Goal: Use online tool/utility: Use online tool/utility

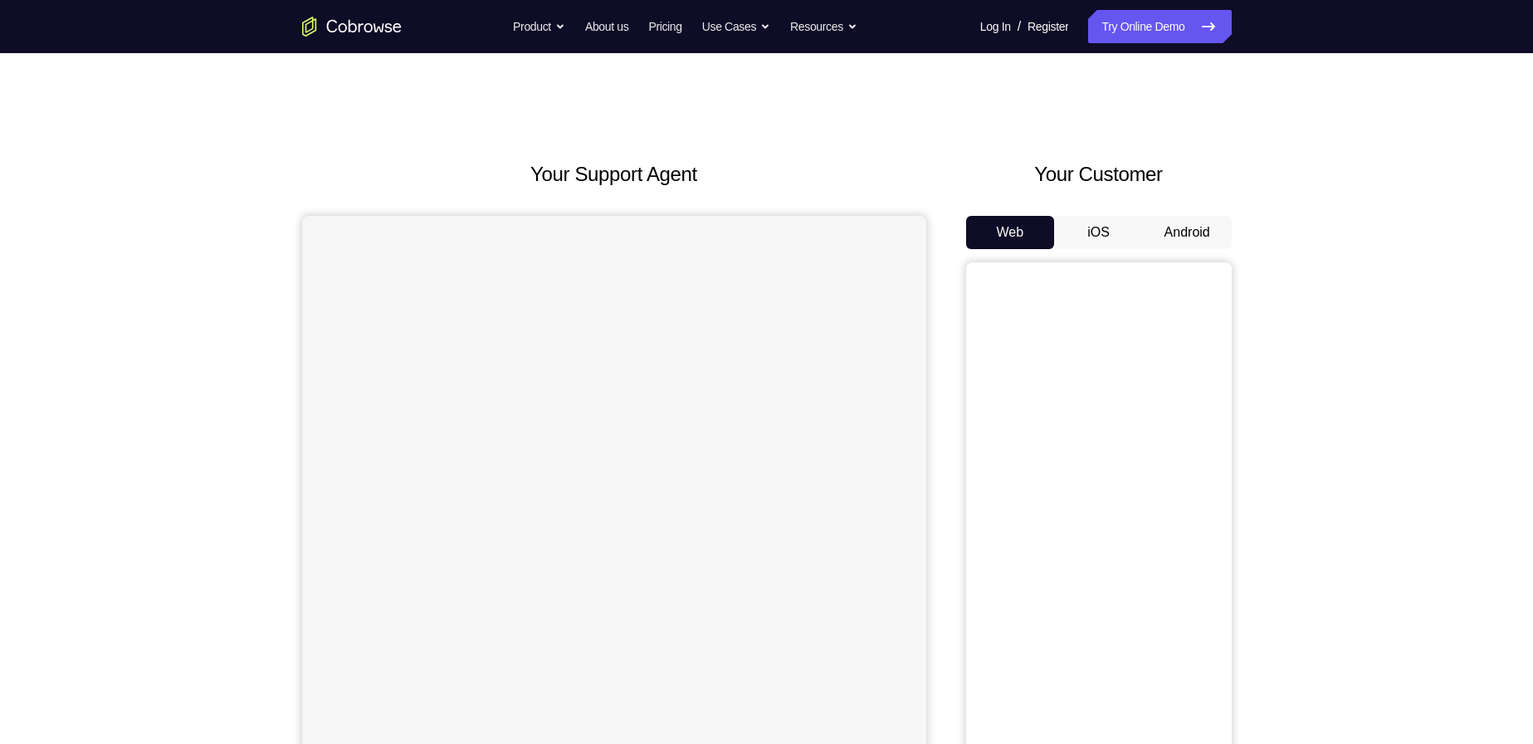
click at [1188, 236] on button "Android" at bounding box center [1187, 232] width 89 height 33
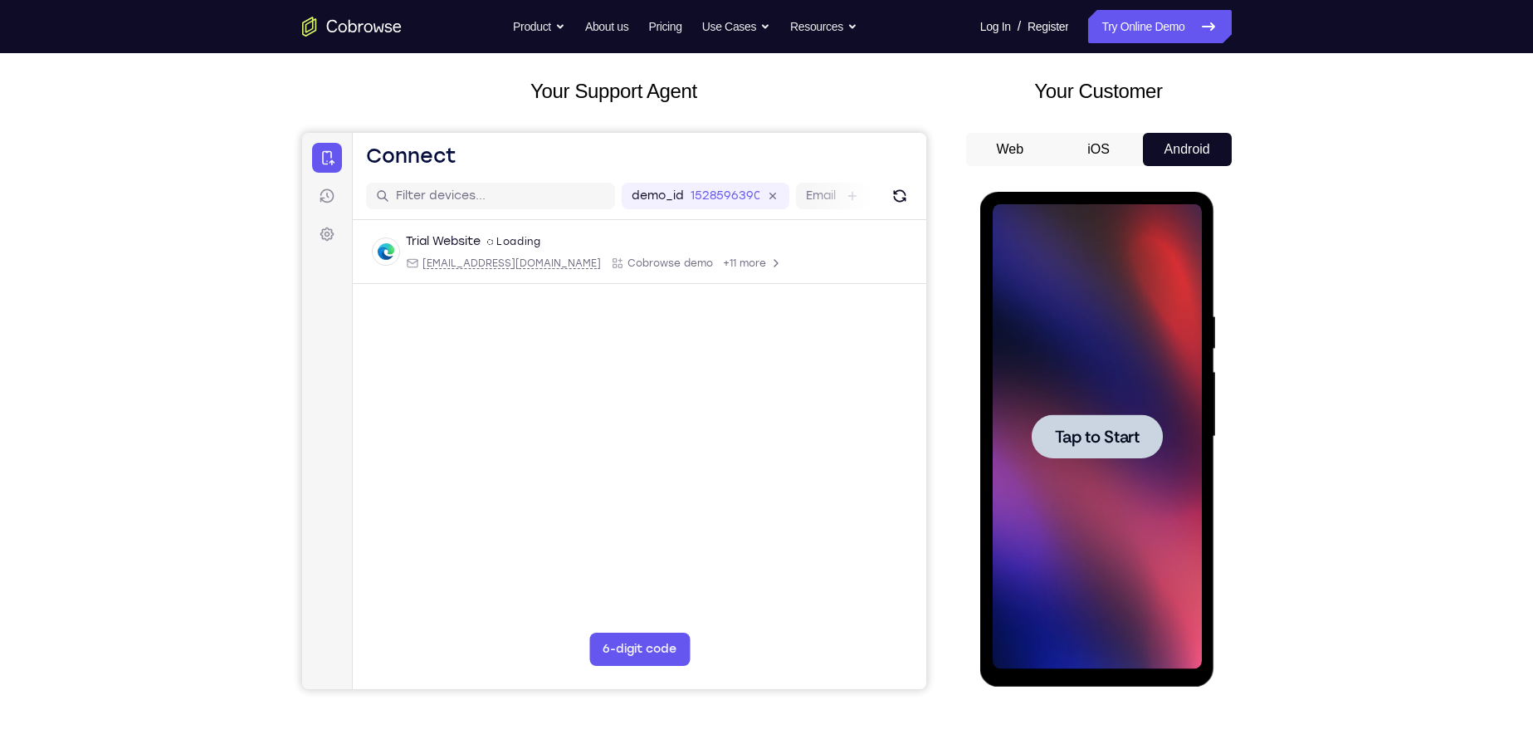
click at [1028, 450] on div at bounding box center [1097, 436] width 209 height 465
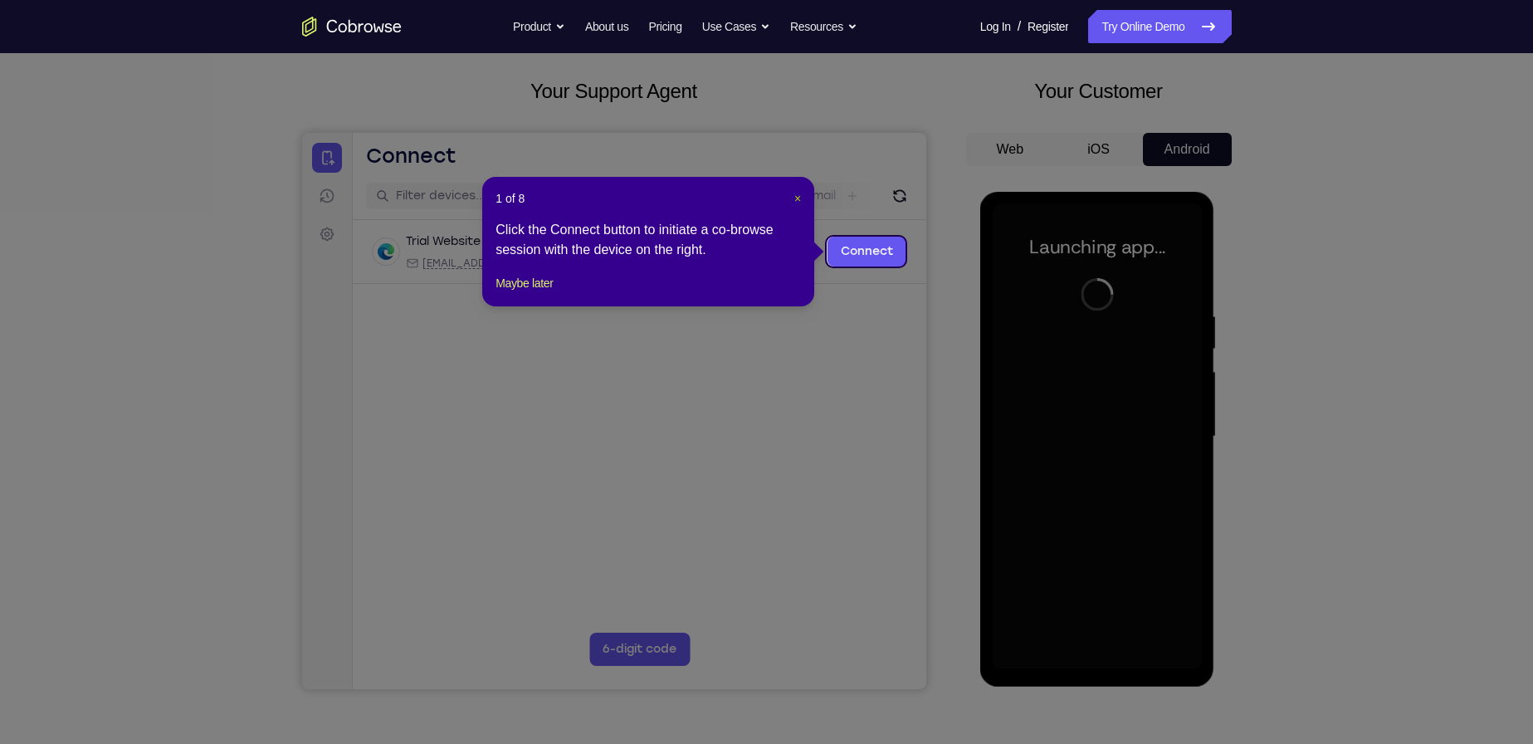
click at [794, 194] on span "×" at bounding box center [797, 198] width 7 height 13
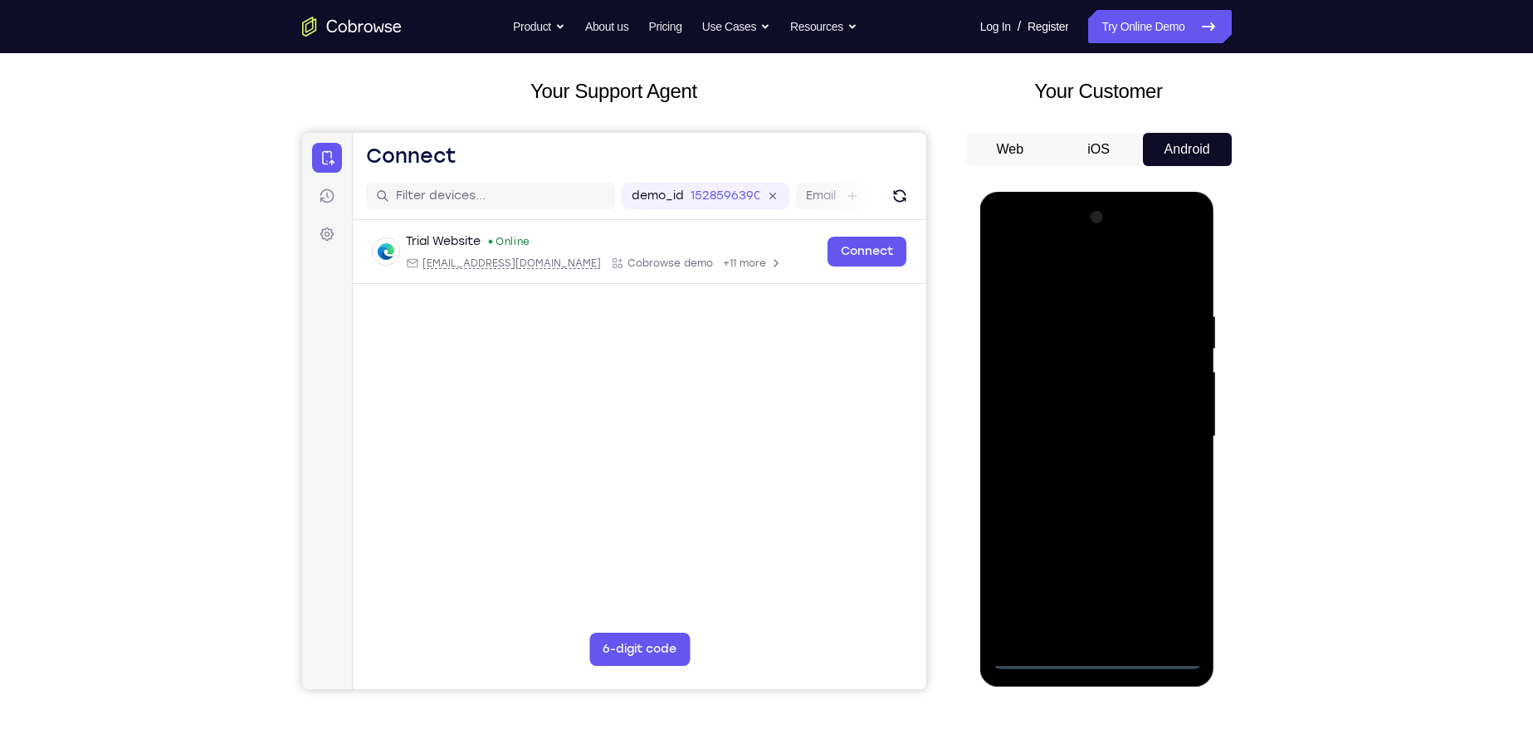
click at [1104, 655] on div at bounding box center [1097, 436] width 209 height 465
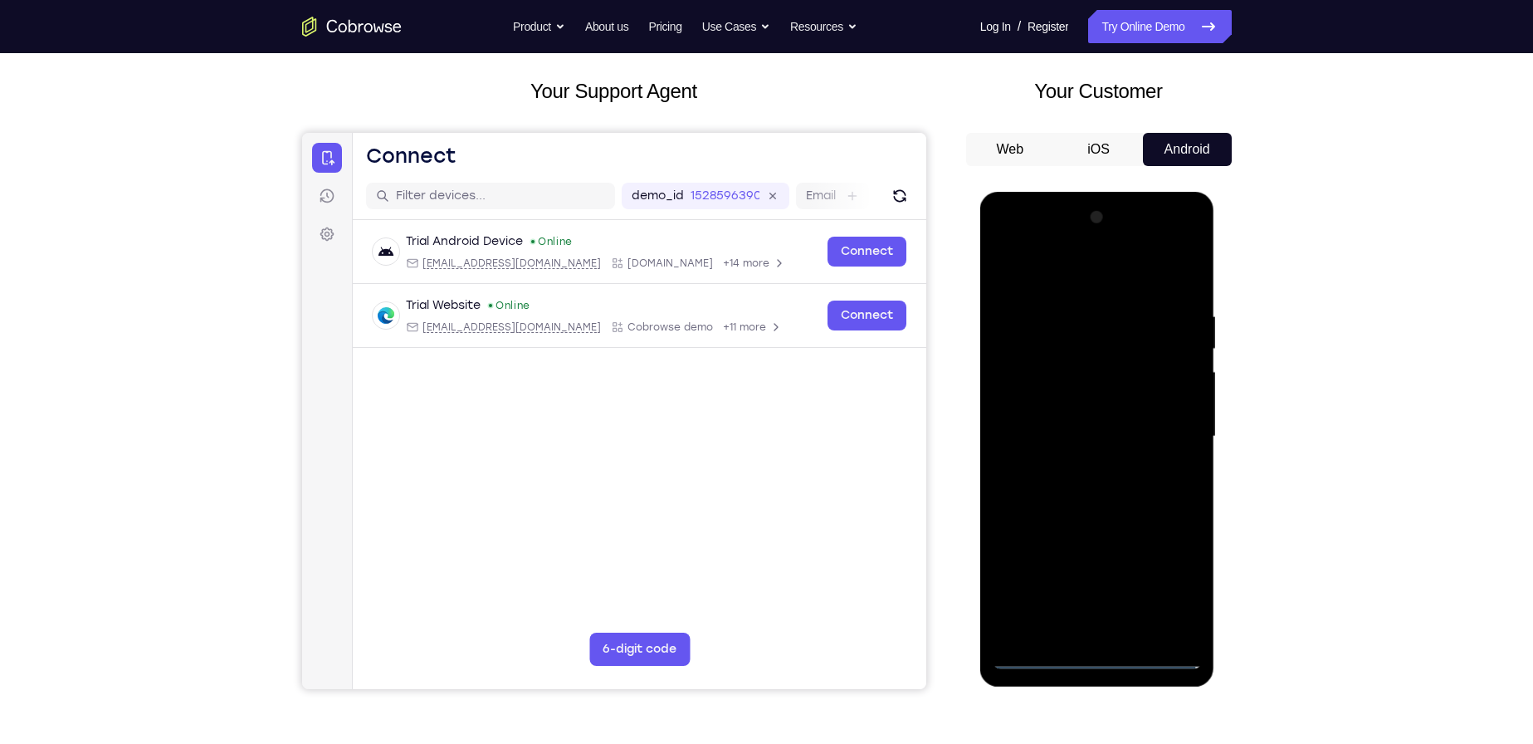
click at [1174, 588] on div at bounding box center [1097, 436] width 209 height 465
click at [1031, 268] on div at bounding box center [1097, 436] width 209 height 465
click at [1163, 431] on div at bounding box center [1097, 436] width 209 height 465
click at [1088, 467] on div at bounding box center [1097, 436] width 209 height 465
click at [1071, 417] on div at bounding box center [1097, 436] width 209 height 465
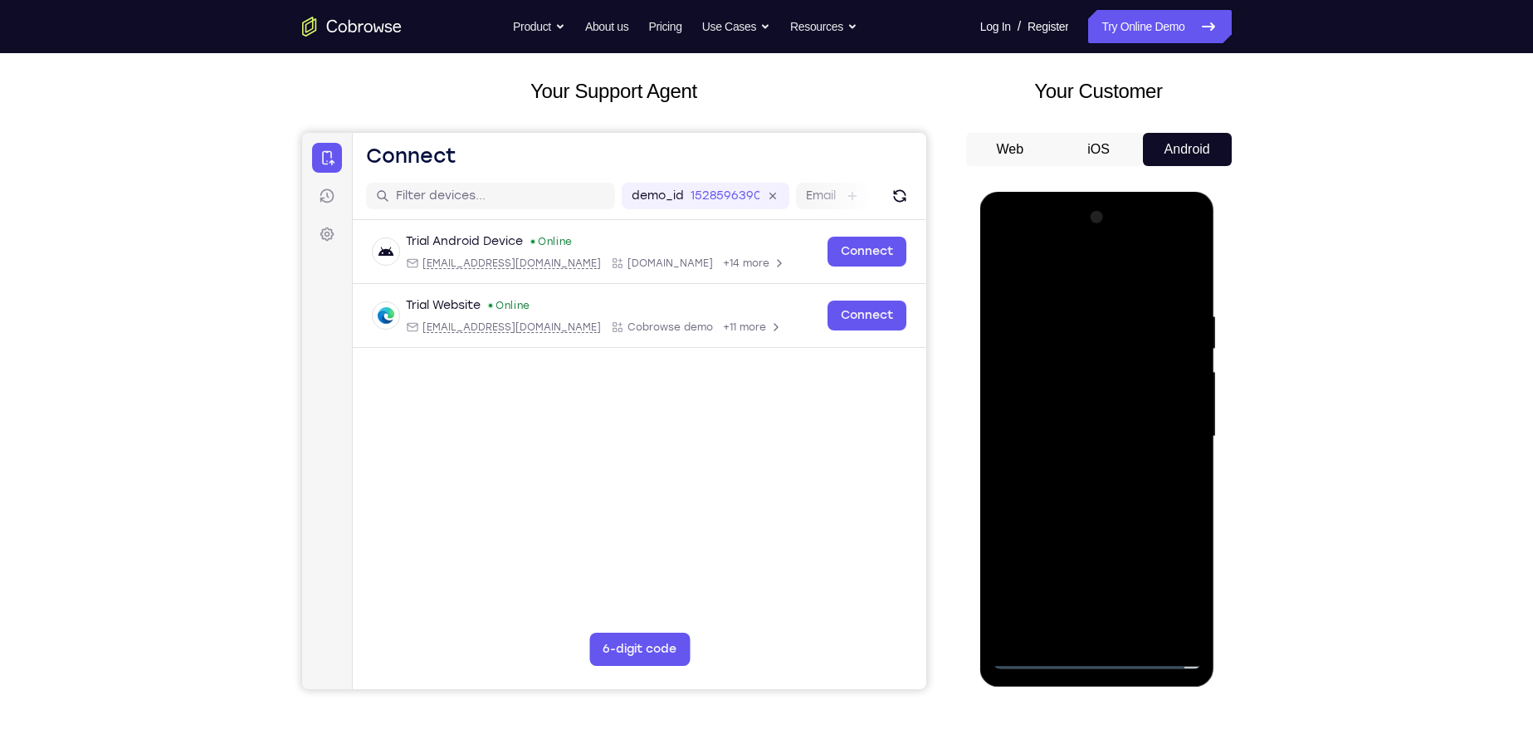
click at [1122, 374] on div at bounding box center [1097, 436] width 209 height 465
click at [1030, 398] on div at bounding box center [1097, 436] width 209 height 465
click at [1080, 426] on div at bounding box center [1097, 436] width 209 height 465
click at [1103, 491] on div at bounding box center [1097, 436] width 209 height 465
click at [1106, 489] on div at bounding box center [1097, 436] width 209 height 465
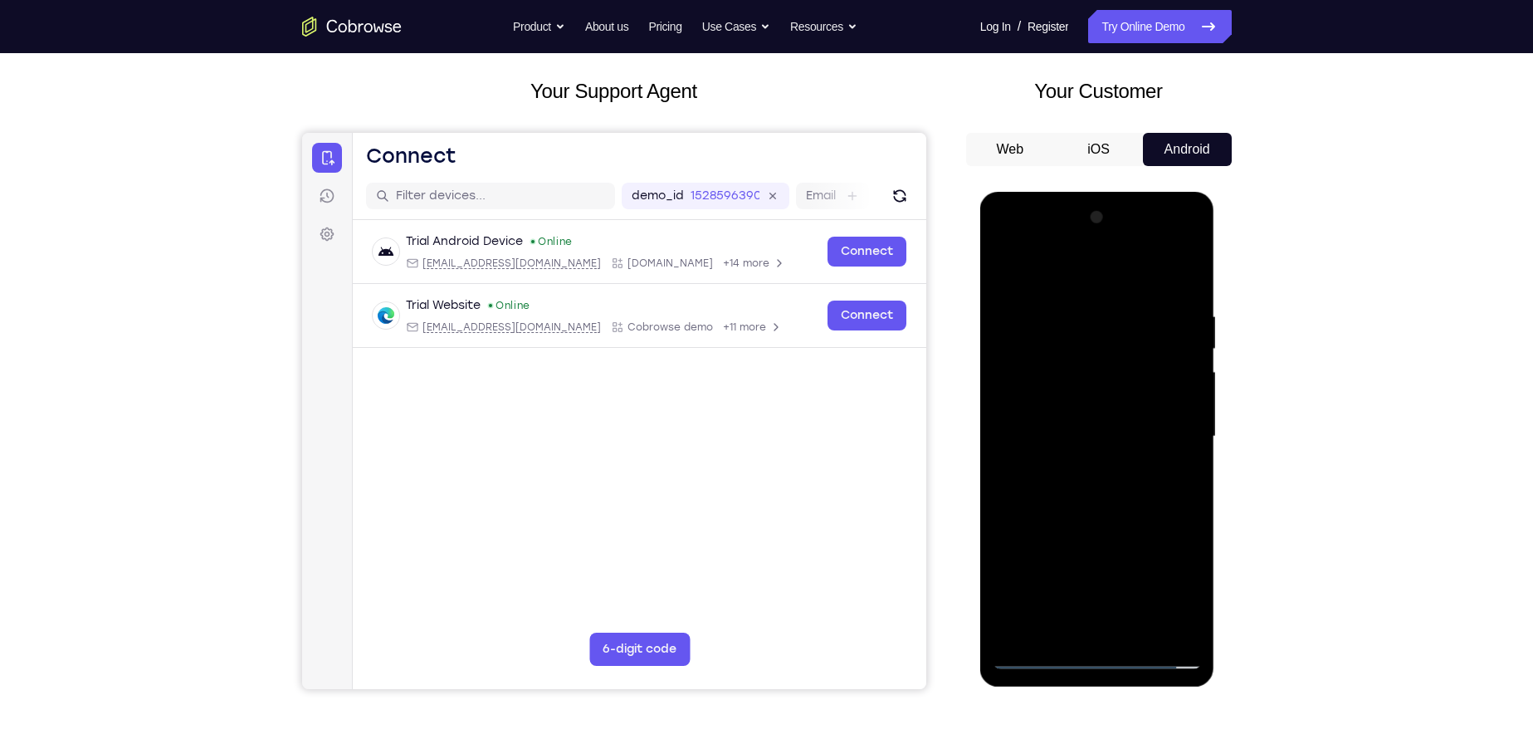
click at [1106, 489] on div at bounding box center [1097, 436] width 209 height 465
click at [1089, 491] on div at bounding box center [1097, 436] width 209 height 465
click at [1182, 302] on div at bounding box center [1097, 436] width 209 height 465
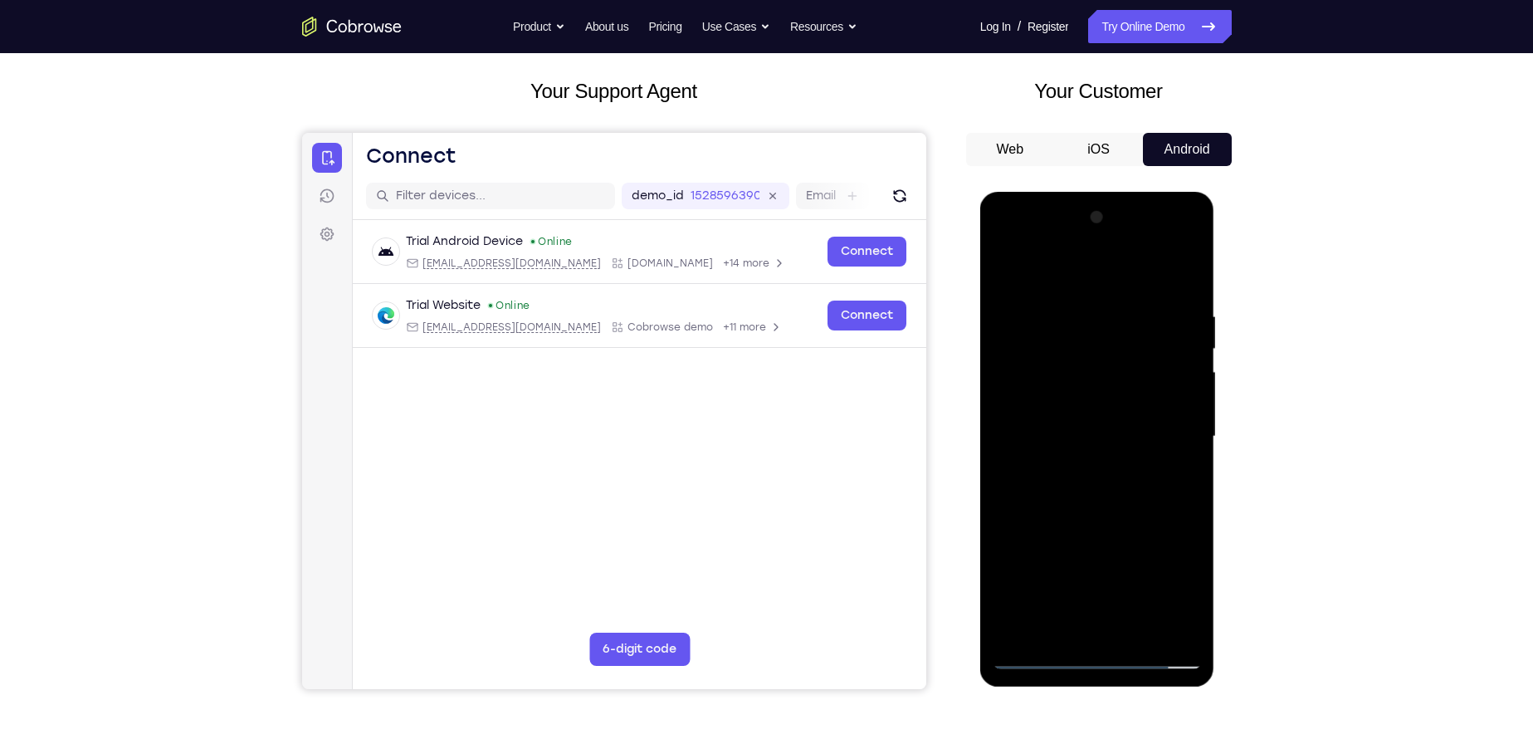
click at [1081, 494] on div at bounding box center [1097, 436] width 209 height 465
drag, startPoint x: 1086, startPoint y: 281, endPoint x: 1072, endPoint y: 174, distance: 107.1
click at [1072, 192] on html "Online web based iOS Simulators and Android Emulators. Run iPhone, iPad, Mobile…" at bounding box center [1098, 441] width 237 height 498
drag, startPoint x: 1081, startPoint y: 300, endPoint x: 1088, endPoint y: 530, distance: 230.8
click at [1088, 530] on div at bounding box center [1097, 436] width 209 height 465
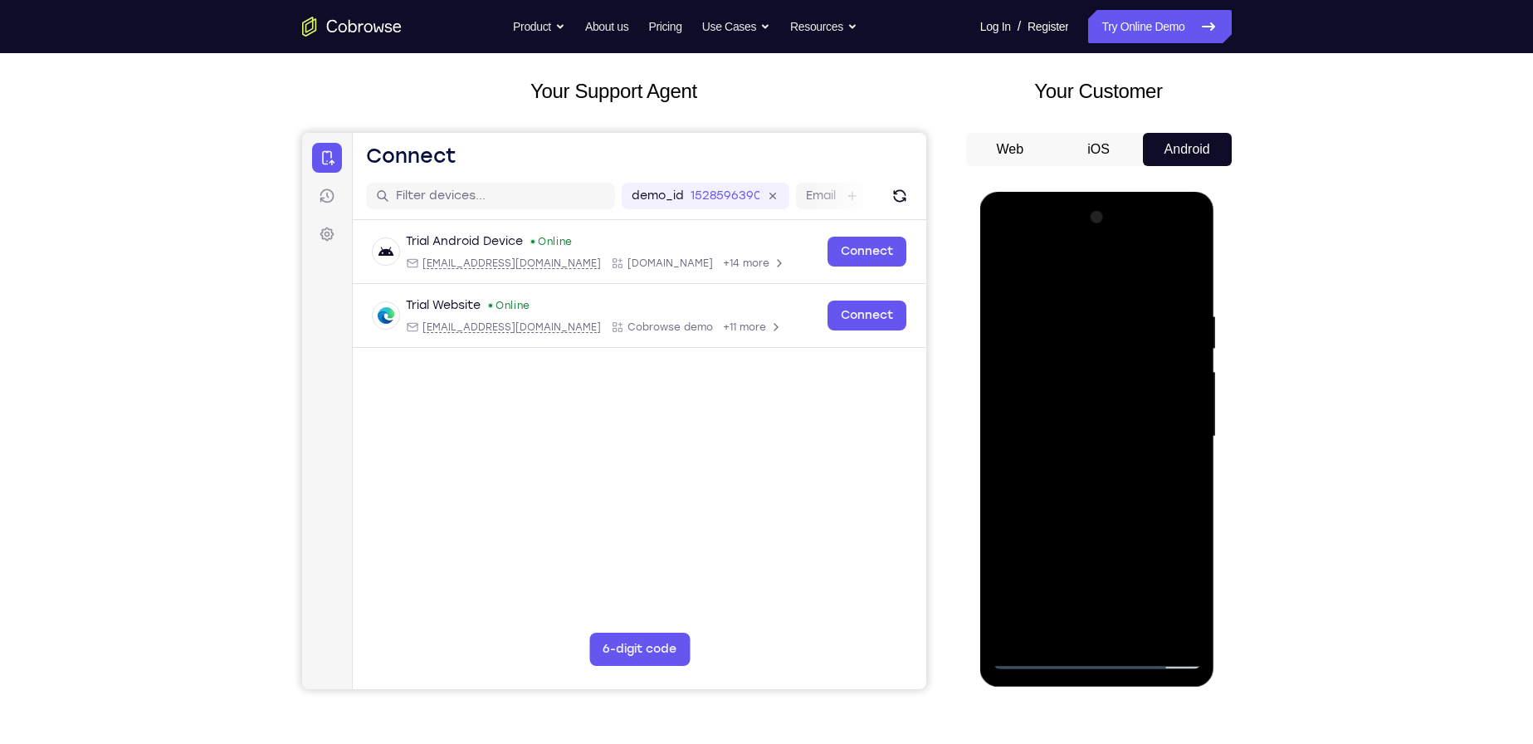
click at [1091, 625] on div at bounding box center [1097, 436] width 209 height 465
click at [1180, 298] on div at bounding box center [1097, 436] width 209 height 465
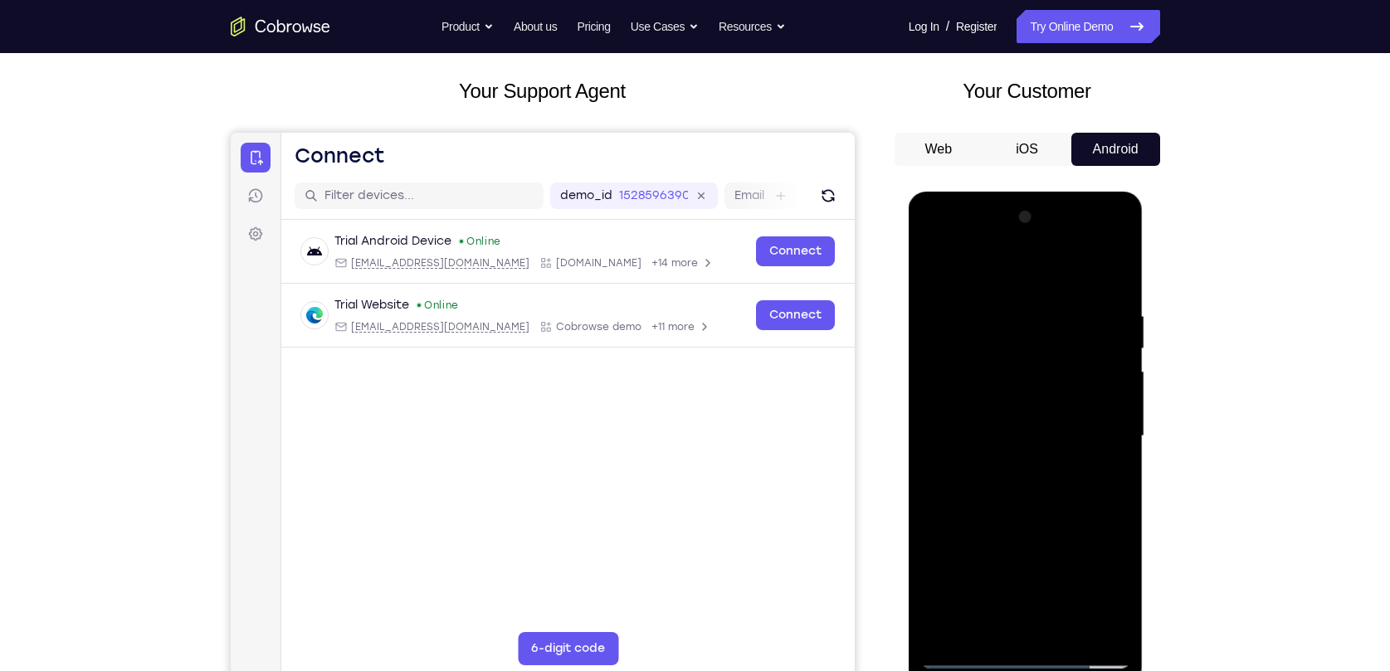
click at [1116, 287] on div at bounding box center [1025, 436] width 209 height 465
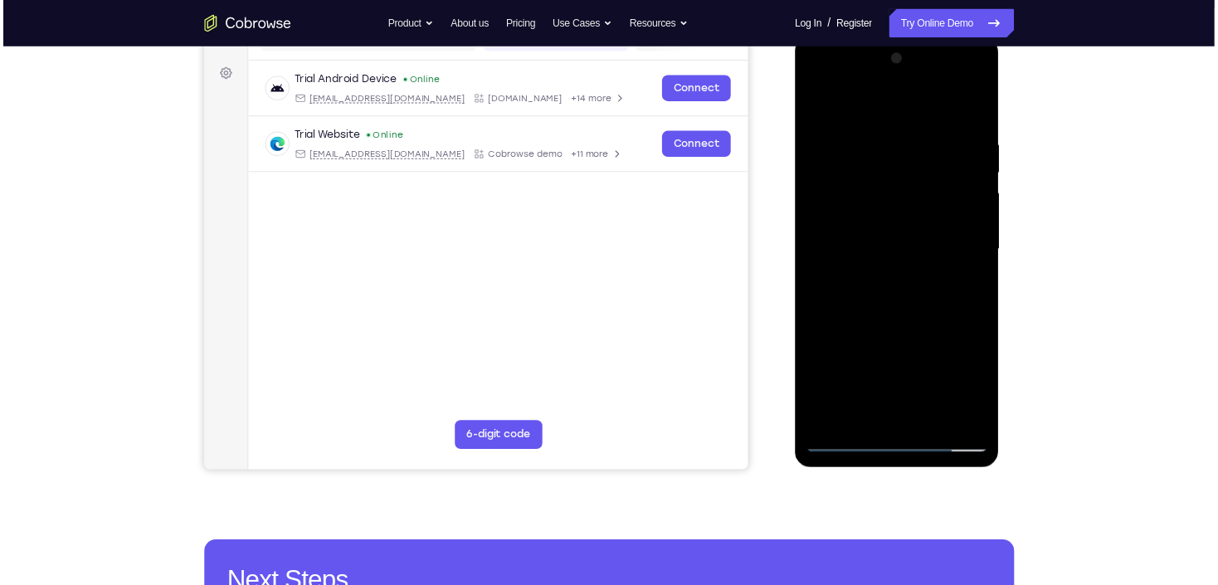
scroll to position [233, 0]
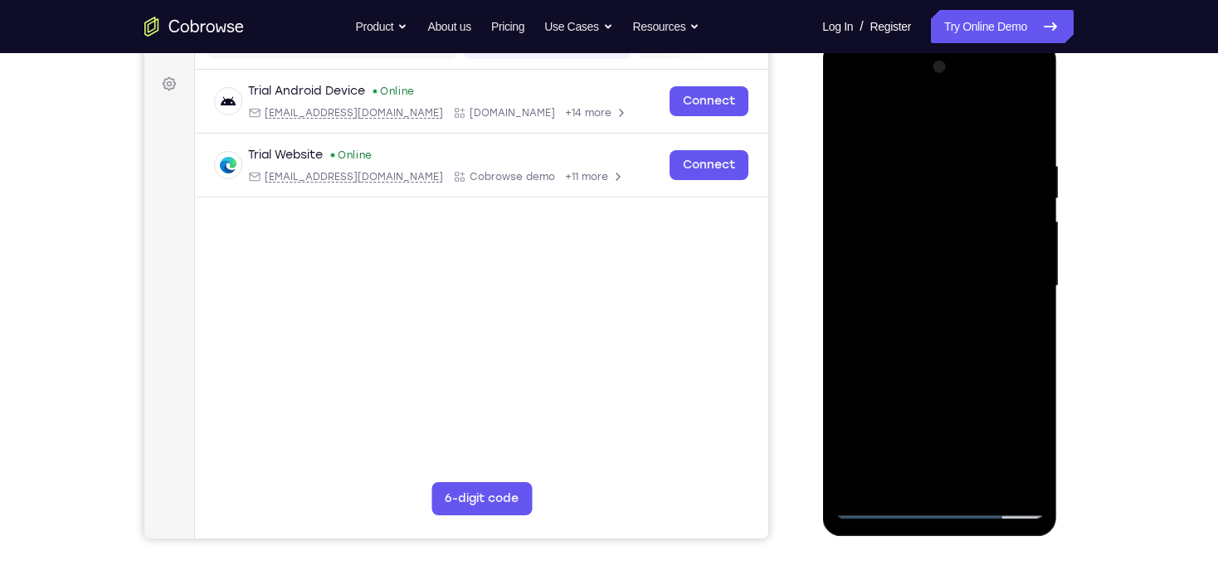
click at [1031, 121] on div at bounding box center [939, 286] width 209 height 465
click at [888, 222] on div at bounding box center [939, 286] width 209 height 465
click at [953, 397] on div at bounding box center [939, 286] width 209 height 465
drag, startPoint x: 870, startPoint y: 393, endPoint x: 869, endPoint y: 262, distance: 130.3
click at [869, 262] on div at bounding box center [939, 286] width 209 height 465
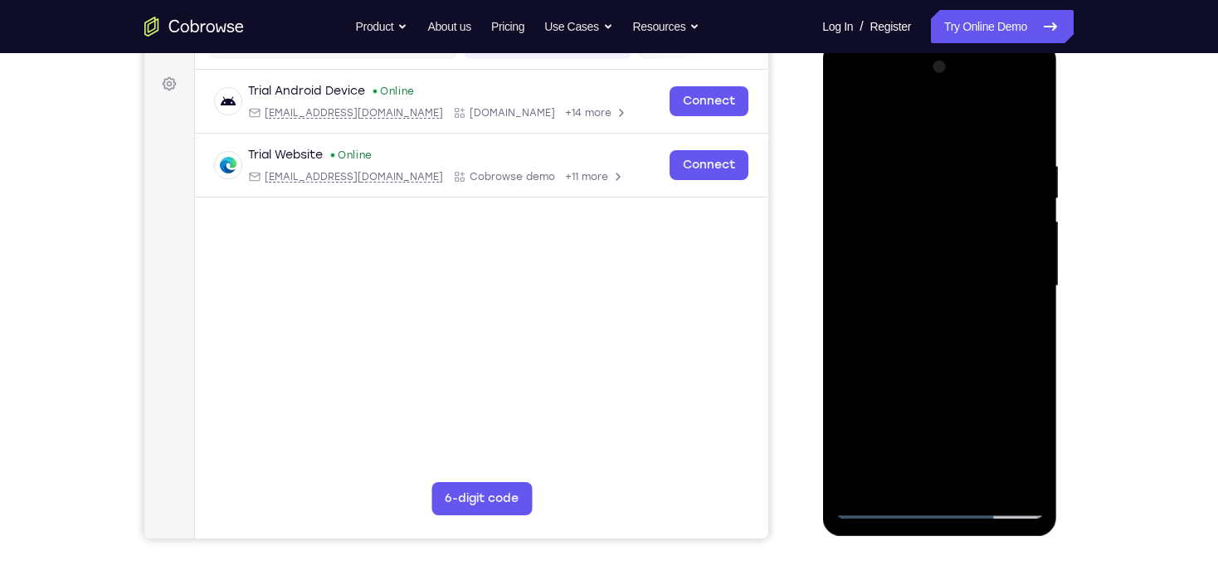
click at [851, 361] on div at bounding box center [939, 286] width 209 height 465
click at [846, 117] on div at bounding box center [939, 286] width 209 height 465
click at [1018, 227] on div at bounding box center [939, 286] width 209 height 465
drag, startPoint x: 903, startPoint y: 206, endPoint x: 885, endPoint y: 413, distance: 208.3
click at [885, 412] on div at bounding box center [939, 286] width 209 height 465
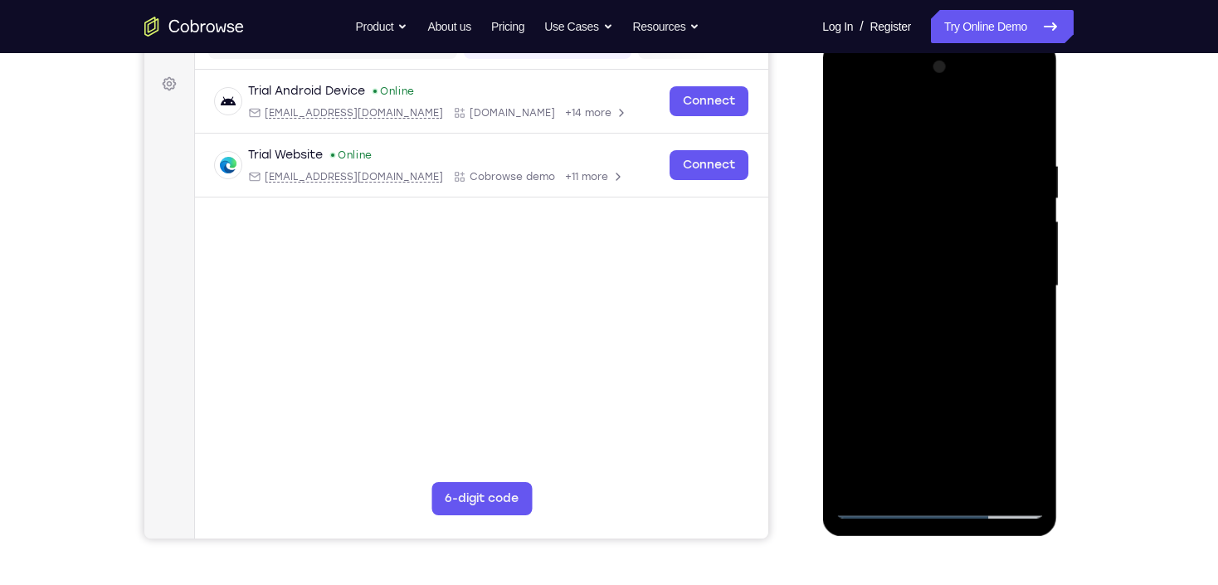
click at [849, 118] on div at bounding box center [939, 286] width 209 height 465
click at [912, 193] on div at bounding box center [939, 286] width 209 height 465
click at [851, 410] on div at bounding box center [939, 286] width 209 height 465
click at [842, 432] on div at bounding box center [939, 286] width 209 height 465
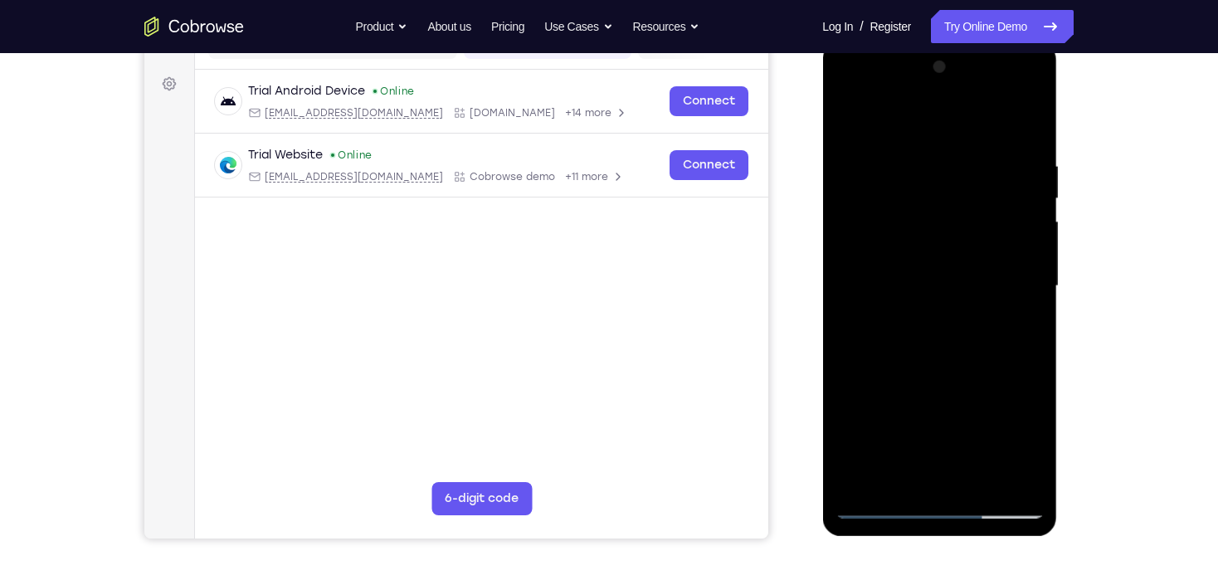
drag, startPoint x: 949, startPoint y: 288, endPoint x: 964, endPoint y: 122, distance: 166.7
click at [964, 122] on div at bounding box center [939, 286] width 209 height 465
click at [851, 115] on div at bounding box center [939, 286] width 209 height 465
click at [1014, 261] on div at bounding box center [939, 286] width 209 height 465
drag, startPoint x: 876, startPoint y: 239, endPoint x: 886, endPoint y: 300, distance: 62.4
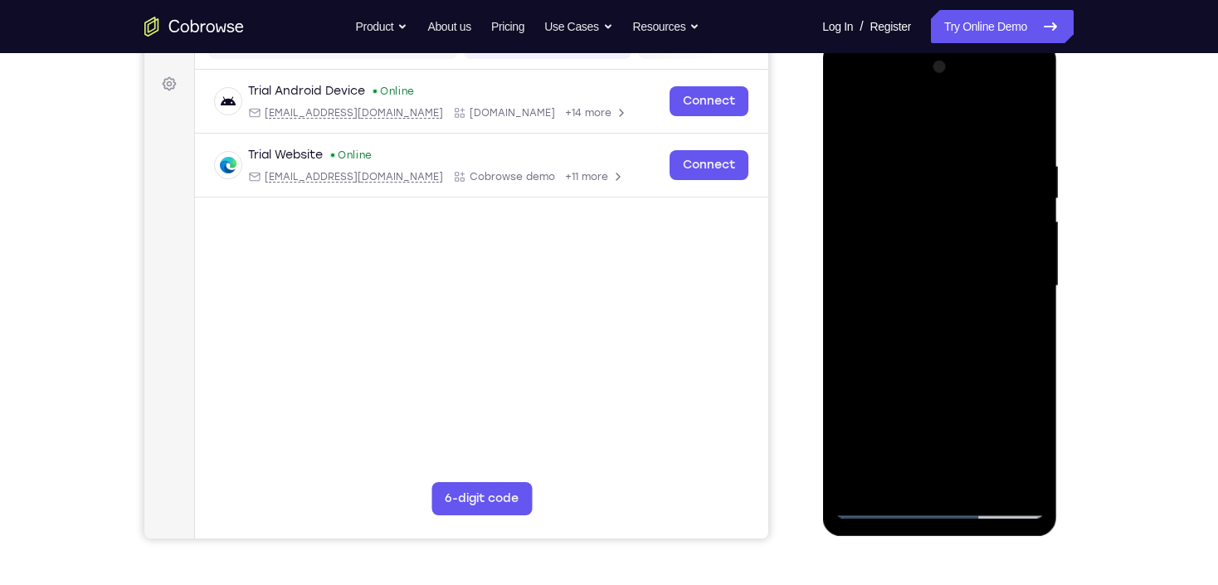
click at [886, 300] on div at bounding box center [939, 286] width 209 height 465
click at [852, 128] on div at bounding box center [939, 286] width 209 height 465
click at [850, 123] on div at bounding box center [939, 286] width 209 height 465
click at [905, 261] on div at bounding box center [939, 286] width 209 height 465
click at [845, 118] on div at bounding box center [939, 286] width 209 height 465
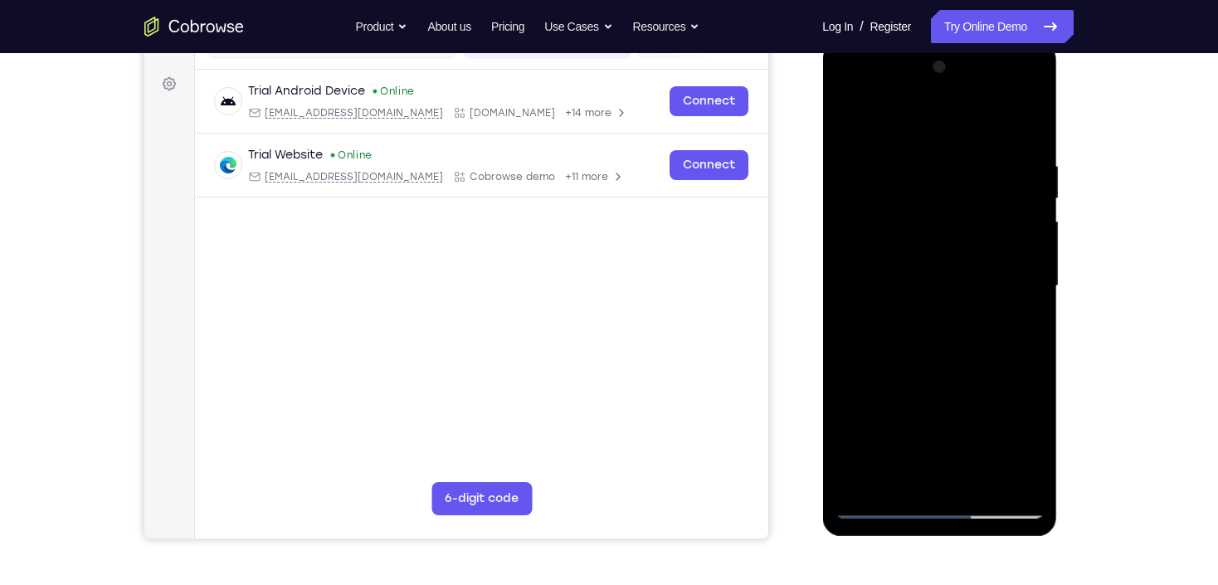
click at [904, 286] on div at bounding box center [939, 286] width 209 height 465
click at [1013, 342] on div at bounding box center [939, 286] width 209 height 465
click at [846, 116] on div at bounding box center [939, 286] width 209 height 465
drag, startPoint x: 946, startPoint y: 388, endPoint x: 938, endPoint y: 276, distance: 113.2
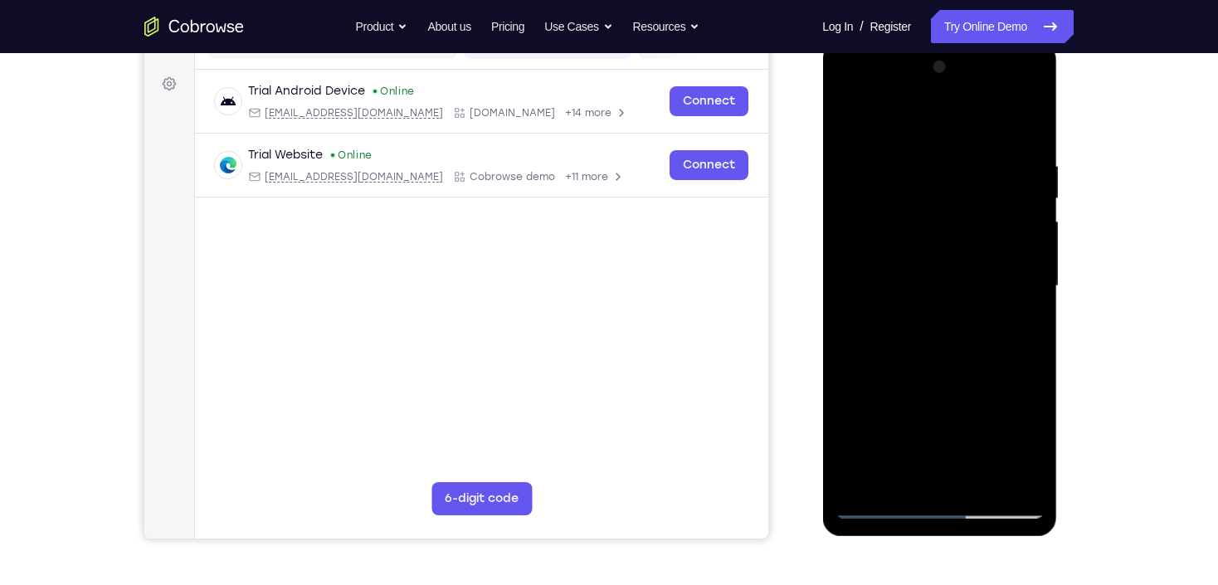
click at [938, 276] on div at bounding box center [939, 286] width 209 height 465
click at [891, 203] on div at bounding box center [939, 286] width 209 height 465
drag, startPoint x: 930, startPoint y: 245, endPoint x: 940, endPoint y: 359, distance: 114.1
click at [940, 359] on div at bounding box center [939, 286] width 209 height 465
click at [927, 178] on div at bounding box center [939, 286] width 209 height 465
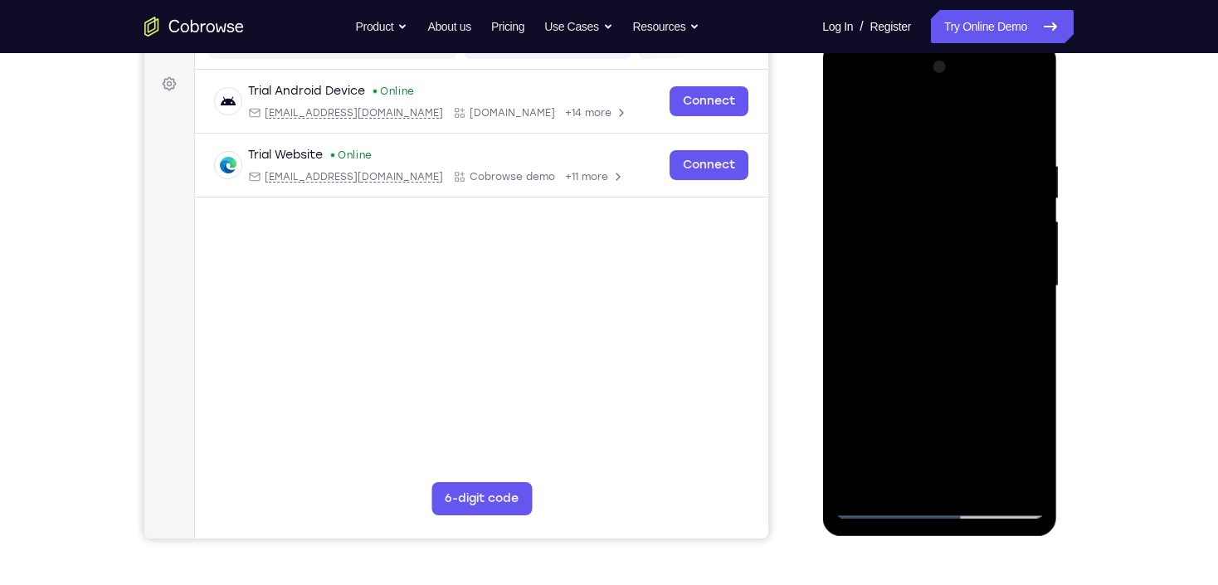
drag, startPoint x: 935, startPoint y: 344, endPoint x: 941, endPoint y: 178, distance: 166.1
click at [940, 181] on div at bounding box center [939, 286] width 209 height 465
click at [876, 340] on div at bounding box center [939, 286] width 209 height 465
click at [1029, 203] on div at bounding box center [939, 286] width 209 height 465
drag, startPoint x: 1008, startPoint y: 211, endPoint x: 1005, endPoint y: 256, distance: 44.9
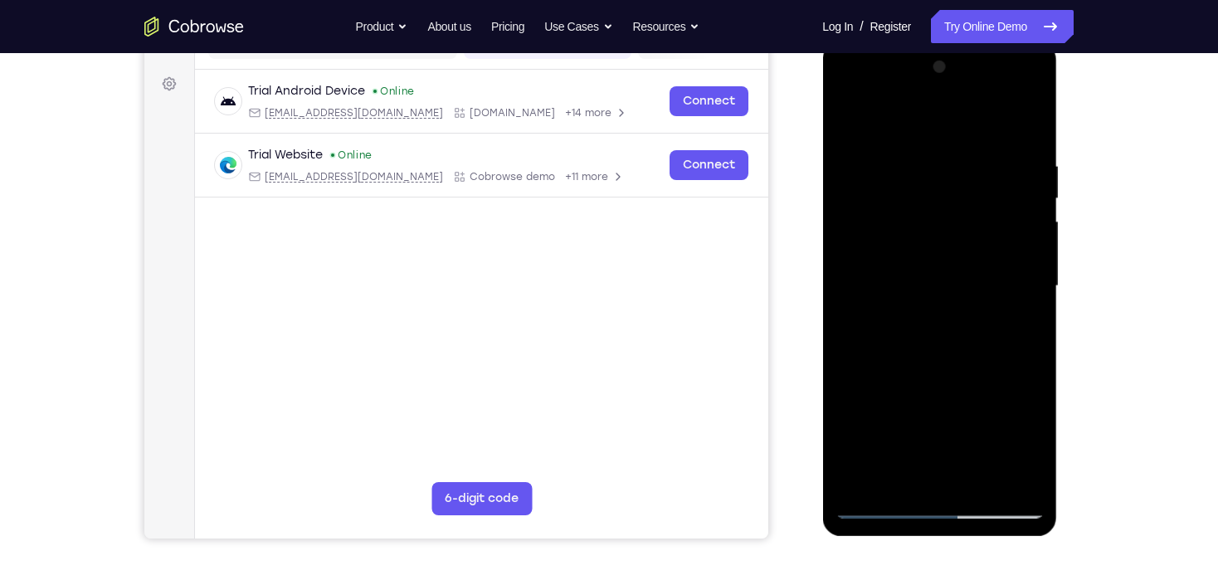
click at [1005, 256] on div at bounding box center [939, 286] width 209 height 465
click at [1032, 252] on div at bounding box center [939, 286] width 209 height 465
click at [851, 412] on div at bounding box center [939, 286] width 209 height 465
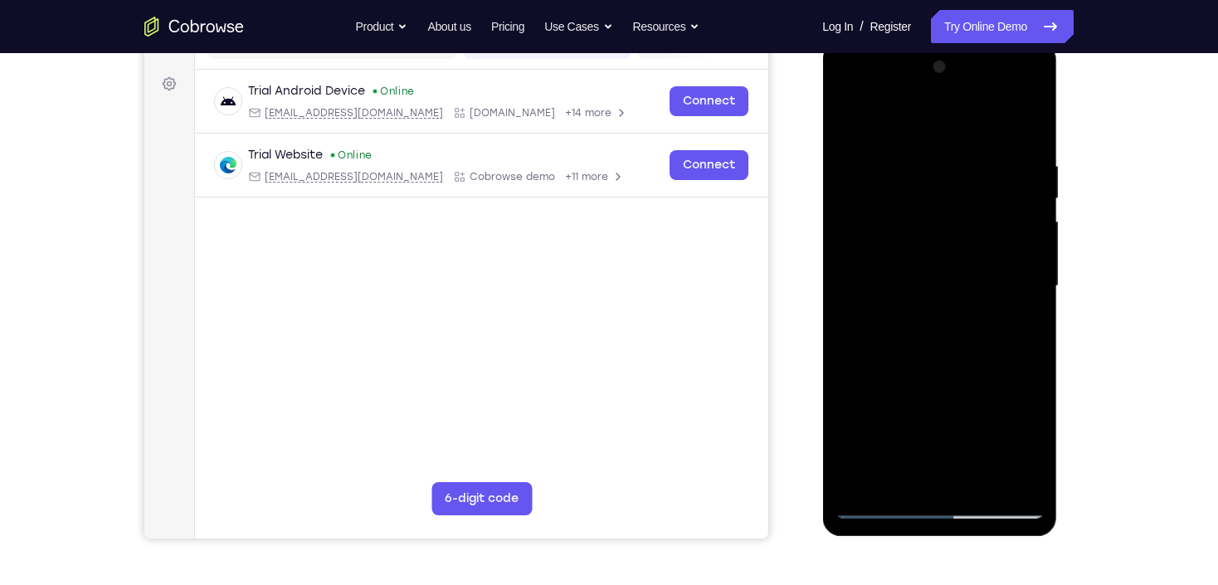
drag, startPoint x: 919, startPoint y: 411, endPoint x: 956, endPoint y: 115, distance: 298.6
click at [956, 115] on div at bounding box center [939, 286] width 209 height 465
click at [849, 119] on div at bounding box center [939, 286] width 209 height 465
drag, startPoint x: 946, startPoint y: 333, endPoint x: 946, endPoint y: 233, distance: 99.6
click at [946, 233] on div at bounding box center [939, 286] width 209 height 465
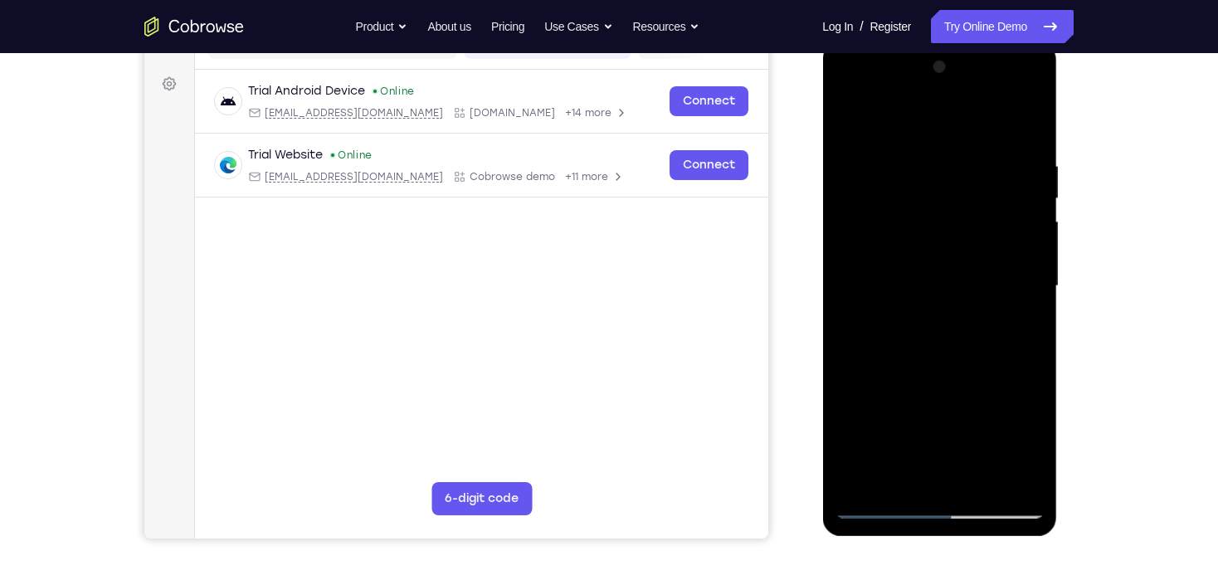
click at [1005, 313] on div at bounding box center [939, 286] width 209 height 465
click at [849, 345] on div at bounding box center [939, 286] width 209 height 465
click at [846, 126] on div at bounding box center [939, 286] width 209 height 465
click at [854, 120] on div at bounding box center [939, 286] width 209 height 465
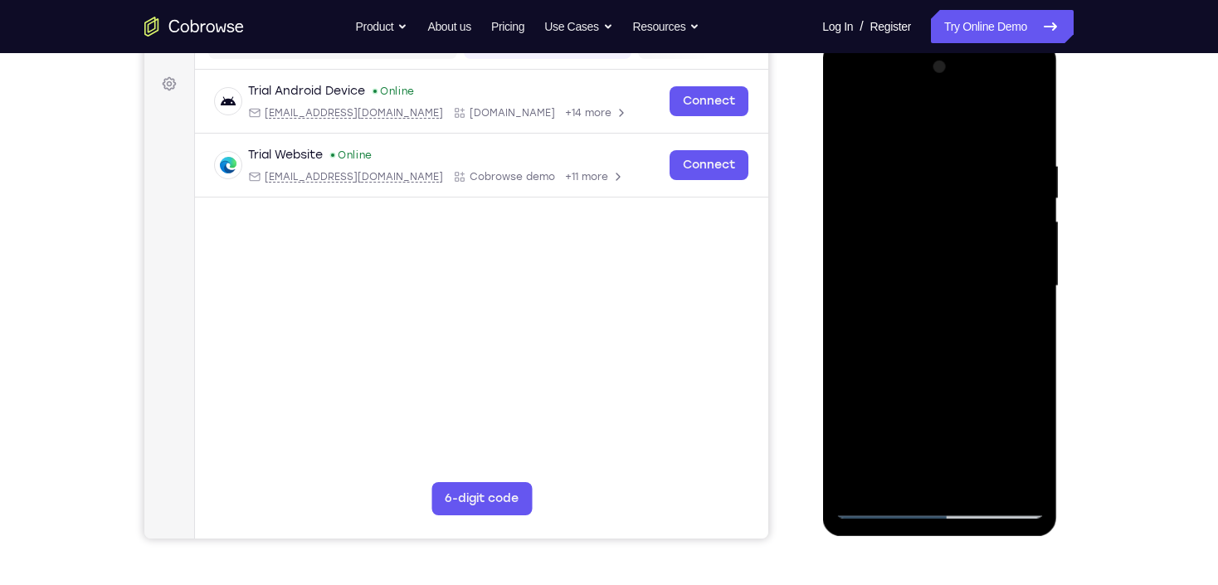
click at [854, 120] on div at bounding box center [939, 286] width 209 height 465
click at [889, 323] on div at bounding box center [939, 286] width 209 height 465
drag, startPoint x: 959, startPoint y: 159, endPoint x: 935, endPoint y: 332, distance: 174.2
click at [935, 332] on div at bounding box center [939, 286] width 209 height 465
drag, startPoint x: 967, startPoint y: 284, endPoint x: 979, endPoint y: 142, distance: 142.4
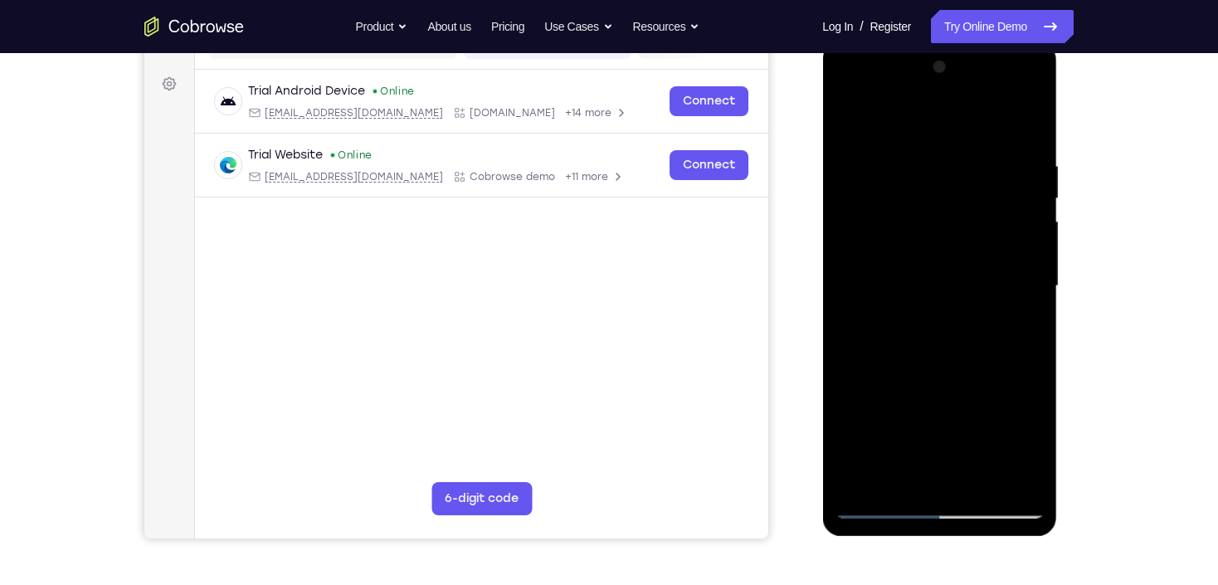
click at [979, 143] on div at bounding box center [939, 286] width 209 height 465
click at [847, 117] on div at bounding box center [939, 286] width 209 height 465
drag, startPoint x: 956, startPoint y: 385, endPoint x: 950, endPoint y: 290, distance: 94.8
click at [950, 290] on div at bounding box center [939, 286] width 209 height 465
click at [894, 264] on div at bounding box center [939, 286] width 209 height 465
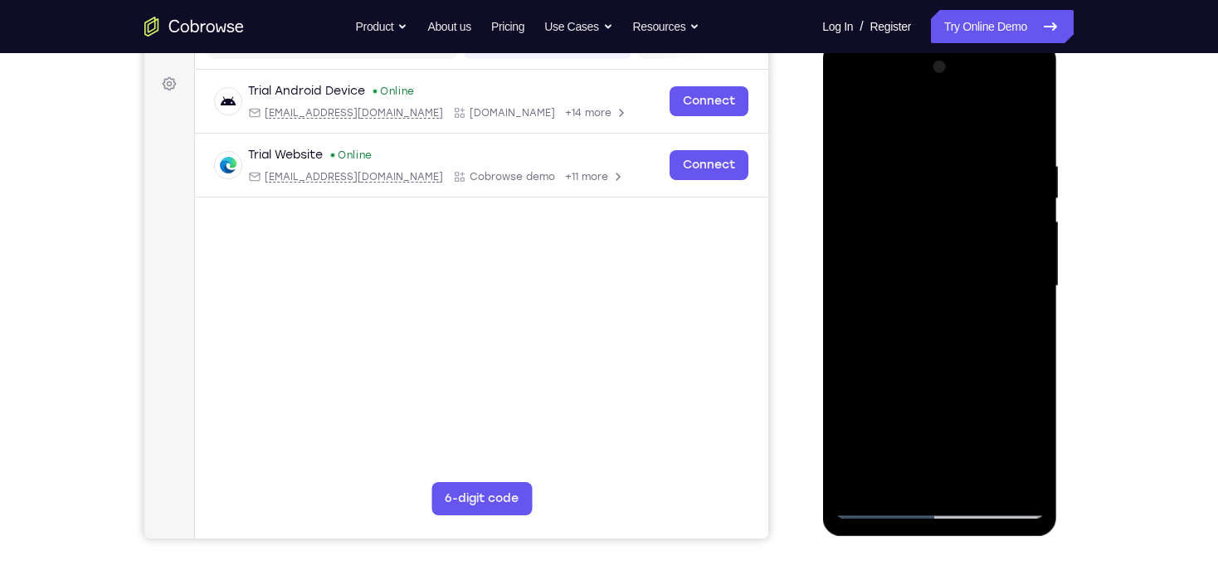
drag, startPoint x: 962, startPoint y: 198, endPoint x: 964, endPoint y: 317, distance: 118.7
click at [964, 317] on div at bounding box center [939, 286] width 209 height 465
click at [876, 359] on div at bounding box center [939, 286] width 209 height 465
drag, startPoint x: 847, startPoint y: 433, endPoint x: 842, endPoint y: 408, distance: 25.4
click at [846, 430] on div at bounding box center [939, 286] width 209 height 465
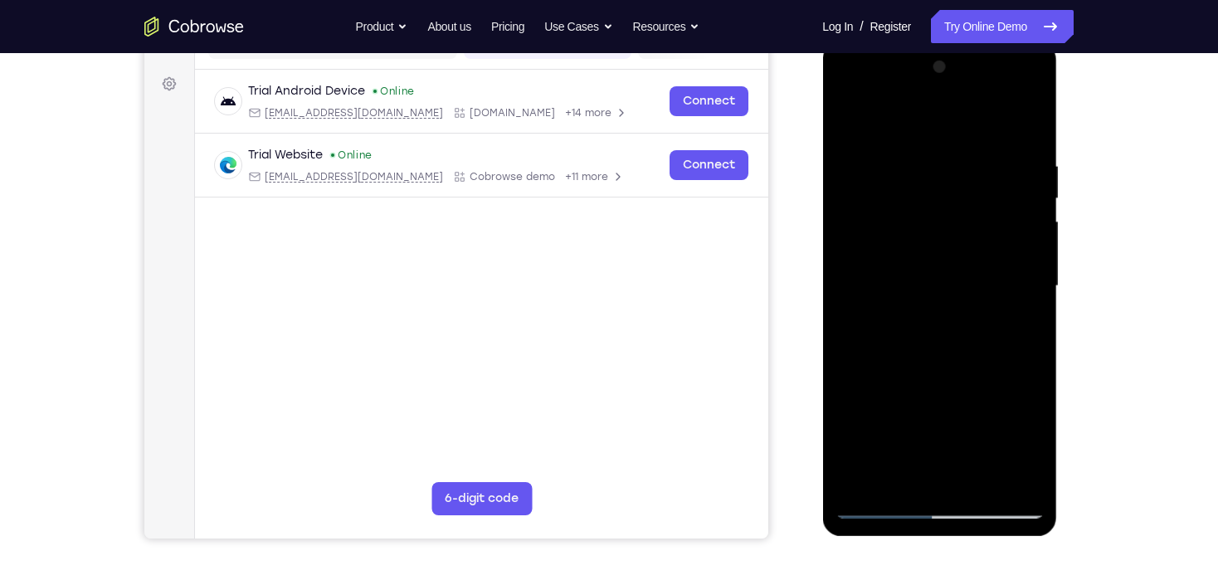
click at [847, 114] on div at bounding box center [939, 286] width 209 height 465
click at [949, 375] on div at bounding box center [939, 286] width 209 height 465
click at [842, 432] on div at bounding box center [939, 286] width 209 height 465
click at [844, 108] on div at bounding box center [939, 286] width 209 height 465
click at [848, 117] on div at bounding box center [939, 286] width 209 height 465
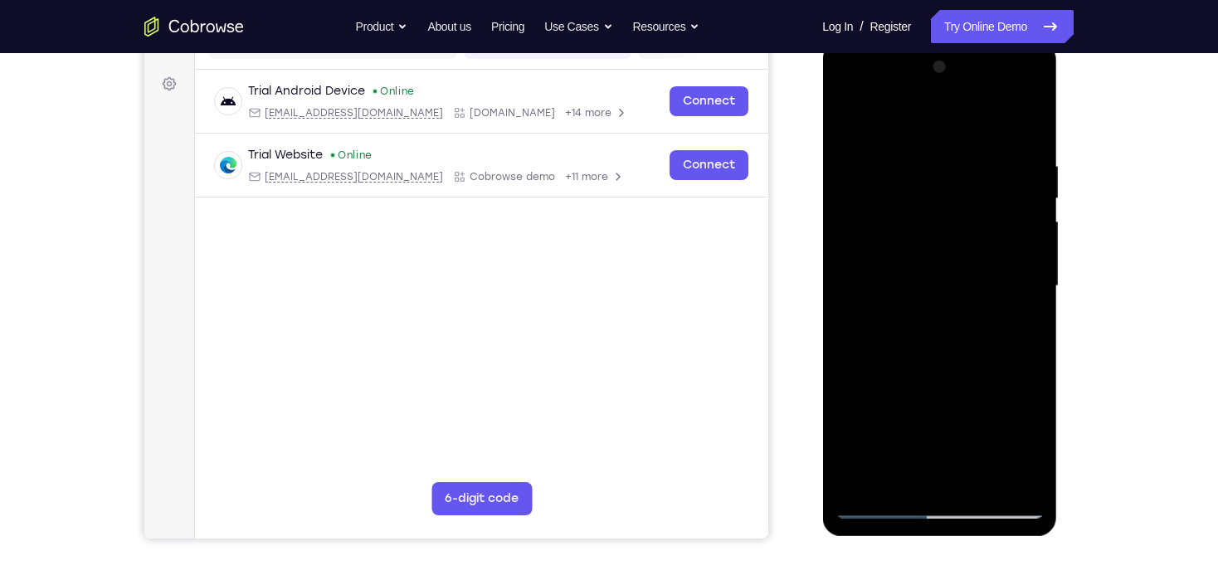
click at [1036, 387] on div at bounding box center [939, 286] width 209 height 465
click at [852, 417] on div at bounding box center [939, 286] width 209 height 465
click at [856, 116] on div at bounding box center [939, 286] width 209 height 465
click at [855, 116] on div at bounding box center [939, 286] width 209 height 465
click at [906, 402] on div at bounding box center [939, 286] width 209 height 465
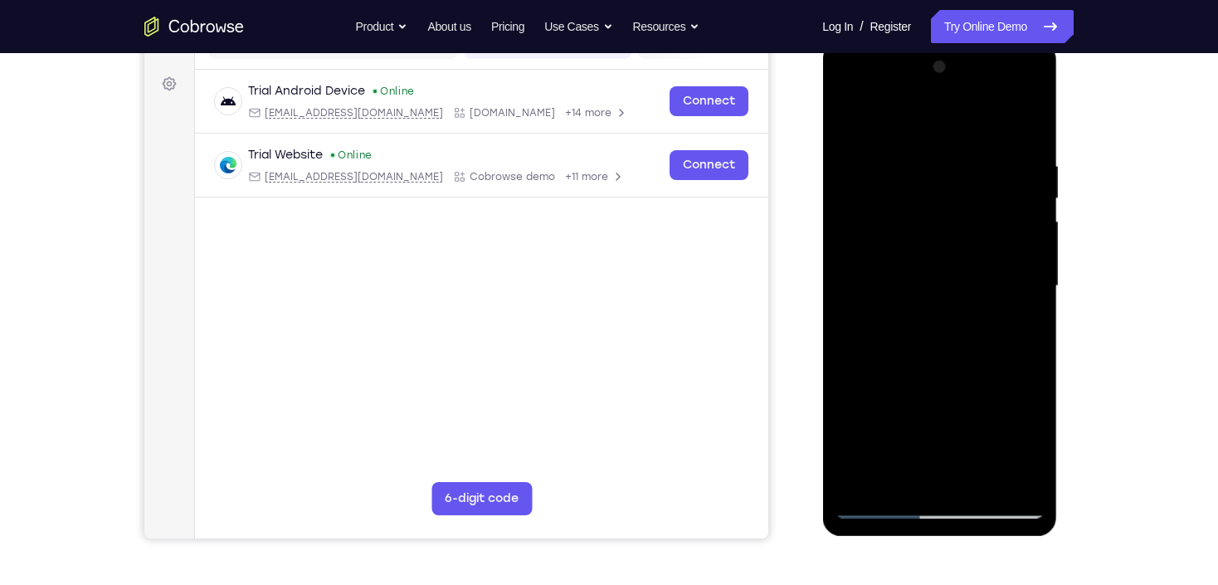
click at [848, 120] on div at bounding box center [939, 286] width 209 height 465
click at [903, 431] on div at bounding box center [939, 286] width 209 height 465
click at [890, 375] on div at bounding box center [939, 286] width 209 height 465
click at [854, 425] on div at bounding box center [939, 286] width 209 height 465
click at [853, 120] on div at bounding box center [939, 286] width 209 height 465
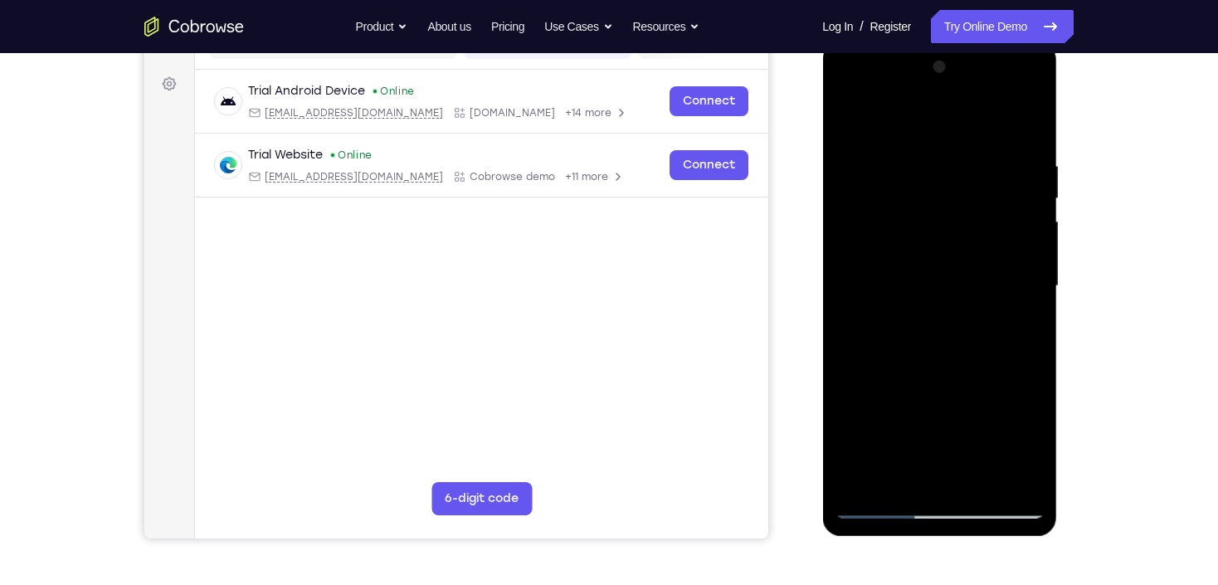
click at [853, 120] on div at bounding box center [939, 286] width 209 height 465
drag, startPoint x: 912, startPoint y: 354, endPoint x: 918, endPoint y: 192, distance: 162.8
click at [918, 192] on div at bounding box center [939, 286] width 209 height 465
click at [915, 334] on div at bounding box center [939, 286] width 209 height 465
drag, startPoint x: 959, startPoint y: 193, endPoint x: 975, endPoint y: 339, distance: 146.2
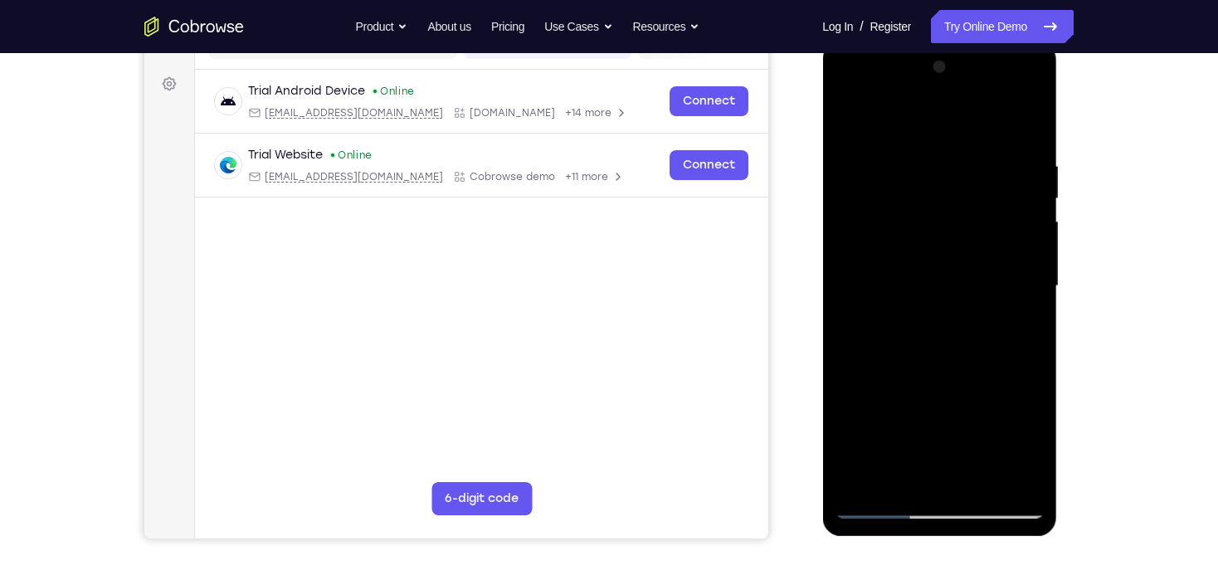
click at [975, 339] on div at bounding box center [939, 286] width 209 height 465
drag, startPoint x: 847, startPoint y: 118, endPoint x: 837, endPoint y: 118, distance: 10.8
click at [847, 118] on div at bounding box center [939, 286] width 209 height 465
drag, startPoint x: 921, startPoint y: 400, endPoint x: 939, endPoint y: 238, distance: 162.8
click at [939, 238] on div at bounding box center [939, 286] width 209 height 465
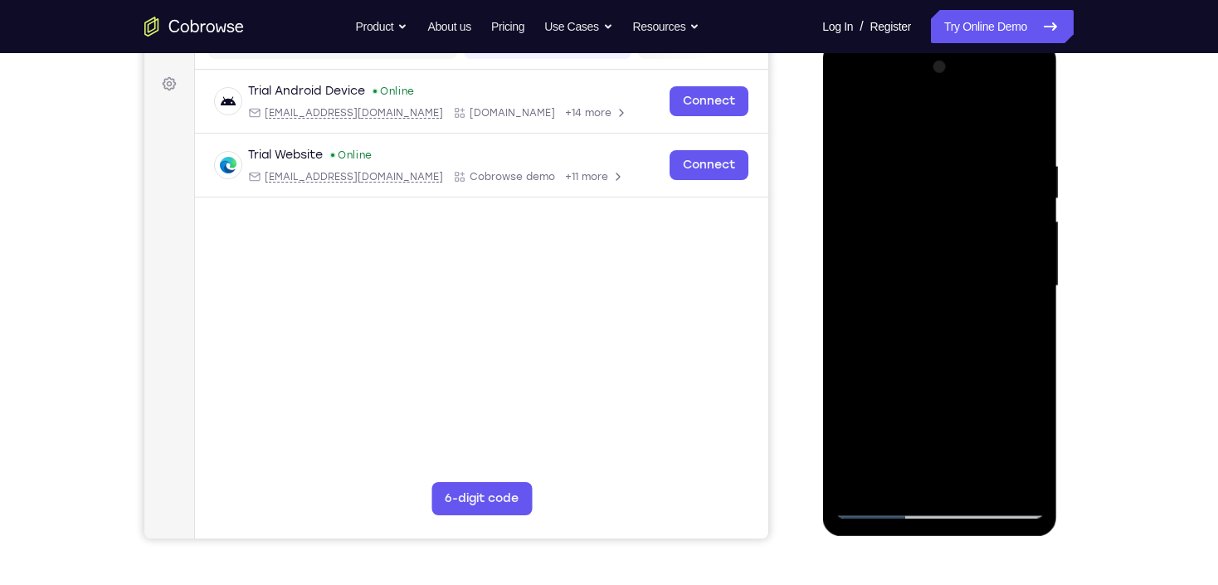
click at [909, 303] on div at bounding box center [939, 286] width 209 height 465
drag, startPoint x: 962, startPoint y: 187, endPoint x: 955, endPoint y: 279, distance: 92.4
click at [955, 279] on div at bounding box center [939, 286] width 209 height 465
drag, startPoint x: 951, startPoint y: 288, endPoint x: 954, endPoint y: 168, distance: 119.5
click at [953, 169] on div at bounding box center [939, 286] width 209 height 465
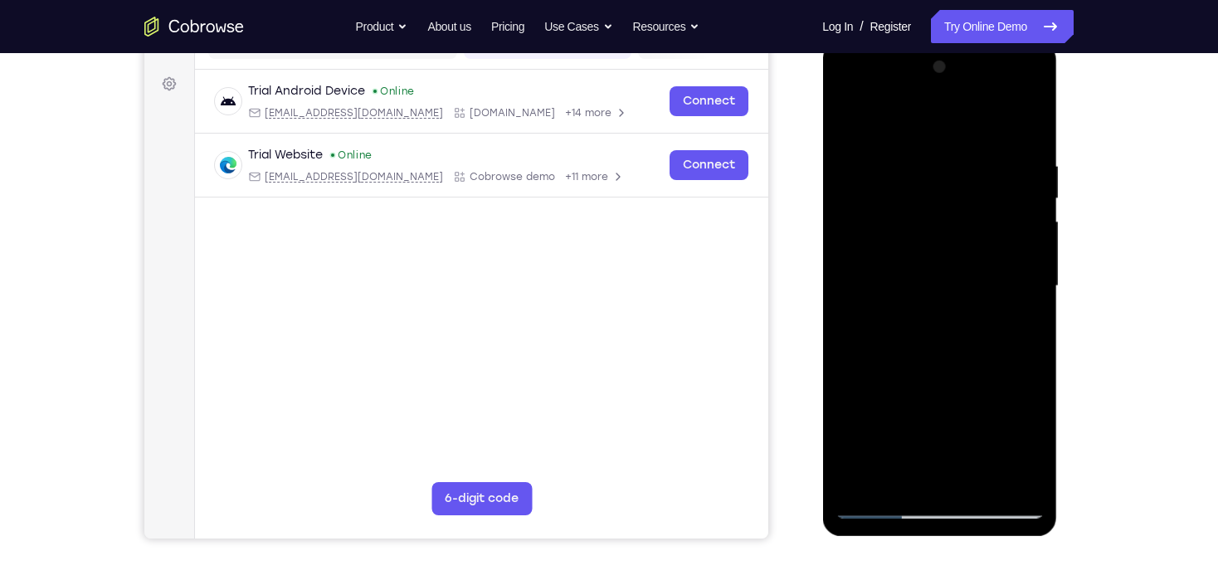
click at [847, 115] on div at bounding box center [939, 286] width 209 height 465
drag, startPoint x: 940, startPoint y: 403, endPoint x: 943, endPoint y: 222, distance: 180.1
click at [943, 222] on div at bounding box center [939, 286] width 209 height 465
click at [905, 322] on div at bounding box center [939, 286] width 209 height 465
drag, startPoint x: 876, startPoint y: 160, endPoint x: 885, endPoint y: 339, distance: 178.7
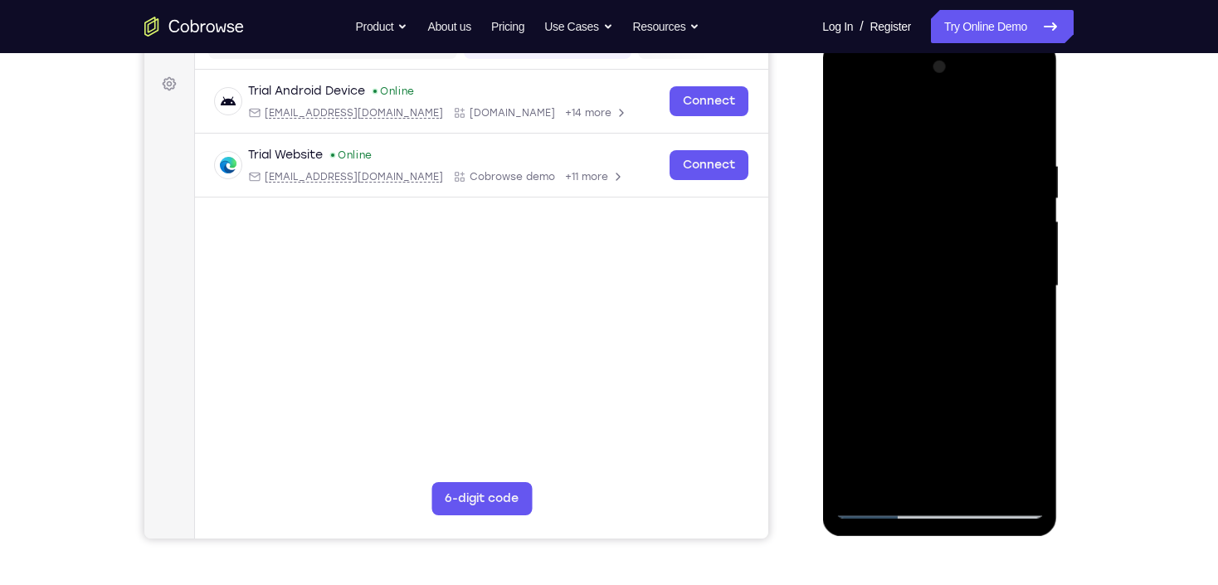
click at [885, 339] on div at bounding box center [939, 286] width 209 height 465
click at [943, 173] on div at bounding box center [939, 286] width 209 height 465
click at [845, 120] on div at bounding box center [939, 286] width 209 height 465
drag, startPoint x: 919, startPoint y: 382, endPoint x: 954, endPoint y: 172, distance: 213.0
click at [954, 173] on div at bounding box center [939, 286] width 209 height 465
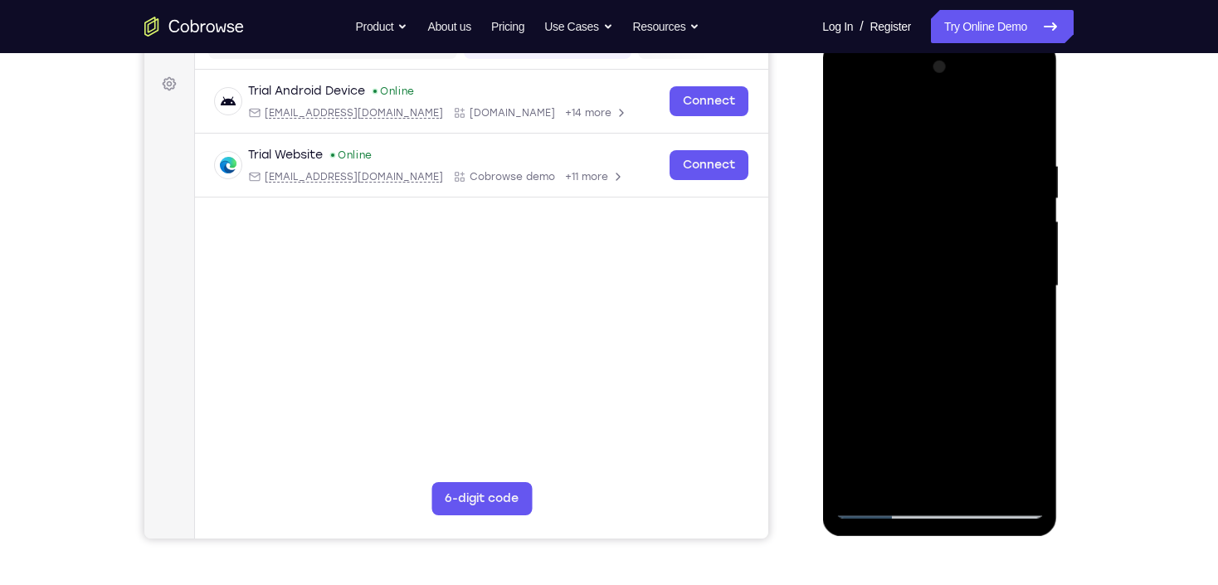
drag, startPoint x: 930, startPoint y: 352, endPoint x: 940, endPoint y: 269, distance: 83.6
click at [940, 269] on div at bounding box center [939, 286] width 209 height 465
click at [898, 359] on div at bounding box center [939, 286] width 209 height 465
drag, startPoint x: 933, startPoint y: 154, endPoint x: 921, endPoint y: 272, distance: 119.3
click at [921, 272] on div at bounding box center [939, 286] width 209 height 465
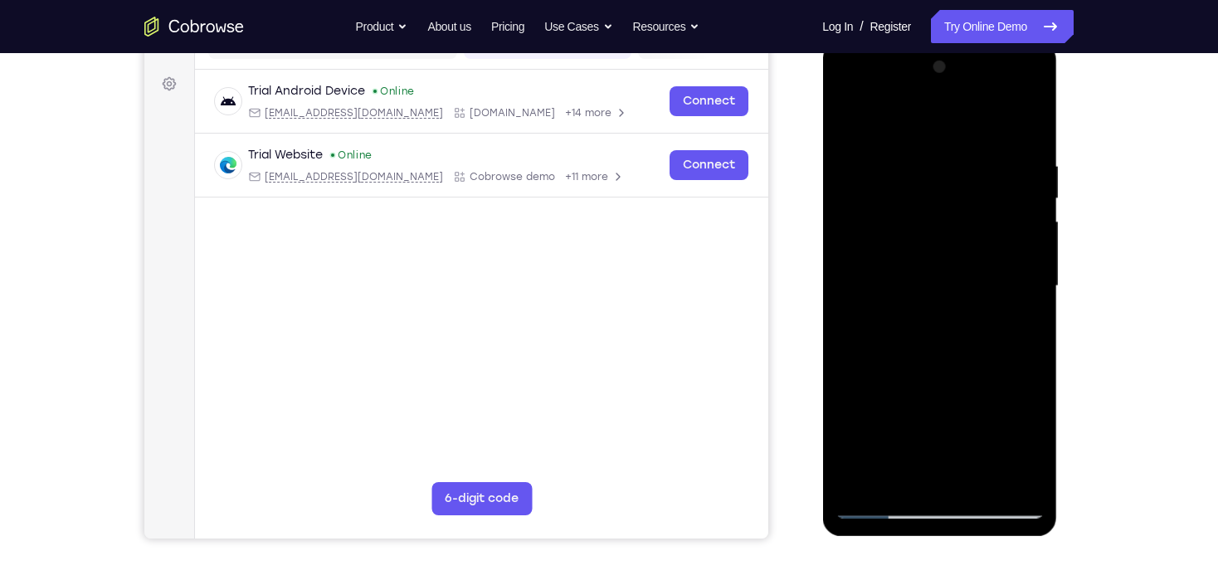
click at [940, 172] on div at bounding box center [939, 286] width 209 height 465
click at [850, 117] on div at bounding box center [939, 286] width 209 height 465
drag, startPoint x: 976, startPoint y: 365, endPoint x: 963, endPoint y: 158, distance: 207.9
click at [963, 159] on div at bounding box center [939, 286] width 209 height 465
drag, startPoint x: 959, startPoint y: 361, endPoint x: 954, endPoint y: 178, distance: 183.5
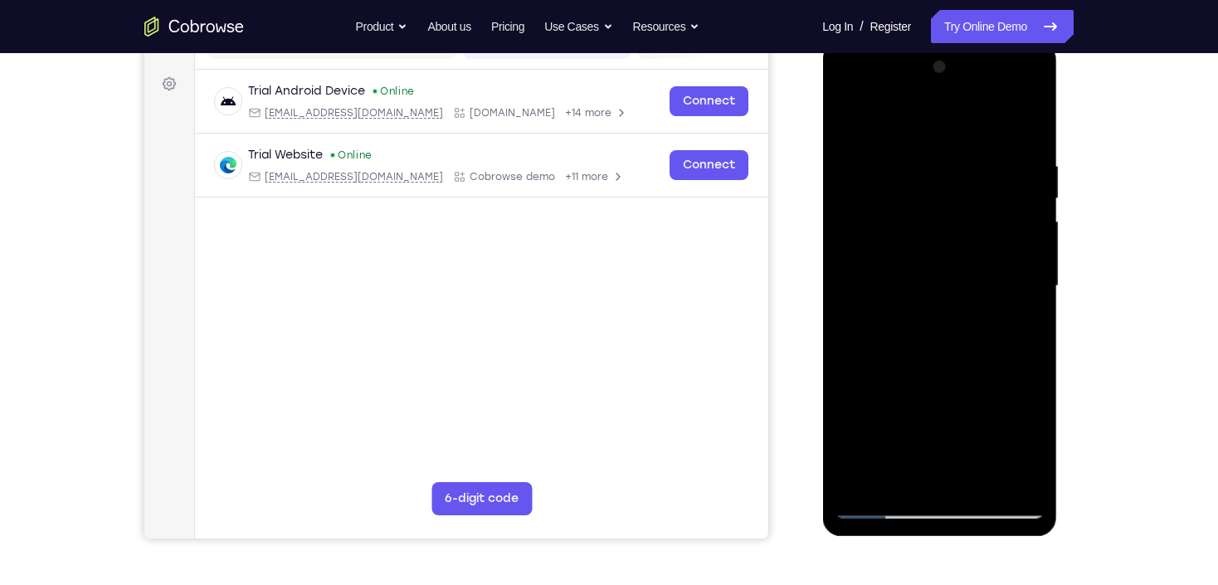
click at [954, 178] on div at bounding box center [939, 286] width 209 height 465
click at [894, 400] on div at bounding box center [939, 286] width 209 height 465
drag, startPoint x: 926, startPoint y: 202, endPoint x: 922, endPoint y: 329, distance: 127.1
click at [922, 329] on div at bounding box center [939, 286] width 209 height 465
click at [850, 120] on div at bounding box center [939, 286] width 209 height 465
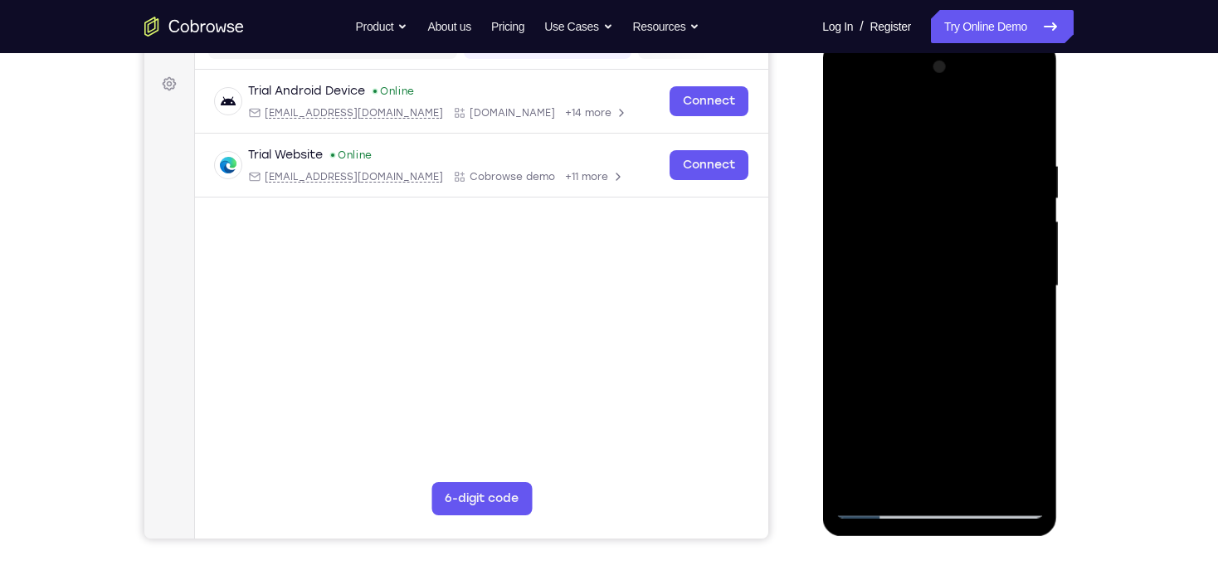
drag, startPoint x: 948, startPoint y: 335, endPoint x: 948, endPoint y: 203, distance: 132.8
click at [946, 203] on div at bounding box center [939, 286] width 209 height 465
click at [897, 305] on div at bounding box center [939, 286] width 209 height 465
drag, startPoint x: 924, startPoint y: 222, endPoint x: 936, endPoint y: 413, distance: 191.3
click at [936, 413] on div at bounding box center [939, 286] width 209 height 465
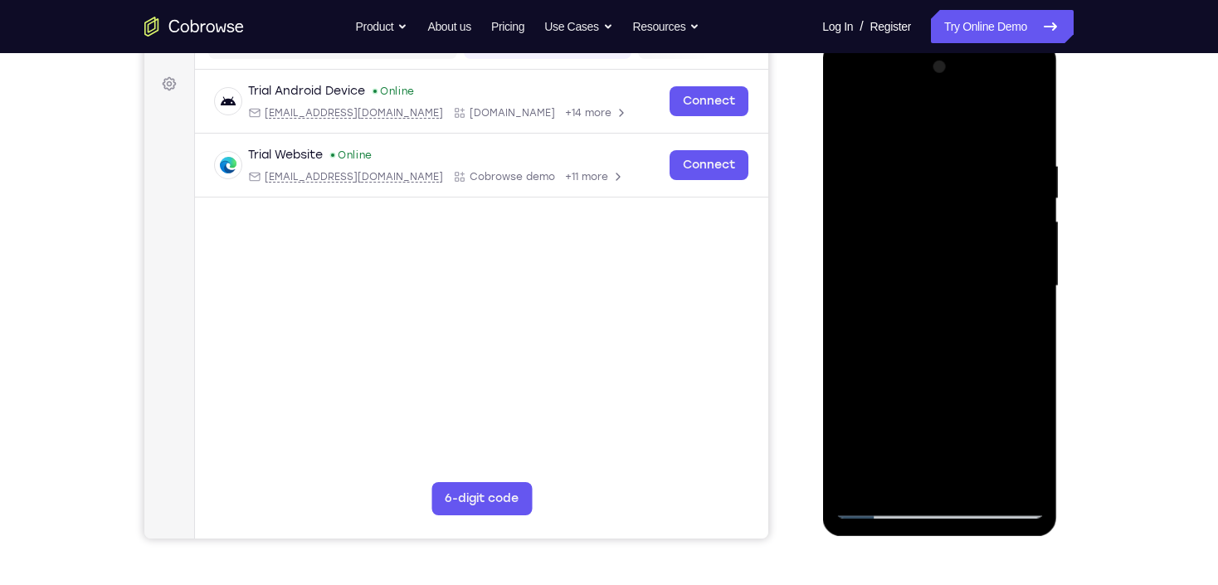
click at [850, 120] on div at bounding box center [939, 286] width 209 height 465
drag, startPoint x: 947, startPoint y: 391, endPoint x: 932, endPoint y: 177, distance: 214.7
click at [932, 177] on div at bounding box center [939, 286] width 209 height 465
drag, startPoint x: 937, startPoint y: 349, endPoint x: 930, endPoint y: 250, distance: 99.8
click at [930, 250] on div at bounding box center [939, 286] width 209 height 465
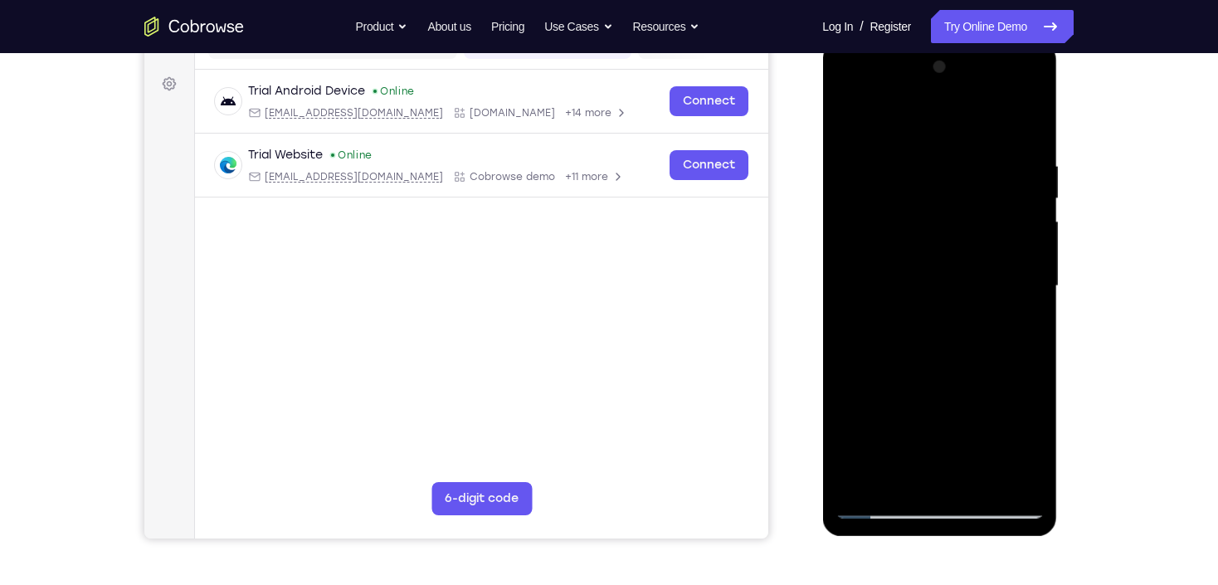
click at [898, 347] on div at bounding box center [939, 286] width 209 height 465
drag, startPoint x: 883, startPoint y: 206, endPoint x: 905, endPoint y: 355, distance: 151.1
click at [905, 355] on div at bounding box center [939, 286] width 209 height 465
click at [934, 177] on div at bounding box center [939, 286] width 209 height 465
click at [940, 334] on div at bounding box center [939, 286] width 209 height 465
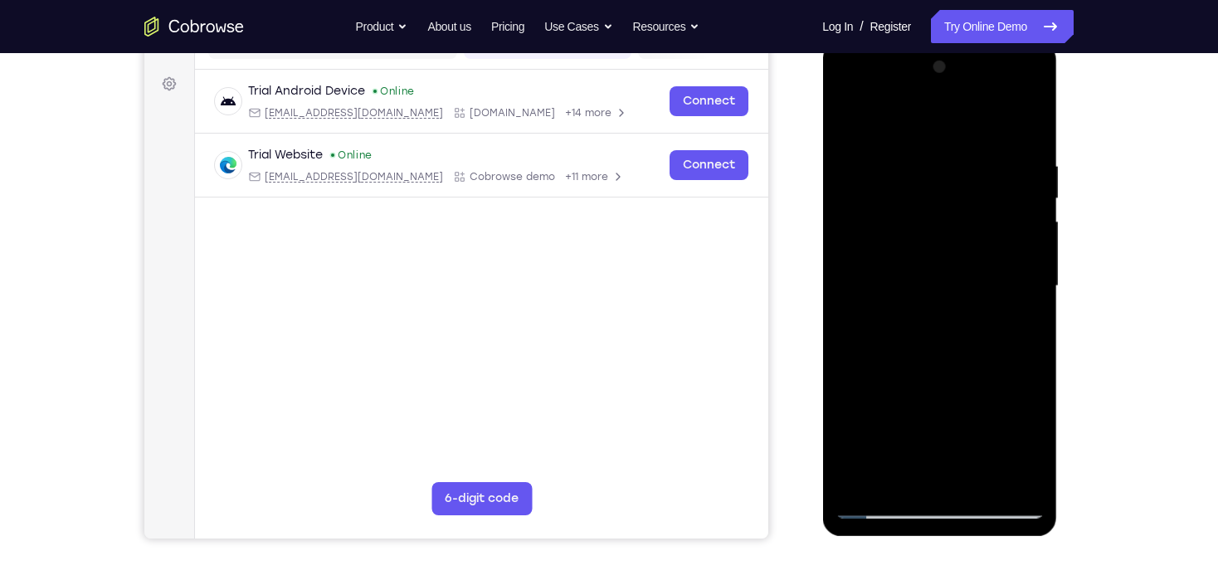
click at [954, 181] on div at bounding box center [939, 286] width 209 height 465
click at [879, 219] on div at bounding box center [939, 286] width 209 height 465
drag, startPoint x: 942, startPoint y: 372, endPoint x: 962, endPoint y: 196, distance: 177.1
click at [960, 207] on div at bounding box center [939, 286] width 209 height 465
drag, startPoint x: 967, startPoint y: 348, endPoint x: 967, endPoint y: 195, distance: 152.7
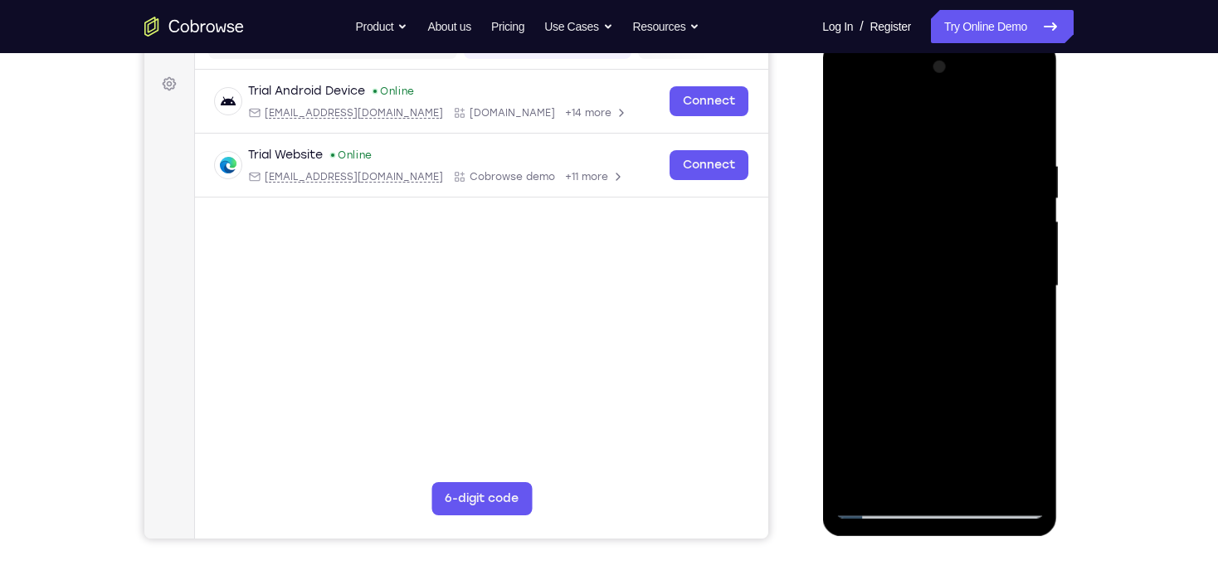
click at [967, 198] on div at bounding box center [939, 286] width 209 height 465
drag, startPoint x: 959, startPoint y: 176, endPoint x: 944, endPoint y: 404, distance: 228.8
click at [944, 404] on div at bounding box center [939, 286] width 209 height 465
click at [842, 123] on div at bounding box center [939, 286] width 209 height 465
drag, startPoint x: 929, startPoint y: 159, endPoint x: 947, endPoint y: 310, distance: 152.2
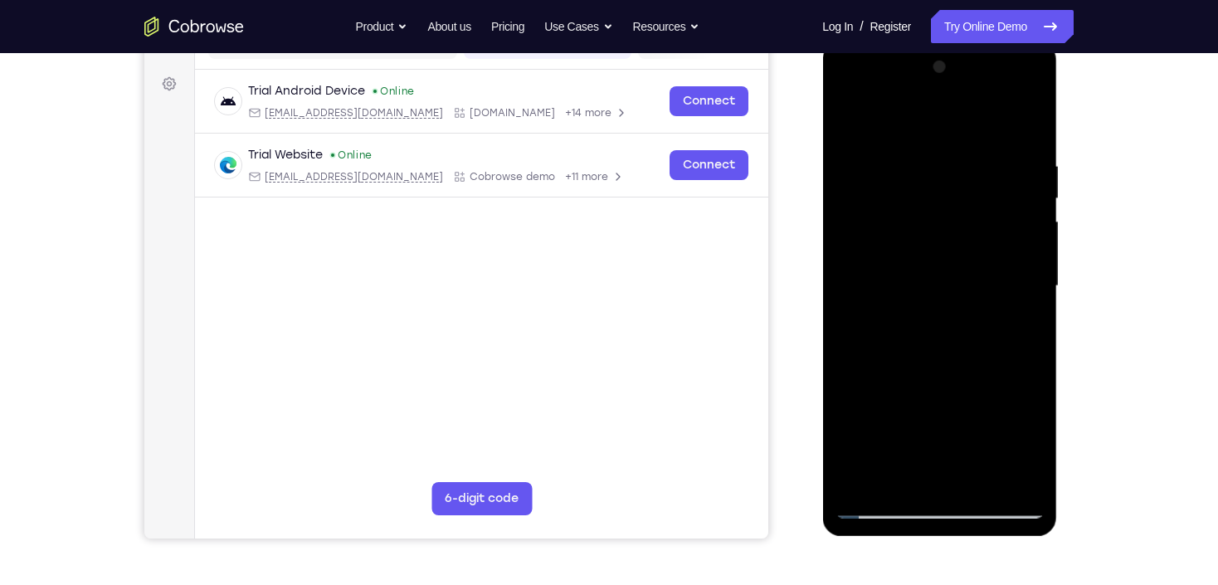
click at [947, 310] on div at bounding box center [939, 286] width 209 height 465
click at [990, 478] on div at bounding box center [939, 286] width 209 height 465
click at [943, 377] on div at bounding box center [939, 286] width 209 height 465
click at [955, 278] on div at bounding box center [939, 286] width 209 height 465
click at [849, 120] on div at bounding box center [939, 286] width 209 height 465
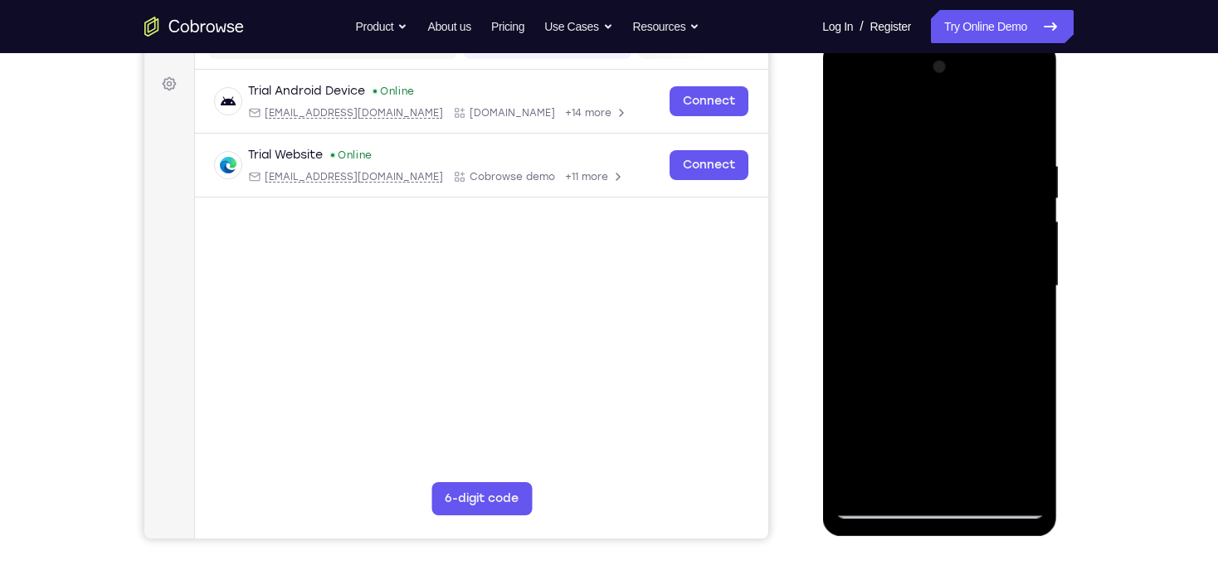
drag, startPoint x: 942, startPoint y: 392, endPoint x: 948, endPoint y: 251, distance: 140.4
click at [948, 251] on div at bounding box center [939, 286] width 209 height 465
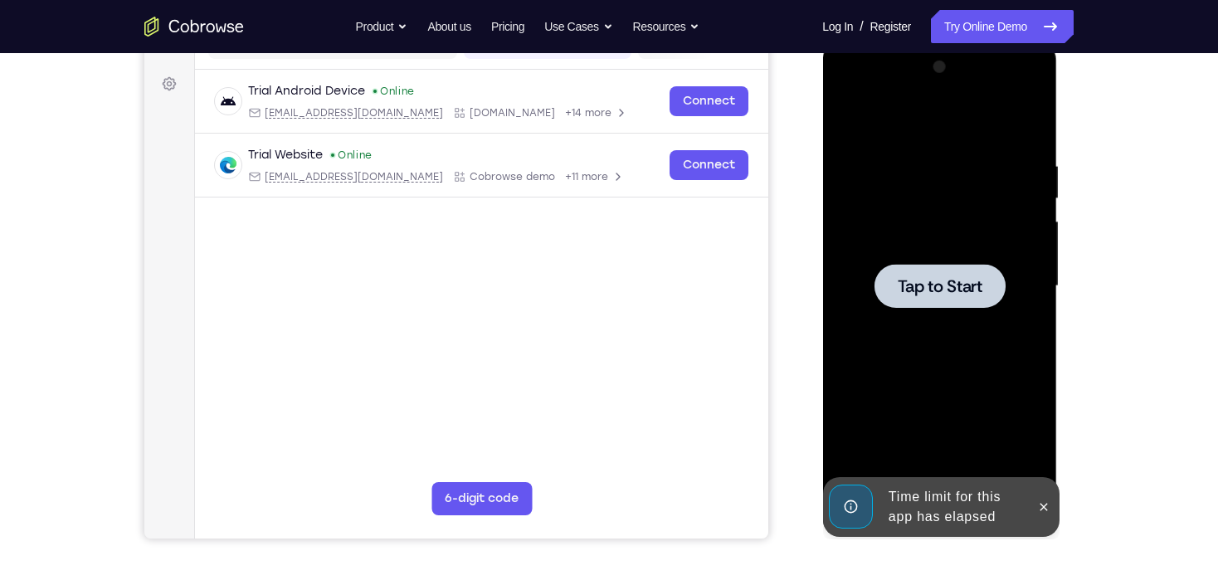
click at [917, 373] on div at bounding box center [939, 286] width 209 height 465
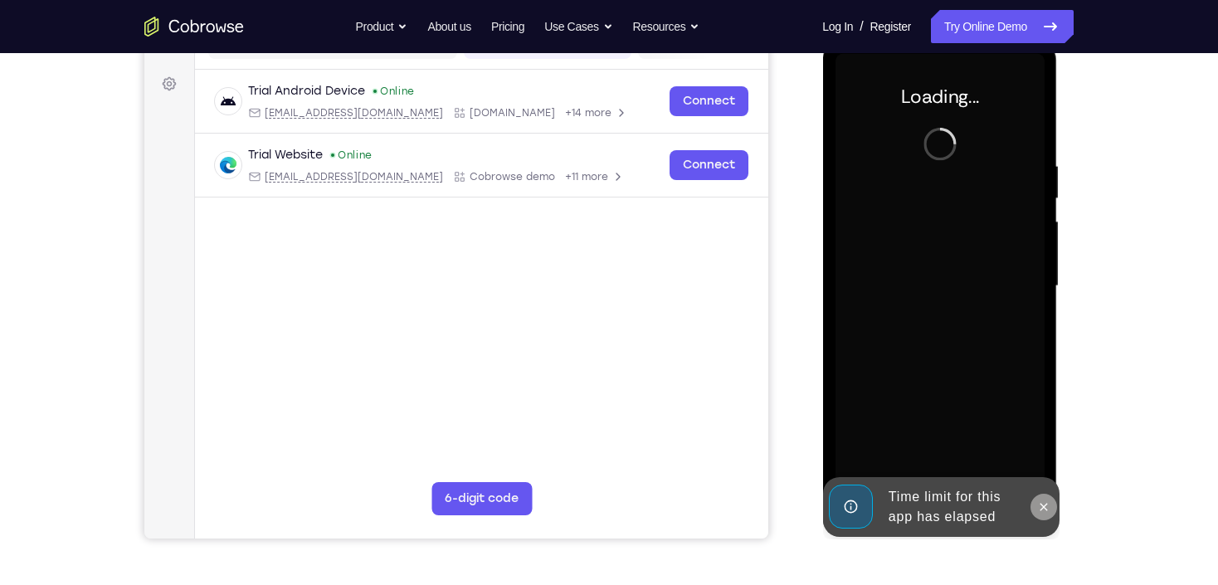
click at [1047, 509] on icon at bounding box center [1043, 506] width 13 height 13
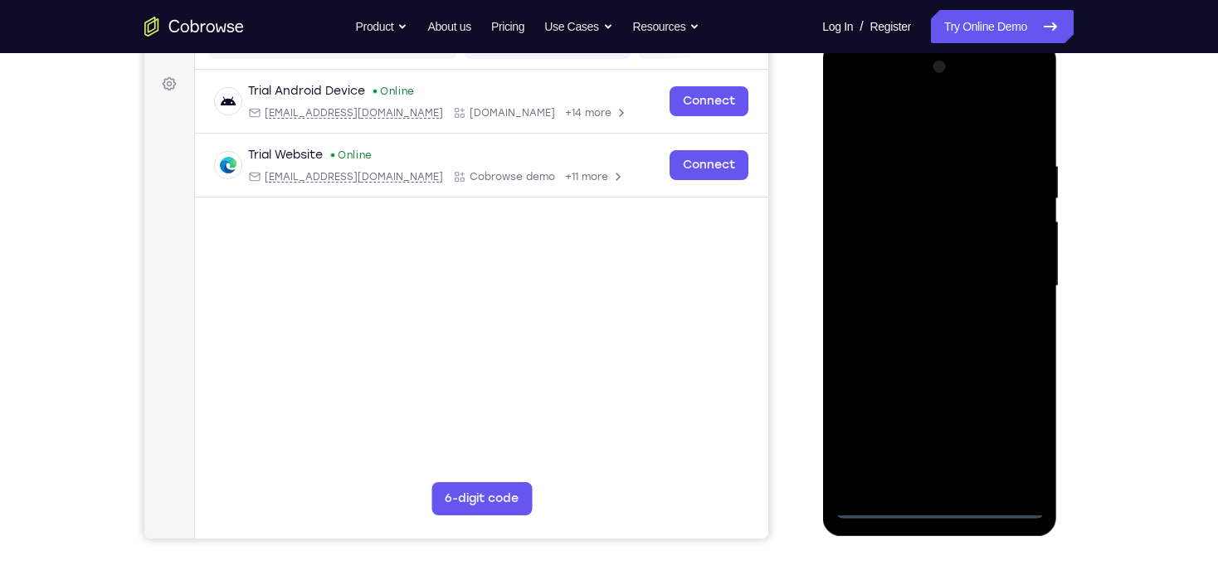
click at [942, 510] on div at bounding box center [939, 286] width 209 height 465
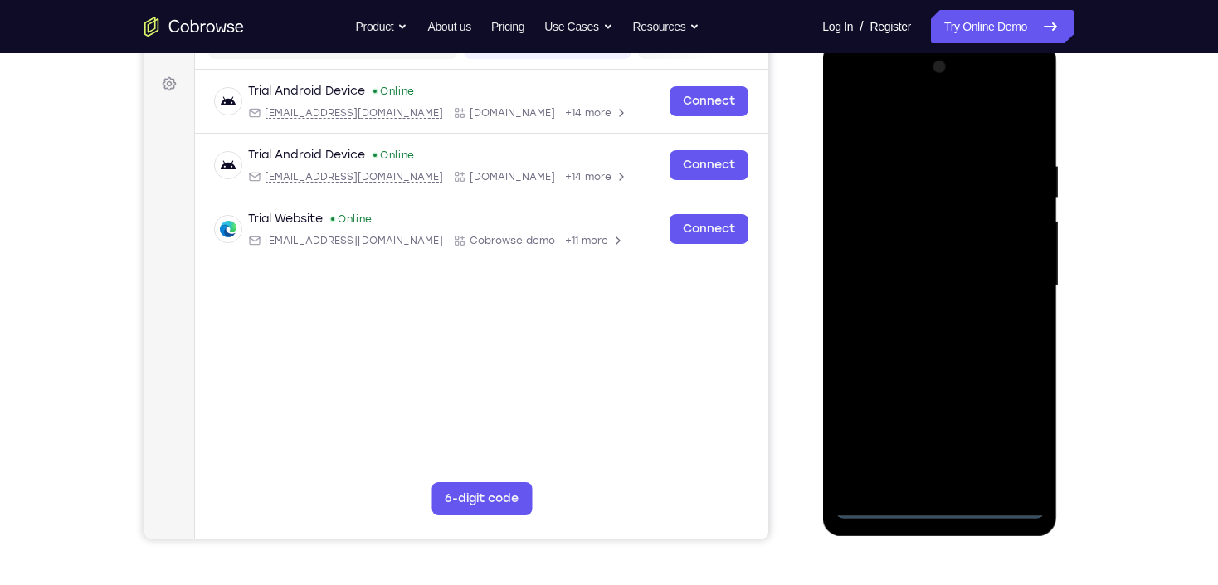
click at [1018, 428] on div at bounding box center [939, 286] width 209 height 465
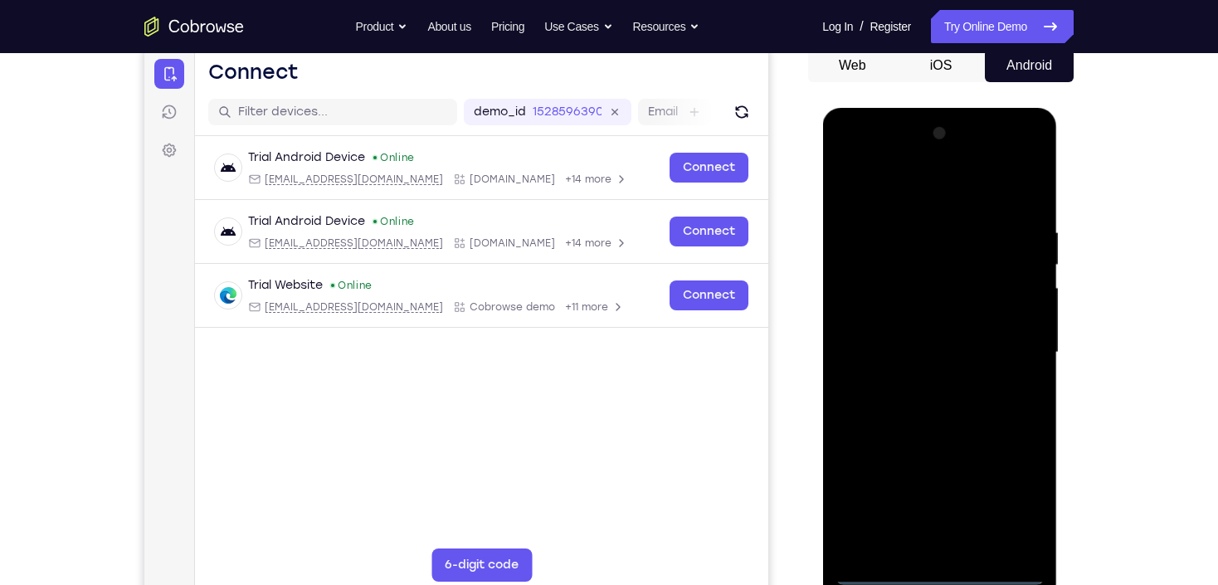
click at [915, 184] on div at bounding box center [939, 352] width 209 height 465
click at [1010, 350] on div at bounding box center [939, 352] width 209 height 465
click at [919, 381] on div at bounding box center [939, 352] width 209 height 465
click at [923, 340] on div at bounding box center [939, 352] width 209 height 465
click at [917, 319] on div at bounding box center [939, 352] width 209 height 465
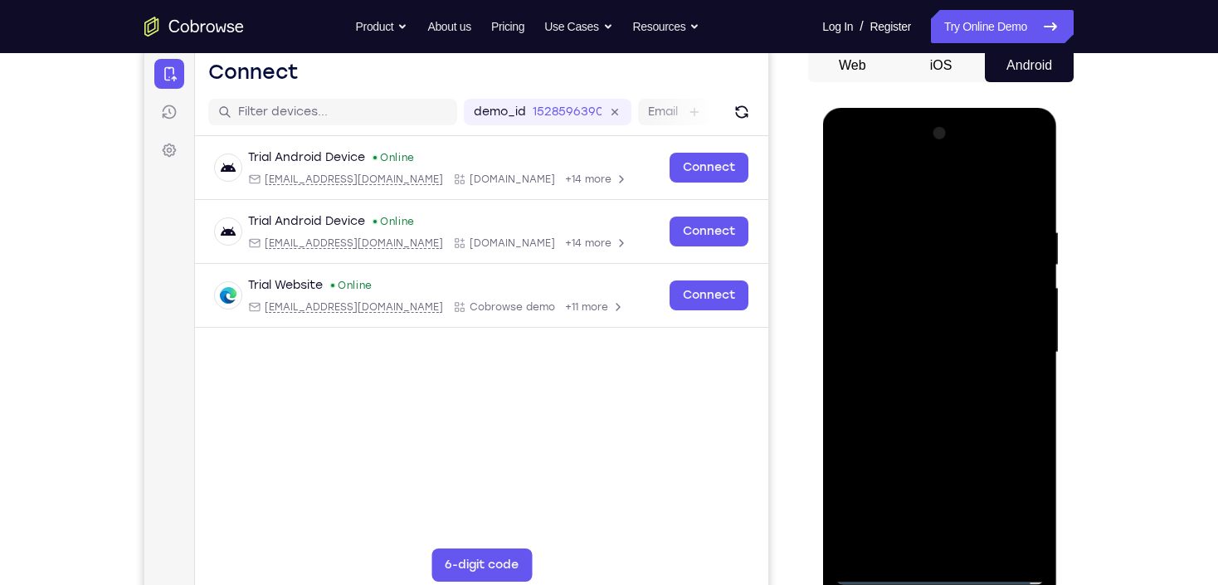
click at [909, 348] on div at bounding box center [939, 352] width 209 height 465
click at [949, 405] on div at bounding box center [939, 352] width 209 height 465
click at [946, 394] on div at bounding box center [939, 352] width 209 height 465
click at [946, 404] on div at bounding box center [939, 352] width 209 height 465
click at [951, 399] on div at bounding box center [939, 352] width 209 height 465
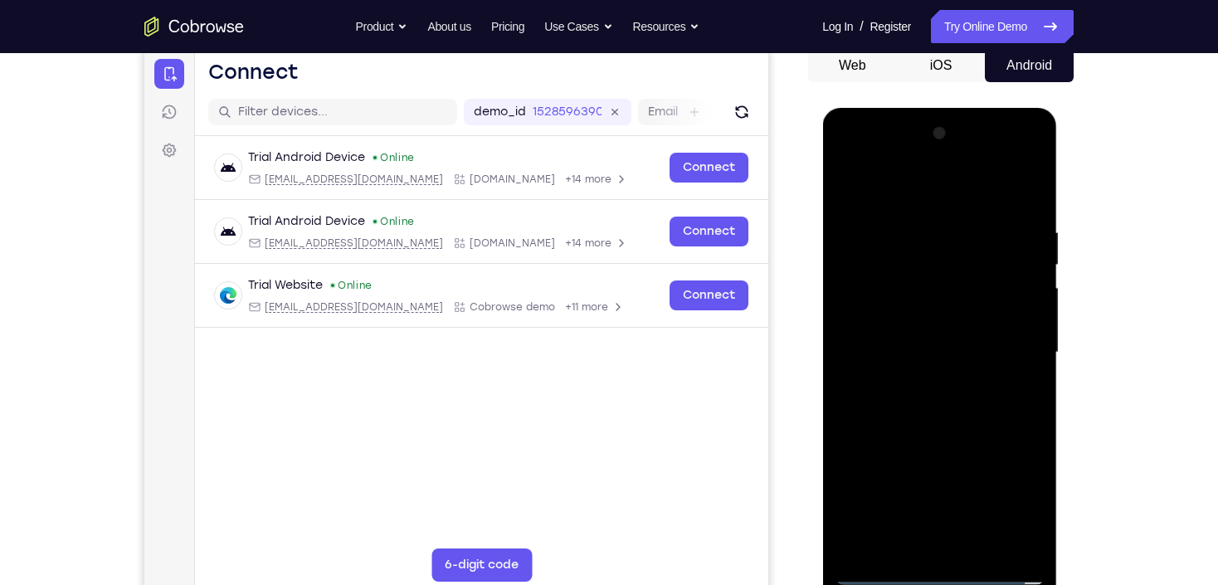
click at [951, 398] on div at bounding box center [939, 352] width 209 height 465
drag, startPoint x: 915, startPoint y: 217, endPoint x: 989, endPoint y: 519, distance: 311.0
click at [989, 519] on div at bounding box center [939, 352] width 209 height 465
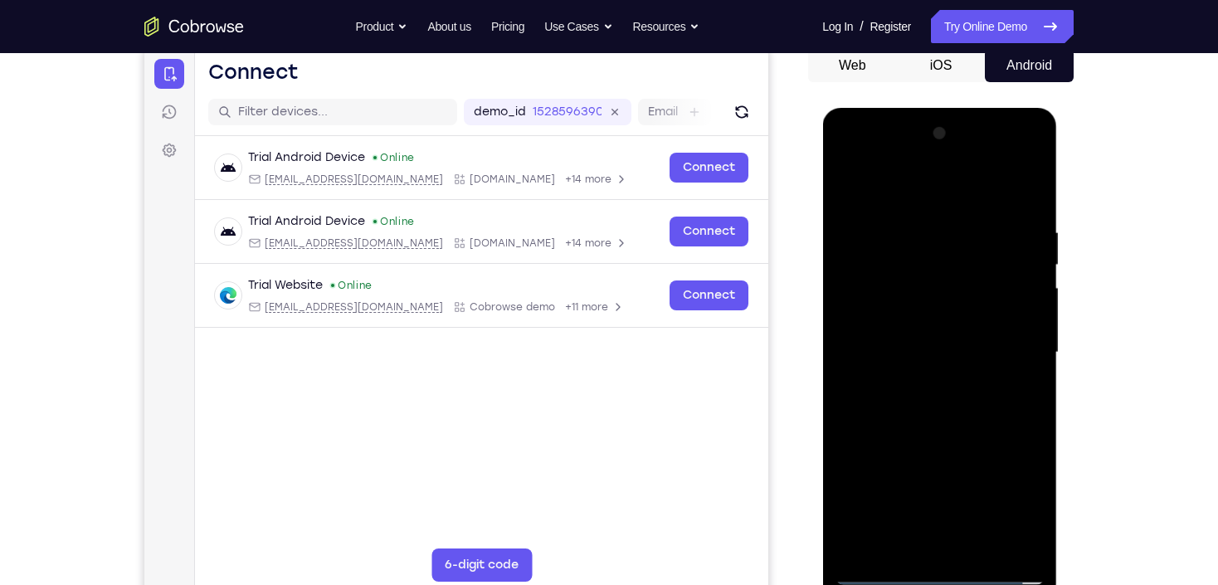
click at [965, 534] on div at bounding box center [939, 352] width 209 height 465
drag, startPoint x: 917, startPoint y: 231, endPoint x: 925, endPoint y: 544, distance: 313.0
click at [925, 543] on div at bounding box center [939, 352] width 209 height 465
drag, startPoint x: 922, startPoint y: 195, endPoint x: 896, endPoint y: 106, distance: 92.7
click at [896, 108] on html "Online web based iOS Simulators and Android Emulators. Run iPhone, iPad, Mobile…" at bounding box center [940, 357] width 237 height 498
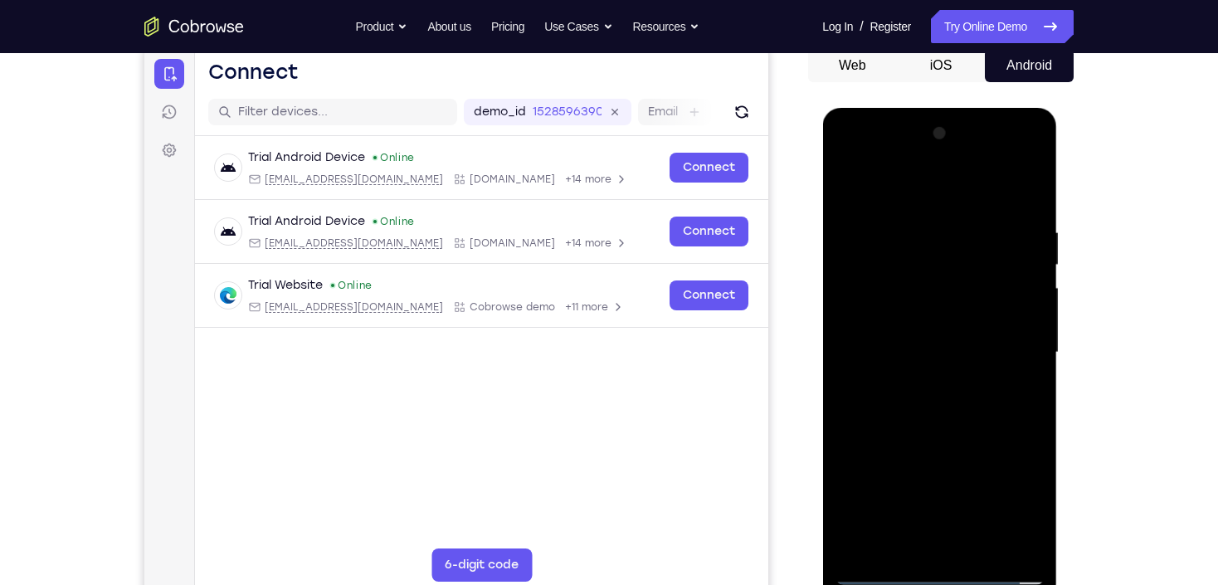
drag, startPoint x: 909, startPoint y: 189, endPoint x: 949, endPoint y: 548, distance: 360.8
click at [949, 548] on div at bounding box center [939, 352] width 209 height 465
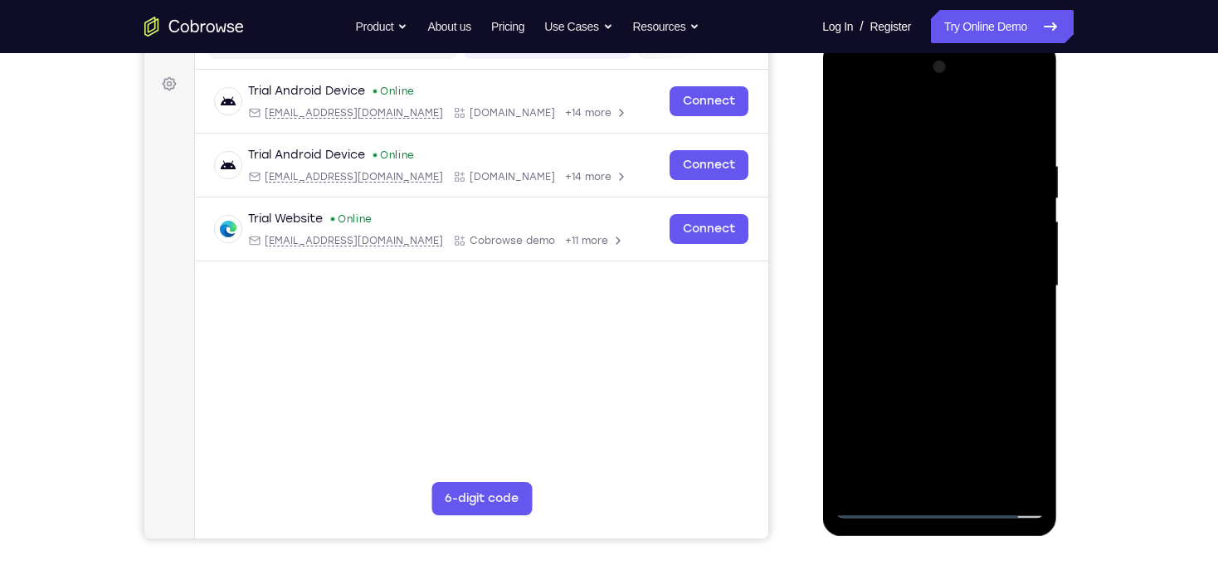
drag, startPoint x: 932, startPoint y: 112, endPoint x: 940, endPoint y: 364, distance: 251.6
click at [940, 364] on div at bounding box center [939, 286] width 209 height 465
click at [882, 511] on div at bounding box center [939, 286] width 209 height 465
click at [945, 327] on div at bounding box center [939, 286] width 209 height 465
click at [935, 239] on div at bounding box center [939, 286] width 209 height 465
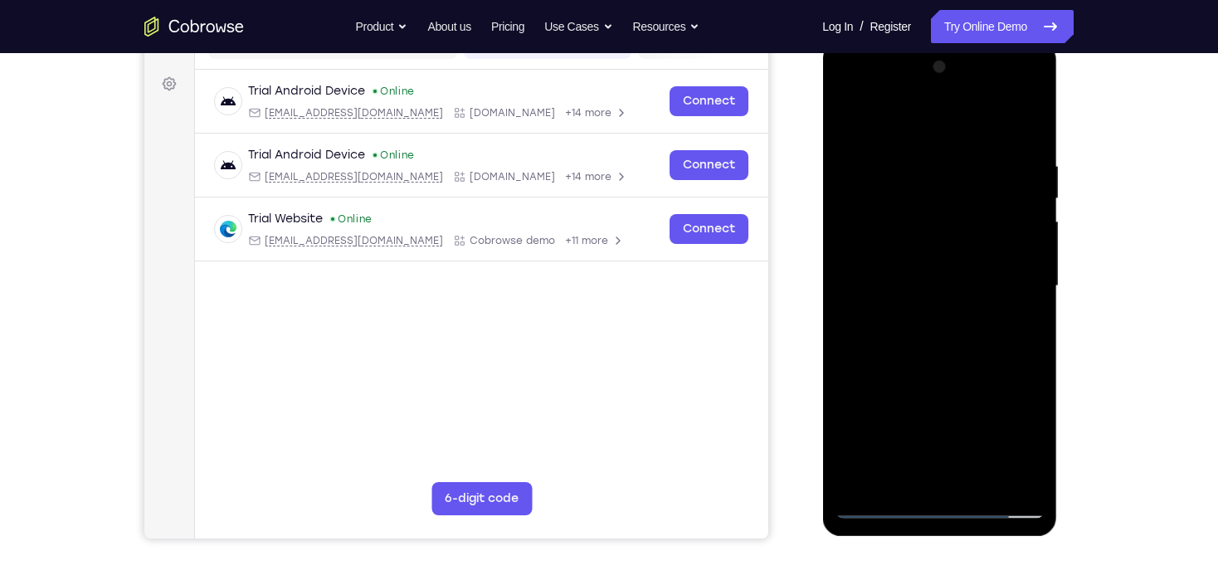
click at [949, 360] on div at bounding box center [939, 286] width 209 height 465
click at [945, 359] on div at bounding box center [939, 286] width 209 height 465
click at [880, 507] on div at bounding box center [939, 286] width 209 height 465
click at [871, 230] on div at bounding box center [939, 286] width 209 height 465
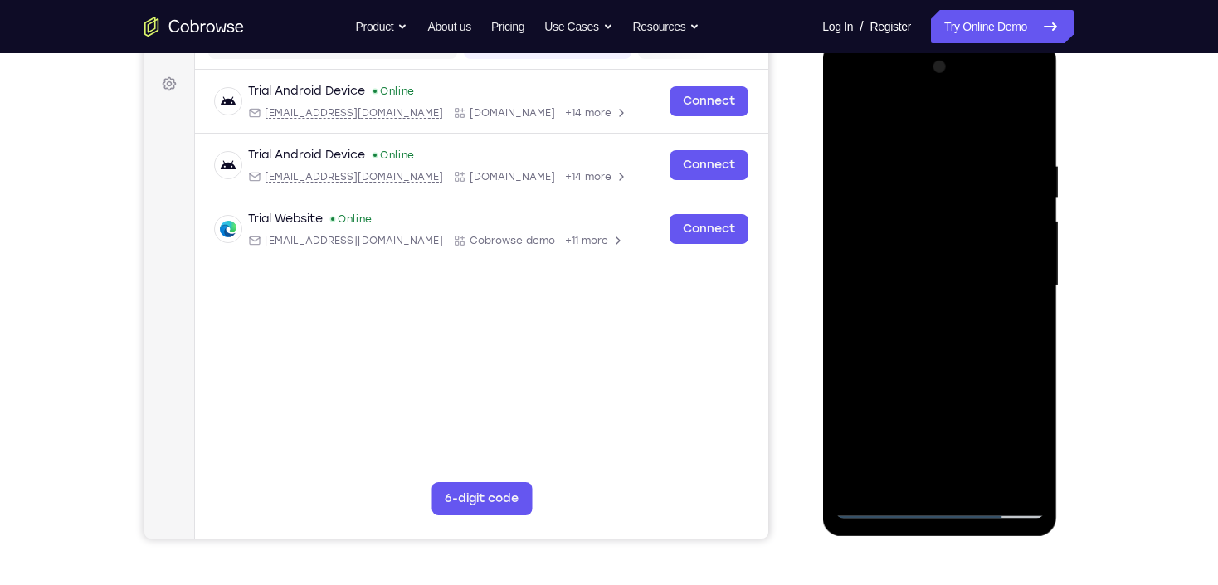
click at [934, 335] on div at bounding box center [939, 286] width 209 height 465
click at [920, 241] on div at bounding box center [939, 286] width 209 height 465
click at [949, 360] on div at bounding box center [939, 286] width 209 height 465
drag, startPoint x: 945, startPoint y: 148, endPoint x: 959, endPoint y: 421, distance: 273.4
click at [959, 421] on div at bounding box center [939, 286] width 209 height 465
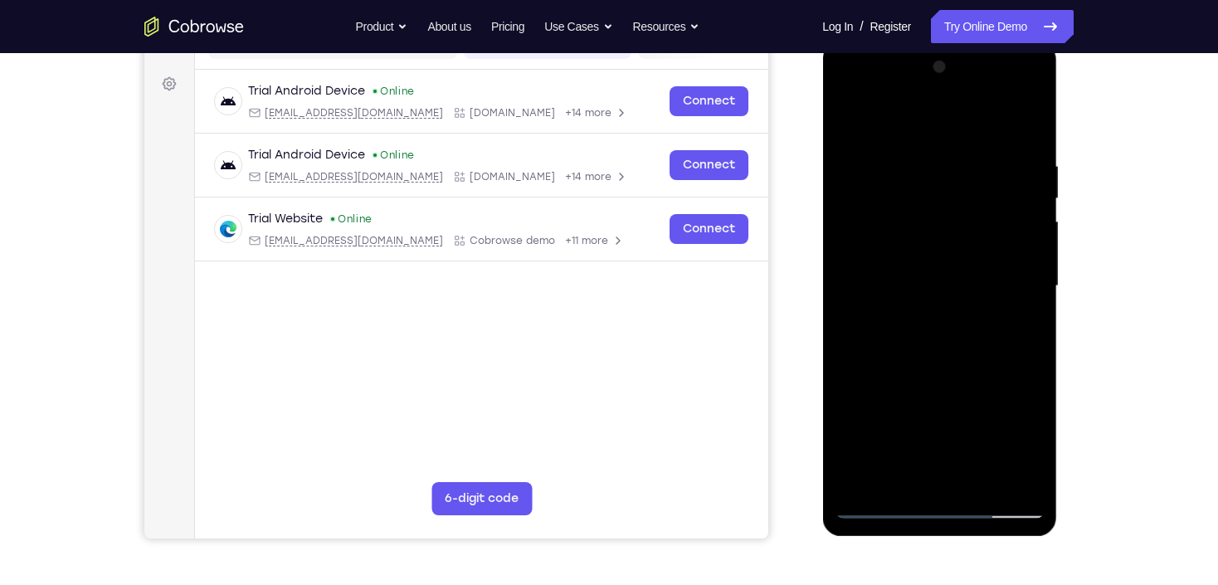
drag, startPoint x: 897, startPoint y: 93, endPoint x: 899, endPoint y: 53, distance: 39.9
click at [899, 54] on div at bounding box center [939, 286] width 209 height 465
drag, startPoint x: 919, startPoint y: 105, endPoint x: 889, endPoint y: 404, distance: 301.1
click at [889, 404] on div at bounding box center [939, 286] width 209 height 465
drag, startPoint x: 939, startPoint y: 123, endPoint x: 884, endPoint y: 453, distance: 334.8
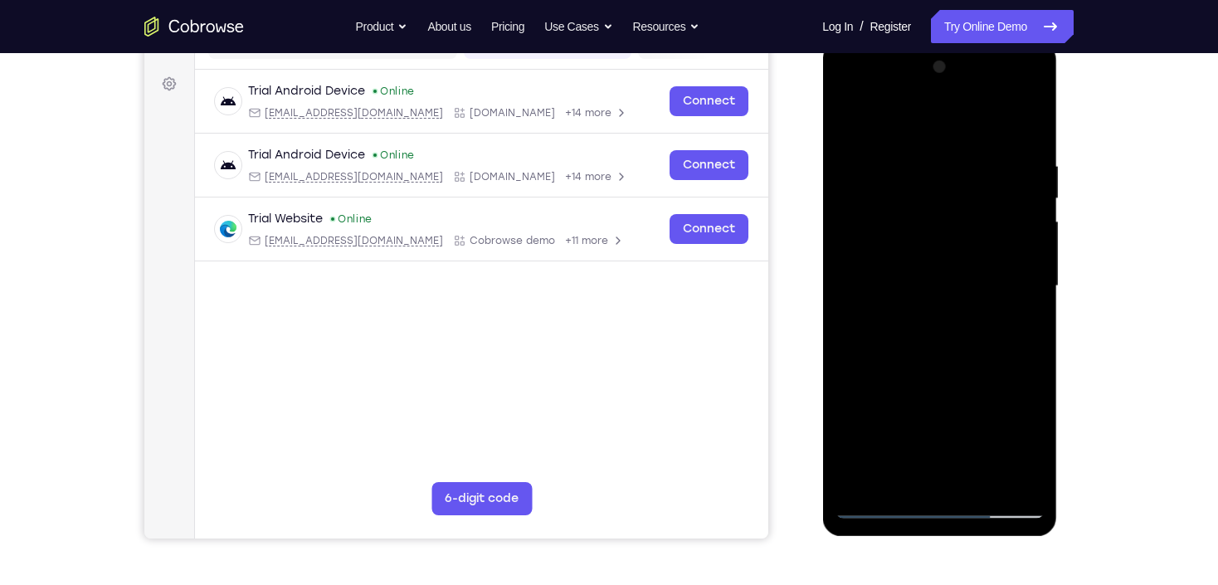
click at [884, 453] on div at bounding box center [939, 286] width 209 height 465
click at [935, 348] on div at bounding box center [939, 286] width 209 height 465
click at [920, 283] on div at bounding box center [939, 286] width 209 height 465
click at [892, 266] on div at bounding box center [939, 286] width 209 height 465
click at [935, 303] on div at bounding box center [939, 286] width 209 height 465
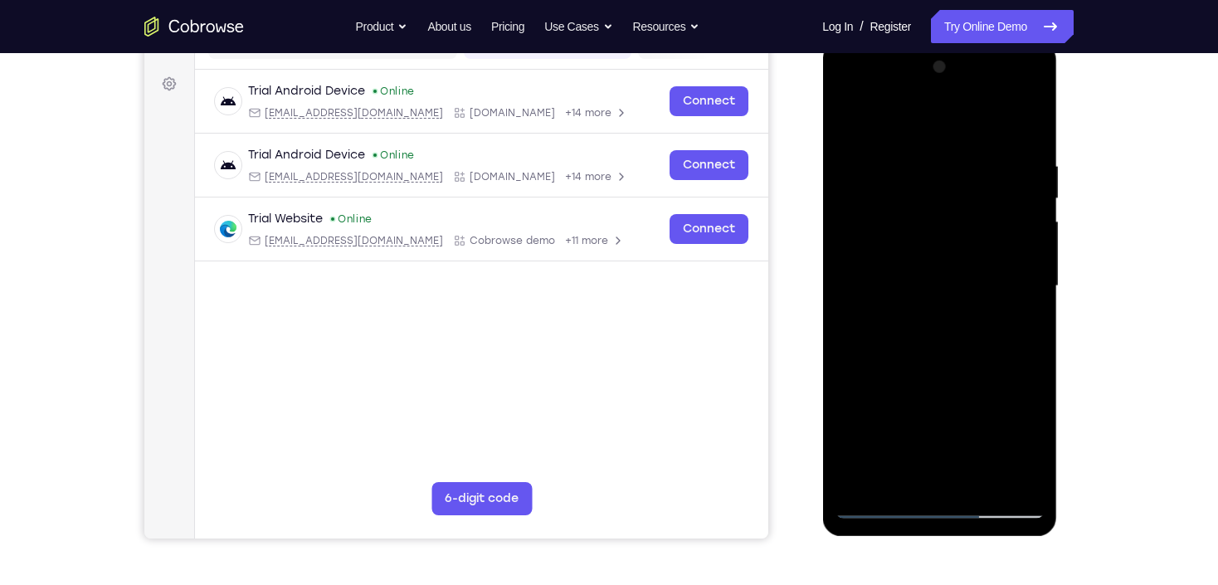
click at [932, 354] on div at bounding box center [939, 286] width 209 height 465
click at [938, 328] on div at bounding box center [939, 286] width 209 height 465
click at [956, 352] on div at bounding box center [939, 286] width 209 height 465
click at [975, 483] on div at bounding box center [939, 286] width 209 height 465
click at [940, 372] on div at bounding box center [939, 286] width 209 height 465
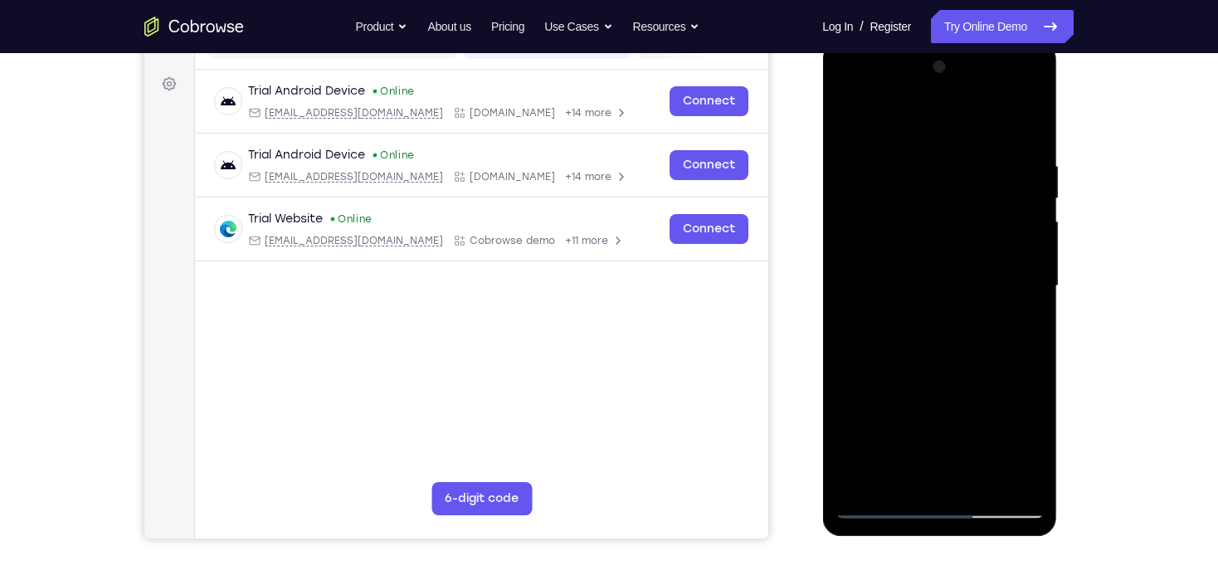
click at [1018, 143] on div at bounding box center [939, 286] width 209 height 465
click at [883, 176] on div at bounding box center [939, 286] width 209 height 465
click at [1015, 479] on div at bounding box center [939, 286] width 209 height 465
click at [959, 254] on div at bounding box center [939, 286] width 209 height 465
click at [897, 466] on div at bounding box center [939, 286] width 209 height 465
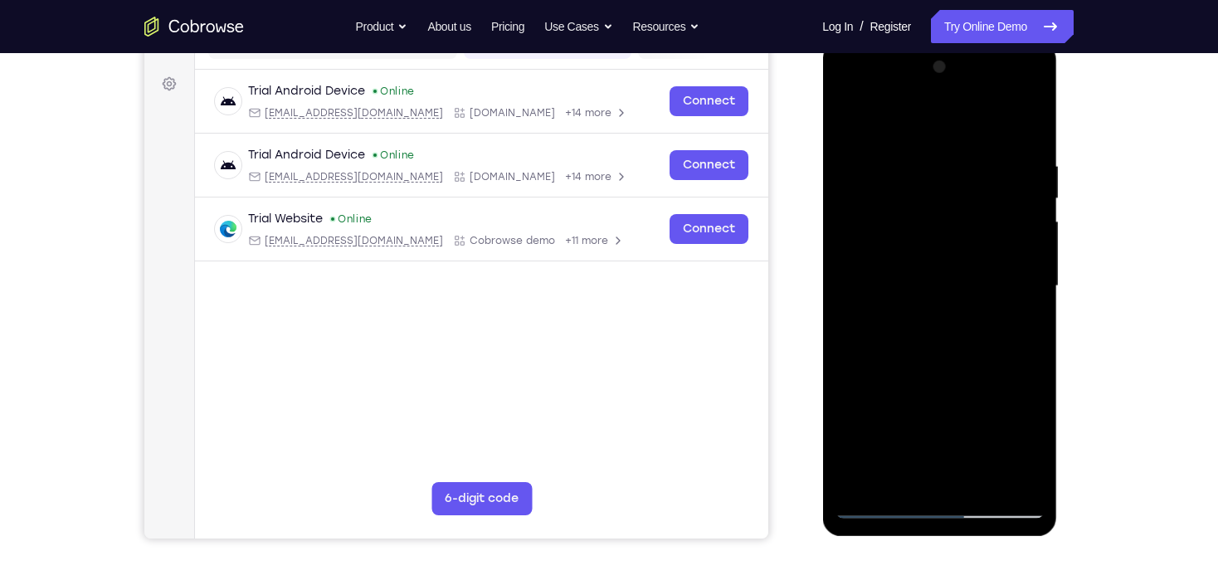
click at [1014, 328] on div at bounding box center [939, 286] width 209 height 465
click at [855, 250] on div at bounding box center [939, 286] width 209 height 465
drag, startPoint x: 939, startPoint y: 175, endPoint x: 925, endPoint y: 159, distance: 21.3
click at [939, 174] on div at bounding box center [939, 286] width 209 height 465
click at [849, 116] on div at bounding box center [939, 286] width 209 height 465
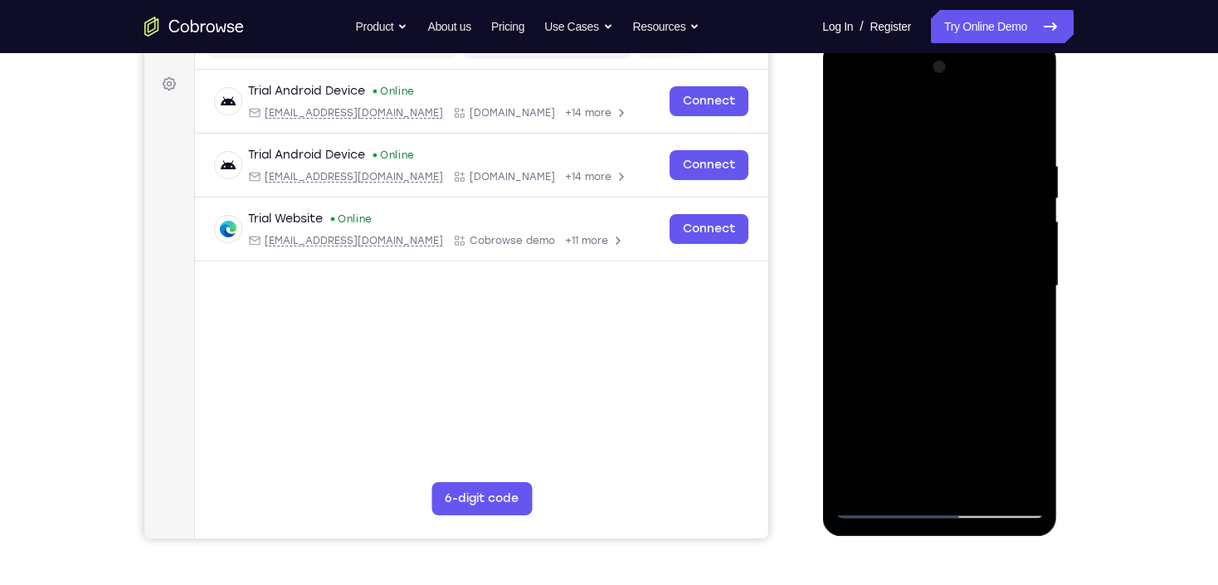
click at [849, 116] on div at bounding box center [939, 286] width 209 height 465
click at [947, 139] on div at bounding box center [939, 286] width 209 height 465
click at [879, 142] on div at bounding box center [939, 286] width 209 height 465
drag, startPoint x: 964, startPoint y: 415, endPoint x: 961, endPoint y: 306, distance: 108.8
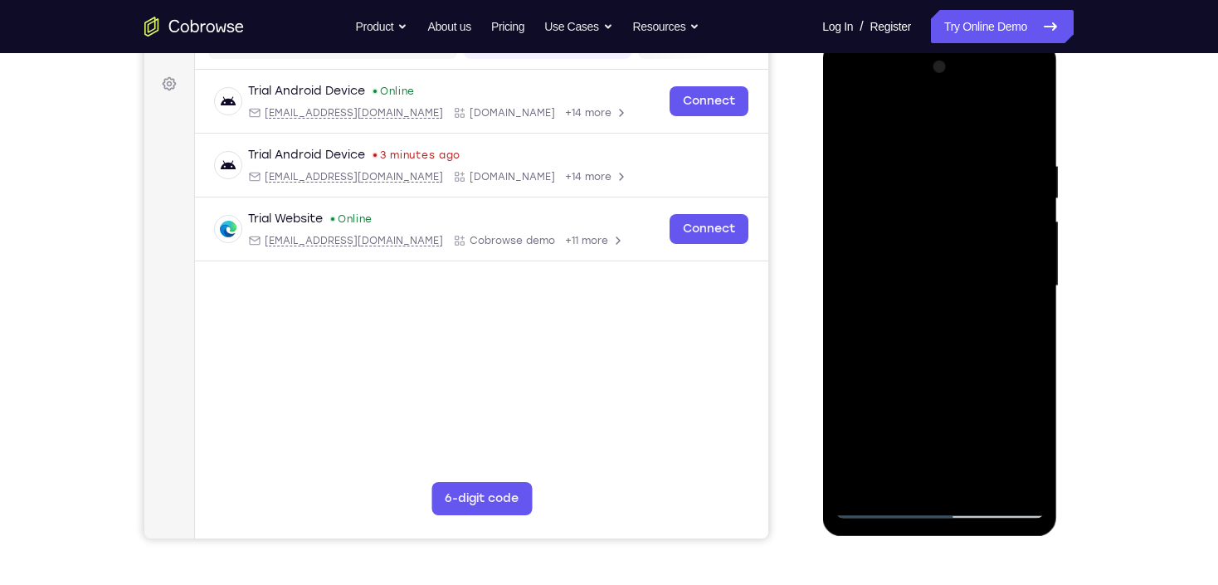
click at [961, 306] on div at bounding box center [939, 286] width 209 height 465
click at [933, 346] on div at bounding box center [939, 286] width 209 height 465
click at [851, 120] on div at bounding box center [939, 286] width 209 height 465
click at [927, 313] on div at bounding box center [939, 286] width 209 height 465
click at [849, 126] on div at bounding box center [939, 286] width 209 height 465
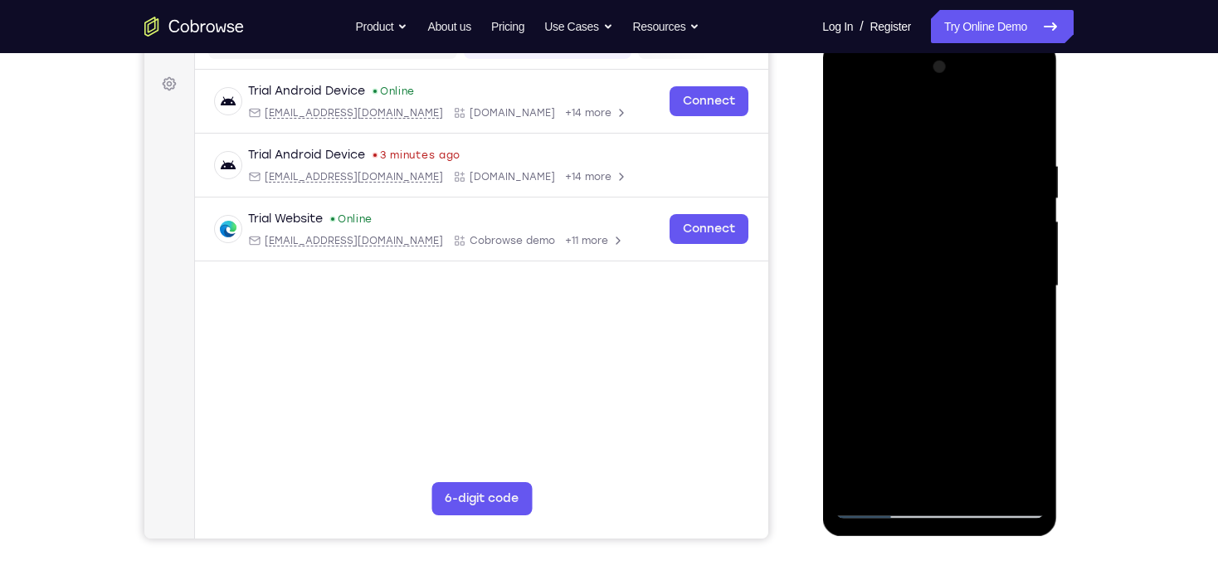
drag, startPoint x: 925, startPoint y: 403, endPoint x: 939, endPoint y: 324, distance: 80.0
click at [939, 324] on div at bounding box center [939, 286] width 209 height 465
drag, startPoint x: 930, startPoint y: 398, endPoint x: 929, endPoint y: 342, distance: 55.6
click at [929, 342] on div at bounding box center [939, 286] width 209 height 465
drag, startPoint x: 905, startPoint y: 424, endPoint x: 913, endPoint y: 334, distance: 90.8
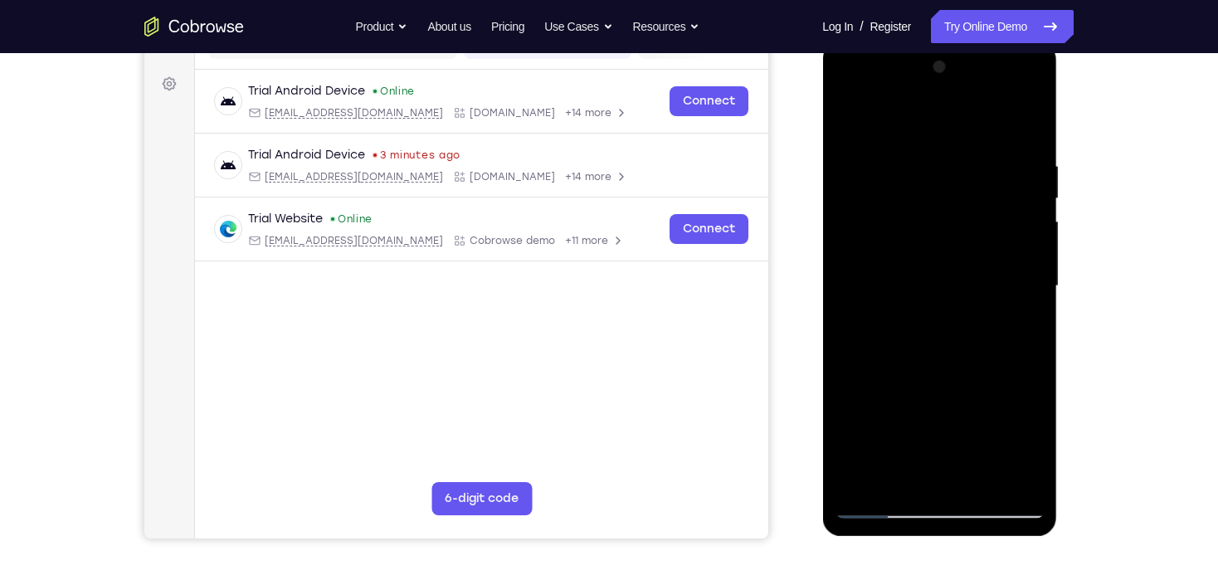
click at [913, 334] on div at bounding box center [939, 286] width 209 height 465
drag, startPoint x: 919, startPoint y: 409, endPoint x: 920, endPoint y: 343, distance: 66.4
click at [920, 343] on div at bounding box center [939, 286] width 209 height 465
drag, startPoint x: 935, startPoint y: 280, endPoint x: 925, endPoint y: 471, distance: 191.2
click at [925, 471] on div at bounding box center [939, 286] width 209 height 465
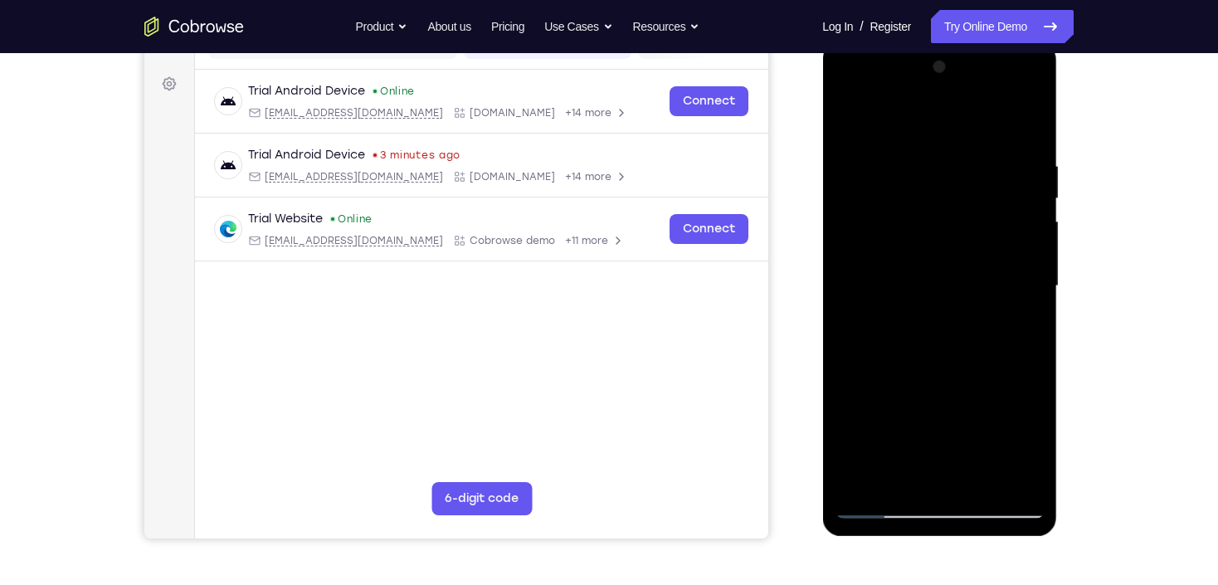
drag, startPoint x: 922, startPoint y: 348, endPoint x: 923, endPoint y: 470, distance: 122.0
click at [922, 469] on div at bounding box center [939, 286] width 209 height 465
drag, startPoint x: 949, startPoint y: 317, endPoint x: 934, endPoint y: 458, distance: 142.0
click at [934, 456] on div at bounding box center [939, 286] width 209 height 465
click at [909, 260] on div at bounding box center [939, 286] width 209 height 465
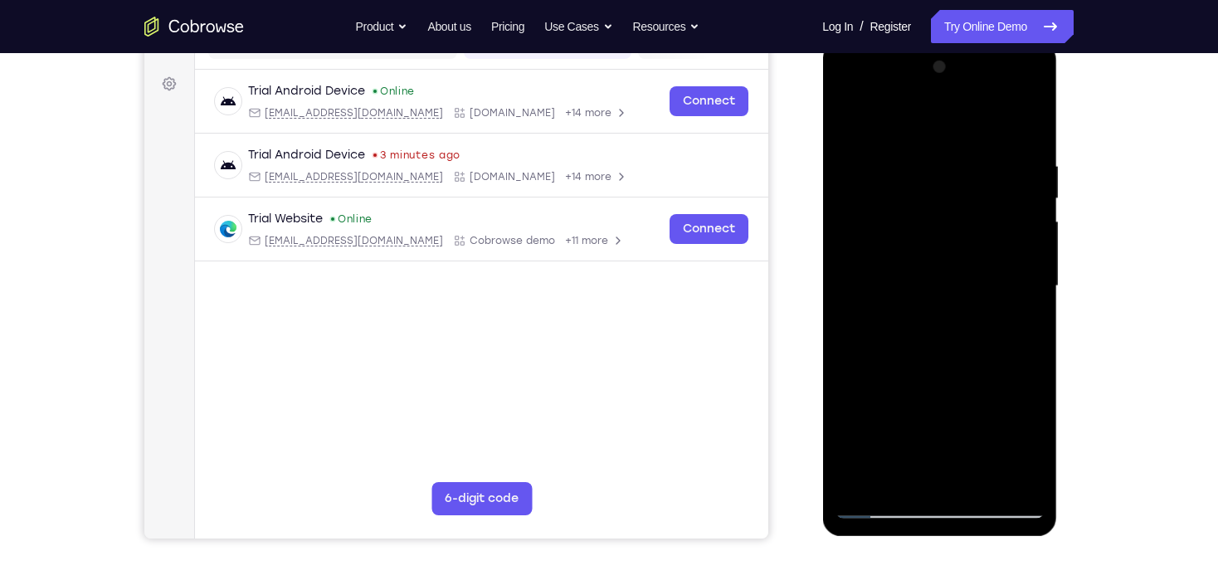
click at [848, 125] on div at bounding box center [939, 286] width 209 height 465
click at [852, 120] on div at bounding box center [939, 286] width 209 height 465
click at [903, 483] on div at bounding box center [939, 286] width 209 height 465
click at [903, 120] on div at bounding box center [939, 286] width 209 height 465
click at [908, 176] on div at bounding box center [939, 286] width 209 height 465
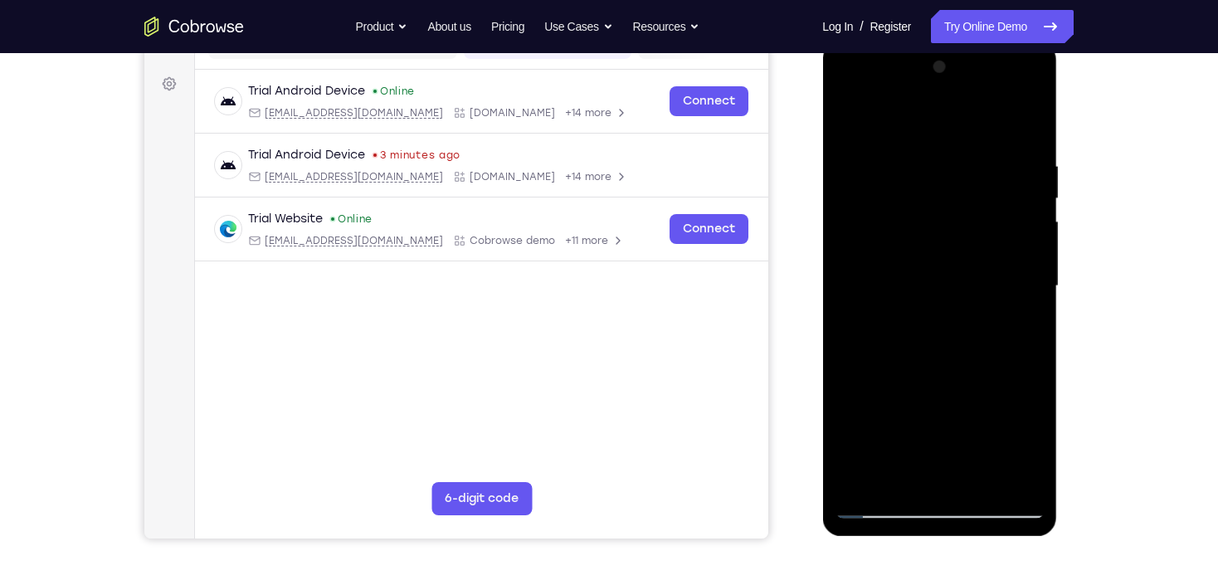
click at [851, 115] on div at bounding box center [939, 286] width 209 height 465
click at [885, 166] on div at bounding box center [939, 286] width 209 height 465
drag, startPoint x: 896, startPoint y: 319, endPoint x: 896, endPoint y: 237, distance: 82.2
click at [896, 237] on div at bounding box center [939, 286] width 209 height 465
drag, startPoint x: 874, startPoint y: 422, endPoint x: 913, endPoint y: 421, distance: 39.0
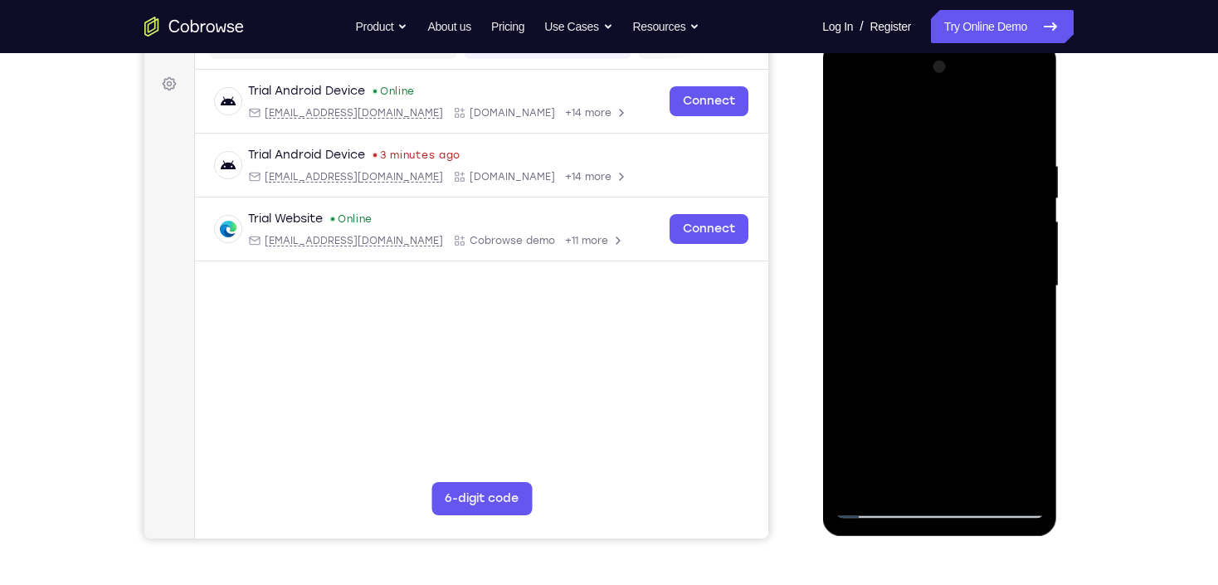
click at [876, 422] on div at bounding box center [939, 286] width 209 height 465
click at [965, 429] on div at bounding box center [939, 286] width 209 height 465
click at [973, 366] on div at bounding box center [939, 286] width 209 height 465
drag, startPoint x: 935, startPoint y: 266, endPoint x: 938, endPoint y: 329, distance: 63.2
click at [938, 329] on div at bounding box center [939, 286] width 209 height 465
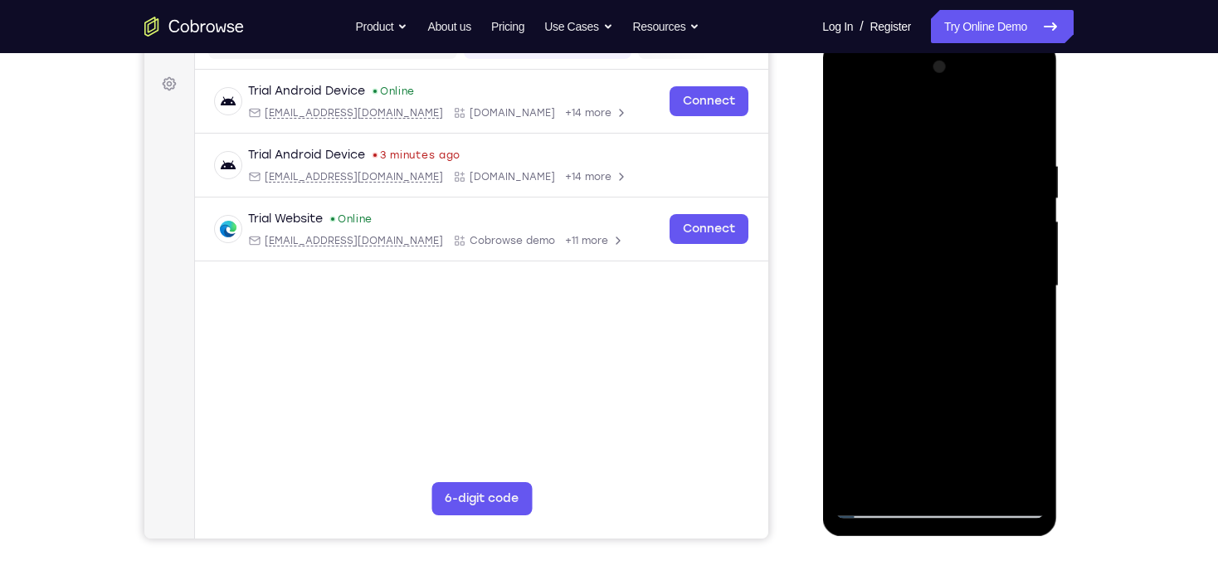
click at [849, 119] on div at bounding box center [939, 286] width 209 height 465
click at [976, 476] on div at bounding box center [939, 286] width 209 height 465
click at [933, 305] on div at bounding box center [939, 286] width 209 height 465
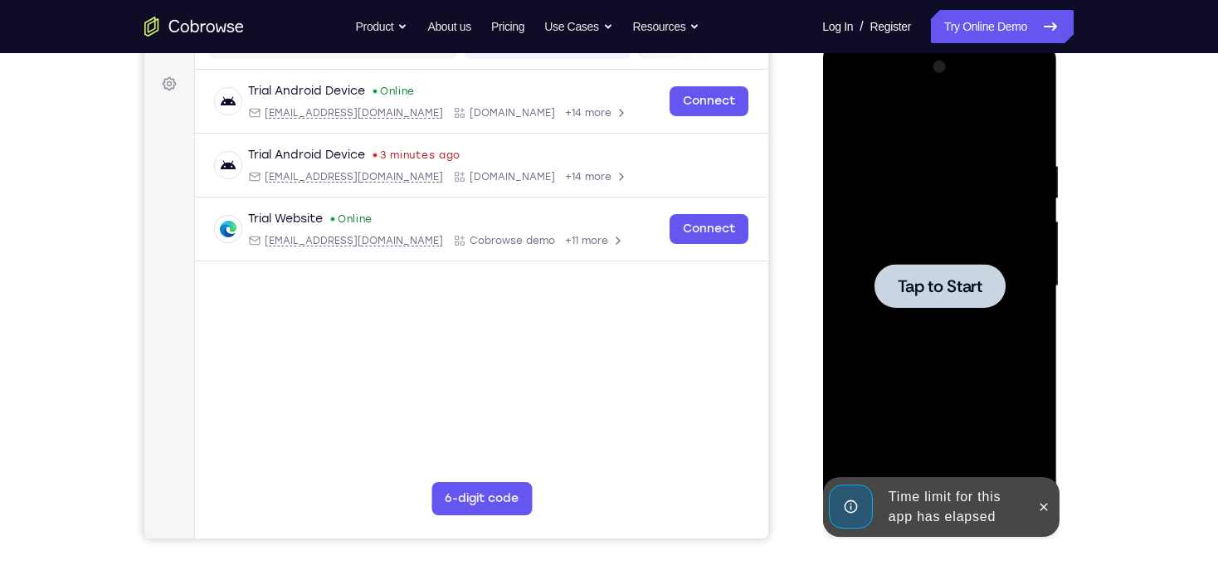
click at [849, 118] on div at bounding box center [939, 286] width 209 height 465
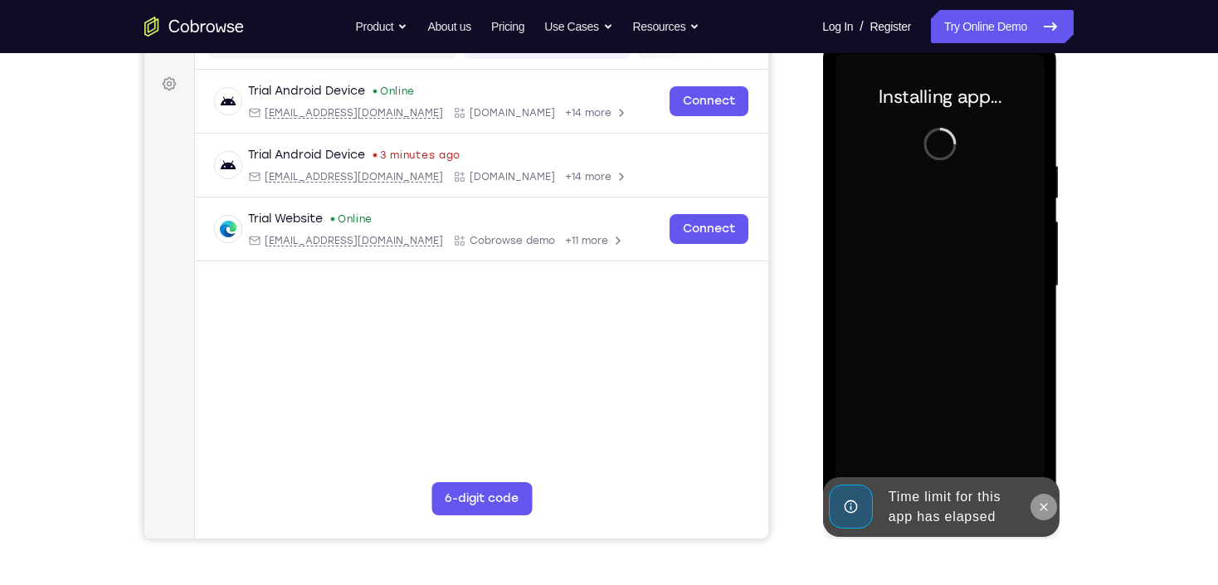
click at [1034, 505] on button at bounding box center [1043, 507] width 27 height 27
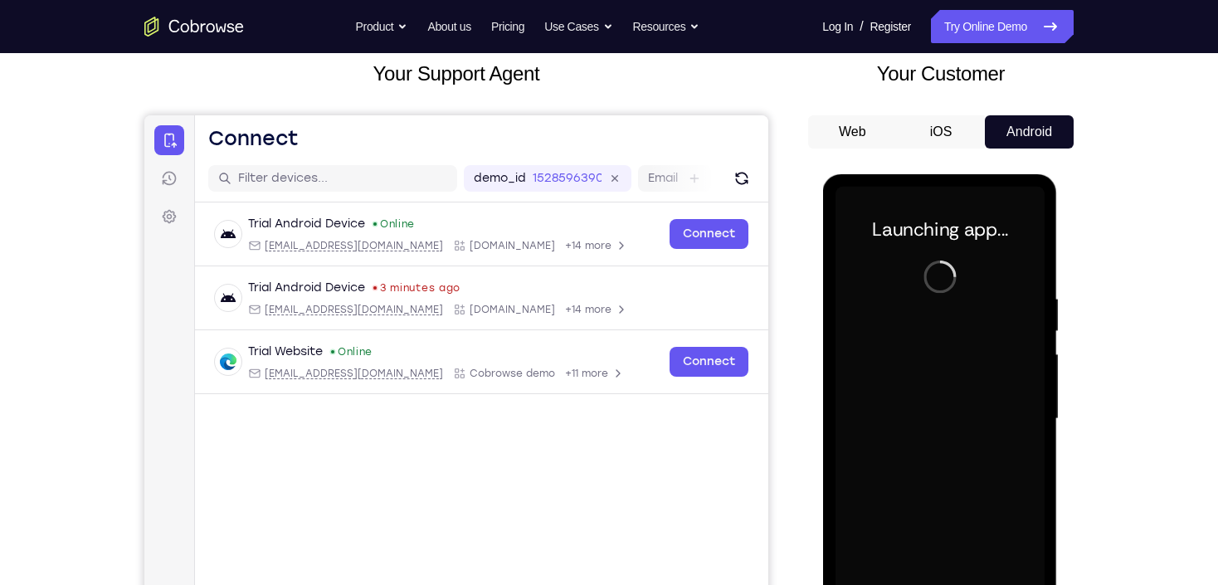
scroll to position [167, 0]
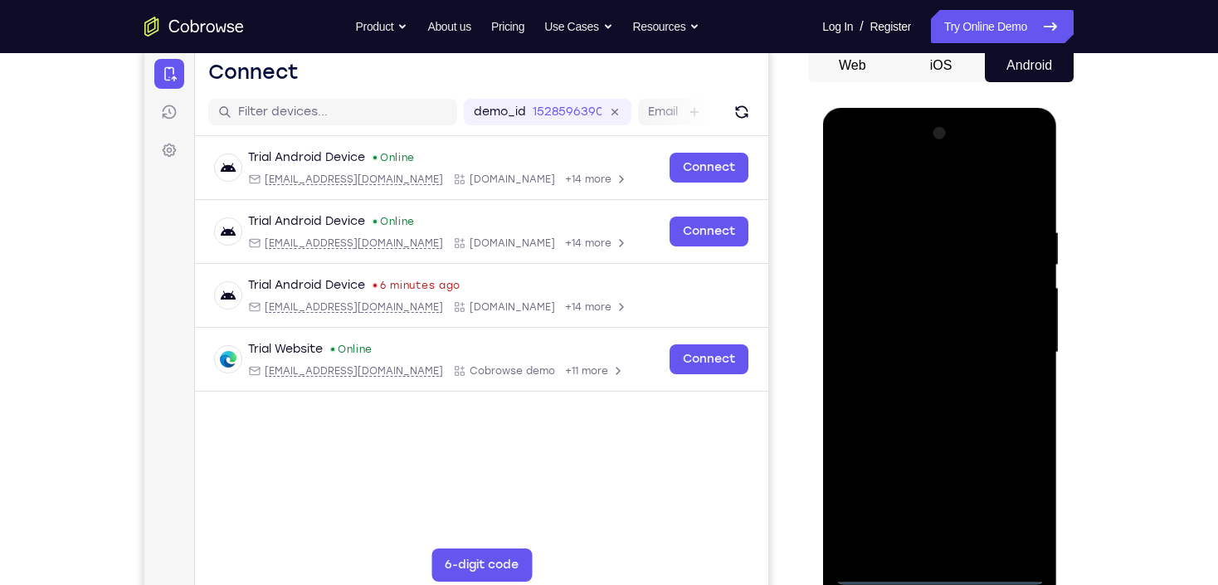
click at [949, 572] on div at bounding box center [939, 352] width 209 height 465
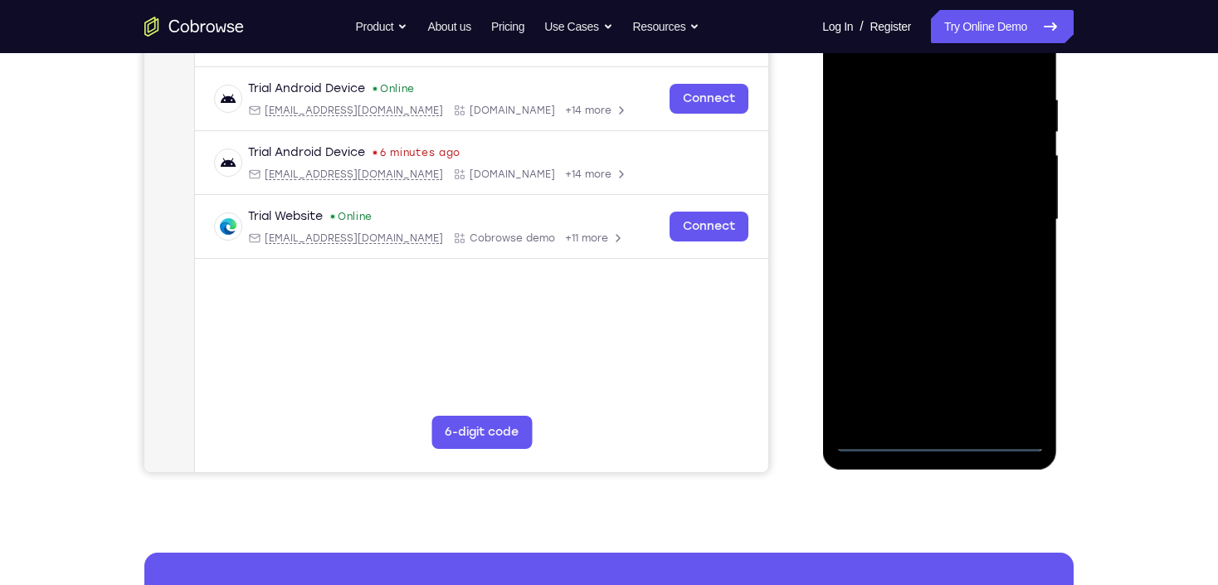
scroll to position [233, 0]
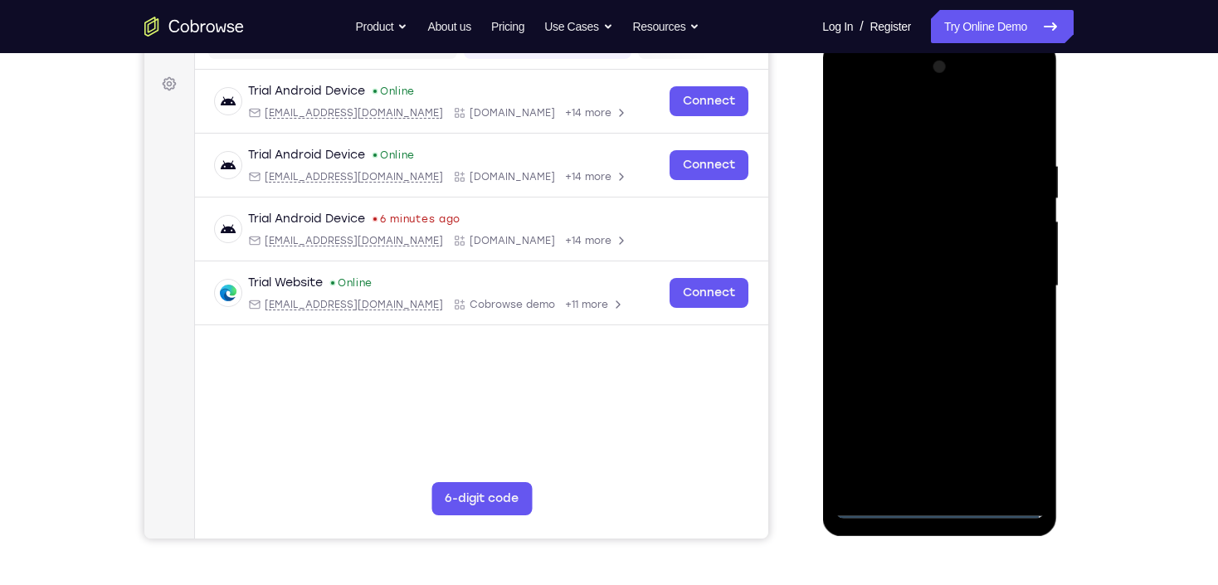
click at [1012, 435] on div at bounding box center [939, 286] width 209 height 465
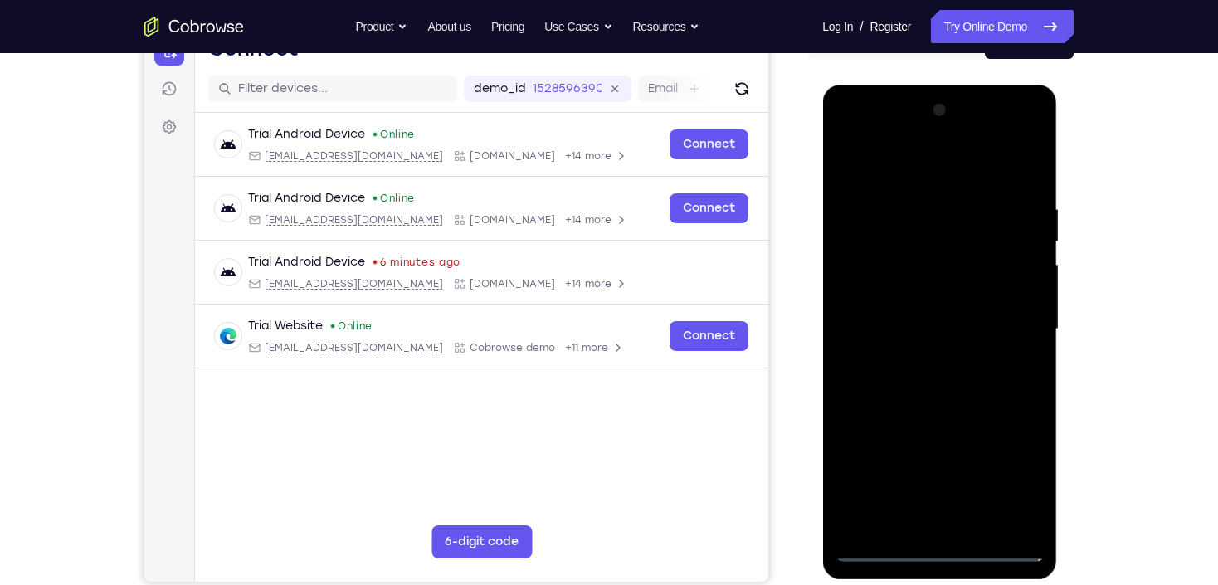
scroll to position [167, 0]
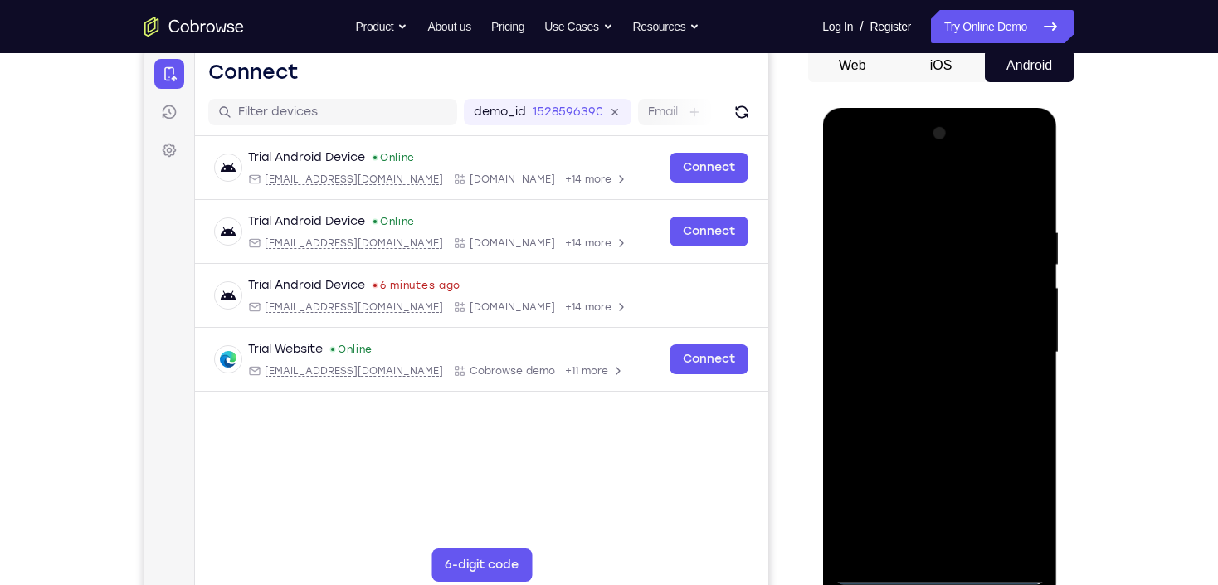
click at [900, 193] on div at bounding box center [939, 352] width 209 height 465
click at [1012, 342] on div at bounding box center [939, 352] width 209 height 465
click at [916, 387] on div at bounding box center [939, 352] width 209 height 465
click at [935, 339] on div at bounding box center [939, 352] width 209 height 465
click at [889, 319] on div at bounding box center [939, 352] width 209 height 465
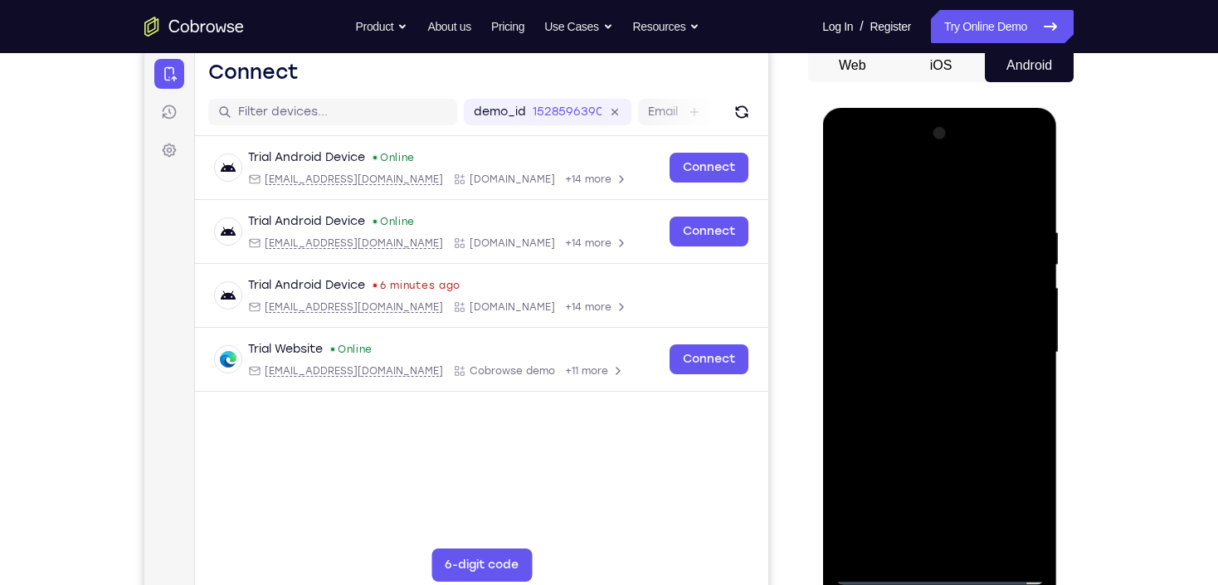
click at [920, 358] on div at bounding box center [939, 352] width 209 height 465
click at [938, 415] on div at bounding box center [939, 352] width 209 height 465
click at [929, 408] on div at bounding box center [939, 352] width 209 height 465
click at [928, 408] on div at bounding box center [939, 352] width 209 height 465
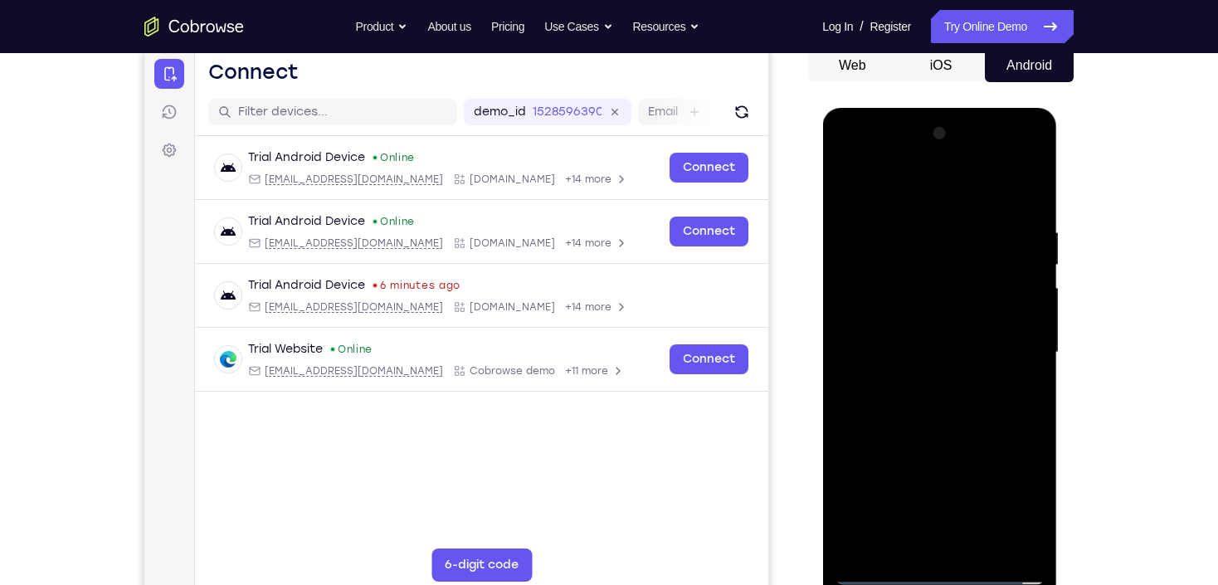
click at [925, 406] on div at bounding box center [939, 352] width 209 height 465
click at [925, 227] on div at bounding box center [939, 352] width 209 height 465
click at [1035, 209] on div at bounding box center [939, 352] width 209 height 465
click at [916, 226] on div at bounding box center [939, 352] width 209 height 465
click at [1012, 329] on div at bounding box center [939, 352] width 209 height 465
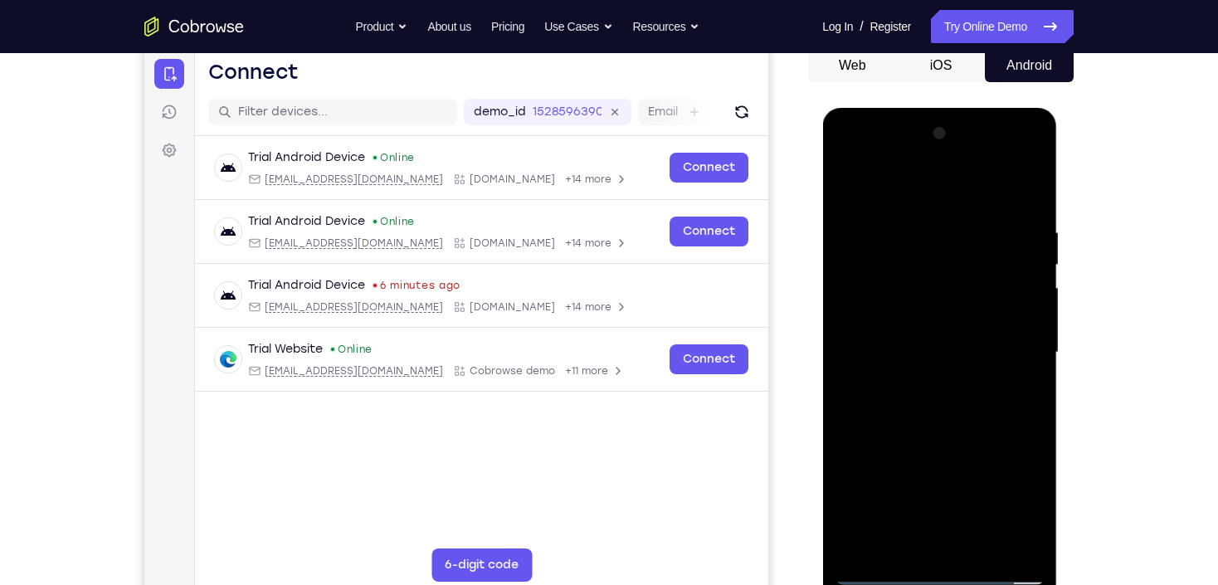
click at [1010, 329] on div at bounding box center [939, 352] width 209 height 465
click at [1003, 544] on div at bounding box center [939, 352] width 209 height 465
click at [1025, 199] on div at bounding box center [939, 352] width 209 height 465
click at [979, 545] on div at bounding box center [939, 352] width 209 height 465
click at [936, 446] on div at bounding box center [939, 352] width 209 height 465
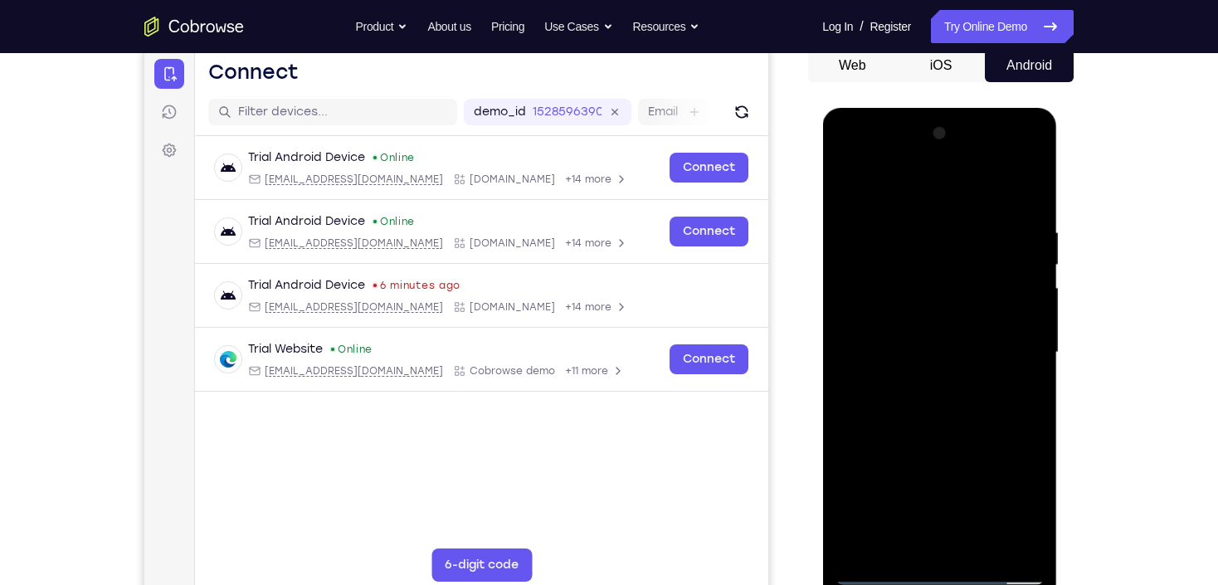
scroll to position [233, 0]
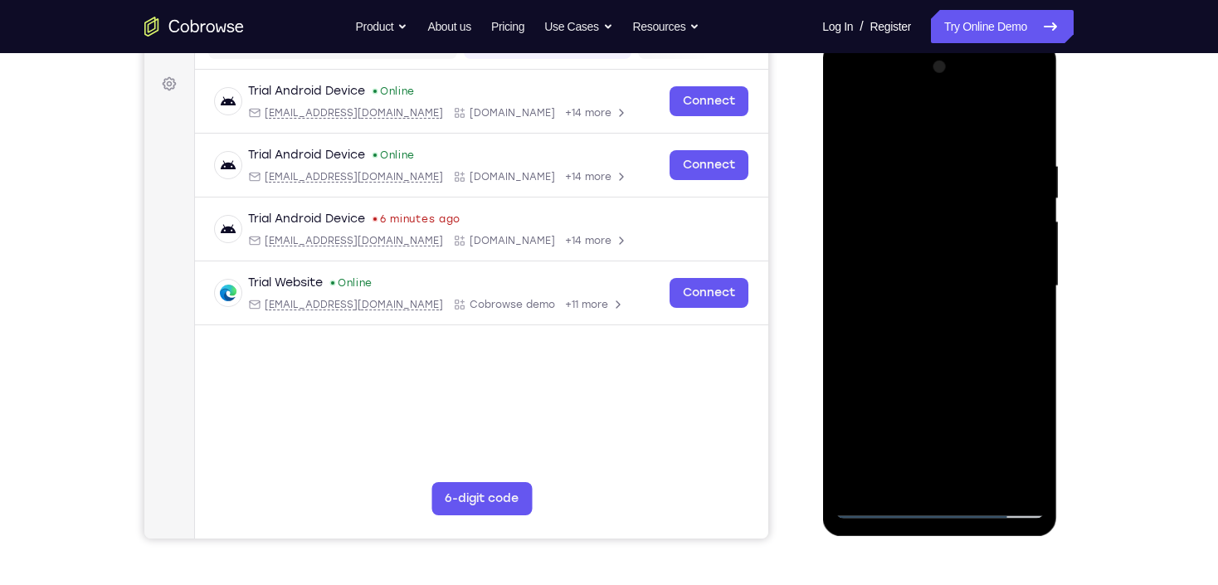
drag, startPoint x: 931, startPoint y: 413, endPoint x: 926, endPoint y: 286, distance: 127.9
click at [926, 286] on div at bounding box center [939, 286] width 209 height 465
click at [915, 320] on div at bounding box center [939, 286] width 209 height 465
click at [847, 325] on div at bounding box center [939, 286] width 209 height 465
drag, startPoint x: 967, startPoint y: 329, endPoint x: 965, endPoint y: 198, distance: 131.1
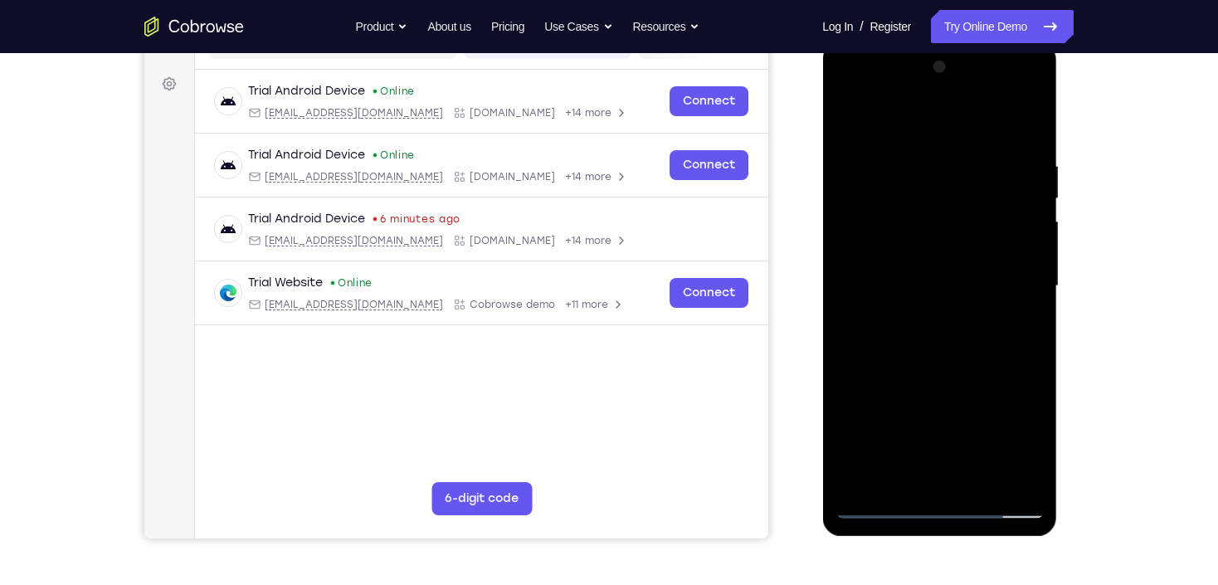
click at [965, 198] on div at bounding box center [939, 286] width 209 height 465
drag, startPoint x: 905, startPoint y: 207, endPoint x: 912, endPoint y: 363, distance: 155.4
click at [912, 363] on div at bounding box center [939, 286] width 209 height 465
click at [857, 169] on div at bounding box center [939, 286] width 209 height 465
click at [1015, 268] on div at bounding box center [939, 286] width 209 height 465
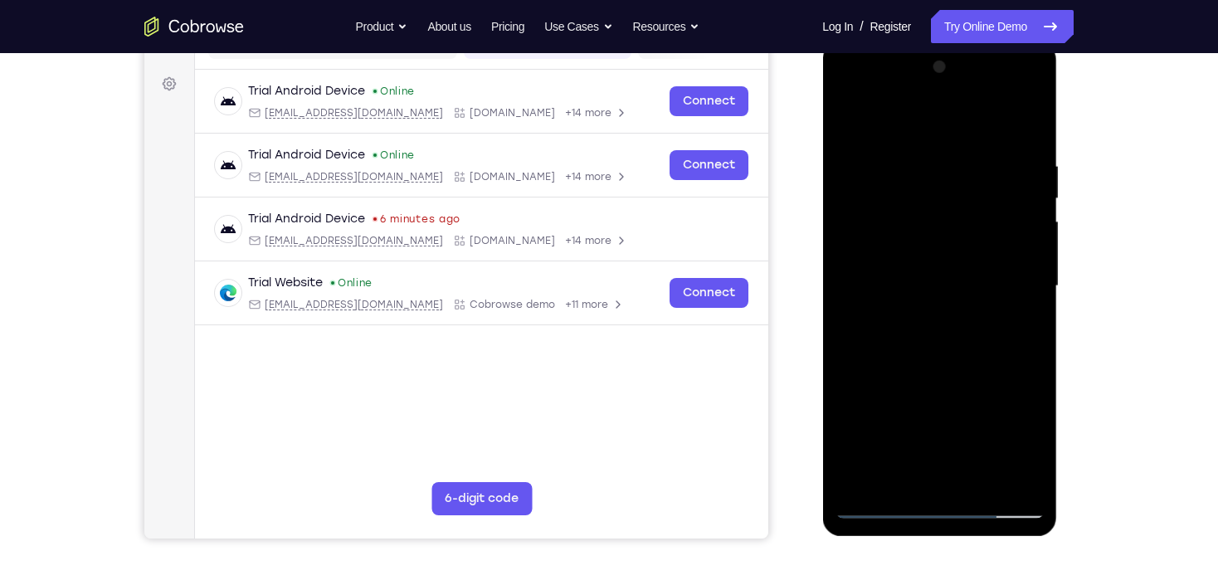
click at [1015, 268] on div at bounding box center [939, 286] width 209 height 465
click at [1010, 269] on div at bounding box center [939, 286] width 209 height 465
click at [850, 163] on div at bounding box center [939, 286] width 209 height 465
click at [1013, 250] on div at bounding box center [939, 286] width 209 height 465
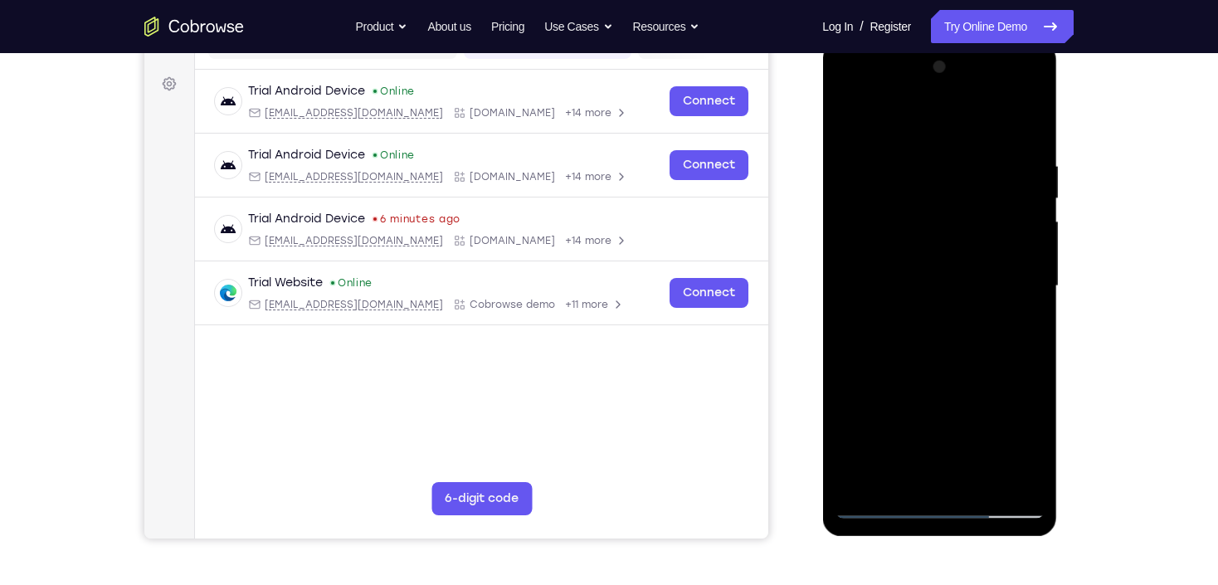
click at [1012, 250] on div at bounding box center [939, 286] width 209 height 465
click at [976, 481] on div at bounding box center [939, 286] width 209 height 465
drag, startPoint x: 916, startPoint y: 393, endPoint x: 925, endPoint y: 309, distance: 84.2
click at [925, 309] on div at bounding box center [939, 286] width 209 height 465
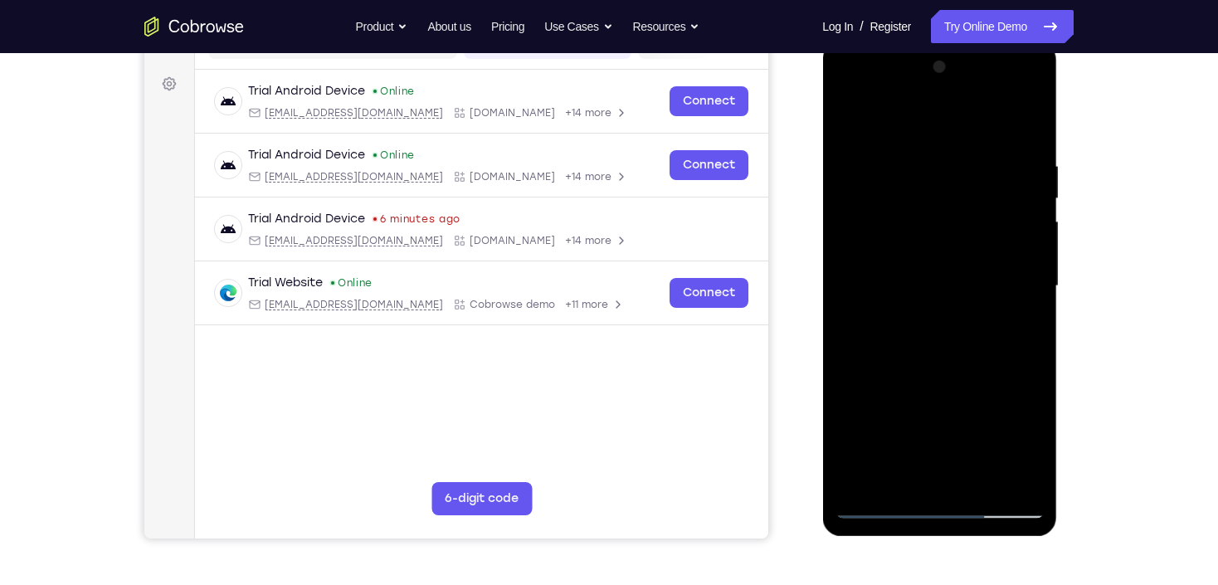
click at [925, 366] on div at bounding box center [939, 286] width 209 height 465
click at [847, 122] on div at bounding box center [939, 286] width 209 height 465
drag, startPoint x: 942, startPoint y: 403, endPoint x: 951, endPoint y: 285, distance: 119.0
click at [951, 285] on div at bounding box center [939, 286] width 209 height 465
drag, startPoint x: 959, startPoint y: 352, endPoint x: 952, endPoint y: 286, distance: 66.7
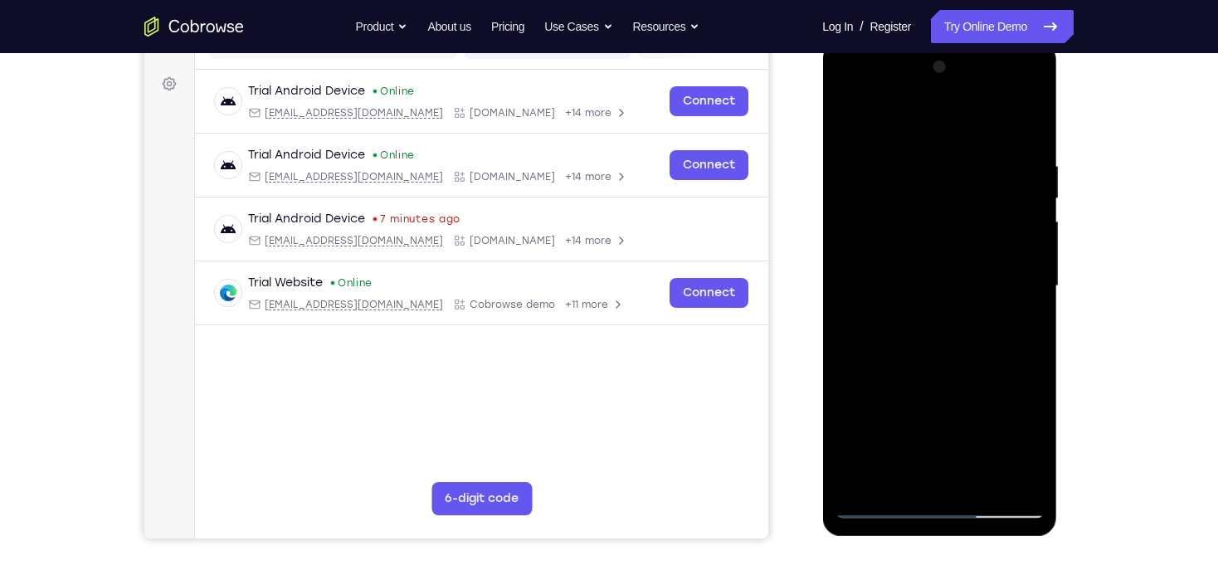
click at [952, 286] on div at bounding box center [939, 286] width 209 height 465
drag, startPoint x: 937, startPoint y: 406, endPoint x: 935, endPoint y: 329, distance: 77.2
click at [935, 329] on div at bounding box center [939, 286] width 209 height 465
drag, startPoint x: 944, startPoint y: 424, endPoint x: 942, endPoint y: 307, distance: 117.0
click at [942, 307] on div at bounding box center [939, 286] width 209 height 465
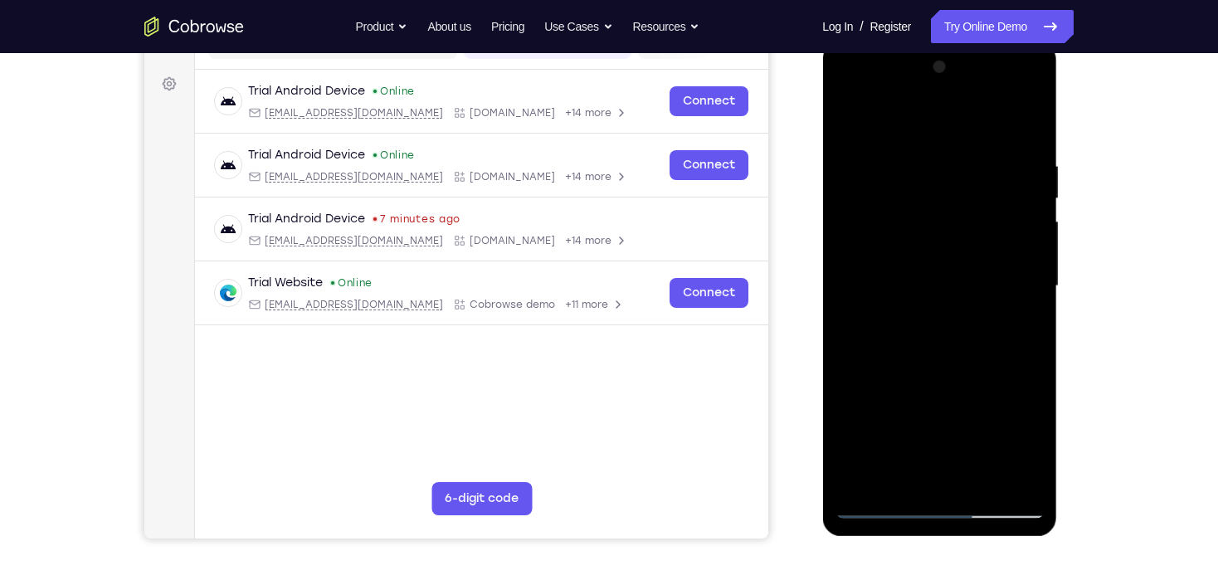
drag, startPoint x: 946, startPoint y: 367, endPoint x: 942, endPoint y: 300, distance: 67.4
click at [942, 300] on div at bounding box center [939, 286] width 209 height 465
drag, startPoint x: 946, startPoint y: 438, endPoint x: 950, endPoint y: 296, distance: 142.0
click at [950, 296] on div at bounding box center [939, 286] width 209 height 465
drag, startPoint x: 937, startPoint y: 441, endPoint x: 944, endPoint y: 331, distance: 109.8
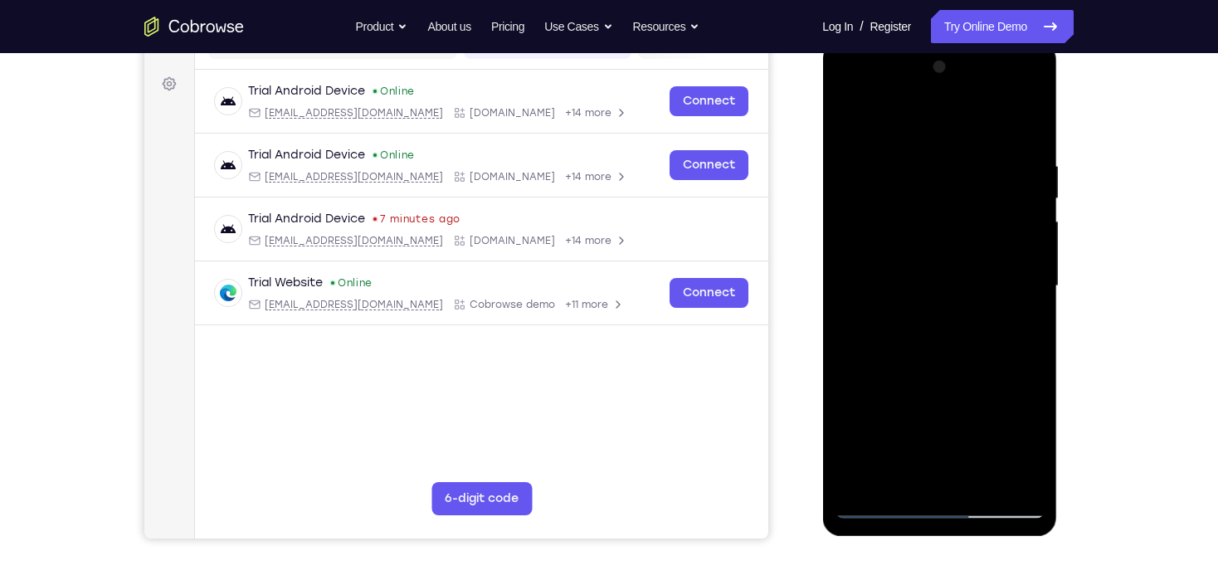
click at [944, 331] on div at bounding box center [939, 286] width 209 height 465
drag, startPoint x: 925, startPoint y: 435, endPoint x: 925, endPoint y: 305, distance: 129.5
click at [925, 305] on div at bounding box center [939, 286] width 209 height 465
drag, startPoint x: 942, startPoint y: 445, endPoint x: 945, endPoint y: 334, distance: 110.4
click at [945, 334] on div at bounding box center [939, 286] width 209 height 465
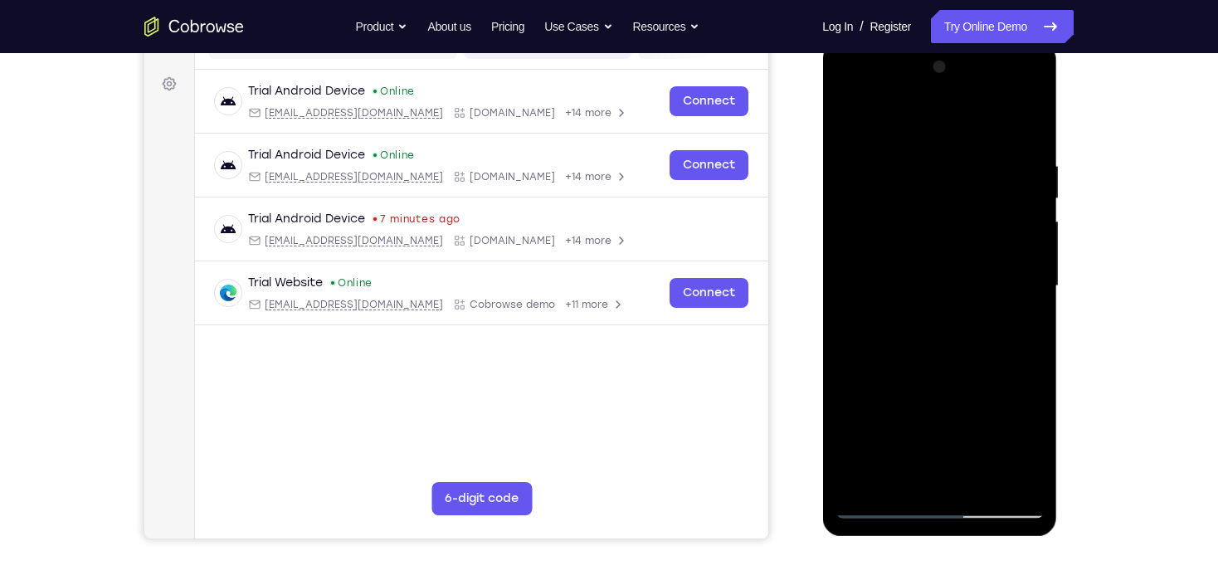
click at [848, 116] on div at bounding box center [939, 286] width 209 height 465
drag, startPoint x: 915, startPoint y: 170, endPoint x: 942, endPoint y: 383, distance: 214.1
click at [942, 382] on div at bounding box center [939, 286] width 209 height 465
click at [909, 168] on div at bounding box center [939, 286] width 209 height 465
click at [1025, 283] on div at bounding box center [939, 286] width 209 height 465
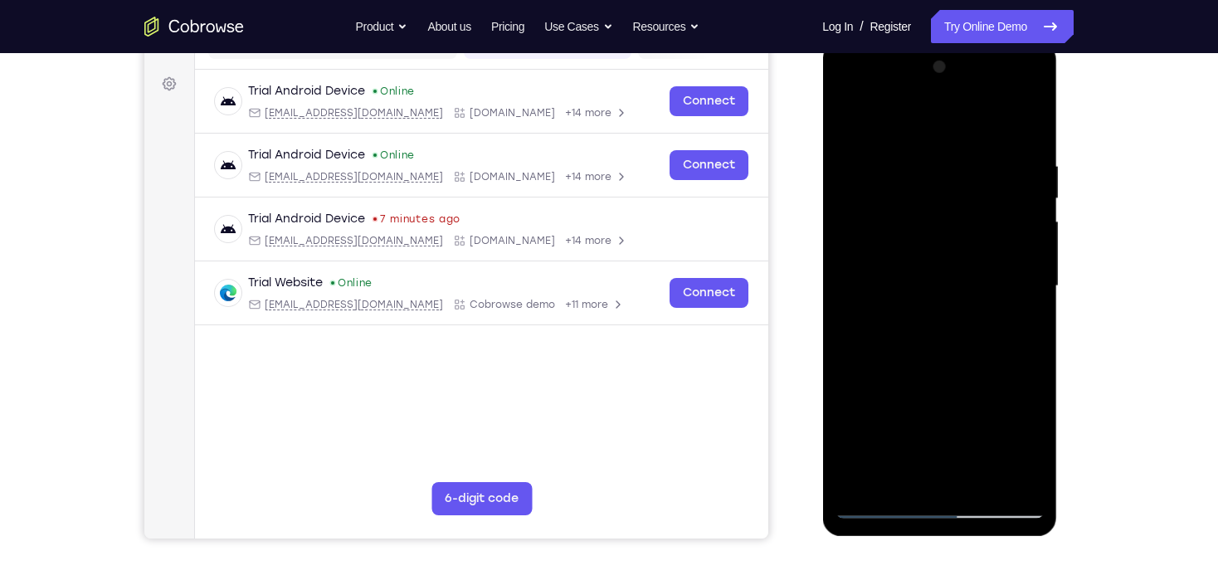
click at [1019, 272] on div at bounding box center [939, 286] width 209 height 465
click at [1013, 272] on div at bounding box center [939, 286] width 209 height 465
click at [1012, 271] on div at bounding box center [939, 286] width 209 height 465
click at [1012, 270] on div at bounding box center [939, 286] width 209 height 465
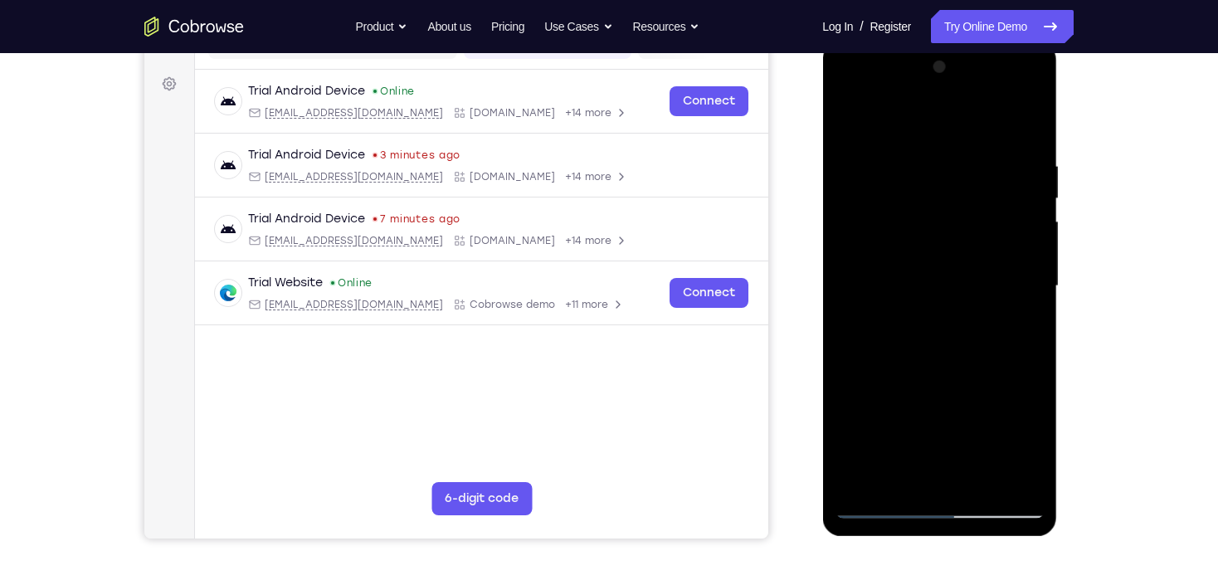
click at [1012, 270] on div at bounding box center [939, 286] width 209 height 465
click at [1011, 271] on div at bounding box center [939, 286] width 209 height 465
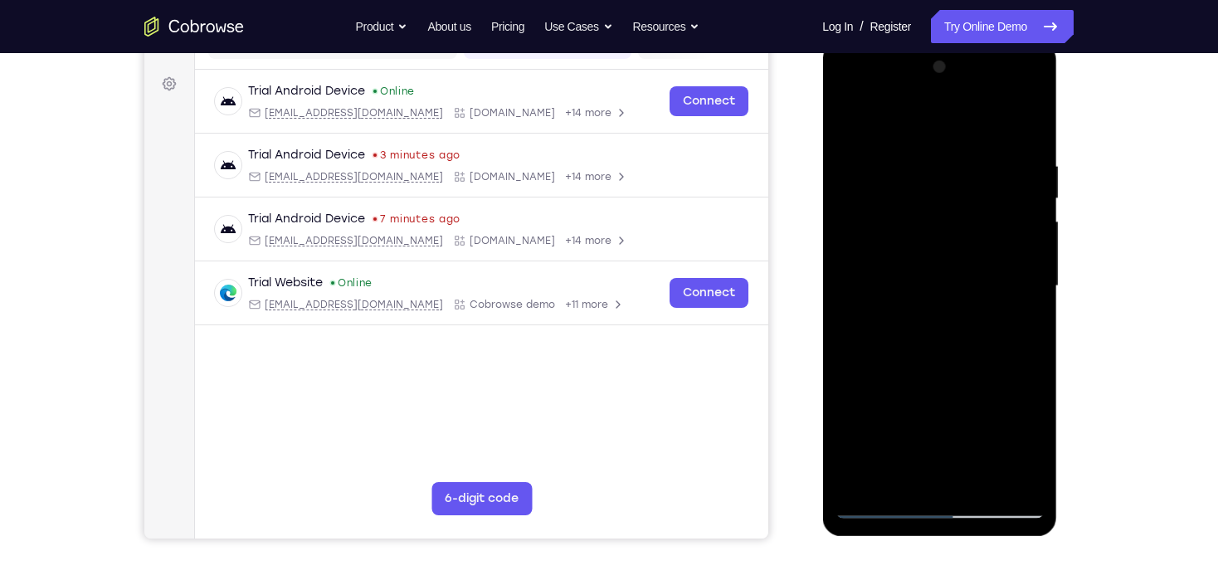
click at [1011, 271] on div at bounding box center [939, 286] width 209 height 465
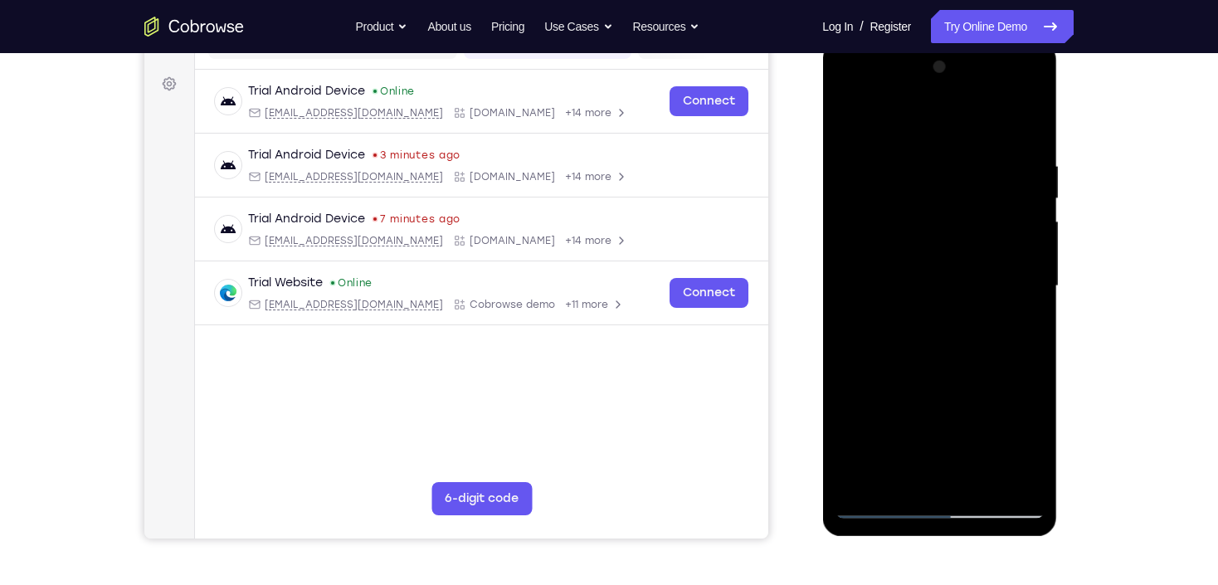
click at [1011, 271] on div at bounding box center [939, 286] width 209 height 465
click at [1013, 271] on div at bounding box center [939, 286] width 209 height 465
click at [1015, 239] on div at bounding box center [939, 286] width 209 height 465
click at [1018, 237] on div at bounding box center [939, 286] width 209 height 465
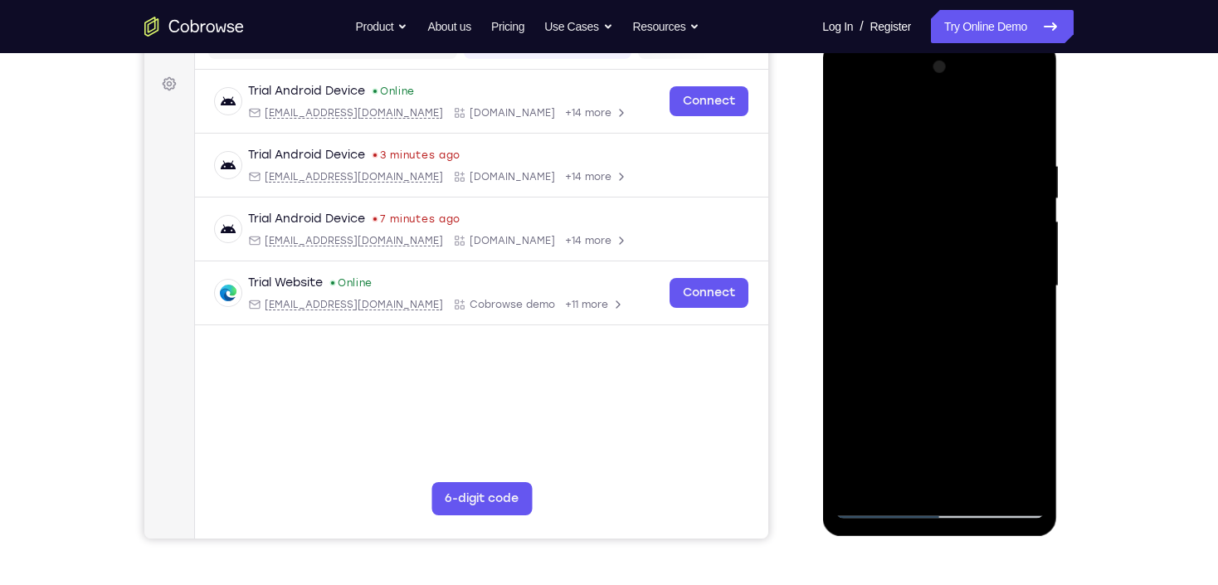
click at [1018, 237] on div at bounding box center [939, 286] width 209 height 465
drag, startPoint x: 852, startPoint y: 286, endPoint x: 1071, endPoint y: 283, distance: 218.3
click at [1059, 283] on html "Online web based iOS Simulators and Android Emulators. Run iPhone, iPad, Mobile…" at bounding box center [940, 290] width 237 height 498
click at [890, 123] on div at bounding box center [939, 286] width 209 height 465
drag, startPoint x: 969, startPoint y: 372, endPoint x: 932, endPoint y: 203, distance: 172.6
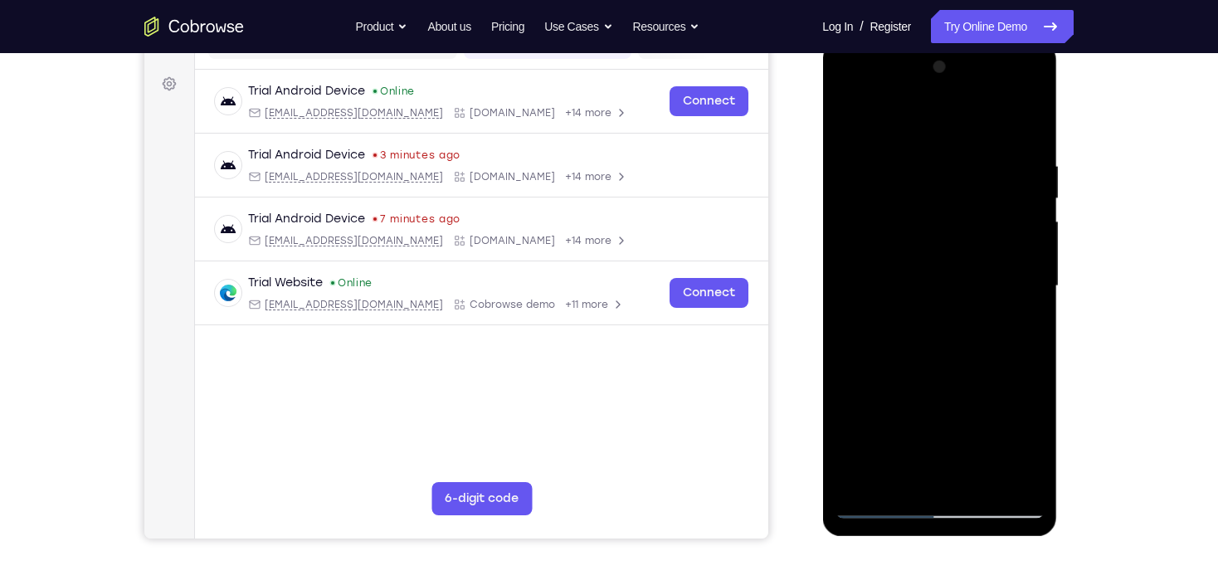
click at [932, 203] on div at bounding box center [939, 286] width 209 height 465
drag, startPoint x: 953, startPoint y: 190, endPoint x: 959, endPoint y: 398, distance: 208.4
click at [959, 398] on div at bounding box center [939, 286] width 209 height 465
click at [975, 169] on div at bounding box center [939, 286] width 209 height 465
click at [846, 127] on div at bounding box center [939, 286] width 209 height 465
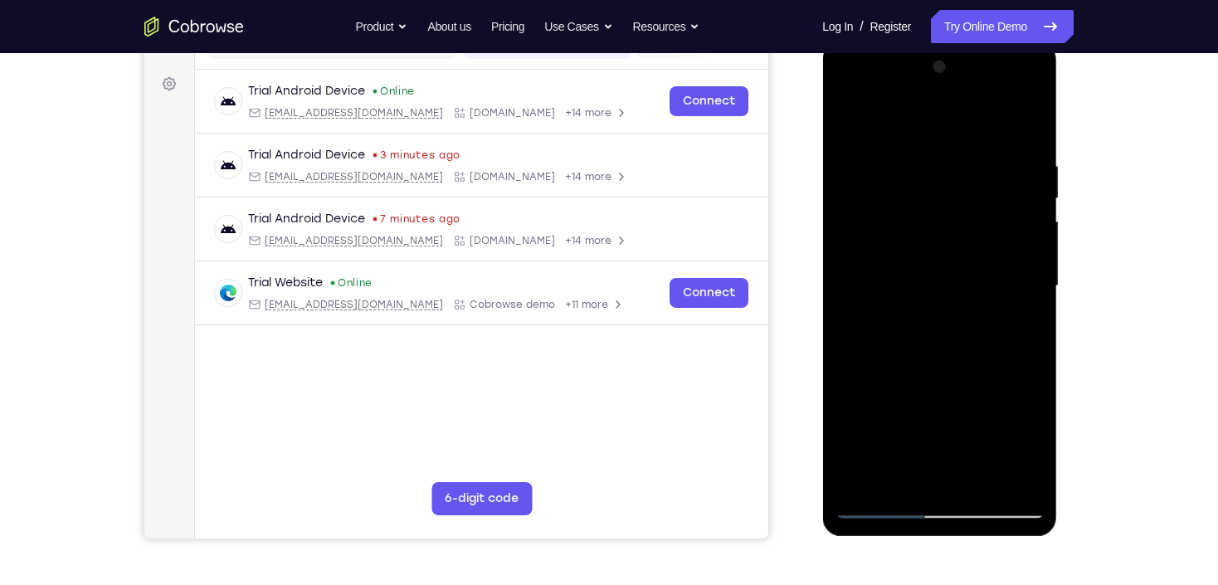
click at [925, 143] on div at bounding box center [939, 286] width 209 height 465
click at [1003, 137] on div at bounding box center [939, 286] width 209 height 465
click at [899, 132] on div at bounding box center [939, 286] width 209 height 465
click at [922, 169] on div at bounding box center [939, 286] width 209 height 465
click at [842, 120] on div at bounding box center [939, 286] width 209 height 465
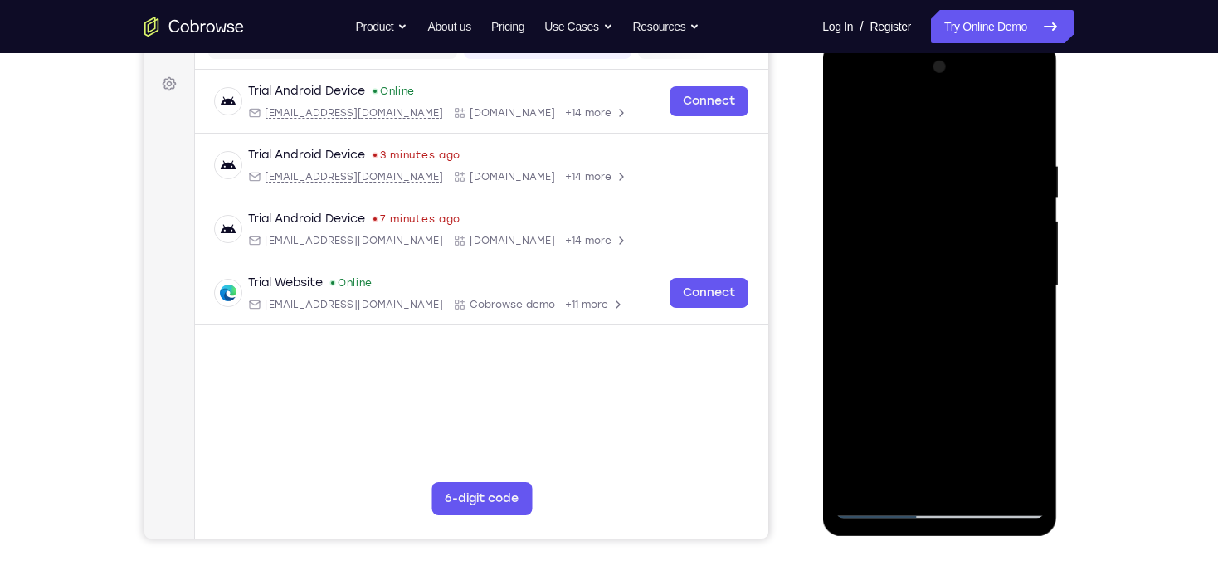
click at [842, 120] on div at bounding box center [939, 286] width 209 height 465
click at [844, 120] on div at bounding box center [939, 286] width 209 height 465
click at [949, 268] on div at bounding box center [939, 286] width 209 height 465
click at [843, 123] on div at bounding box center [939, 286] width 209 height 465
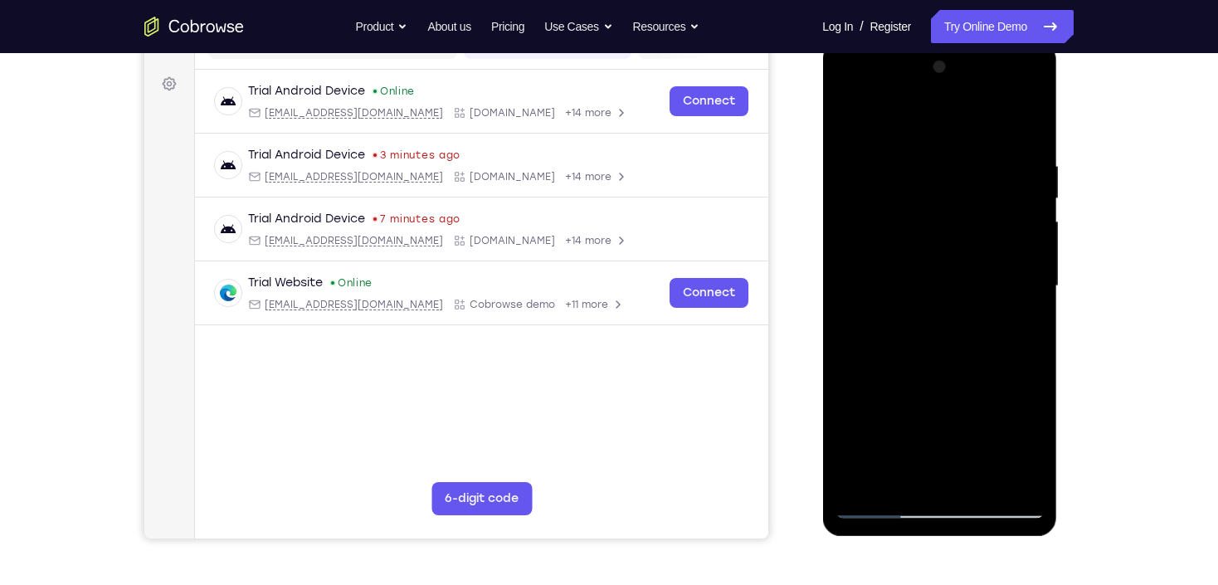
drag, startPoint x: 925, startPoint y: 361, endPoint x: 930, endPoint y: 263, distance: 98.1
click at [930, 263] on div at bounding box center [939, 286] width 209 height 465
click at [1035, 266] on div at bounding box center [939, 286] width 209 height 465
click at [1035, 263] on div at bounding box center [939, 286] width 209 height 465
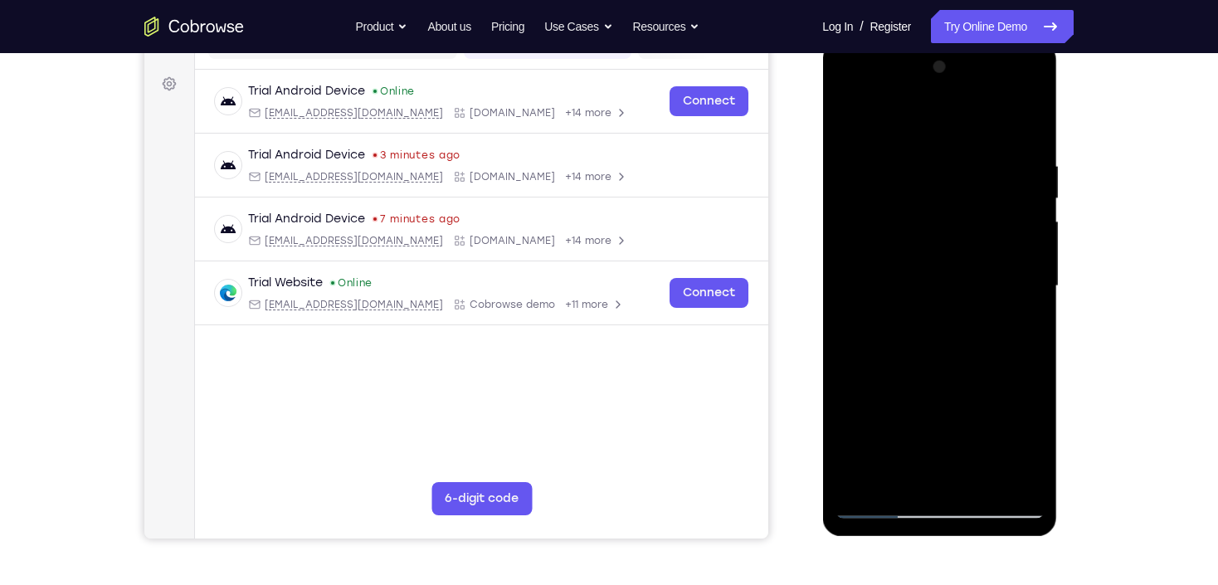
click at [1035, 263] on div at bounding box center [939, 286] width 209 height 465
drag, startPoint x: 902, startPoint y: 215, endPoint x: 920, endPoint y: 335, distance: 121.6
click at [920, 335] on div at bounding box center [939, 286] width 209 height 465
click at [913, 156] on div at bounding box center [939, 286] width 209 height 465
click at [1016, 132] on div at bounding box center [939, 286] width 209 height 465
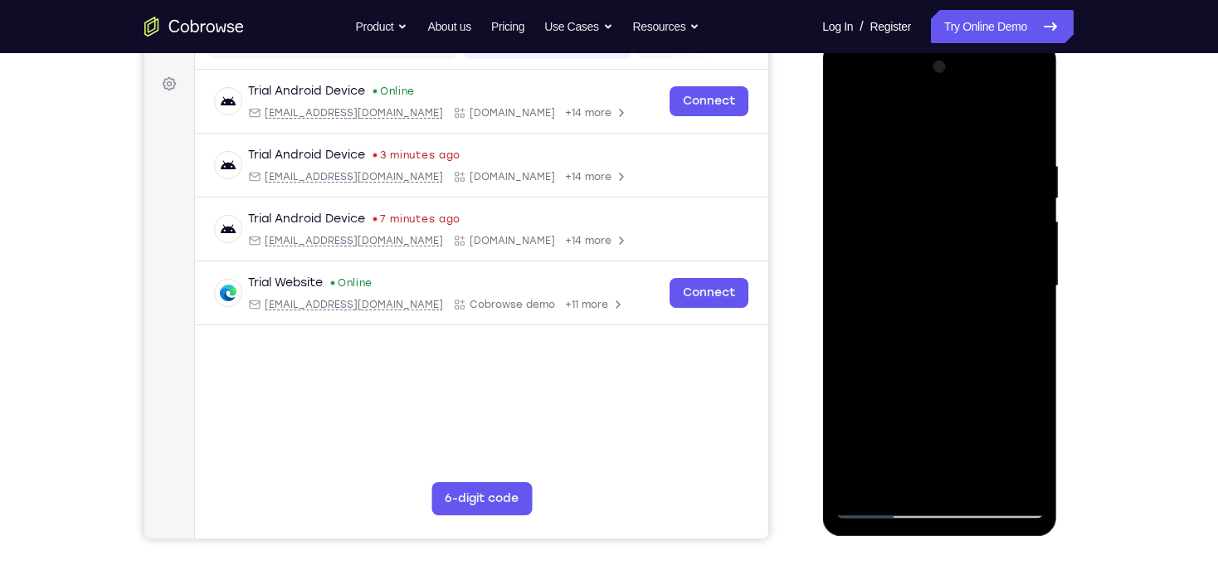
drag, startPoint x: 913, startPoint y: 140, endPoint x: 921, endPoint y: 401, distance: 260.7
click at [921, 401] on div at bounding box center [939, 286] width 209 height 465
click at [910, 145] on div at bounding box center [939, 286] width 209 height 465
click at [986, 280] on div at bounding box center [939, 286] width 209 height 465
click at [840, 282] on div at bounding box center [939, 286] width 209 height 465
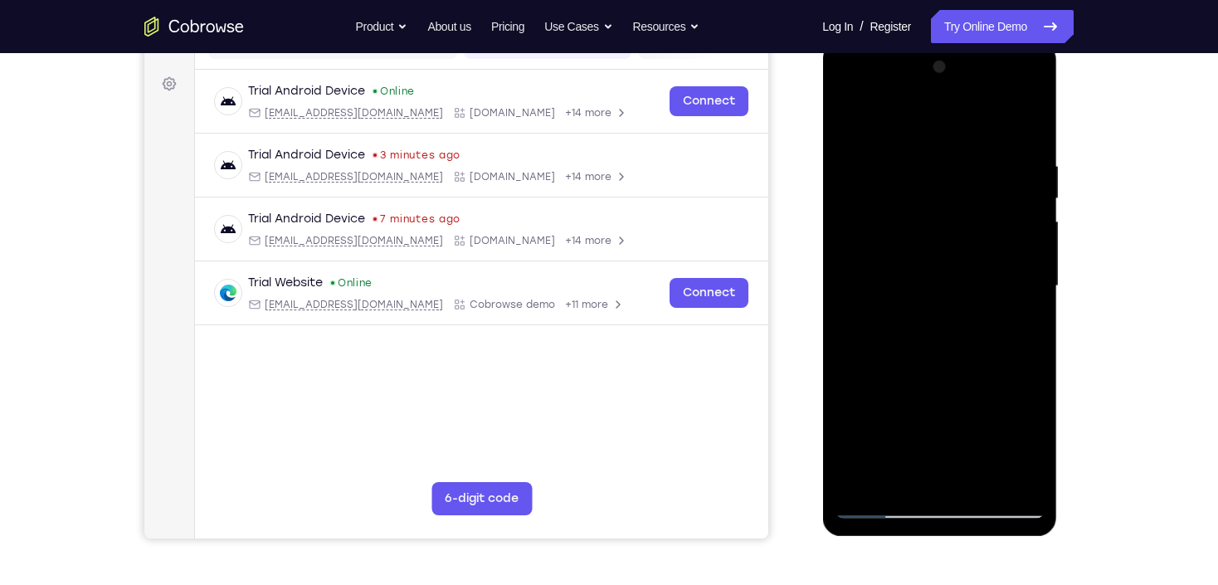
click at [1032, 217] on div at bounding box center [939, 286] width 209 height 465
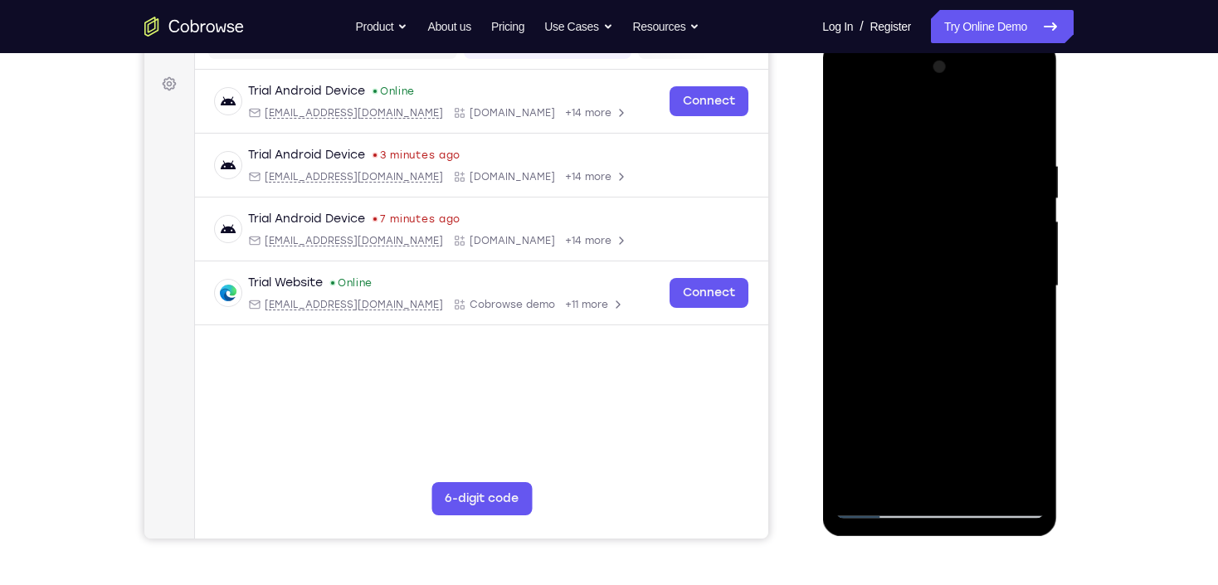
click at [1032, 217] on div at bounding box center [939, 286] width 209 height 465
click at [912, 475] on div at bounding box center [939, 286] width 209 height 465
drag, startPoint x: 933, startPoint y: 288, endPoint x: 921, endPoint y: 287, distance: 11.6
click at [932, 288] on div at bounding box center [939, 286] width 209 height 465
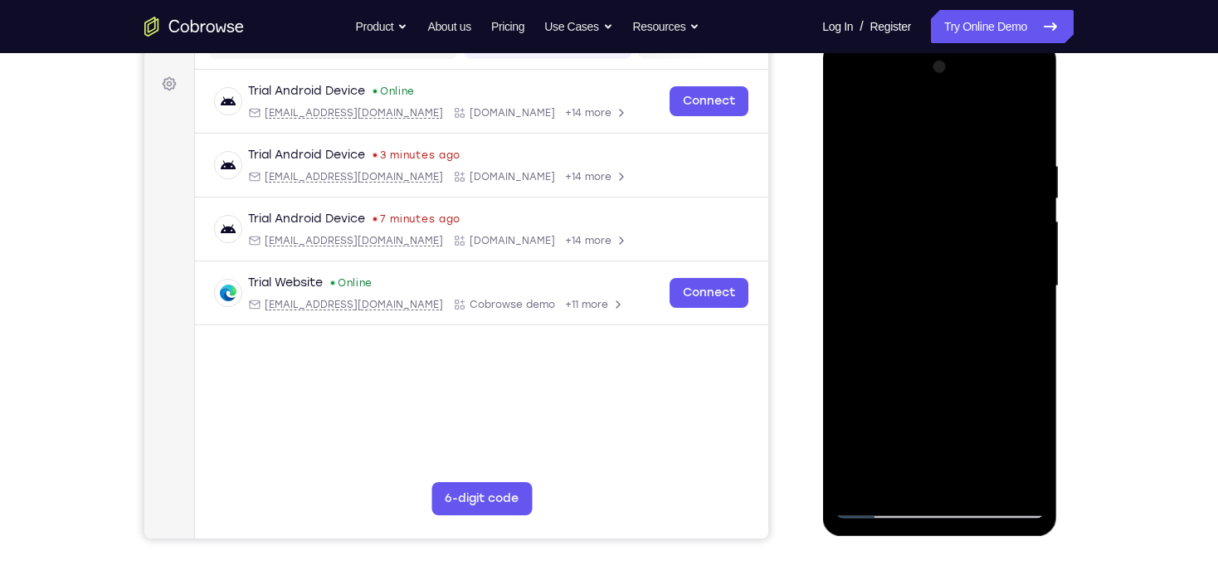
click at [842, 289] on div at bounding box center [939, 286] width 209 height 465
click at [941, 476] on div at bounding box center [939, 286] width 209 height 465
click at [878, 507] on div at bounding box center [939, 286] width 209 height 465
drag, startPoint x: 1018, startPoint y: 472, endPoint x: 1012, endPoint y: 434, distance: 38.6
click at [1018, 471] on div at bounding box center [939, 286] width 209 height 465
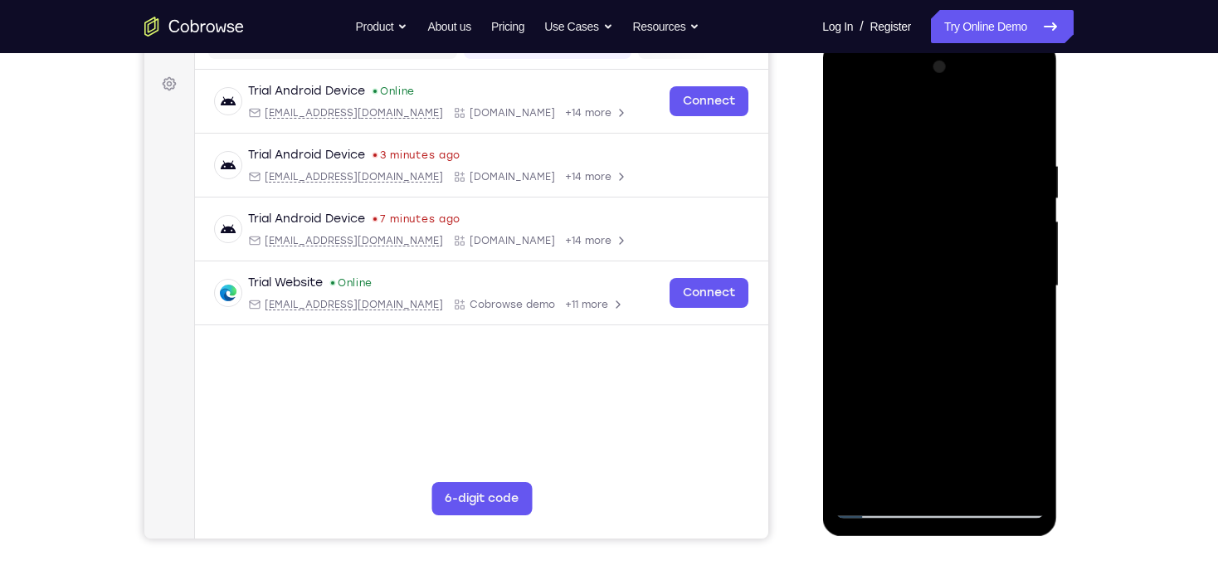
click at [1009, 296] on div at bounding box center [939, 286] width 209 height 465
click at [1013, 271] on div at bounding box center [939, 286] width 209 height 465
click at [1018, 252] on div at bounding box center [939, 286] width 209 height 465
click at [1018, 250] on div at bounding box center [939, 286] width 209 height 465
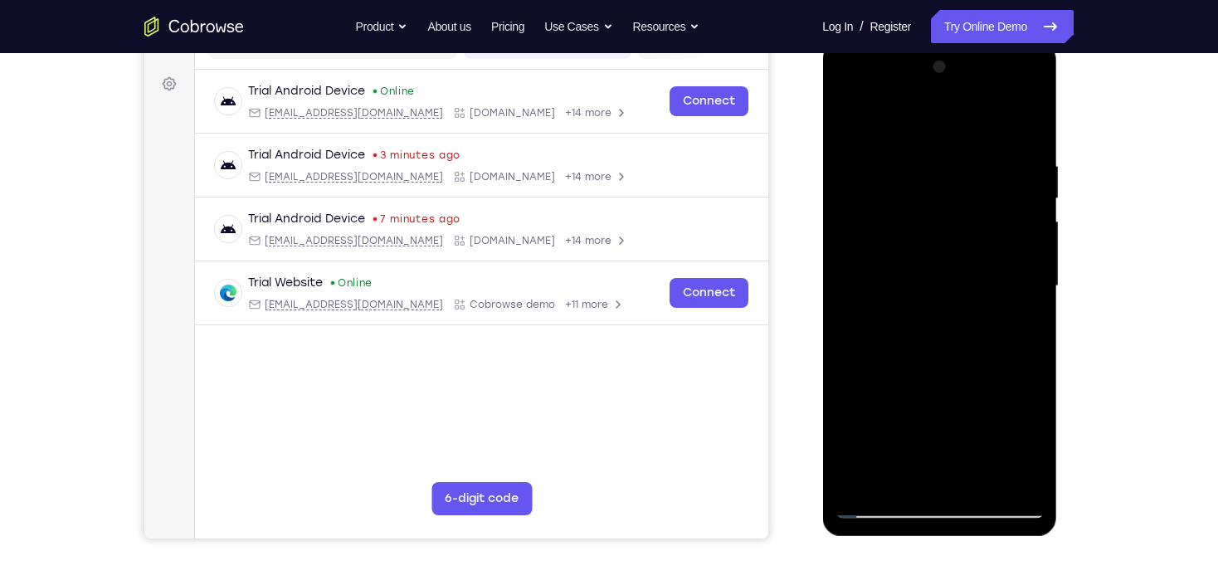
click at [1018, 250] on div at bounding box center [939, 286] width 209 height 465
click at [1007, 469] on div at bounding box center [939, 286] width 209 height 465
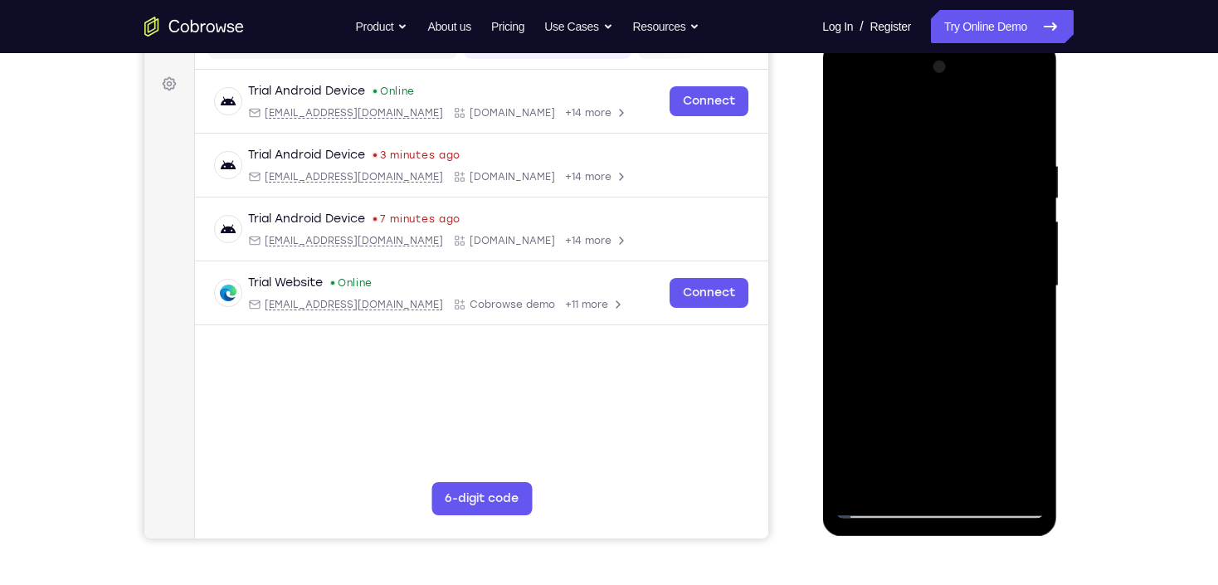
click at [1022, 131] on div at bounding box center [939, 286] width 209 height 465
drag, startPoint x: 940, startPoint y: 150, endPoint x: 941, endPoint y: 424, distance: 273.9
click at [941, 424] on div at bounding box center [939, 286] width 209 height 465
click at [1026, 166] on div at bounding box center [939, 286] width 209 height 465
click at [1001, 234] on div at bounding box center [939, 286] width 209 height 465
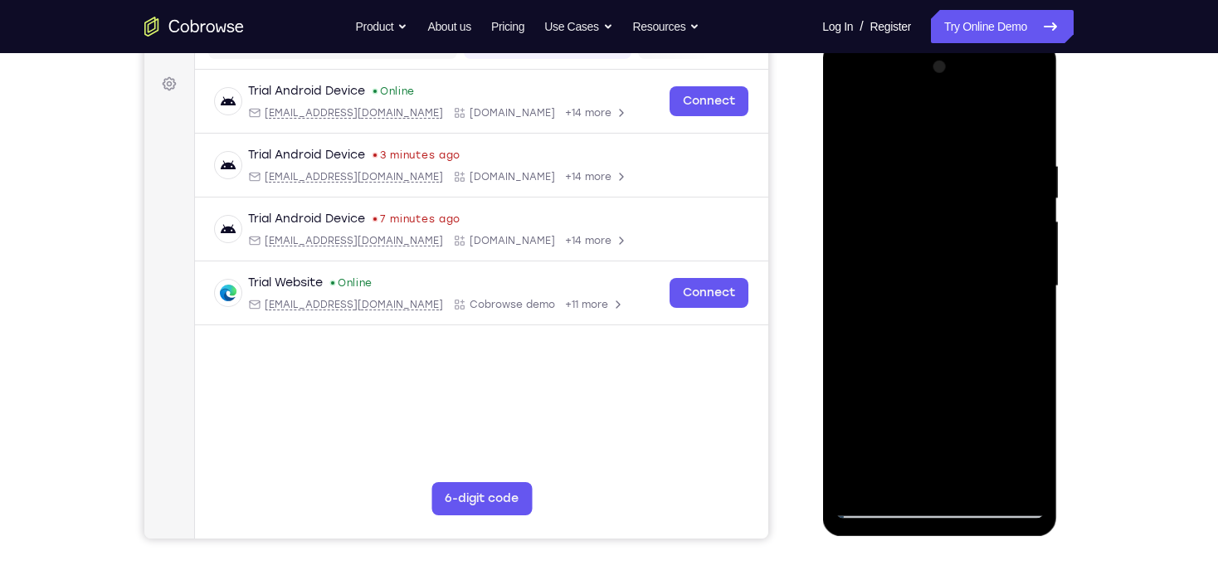
click at [1025, 130] on div at bounding box center [939, 286] width 209 height 465
click at [986, 476] on div at bounding box center [939, 286] width 209 height 465
click at [942, 138] on div at bounding box center [939, 286] width 209 height 465
click at [1032, 230] on div at bounding box center [939, 286] width 209 height 465
click at [939, 383] on div at bounding box center [939, 286] width 209 height 465
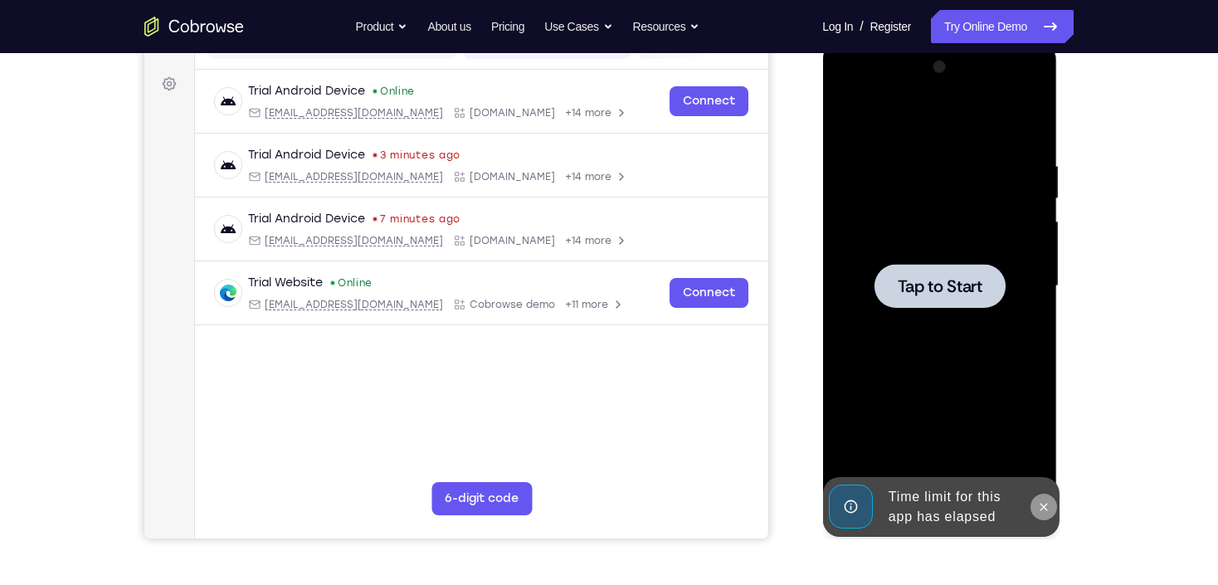
click at [1042, 513] on icon at bounding box center [1043, 506] width 13 height 13
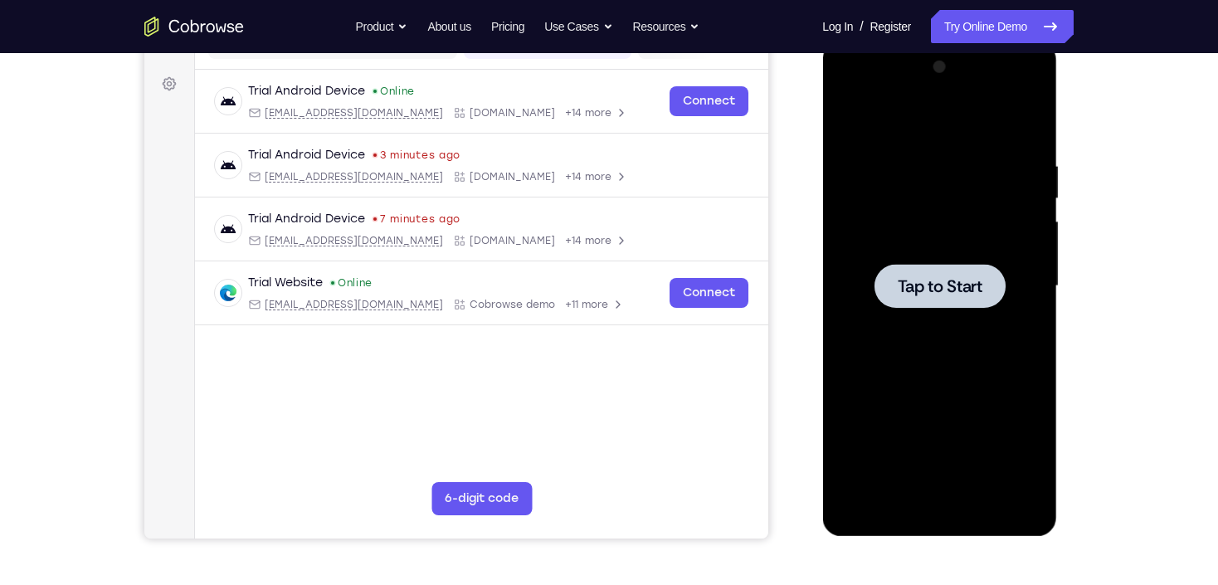
click at [964, 384] on div at bounding box center [939, 286] width 209 height 465
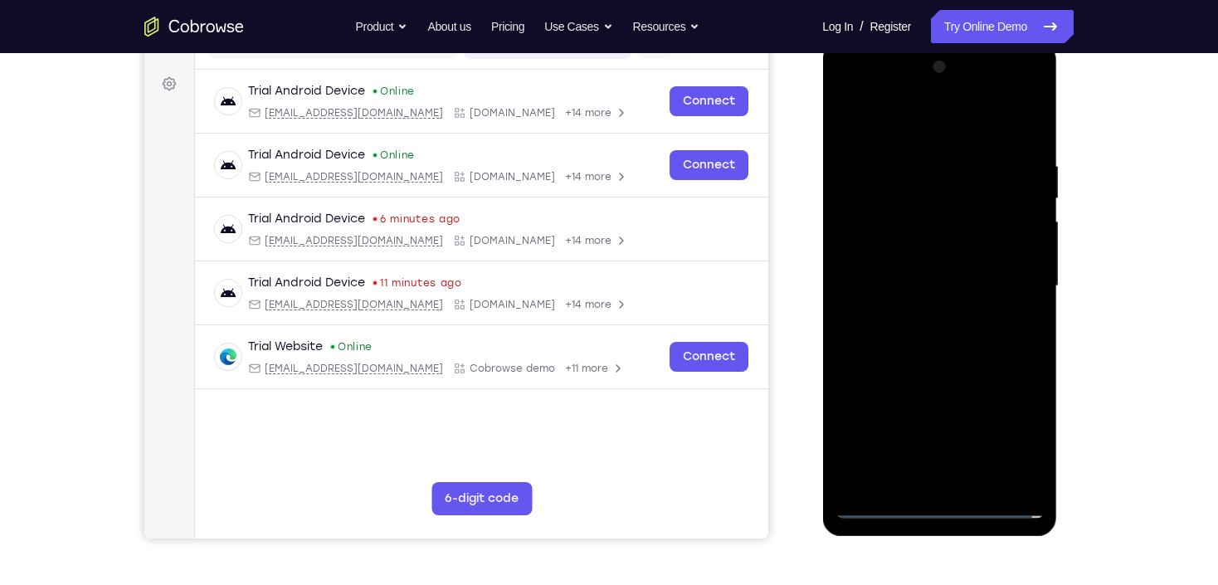
click at [947, 501] on div at bounding box center [939, 286] width 209 height 465
click at [1023, 418] on div at bounding box center [939, 286] width 209 height 465
click at [1005, 442] on div at bounding box center [939, 286] width 209 height 465
click at [917, 120] on div at bounding box center [939, 286] width 209 height 465
click at [1004, 275] on div at bounding box center [939, 286] width 209 height 465
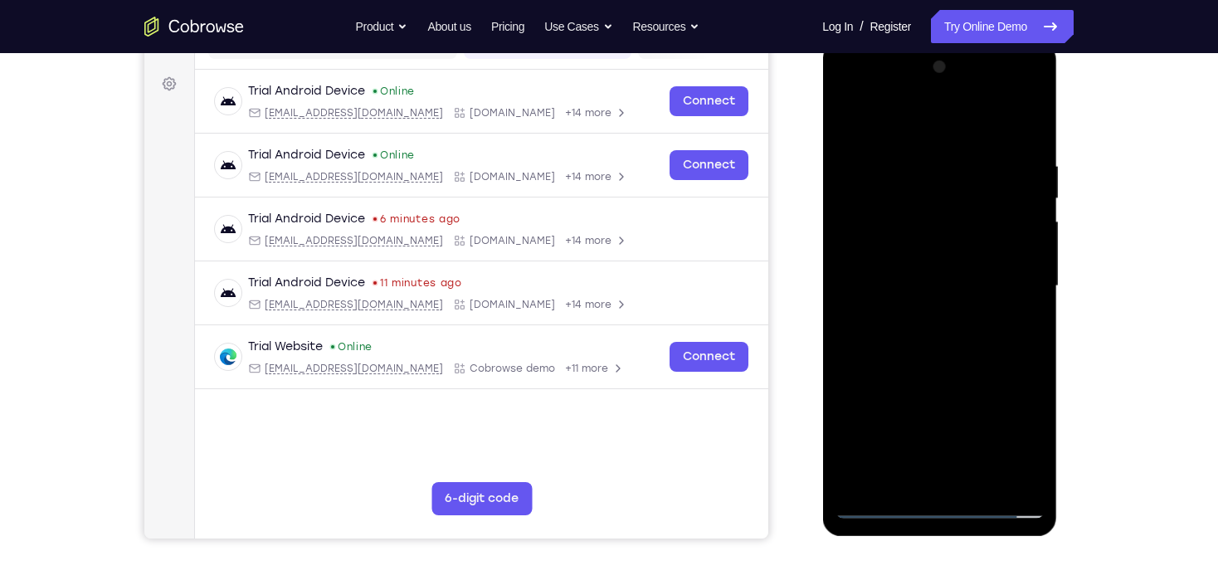
click at [923, 317] on div at bounding box center [939, 286] width 209 height 465
click at [917, 266] on div at bounding box center [939, 286] width 209 height 465
click at [921, 254] on div at bounding box center [939, 286] width 209 height 465
click at [920, 286] on div at bounding box center [939, 286] width 209 height 465
drag, startPoint x: 949, startPoint y: 124, endPoint x: 949, endPoint y: 72, distance: 51.5
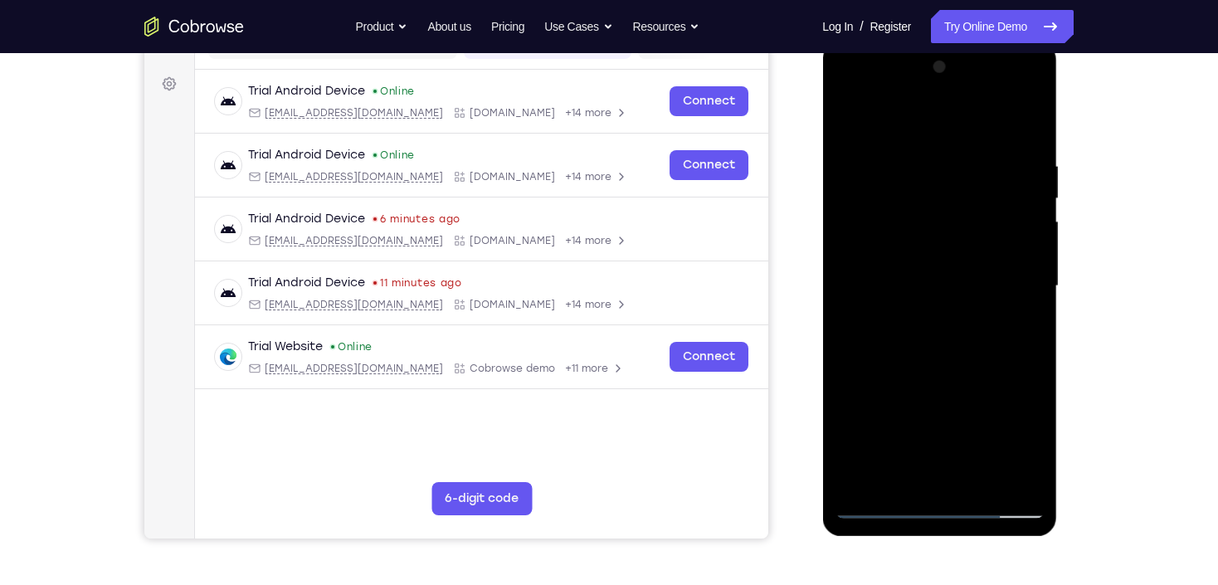
click at [949, 72] on div at bounding box center [939, 286] width 209 height 465
click at [1032, 145] on div at bounding box center [939, 286] width 209 height 465
click at [1032, 349] on div at bounding box center [939, 286] width 209 height 465
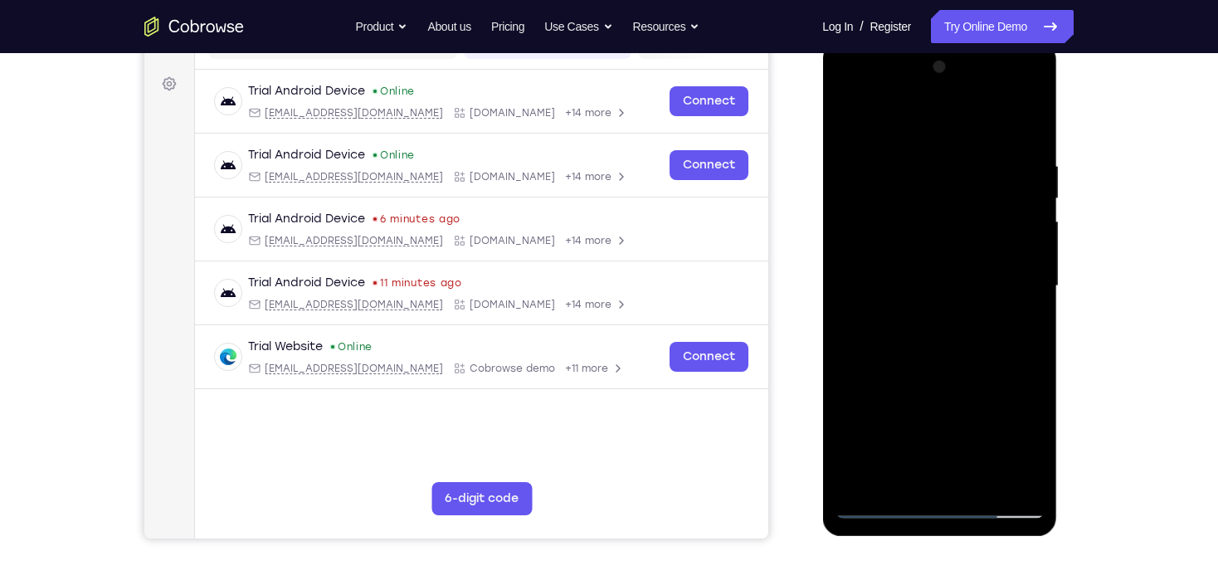
click at [1032, 349] on div at bounding box center [939, 286] width 209 height 465
click at [979, 480] on div at bounding box center [939, 286] width 209 height 465
click at [960, 370] on div at bounding box center [939, 286] width 209 height 465
click at [930, 267] on div at bounding box center [939, 286] width 209 height 465
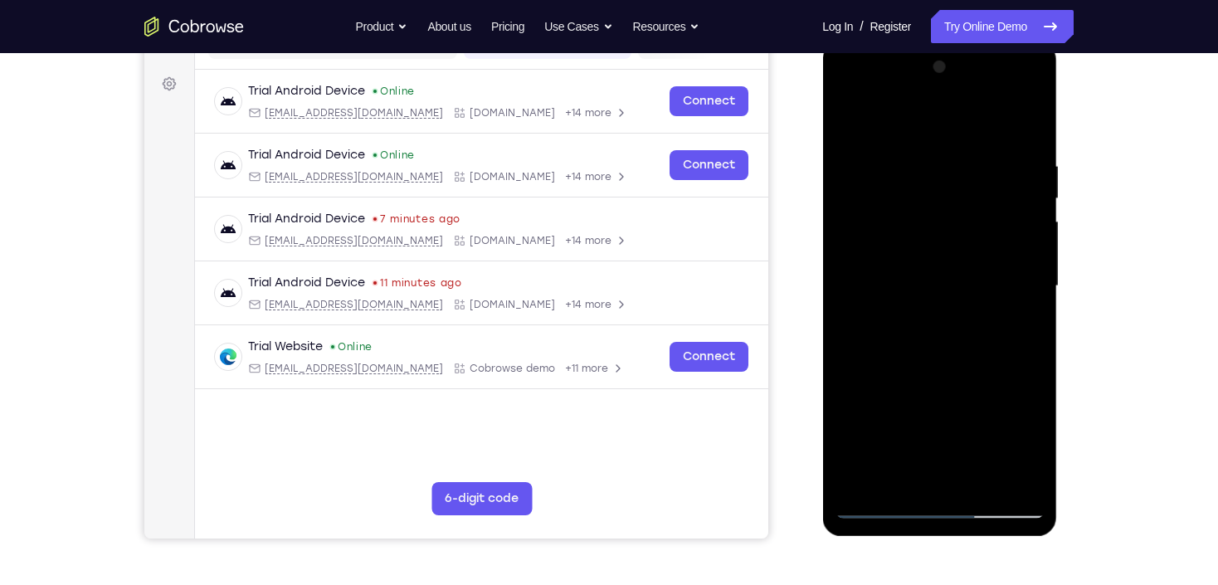
click at [846, 126] on div at bounding box center [939, 286] width 209 height 465
click at [965, 342] on div at bounding box center [939, 286] width 209 height 465
drag, startPoint x: 942, startPoint y: 192, endPoint x: 938, endPoint y: 292, distance: 100.5
click at [938, 292] on div at bounding box center [939, 286] width 209 height 465
drag, startPoint x: 895, startPoint y: 187, endPoint x: 888, endPoint y: 310, distance: 123.8
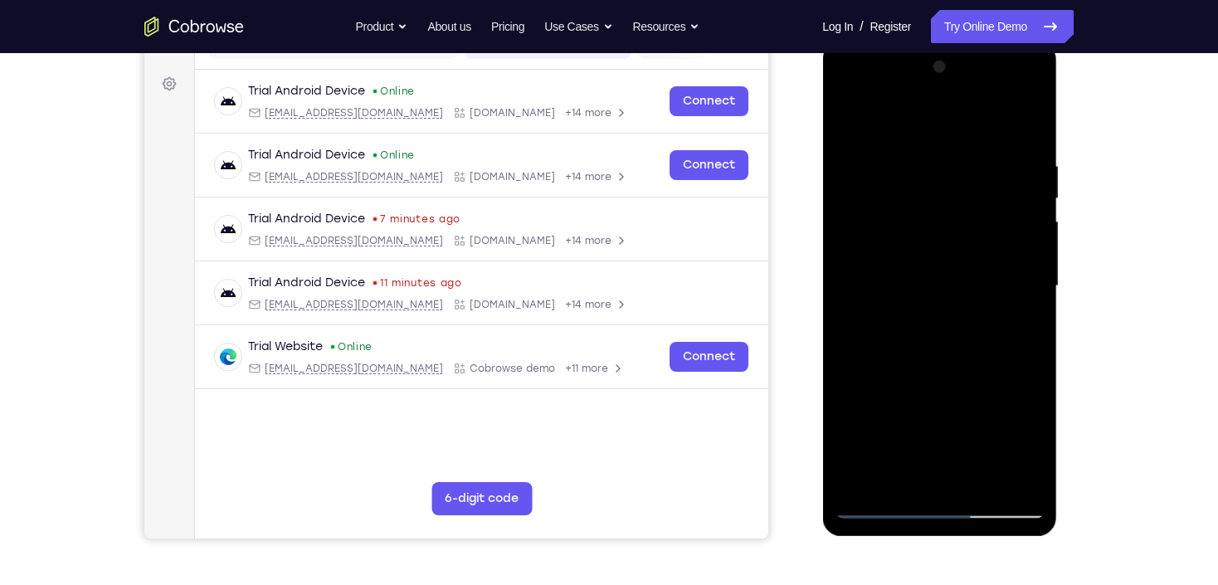
click at [888, 310] on div at bounding box center [939, 286] width 209 height 465
drag, startPoint x: 998, startPoint y: 179, endPoint x: 991, endPoint y: 272, distance: 93.2
click at [991, 272] on div at bounding box center [939, 286] width 209 height 465
drag, startPoint x: 899, startPoint y: 375, endPoint x: 910, endPoint y: 243, distance: 132.4
click at [909, 246] on div at bounding box center [939, 286] width 209 height 465
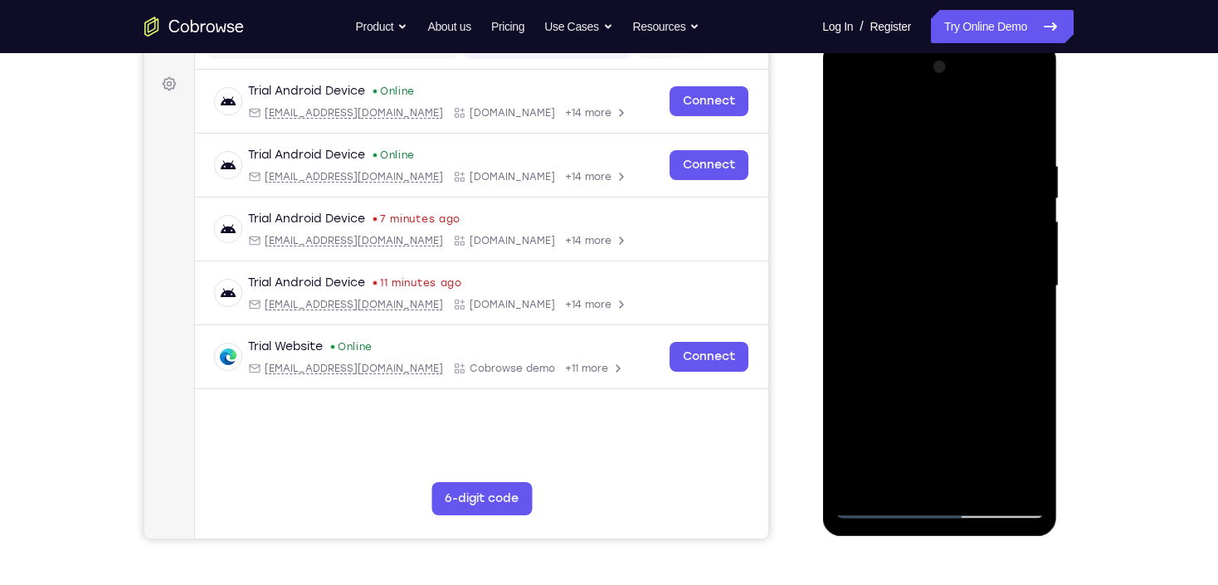
drag, startPoint x: 876, startPoint y: 379, endPoint x: 891, endPoint y: 283, distance: 97.4
click at [891, 283] on div at bounding box center [939, 286] width 209 height 465
drag, startPoint x: 910, startPoint y: 363, endPoint x: 920, endPoint y: 212, distance: 150.5
click at [920, 213] on div at bounding box center [939, 286] width 209 height 465
click at [850, 171] on div at bounding box center [939, 286] width 209 height 465
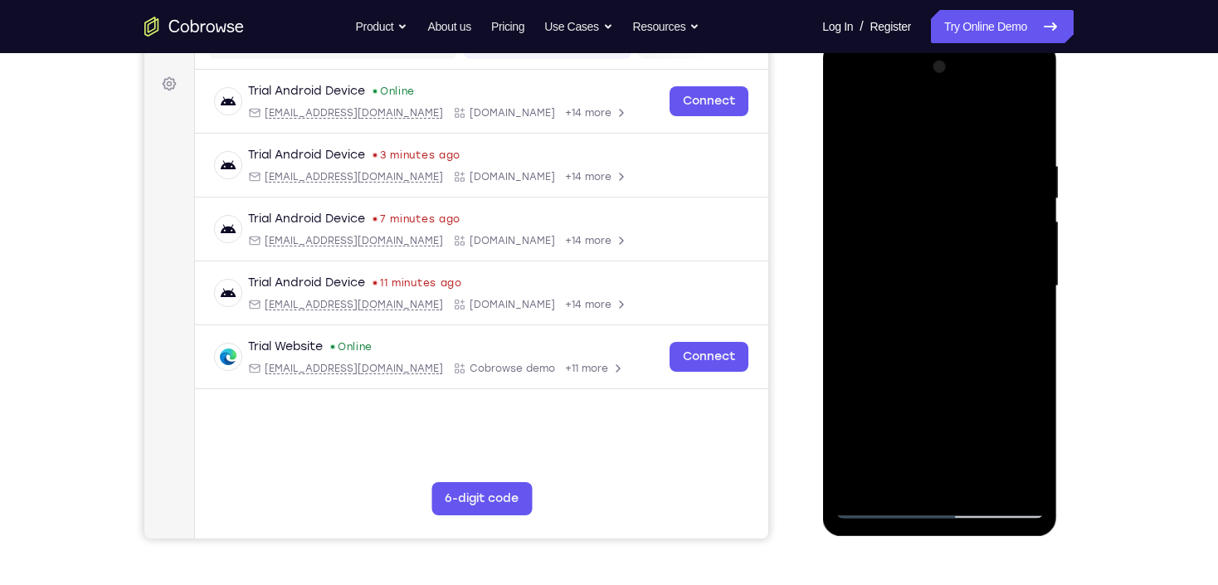
click at [850, 166] on div at bounding box center [939, 286] width 209 height 465
click at [856, 378] on div at bounding box center [939, 286] width 209 height 465
drag, startPoint x: 945, startPoint y: 345, endPoint x: 964, endPoint y: 292, distance: 56.2
click at [964, 293] on div at bounding box center [939, 286] width 209 height 465
click at [1032, 249] on div at bounding box center [939, 286] width 209 height 465
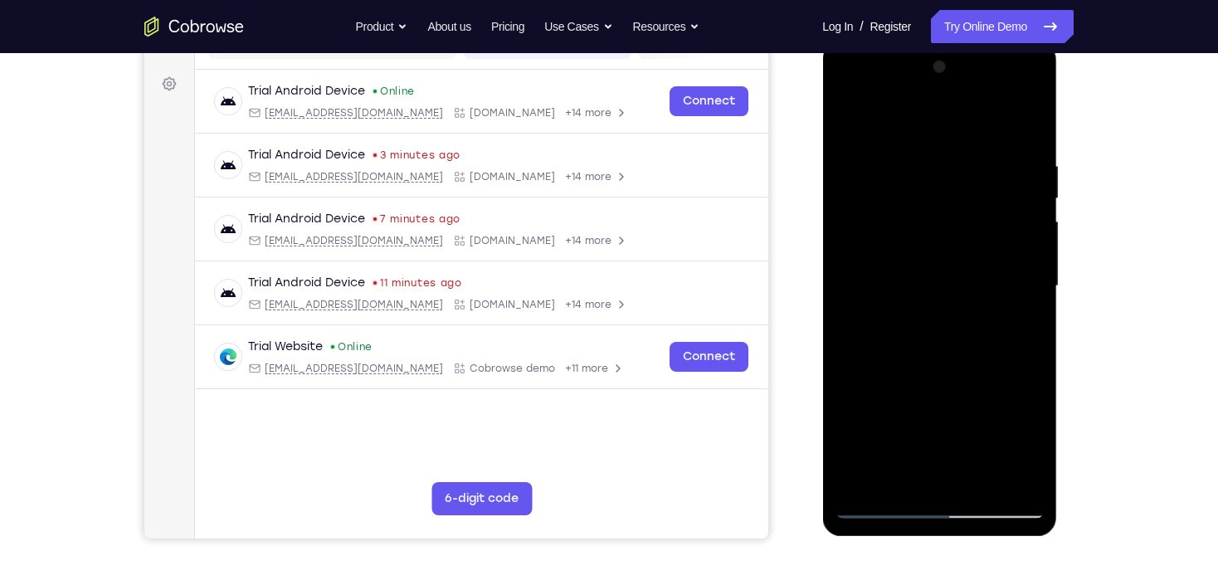
click at [1032, 249] on div at bounding box center [939, 286] width 209 height 465
click at [921, 338] on div at bounding box center [939, 286] width 209 height 465
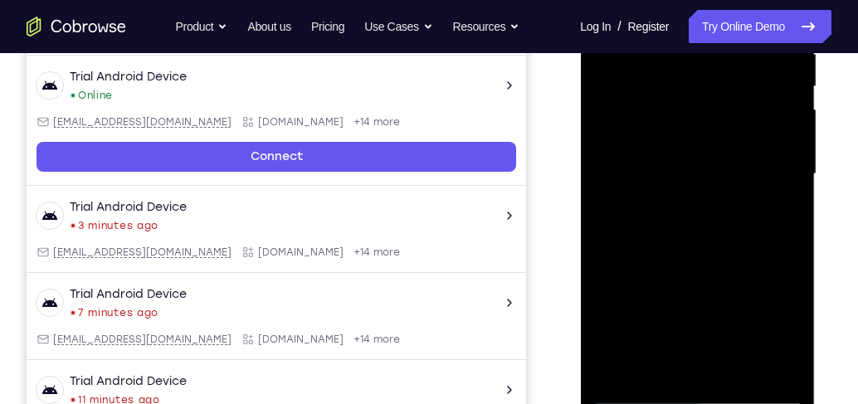
scroll to position [328, 0]
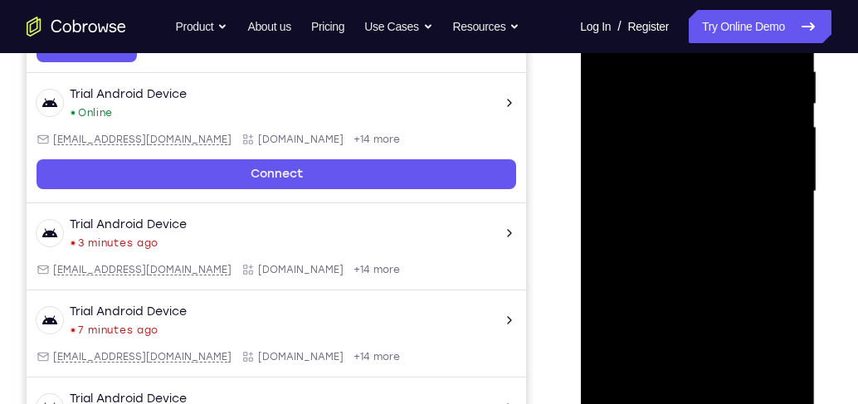
drag, startPoint x: 715, startPoint y: 272, endPoint x: 722, endPoint y: 134, distance: 138.8
click at [722, 136] on div at bounding box center [697, 191] width 209 height 465
click at [626, 265] on div at bounding box center [697, 191] width 209 height 465
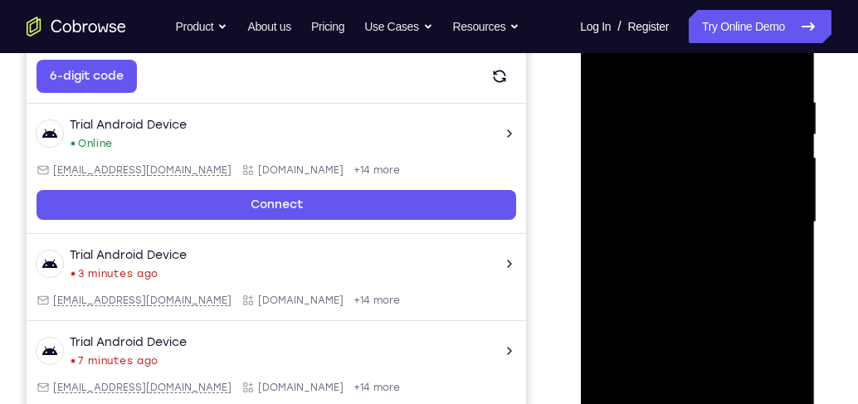
scroll to position [281, 0]
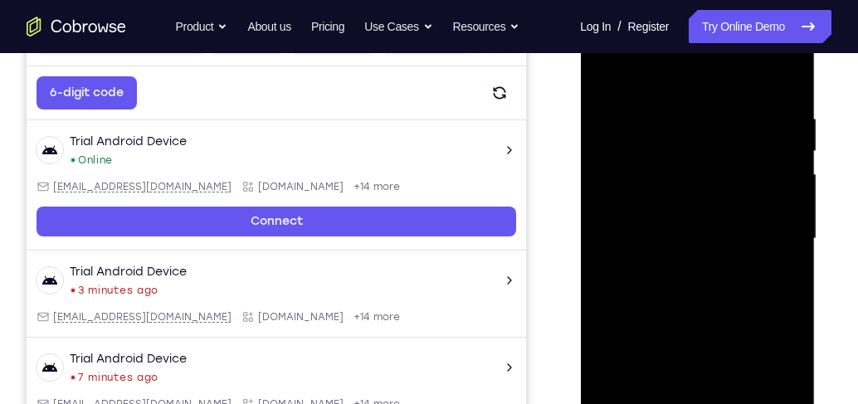
drag, startPoint x: 702, startPoint y: 149, endPoint x: 699, endPoint y: 280, distance: 131.2
click at [699, 280] on div at bounding box center [697, 239] width 209 height 465
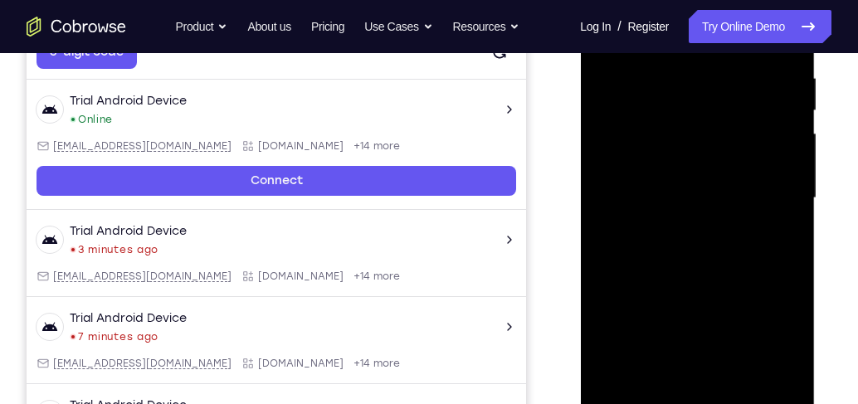
scroll to position [375, 0]
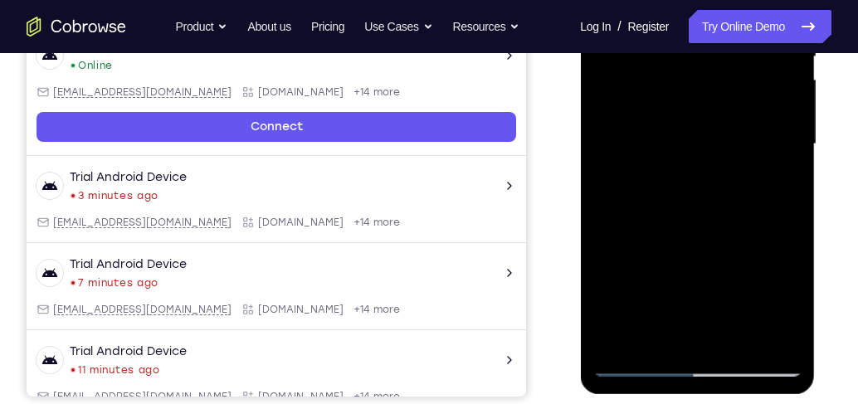
drag, startPoint x: 688, startPoint y: 265, endPoint x: 691, endPoint y: 140, distance: 124.5
click at [691, 140] on div at bounding box center [697, 144] width 209 height 465
click at [671, 289] on div at bounding box center [697, 144] width 209 height 465
click at [779, 137] on div at bounding box center [697, 144] width 209 height 465
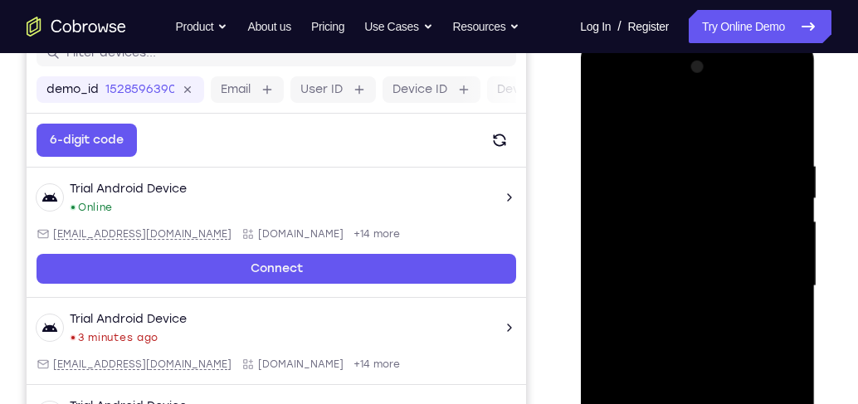
click at [606, 115] on div at bounding box center [697, 286] width 209 height 465
click at [605, 119] on div at bounding box center [697, 286] width 209 height 465
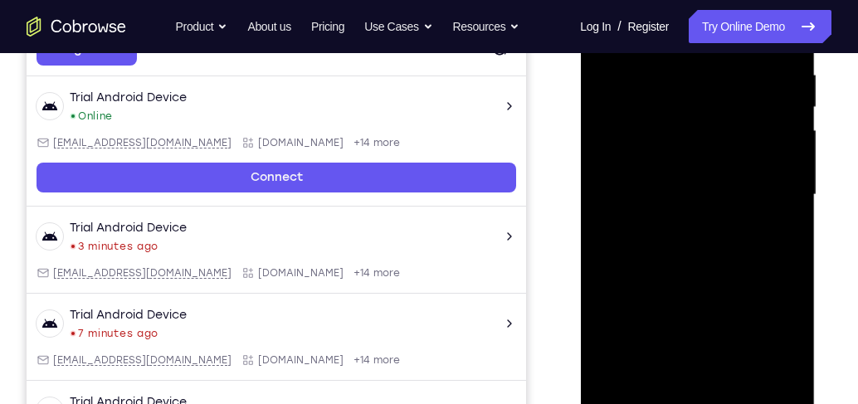
scroll to position [328, 0]
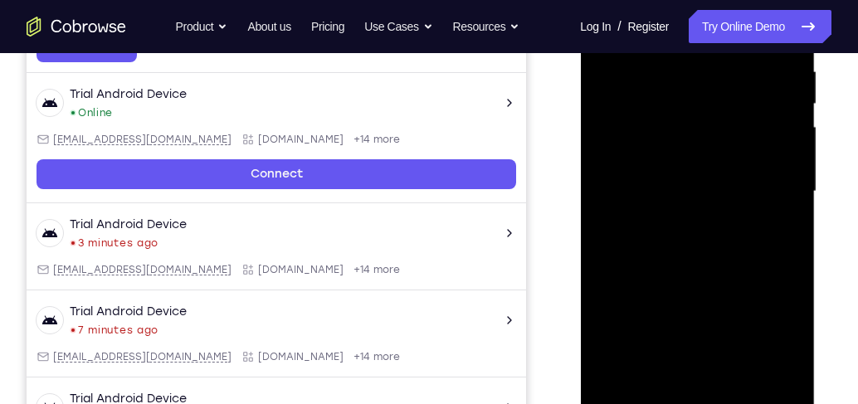
click at [696, 217] on div at bounding box center [697, 191] width 209 height 465
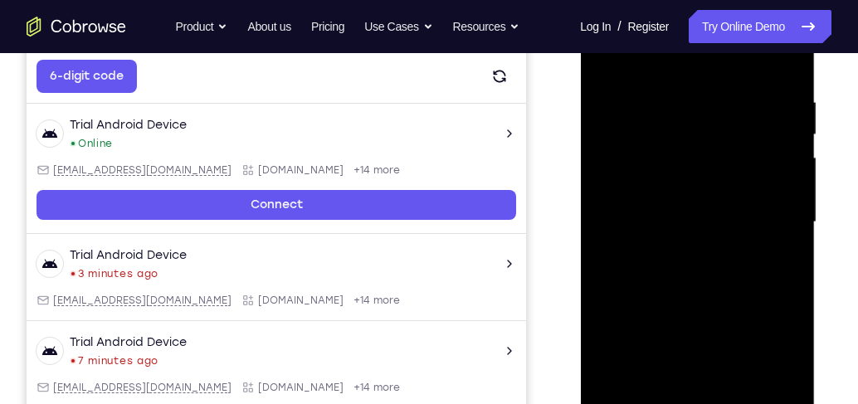
scroll to position [281, 0]
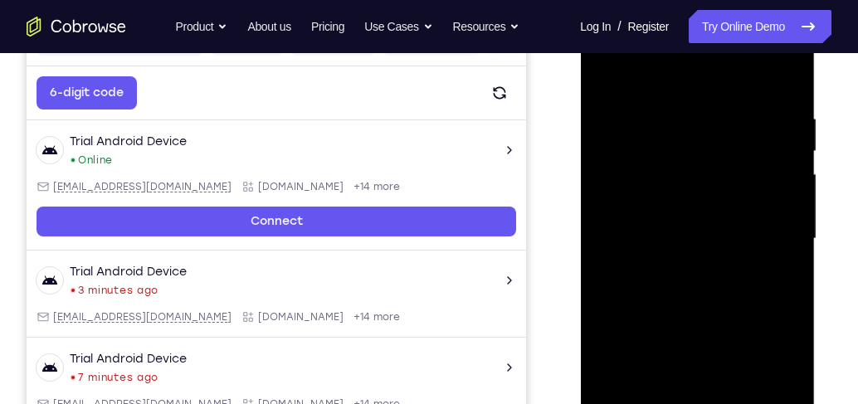
click at [629, 348] on div at bounding box center [697, 239] width 209 height 465
drag, startPoint x: 724, startPoint y: 239, endPoint x: 725, endPoint y: 175, distance: 63.9
click at [725, 175] on div at bounding box center [697, 239] width 209 height 465
drag, startPoint x: 708, startPoint y: 246, endPoint x: 710, endPoint y: 152, distance: 93.8
click at [710, 153] on div at bounding box center [697, 239] width 209 height 465
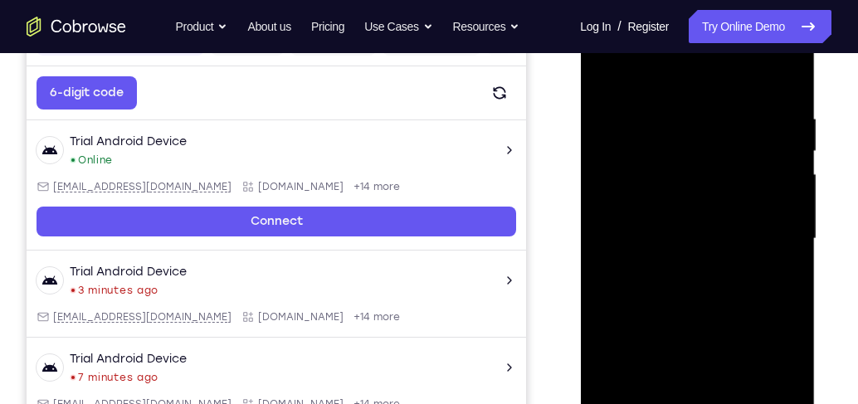
click at [649, 177] on div at bounding box center [697, 239] width 209 height 465
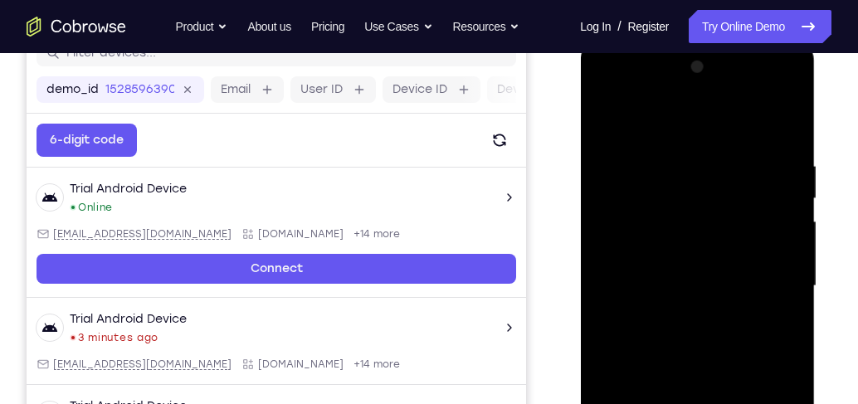
drag, startPoint x: 708, startPoint y: 217, endPoint x: 707, endPoint y: 269, distance: 51.5
click at [707, 269] on div at bounding box center [697, 286] width 209 height 465
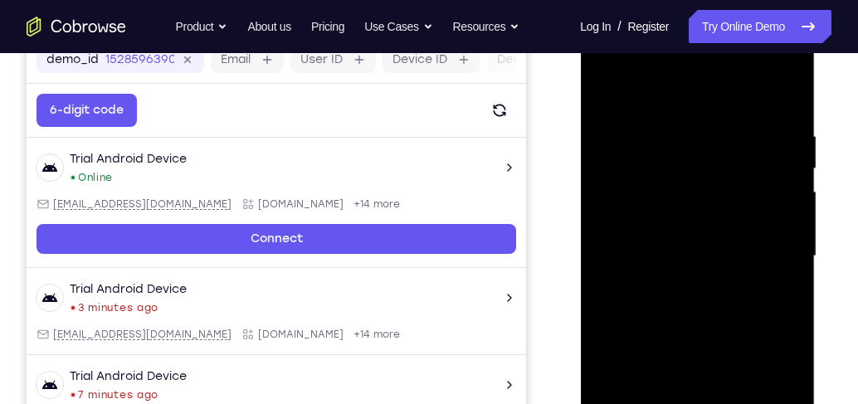
scroll to position [281, 0]
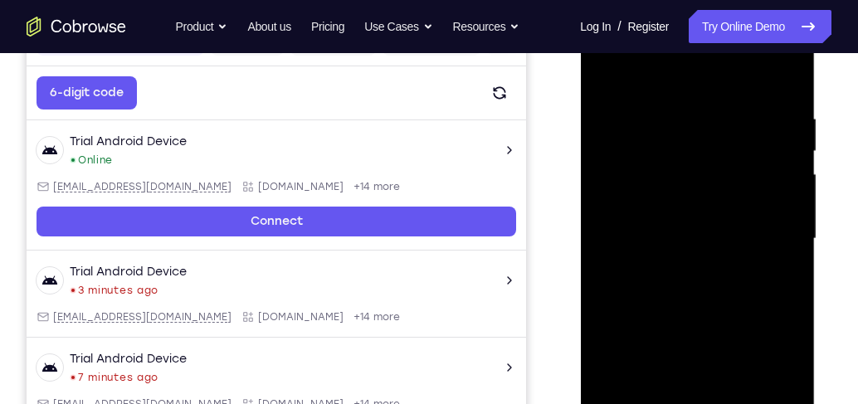
drag, startPoint x: 722, startPoint y: 203, endPoint x: 731, endPoint y: 144, distance: 58.8
click at [731, 145] on div at bounding box center [697, 239] width 209 height 465
drag, startPoint x: 709, startPoint y: 302, endPoint x: 723, endPoint y: 148, distance: 155.0
click at [722, 149] on div at bounding box center [697, 239] width 209 height 465
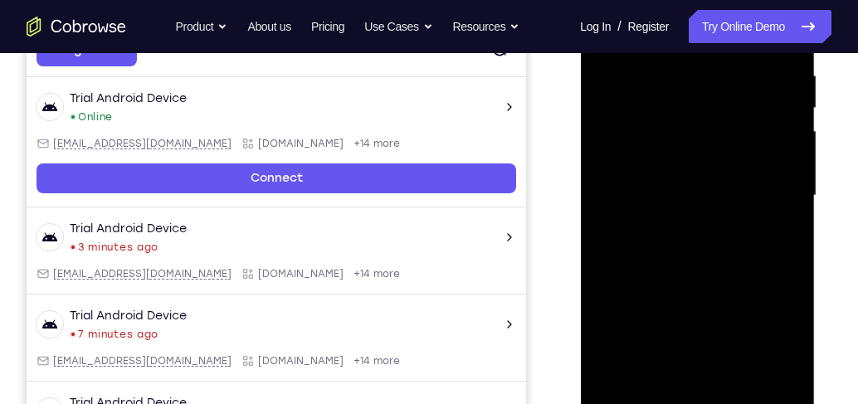
scroll to position [375, 0]
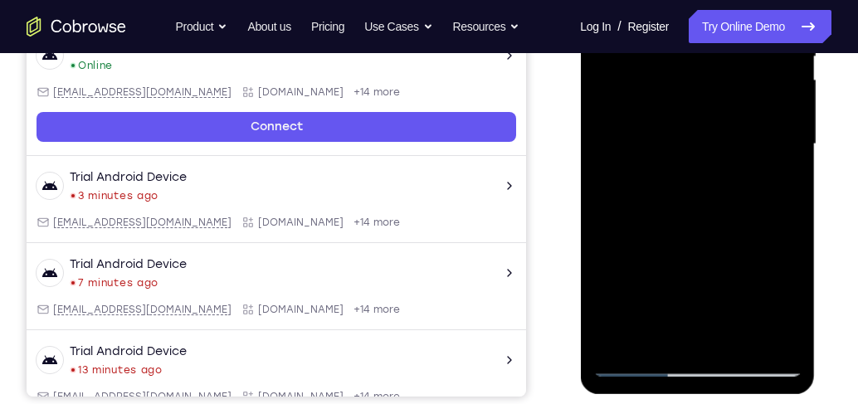
click at [740, 339] on div at bounding box center [697, 144] width 209 height 465
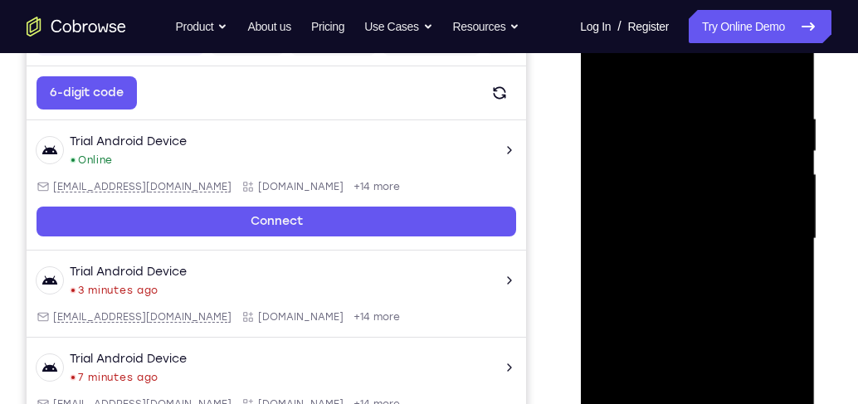
scroll to position [281, 0]
click at [608, 72] on div at bounding box center [697, 239] width 209 height 465
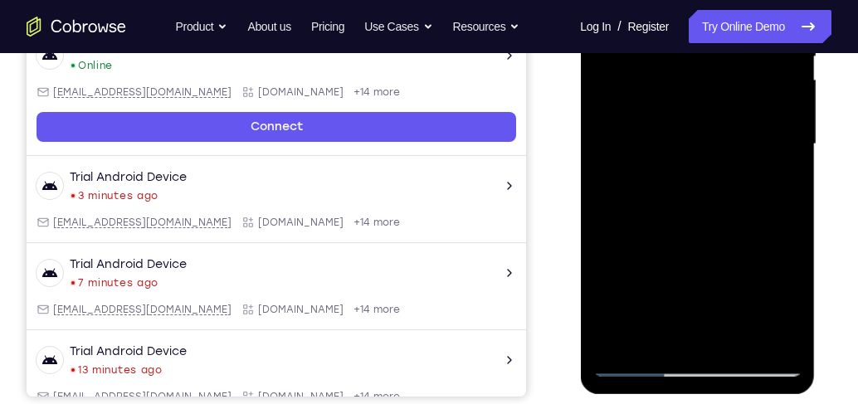
scroll to position [375, 0]
click at [665, 343] on div at bounding box center [697, 144] width 209 height 465
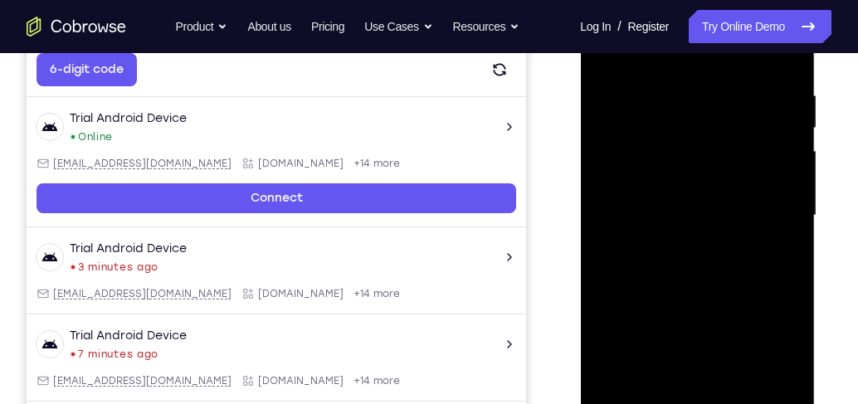
scroll to position [233, 0]
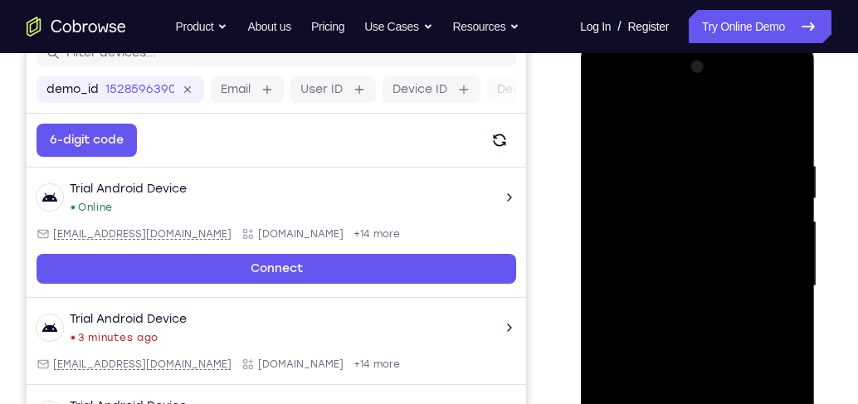
click at [672, 119] on div at bounding box center [697, 286] width 209 height 465
drag, startPoint x: 676, startPoint y: 139, endPoint x: 694, endPoint y: 278, distance: 139.8
click at [694, 278] on div at bounding box center [697, 286] width 209 height 465
click at [744, 340] on div at bounding box center [697, 286] width 209 height 465
click at [611, 115] on div at bounding box center [697, 286] width 209 height 465
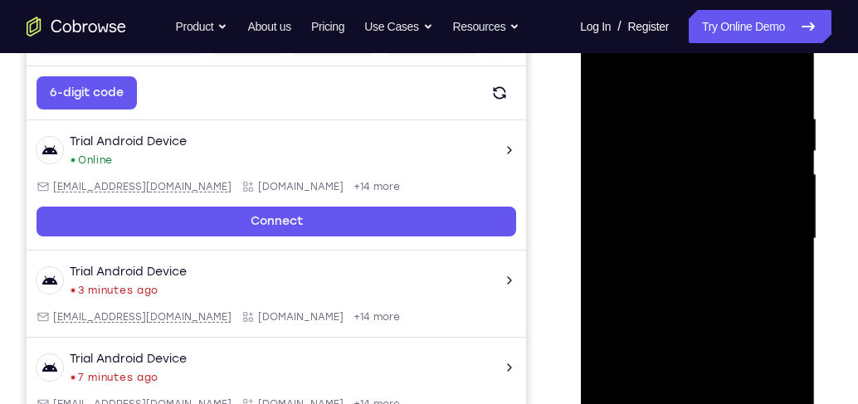
scroll to position [422, 0]
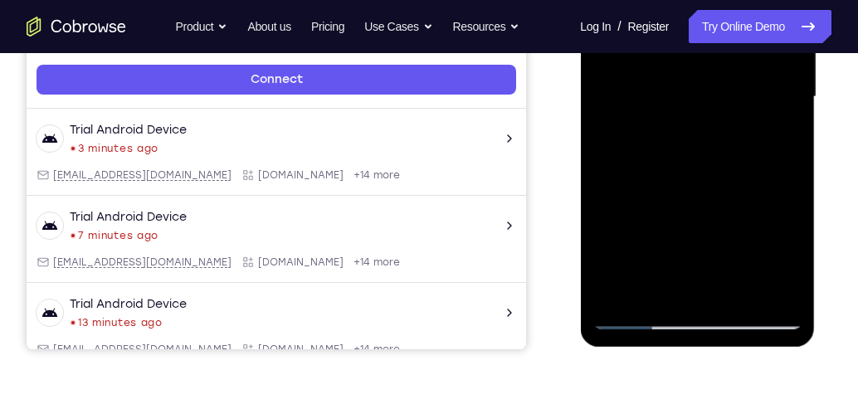
click at [641, 321] on div at bounding box center [697, 97] width 209 height 465
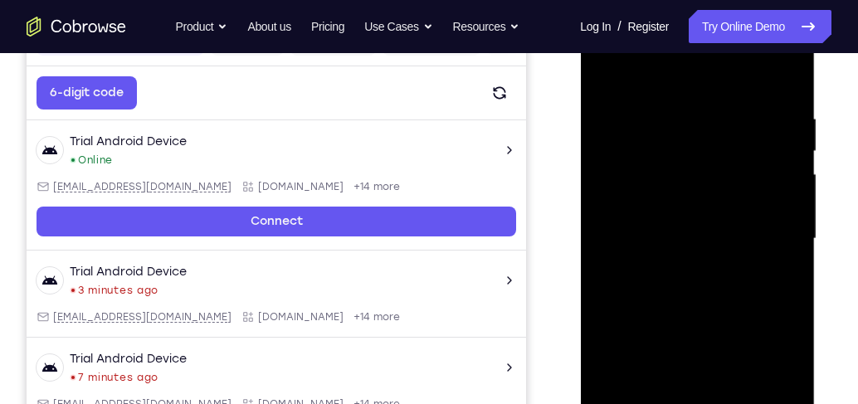
click at [669, 223] on div at bounding box center [697, 239] width 209 height 465
drag, startPoint x: 719, startPoint y: 209, endPoint x: 739, endPoint y: 119, distance: 92.6
click at [739, 119] on div at bounding box center [697, 239] width 209 height 465
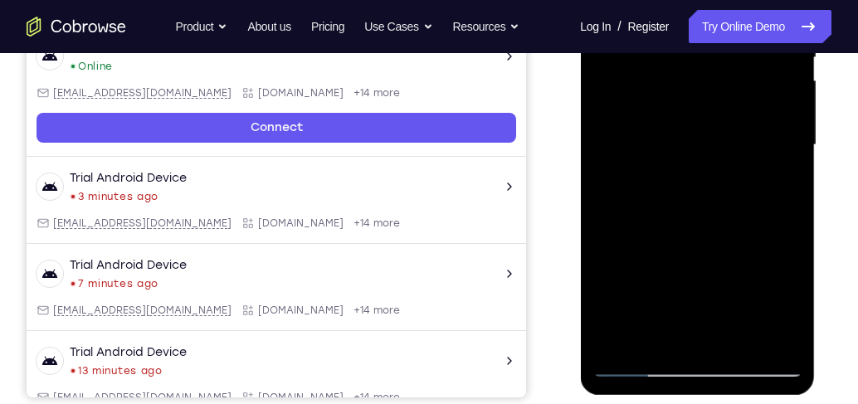
scroll to position [375, 0]
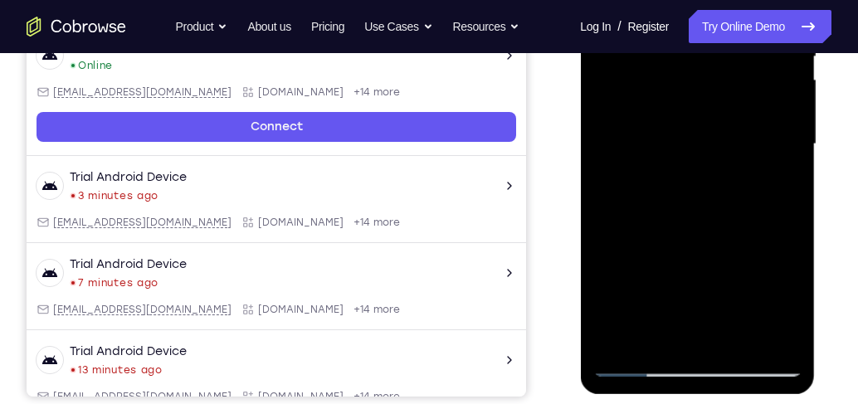
drag, startPoint x: 705, startPoint y: 225, endPoint x: 710, endPoint y: 85, distance: 139.6
click at [710, 86] on div at bounding box center [697, 144] width 209 height 465
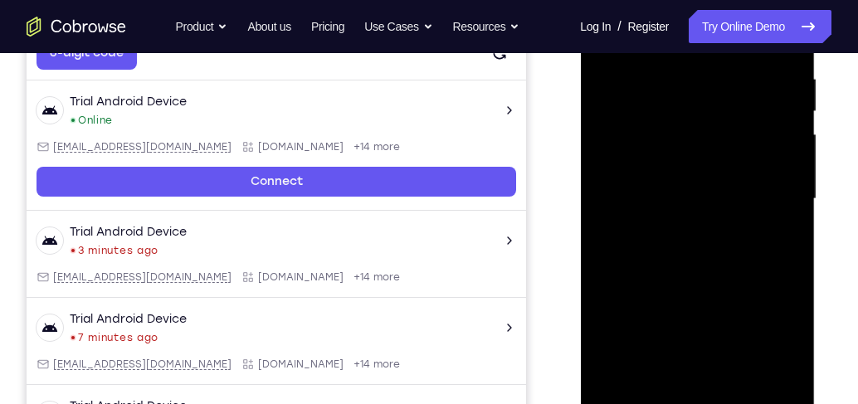
scroll to position [281, 0]
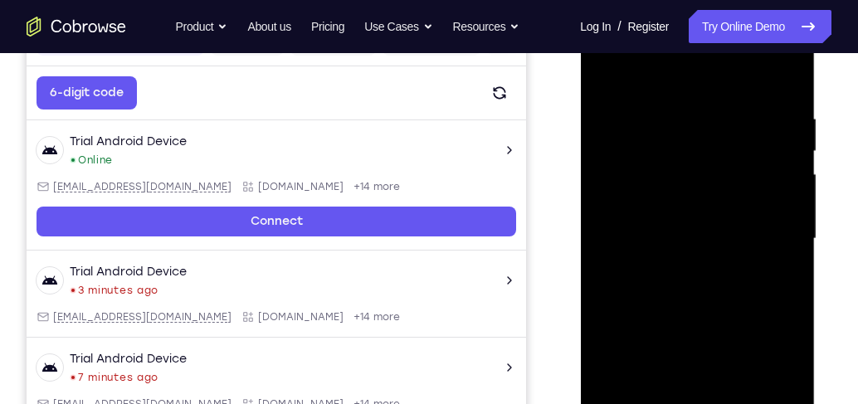
drag, startPoint x: 708, startPoint y: 317, endPoint x: 719, endPoint y: 149, distance: 168.0
click at [721, 152] on div at bounding box center [697, 239] width 209 height 465
drag, startPoint x: 697, startPoint y: 275, endPoint x: 705, endPoint y: 94, distance: 181.1
click at [705, 97] on div at bounding box center [697, 239] width 209 height 465
drag, startPoint x: 690, startPoint y: 247, endPoint x: 686, endPoint y: 105, distance: 142.0
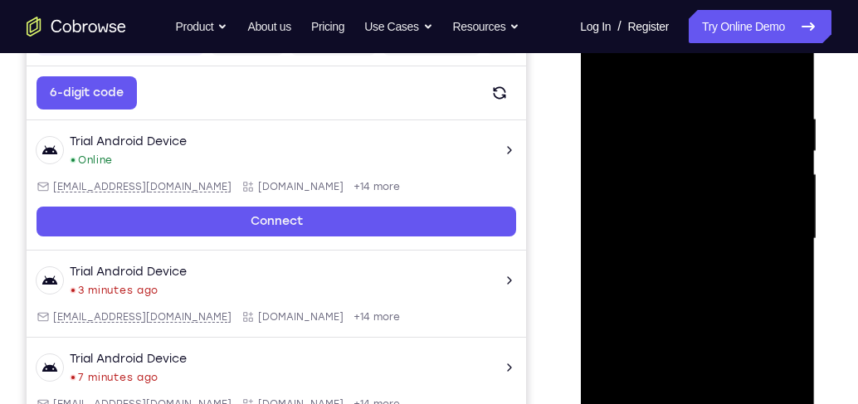
click at [685, 110] on div at bounding box center [697, 239] width 209 height 465
click at [612, 70] on div at bounding box center [697, 239] width 209 height 465
click at [761, 72] on div at bounding box center [697, 239] width 209 height 465
click at [696, 177] on div at bounding box center [697, 239] width 209 height 465
drag, startPoint x: 684, startPoint y: 207, endPoint x: 705, endPoint y: 82, distance: 126.4
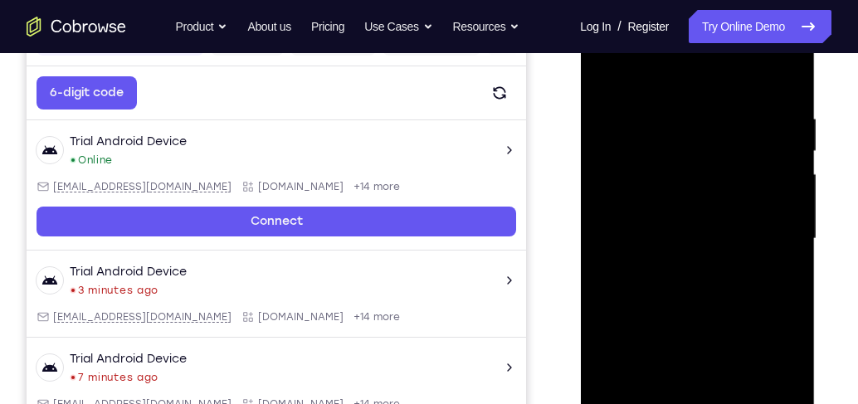
click at [702, 81] on div at bounding box center [697, 239] width 209 height 465
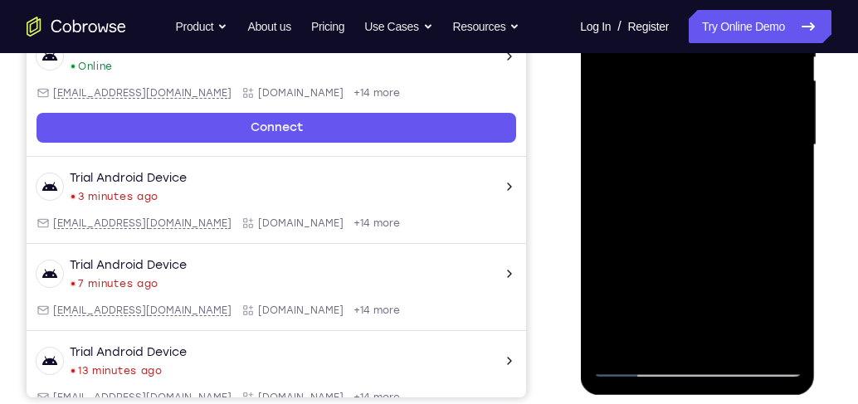
scroll to position [375, 0]
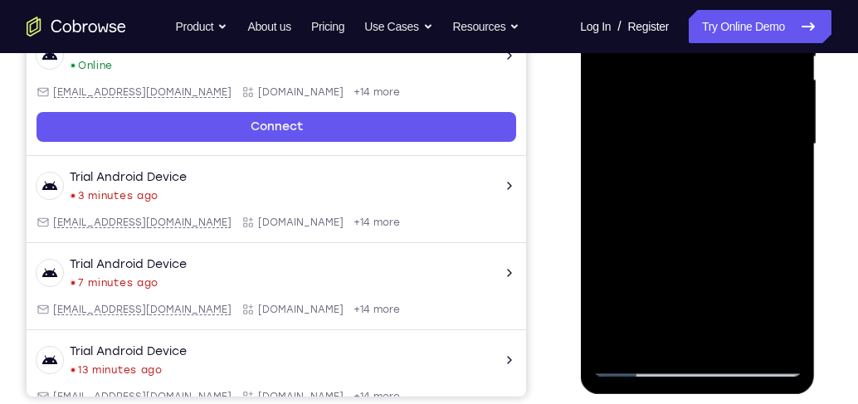
drag, startPoint x: 700, startPoint y: 279, endPoint x: 712, endPoint y: 154, distance: 125.9
click at [700, 70] on div at bounding box center [697, 144] width 209 height 465
drag, startPoint x: 705, startPoint y: 260, endPoint x: 709, endPoint y: 115, distance: 144.5
click at [709, 115] on div at bounding box center [697, 144] width 209 height 465
drag, startPoint x: 709, startPoint y: 258, endPoint x: 722, endPoint y: 89, distance: 169.8
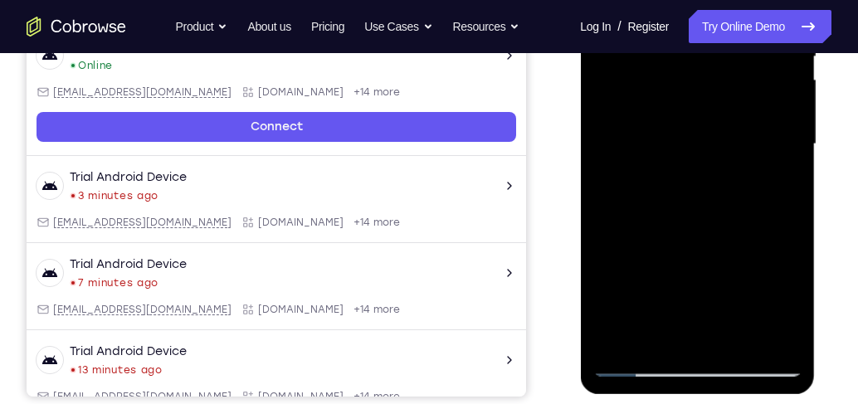
click at [722, 89] on div at bounding box center [697, 144] width 209 height 465
drag, startPoint x: 701, startPoint y: 261, endPoint x: 699, endPoint y: 115, distance: 146.1
click at [698, 116] on div at bounding box center [697, 144] width 209 height 465
drag, startPoint x: 700, startPoint y: 275, endPoint x: 717, endPoint y: 99, distance: 176.7
click at [717, 99] on div at bounding box center [697, 144] width 209 height 465
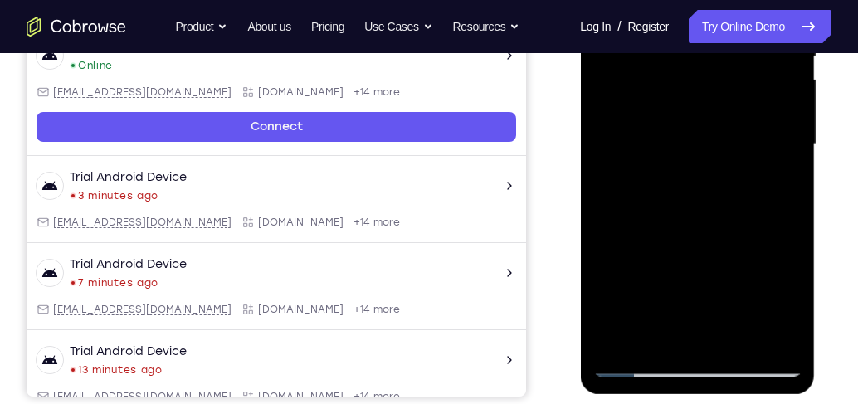
drag, startPoint x: 700, startPoint y: 173, endPoint x: 708, endPoint y: 129, distance: 44.8
click at [710, 120] on div at bounding box center [697, 144] width 209 height 465
drag, startPoint x: 697, startPoint y: 217, endPoint x: 708, endPoint y: 142, distance: 75.5
click at [707, 144] on div at bounding box center [697, 144] width 209 height 465
drag, startPoint x: 698, startPoint y: 176, endPoint x: 702, endPoint y: 82, distance: 93.9
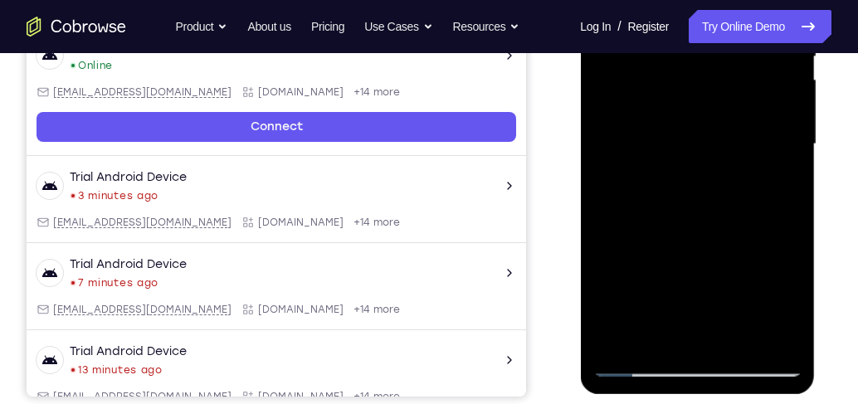
click at [702, 82] on div at bounding box center [697, 144] width 209 height 465
drag, startPoint x: 683, startPoint y: 181, endPoint x: 698, endPoint y: 96, distance: 86.0
click at [696, 102] on div at bounding box center [697, 144] width 209 height 465
drag, startPoint x: 692, startPoint y: 271, endPoint x: 720, endPoint y: 100, distance: 174.1
click at [717, 106] on div at bounding box center [697, 144] width 209 height 465
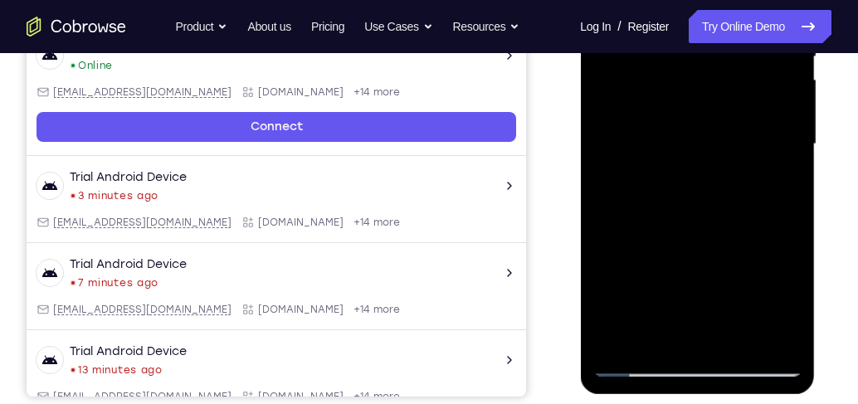
drag, startPoint x: 691, startPoint y: 264, endPoint x: 715, endPoint y: 77, distance: 188.3
click at [715, 80] on div at bounding box center [697, 144] width 209 height 465
drag, startPoint x: 700, startPoint y: 268, endPoint x: 722, endPoint y: 83, distance: 186.3
click at [721, 84] on div at bounding box center [697, 144] width 209 height 465
drag, startPoint x: 705, startPoint y: 184, endPoint x: 712, endPoint y: 88, distance: 96.6
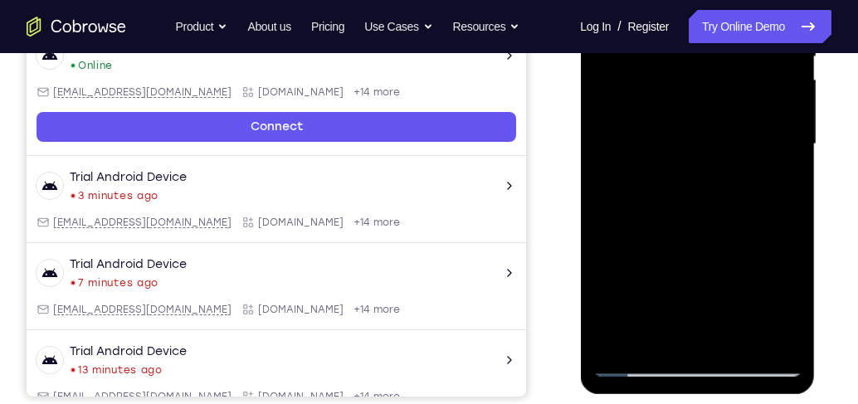
click at [710, 90] on div at bounding box center [697, 144] width 209 height 465
drag, startPoint x: 700, startPoint y: 273, endPoint x: 724, endPoint y: 66, distance: 208.1
click at [722, 70] on div at bounding box center [697, 144] width 209 height 465
drag, startPoint x: 702, startPoint y: 262, endPoint x: 725, endPoint y: 63, distance: 200.5
click at [725, 63] on div at bounding box center [697, 144] width 209 height 465
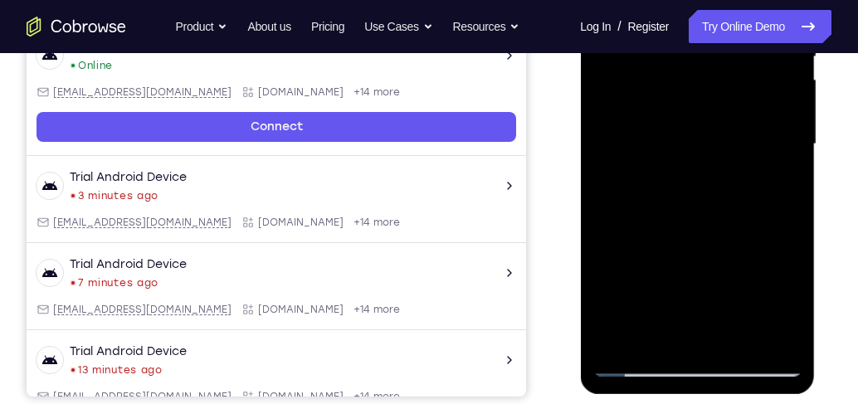
drag, startPoint x: 704, startPoint y: 245, endPoint x: 724, endPoint y: 62, distance: 183.7
click at [724, 62] on div at bounding box center [697, 144] width 209 height 465
drag, startPoint x: 711, startPoint y: 273, endPoint x: 735, endPoint y: 77, distance: 197.3
click at [735, 77] on div at bounding box center [697, 144] width 209 height 465
drag, startPoint x: 699, startPoint y: 256, endPoint x: 722, endPoint y: 92, distance: 165.1
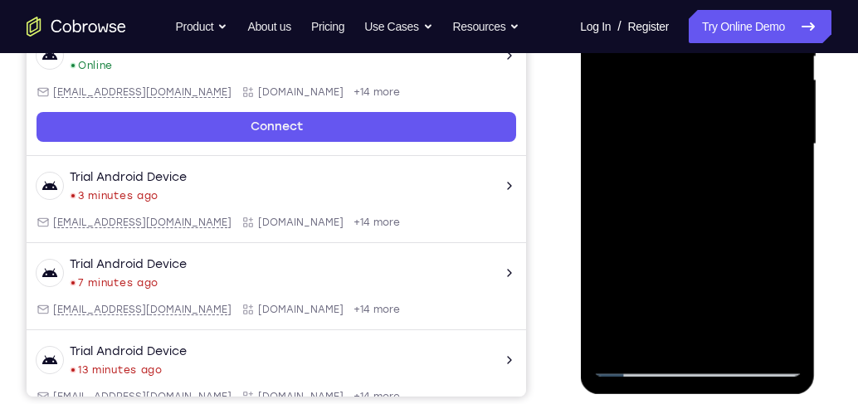
click at [725, 85] on div at bounding box center [697, 144] width 209 height 465
drag, startPoint x: 691, startPoint y: 193, endPoint x: 714, endPoint y: 57, distance: 137.9
click at [714, 60] on div at bounding box center [697, 144] width 209 height 465
drag, startPoint x: 708, startPoint y: 262, endPoint x: 715, endPoint y: 89, distance: 173.6
click at [714, 90] on div at bounding box center [697, 144] width 209 height 465
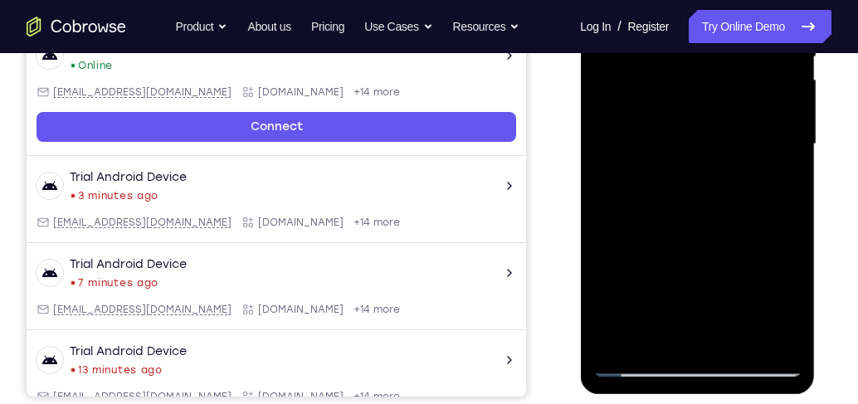
drag, startPoint x: 700, startPoint y: 240, endPoint x: 715, endPoint y: 110, distance: 130.2
click at [715, 110] on div at bounding box center [697, 144] width 209 height 465
drag, startPoint x: 695, startPoint y: 259, endPoint x: 697, endPoint y: 87, distance: 171.8
click at [697, 88] on div at bounding box center [697, 144] width 209 height 465
drag, startPoint x: 707, startPoint y: 237, endPoint x: 719, endPoint y: 70, distance: 168.1
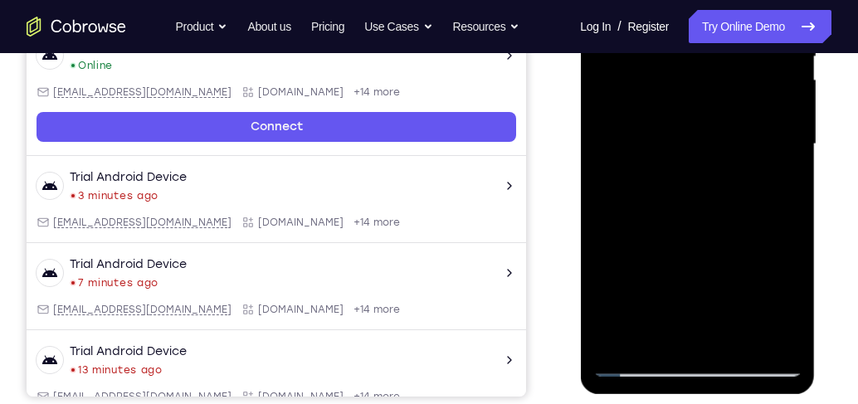
click at [719, 70] on div at bounding box center [697, 144] width 209 height 465
drag
click at [739, 44] on div at bounding box center [697, 144] width 209 height 465
click at [707, 116] on div at bounding box center [697, 144] width 209 height 465
click at [707, 114] on div at bounding box center [697, 144] width 209 height 465
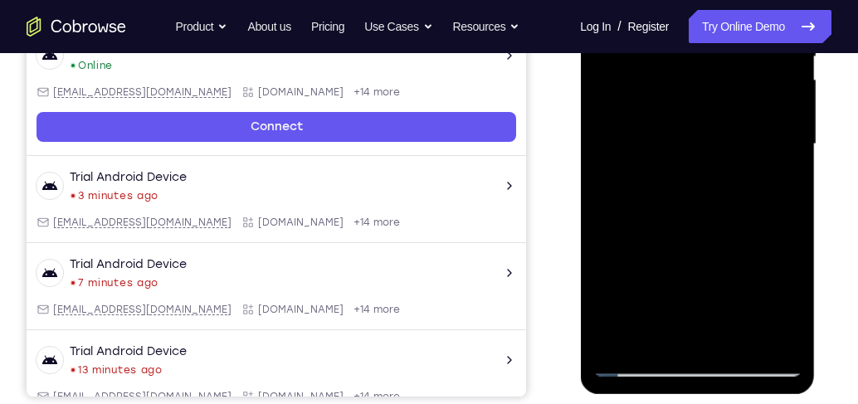
click at [692, 85] on div at bounding box center [697, 144] width 209 height 465
click at [716, 84] on div at bounding box center [697, 144] width 209 height 465
click at [736, 50] on div at bounding box center [697, 144] width 209 height 465
click at [742, 91] on div at bounding box center [697, 144] width 209 height 465
click at [712, 77] on div at bounding box center [697, 144] width 209 height 465
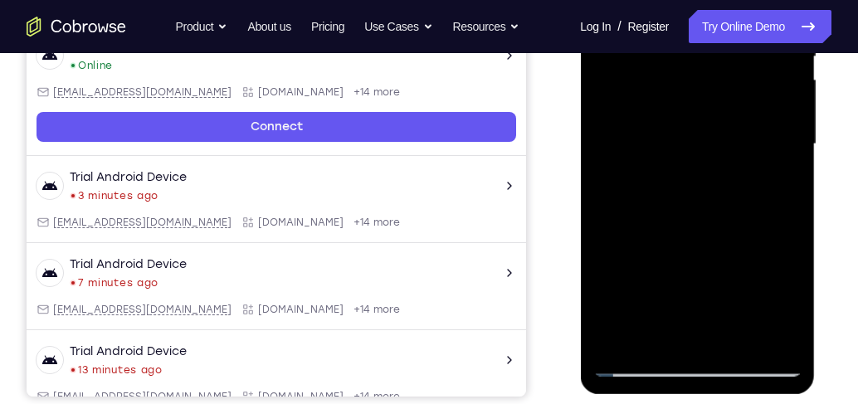
click at [637, 129] on div at bounding box center [697, 144] width 209 height 465
click at [729, 276] on div at bounding box center [697, 144] width 209 height 465
click at [606, 289] on div at bounding box center [697, 144] width 209 height 465
click at [789, 290] on div at bounding box center [697, 144] width 209 height 465
click at [656, 341] on div at bounding box center [697, 144] width 209 height 465
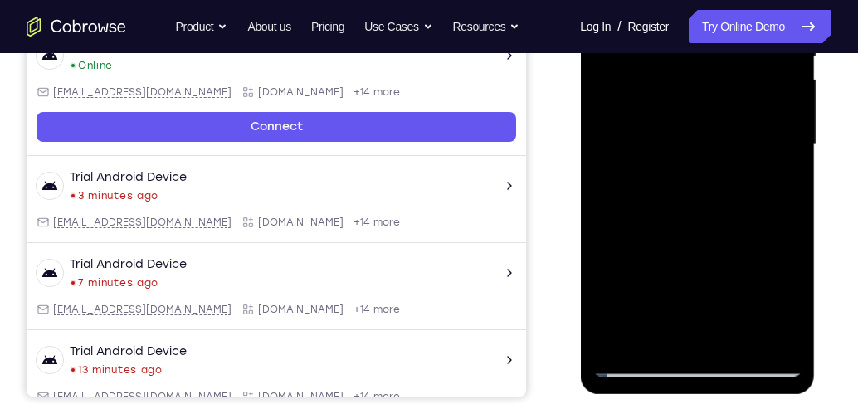
click at [712, 240] on div at bounding box center [697, 144] width 209 height 465
click at [762, 183] on div at bounding box center [697, 144] width 209 height 465
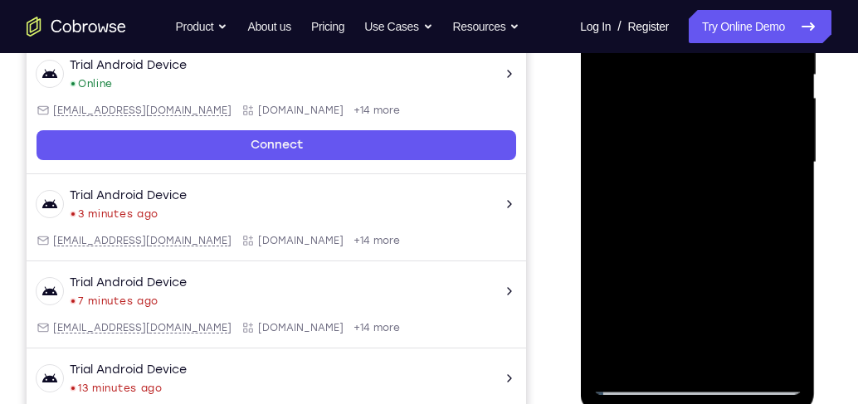
scroll to position [422, 0]
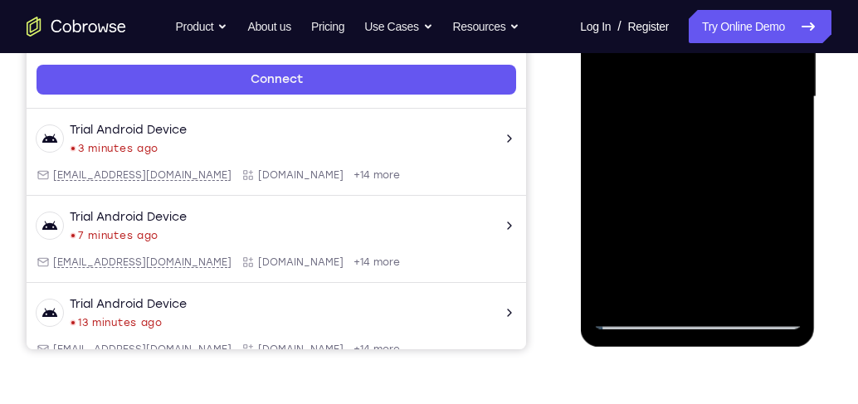
click at [737, 288] on div at bounding box center [697, 97] width 209 height 465
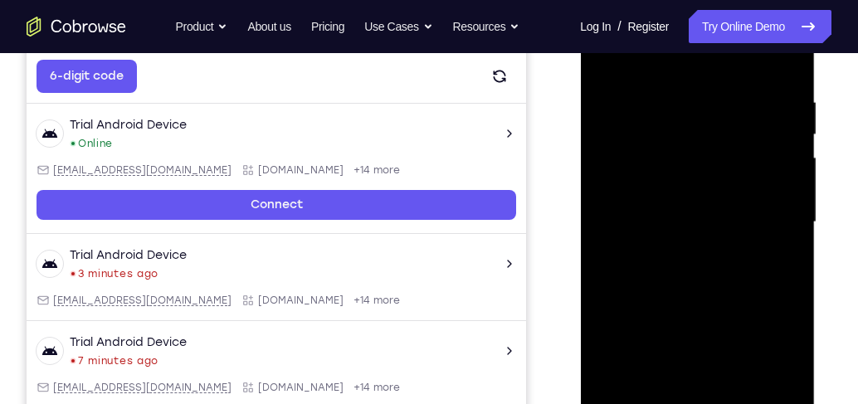
scroll to position [281, 0]
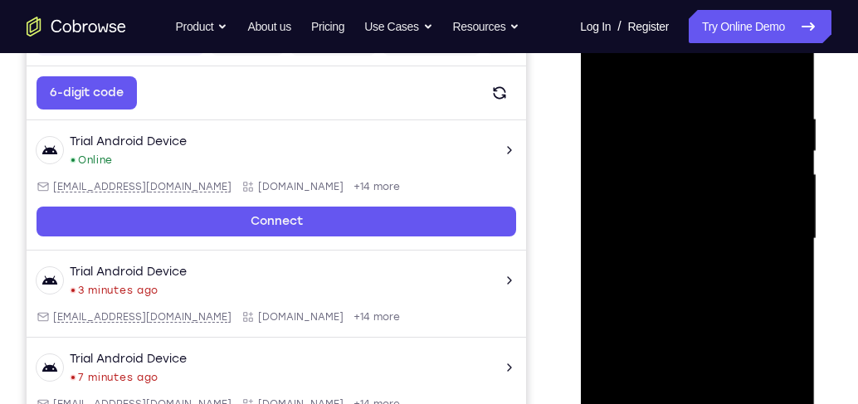
click at [709, 214] on div at bounding box center [697, 239] width 209 height 465
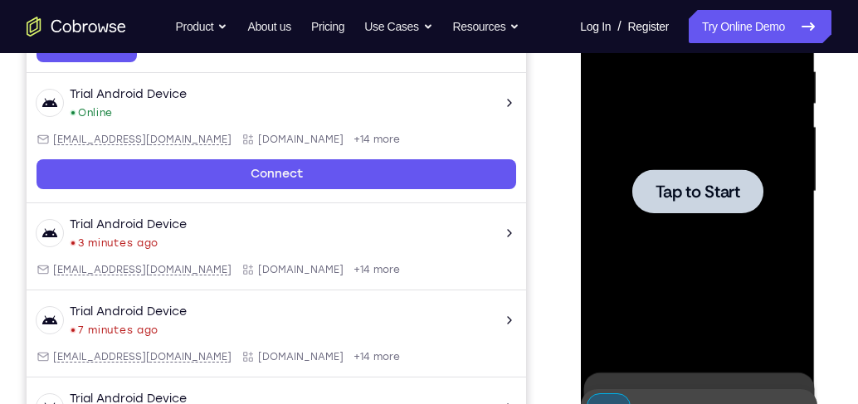
click at [734, 209] on div at bounding box center [697, 191] width 131 height 44
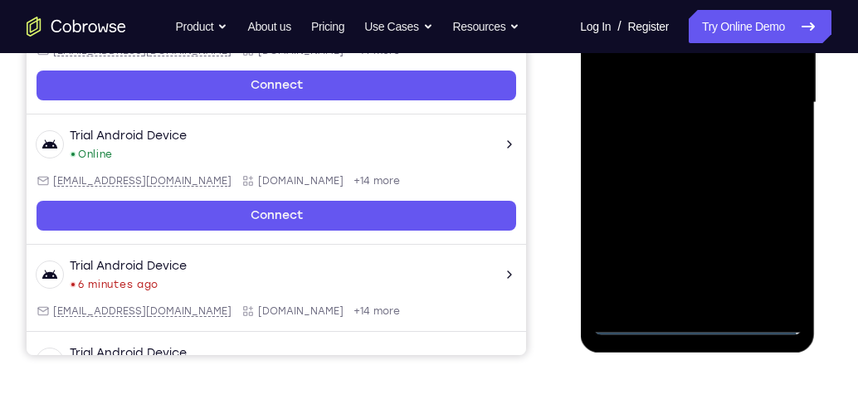
scroll to position [518, 0]
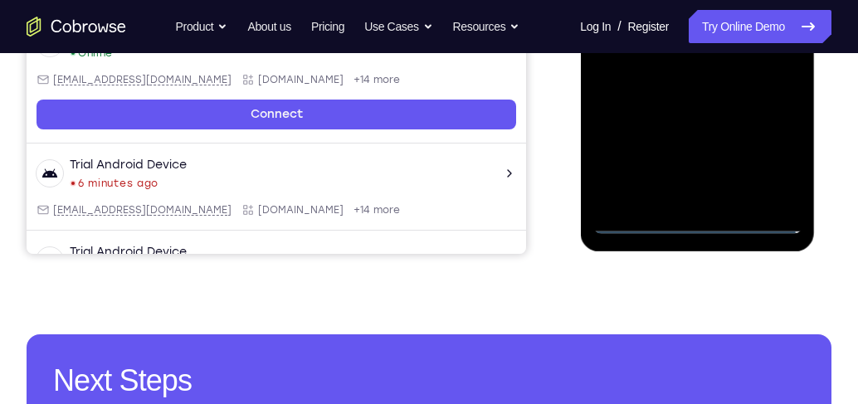
click at [698, 226] on div at bounding box center [697, 1] width 209 height 465
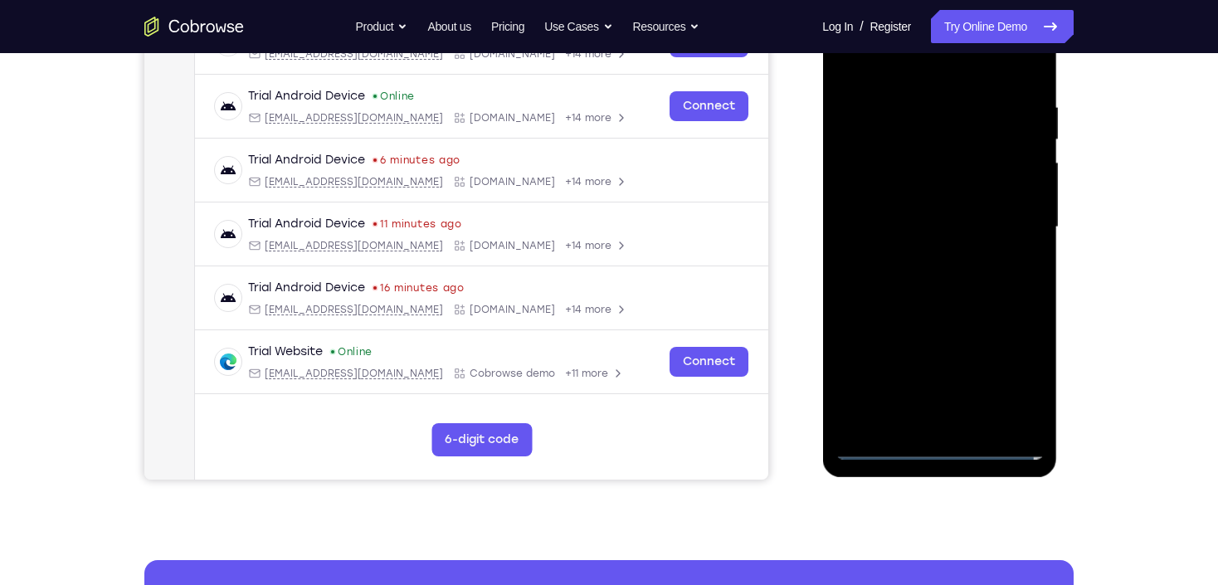
scroll to position [290, 0]
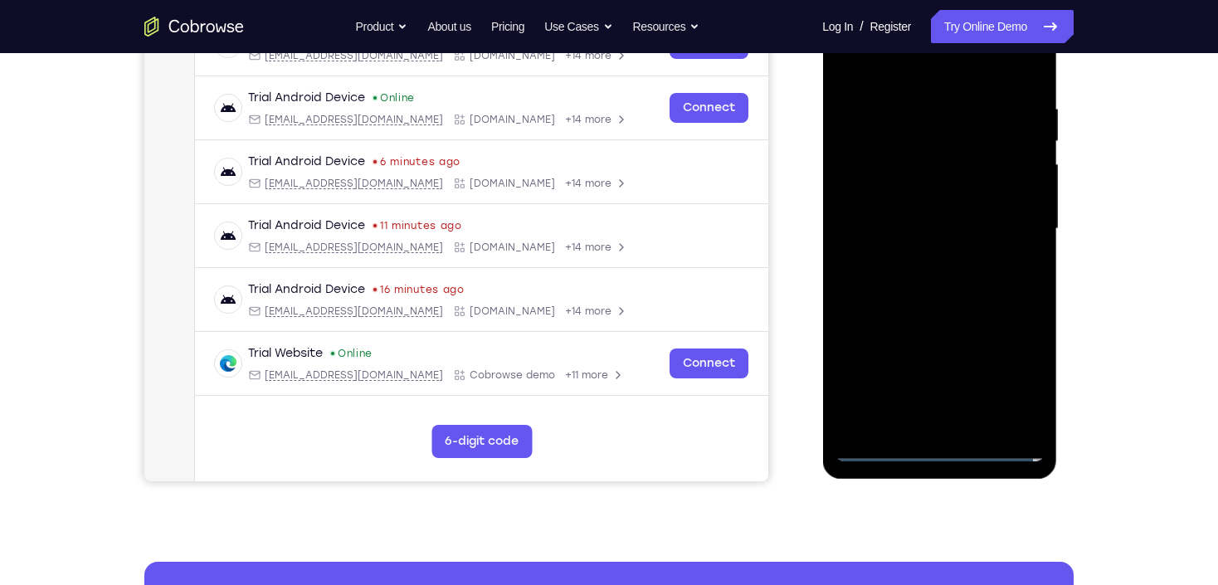
click at [1021, 383] on div at bounding box center [939, 229] width 209 height 465
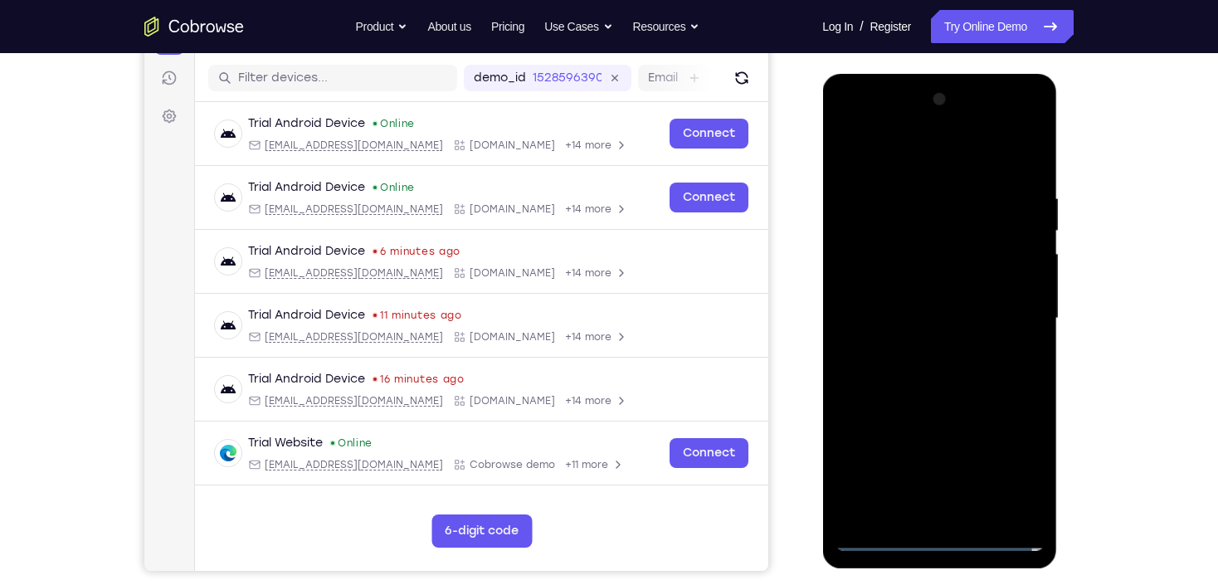
scroll to position [224, 0]
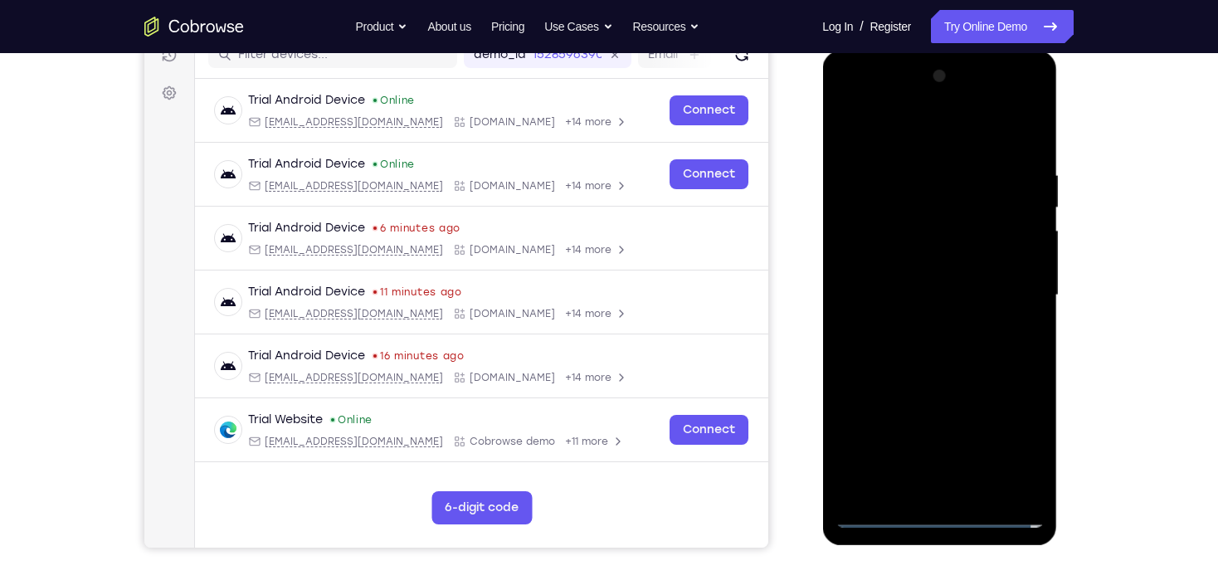
click at [866, 139] on div at bounding box center [939, 295] width 209 height 465
click at [1013, 282] on div at bounding box center [939, 295] width 209 height 465
click at [918, 330] on div at bounding box center [939, 295] width 209 height 465
click at [927, 277] on div at bounding box center [939, 295] width 209 height 465
click at [919, 276] on div at bounding box center [939, 295] width 209 height 465
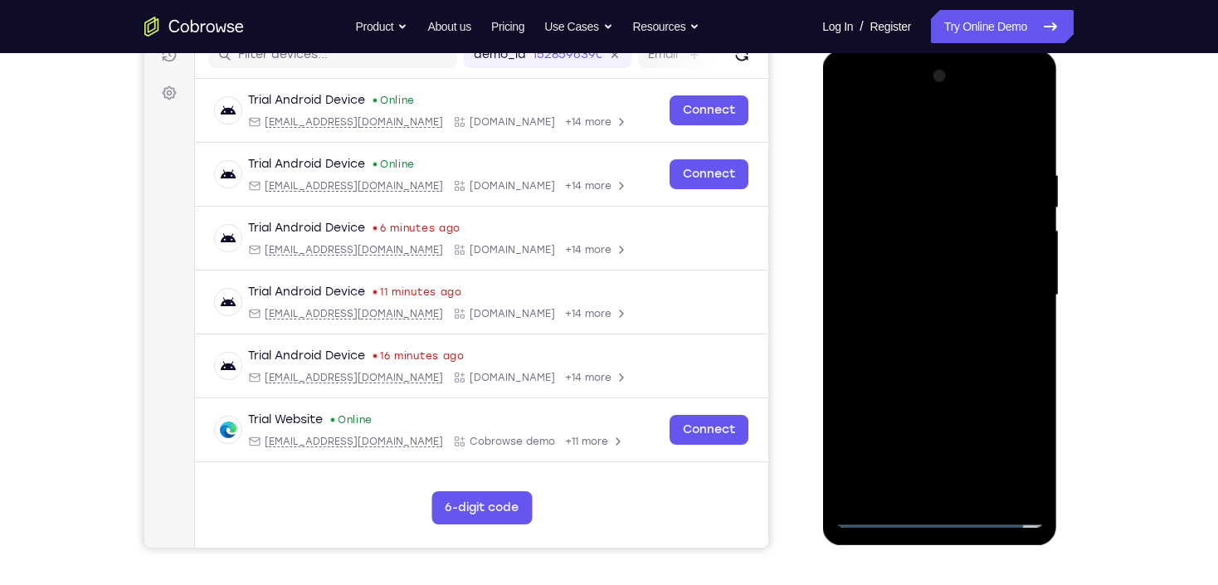
click at [881, 263] on div at bounding box center [939, 295] width 209 height 465
click at [959, 296] on div at bounding box center [939, 295] width 209 height 465
click at [979, 358] on div at bounding box center [939, 295] width 209 height 465
click at [949, 358] on div at bounding box center [939, 295] width 209 height 465
click at [943, 353] on div at bounding box center [939, 295] width 209 height 465
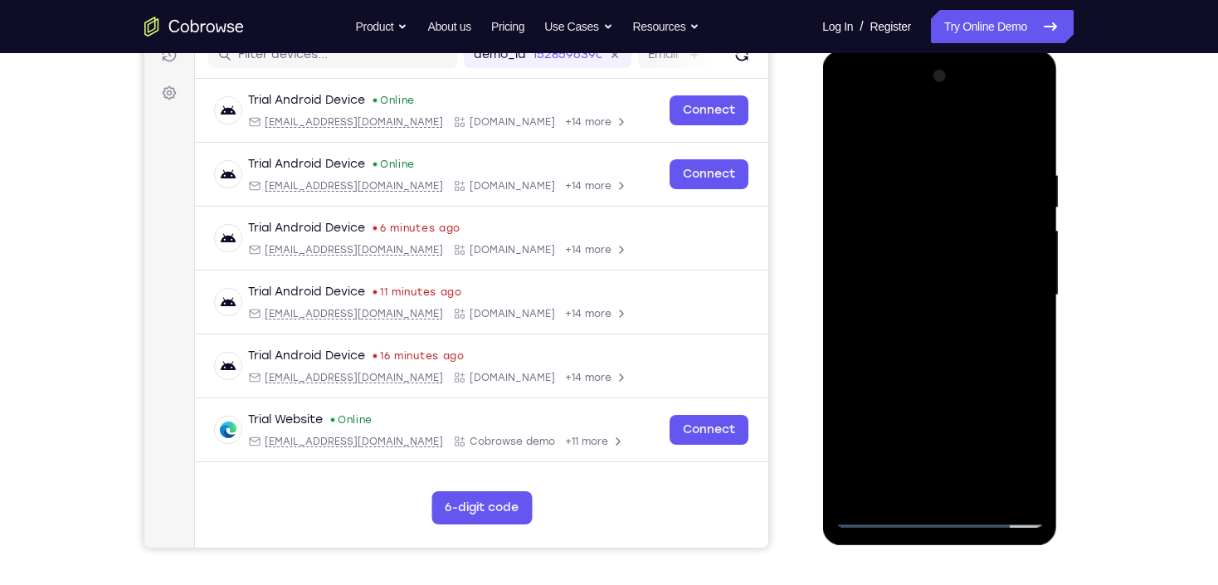
click at [962, 331] on div at bounding box center [939, 295] width 209 height 465
drag, startPoint x: 905, startPoint y: 153, endPoint x: 935, endPoint y: 530, distance: 378.0
click at [935, 530] on div at bounding box center [939, 298] width 235 height 495
click at [947, 279] on div at bounding box center [939, 295] width 209 height 465
click at [905, 251] on div at bounding box center [939, 295] width 209 height 465
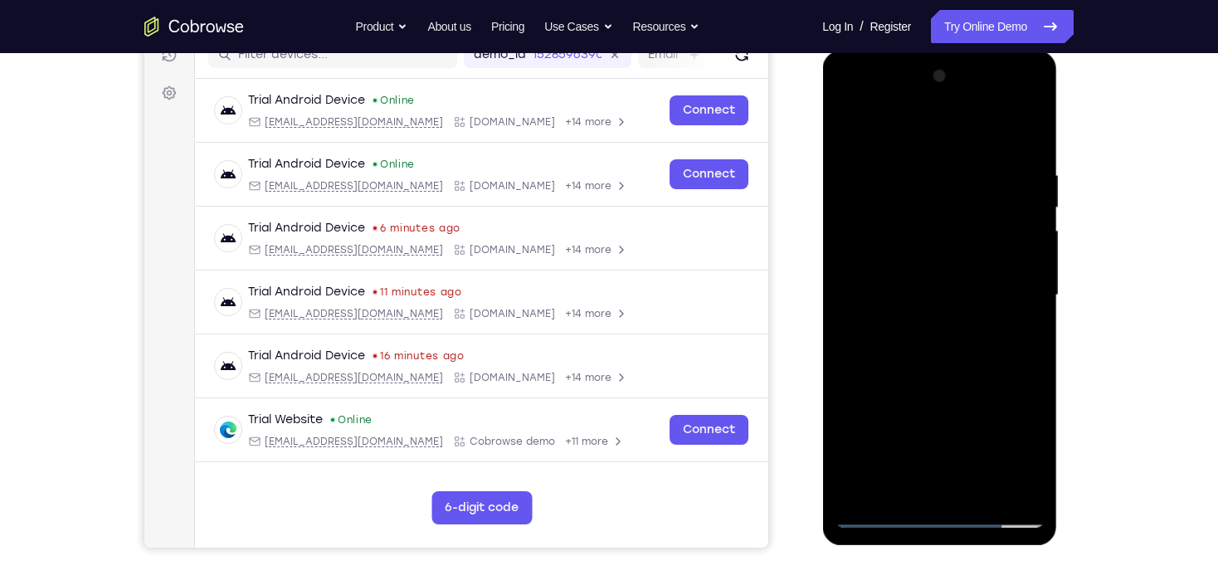
drag, startPoint x: 882, startPoint y: 296, endPoint x: 871, endPoint y: 280, distance: 19.8
click at [882, 295] on div at bounding box center [939, 295] width 209 height 465
click at [1033, 157] on div at bounding box center [939, 295] width 209 height 465
drag, startPoint x: 951, startPoint y: 139, endPoint x: 944, endPoint y: 57, distance: 81.7
click at [944, 60] on div at bounding box center [939, 298] width 235 height 495
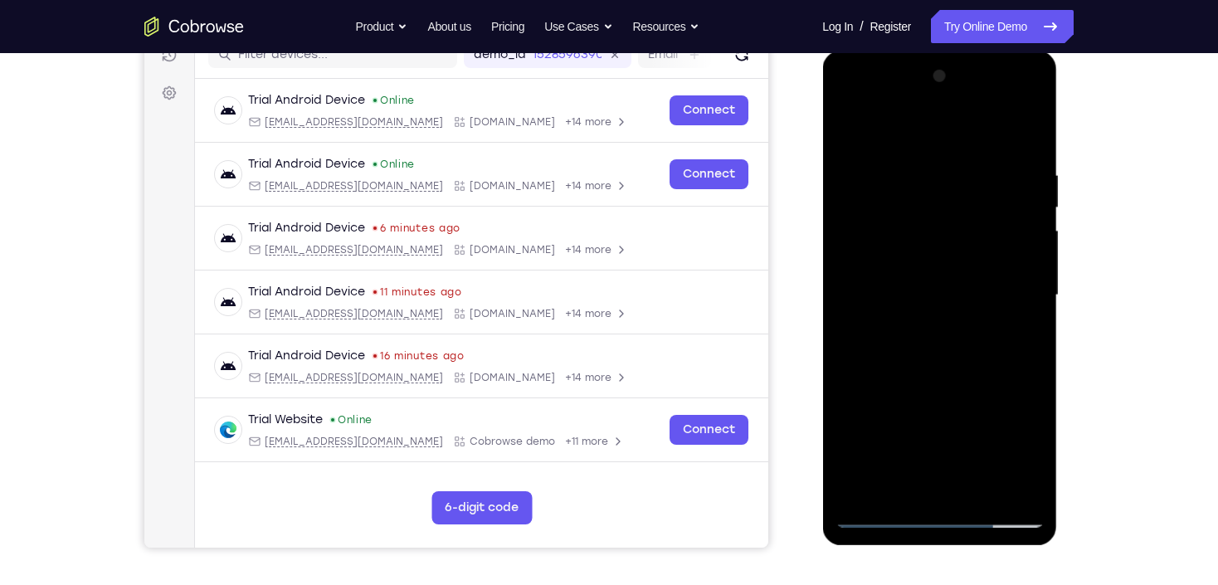
click at [1032, 129] on div at bounding box center [939, 295] width 209 height 465
click at [914, 178] on div at bounding box center [939, 295] width 209 height 465
drag, startPoint x: 923, startPoint y: 276, endPoint x: 928, endPoint y: 217, distance: 59.1
click at [928, 218] on div at bounding box center [939, 295] width 209 height 465
click at [989, 493] on div at bounding box center [939, 295] width 209 height 465
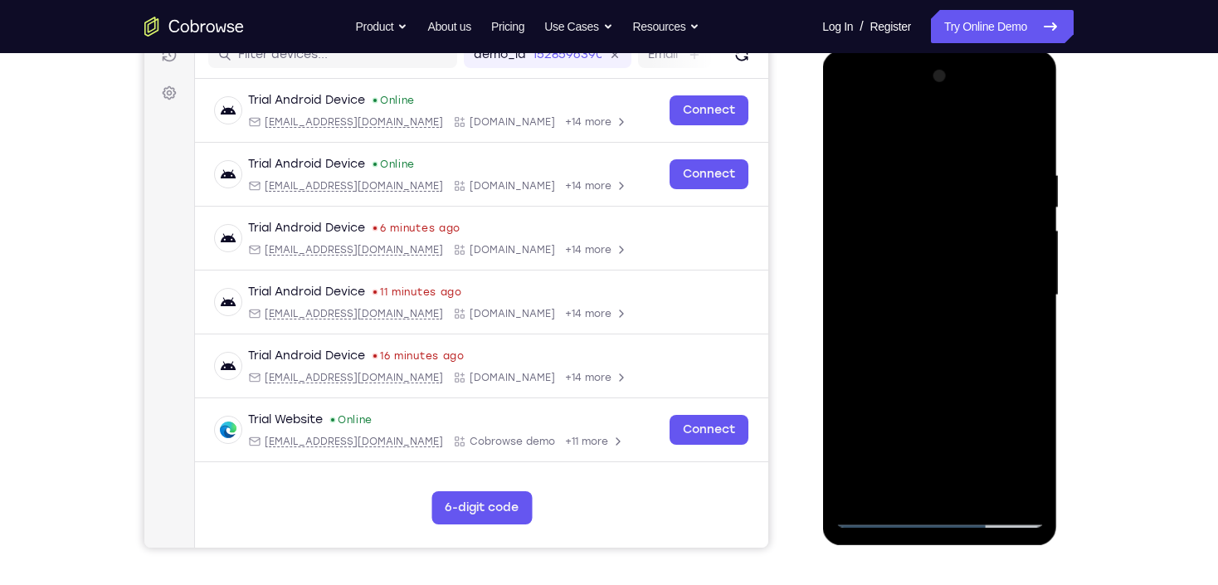
click at [927, 379] on div at bounding box center [939, 295] width 209 height 465
click at [939, 285] on div at bounding box center [939, 295] width 209 height 465
click at [850, 129] on div at bounding box center [939, 295] width 209 height 465
click at [856, 132] on div at bounding box center [939, 295] width 209 height 465
drag, startPoint x: 972, startPoint y: 201, endPoint x: 979, endPoint y: 364, distance: 163.7
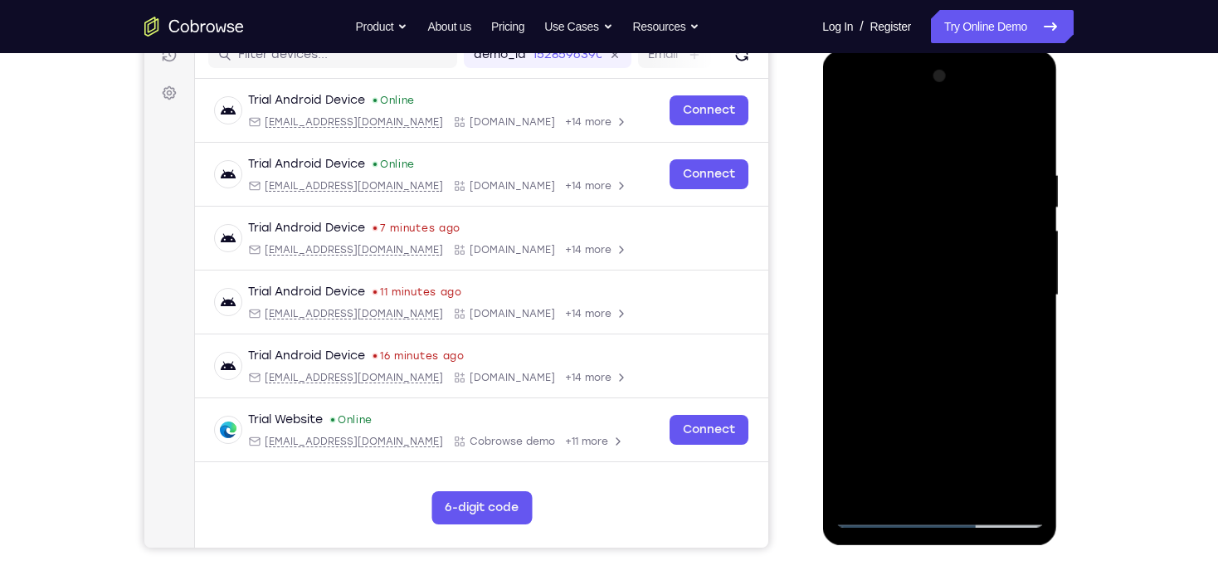
click at [972, 381] on div at bounding box center [939, 295] width 209 height 465
click at [1019, 181] on div at bounding box center [939, 295] width 209 height 465
click at [1004, 227] on div at bounding box center [939, 295] width 209 height 465
click at [1019, 233] on div at bounding box center [939, 295] width 209 height 465
click at [1017, 239] on div at bounding box center [939, 295] width 209 height 465
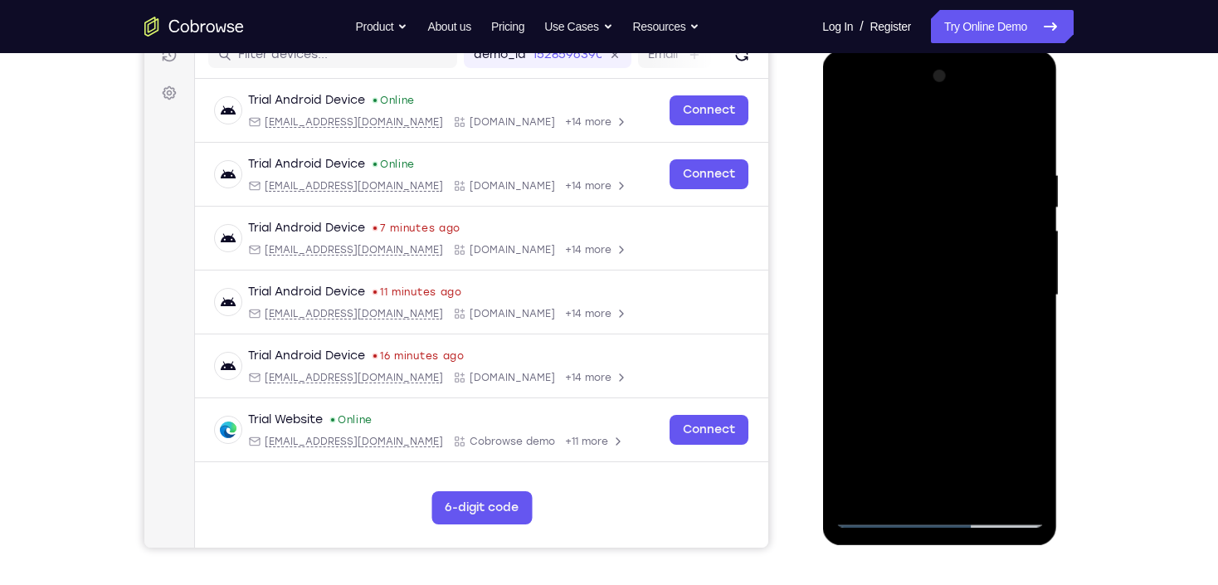
click at [1022, 268] on div at bounding box center [939, 295] width 209 height 465
click at [1027, 126] on div at bounding box center [939, 295] width 209 height 465
click at [1028, 134] on div at bounding box center [939, 295] width 209 height 465
click at [909, 154] on div at bounding box center [939, 295] width 209 height 465
click at [908, 169] on div at bounding box center [939, 295] width 209 height 465
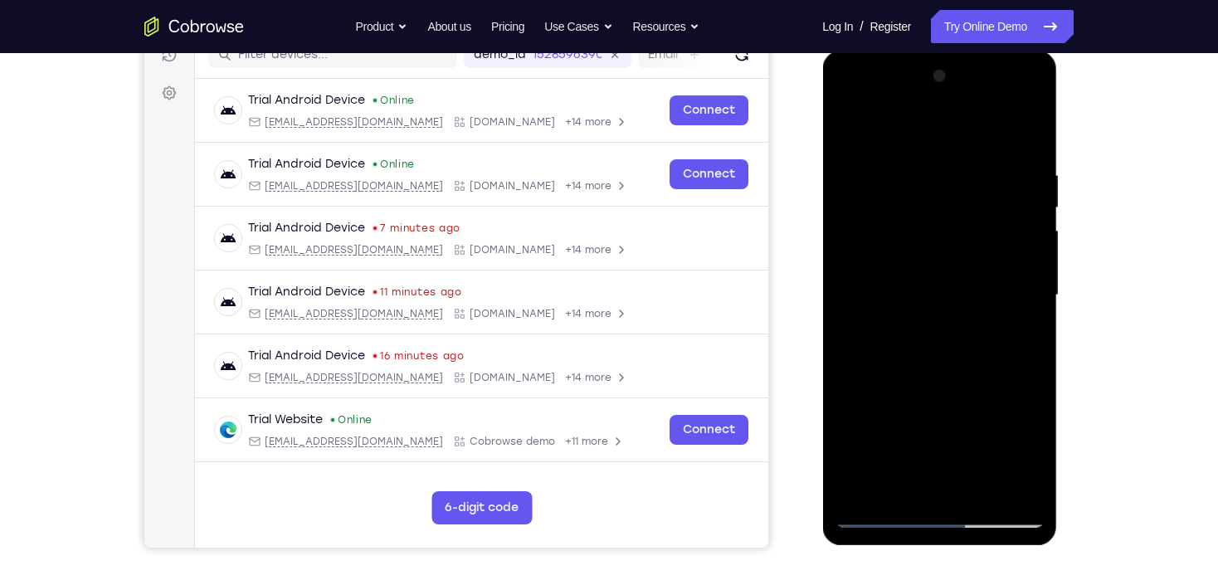
drag, startPoint x: 974, startPoint y: 416, endPoint x: 988, endPoint y: 139, distance: 277.6
click at [988, 139] on div at bounding box center [939, 295] width 209 height 465
drag, startPoint x: 944, startPoint y: 347, endPoint x: 940, endPoint y: 159, distance: 188.4
click at [940, 159] on div at bounding box center [939, 295] width 209 height 465
drag, startPoint x: 916, startPoint y: 228, endPoint x: 939, endPoint y: 388, distance: 161.7
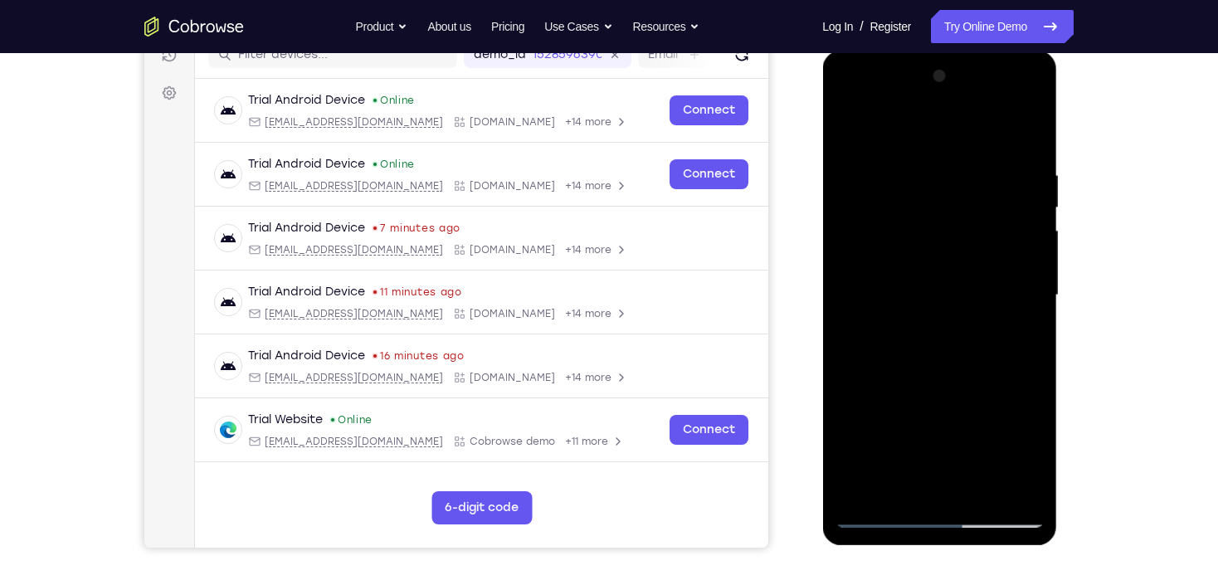
click at [938, 388] on div at bounding box center [939, 295] width 209 height 465
drag, startPoint x: 858, startPoint y: 172, endPoint x: 888, endPoint y: 381, distance: 211.3
click at [888, 380] on div at bounding box center [939, 295] width 209 height 465
click at [882, 320] on div at bounding box center [939, 295] width 209 height 465
click at [869, 368] on div at bounding box center [939, 295] width 209 height 465
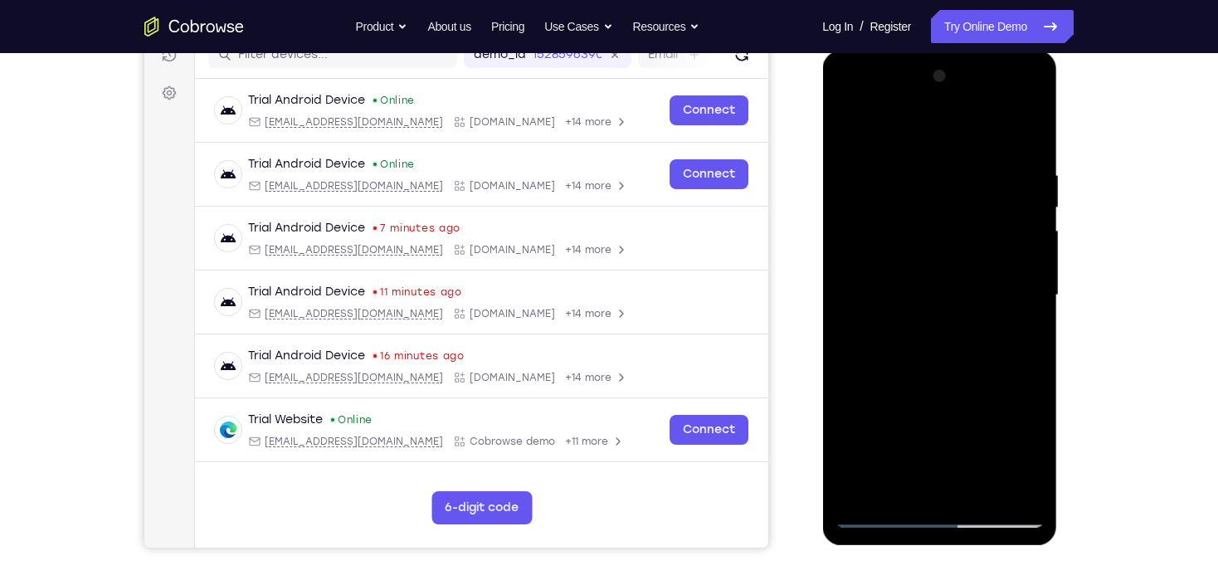
drag, startPoint x: 917, startPoint y: 269, endPoint x: 916, endPoint y: 344, distance: 74.7
click at [920, 364] on div at bounding box center [939, 295] width 209 height 465
click at [846, 126] on div at bounding box center [939, 295] width 209 height 465
click at [849, 123] on div at bounding box center [939, 295] width 209 height 465
click at [1013, 328] on div at bounding box center [939, 295] width 209 height 465
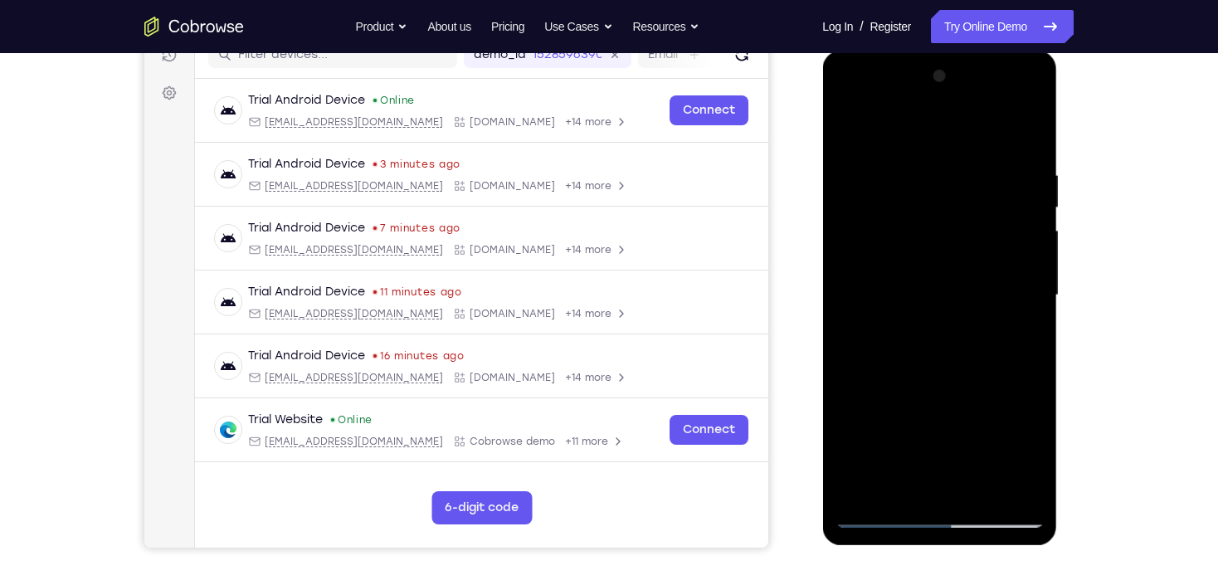
click at [920, 154] on div at bounding box center [939, 295] width 209 height 465
click at [897, 206] on div at bounding box center [939, 295] width 209 height 465
click at [852, 119] on div at bounding box center [939, 295] width 209 height 465
click at [845, 129] on div at bounding box center [939, 295] width 209 height 465
click at [871, 178] on div at bounding box center [939, 295] width 209 height 465
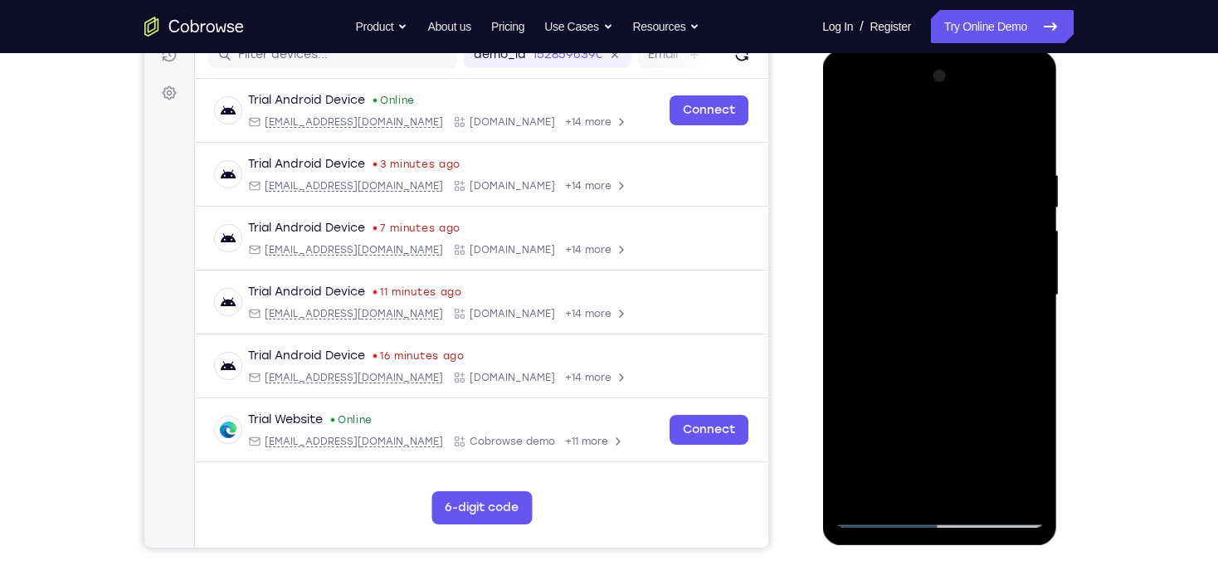
click at [1010, 300] on div at bounding box center [939, 295] width 209 height 465
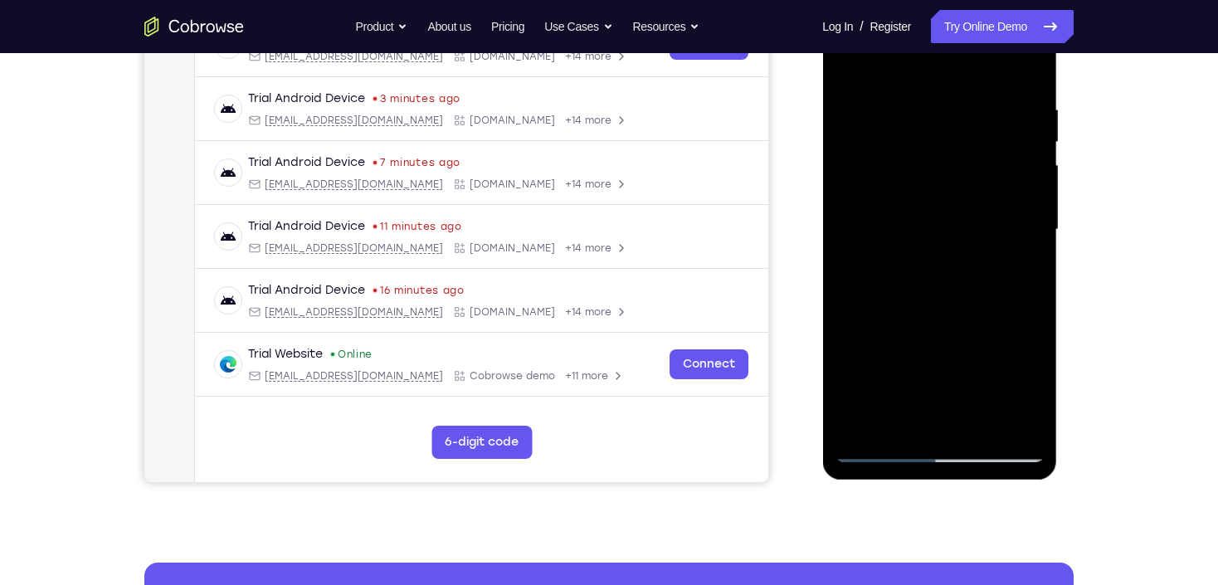
scroll to position [290, 0]
click at [871, 354] on div at bounding box center [939, 229] width 209 height 465
click at [847, 62] on div at bounding box center [939, 229] width 209 height 465
drag, startPoint x: 969, startPoint y: 339, endPoint x: 972, endPoint y: 205, distance: 134.5
click at [972, 206] on div at bounding box center [939, 229] width 209 height 465
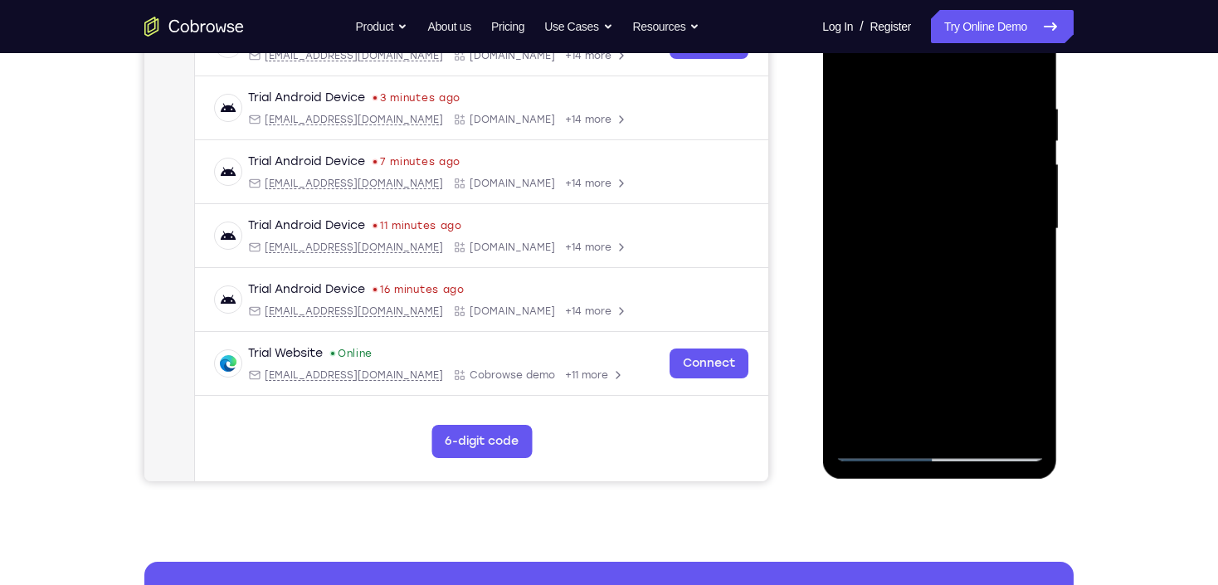
click at [957, 236] on div at bounding box center [939, 229] width 209 height 465
drag, startPoint x: 1008, startPoint y: 163, endPoint x: 1008, endPoint y: 320, distance: 157.7
click at [1008, 320] on div at bounding box center [939, 229] width 209 height 465
click at [1038, 236] on div at bounding box center [939, 229] width 209 height 465
click at [1034, 233] on div at bounding box center [939, 229] width 209 height 465
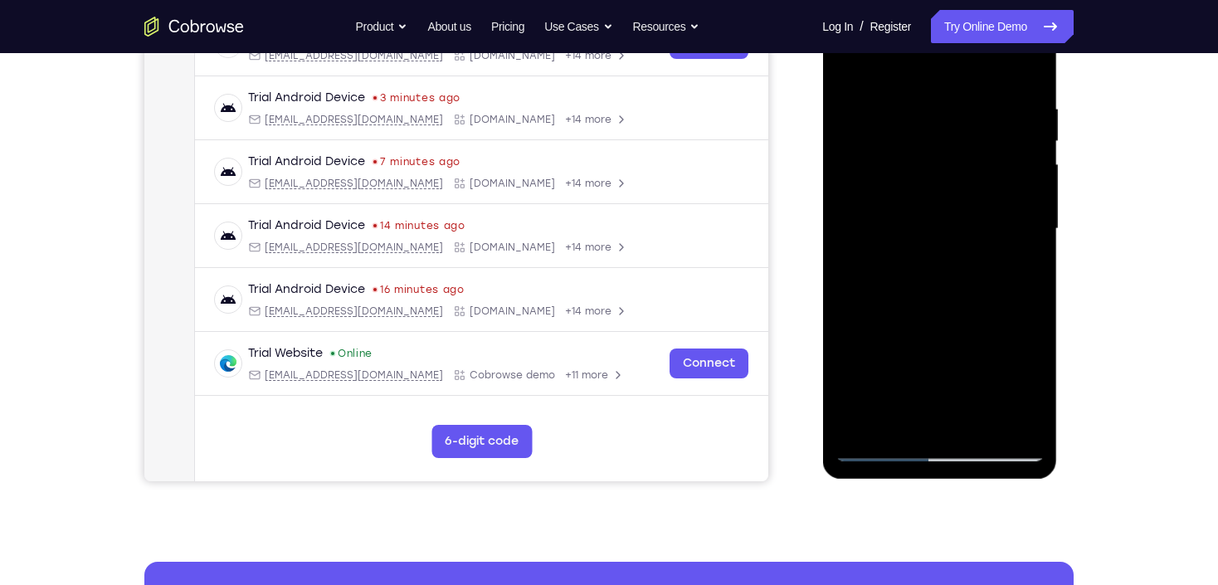
click at [1034, 233] on div at bounding box center [939, 229] width 209 height 465
click at [852, 59] on div at bounding box center [939, 229] width 209 height 465
click at [1018, 327] on div at bounding box center [939, 229] width 209 height 465
click at [1027, 233] on div at bounding box center [939, 229] width 209 height 465
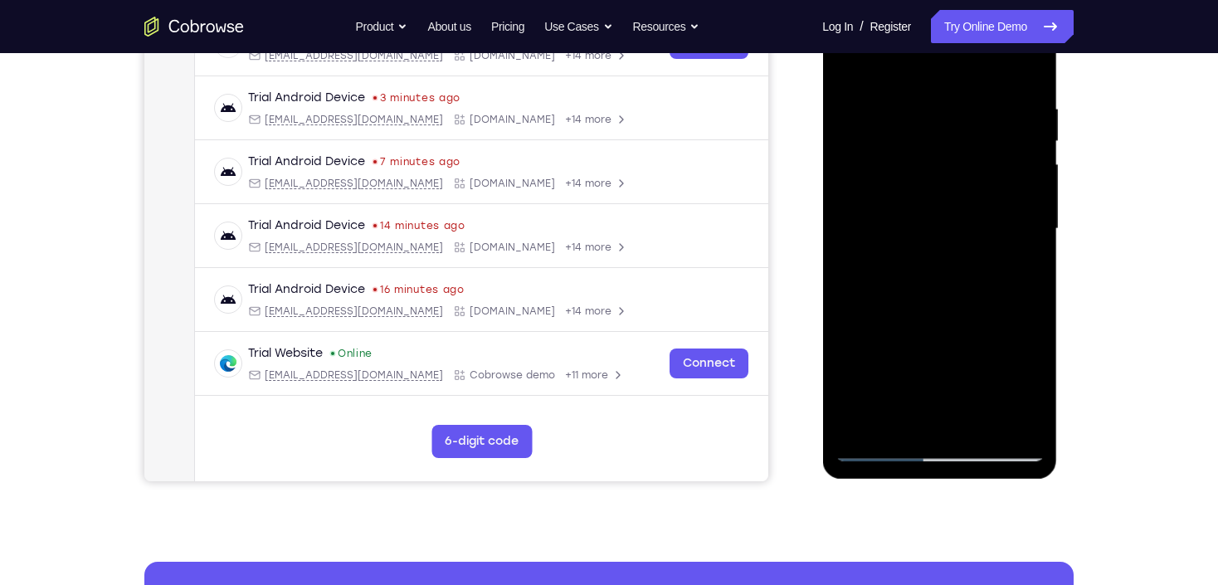
click at [1027, 233] on div at bounding box center [939, 229] width 209 height 465
click at [848, 61] on div at bounding box center [939, 229] width 209 height 465
click at [1006, 325] on div at bounding box center [939, 229] width 209 height 465
drag, startPoint x: 908, startPoint y: 319, endPoint x: 925, endPoint y: 177, distance: 143.0
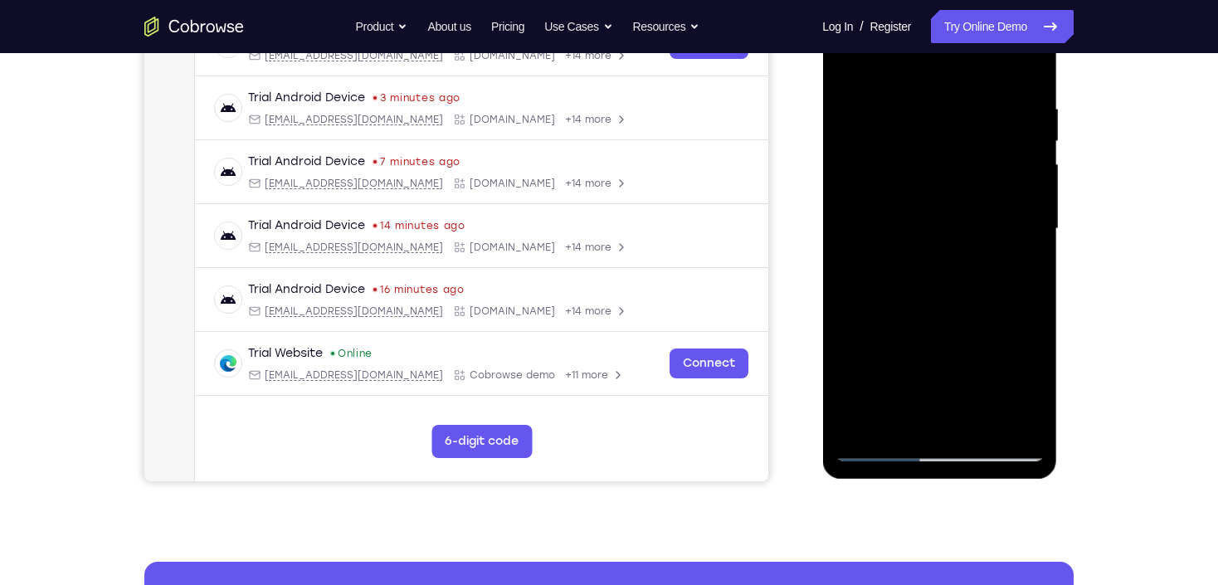
click at [925, 191] on div at bounding box center [939, 229] width 209 height 465
click at [875, 302] on div at bounding box center [939, 229] width 209 height 465
drag, startPoint x: 946, startPoint y: 197, endPoint x: 946, endPoint y: 293, distance: 96.3
click at [946, 293] on div at bounding box center [939, 229] width 209 height 465
drag, startPoint x: 952, startPoint y: 246, endPoint x: 951, endPoint y: 146, distance: 99.6
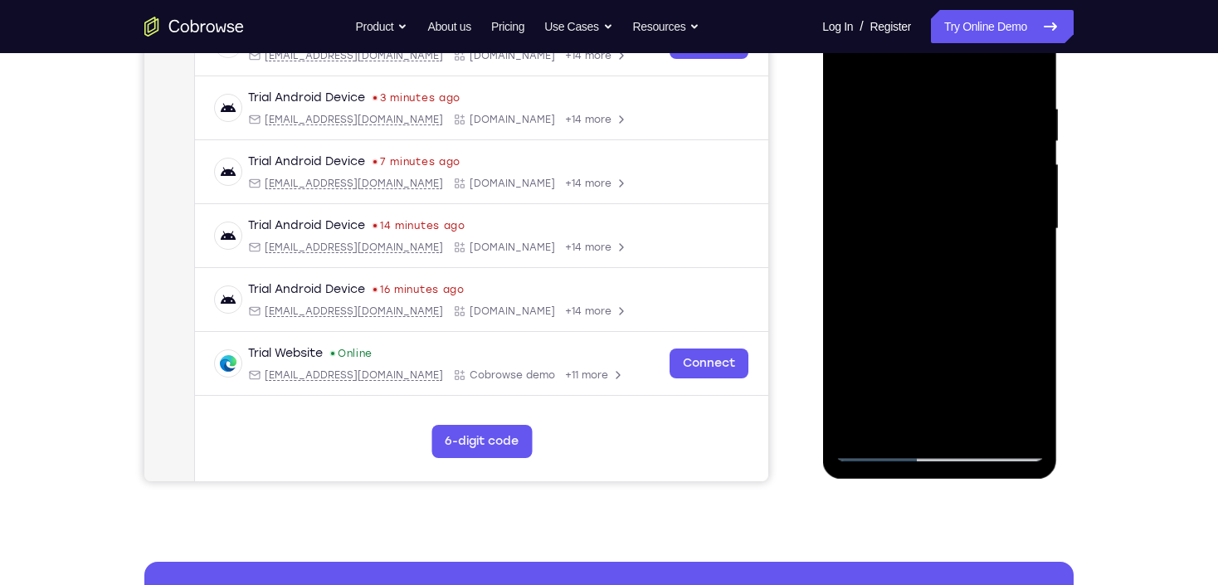
click at [951, 146] on div at bounding box center [939, 229] width 209 height 465
drag, startPoint x: 952, startPoint y: 321, endPoint x: 962, endPoint y: 205, distance: 116.6
click at [961, 207] on div at bounding box center [939, 229] width 209 height 465
click at [882, 179] on div at bounding box center [939, 229] width 209 height 465
drag, startPoint x: 939, startPoint y: 154, endPoint x: 948, endPoint y: 261, distance: 106.6
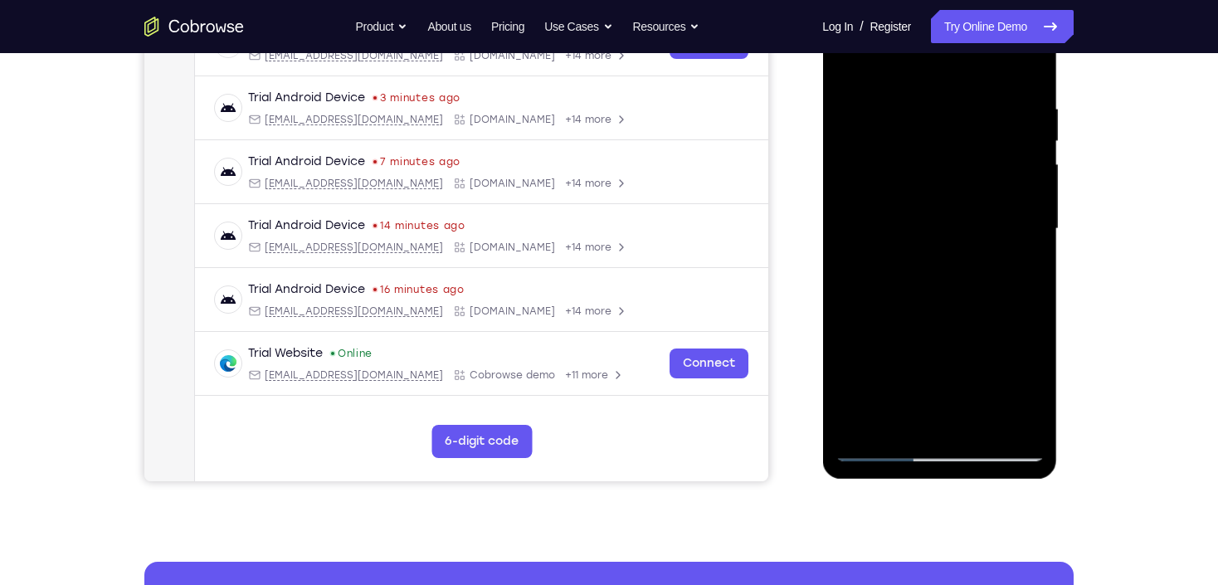
click at [948, 261] on div at bounding box center [939, 229] width 209 height 465
click at [880, 198] on div at bounding box center [939, 229] width 209 height 465
click at [849, 65] on div at bounding box center [939, 229] width 209 height 465
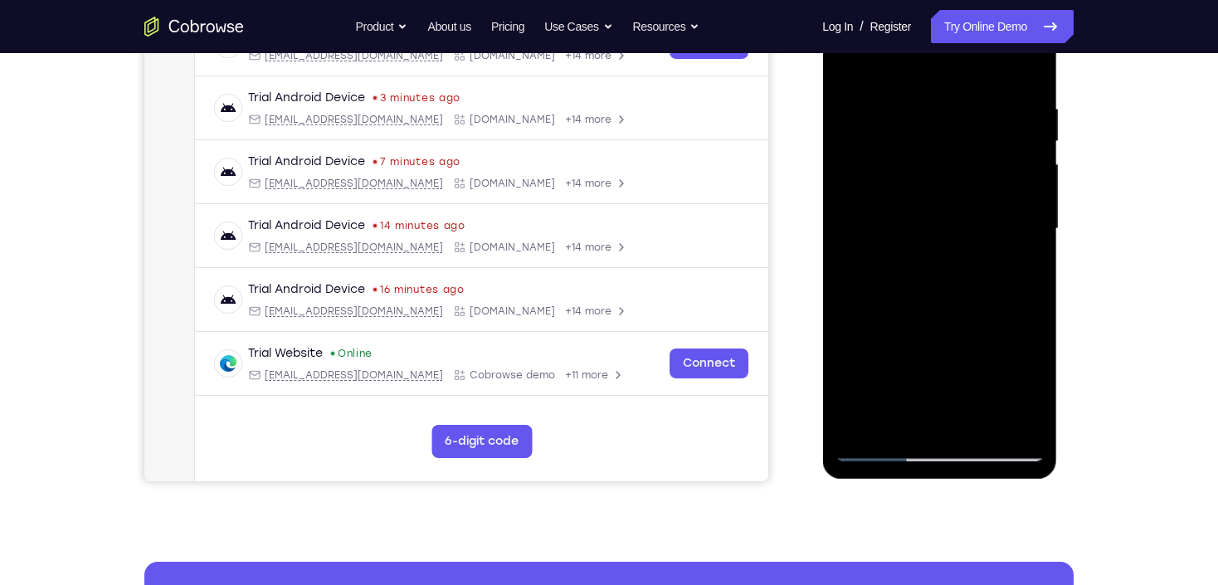
click at [847, 61] on div at bounding box center [939, 229] width 209 height 465
drag, startPoint x: 992, startPoint y: 345, endPoint x: 1010, endPoint y: 135, distance: 210.8
click at [1010, 135] on div at bounding box center [939, 229] width 209 height 465
drag, startPoint x: 974, startPoint y: 136, endPoint x: 959, endPoint y: 375, distance: 239.5
click at [959, 374] on div at bounding box center [939, 229] width 209 height 465
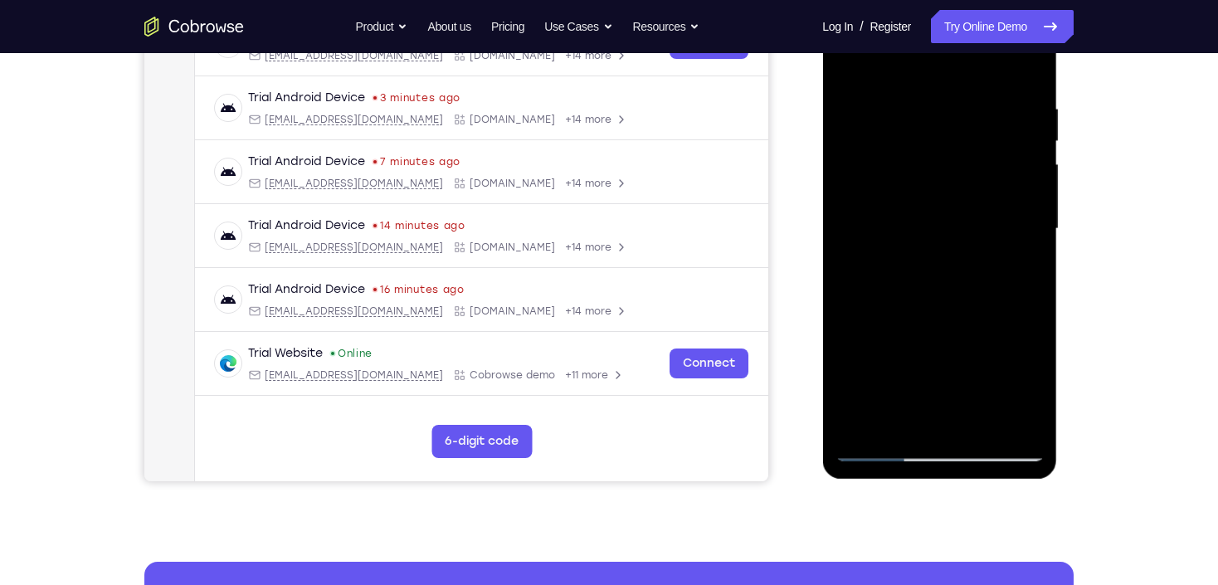
click at [1022, 266] on div at bounding box center [939, 229] width 209 height 465
drag, startPoint x: 933, startPoint y: 370, endPoint x: 939, endPoint y: 198, distance: 171.9
click at [939, 201] on div at bounding box center [939, 229] width 209 height 465
drag, startPoint x: 946, startPoint y: 366, endPoint x: 954, endPoint y: 217, distance: 148.8
click at [954, 217] on div at bounding box center [939, 229] width 209 height 465
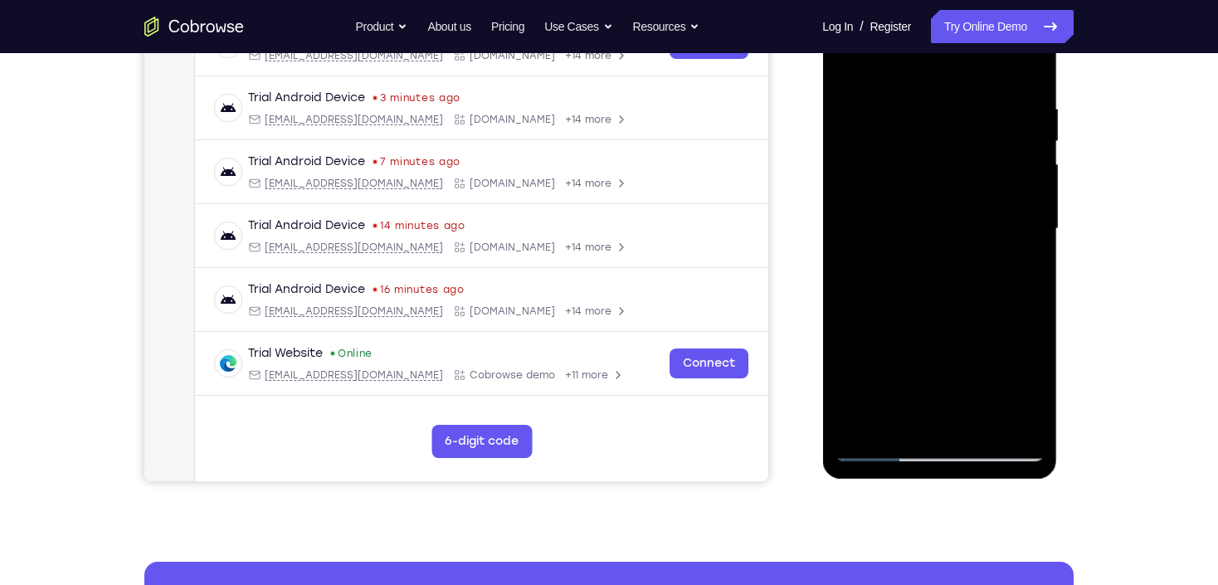
drag, startPoint x: 965, startPoint y: 364, endPoint x: 964, endPoint y: 160, distance: 204.2
click at [965, 162] on div at bounding box center [939, 229] width 209 height 465
drag, startPoint x: 949, startPoint y: 355, endPoint x: 956, endPoint y: 178, distance: 176.9
click at [956, 178] on div at bounding box center [939, 229] width 209 height 465
drag, startPoint x: 970, startPoint y: 106, endPoint x: 972, endPoint y: 441, distance: 334.5
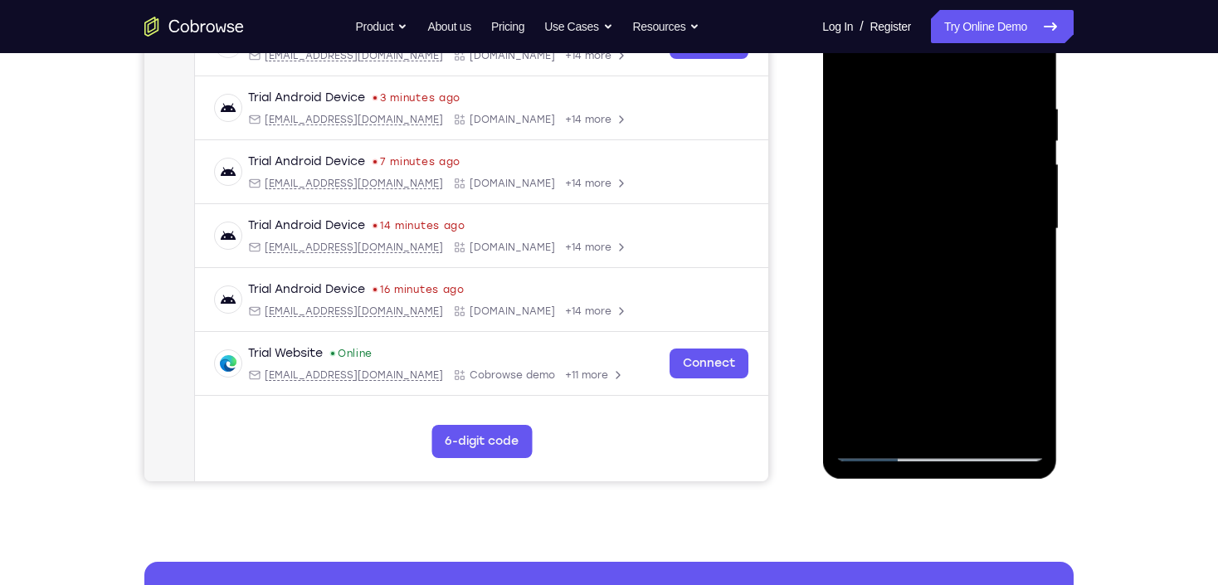
click at [972, 441] on div at bounding box center [939, 229] width 209 height 465
drag, startPoint x: 942, startPoint y: 178, endPoint x: 927, endPoint y: 418, distance: 241.2
click at [927, 418] on div at bounding box center [939, 229] width 209 height 465
click at [915, 87] on div at bounding box center [939, 229] width 209 height 465
drag, startPoint x: 930, startPoint y: 206, endPoint x: 933, endPoint y: 112, distance: 93.8
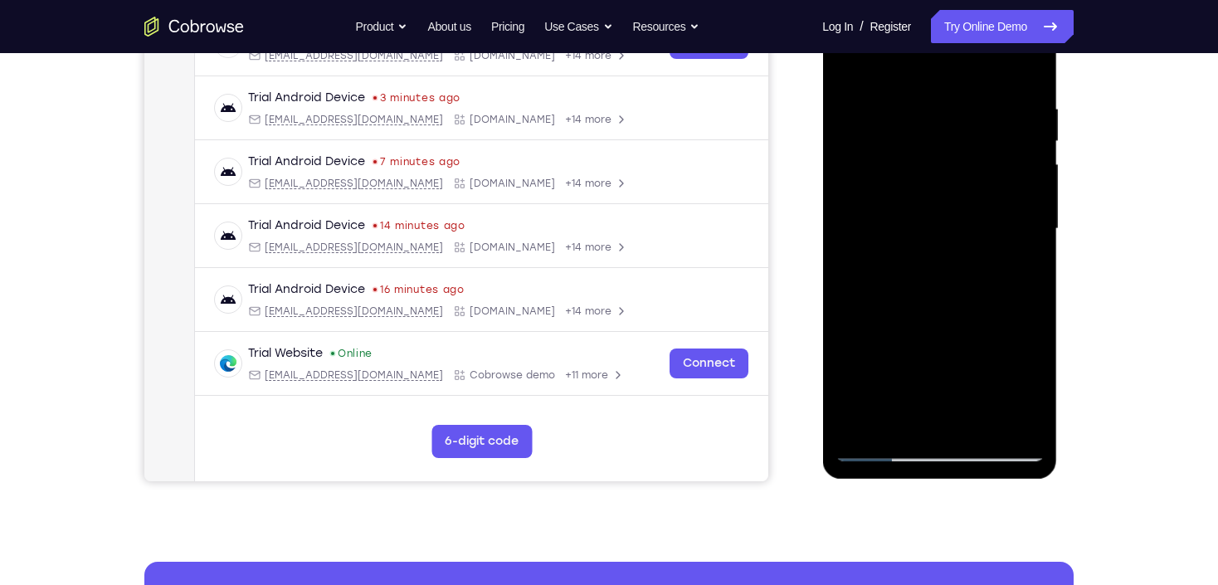
click at [933, 112] on div at bounding box center [939, 229] width 209 height 465
drag, startPoint x: 945, startPoint y: 195, endPoint x: 952, endPoint y: 100, distance: 94.9
click at [952, 100] on div at bounding box center [939, 229] width 209 height 465
drag, startPoint x: 946, startPoint y: 202, endPoint x: 954, endPoint y: 91, distance: 110.7
click at [954, 91] on div at bounding box center [939, 229] width 209 height 465
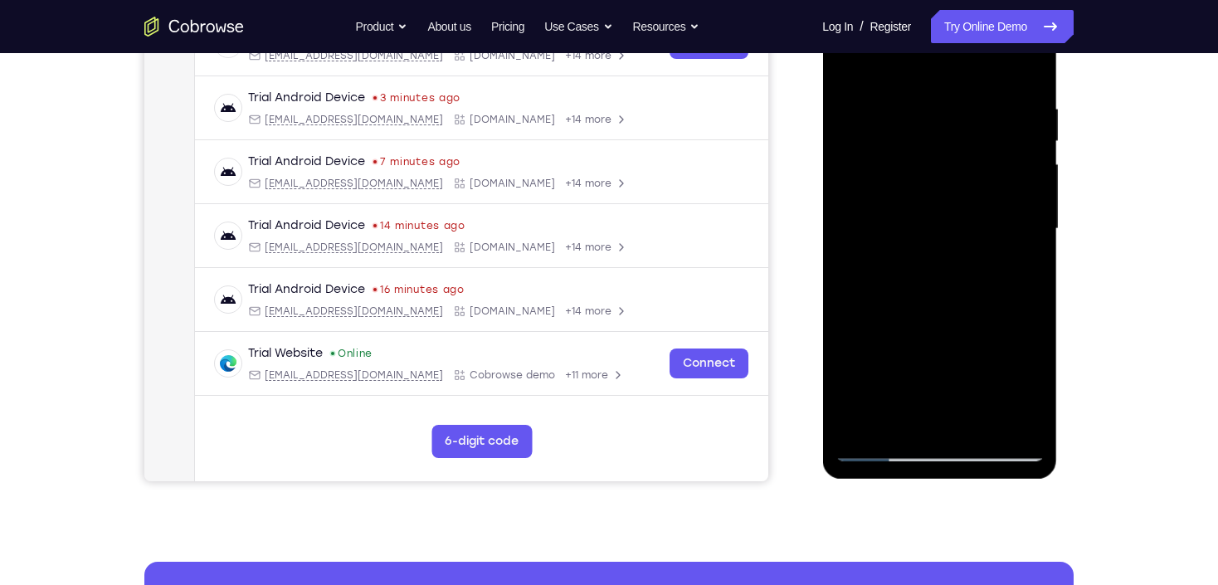
drag, startPoint x: 940, startPoint y: 185, endPoint x: 946, endPoint y: 81, distance: 104.0
click at [946, 81] on div at bounding box center [939, 229] width 209 height 465
click at [849, 59] on div at bounding box center [939, 229] width 209 height 465
click at [854, 417] on div at bounding box center [939, 229] width 209 height 465
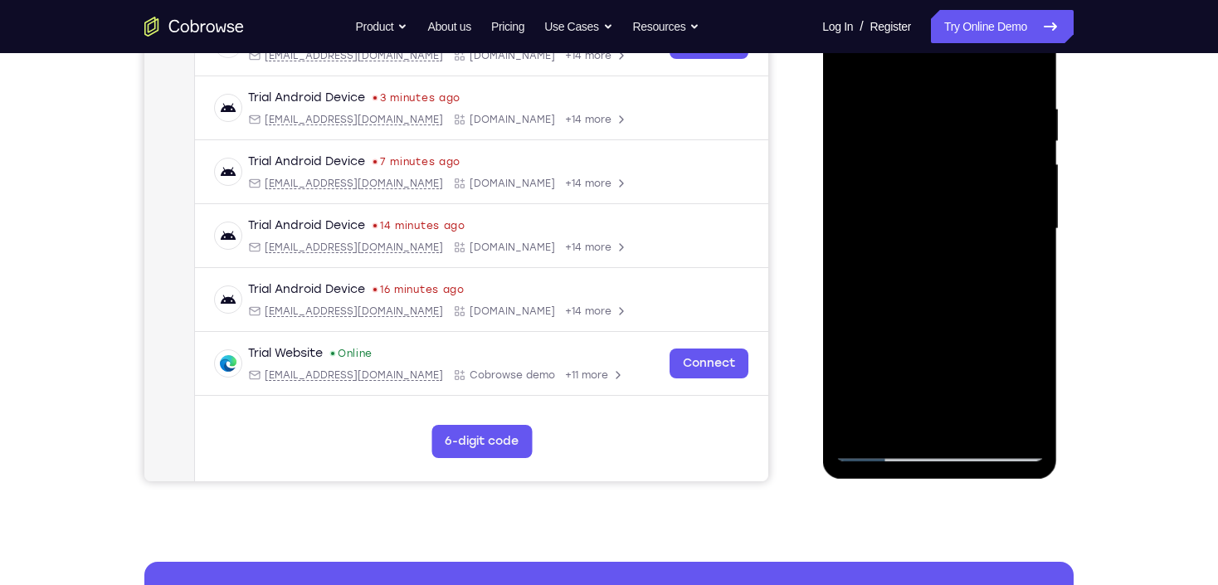
scroll to position [158, 0]
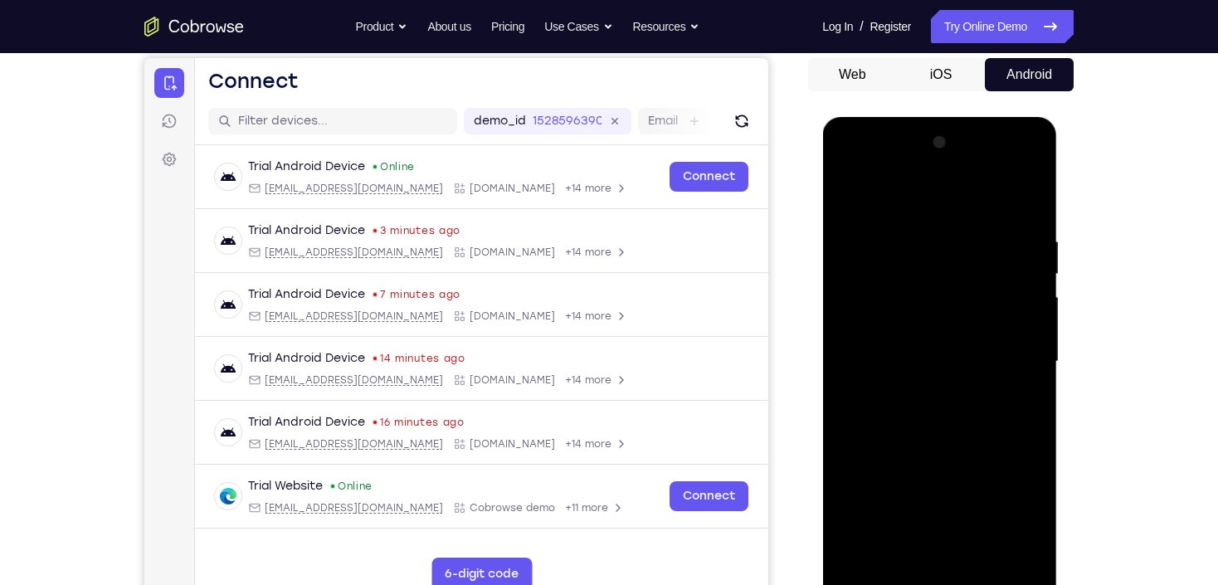
click at [1014, 560] on div at bounding box center [939, 361] width 209 height 465
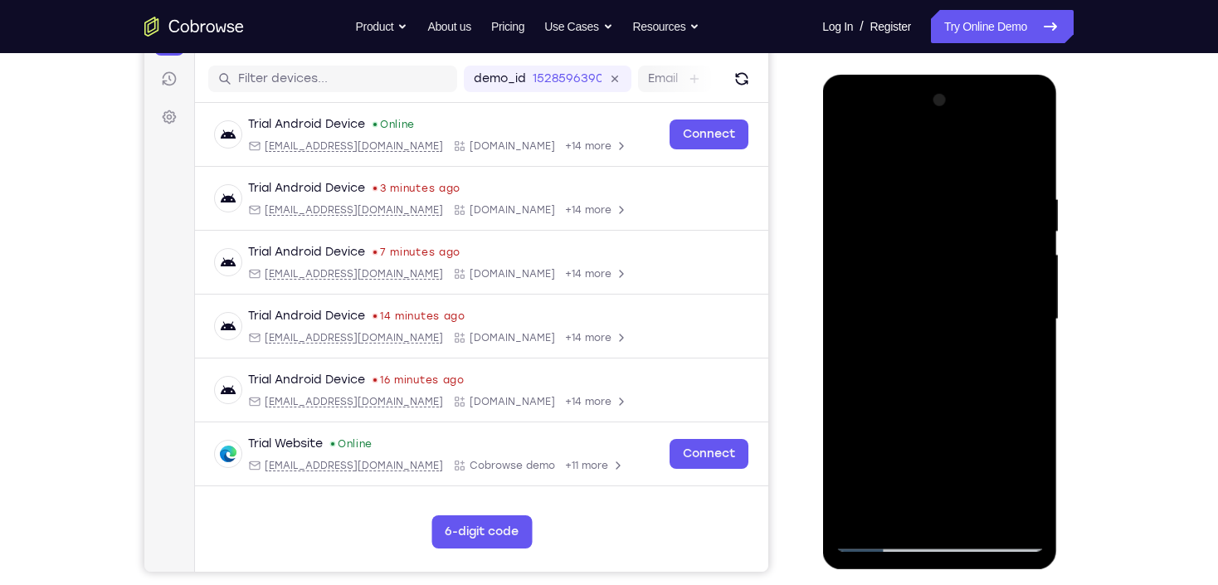
scroll to position [224, 0]
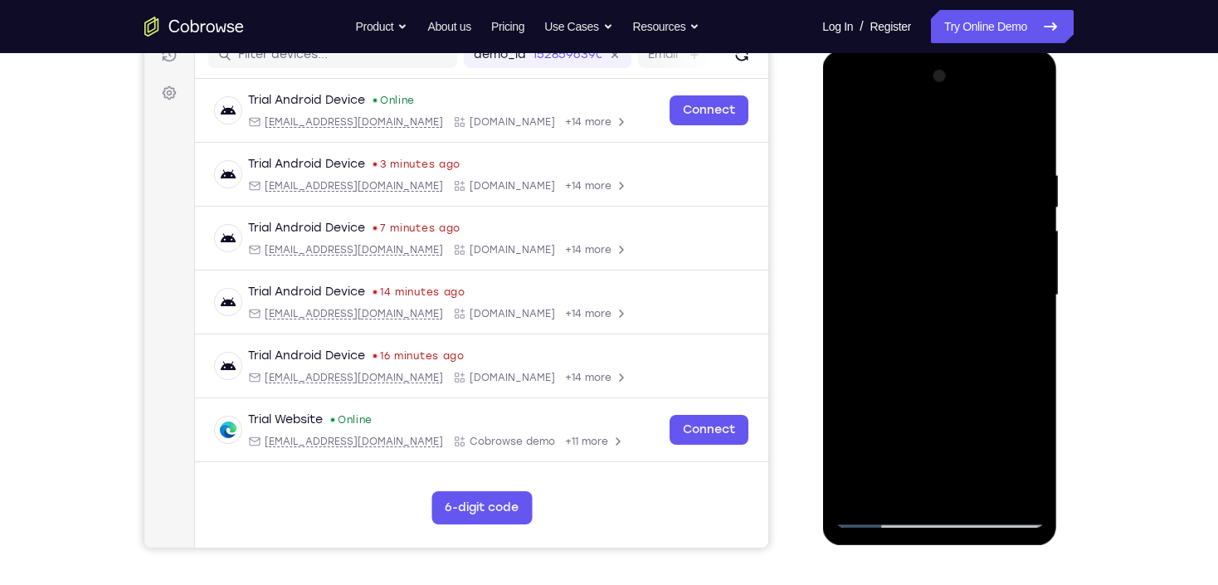
drag, startPoint x: 949, startPoint y: 401, endPoint x: 971, endPoint y: 193, distance: 208.6
click at [970, 196] on div at bounding box center [939, 295] width 209 height 465
drag, startPoint x: 970, startPoint y: 359, endPoint x: 1001, endPoint y: 194, distance: 168.0
click at [1001, 194] on div at bounding box center [939, 295] width 209 height 465
drag, startPoint x: 998, startPoint y: 196, endPoint x: 992, endPoint y: 388, distance: 191.8
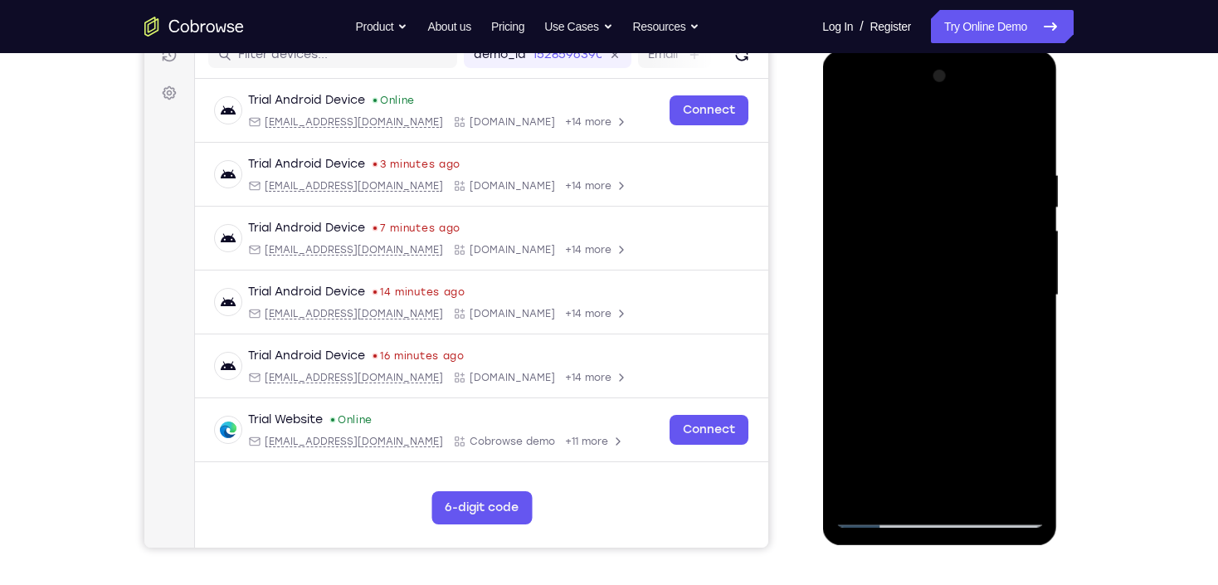
click at [992, 388] on div at bounding box center [939, 295] width 209 height 465
click at [1019, 276] on div at bounding box center [939, 295] width 209 height 465
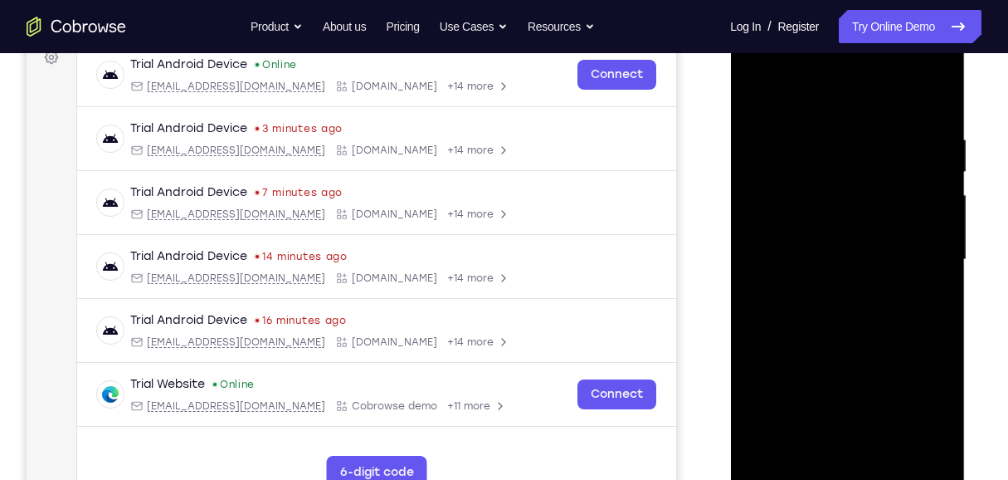
scroll to position [280, 0]
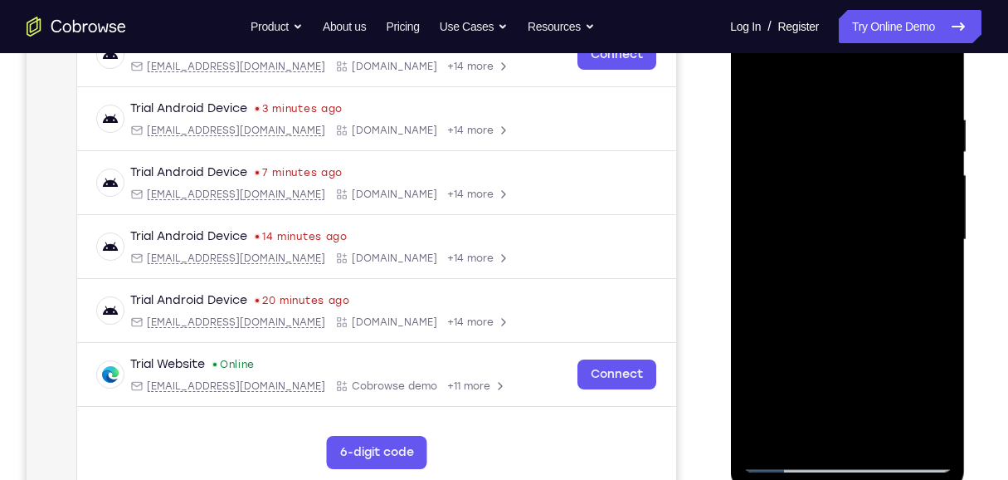
drag, startPoint x: 870, startPoint y: 247, endPoint x: 866, endPoint y: 294, distance: 46.6
click at [866, 294] on div at bounding box center [847, 239] width 209 height 465
click at [939, 240] on div at bounding box center [847, 239] width 209 height 465
click at [939, 236] on div at bounding box center [847, 239] width 209 height 465
click at [944, 240] on div at bounding box center [847, 239] width 209 height 465
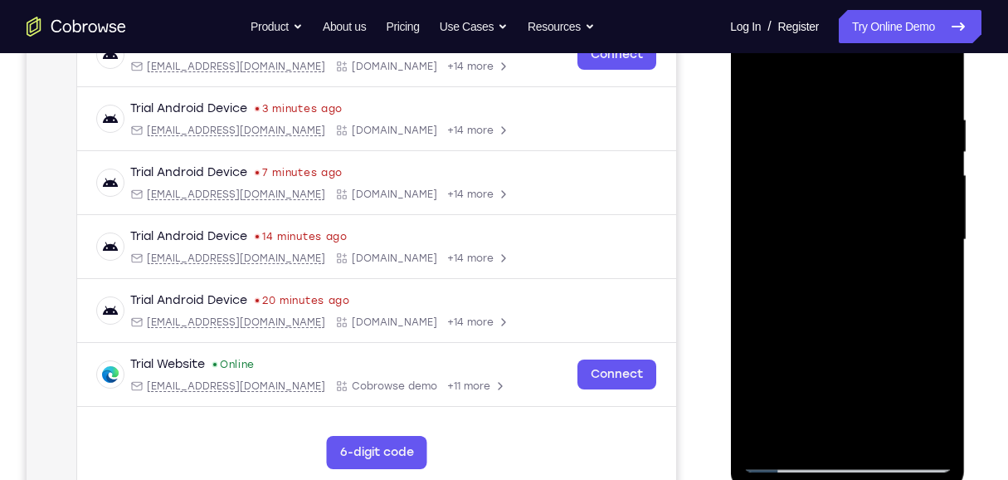
click at [943, 240] on div at bounding box center [847, 239] width 209 height 465
click at [943, 241] on div at bounding box center [847, 239] width 209 height 465
click at [755, 240] on div at bounding box center [847, 239] width 209 height 465
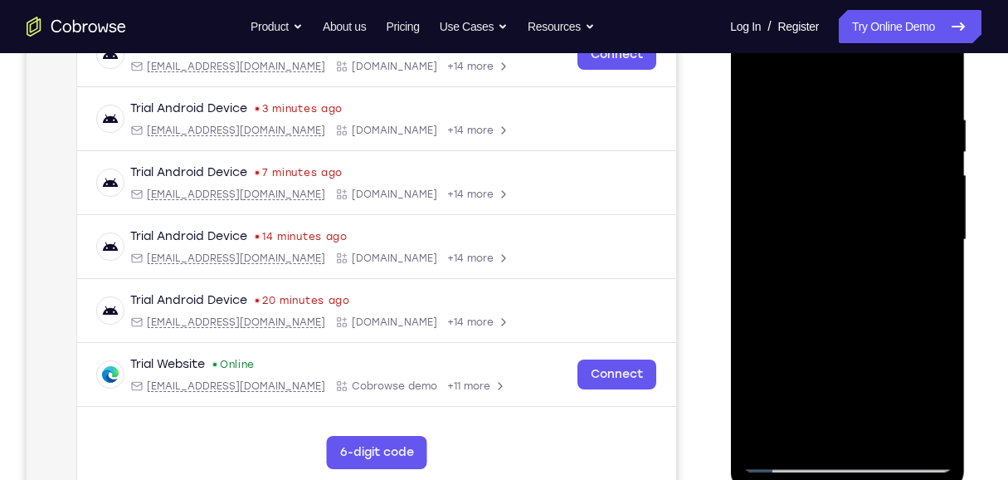
click at [756, 246] on div at bounding box center [847, 239] width 209 height 465
click at [944, 234] on div at bounding box center [847, 239] width 209 height 465
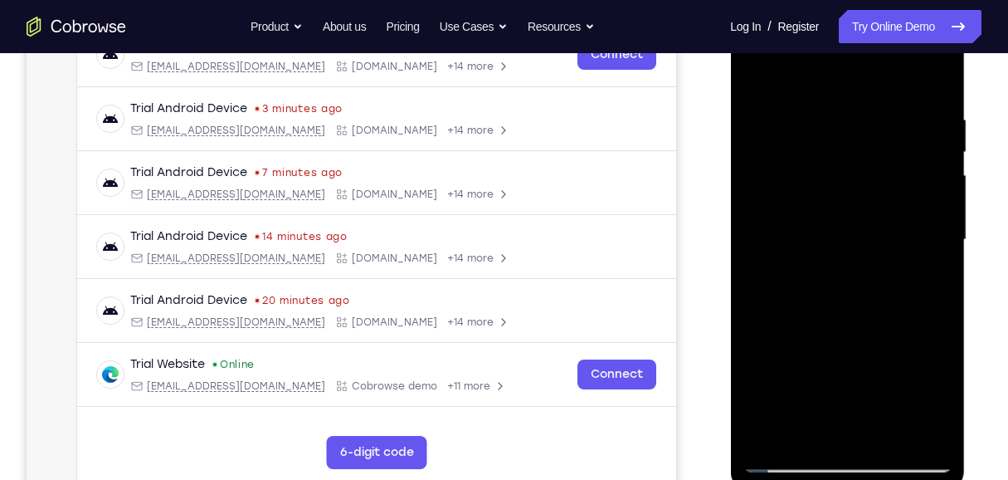
click at [751, 70] on div at bounding box center [847, 239] width 209 height 465
drag, startPoint x: 852, startPoint y: 295, endPoint x: 857, endPoint y: 183, distance: 113.0
click at [857, 183] on div at bounding box center [847, 239] width 209 height 465
click at [783, 245] on div at bounding box center [847, 239] width 209 height 465
click at [934, 152] on div at bounding box center [847, 239] width 209 height 465
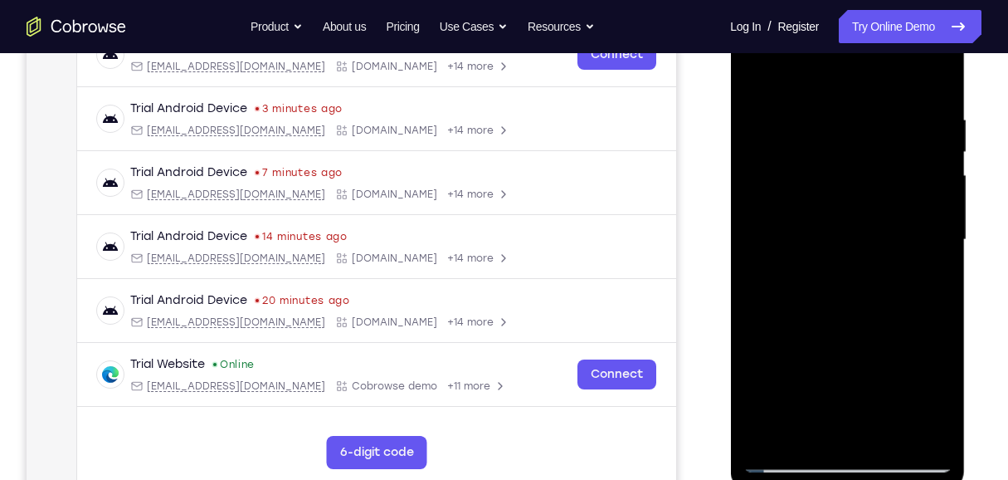
click at [934, 152] on div at bounding box center [847, 239] width 209 height 465
click at [752, 320] on div at bounding box center [847, 239] width 209 height 465
click at [943, 148] on div at bounding box center [847, 239] width 209 height 465
drag, startPoint x: 944, startPoint y: 148, endPoint x: 960, endPoint y: 138, distance: 19.4
click at [944, 148] on div at bounding box center [847, 239] width 209 height 465
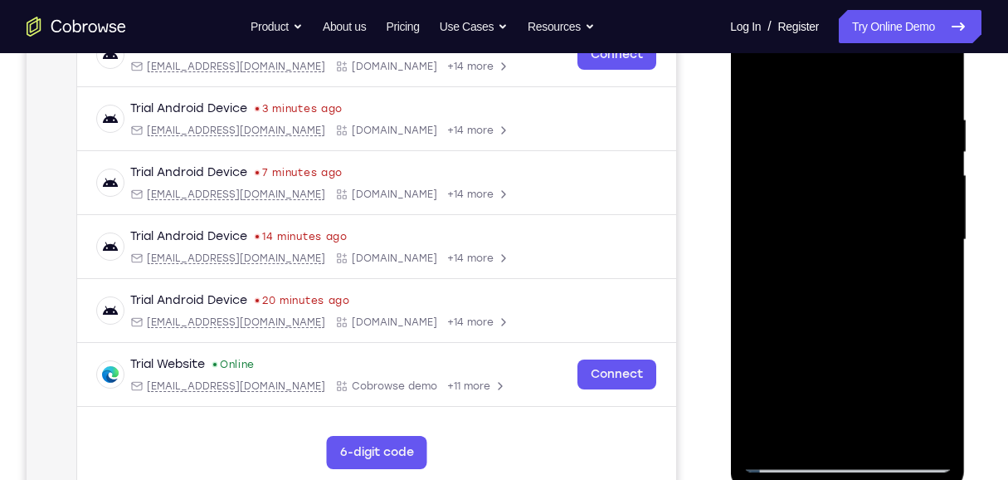
click at [749, 148] on div at bounding box center [847, 239] width 209 height 465
click at [936, 145] on div at bounding box center [847, 239] width 209 height 465
click at [806, 358] on div at bounding box center [847, 239] width 209 height 465
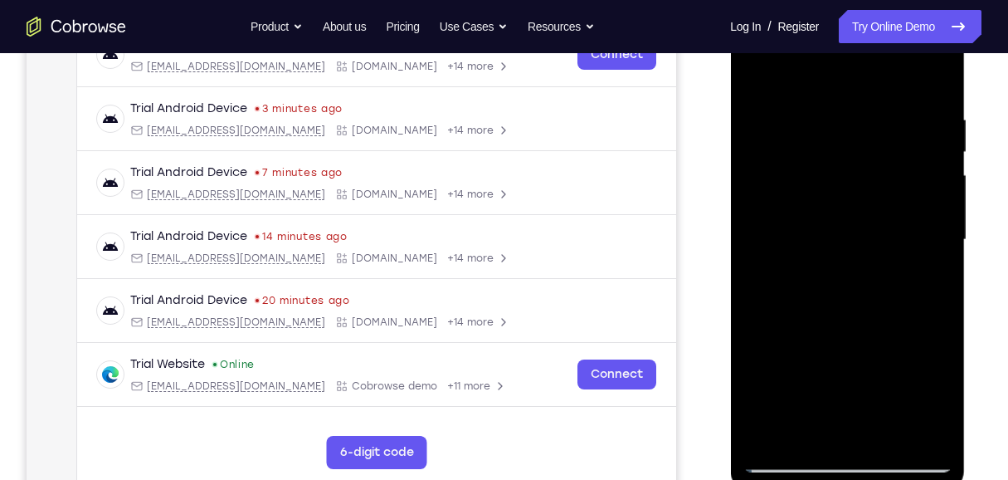
drag, startPoint x: 859, startPoint y: 138, endPoint x: 856, endPoint y: 223, distance: 85.6
click at [856, 223] on div at bounding box center [847, 239] width 209 height 465
click at [758, 72] on div at bounding box center [847, 239] width 209 height 465
click at [758, 73] on div at bounding box center [847, 239] width 209 height 465
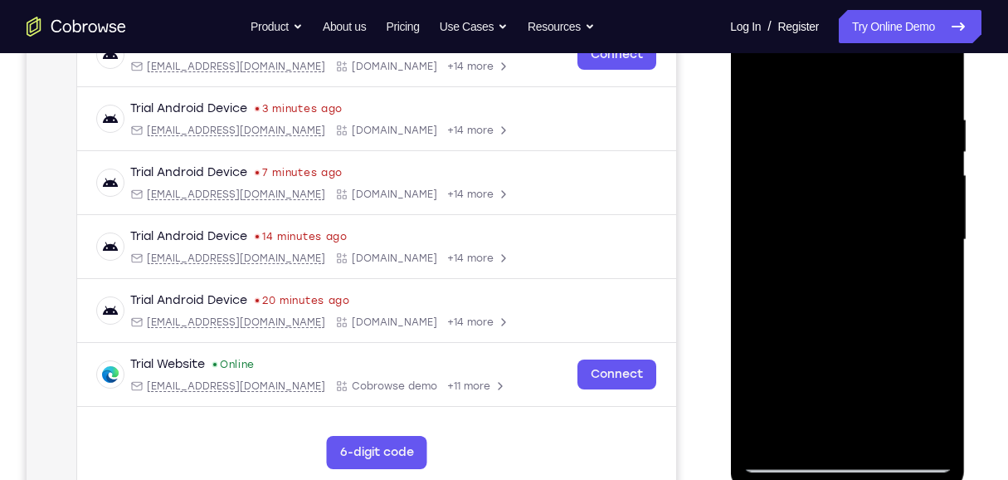
click at [852, 378] on div at bounding box center [847, 239] width 209 height 465
drag, startPoint x: 894, startPoint y: 276, endPoint x: 915, endPoint y: 198, distance: 80.9
click at [914, 208] on div at bounding box center [847, 239] width 209 height 465
click at [939, 150] on div at bounding box center [847, 239] width 209 height 465
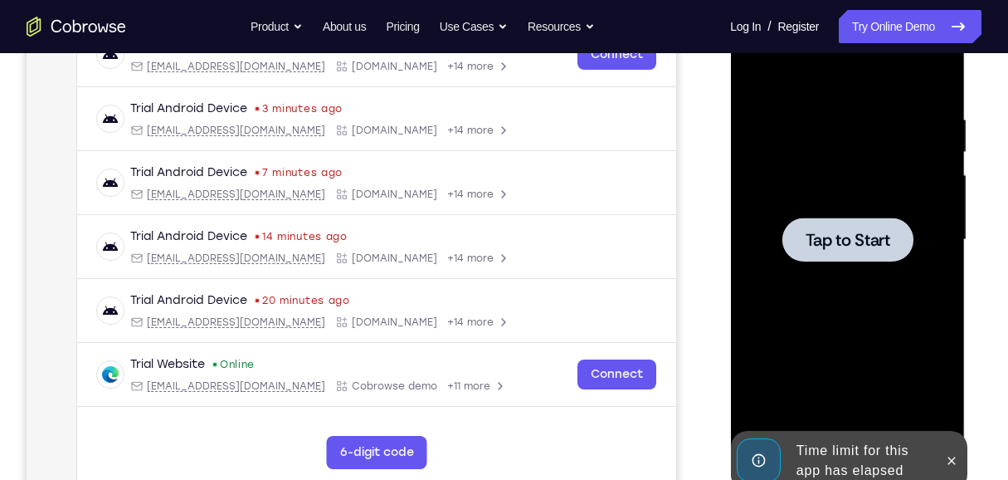
click at [939, 150] on div at bounding box center [847, 239] width 209 height 465
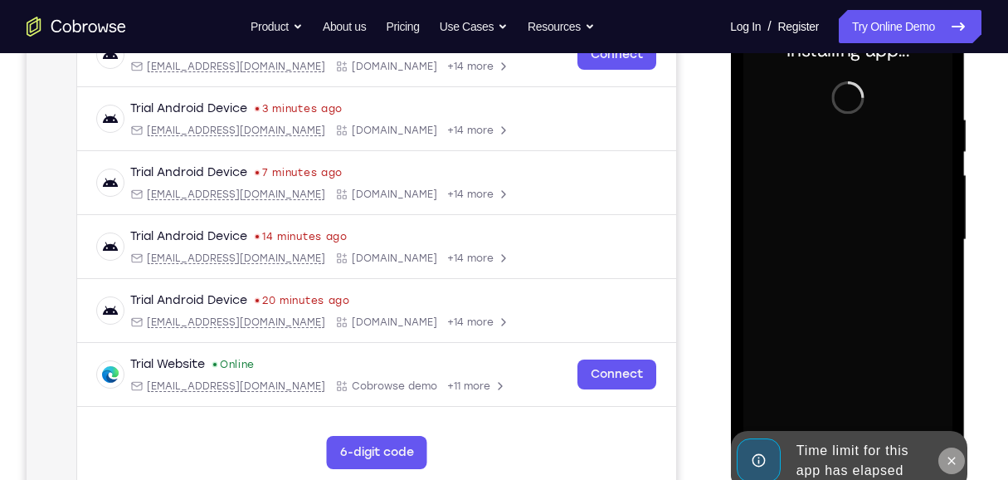
click at [957, 468] on button at bounding box center [951, 460] width 27 height 27
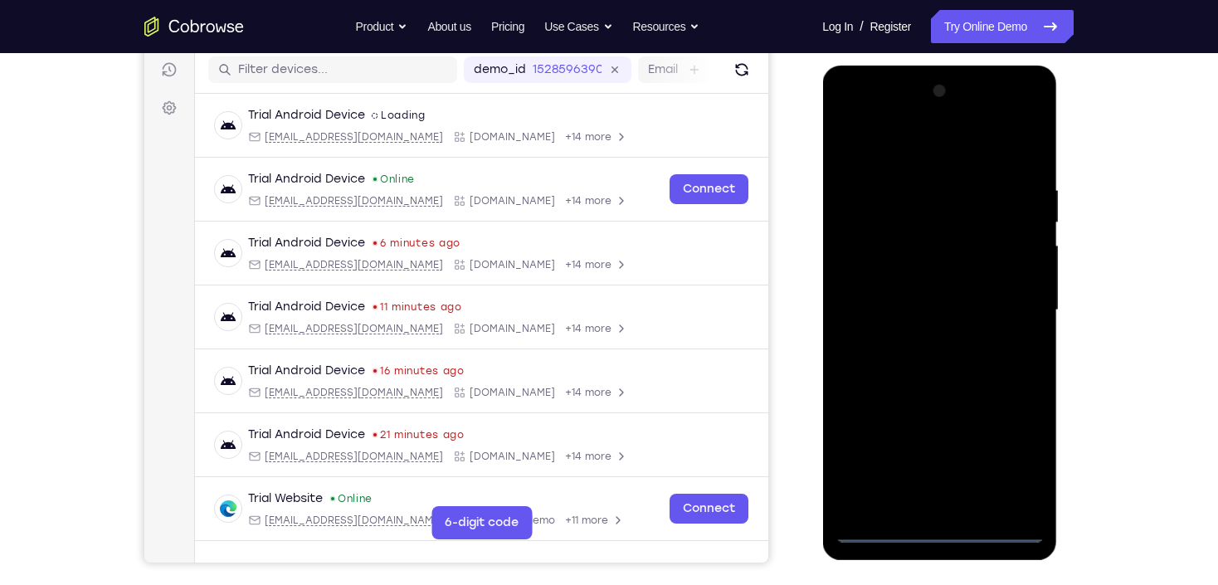
scroll to position [290, 0]
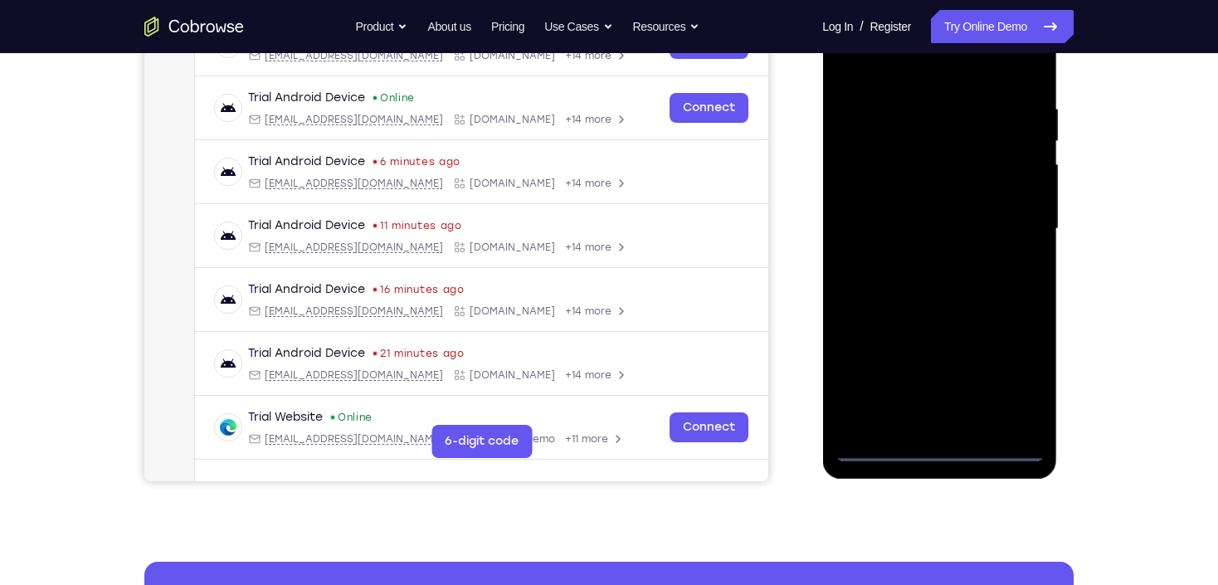
click at [937, 456] on div at bounding box center [939, 229] width 209 height 465
drag, startPoint x: 1008, startPoint y: 375, endPoint x: 975, endPoint y: 341, distance: 47.0
click at [1008, 373] on div at bounding box center [939, 229] width 209 height 465
click at [903, 57] on div at bounding box center [939, 229] width 209 height 465
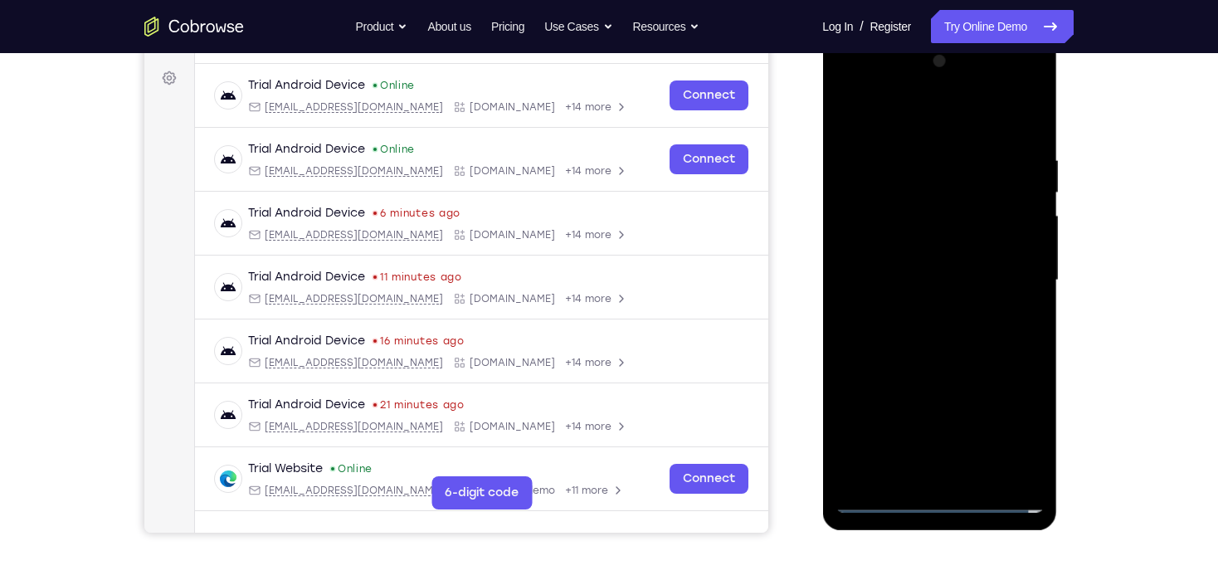
scroll to position [224, 0]
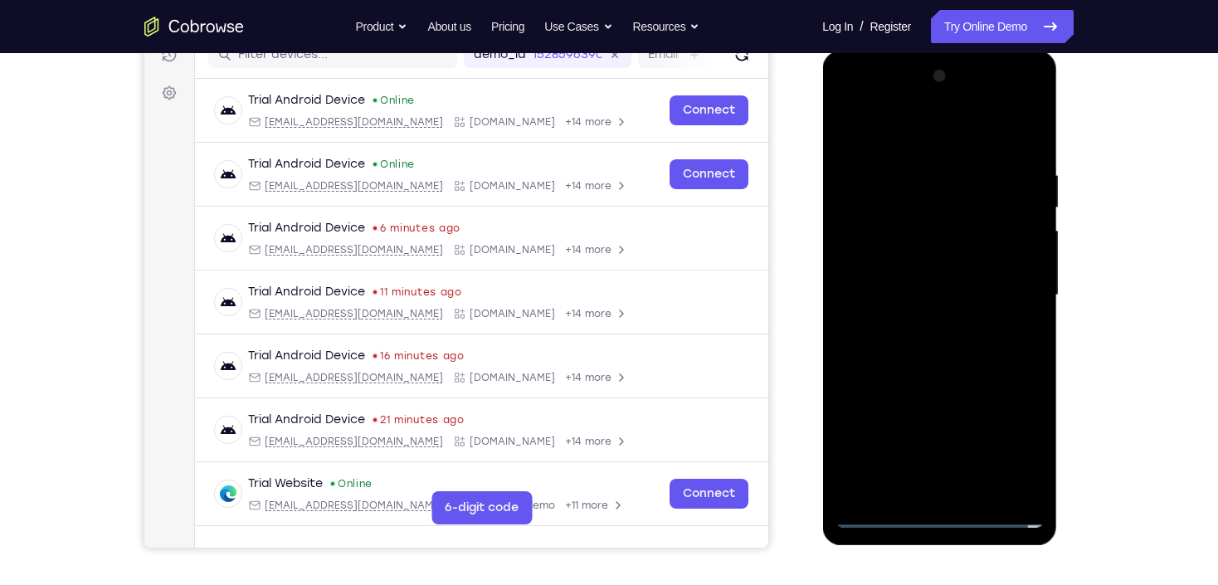
click at [1015, 292] on div at bounding box center [939, 295] width 209 height 465
click at [920, 325] on div at bounding box center [939, 295] width 209 height 465
click at [929, 270] on div at bounding box center [939, 295] width 209 height 465
click at [910, 255] on div at bounding box center [939, 295] width 209 height 465
click at [920, 295] on div at bounding box center [939, 295] width 209 height 465
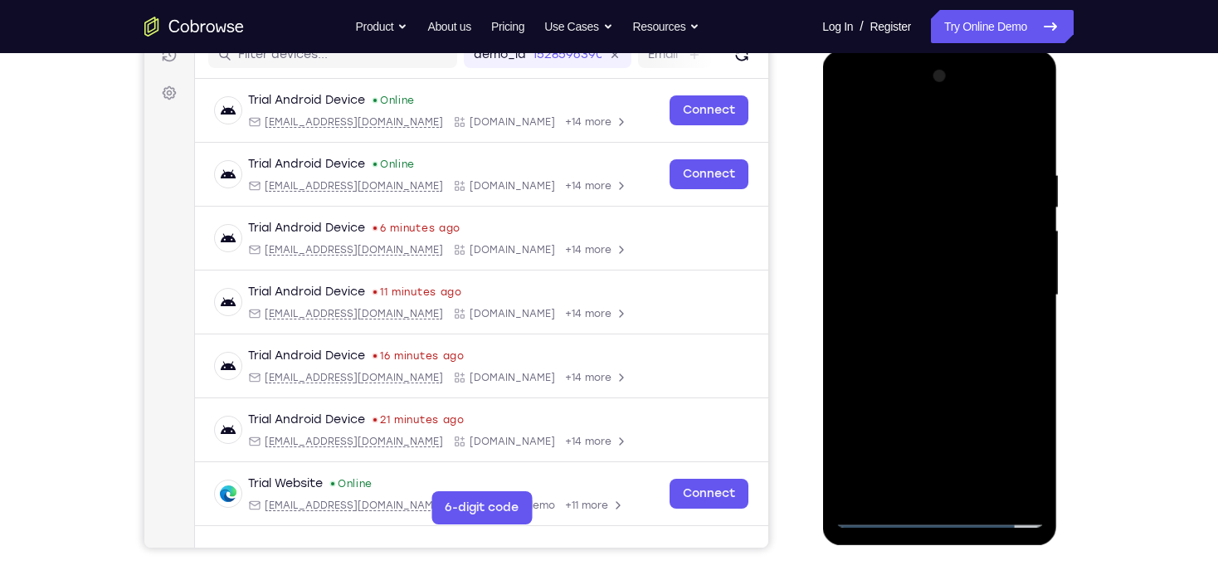
click at [937, 354] on div at bounding box center [939, 295] width 209 height 465
click at [901, 334] on div at bounding box center [939, 295] width 209 height 465
click at [931, 344] on div at bounding box center [939, 295] width 209 height 465
click at [920, 159] on div at bounding box center [939, 295] width 209 height 465
click at [1030, 148] on div at bounding box center [939, 295] width 209 height 465
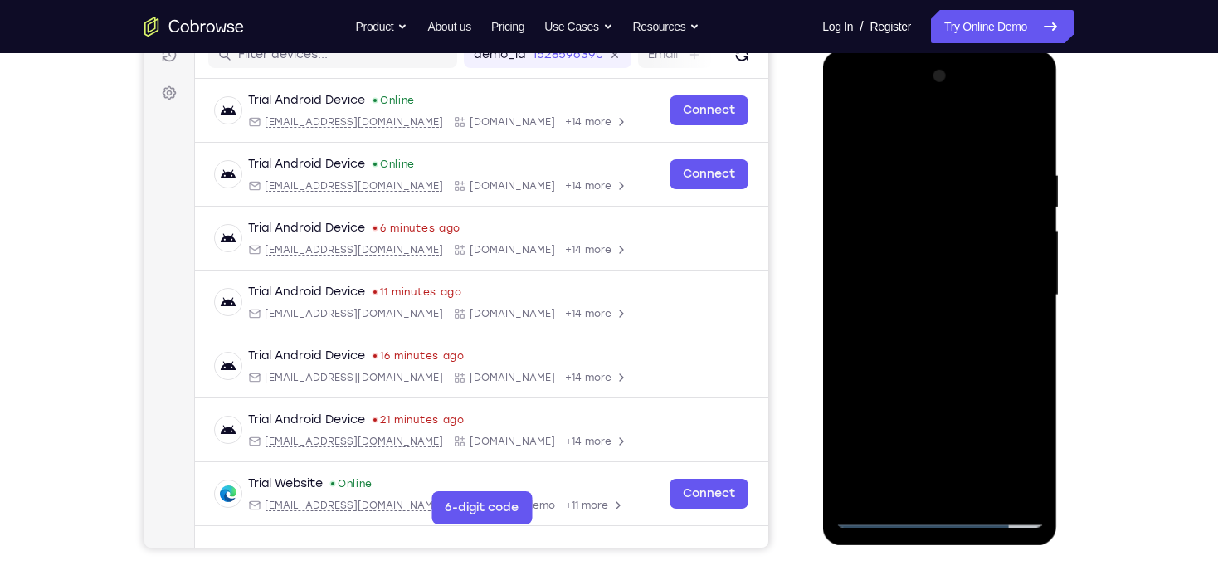
click at [919, 163] on div at bounding box center [939, 295] width 209 height 465
click at [1031, 139] on div at bounding box center [939, 295] width 209 height 465
click at [883, 210] on div at bounding box center [939, 295] width 209 height 465
click at [866, 155] on div at bounding box center [939, 295] width 209 height 465
click at [1003, 487] on div at bounding box center [939, 295] width 209 height 465
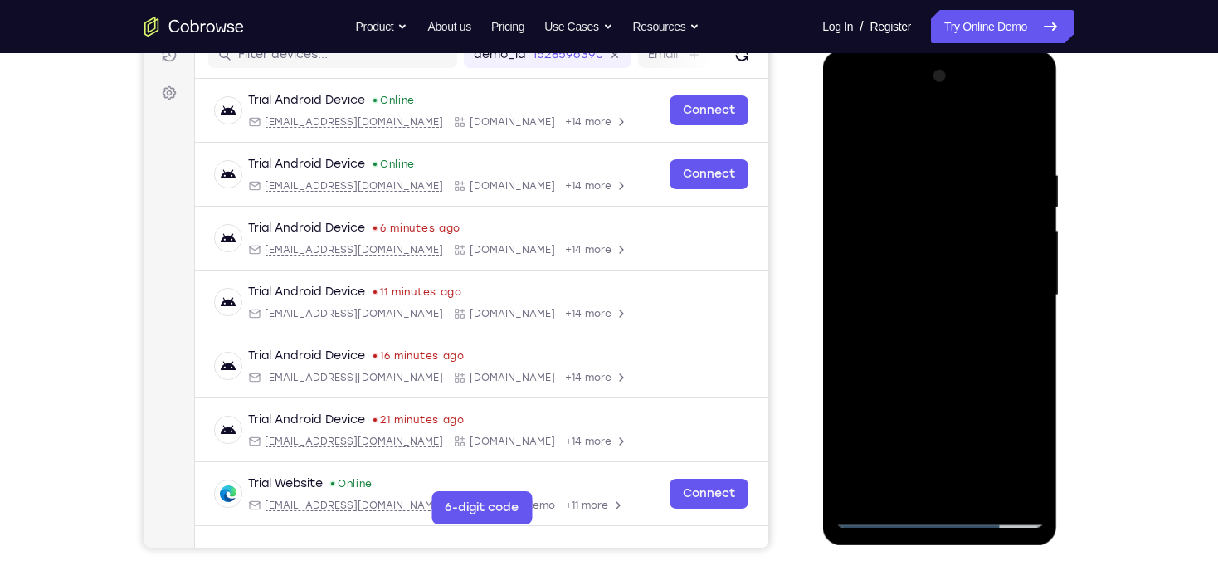
click at [1025, 242] on div at bounding box center [939, 295] width 209 height 465
drag, startPoint x: 919, startPoint y: 394, endPoint x: 935, endPoint y: 265, distance: 130.5
click at [935, 265] on div at bounding box center [939, 295] width 209 height 465
click at [876, 262] on div at bounding box center [939, 295] width 209 height 465
click at [850, 364] on div at bounding box center [939, 295] width 209 height 465
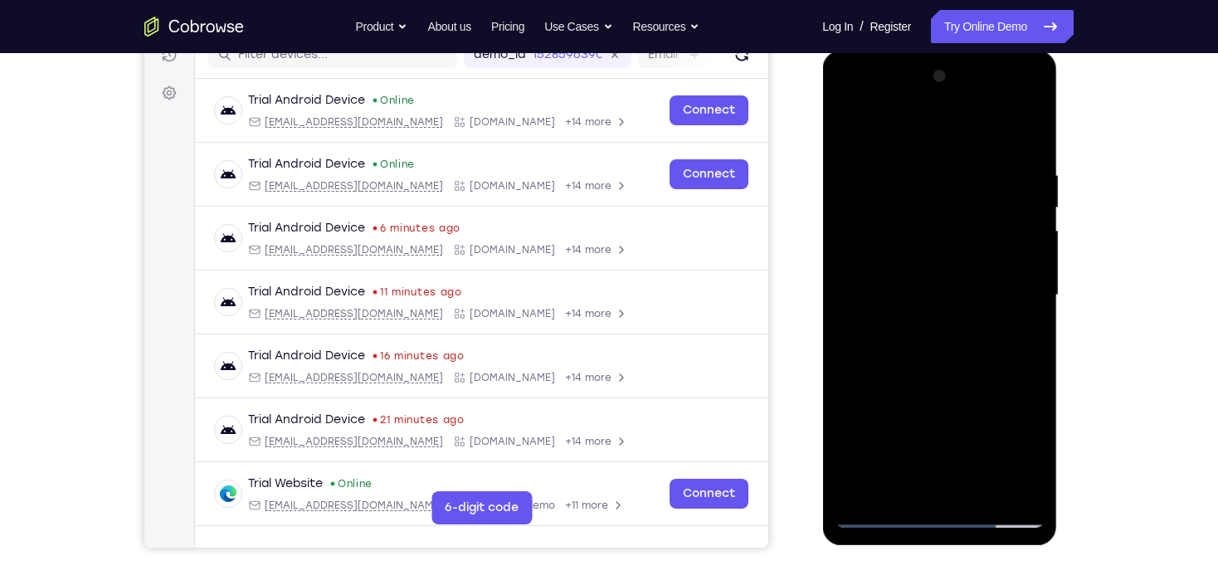
click at [1032, 225] on div at bounding box center [939, 295] width 209 height 465
click at [1032, 216] on div at bounding box center [939, 295] width 209 height 465
click at [980, 491] on div at bounding box center [939, 295] width 209 height 465
click at [934, 374] on div at bounding box center [939, 295] width 209 height 465
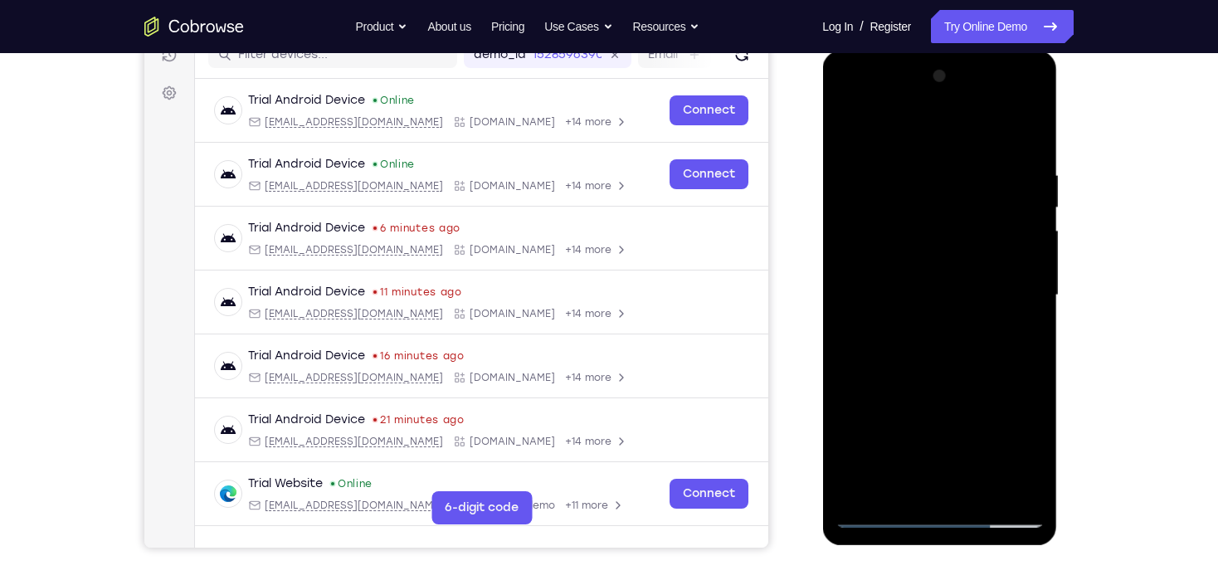
click at [959, 329] on div at bounding box center [939, 295] width 209 height 465
click at [969, 288] on div at bounding box center [939, 295] width 209 height 465
click at [840, 131] on div at bounding box center [939, 295] width 209 height 465
click at [849, 132] on div at bounding box center [939, 295] width 209 height 465
click at [895, 489] on div at bounding box center [939, 295] width 209 height 465
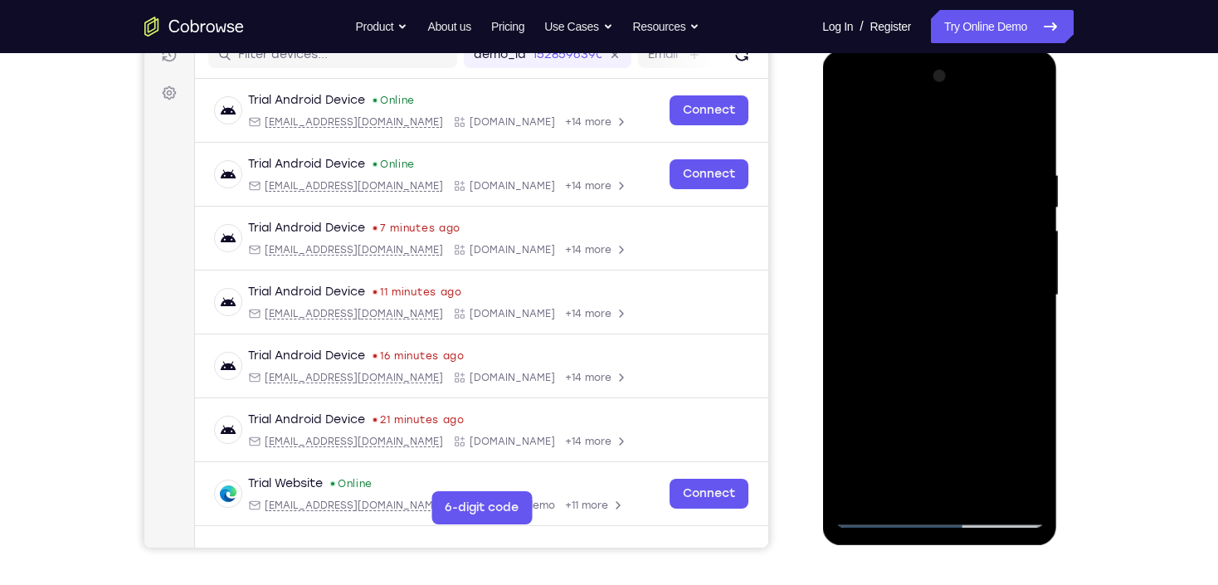
click at [861, 496] on div at bounding box center [939, 295] width 209 height 465
click at [1032, 132] on div at bounding box center [939, 295] width 209 height 465
click at [895, 172] on div at bounding box center [939, 295] width 209 height 465
drag, startPoint x: 969, startPoint y: 376, endPoint x: 965, endPoint y: 205, distance: 171.0
click at [965, 205] on div at bounding box center [939, 295] width 209 height 465
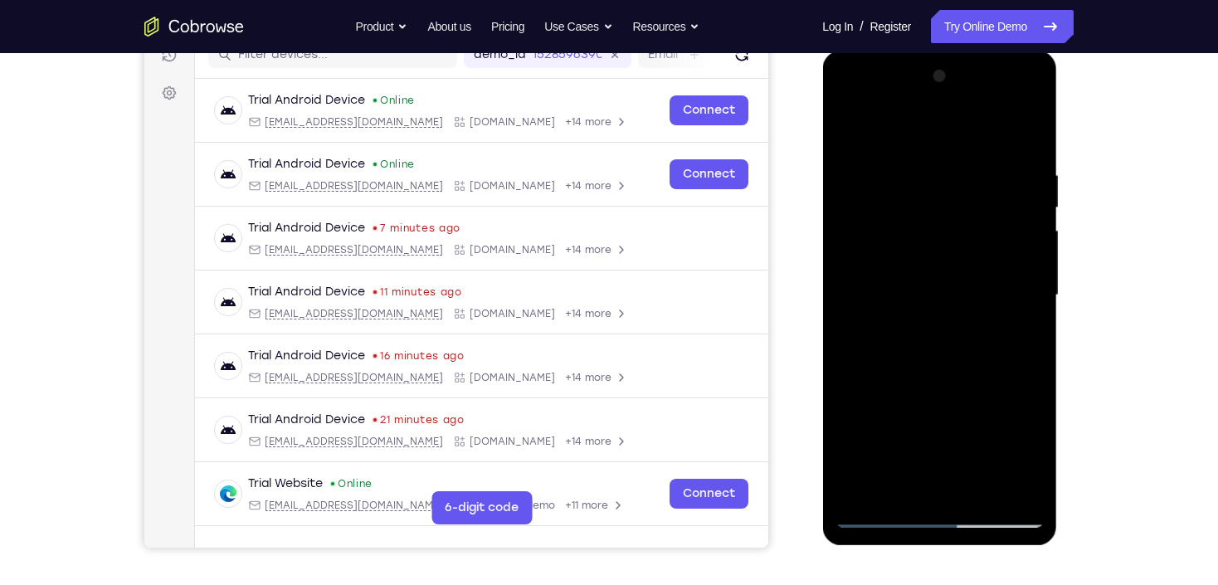
drag, startPoint x: 959, startPoint y: 347, endPoint x: 973, endPoint y: 198, distance: 149.2
click at [973, 198] on div at bounding box center [939, 295] width 209 height 465
drag, startPoint x: 941, startPoint y: 370, endPoint x: 945, endPoint y: 255, distance: 115.4
click at [945, 255] on div at bounding box center [939, 295] width 209 height 465
click at [939, 260] on div at bounding box center [939, 295] width 209 height 465
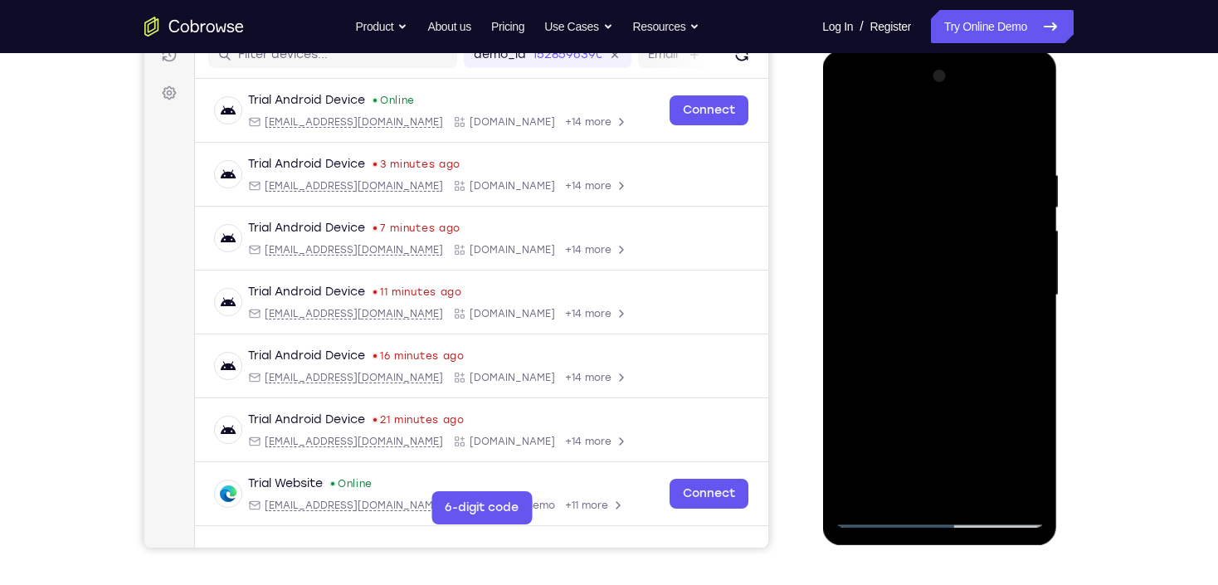
click at [868, 354] on div at bounding box center [939, 295] width 209 height 465
drag, startPoint x: 926, startPoint y: 329, endPoint x: 932, endPoint y: 193, distance: 136.2
click at [932, 193] on div at bounding box center [939, 295] width 209 height 465
drag, startPoint x: 939, startPoint y: 264, endPoint x: 931, endPoint y: 158, distance: 106.5
click at [939, 167] on div at bounding box center [939, 295] width 209 height 465
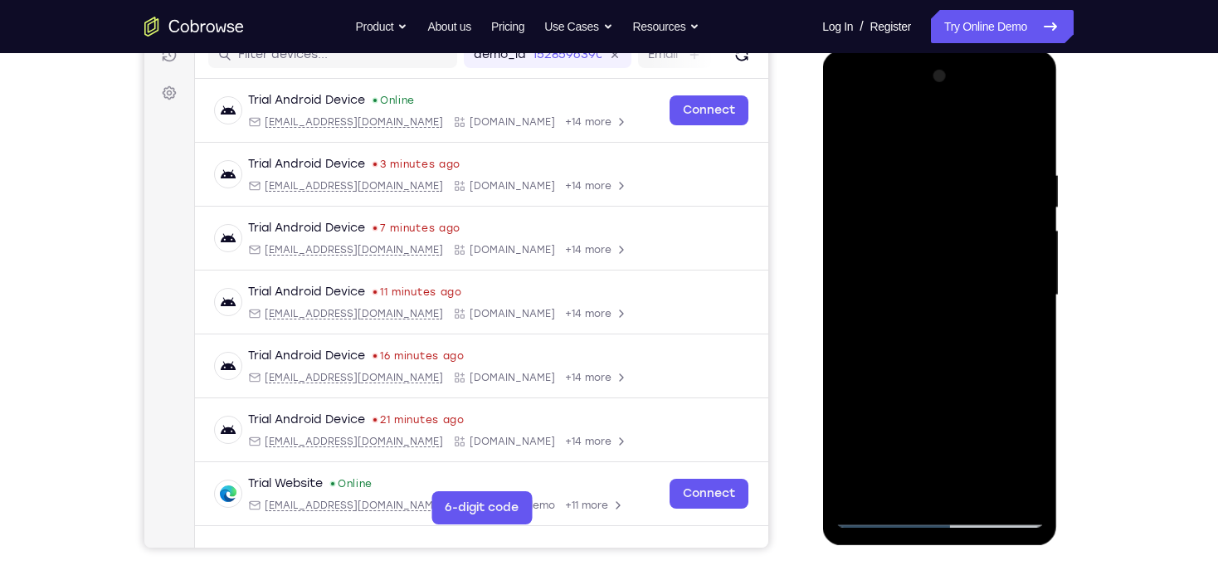
click at [852, 121] on div at bounding box center [939, 295] width 209 height 465
click at [851, 122] on div at bounding box center [939, 295] width 209 height 465
drag, startPoint x: 909, startPoint y: 329, endPoint x: 920, endPoint y: 447, distance: 118.3
click at [919, 447] on div at bounding box center [939, 295] width 209 height 465
click at [848, 129] on div at bounding box center [939, 295] width 209 height 465
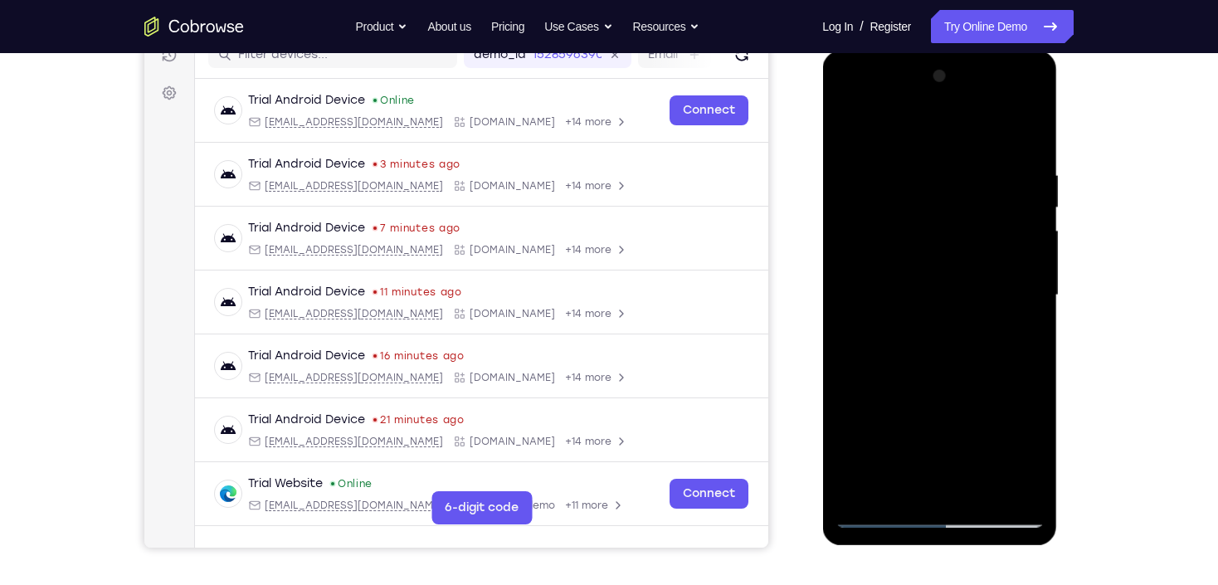
drag, startPoint x: 959, startPoint y: 398, endPoint x: 980, endPoint y: 212, distance: 187.2
click at [980, 213] on div at bounding box center [939, 295] width 209 height 465
drag, startPoint x: 953, startPoint y: 203, endPoint x: 929, endPoint y: 402, distance: 200.6
click at [929, 402] on div at bounding box center [939, 295] width 209 height 465
click at [959, 246] on div at bounding box center [939, 295] width 209 height 465
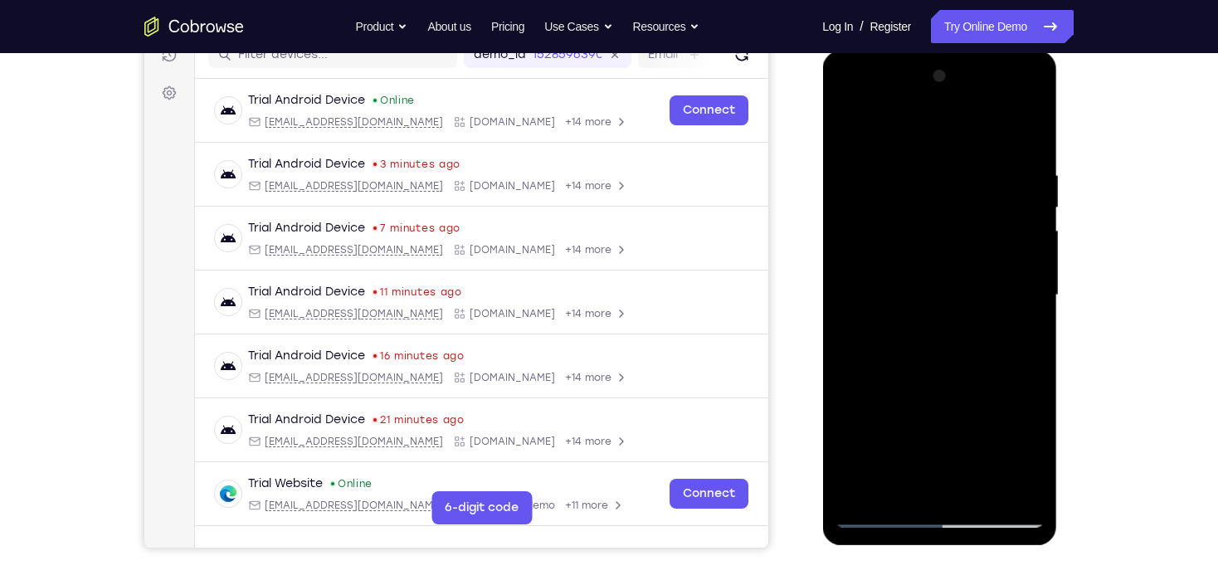
click at [910, 139] on div at bounding box center [939, 295] width 209 height 465
click at [852, 291] on div at bounding box center [939, 295] width 209 height 465
click at [1015, 284] on div at bounding box center [939, 295] width 209 height 465
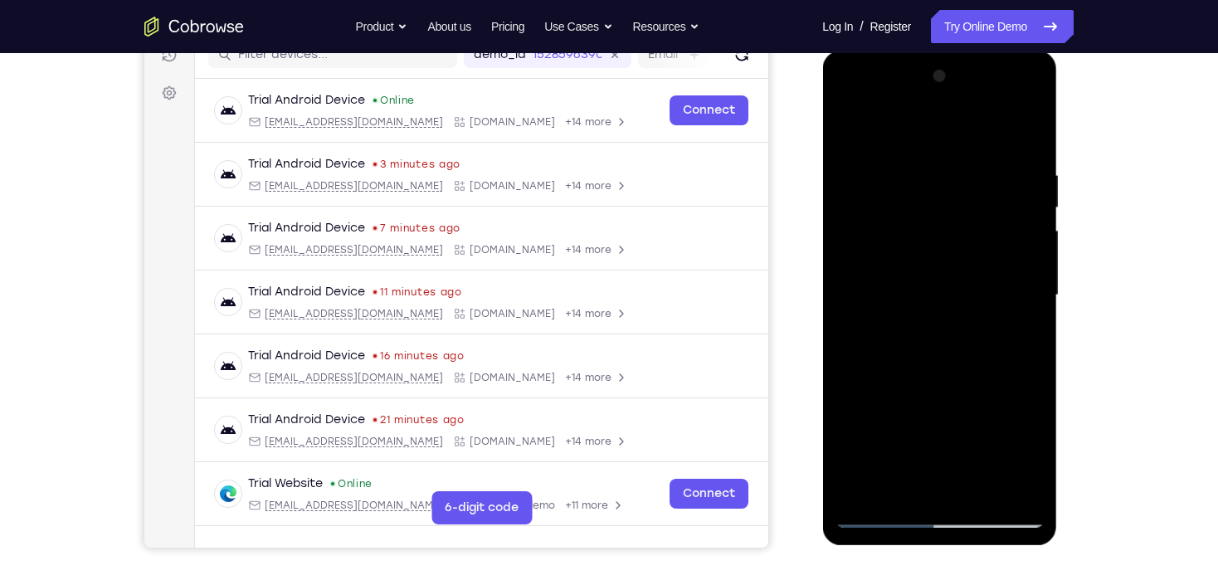
click at [1015, 284] on div at bounding box center [939, 295] width 209 height 465
click at [1006, 270] on div at bounding box center [939, 295] width 209 height 465
click at [1009, 272] on div at bounding box center [939, 295] width 209 height 465
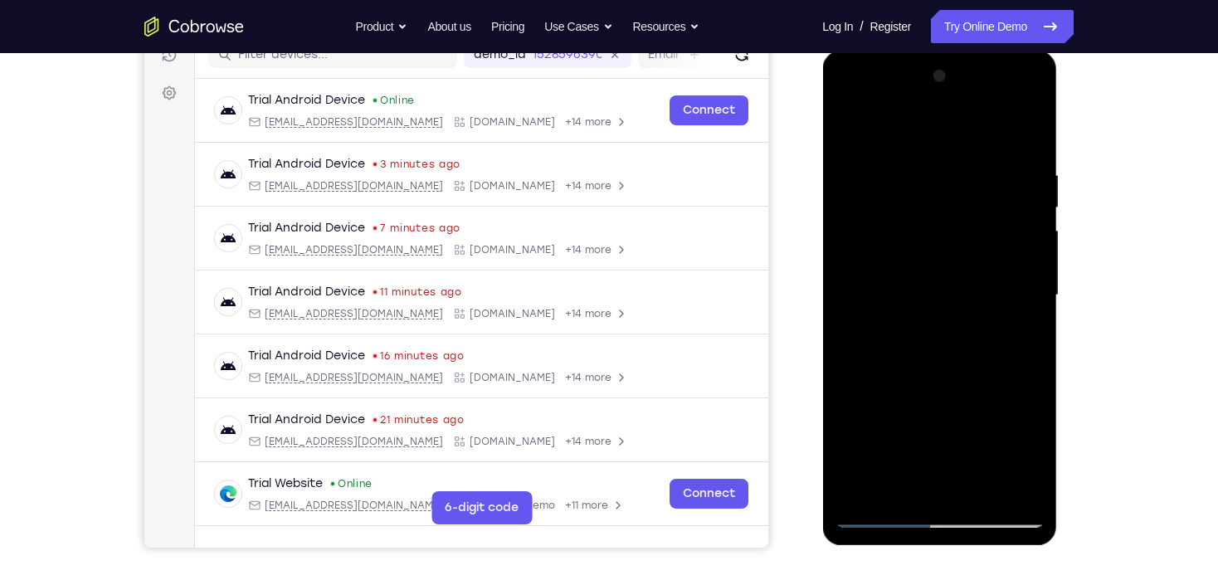
click at [1009, 272] on div at bounding box center [939, 295] width 209 height 465
click at [1013, 313] on div at bounding box center [939, 295] width 209 height 465
click at [860, 312] on div at bounding box center [939, 295] width 209 height 465
click at [929, 399] on div at bounding box center [939, 295] width 209 height 465
click at [930, 377] on div at bounding box center [939, 295] width 209 height 465
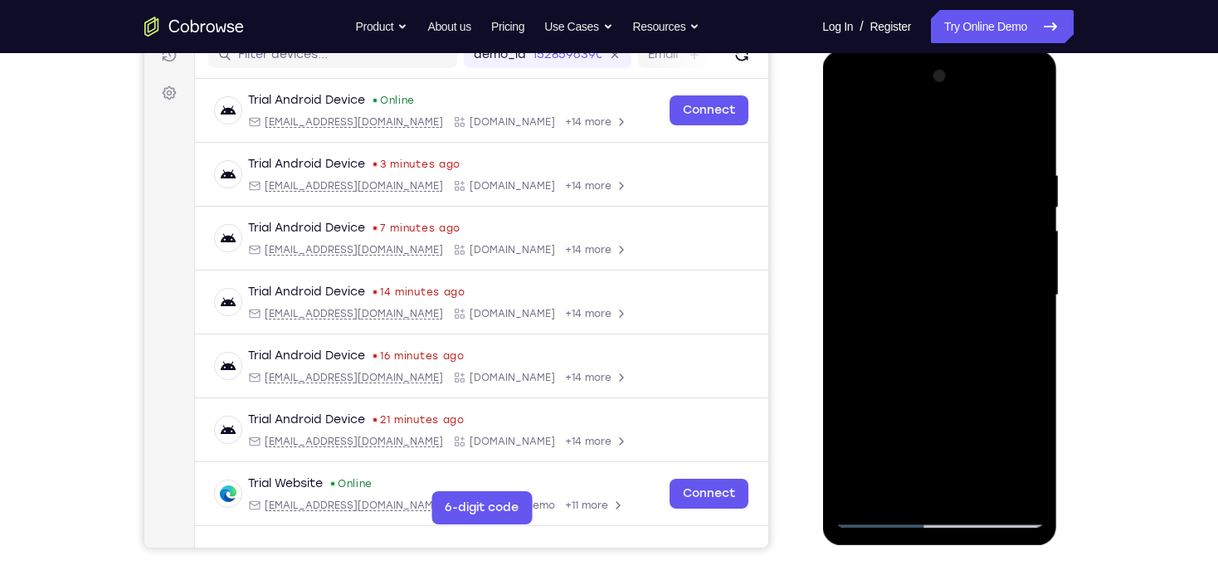
click at [945, 185] on div at bounding box center [939, 295] width 209 height 465
click at [844, 125] on div at bounding box center [939, 295] width 209 height 465
click at [1018, 283] on div at bounding box center [939, 295] width 209 height 465
click at [1018, 281] on div at bounding box center [939, 295] width 209 height 465
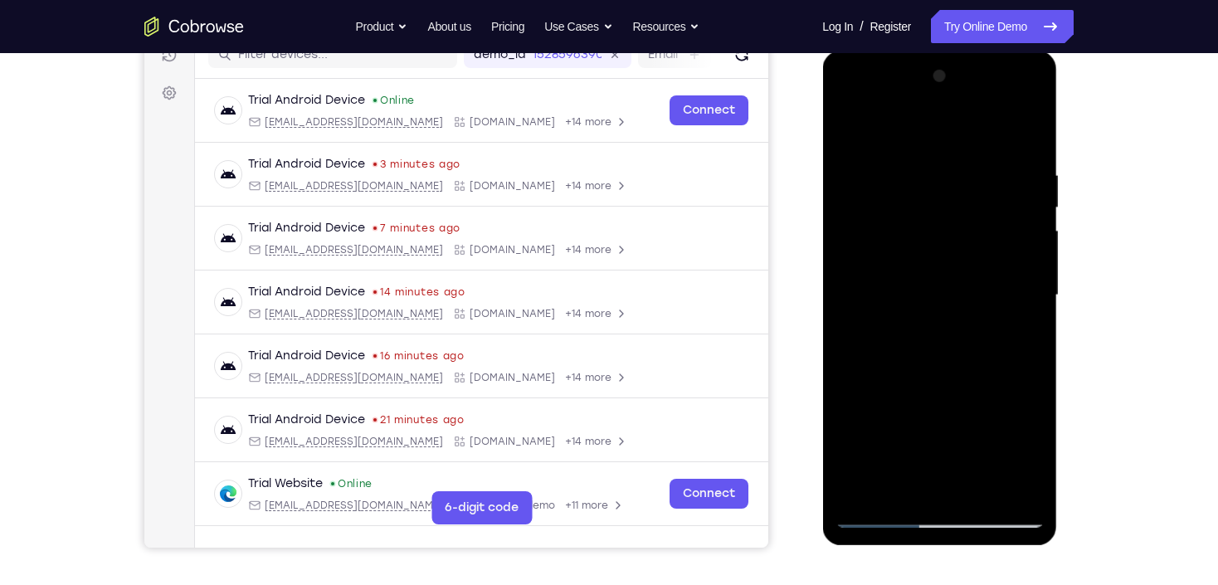
click at [1020, 281] on div at bounding box center [939, 295] width 209 height 465
click at [1021, 282] on div at bounding box center [939, 295] width 209 height 465
click at [1020, 281] on div at bounding box center [939, 295] width 209 height 465
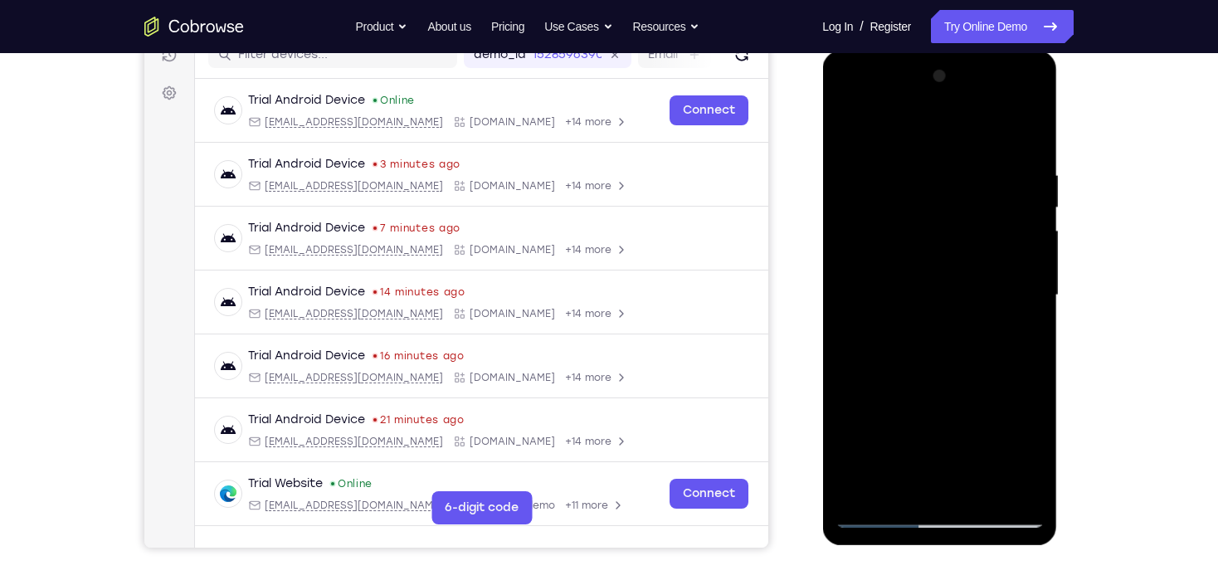
click at [1020, 281] on div at bounding box center [939, 295] width 209 height 465
click at [1019, 281] on div at bounding box center [939, 295] width 209 height 465
click at [1019, 282] on div at bounding box center [939, 295] width 209 height 465
click at [1019, 281] on div at bounding box center [939, 295] width 209 height 465
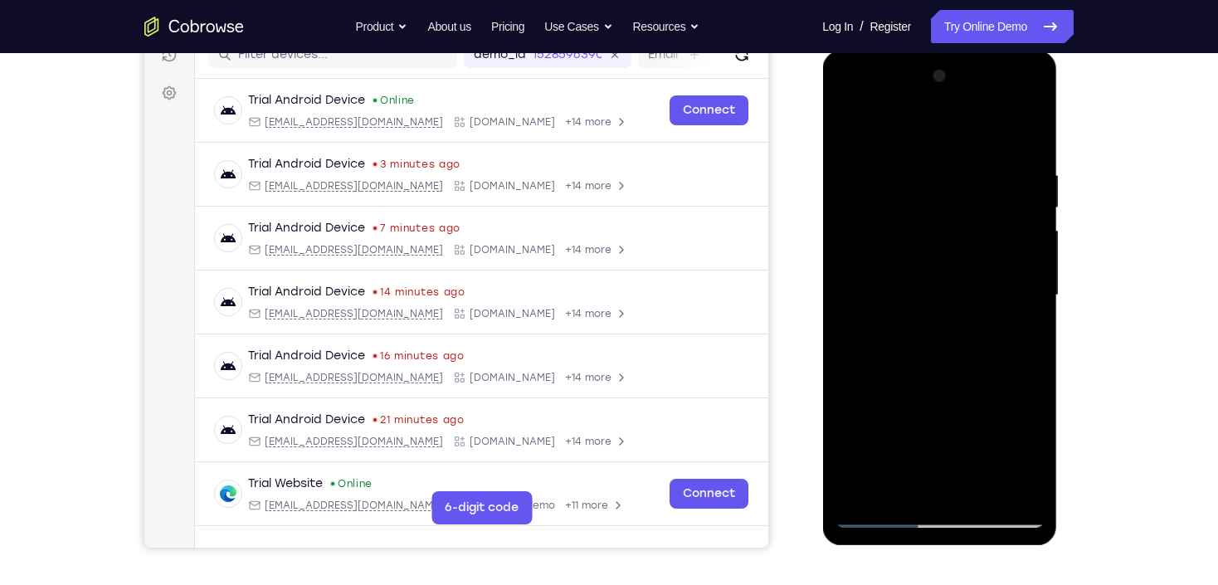
click at [1018, 281] on div at bounding box center [939, 295] width 209 height 465
click at [1018, 282] on div at bounding box center [939, 295] width 209 height 465
click at [1018, 283] on div at bounding box center [939, 295] width 209 height 465
click at [1017, 282] on div at bounding box center [939, 295] width 209 height 465
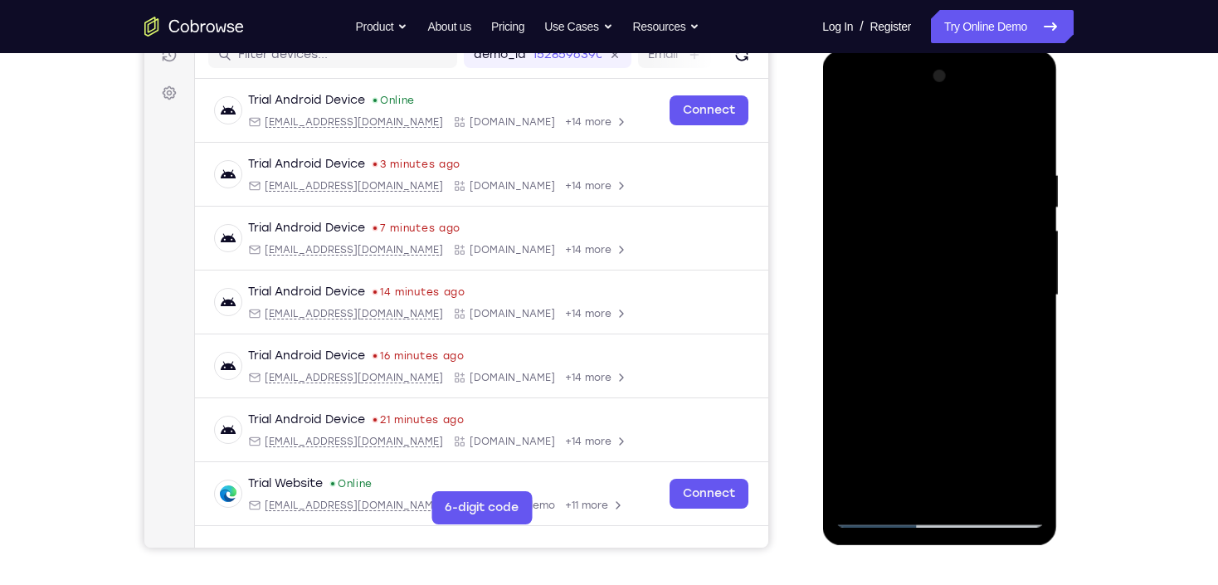
click at [1016, 281] on div at bounding box center [939, 295] width 209 height 465
click at [1015, 281] on div at bounding box center [939, 295] width 209 height 465
click at [992, 286] on div at bounding box center [939, 295] width 209 height 465
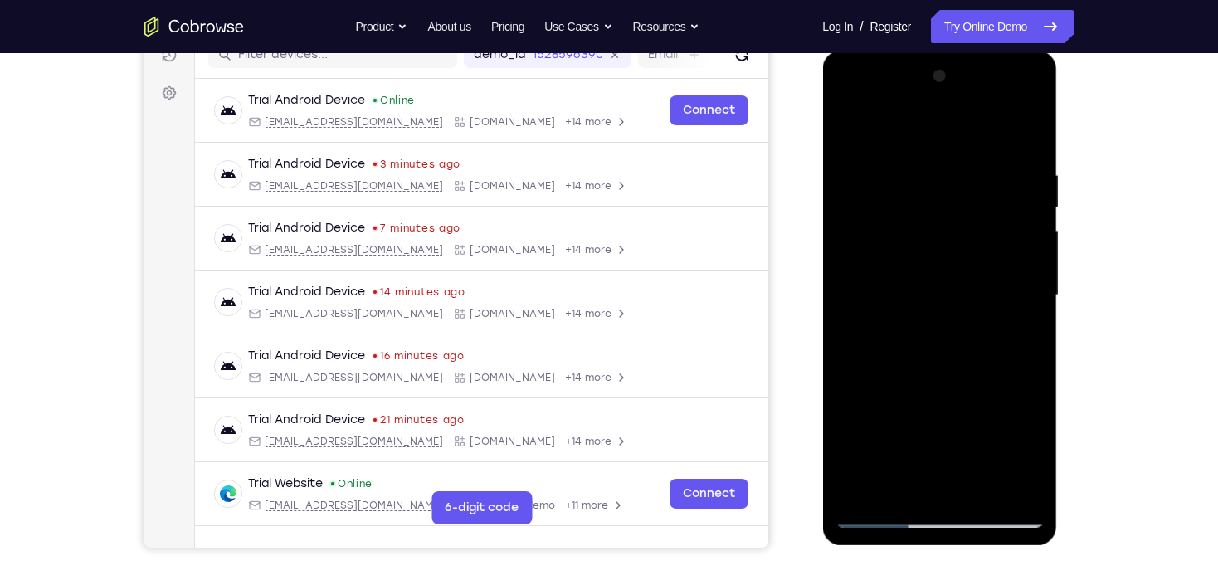
click at [993, 286] on div at bounding box center [939, 295] width 209 height 465
click at [1040, 291] on div at bounding box center [939, 295] width 209 height 465
click at [1030, 291] on div at bounding box center [939, 295] width 209 height 465
click at [1017, 275] on div at bounding box center [939, 295] width 209 height 465
click at [856, 275] on div at bounding box center [939, 295] width 209 height 465
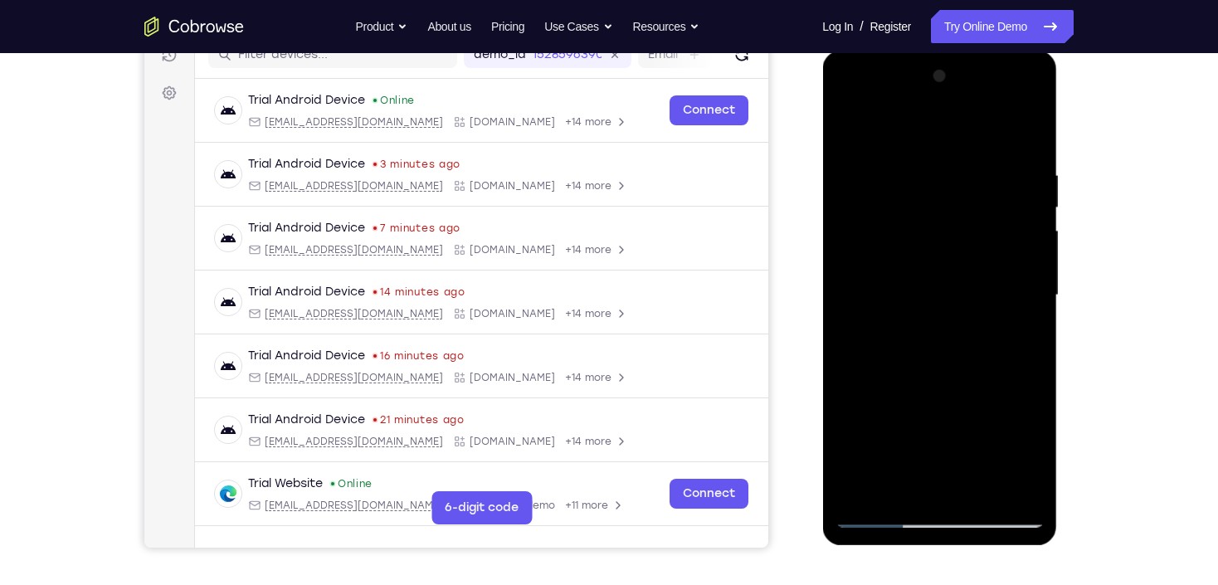
click at [856, 274] on div at bounding box center [939, 295] width 209 height 465
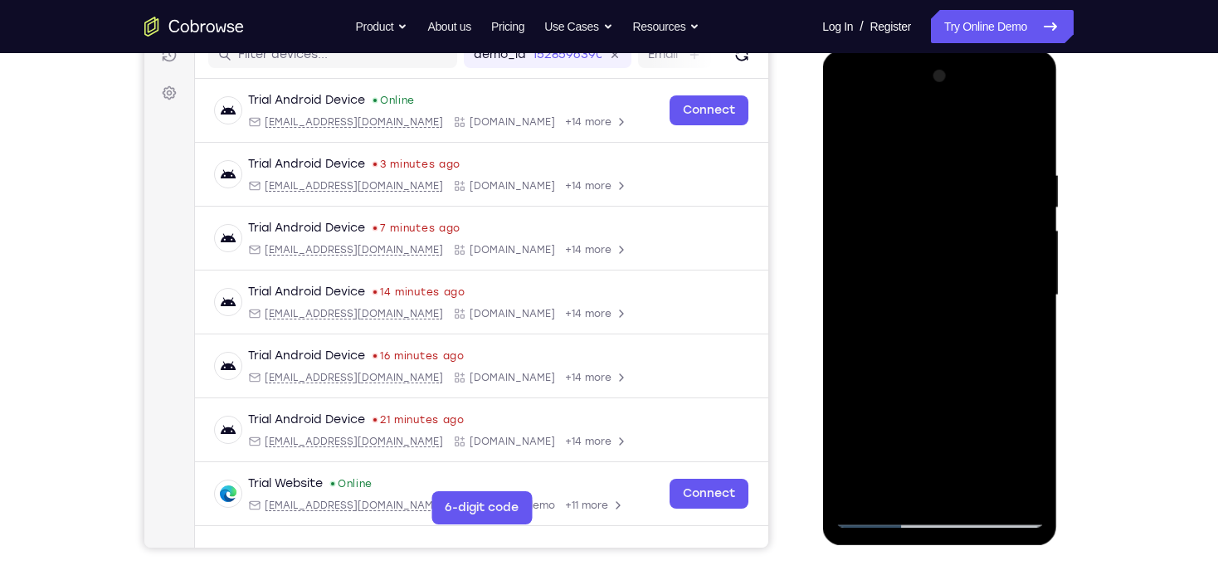
click at [856, 274] on div at bounding box center [939, 295] width 209 height 465
click at [943, 378] on div at bounding box center [939, 295] width 209 height 465
click at [935, 369] on div at bounding box center [939, 295] width 209 height 465
click at [950, 188] on div at bounding box center [939, 295] width 209 height 465
click at [910, 354] on div at bounding box center [939, 295] width 209 height 465
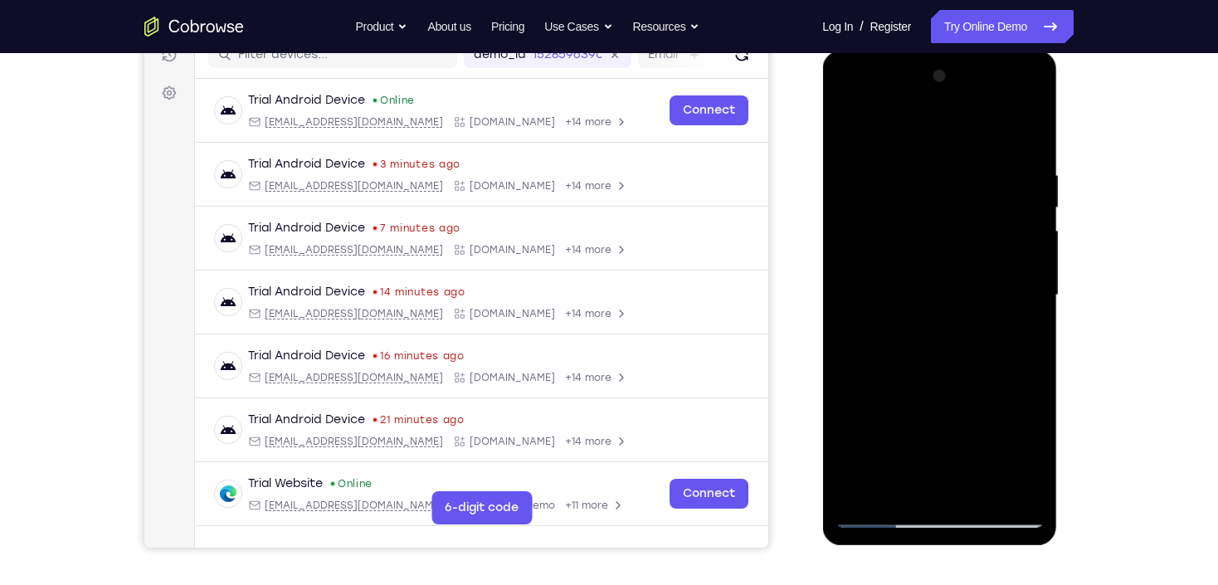
drag, startPoint x: 911, startPoint y: 363, endPoint x: 940, endPoint y: 233, distance: 132.5
click at [939, 238] on div at bounding box center [939, 295] width 209 height 465
click at [899, 495] on div at bounding box center [939, 295] width 209 height 465
click at [942, 124] on div at bounding box center [939, 295] width 209 height 465
click at [914, 178] on div at bounding box center [939, 295] width 209 height 465
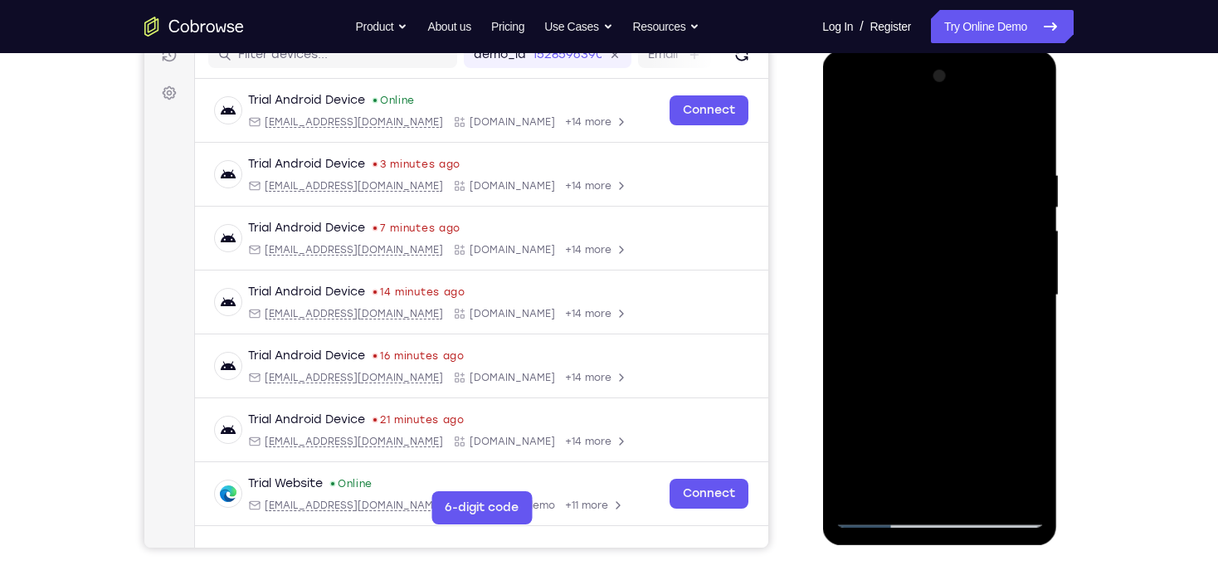
drag, startPoint x: 926, startPoint y: 194, endPoint x: 924, endPoint y: 409, distance: 215.0
click at [924, 409] on div at bounding box center [939, 295] width 209 height 465
drag, startPoint x: 931, startPoint y: 182, endPoint x: 929, endPoint y: 378, distance: 196.7
click at [929, 378] on div at bounding box center [939, 295] width 209 height 465
drag, startPoint x: 942, startPoint y: 369, endPoint x: 952, endPoint y: 227, distance: 142.3
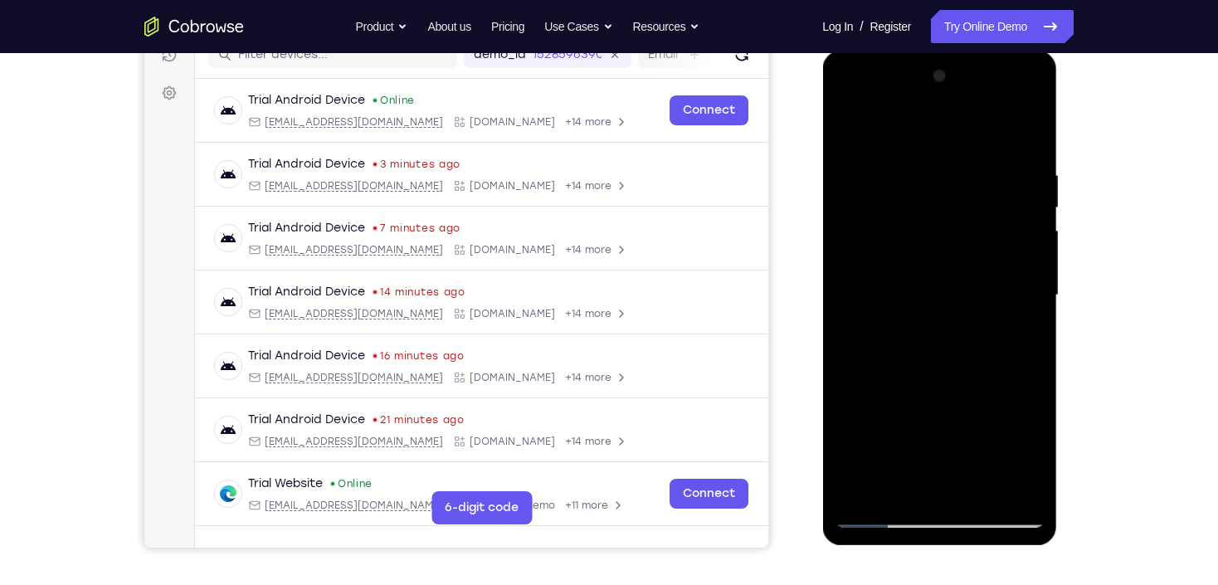
click at [952, 227] on div at bounding box center [939, 295] width 209 height 465
click at [1038, 392] on div at bounding box center [939, 295] width 209 height 465
click at [964, 388] on div at bounding box center [939, 295] width 209 height 465
drag, startPoint x: 929, startPoint y: 250, endPoint x: 920, endPoint y: 323, distance: 73.5
click at [920, 323] on div at bounding box center [939, 295] width 209 height 465
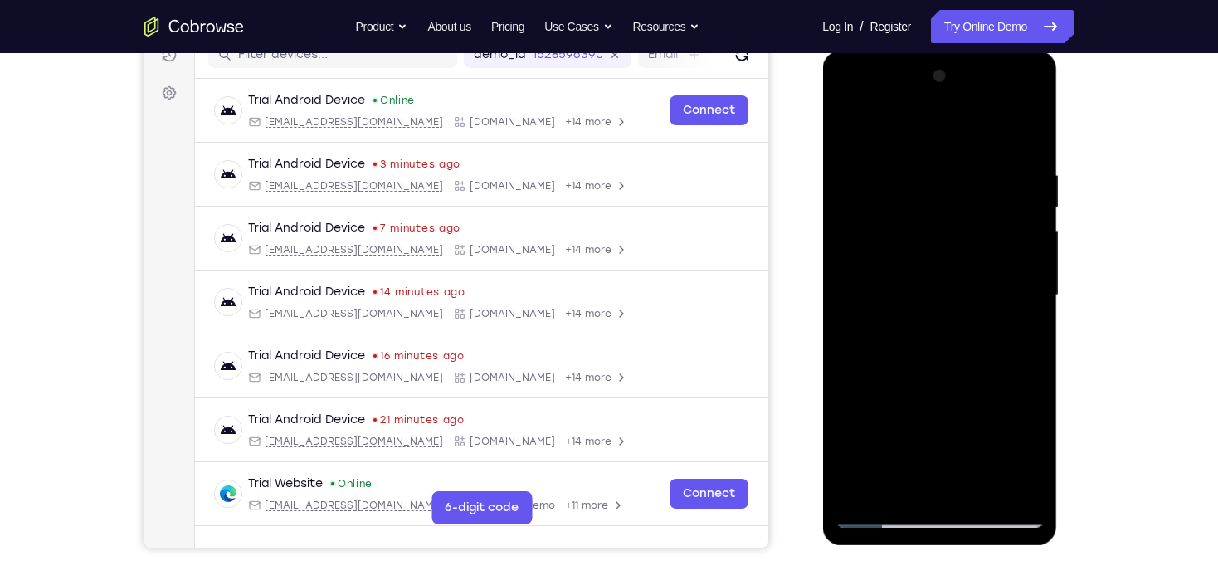
drag, startPoint x: 900, startPoint y: 388, endPoint x: 920, endPoint y: 225, distance: 163.9
click at [920, 225] on div at bounding box center [939, 295] width 209 height 465
click at [886, 393] on div at bounding box center [939, 295] width 209 height 465
drag, startPoint x: 960, startPoint y: 140, endPoint x: 944, endPoint y: 371, distance: 231.3
click at [944, 366] on div at bounding box center [939, 295] width 209 height 465
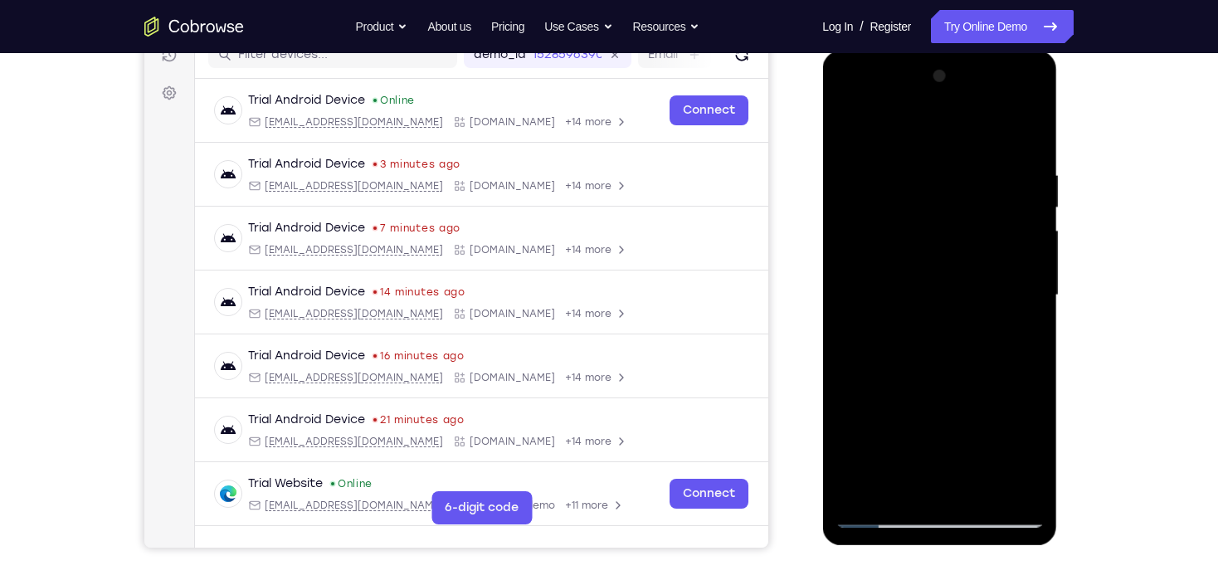
click at [904, 487] on div at bounding box center [939, 295] width 209 height 465
click at [944, 128] on div at bounding box center [939, 295] width 209 height 465
click at [870, 129] on div at bounding box center [939, 295] width 209 height 465
click at [889, 161] on div at bounding box center [939, 295] width 209 height 465
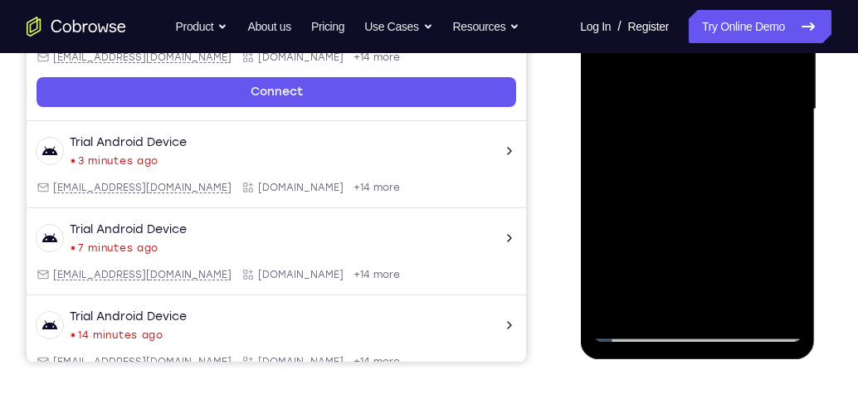
scroll to position [414, 0]
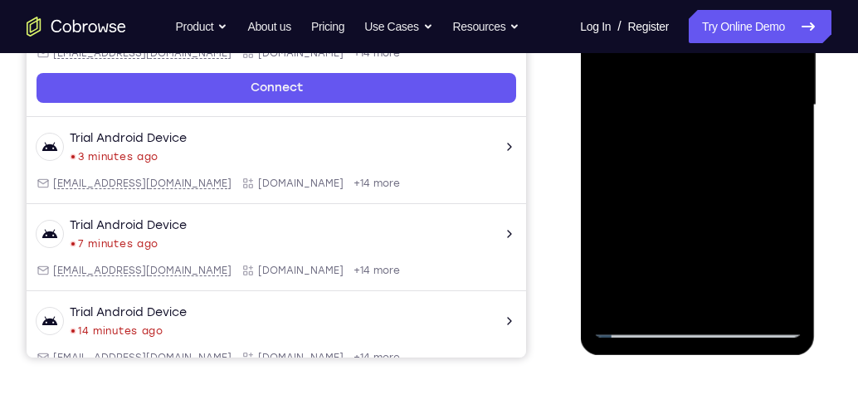
click at [735, 305] on div at bounding box center [697, 105] width 209 height 465
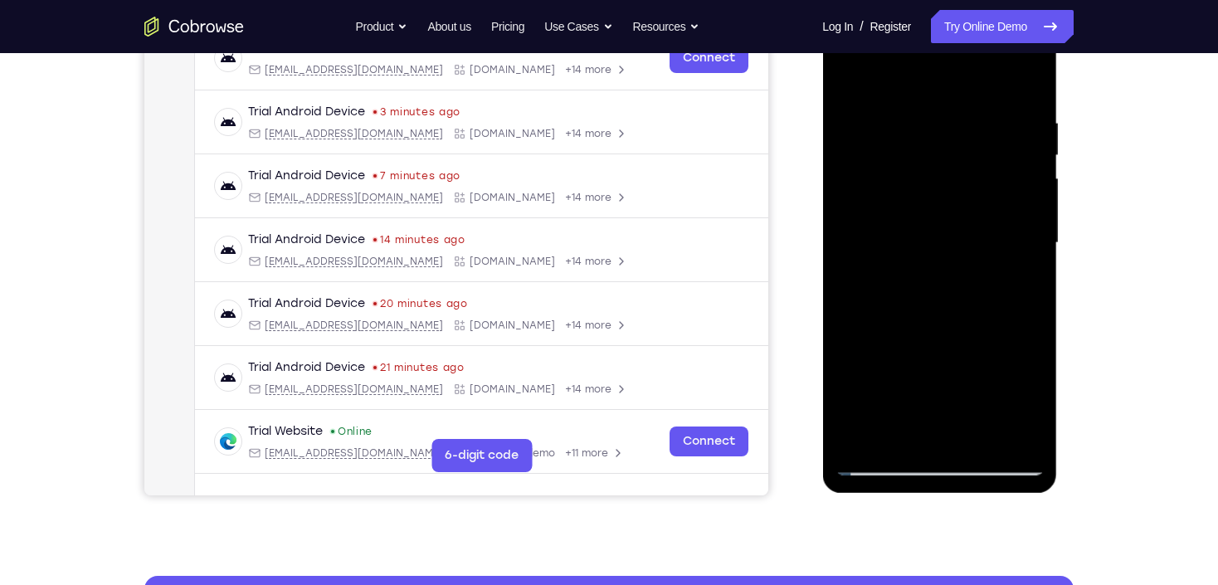
scroll to position [253, 0]
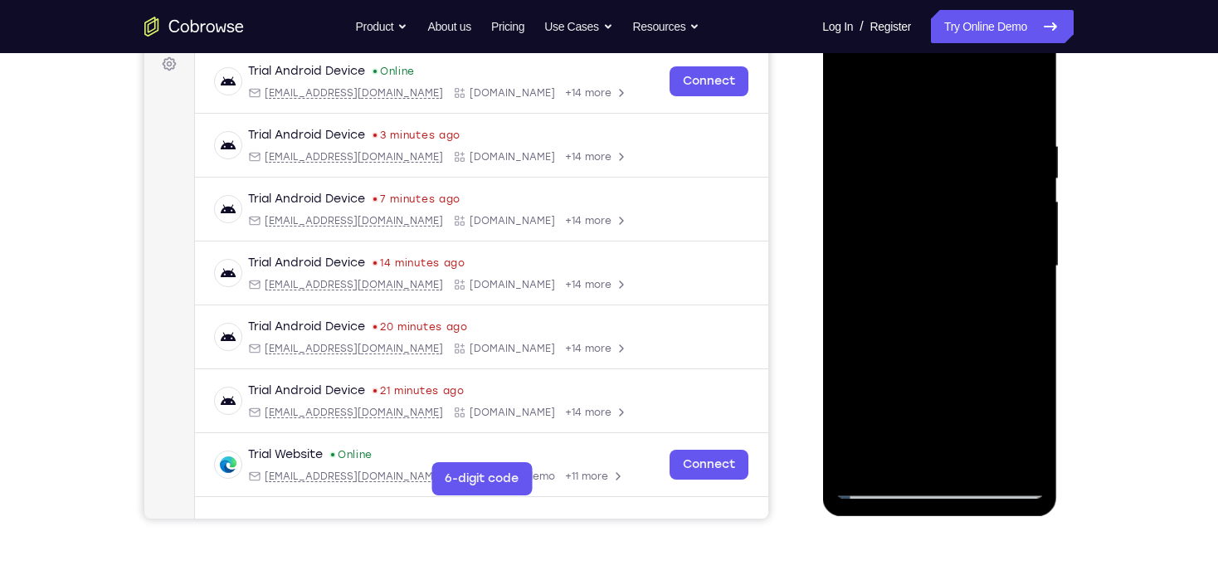
click at [967, 247] on div at bounding box center [939, 266] width 209 height 465
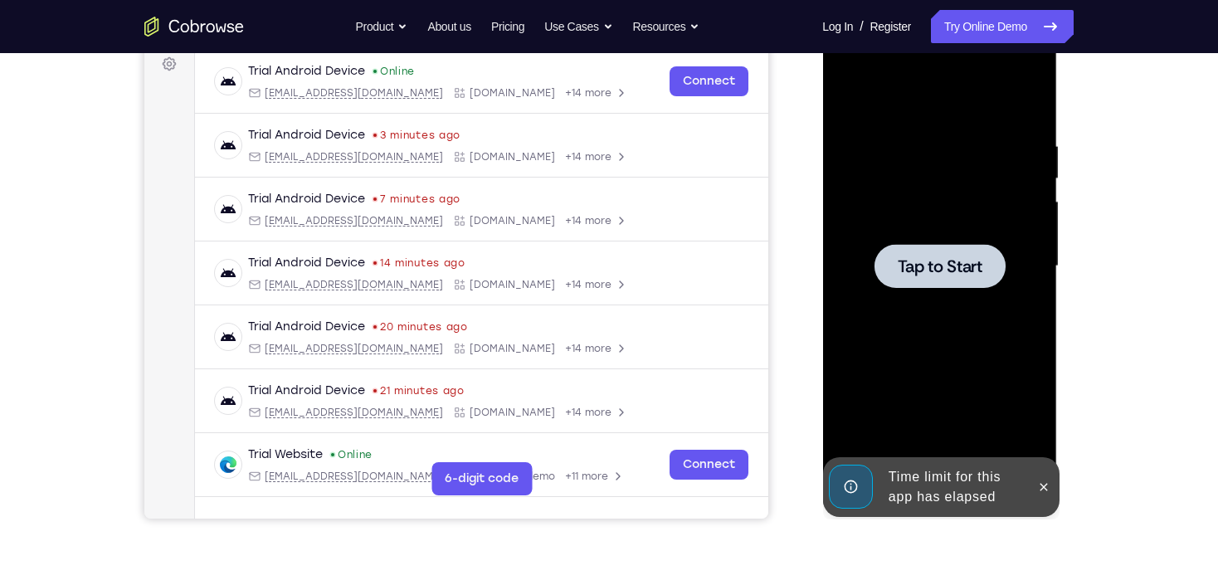
drag, startPoint x: 995, startPoint y: 332, endPoint x: 993, endPoint y: 321, distance: 11.1
click at [991, 332] on div at bounding box center [939, 266] width 209 height 465
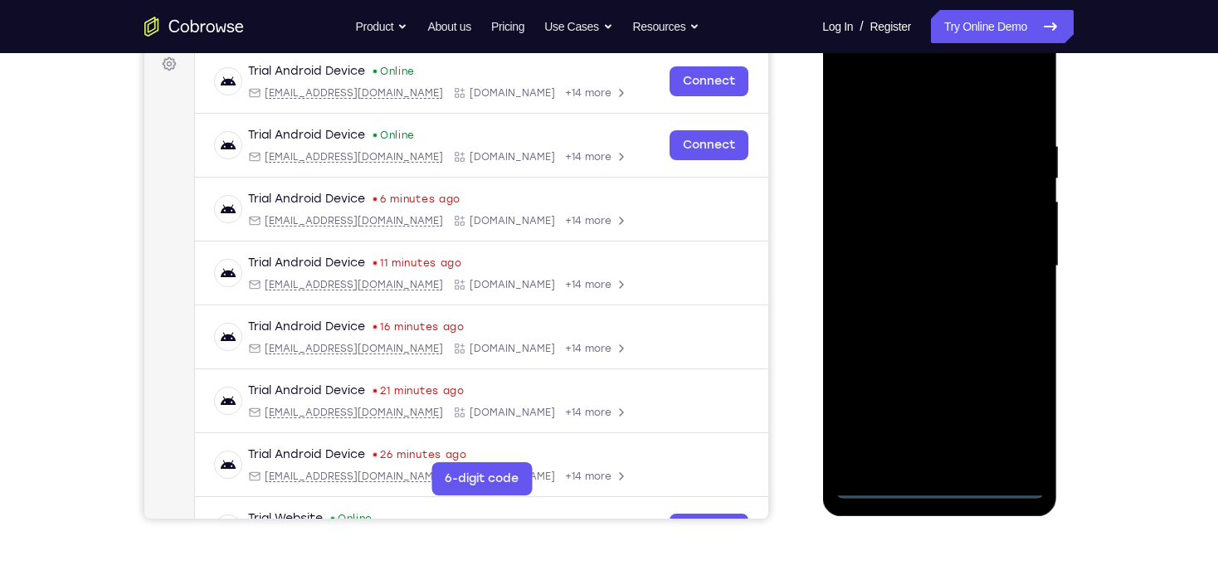
drag, startPoint x: 942, startPoint y: 492, endPoint x: 936, endPoint y: 466, distance: 27.2
click at [941, 485] on div at bounding box center [939, 266] width 209 height 465
click at [1009, 412] on div at bounding box center [939, 266] width 209 height 465
click at [943, 108] on div at bounding box center [939, 266] width 209 height 465
click at [1001, 254] on div at bounding box center [939, 266] width 209 height 465
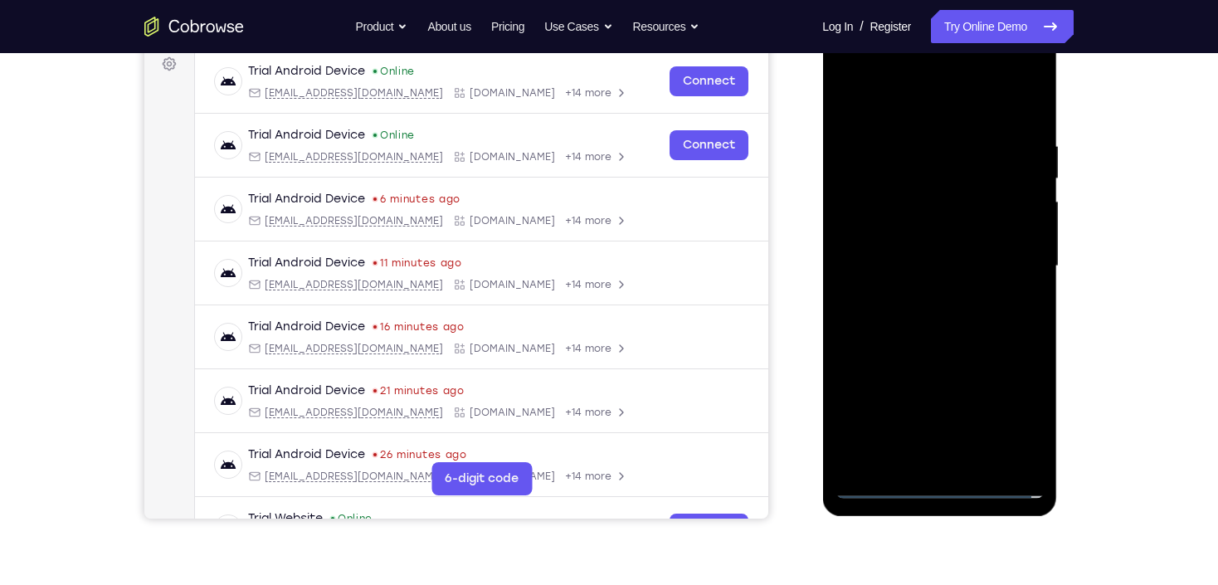
click at [925, 295] on div at bounding box center [939, 266] width 209 height 465
click at [912, 262] on div at bounding box center [939, 266] width 209 height 465
click at [918, 228] on div at bounding box center [939, 266] width 209 height 465
click at [905, 274] on div at bounding box center [939, 266] width 209 height 465
click at [936, 315] on div at bounding box center [939, 266] width 209 height 465
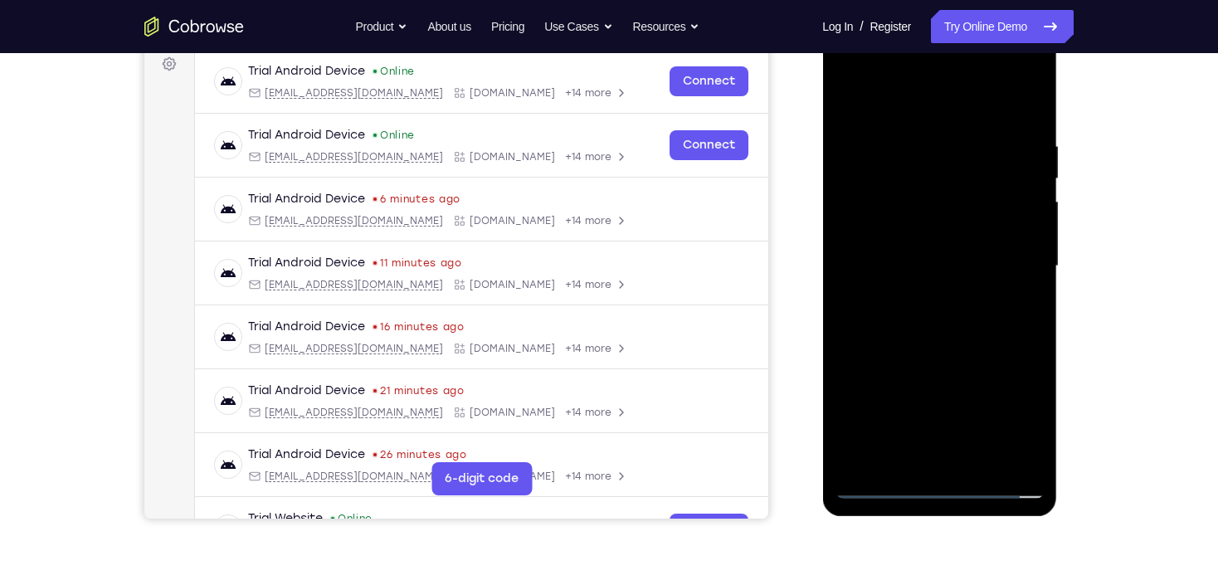
click at [936, 315] on div at bounding box center [939, 266] width 209 height 465
click at [935, 314] on div at bounding box center [939, 266] width 209 height 465
drag, startPoint x: 933, startPoint y: 134, endPoint x: 950, endPoint y: 438, distance: 305.1
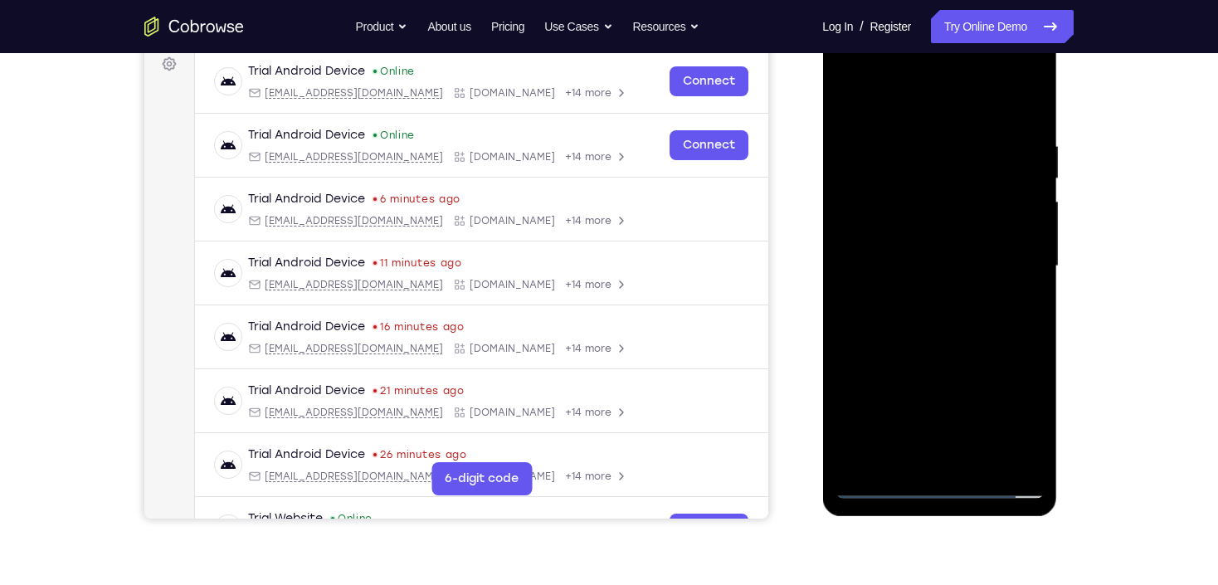
click at [950, 438] on div at bounding box center [939, 266] width 209 height 465
click at [958, 453] on div at bounding box center [939, 266] width 209 height 465
drag, startPoint x: 959, startPoint y: 119, endPoint x: 931, endPoint y: 360, distance: 243.2
click at [927, 347] on div at bounding box center [939, 266] width 209 height 465
drag, startPoint x: 932, startPoint y: 100, endPoint x: 925, endPoint y: 5, distance: 95.7
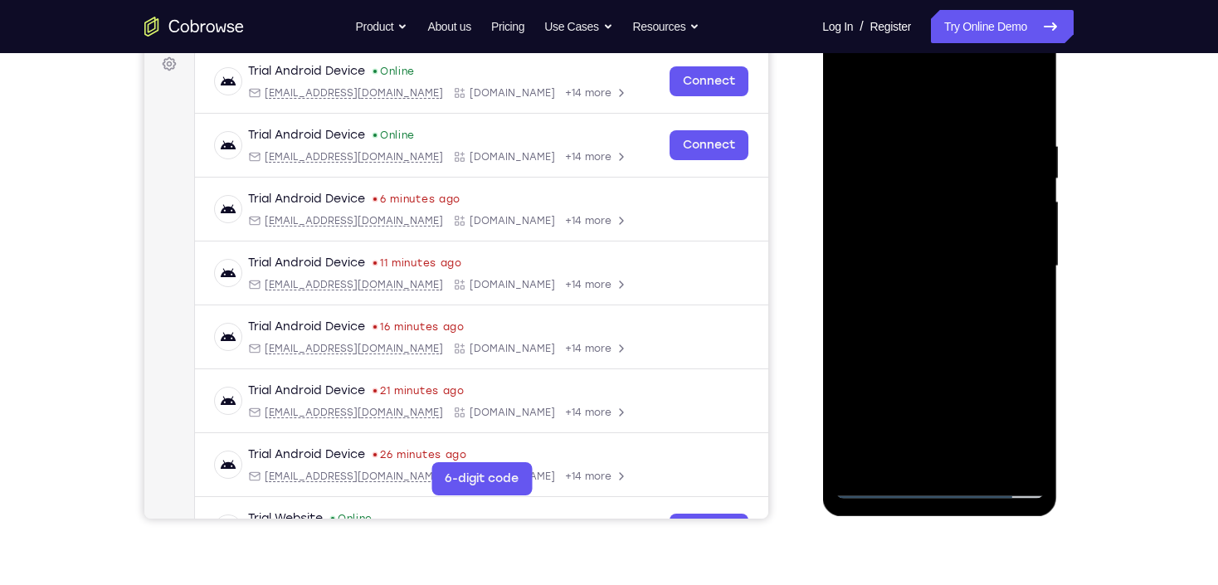
click at [925, 22] on html "Online web based iOS Simulators and Android Emulators. Run iPhone, iPad, Mobile…" at bounding box center [940, 271] width 237 height 498
drag, startPoint x: 924, startPoint y: 129, endPoint x: 910, endPoint y: 404, distance: 275.9
click at [910, 404] on div at bounding box center [939, 266] width 209 height 465
drag, startPoint x: 942, startPoint y: 84, endPoint x: 886, endPoint y: 432, distance: 352.3
click at [886, 432] on div at bounding box center [939, 266] width 209 height 465
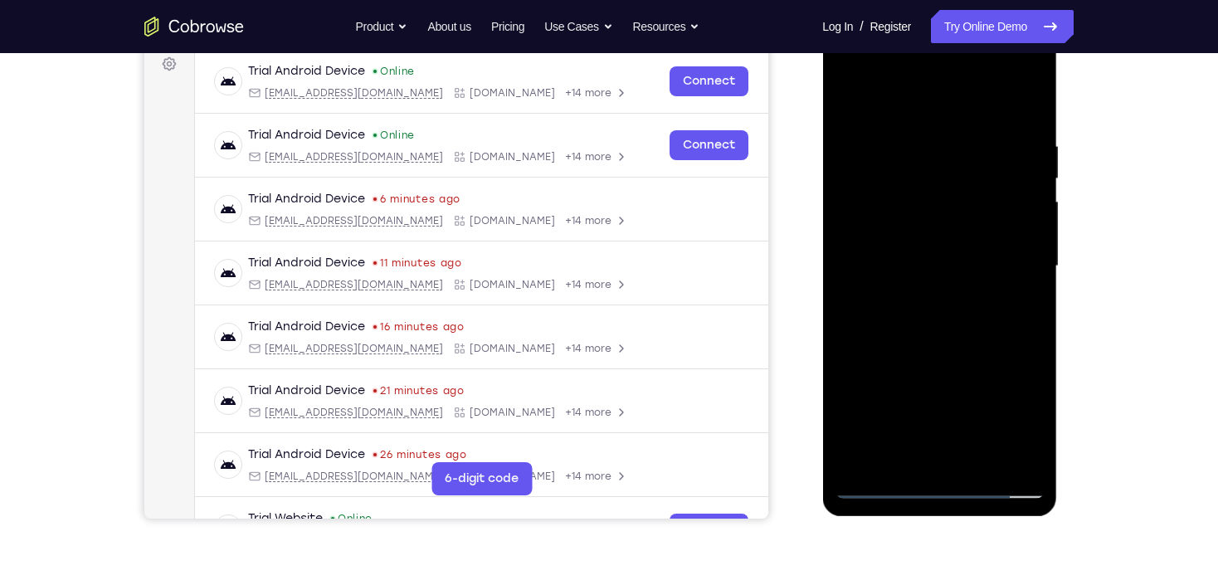
click at [889, 484] on div at bounding box center [939, 266] width 209 height 465
click at [941, 334] on div at bounding box center [939, 266] width 209 height 465
click at [949, 266] on div at bounding box center [939, 266] width 209 height 465
click at [952, 245] on div at bounding box center [939, 266] width 209 height 465
click at [901, 272] on div at bounding box center [939, 266] width 209 height 465
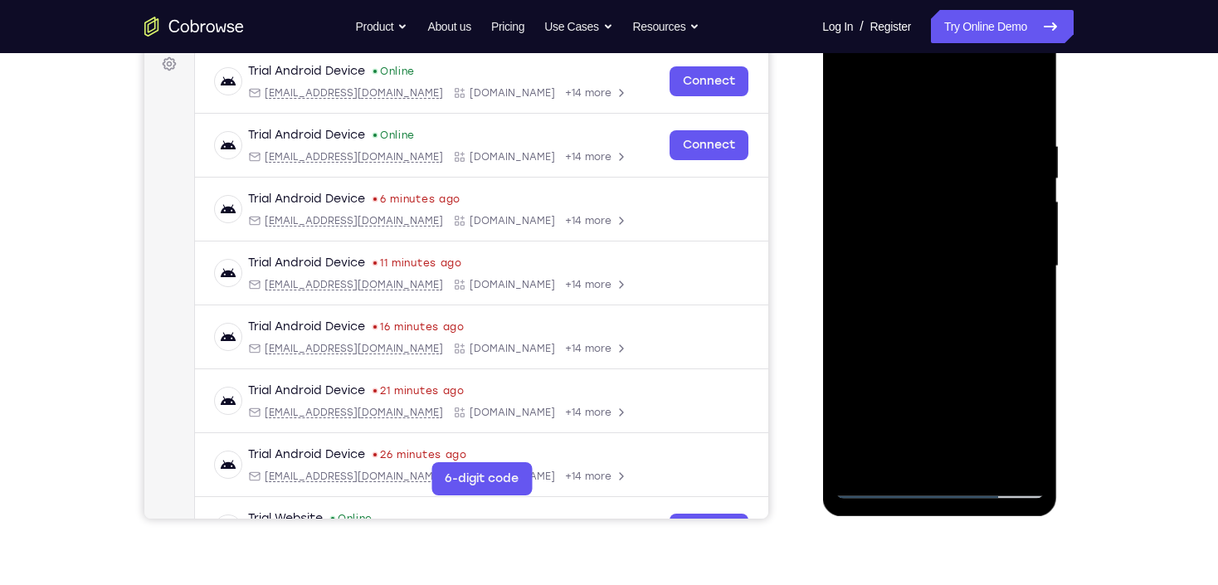
click at [958, 336] on div at bounding box center [939, 266] width 209 height 465
click at [919, 134] on div at bounding box center [939, 266] width 209 height 465
click at [1001, 249] on div at bounding box center [939, 266] width 209 height 465
click at [1006, 252] on div at bounding box center [939, 266] width 209 height 465
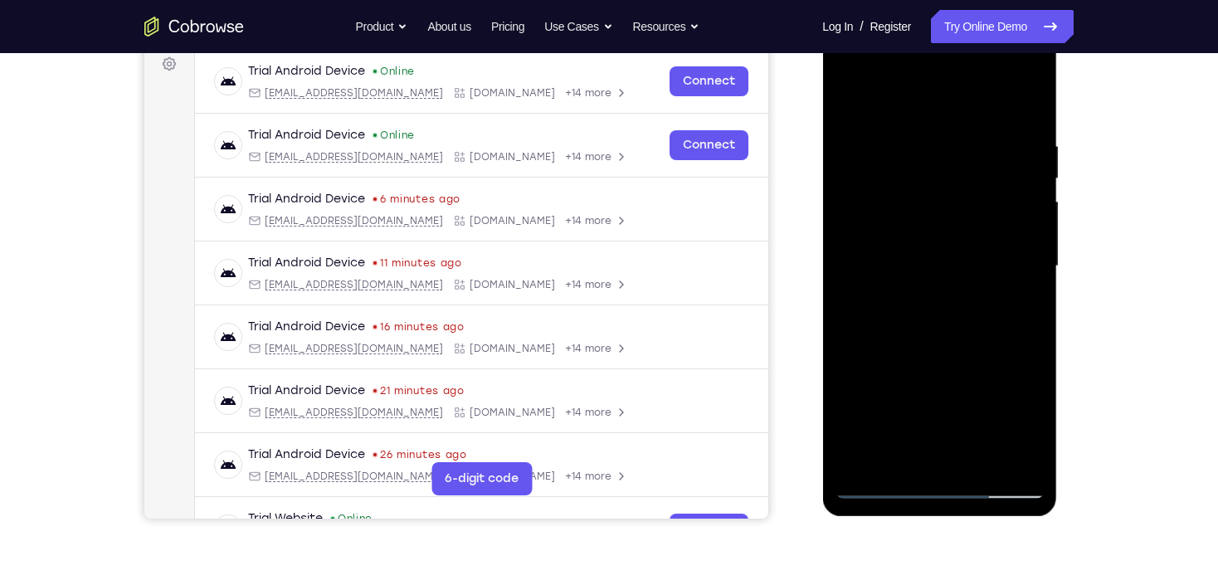
click at [899, 105] on div at bounding box center [939, 266] width 209 height 465
click at [1028, 120] on div at bounding box center [939, 266] width 209 height 465
click at [1008, 280] on div at bounding box center [939, 266] width 209 height 465
click at [988, 455] on div at bounding box center [939, 266] width 209 height 465
click at [935, 355] on div at bounding box center [939, 266] width 209 height 465
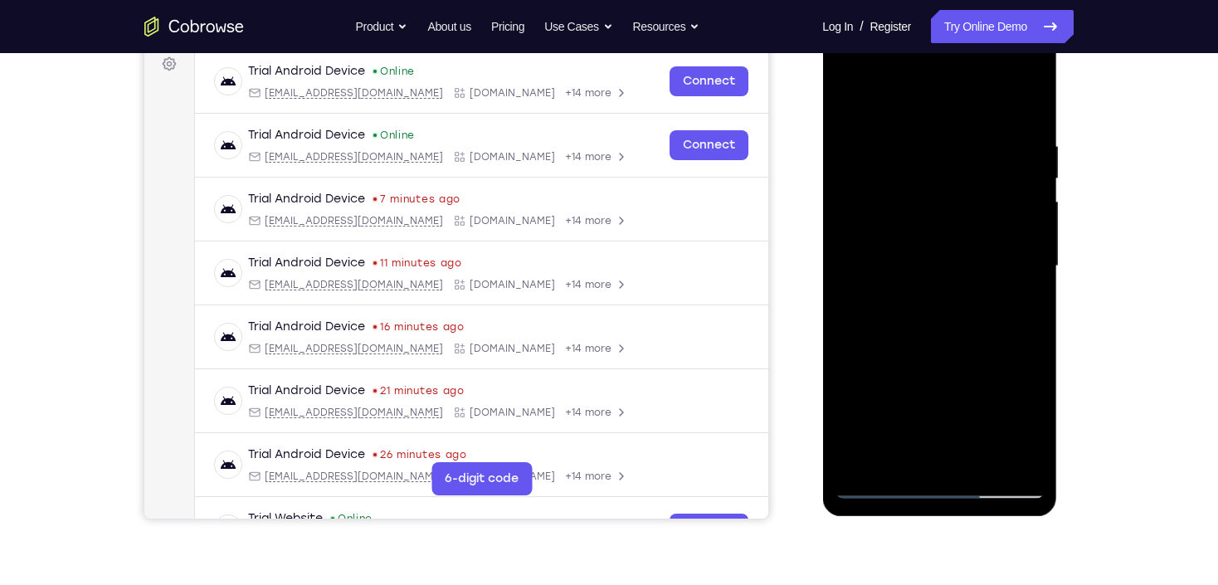
click at [854, 102] on div at bounding box center [939, 266] width 209 height 465
drag, startPoint x: 935, startPoint y: 359, endPoint x: 933, endPoint y: 232, distance: 127.0
click at [933, 232] on div at bounding box center [939, 266] width 209 height 465
drag, startPoint x: 923, startPoint y: 354, endPoint x: 932, endPoint y: 123, distance: 231.7
click at [932, 123] on div at bounding box center [939, 266] width 209 height 465
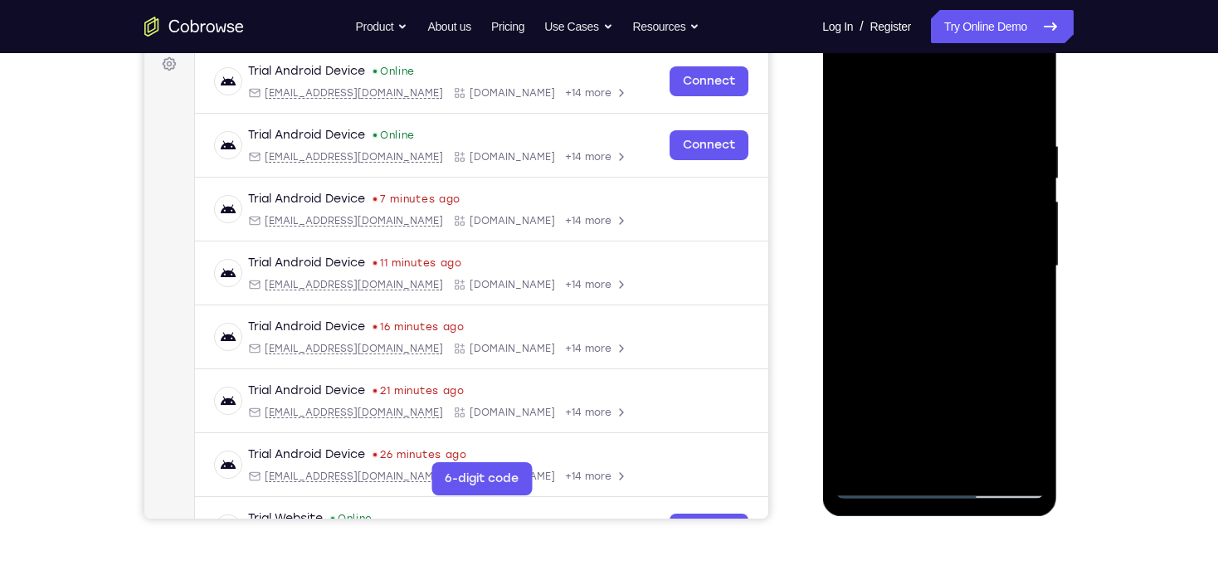
drag, startPoint x: 950, startPoint y: 378, endPoint x: 971, endPoint y: 100, distance: 278.8
click at [970, 106] on div at bounding box center [939, 266] width 209 height 465
drag, startPoint x: 940, startPoint y: 339, endPoint x: 964, endPoint y: 77, distance: 263.4
click at [964, 82] on div at bounding box center [939, 266] width 209 height 465
drag, startPoint x: 925, startPoint y: 380, endPoint x: 956, endPoint y: 56, distance: 325.1
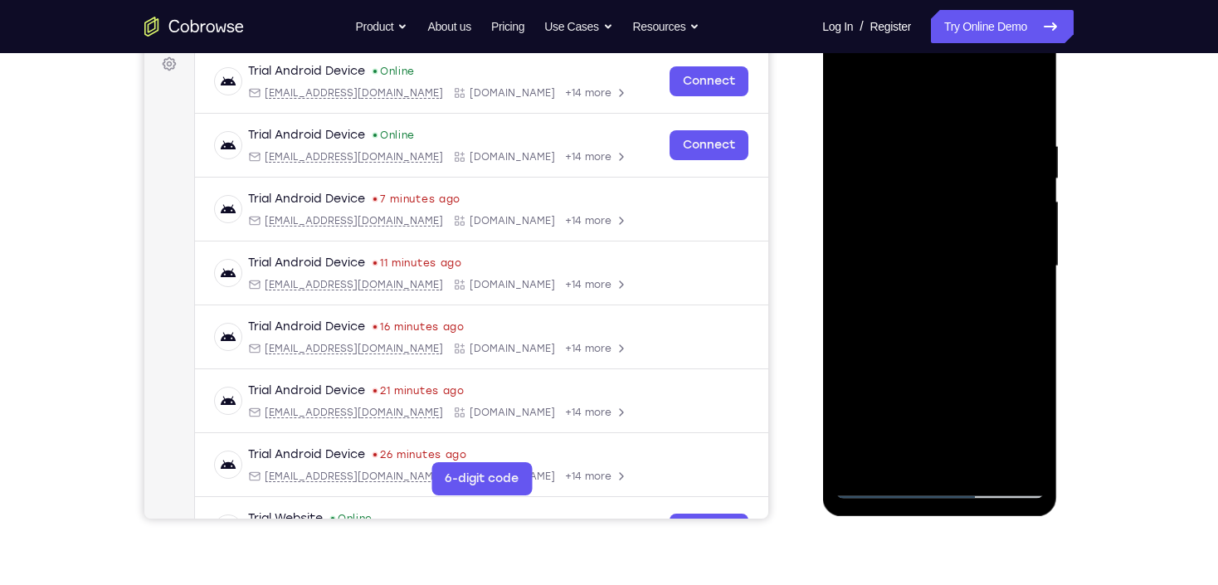
click at [955, 59] on div at bounding box center [939, 266] width 209 height 465
drag, startPoint x: 958, startPoint y: 359, endPoint x: 968, endPoint y: 261, distance: 97.6
click at [968, 261] on div at bounding box center [939, 266] width 209 height 465
click at [1031, 221] on div at bounding box center [939, 266] width 209 height 465
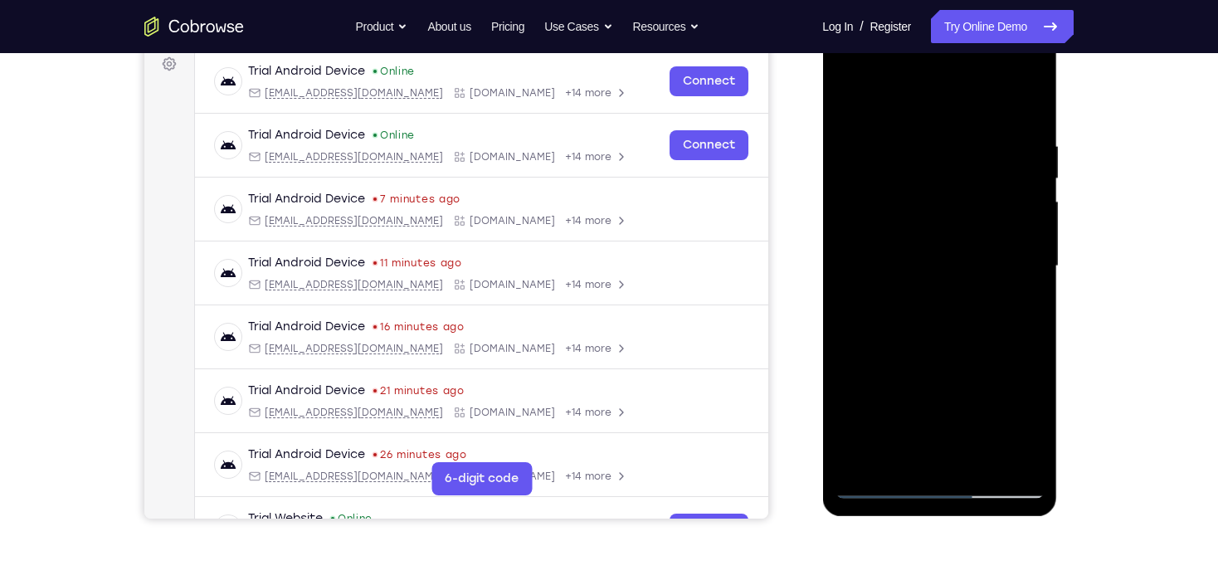
click at [1031, 221] on div at bounding box center [939, 266] width 209 height 465
drag, startPoint x: 949, startPoint y: 400, endPoint x: 982, endPoint y: 105, distance: 297.3
click at [978, 115] on div at bounding box center [939, 266] width 209 height 465
drag, startPoint x: 943, startPoint y: 354, endPoint x: 995, endPoint y: 110, distance: 249.5
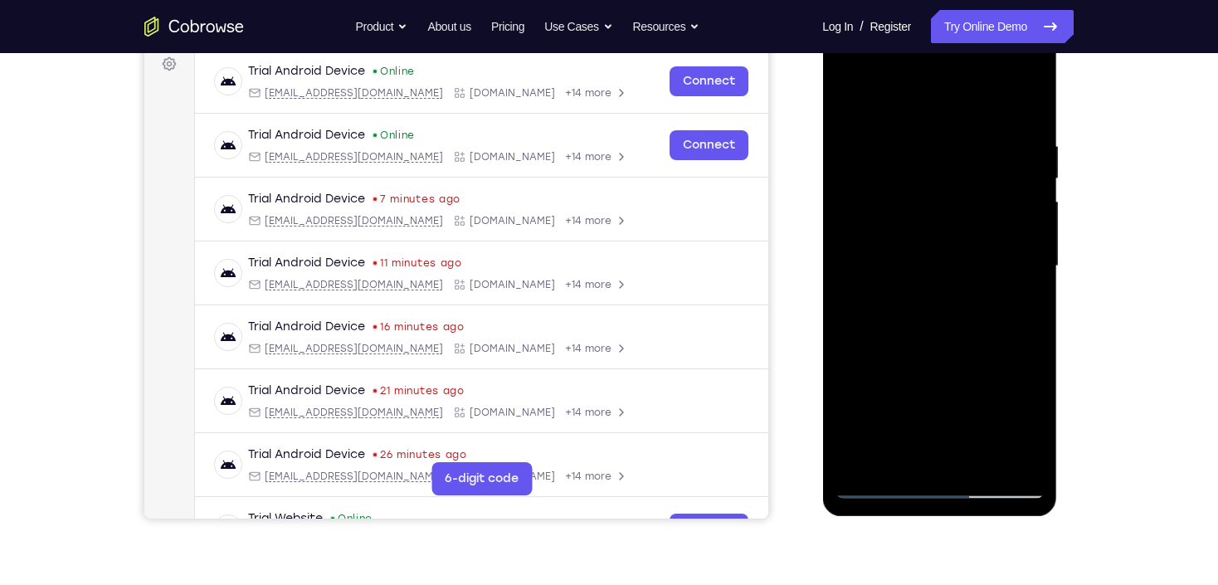
click at [995, 118] on div at bounding box center [939, 266] width 209 height 465
drag, startPoint x: 940, startPoint y: 343, endPoint x: 964, endPoint y: 96, distance: 247.7
click at [964, 97] on div at bounding box center [939, 266] width 209 height 465
click at [1028, 94] on div at bounding box center [939, 266] width 209 height 465
click at [901, 394] on div at bounding box center [939, 266] width 209 height 465
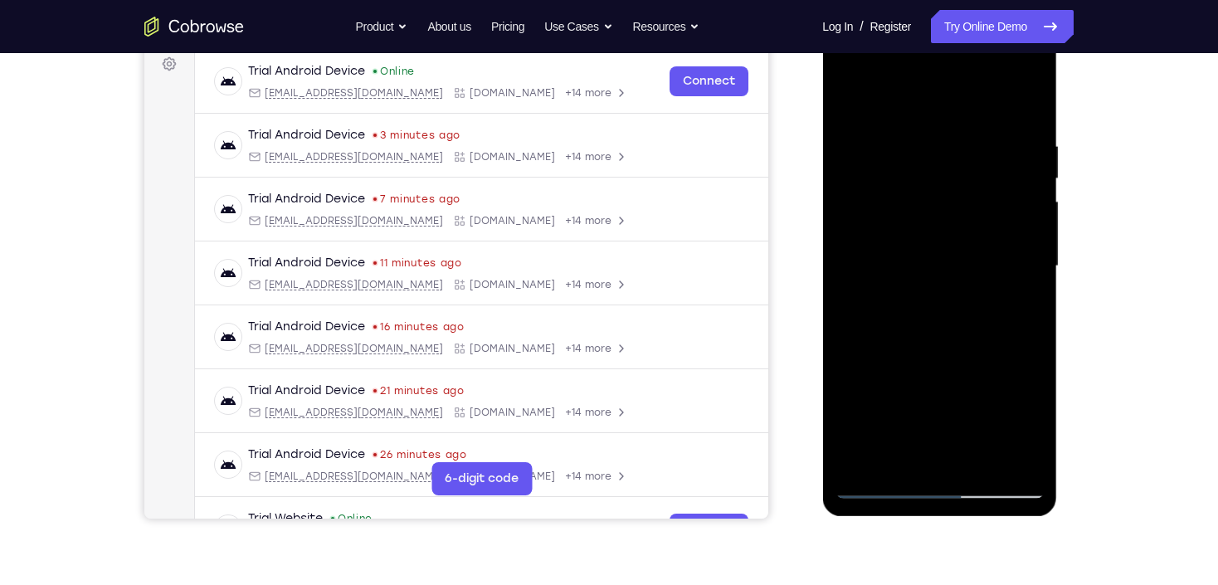
drag, startPoint x: 937, startPoint y: 368, endPoint x: 959, endPoint y: 154, distance: 215.3
click at [959, 154] on div at bounding box center [939, 266] width 209 height 465
click at [936, 382] on div at bounding box center [939, 266] width 209 height 465
drag, startPoint x: 967, startPoint y: 216, endPoint x: 953, endPoint y: 363, distance: 147.6
click at [953, 363] on div at bounding box center [939, 266] width 209 height 465
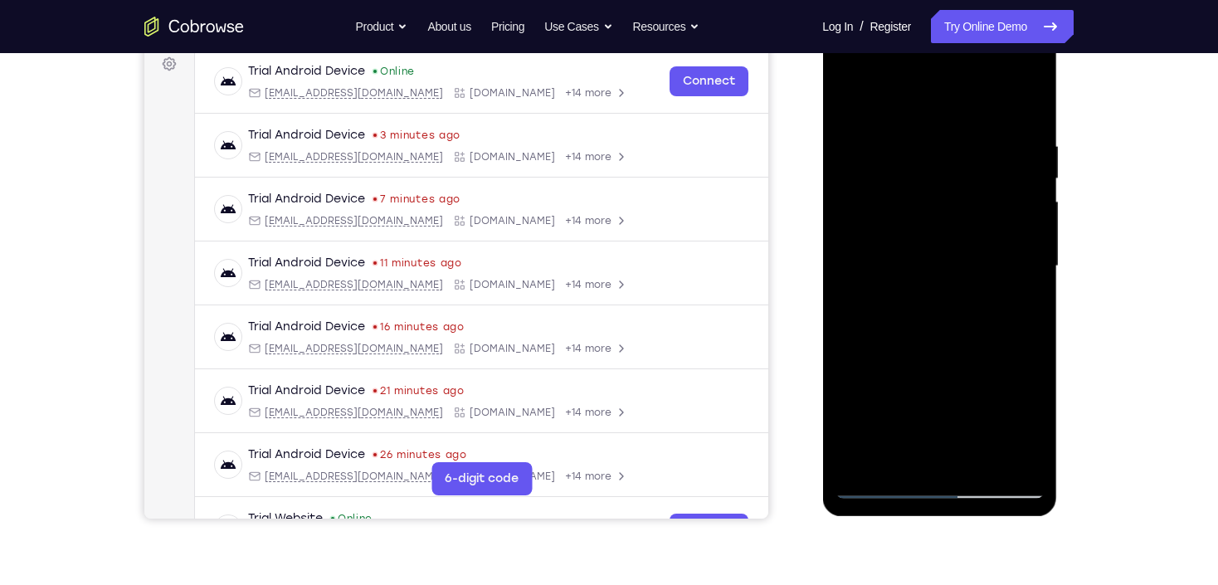
click at [848, 103] on div at bounding box center [939, 266] width 209 height 465
drag, startPoint x: 979, startPoint y: 385, endPoint x: 979, endPoint y: 212, distance: 173.5
click at [979, 212] on div at bounding box center [939, 266] width 209 height 465
click at [889, 339] on div at bounding box center [939, 266] width 209 height 465
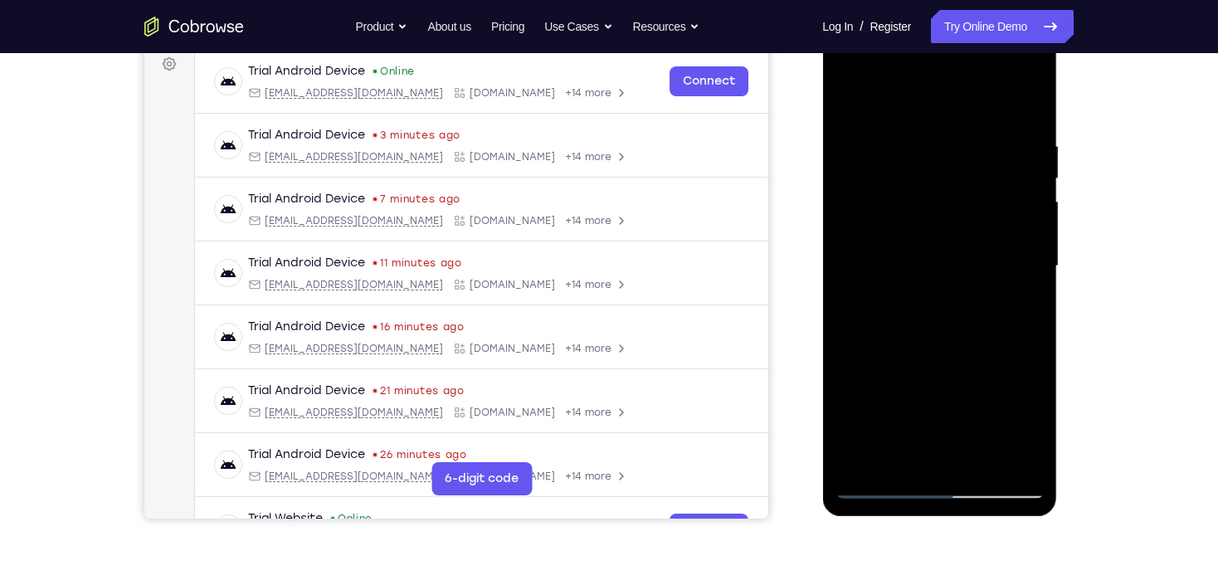
click at [848, 105] on div at bounding box center [939, 266] width 209 height 465
click at [844, 91] on div at bounding box center [939, 266] width 209 height 465
click at [852, 95] on div at bounding box center [939, 266] width 209 height 465
click at [1015, 456] on div at bounding box center [939, 266] width 209 height 465
drag, startPoint x: 922, startPoint y: 356, endPoint x: 949, endPoint y: 212, distance: 146.8
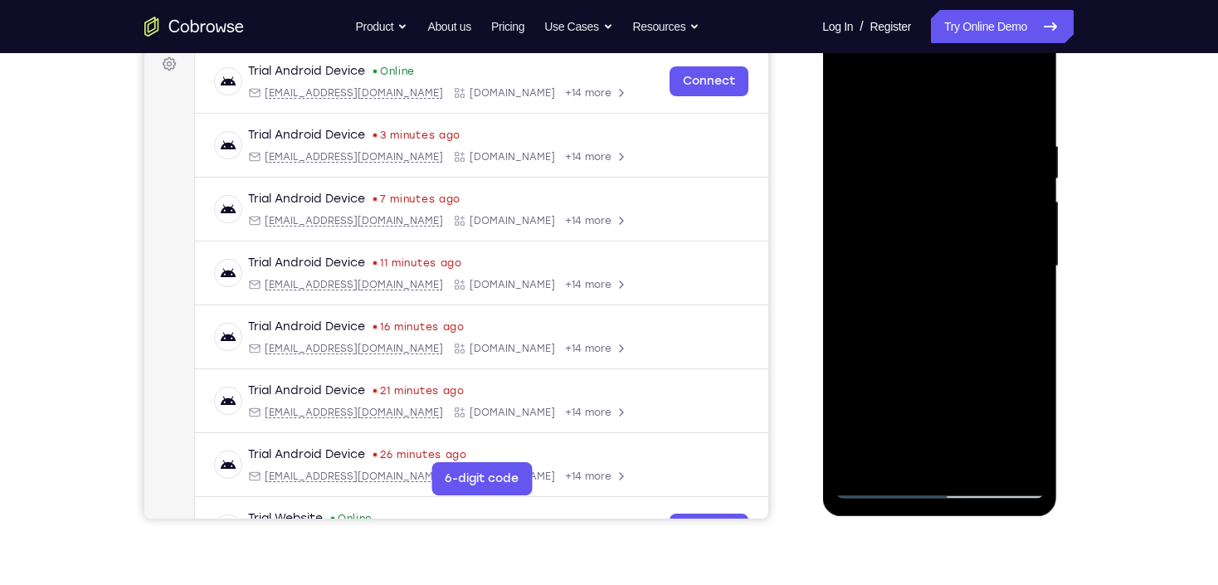
click at [949, 212] on div at bounding box center [939, 266] width 209 height 465
click at [930, 222] on div at bounding box center [939, 266] width 209 height 465
drag, startPoint x: 1031, startPoint y: 161, endPoint x: 1009, endPoint y: 277, distance: 118.2
click at [1009, 277] on div at bounding box center [939, 266] width 209 height 465
click at [1035, 261] on div at bounding box center [939, 266] width 209 height 465
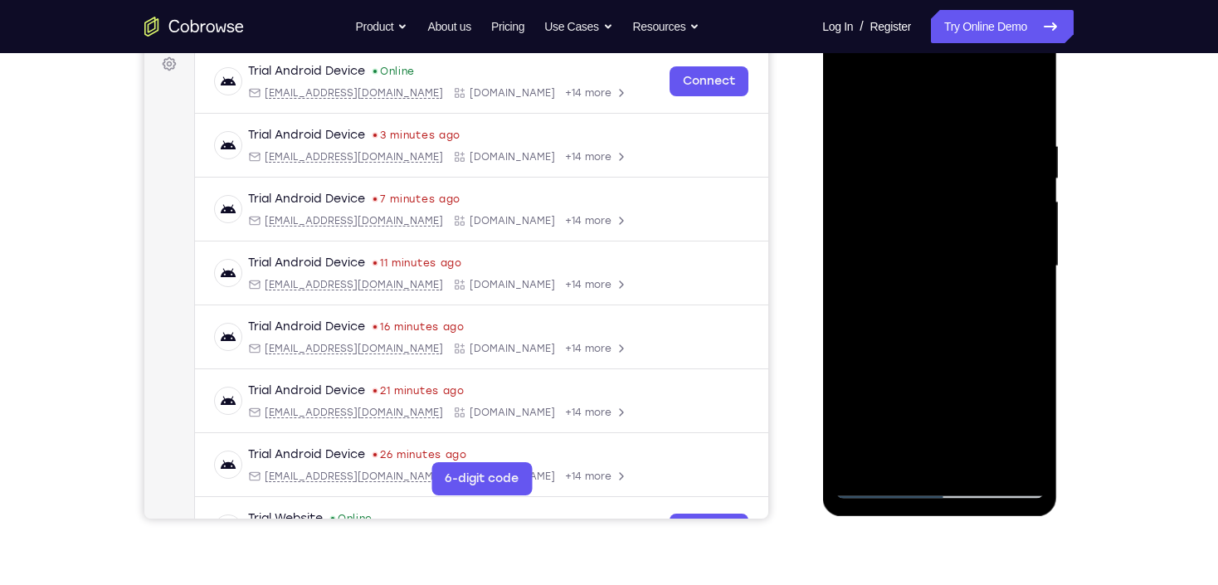
drag, startPoint x: 974, startPoint y: 189, endPoint x: 985, endPoint y: 121, distance: 69.0
click at [985, 123] on div at bounding box center [939, 266] width 209 height 465
drag, startPoint x: 963, startPoint y: 210, endPoint x: 964, endPoint y: 289, distance: 78.9
click at [964, 289] on div at bounding box center [939, 266] width 209 height 465
click at [1037, 269] on div at bounding box center [939, 266] width 209 height 465
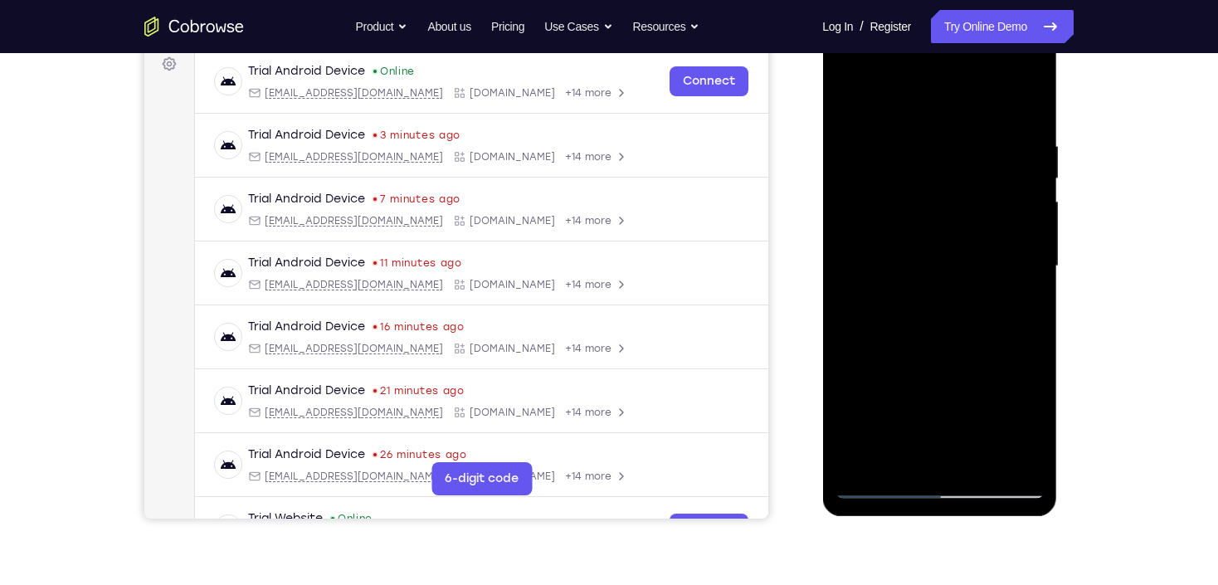
click at [1037, 269] on div at bounding box center [939, 266] width 209 height 465
click at [844, 271] on div at bounding box center [939, 266] width 209 height 465
click at [1029, 276] on div at bounding box center [939, 266] width 209 height 465
click at [1030, 270] on div at bounding box center [939, 266] width 209 height 465
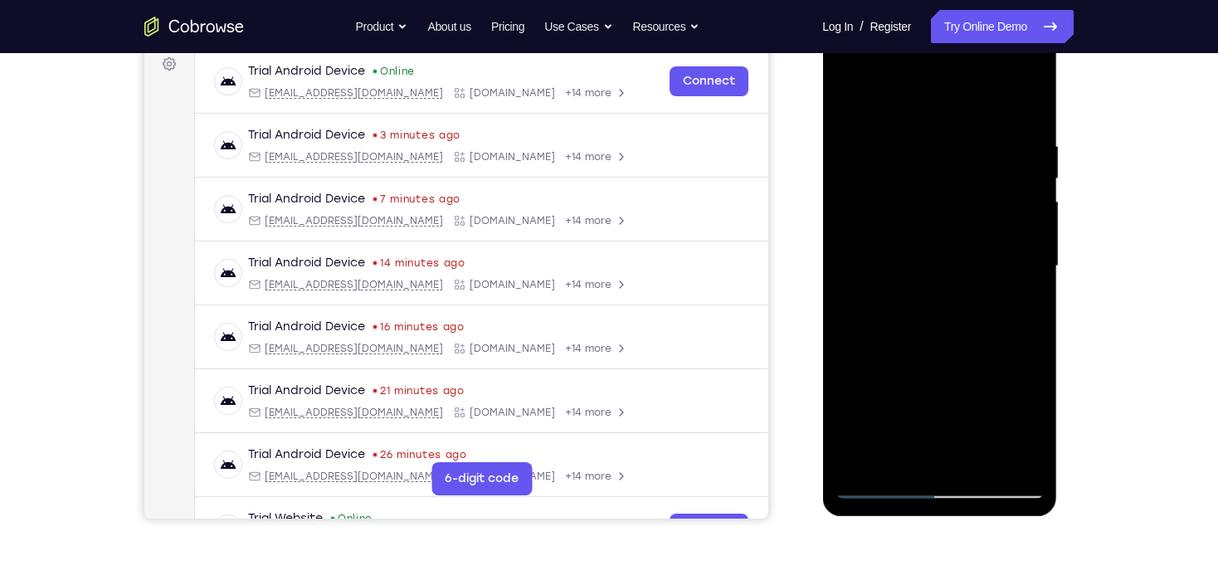
click at [1030, 270] on div at bounding box center [939, 266] width 209 height 465
click at [850, 95] on div at bounding box center [939, 266] width 209 height 465
drag, startPoint x: 996, startPoint y: 339, endPoint x: 1009, endPoint y: 199, distance: 140.1
click at [1009, 199] on div at bounding box center [939, 266] width 209 height 465
click at [895, 300] on div at bounding box center [939, 266] width 209 height 465
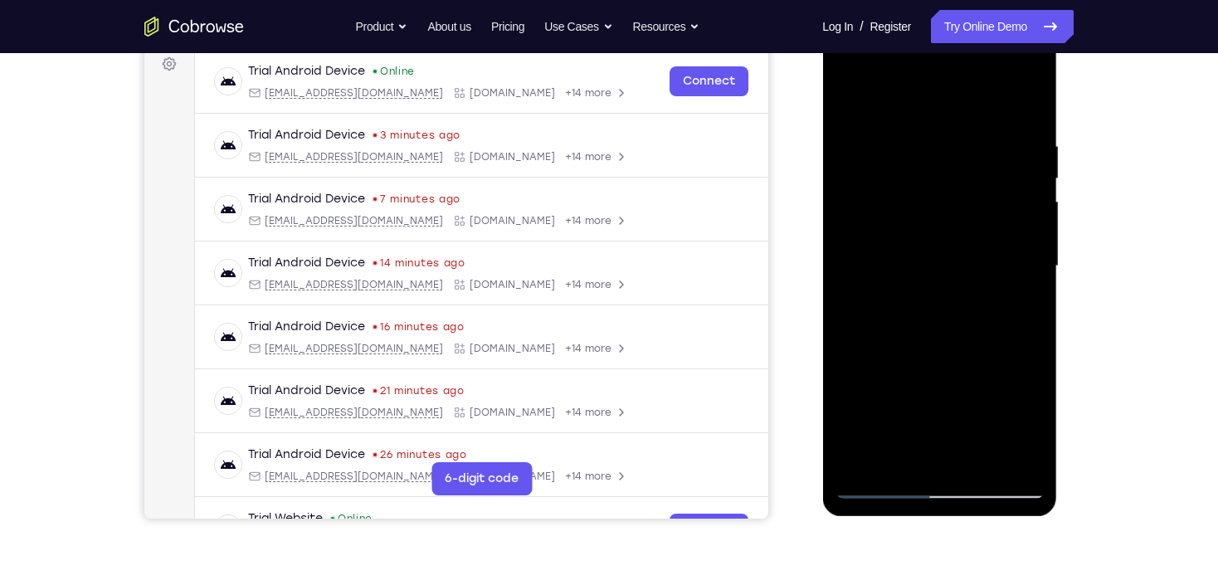
drag, startPoint x: 949, startPoint y: 193, endPoint x: 960, endPoint y: 277, distance: 84.6
click at [964, 340] on div at bounding box center [939, 266] width 209 height 465
click at [1032, 267] on div at bounding box center [939, 266] width 209 height 465
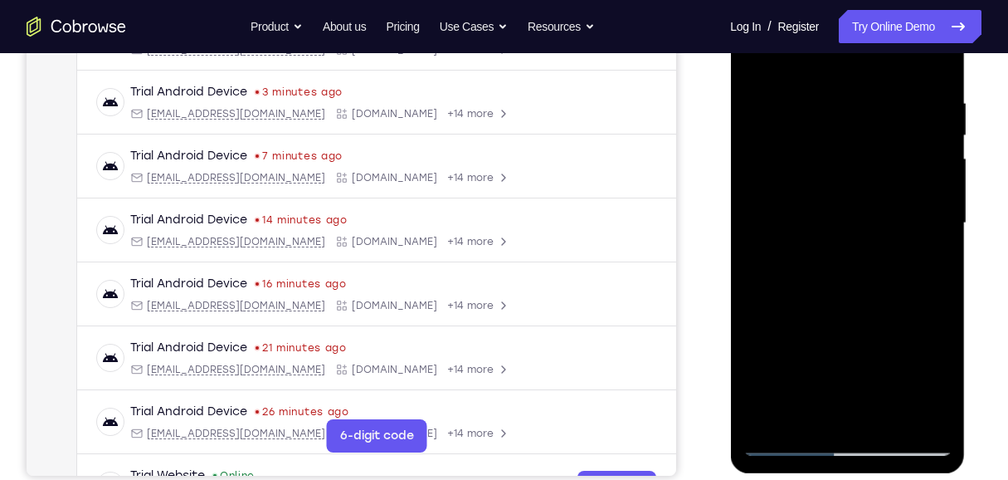
scroll to position [309, 0]
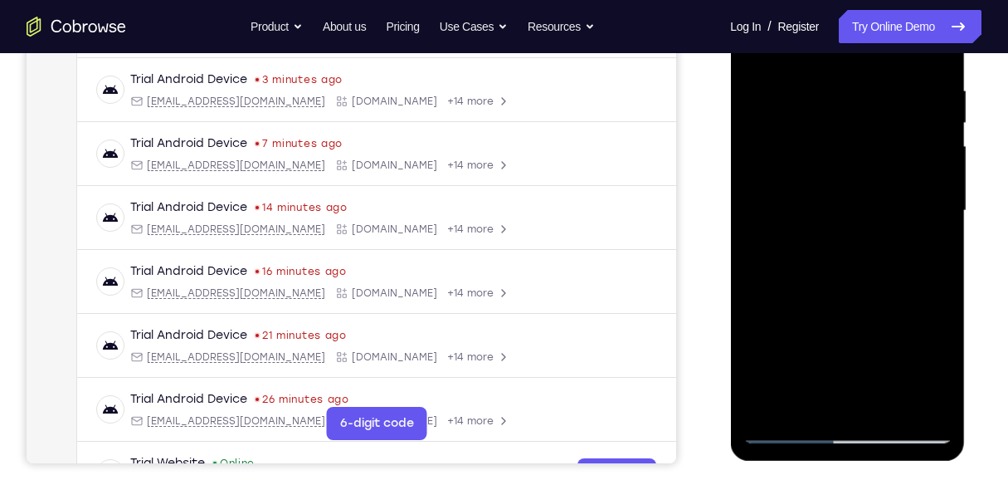
click at [940, 215] on div at bounding box center [847, 210] width 209 height 465
click at [945, 214] on div at bounding box center [847, 210] width 209 height 465
click at [751, 215] on div at bounding box center [847, 210] width 209 height 465
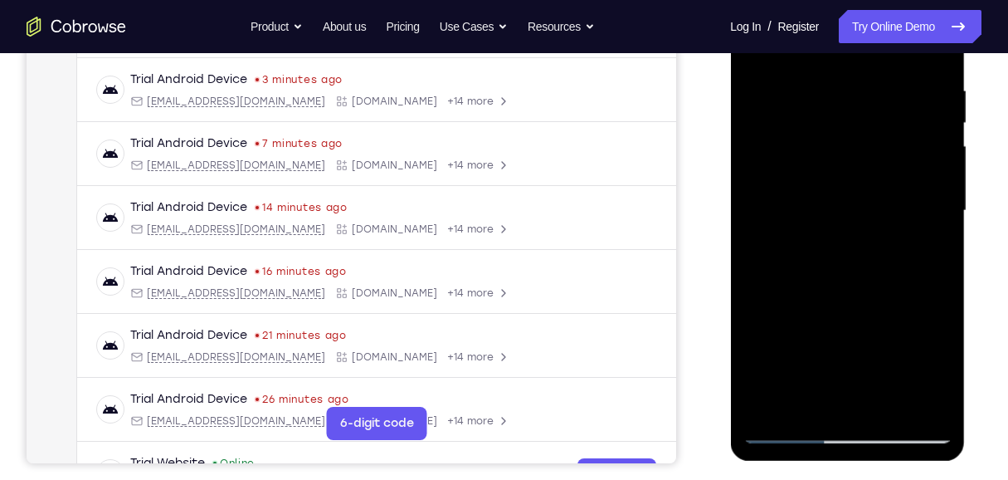
click at [937, 217] on div at bounding box center [847, 210] width 209 height 465
click at [938, 217] on div at bounding box center [847, 210] width 209 height 465
click at [759, 217] on div at bounding box center [847, 210] width 209 height 465
click at [945, 213] on div at bounding box center [847, 210] width 209 height 465
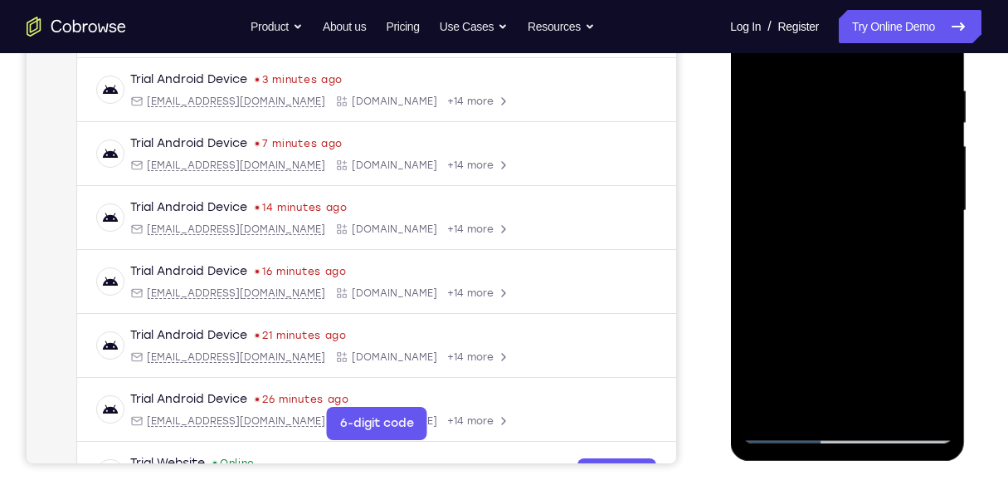
click at [945, 213] on div at bounding box center [847, 210] width 209 height 465
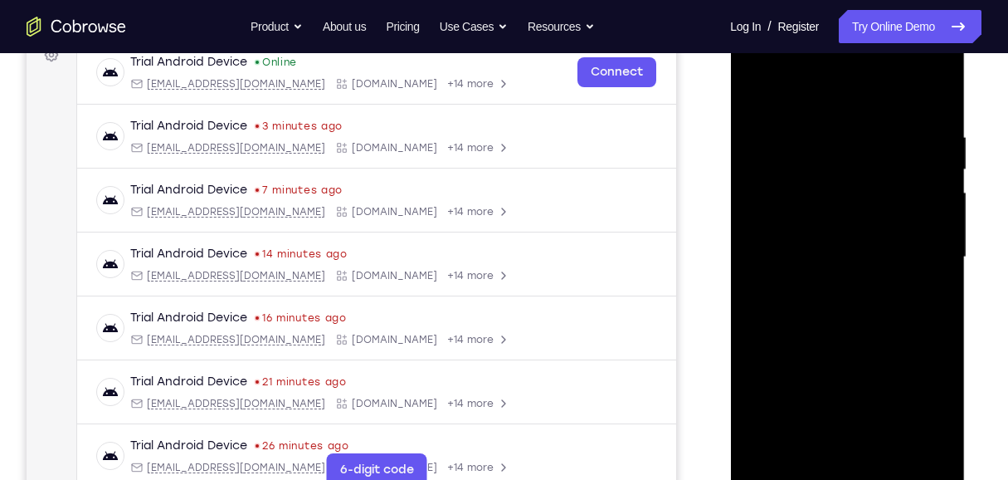
scroll to position [198, 0]
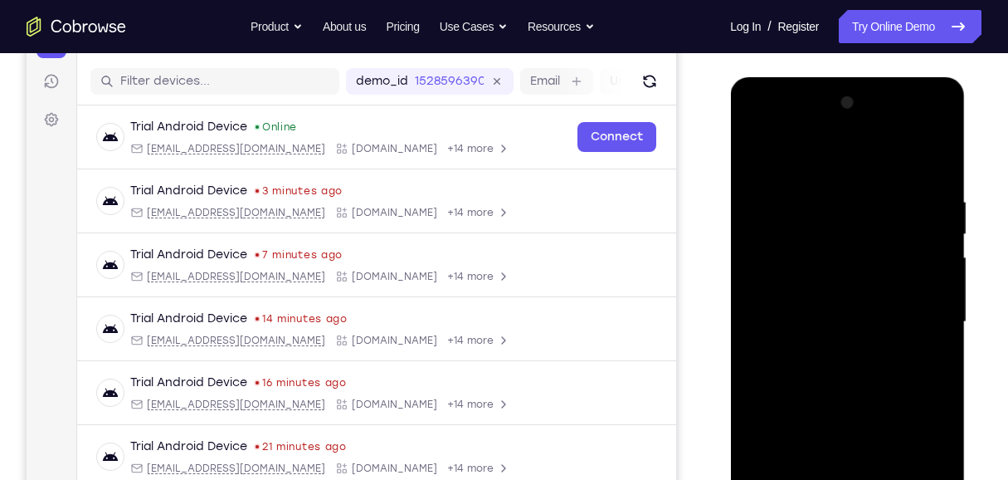
click at [759, 149] on div at bounding box center [847, 322] width 209 height 465
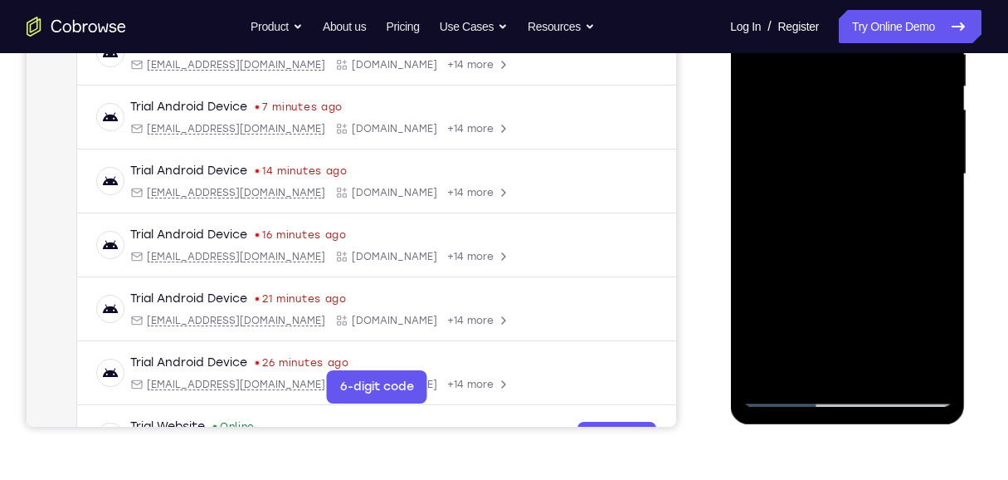
scroll to position [364, 0]
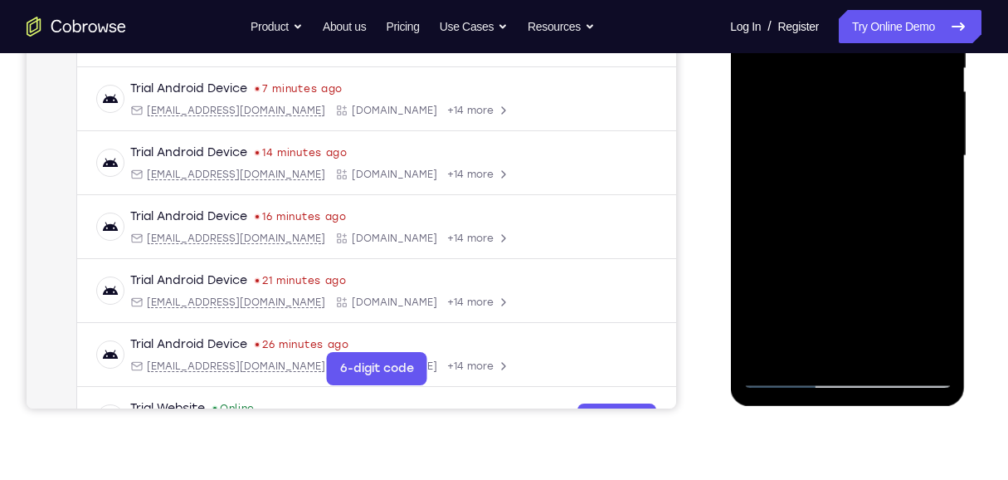
drag, startPoint x: 862, startPoint y: 278, endPoint x: 866, endPoint y: 129, distance: 149.5
click at [866, 129] on div at bounding box center [847, 156] width 209 height 465
click at [851, 240] on div at bounding box center [847, 156] width 209 height 465
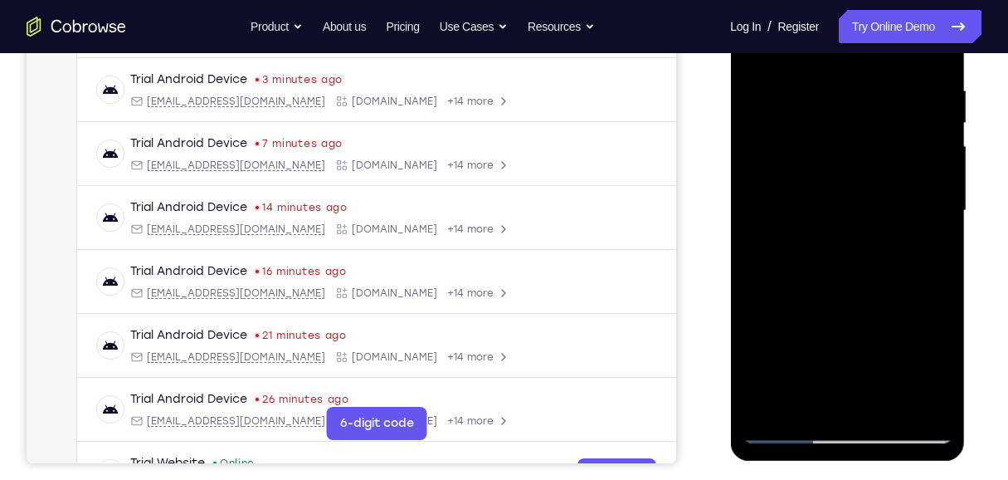
scroll to position [253, 0]
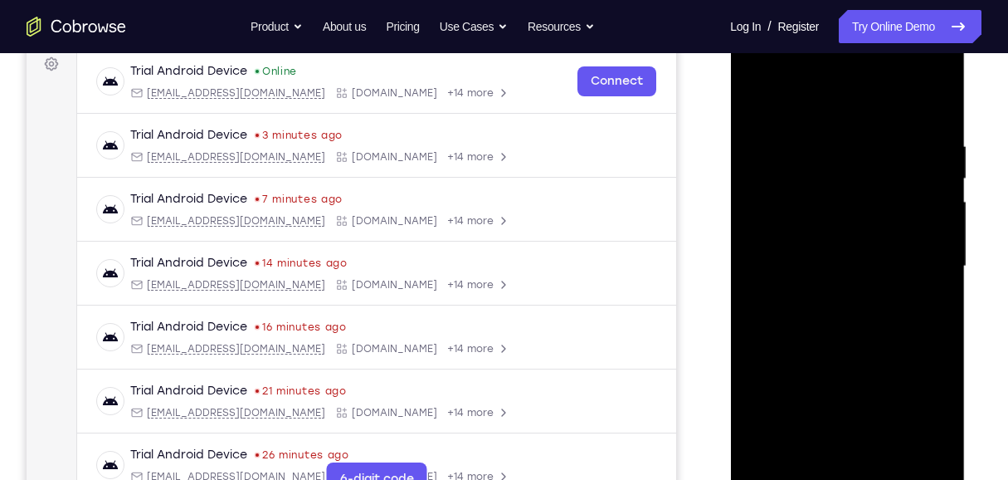
drag, startPoint x: 878, startPoint y: 177, endPoint x: 876, endPoint y: 324, distance: 146.9
click at [876, 324] on div at bounding box center [847, 266] width 209 height 465
click at [935, 273] on div at bounding box center [847, 266] width 209 height 465
click at [944, 264] on div at bounding box center [847, 266] width 209 height 465
click at [945, 263] on div at bounding box center [847, 266] width 209 height 465
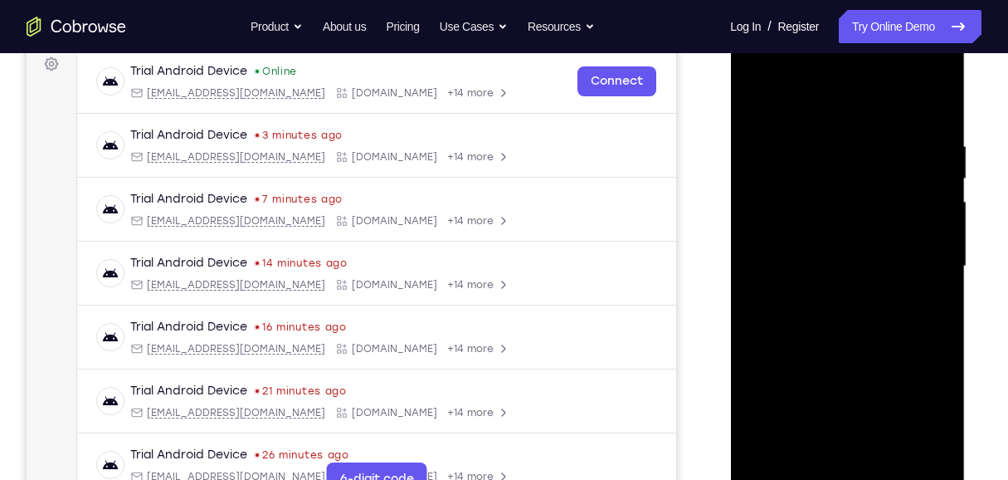
click at [937, 269] on div at bounding box center [847, 266] width 209 height 465
click at [760, 104] on div at bounding box center [847, 266] width 209 height 465
drag, startPoint x: 813, startPoint y: 365, endPoint x: 863, endPoint y: 153, distance: 218.4
click at [863, 153] on div at bounding box center [847, 266] width 209 height 465
click at [910, 325] on div at bounding box center [847, 266] width 209 height 465
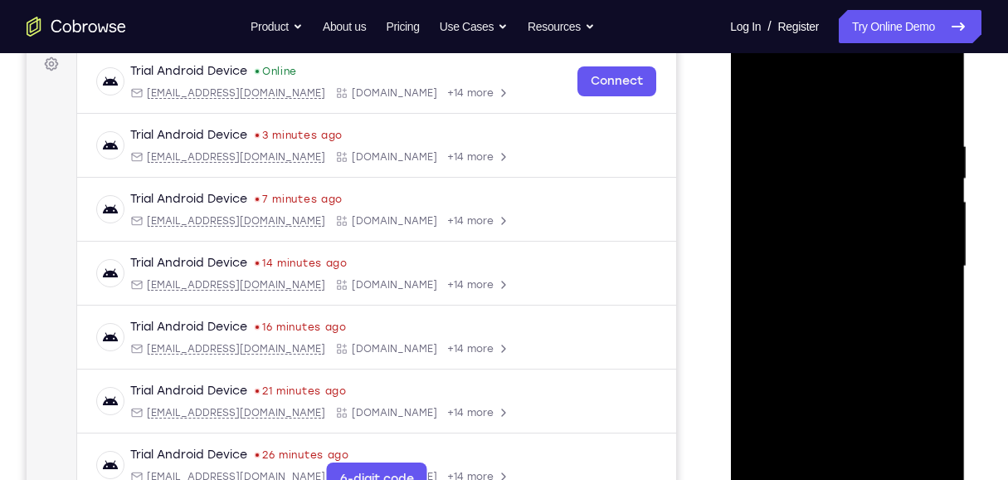
drag, startPoint x: 881, startPoint y: 184, endPoint x: 873, endPoint y: 322, distance: 138.0
click at [925, 372] on div at bounding box center [847, 266] width 209 height 465
click at [941, 279] on div at bounding box center [847, 266] width 209 height 465
click at [935, 266] on div at bounding box center [847, 266] width 209 height 465
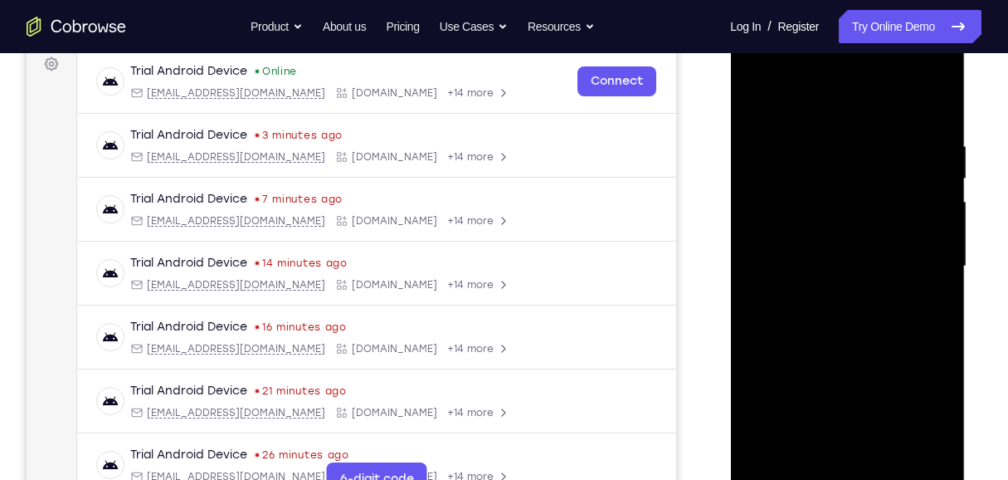
click at [935, 265] on div at bounding box center [847, 266] width 209 height 465
click at [940, 272] on div at bounding box center [847, 266] width 209 height 465
click at [761, 103] on div at bounding box center [847, 266] width 209 height 465
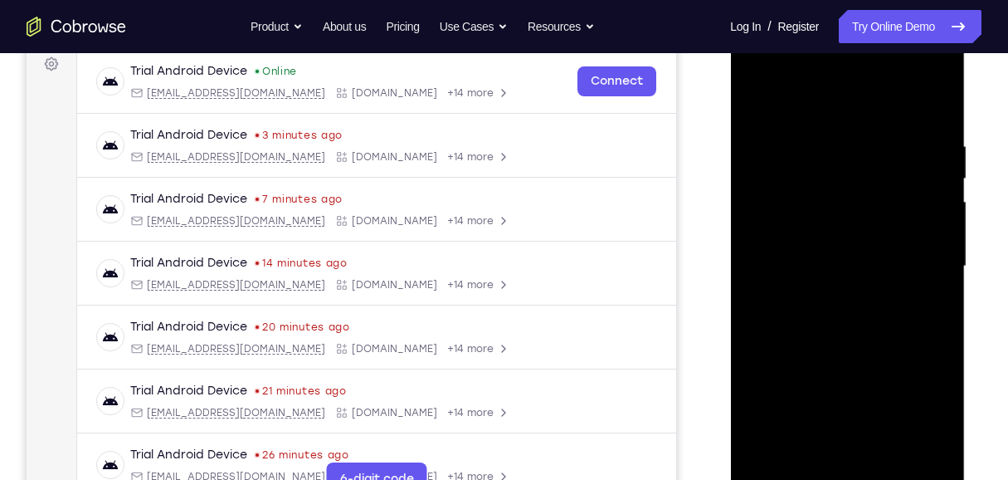
drag, startPoint x: 827, startPoint y: 335, endPoint x: 845, endPoint y: 171, distance: 165.3
click at [845, 179] on div at bounding box center [847, 266] width 209 height 465
drag, startPoint x: 818, startPoint y: 329, endPoint x: 836, endPoint y: 214, distance: 116.0
click at [836, 214] on div at bounding box center [847, 266] width 209 height 465
click at [902, 222] on div at bounding box center [847, 266] width 209 height 465
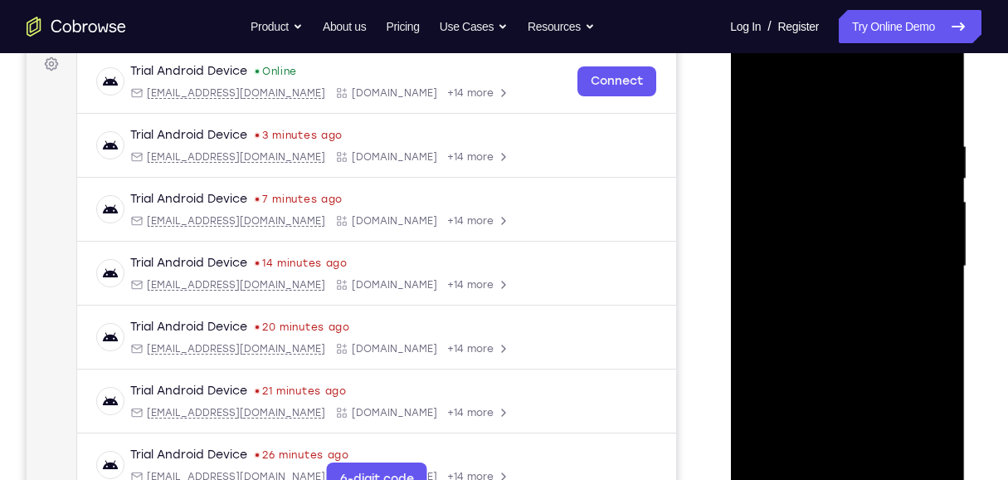
drag, startPoint x: 816, startPoint y: 143, endPoint x: 836, endPoint y: 300, distance: 158.9
click at [836, 300] on div at bounding box center [847, 266] width 209 height 465
click at [783, 120] on div at bounding box center [847, 266] width 209 height 465
click at [783, 123] on div at bounding box center [847, 266] width 209 height 465
drag, startPoint x: 842, startPoint y: 373, endPoint x: 854, endPoint y: 239, distance: 135.0
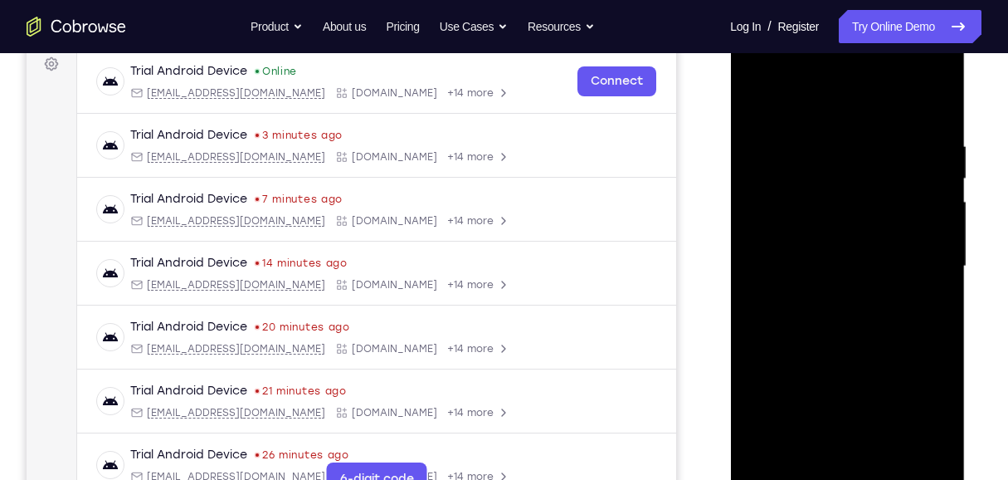
click at [854, 239] on div at bounding box center [847, 266] width 209 height 465
drag, startPoint x: 855, startPoint y: 320, endPoint x: 851, endPoint y: 217, distance: 103.8
click at [851, 217] on div at bounding box center [847, 266] width 209 height 465
drag, startPoint x: 842, startPoint y: 319, endPoint x: 856, endPoint y: 168, distance: 150.9
click at [856, 168] on div at bounding box center [847, 266] width 209 height 465
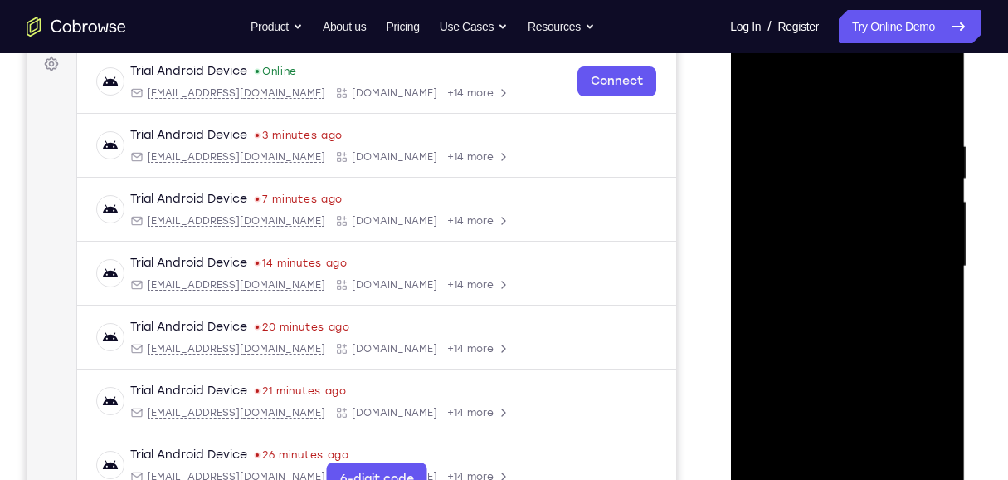
drag, startPoint x: 829, startPoint y: 373, endPoint x: 841, endPoint y: 212, distance: 160.6
click at [841, 214] on div at bounding box center [847, 266] width 209 height 465
drag, startPoint x: 839, startPoint y: 266, endPoint x: 848, endPoint y: 159, distance: 107.5
click at [848, 160] on div at bounding box center [847, 266] width 209 height 465
drag, startPoint x: 841, startPoint y: 353, endPoint x: 852, endPoint y: 188, distance: 164.7
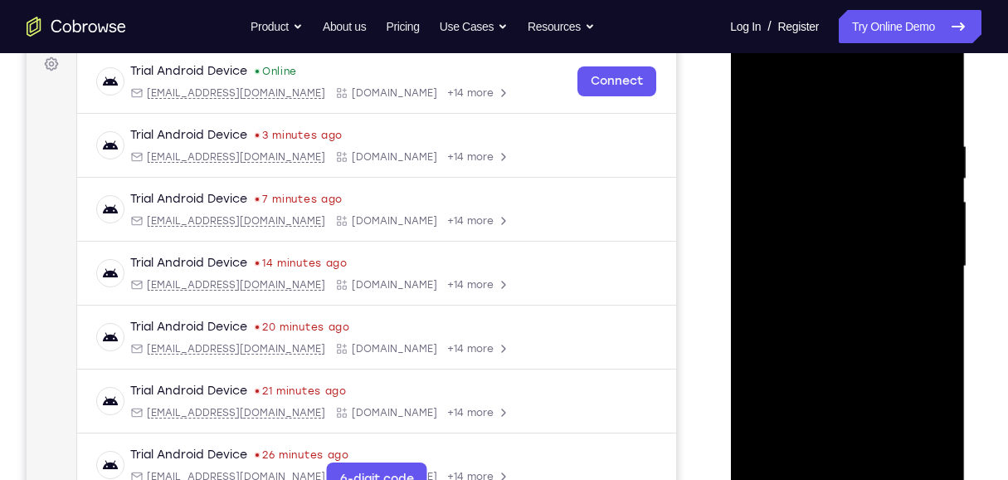
click at [852, 188] on div at bounding box center [847, 266] width 209 height 465
drag, startPoint x: 834, startPoint y: 347, endPoint x: 852, endPoint y: 127, distance: 220.7
click at [852, 127] on div at bounding box center [847, 266] width 209 height 465
drag, startPoint x: 822, startPoint y: 365, endPoint x: 848, endPoint y: 176, distance: 191.0
click at [848, 178] on div at bounding box center [847, 266] width 209 height 465
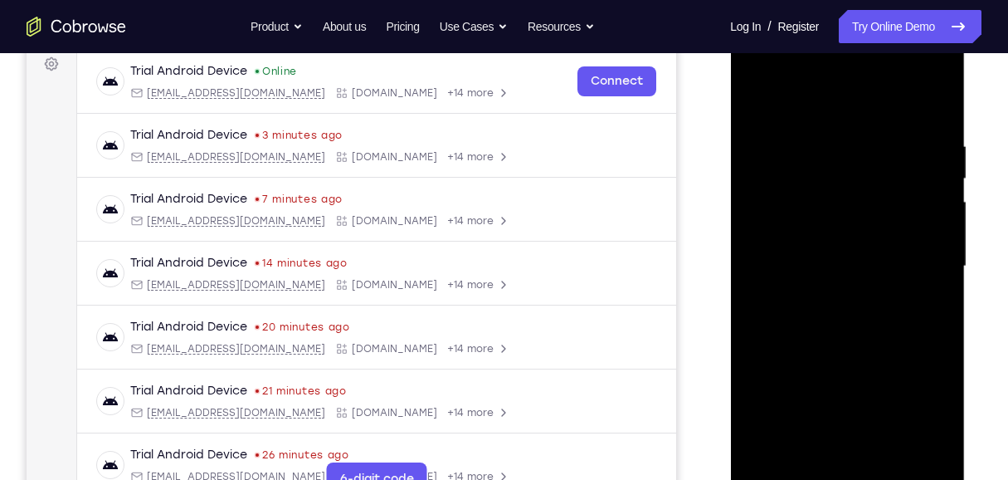
drag, startPoint x: 818, startPoint y: 331, endPoint x: 842, endPoint y: 185, distance: 148.0
click at [842, 185] on div at bounding box center [847, 266] width 209 height 465
drag, startPoint x: 834, startPoint y: 351, endPoint x: 852, endPoint y: 176, distance: 176.0
click at [852, 176] on div at bounding box center [847, 266] width 209 height 465
drag, startPoint x: 827, startPoint y: 355, endPoint x: 849, endPoint y: 194, distance: 162.6
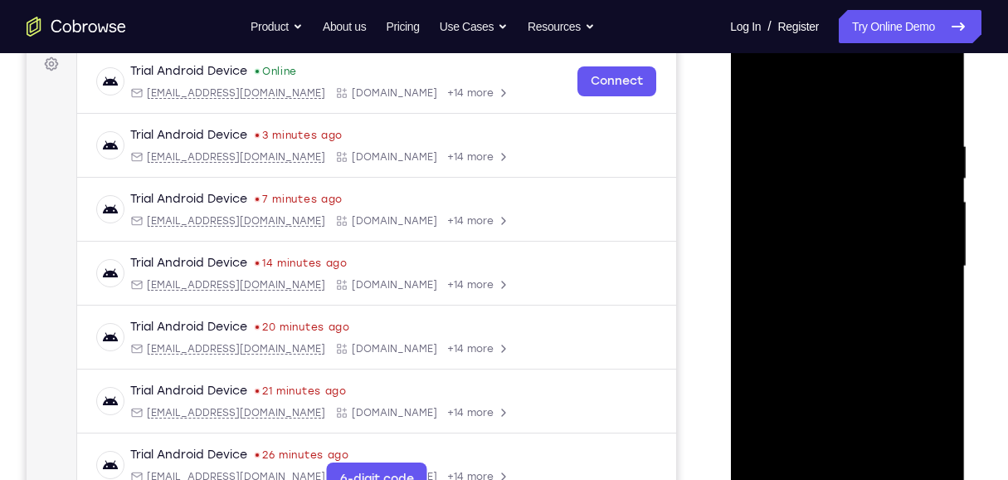
click at [849, 194] on div at bounding box center [847, 266] width 209 height 465
drag, startPoint x: 829, startPoint y: 307, endPoint x: 832, endPoint y: 168, distance: 138.6
click at [832, 168] on div at bounding box center [847, 266] width 209 height 465
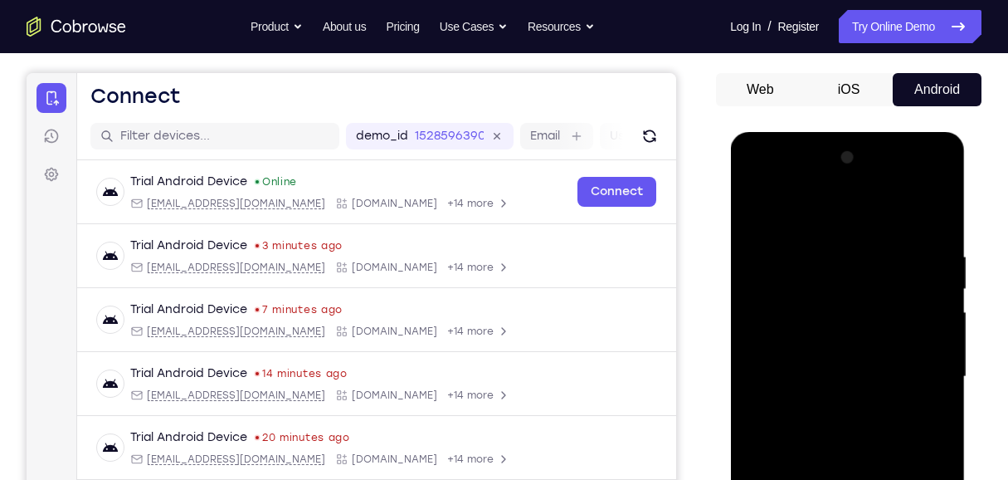
scroll to position [143, 0]
drag, startPoint x: 806, startPoint y: 417, endPoint x: 814, endPoint y: 459, distance: 42.3
click at [814, 465] on div at bounding box center [847, 376] width 209 height 465
drag, startPoint x: 802, startPoint y: 207, endPoint x: 803, endPoint y: 507, distance: 299.6
click at [803, 507] on div at bounding box center [847, 376] width 209 height 465
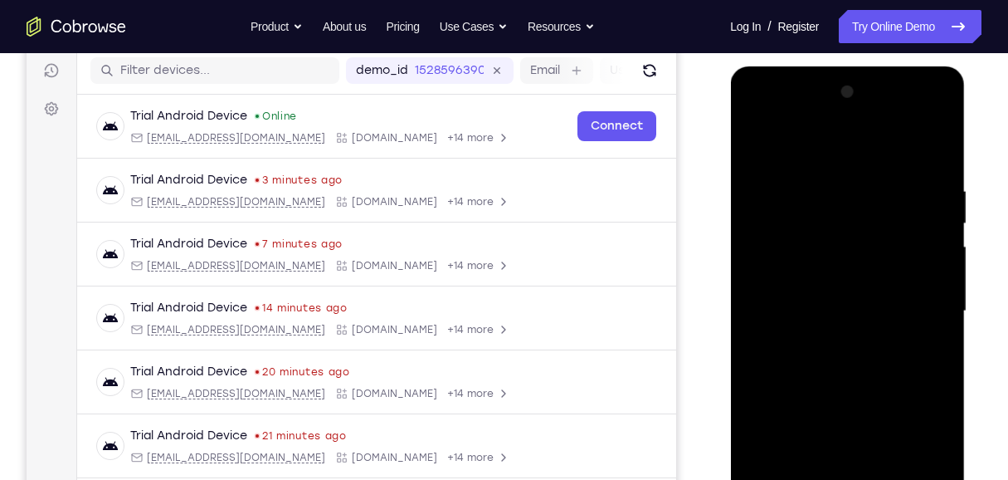
scroll to position [309, 0]
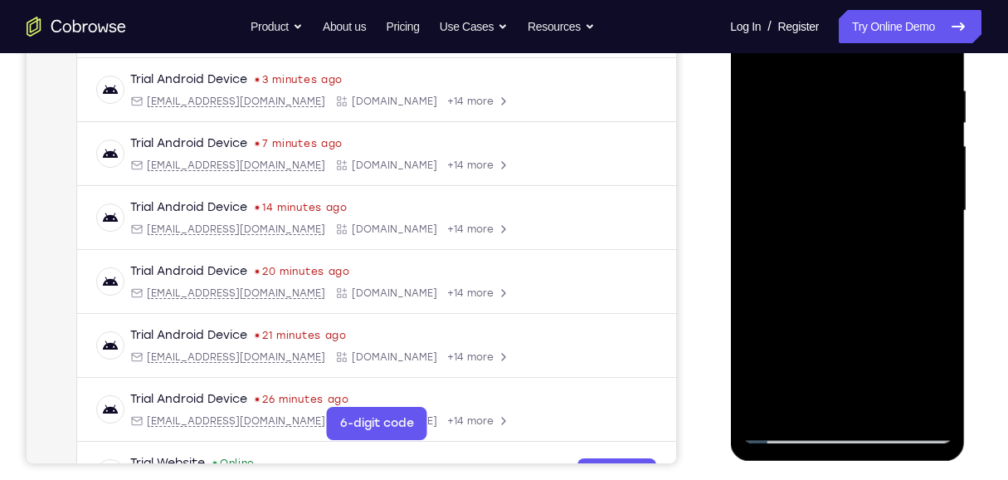
drag, startPoint x: 842, startPoint y: 135, endPoint x: 848, endPoint y: 507, distance: 371.9
click at [848, 464] on html "Online web based iOS Simulators and Android Emulators. Run iPhone, iPad, Mobile…" at bounding box center [848, 215] width 237 height 498
click at [788, 427] on div at bounding box center [847, 210] width 209 height 465
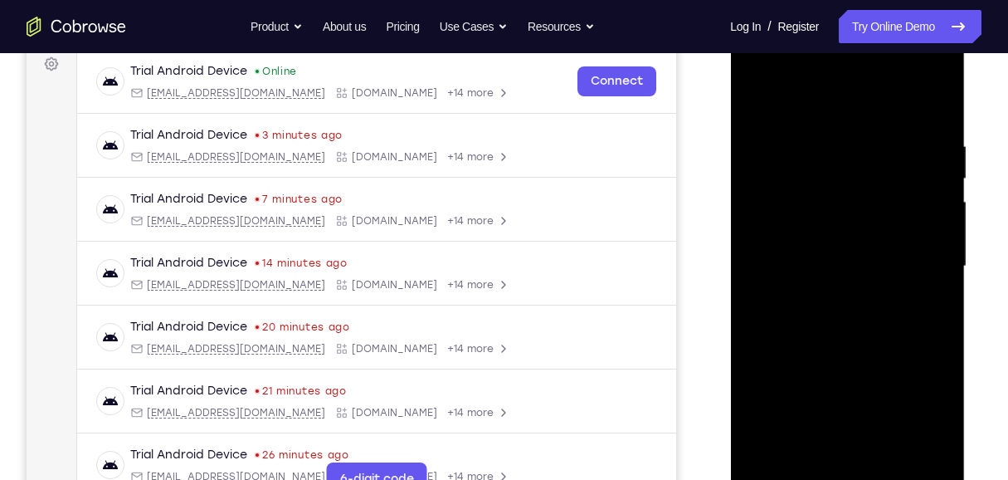
click at [945, 271] on div at bounding box center [847, 266] width 209 height 465
click at [754, 96] on div at bounding box center [847, 266] width 209 height 465
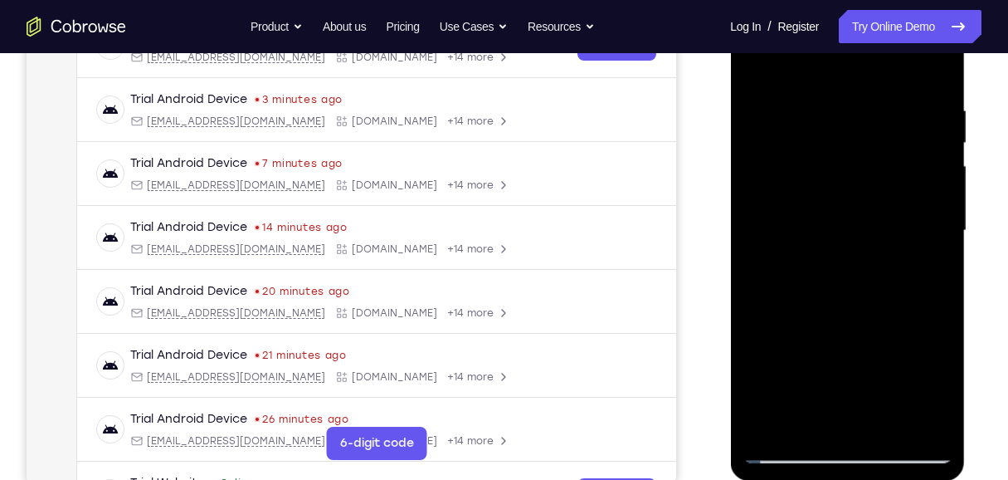
scroll to position [309, 0]
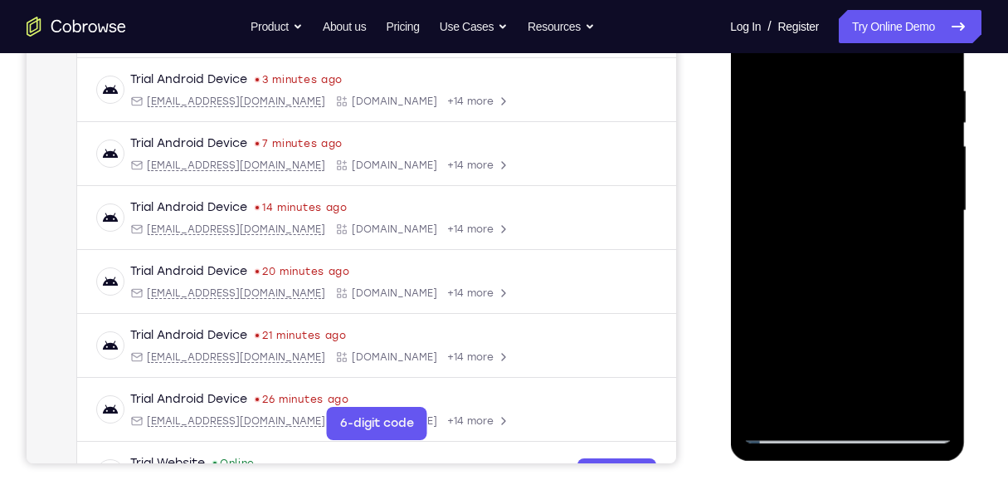
drag, startPoint x: 856, startPoint y: 321, endPoint x: 857, endPoint y: 138, distance: 183.4
click at [857, 138] on div at bounding box center [847, 210] width 209 height 465
drag, startPoint x: 851, startPoint y: 256, endPoint x: 844, endPoint y: 142, distance: 113.9
click at [844, 145] on div at bounding box center [847, 210] width 209 height 465
click at [769, 220] on div at bounding box center [847, 210] width 209 height 465
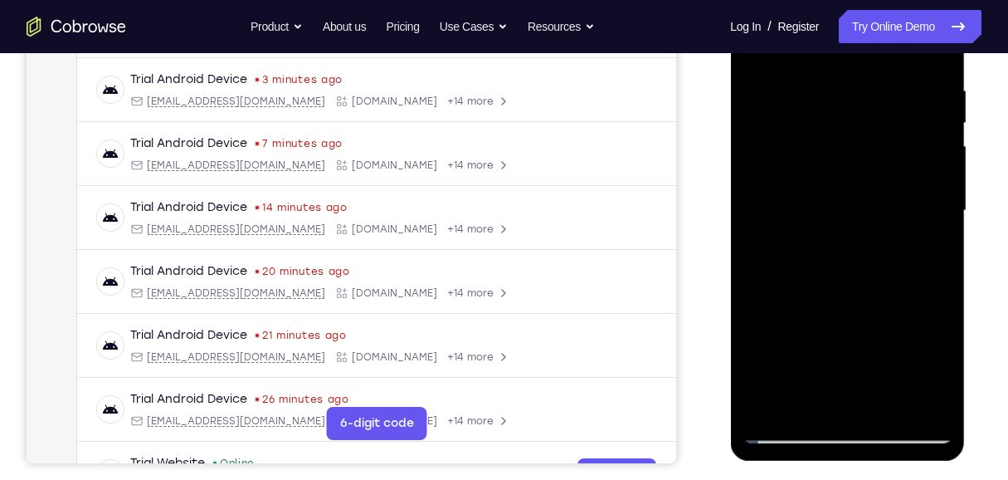
scroll to position [253, 0]
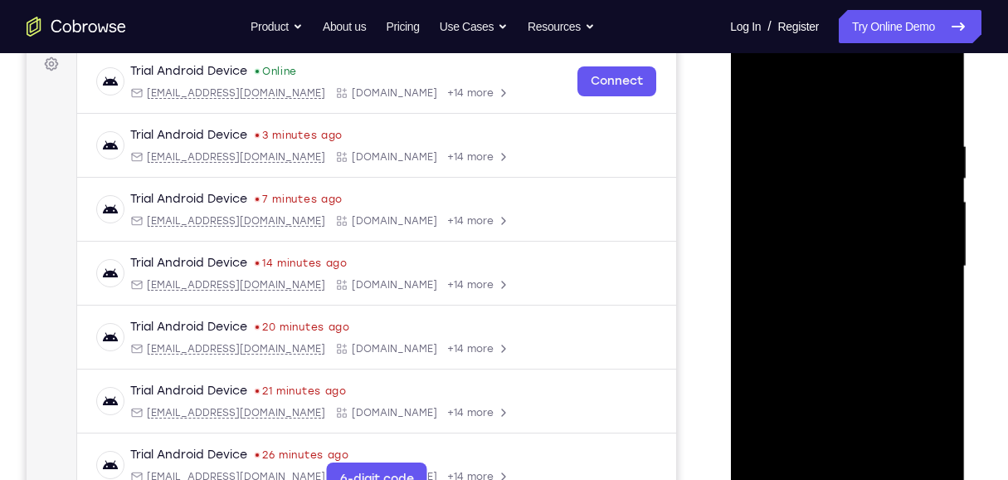
drag, startPoint x: 871, startPoint y: 178, endPoint x: 874, endPoint y: 330, distance: 152.7
click at [873, 331] on div at bounding box center [847, 266] width 209 height 465
click at [942, 259] on div at bounding box center [847, 266] width 209 height 465
click at [754, 99] on div at bounding box center [847, 266] width 209 height 465
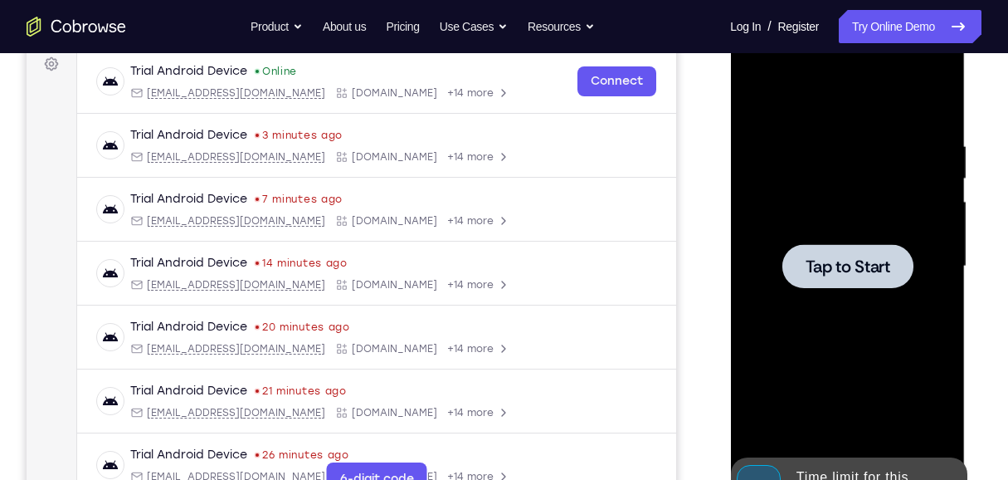
click at [844, 330] on div at bounding box center [847, 266] width 209 height 465
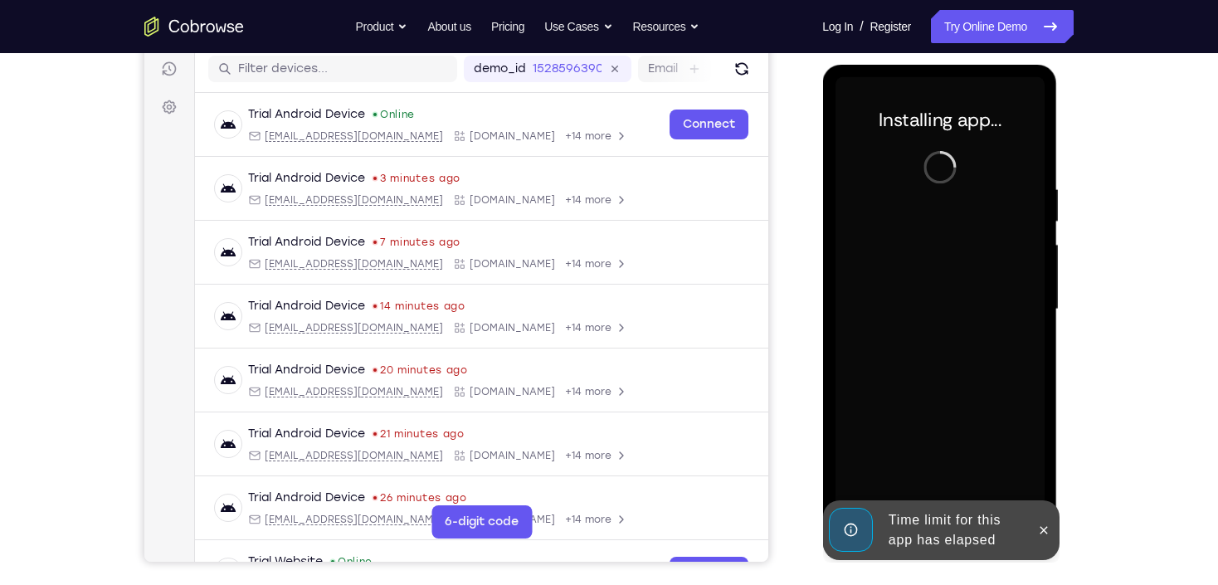
scroll to position [187, 0]
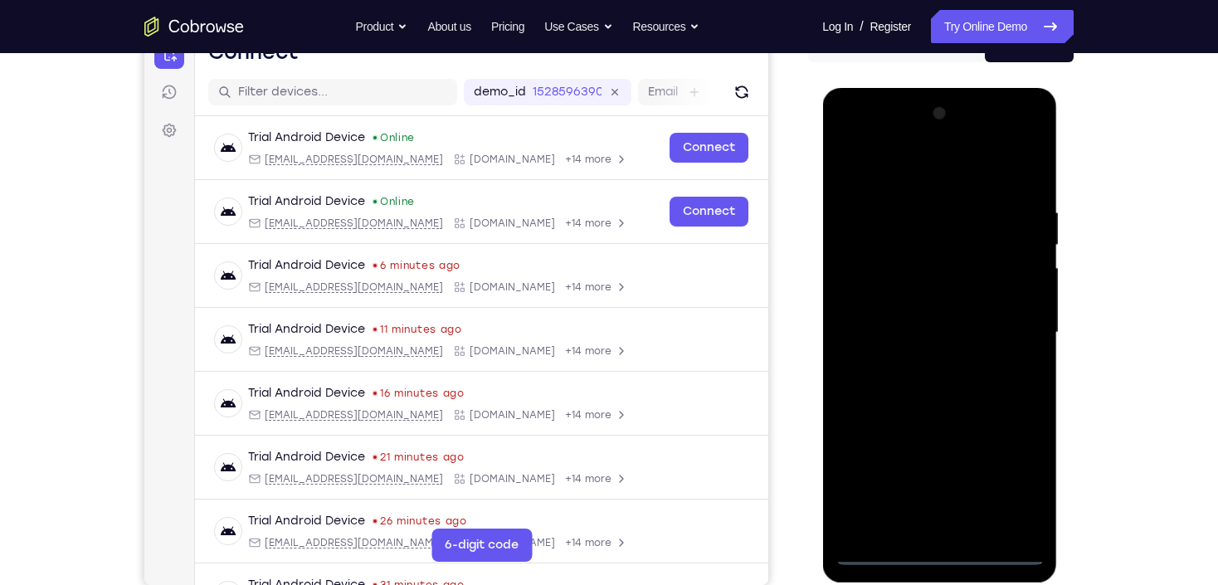
click at [932, 554] on div at bounding box center [939, 332] width 209 height 465
click at [1023, 488] on div at bounding box center [939, 332] width 209 height 465
click at [907, 176] on div at bounding box center [939, 332] width 209 height 465
click at [1012, 325] on div at bounding box center [939, 332] width 209 height 465
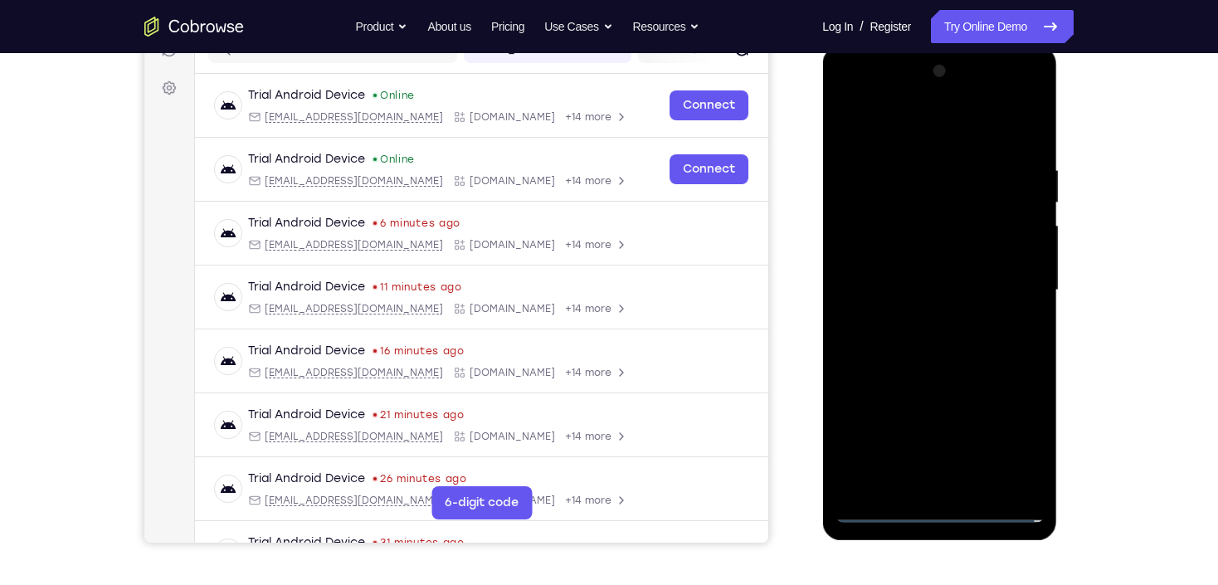
scroll to position [253, 0]
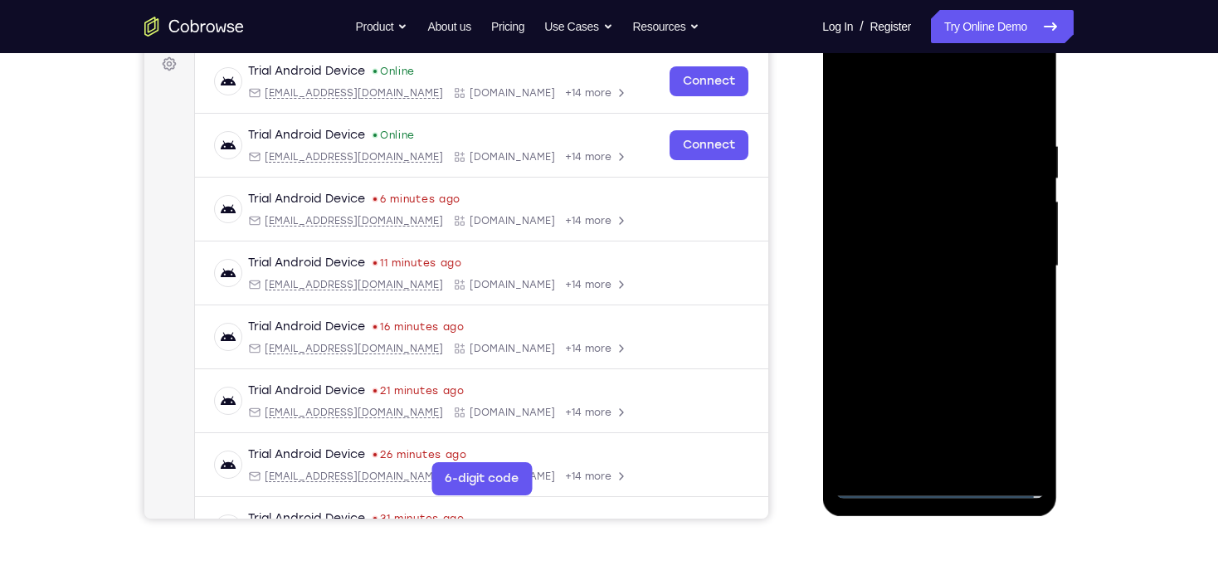
click at [918, 296] on div at bounding box center [939, 266] width 209 height 465
click at [929, 246] on div at bounding box center [939, 266] width 209 height 465
click at [960, 239] on div at bounding box center [939, 266] width 209 height 465
click at [928, 266] on div at bounding box center [939, 266] width 209 height 465
click at [942, 323] on div at bounding box center [939, 266] width 209 height 465
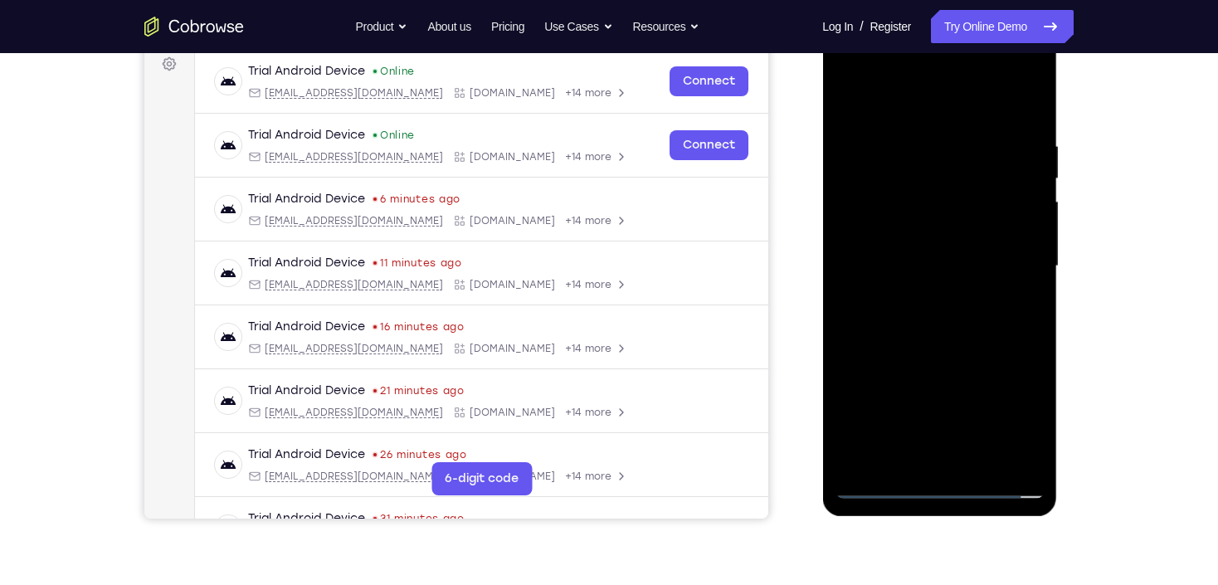
click at [929, 320] on div at bounding box center [939, 266] width 209 height 465
drag, startPoint x: 919, startPoint y: 150, endPoint x: 958, endPoint y: 443, distance: 295.6
click at [958, 443] on div at bounding box center [939, 266] width 209 height 465
click at [926, 456] on div at bounding box center [939, 266] width 209 height 465
click at [881, 477] on div at bounding box center [939, 266] width 209 height 465
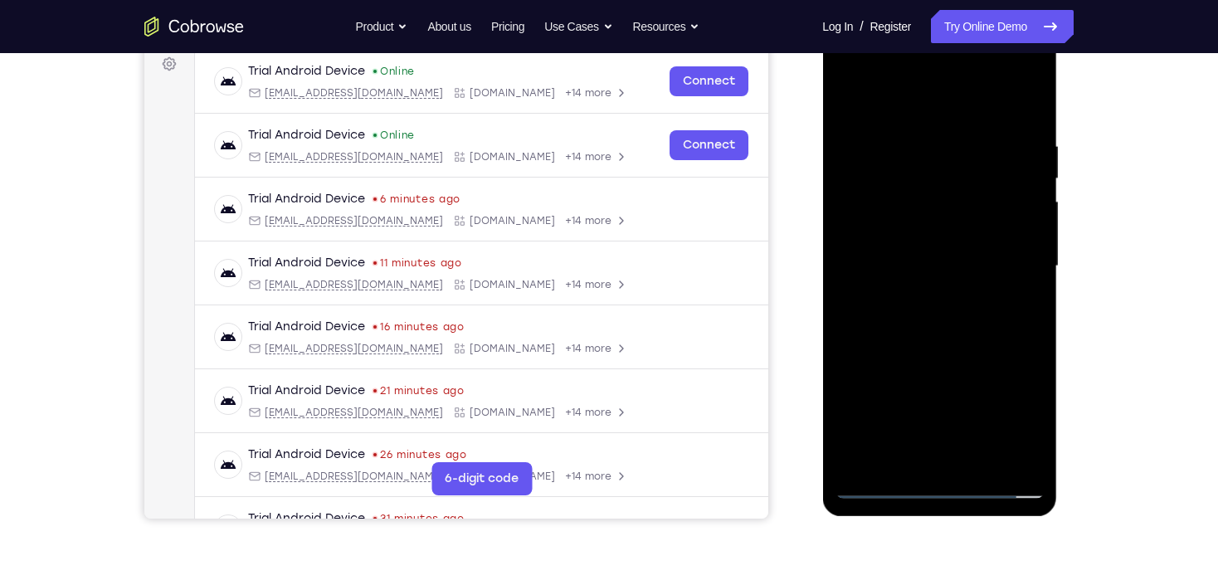
click at [870, 488] on div at bounding box center [939, 266] width 209 height 465
click at [927, 336] on div at bounding box center [939, 266] width 209 height 465
click at [939, 266] on div at bounding box center [939, 266] width 209 height 465
click at [1002, 246] on div at bounding box center [939, 266] width 209 height 465
click at [950, 268] on div at bounding box center [939, 266] width 209 height 465
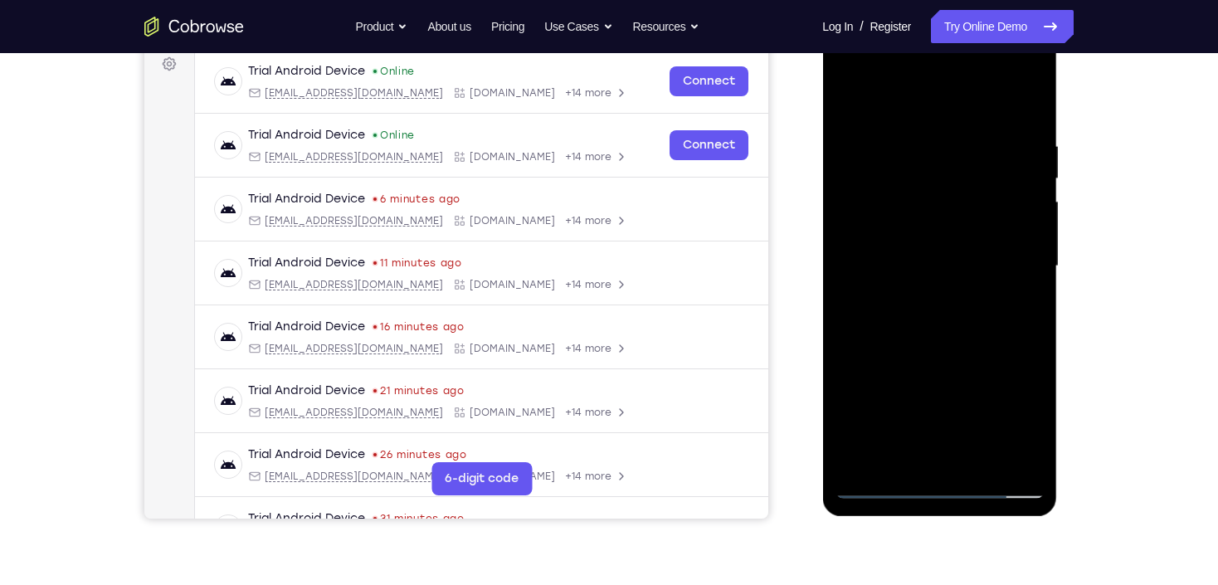
click at [945, 325] on div at bounding box center [939, 266] width 209 height 465
drag, startPoint x: 939, startPoint y: 149, endPoint x: 919, endPoint y: 457, distance: 309.4
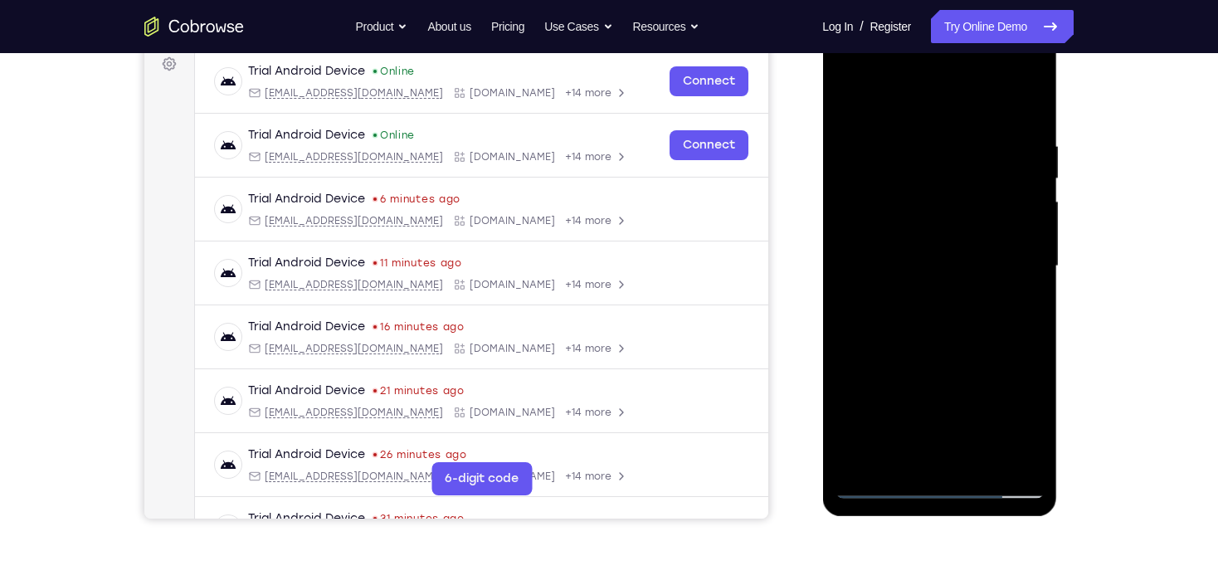
click at [919, 457] on div at bounding box center [939, 266] width 209 height 465
click at [1030, 121] on div at bounding box center [939, 266] width 209 height 465
click at [1014, 463] on div at bounding box center [939, 266] width 209 height 465
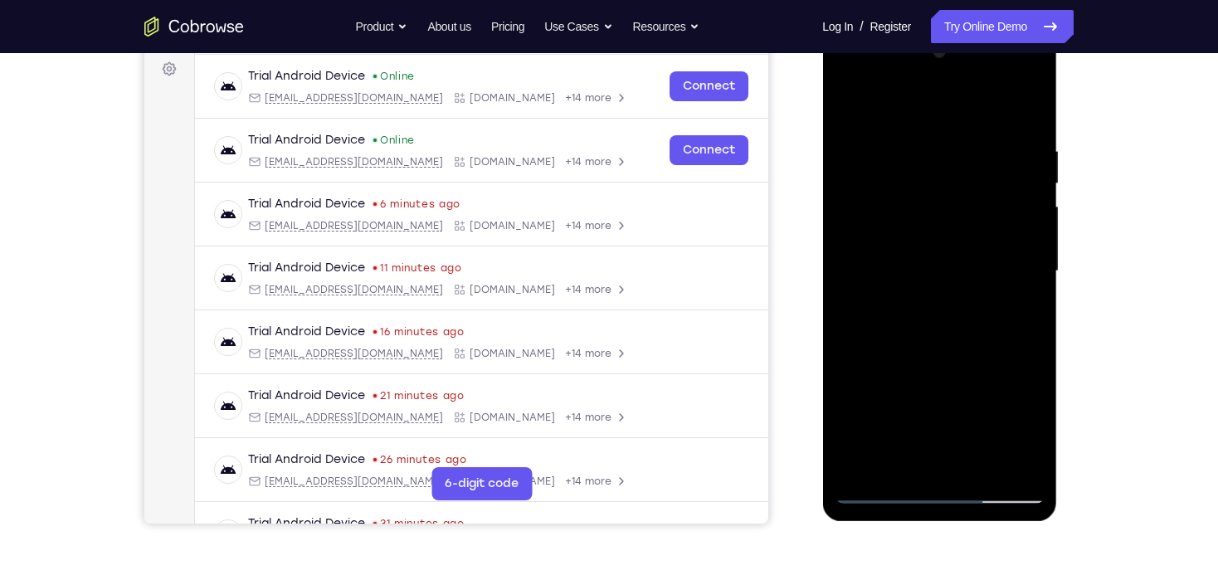
scroll to position [187, 0]
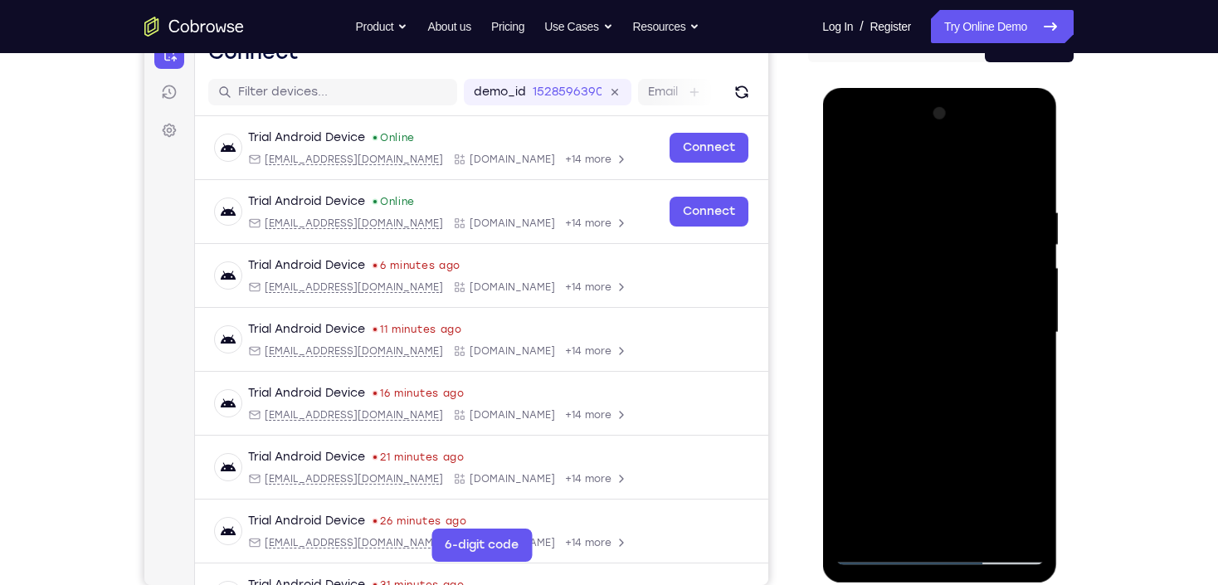
drag, startPoint x: 919, startPoint y: 382, endPoint x: 930, endPoint y: 149, distance: 232.7
click at [930, 155] on div at bounding box center [939, 332] width 209 height 465
click at [921, 368] on div at bounding box center [939, 332] width 209 height 465
drag, startPoint x: 896, startPoint y: 287, endPoint x: 892, endPoint y: 418, distance: 131.2
click at [892, 418] on div at bounding box center [939, 332] width 209 height 465
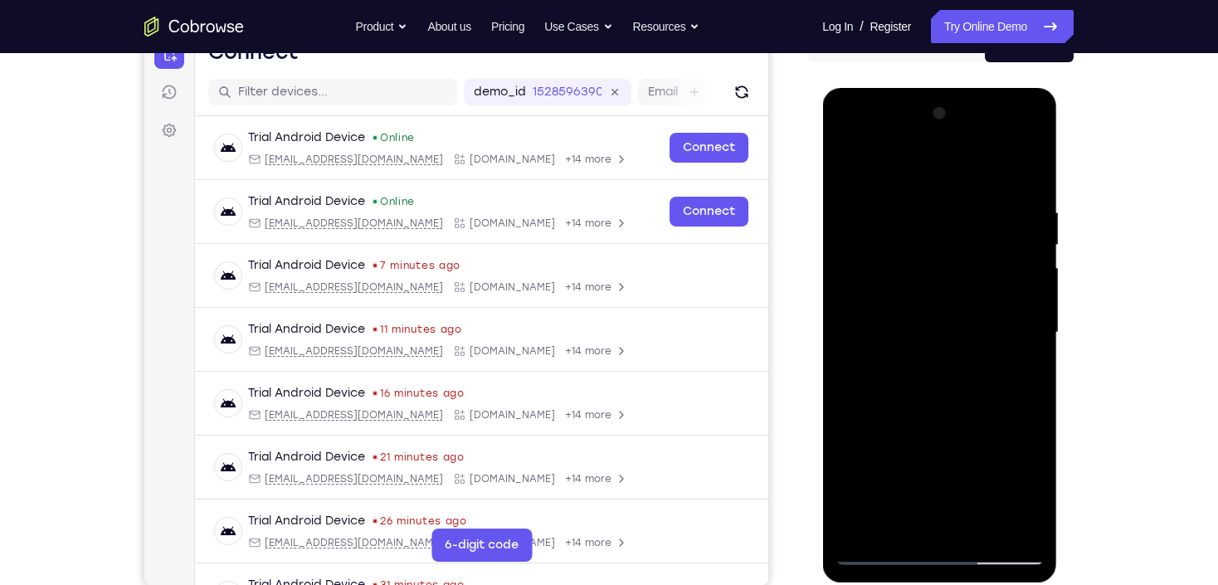
click at [1036, 336] on div at bounding box center [939, 332] width 209 height 465
click at [1036, 335] on div at bounding box center [939, 332] width 209 height 465
click at [846, 339] on div at bounding box center [939, 332] width 209 height 465
click at [848, 162] on div at bounding box center [939, 332] width 209 height 465
drag, startPoint x: 965, startPoint y: 450, endPoint x: 982, endPoint y: 245, distance: 205.7
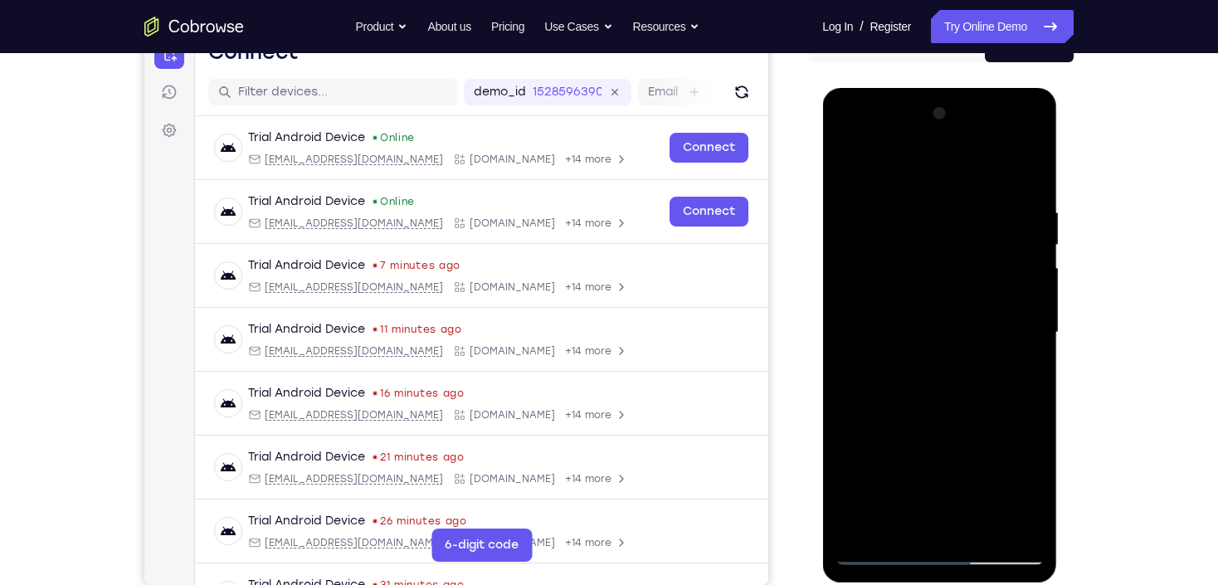
click at [982, 245] on div at bounding box center [939, 332] width 209 height 465
drag, startPoint x: 964, startPoint y: 424, endPoint x: 980, endPoint y: 248, distance: 176.7
click at [980, 248] on div at bounding box center [939, 332] width 209 height 465
click at [1002, 308] on div at bounding box center [939, 332] width 209 height 465
drag, startPoint x: 969, startPoint y: 257, endPoint x: 964, endPoint y: 408, distance: 150.3
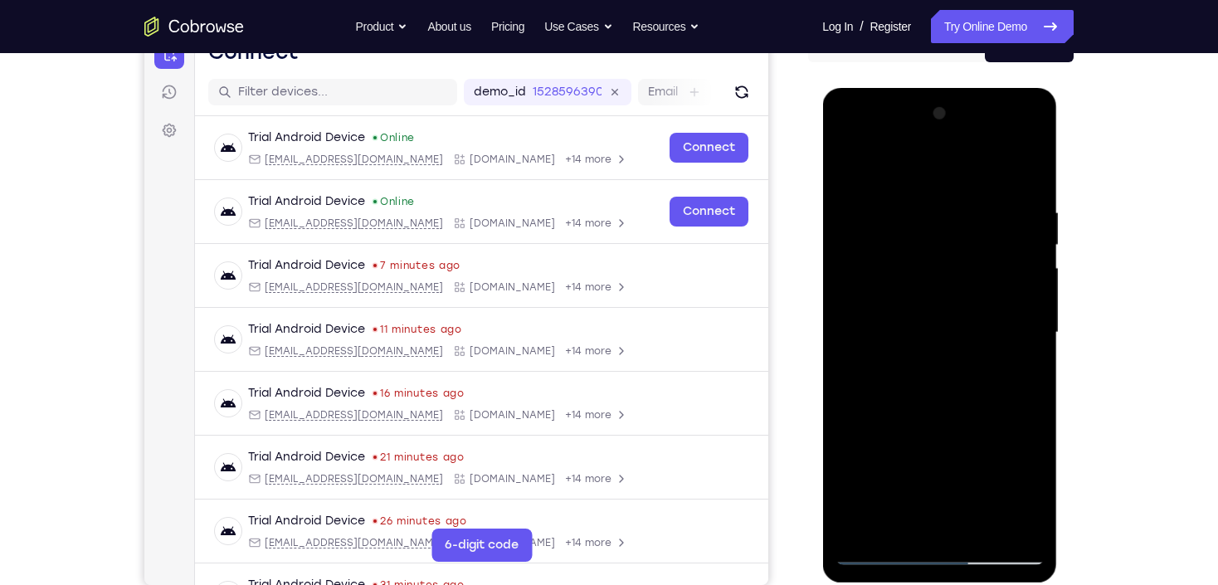
click at [964, 408] on div at bounding box center [939, 332] width 209 height 465
click at [1038, 331] on div at bounding box center [939, 332] width 209 height 465
click at [1032, 335] on div at bounding box center [939, 332] width 209 height 465
click at [852, 163] on div at bounding box center [939, 332] width 209 height 465
drag, startPoint x: 984, startPoint y: 443, endPoint x: 969, endPoint y: 180, distance: 263.5
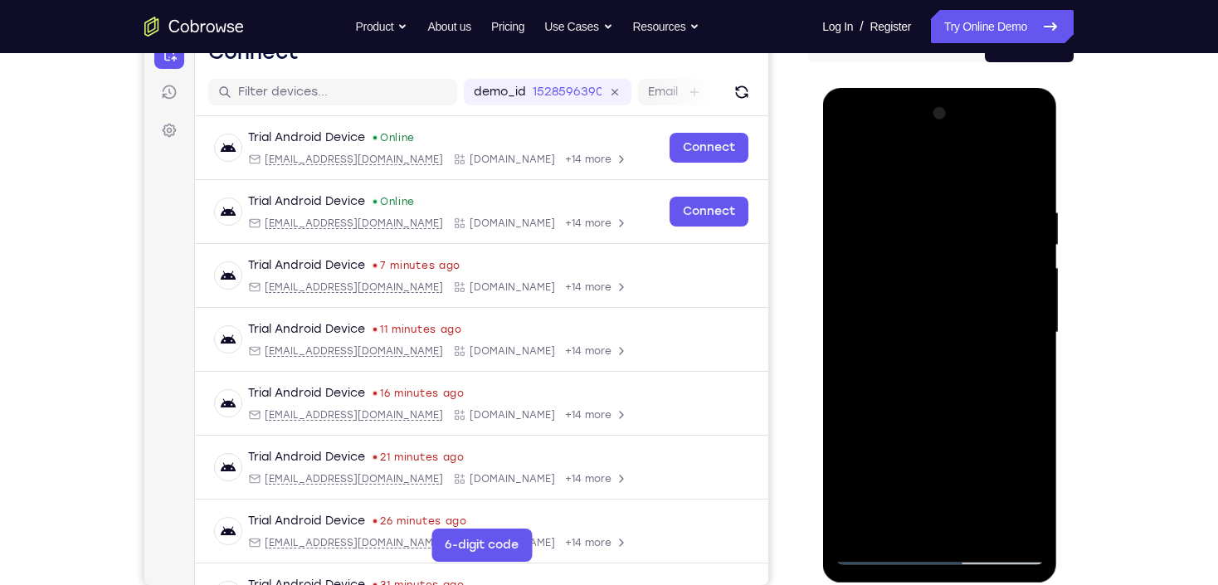
click at [969, 186] on div at bounding box center [939, 332] width 209 height 465
drag, startPoint x: 948, startPoint y: 418, endPoint x: 965, endPoint y: 242, distance: 176.8
click at [965, 242] on div at bounding box center [939, 332] width 209 height 465
click at [865, 310] on div at bounding box center [939, 332] width 209 height 465
drag, startPoint x: 908, startPoint y: 251, endPoint x: 902, endPoint y: 418, distance: 167.8
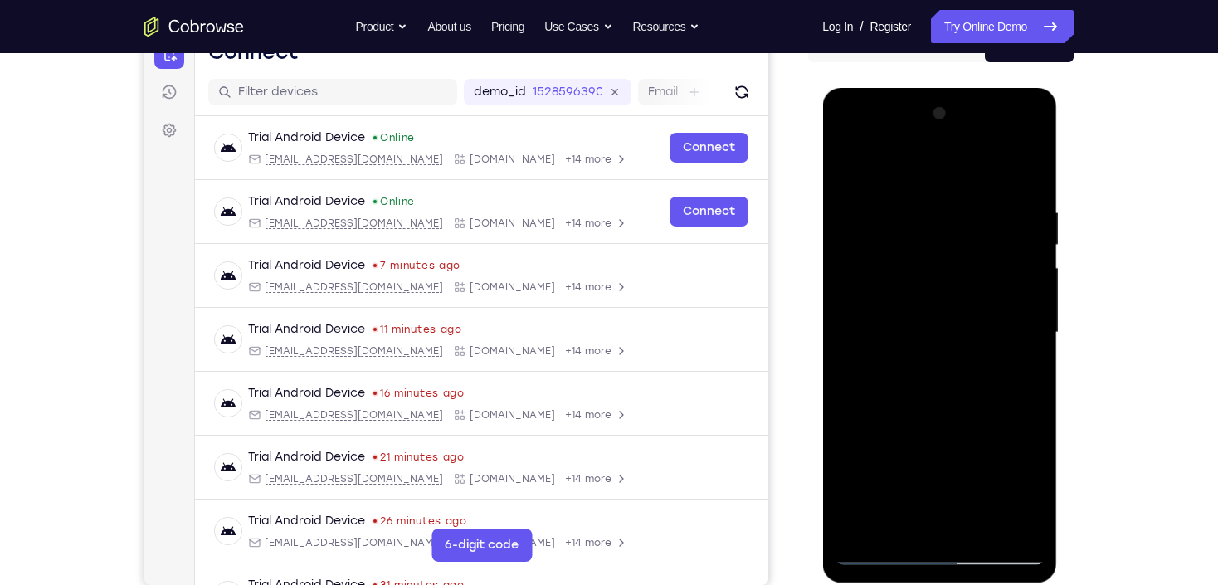
click at [902, 418] on div at bounding box center [939, 332] width 209 height 465
click at [851, 170] on div at bounding box center [939, 332] width 209 height 465
drag, startPoint x: 935, startPoint y: 435, endPoint x: 955, endPoint y: 204, distance: 231.6
click at [955, 204] on div at bounding box center [939, 332] width 209 height 465
drag, startPoint x: 971, startPoint y: 420, endPoint x: 972, endPoint y: 242, distance: 177.6
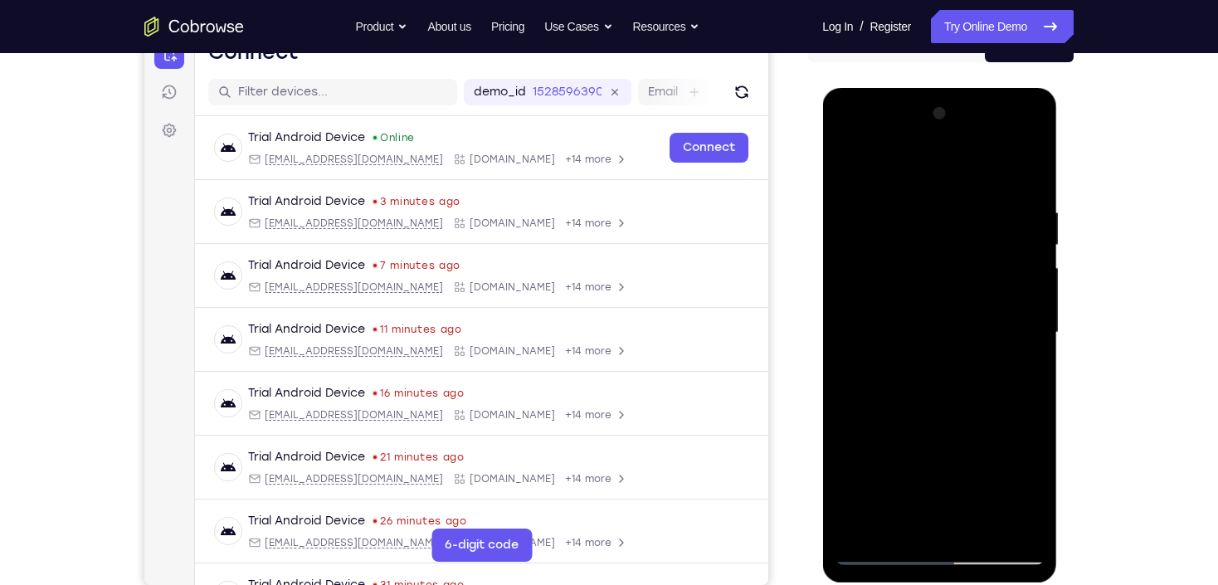
click at [972, 242] on div at bounding box center [939, 332] width 209 height 465
click at [928, 334] on div at bounding box center [939, 332] width 209 height 465
drag, startPoint x: 903, startPoint y: 250, endPoint x: 910, endPoint y: 334, distance: 84.2
click at [910, 334] on div at bounding box center [939, 332] width 209 height 465
drag, startPoint x: 871, startPoint y: 379, endPoint x: 925, endPoint y: 203, distance: 184.0
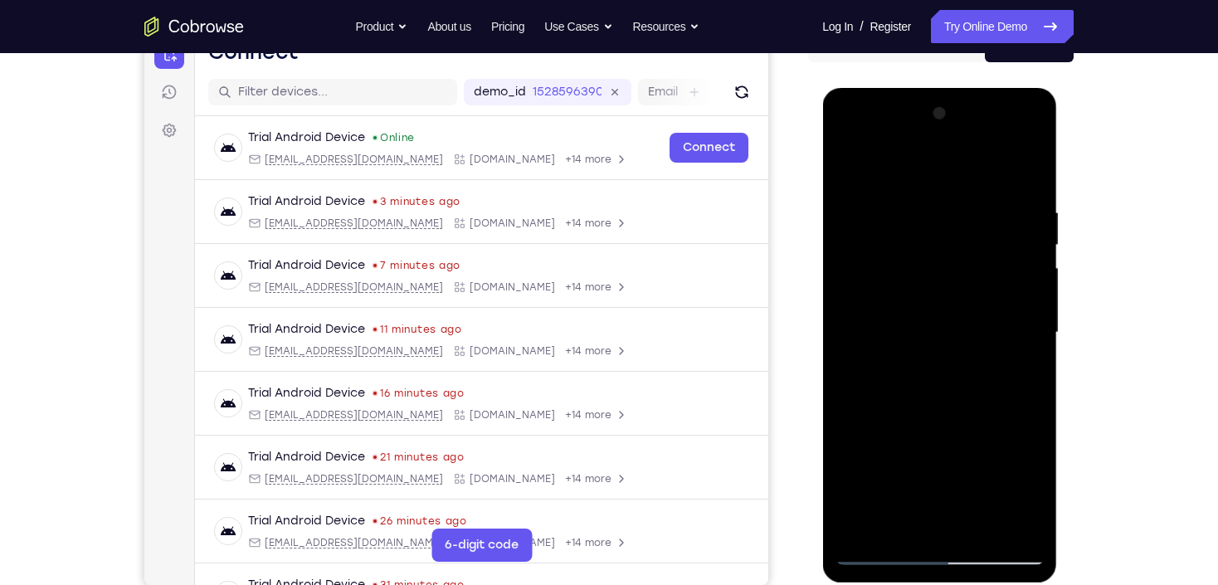
click at [924, 206] on div at bounding box center [939, 332] width 209 height 465
click at [872, 420] on div at bounding box center [939, 332] width 209 height 465
drag, startPoint x: 909, startPoint y: 210, endPoint x: 902, endPoint y: 346, distance: 136.3
click at [902, 346] on div at bounding box center [939, 332] width 209 height 465
click at [877, 236] on div at bounding box center [939, 332] width 209 height 465
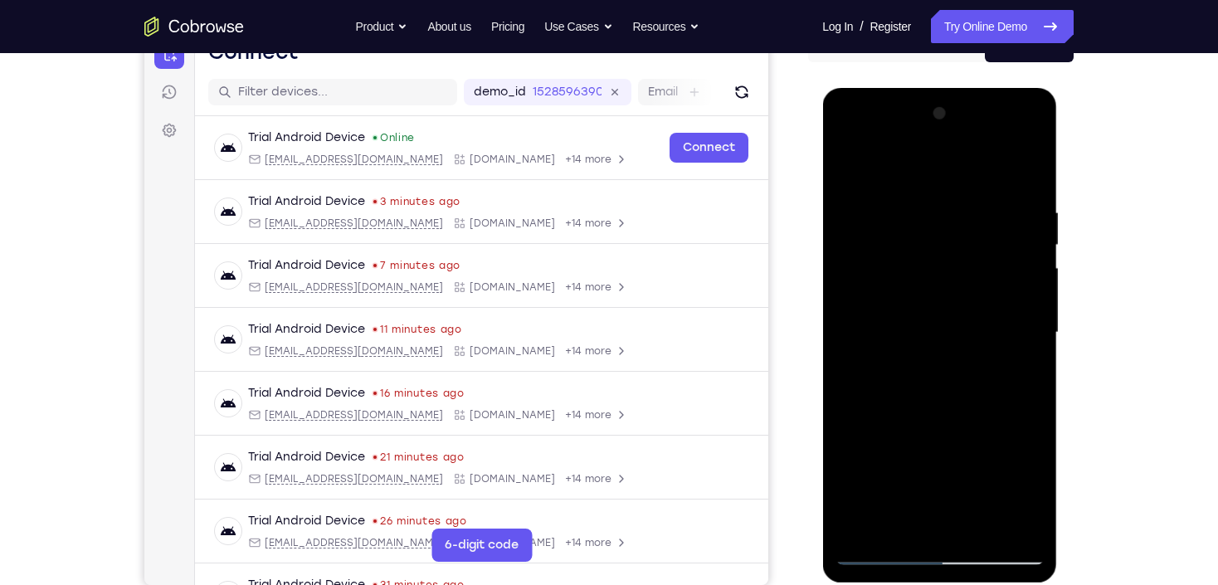
click at [878, 232] on div at bounding box center [939, 332] width 209 height 465
click at [1013, 378] on div at bounding box center [939, 332] width 209 height 465
drag, startPoint x: 945, startPoint y: 235, endPoint x: 984, endPoint y: 428, distance: 197.3
click at [984, 428] on div at bounding box center [939, 332] width 209 height 465
click at [845, 166] on div at bounding box center [939, 332] width 209 height 465
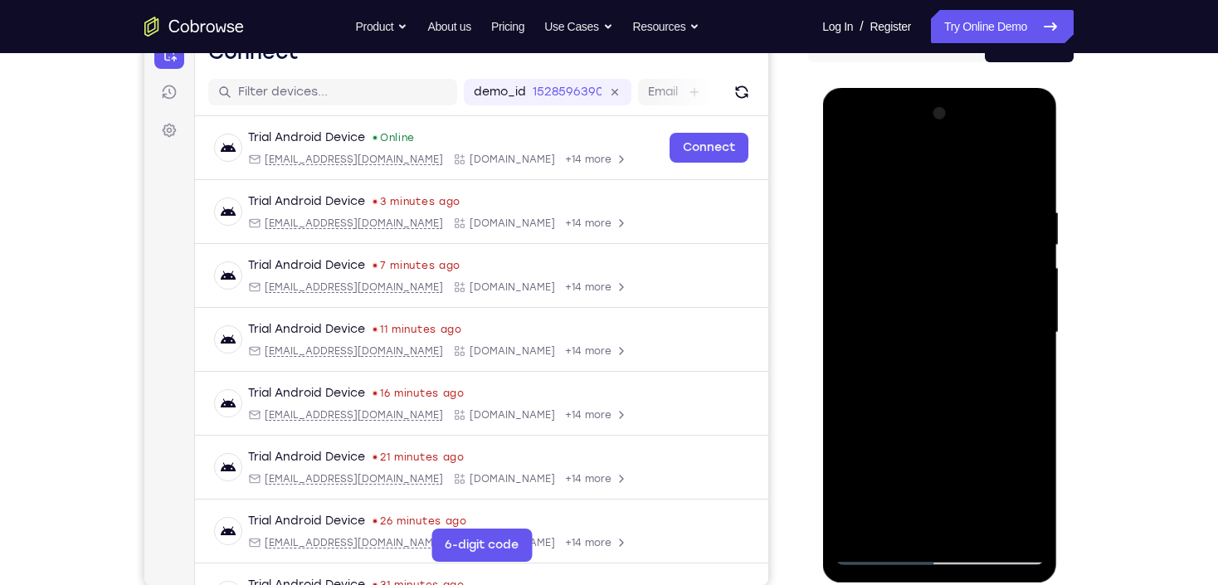
click at [873, 551] on div at bounding box center [939, 332] width 209 height 465
click at [847, 171] on div at bounding box center [939, 332] width 209 height 465
click at [879, 554] on div at bounding box center [939, 332] width 209 height 465
click at [850, 163] on div at bounding box center [939, 332] width 209 height 465
click at [880, 552] on div at bounding box center [939, 332] width 209 height 465
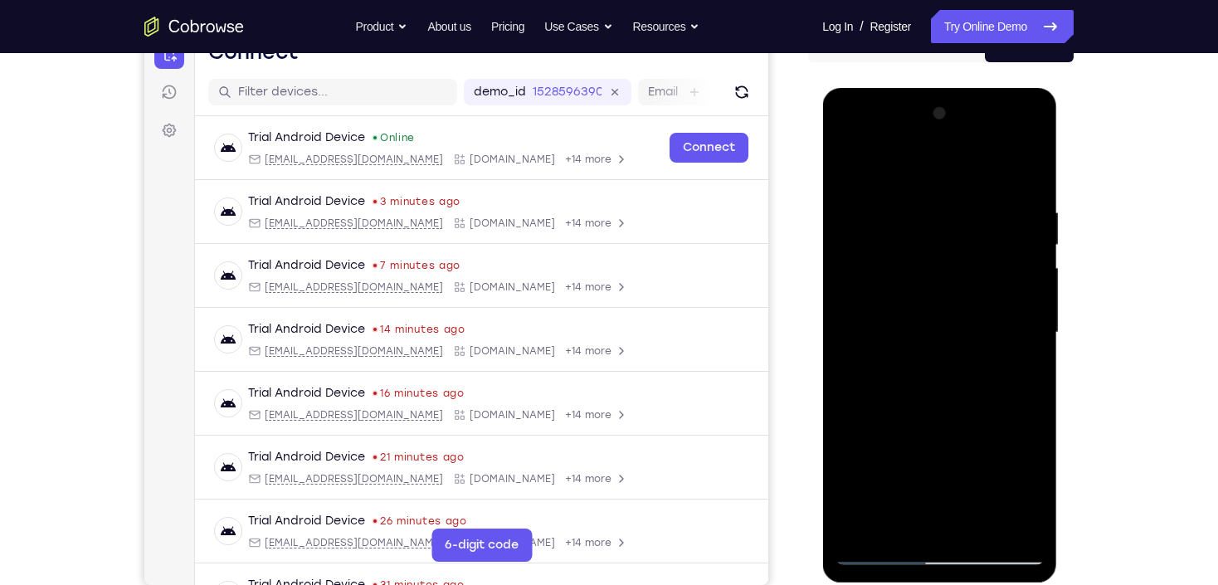
click at [895, 227] on div at bounding box center [939, 332] width 209 height 465
click at [932, 216] on div at bounding box center [939, 332] width 209 height 465
click at [875, 518] on div at bounding box center [939, 332] width 209 height 465
click at [845, 165] on div at bounding box center [939, 332] width 209 height 465
click at [854, 166] on div at bounding box center [939, 332] width 209 height 465
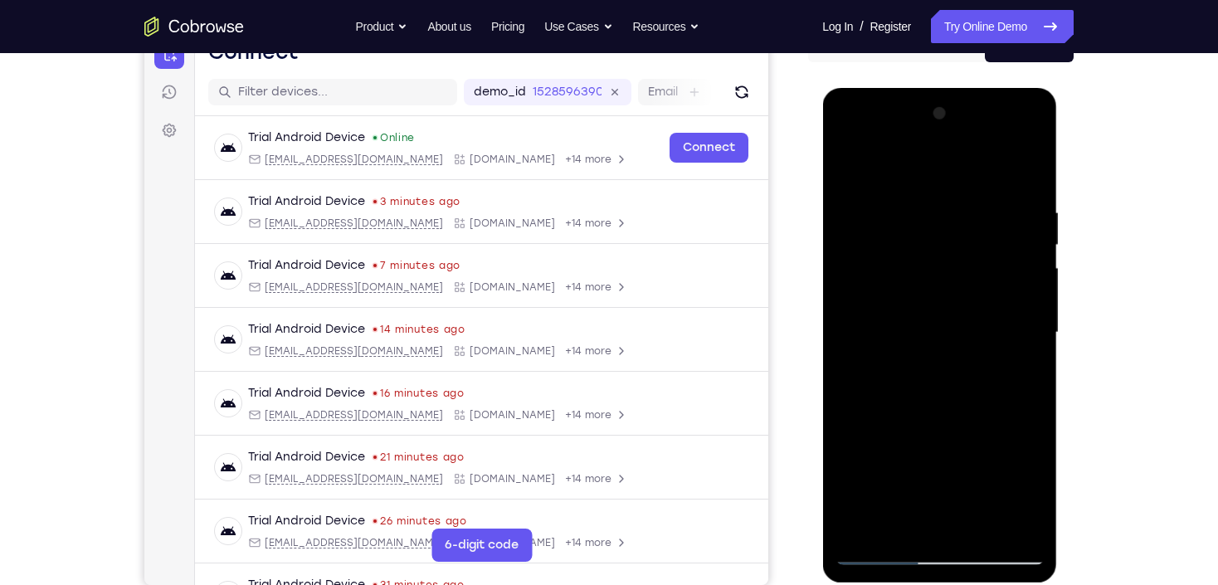
click at [857, 172] on div at bounding box center [939, 332] width 209 height 465
drag, startPoint x: 964, startPoint y: 412, endPoint x: 961, endPoint y: 288, distance: 123.7
click at [961, 288] on div at bounding box center [939, 332] width 209 height 465
drag, startPoint x: 935, startPoint y: 283, endPoint x: 937, endPoint y: 380, distance: 97.1
click
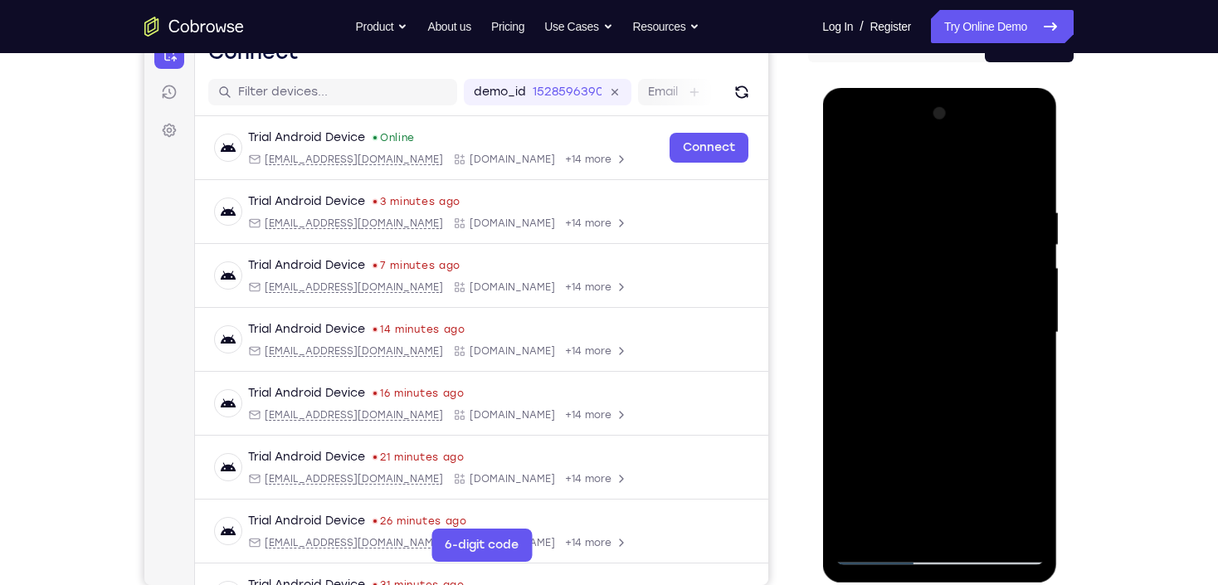
drag, startPoint x: 968, startPoint y: 409, endPoint x: 974, endPoint y: 285, distance: 124.7
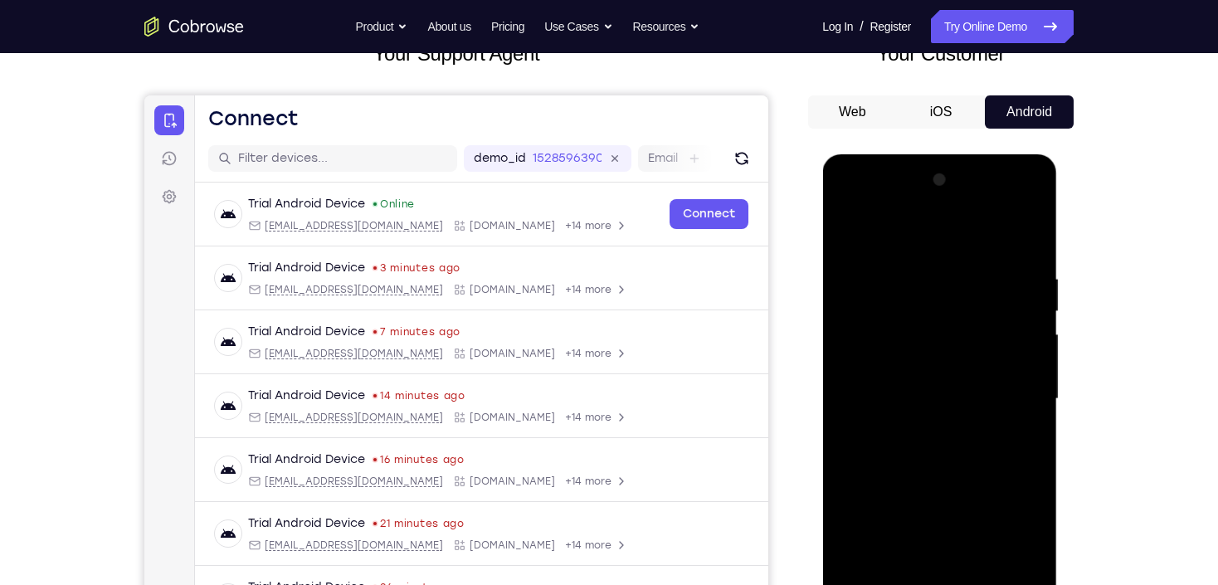
drag, startPoint x: 900, startPoint y: 498, endPoint x: 910, endPoint y: 376, distance: 122.5
click at [910, 375] on div at bounding box center [939, 399] width 209 height 465
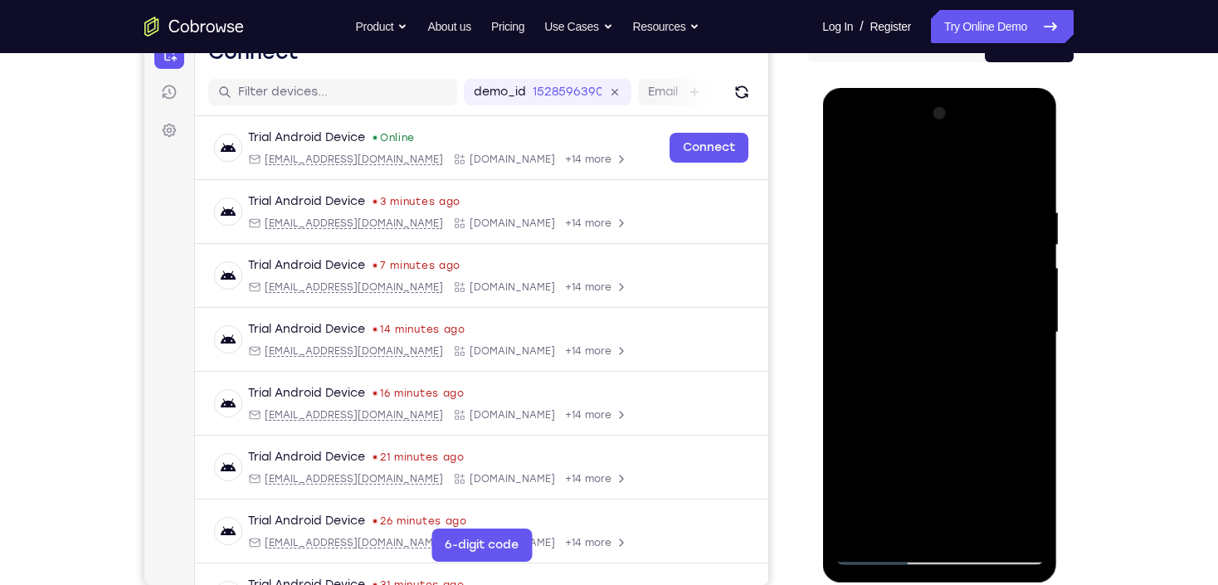
drag, startPoint x: 923, startPoint y: 298, endPoint x: 930, endPoint y: 252, distance: 46.1
click at [929, 255] on div at bounding box center [939, 332] width 209 height 465
click at [979, 528] on div at bounding box center [939, 332] width 209 height 465
click at [942, 424] on div at bounding box center [939, 332] width 209 height 465
click at [846, 155] on div at bounding box center [939, 332] width 209 height 465
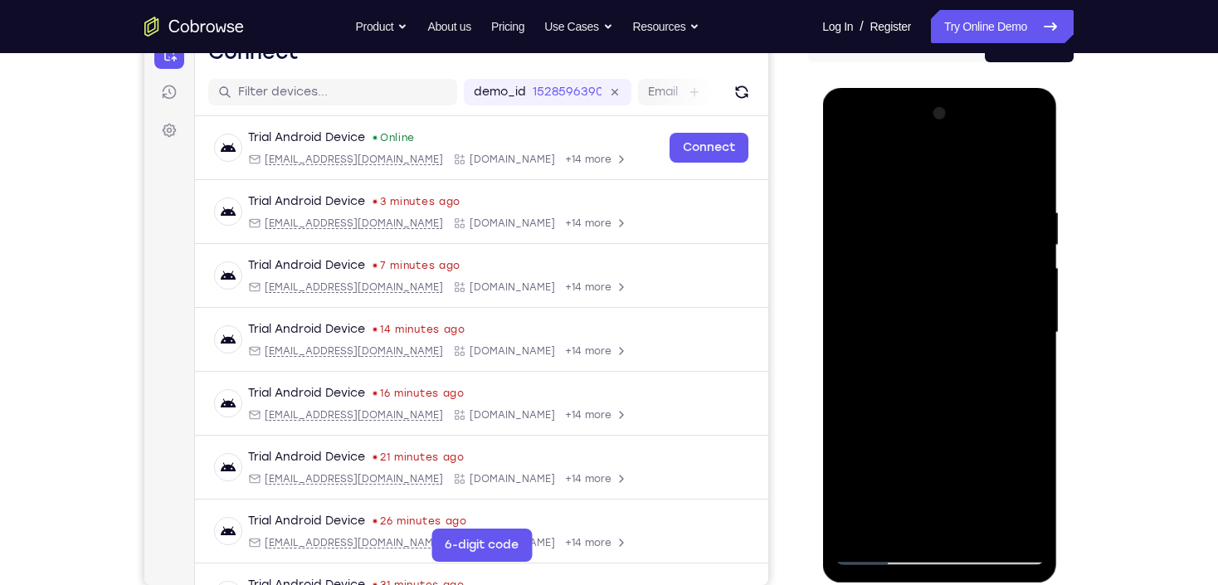
click at [1022, 525] on div at bounding box center [939, 332] width 209 height 465
drag, startPoint x: 949, startPoint y: 393, endPoint x: 945, endPoint y: 242, distance: 150.3
click at [945, 242] on div at bounding box center [939, 332] width 209 height 465
drag, startPoint x: 969, startPoint y: 439, endPoint x: 969, endPoint y: 276, distance: 162.7
click at [969, 276] on div at bounding box center [939, 332] width 209 height 465
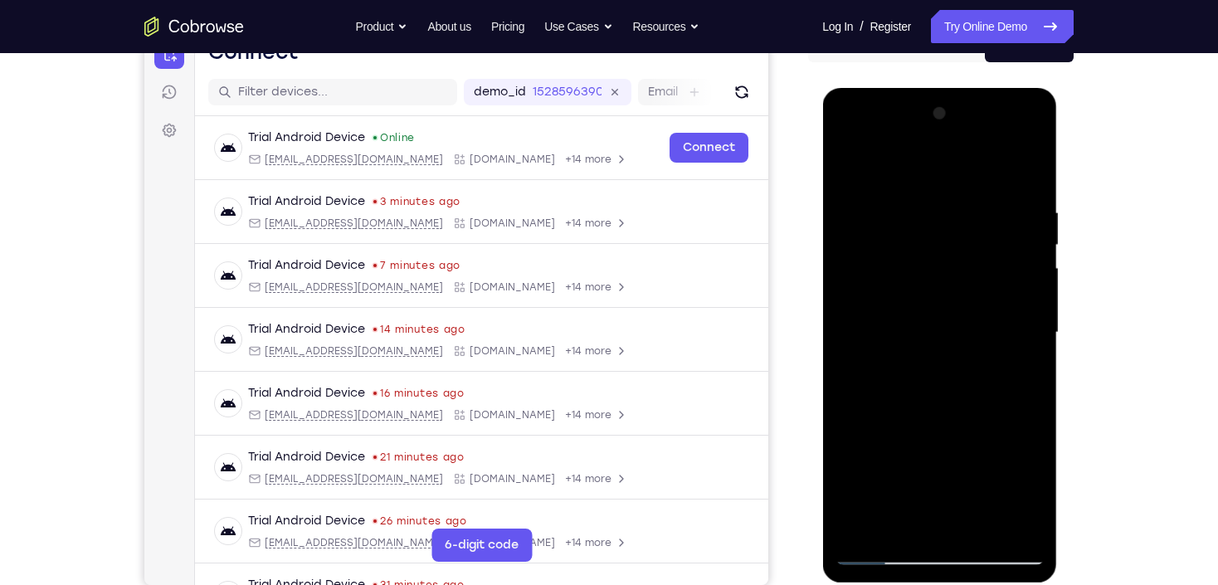
drag, startPoint x: 1018, startPoint y: 370, endPoint x: 837, endPoint y: 103, distance: 322.7
click at [1018, 365] on div at bounding box center [939, 332] width 209 height 465
click at [1002, 354] on div at bounding box center [939, 332] width 209 height 465
drag, startPoint x: 970, startPoint y: 271, endPoint x: 977, endPoint y: 369, distance: 99.0
drag, startPoint x: 885, startPoint y: 434, endPoint x: 925, endPoint y: 233, distance: 204.8
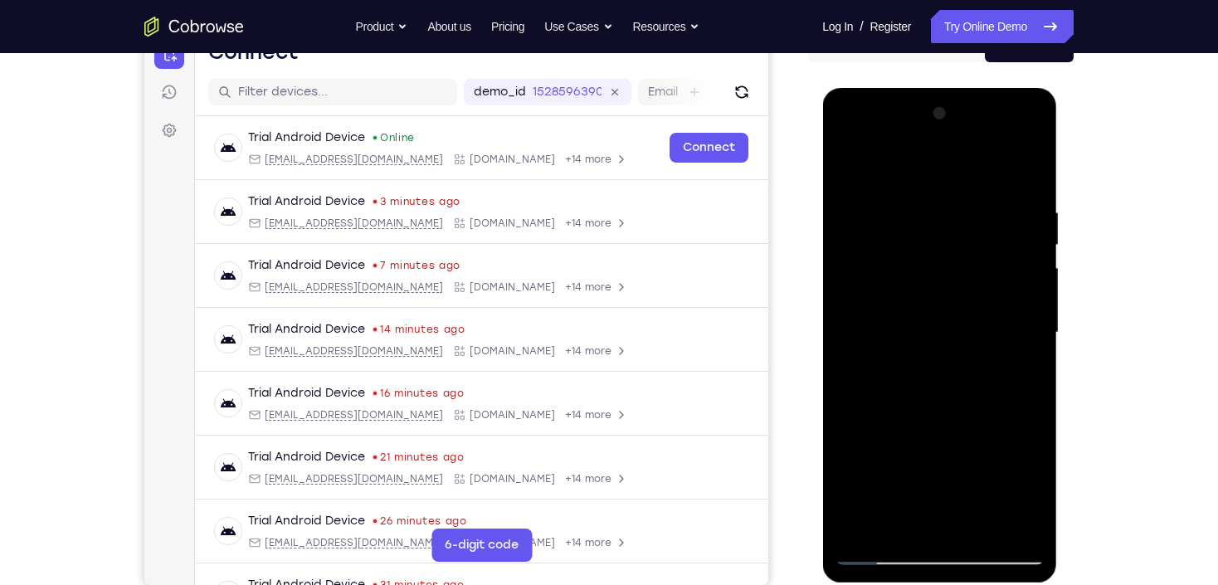
click at [924, 233] on div at bounding box center [939, 332] width 209 height 465
click at [871, 420] on div at bounding box center [939, 332] width 209 height 465
click at [852, 168] on div at bounding box center [939, 332] width 209 height 465
drag, startPoint x: 943, startPoint y: 371, endPoint x: 953, endPoint y: 143, distance: 228.5
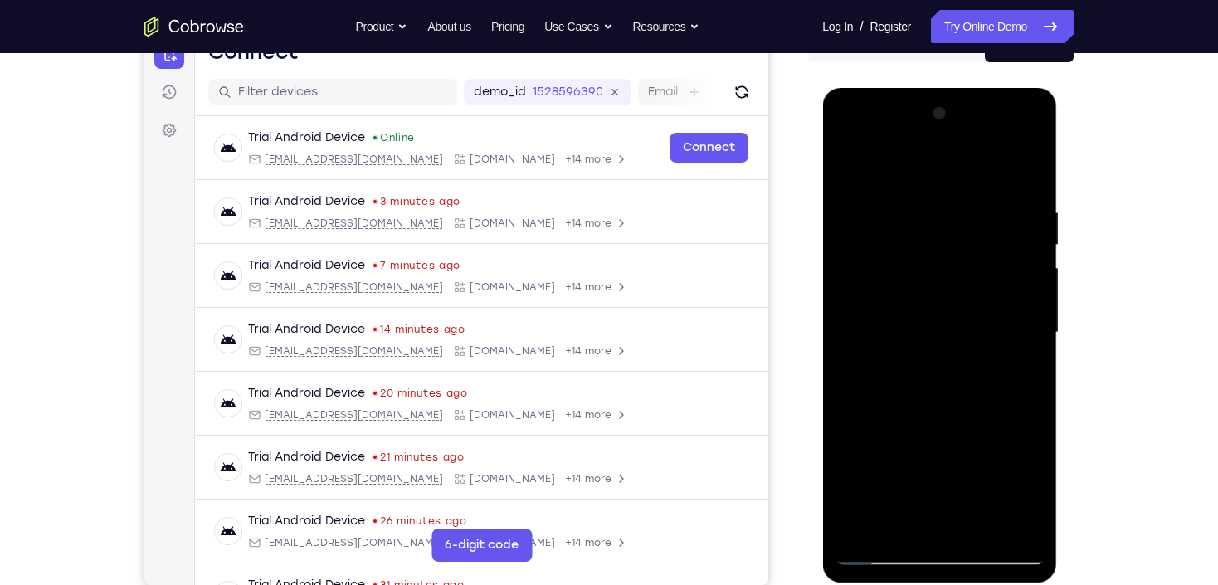
click at [953, 143] on div at bounding box center [939, 332] width 209 height 465
drag, startPoint x: 965, startPoint y: 424, endPoint x: 953, endPoint y: 249, distance: 175.6
click at [953, 249] on div at bounding box center [939, 332] width 209 height 465
drag, startPoint x: 962, startPoint y: 302, endPoint x: 975, endPoint y: 409, distance: 107.9
drag, startPoint x: 935, startPoint y: 417, endPoint x: 959, endPoint y: 148, distance: 270.9
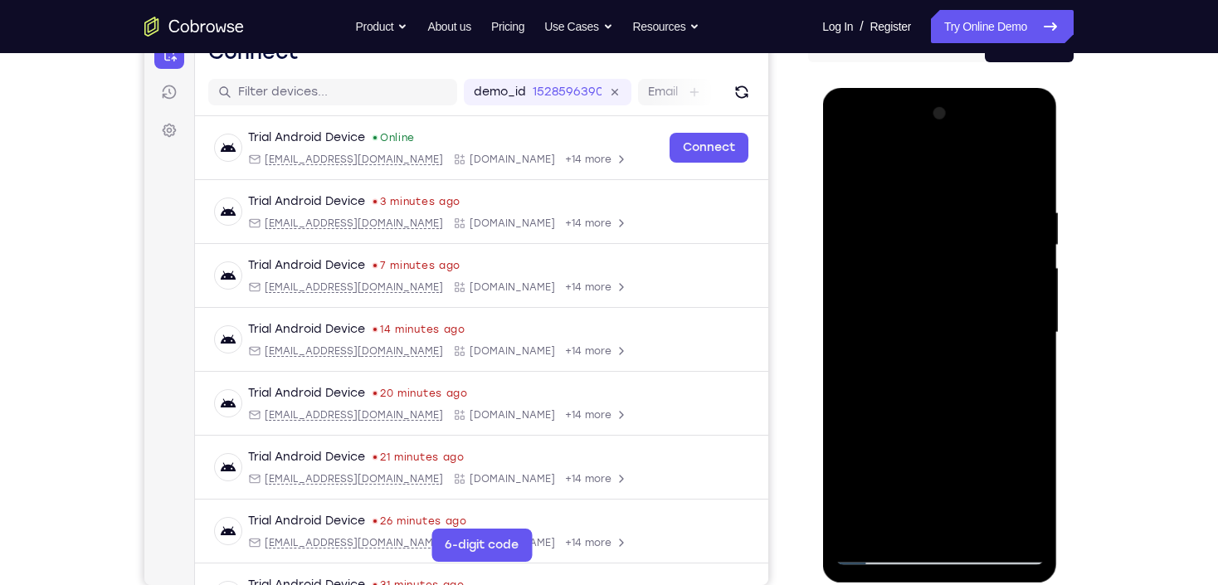
drag, startPoint x: 954, startPoint y: 465, endPoint x: 975, endPoint y: 195, distance: 270.5
drag, startPoint x: 942, startPoint y: 443, endPoint x: 962, endPoint y: 248, distance: 196.1
drag, startPoint x: 976, startPoint y: 271, endPoint x: 969, endPoint y: 339, distance: 67.6
drag, startPoint x: 952, startPoint y: 436, endPoint x: 969, endPoint y: 195, distance: 241.3
drag, startPoint x: 988, startPoint y: 331, endPoint x: 993, endPoint y: 212, distance: 119.6
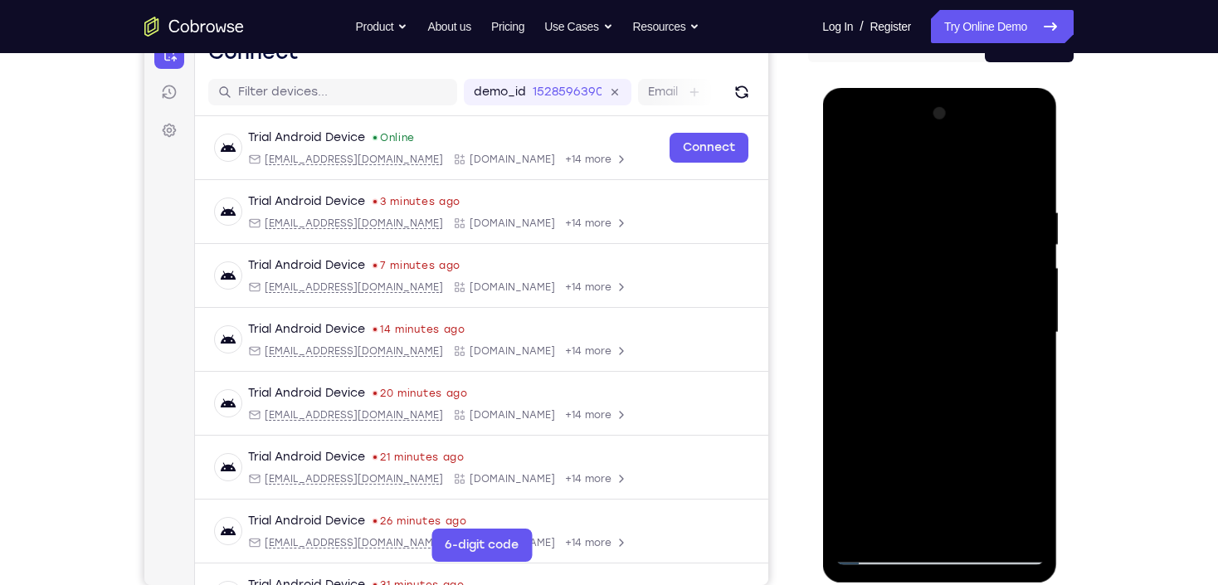
drag, startPoint x: 1005, startPoint y: 266, endPoint x: 1025, endPoint y: 366, distance: 102.4
drag, startPoint x: 955, startPoint y: 390, endPoint x: 935, endPoint y: 193, distance: 198.5
drag, startPoint x: 944, startPoint y: 446, endPoint x: 953, endPoint y: 173, distance: 272.4
drag, startPoint x: 915, startPoint y: 458, endPoint x: 929, endPoint y: 251, distance: 207.9
drag, startPoint x: 969, startPoint y: 319, endPoint x: 976, endPoint y: 366, distance: 47.8
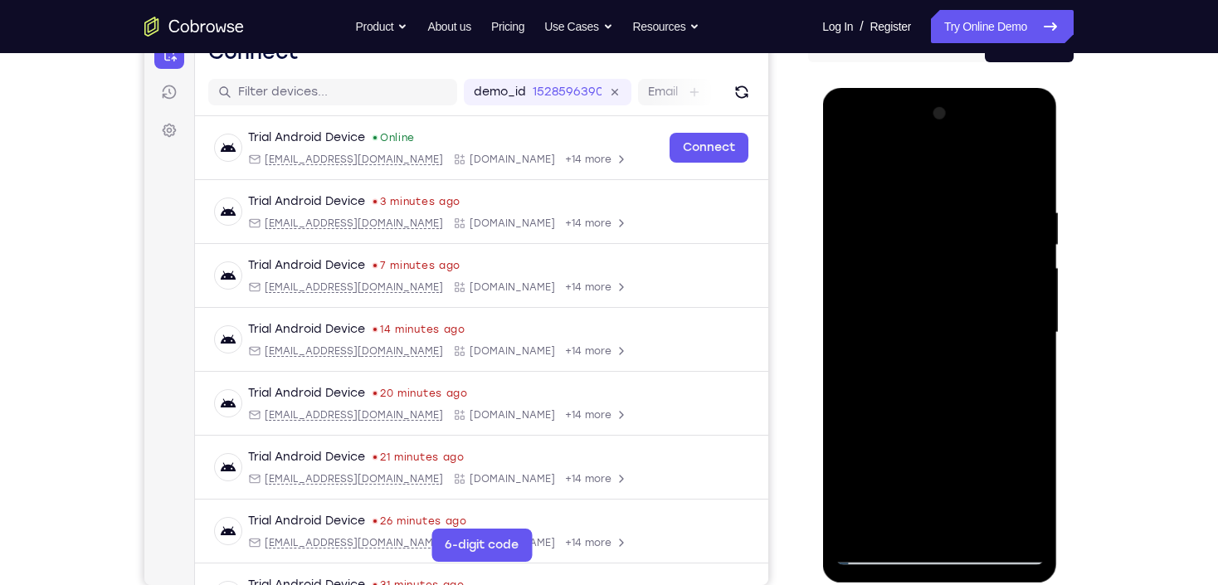
drag, startPoint x: 964, startPoint y: 447, endPoint x: 949, endPoint y: 247, distance: 199.8
drag, startPoint x: 935, startPoint y: 456, endPoint x: 925, endPoint y: 161, distance: 295.6
drag, startPoint x: 932, startPoint y: 266, endPoint x: 932, endPoint y: 408, distance: 141.9
drag, startPoint x: 959, startPoint y: 492, endPoint x: 1034, endPoint y: 172, distance: 329.1
drag, startPoint x: 1009, startPoint y: 353, endPoint x: 1005, endPoint y: 180, distance: 172.7
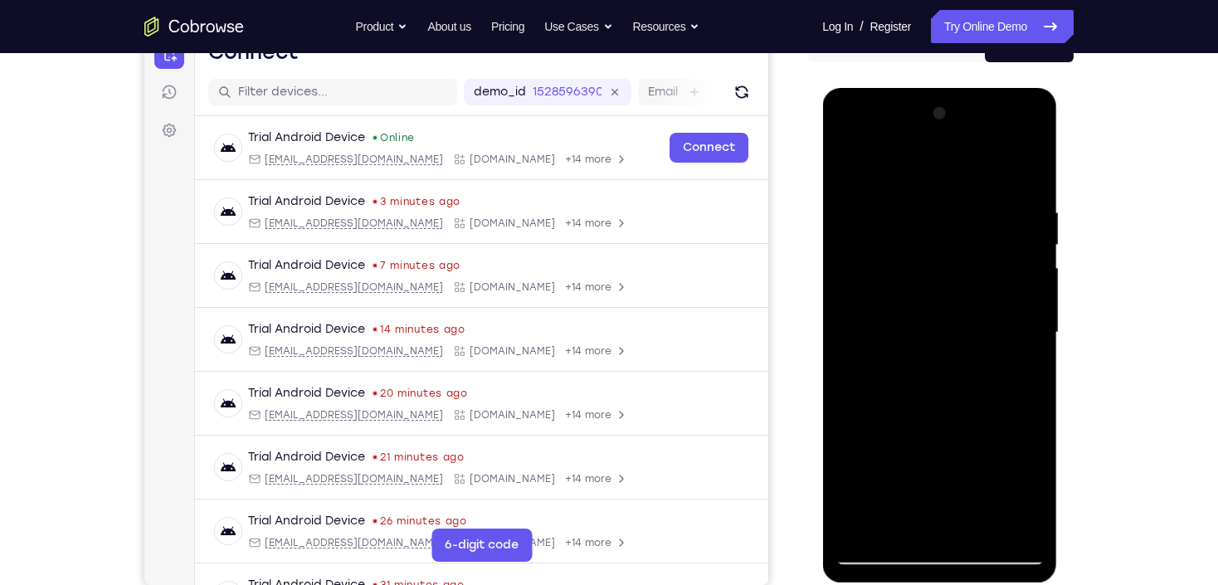
drag, startPoint x: 988, startPoint y: 281, endPoint x: 1012, endPoint y: 189, distance: 95.0
drag, startPoint x: 1018, startPoint y: 349, endPoint x: 1020, endPoint y: 405, distance: 55.6
click at [1027, 177] on div at bounding box center [939, 332] width 209 height 465
click at [979, 526] on div at bounding box center [939, 332] width 209 height 465
click at [957, 417] on div at bounding box center [939, 332] width 209 height 465
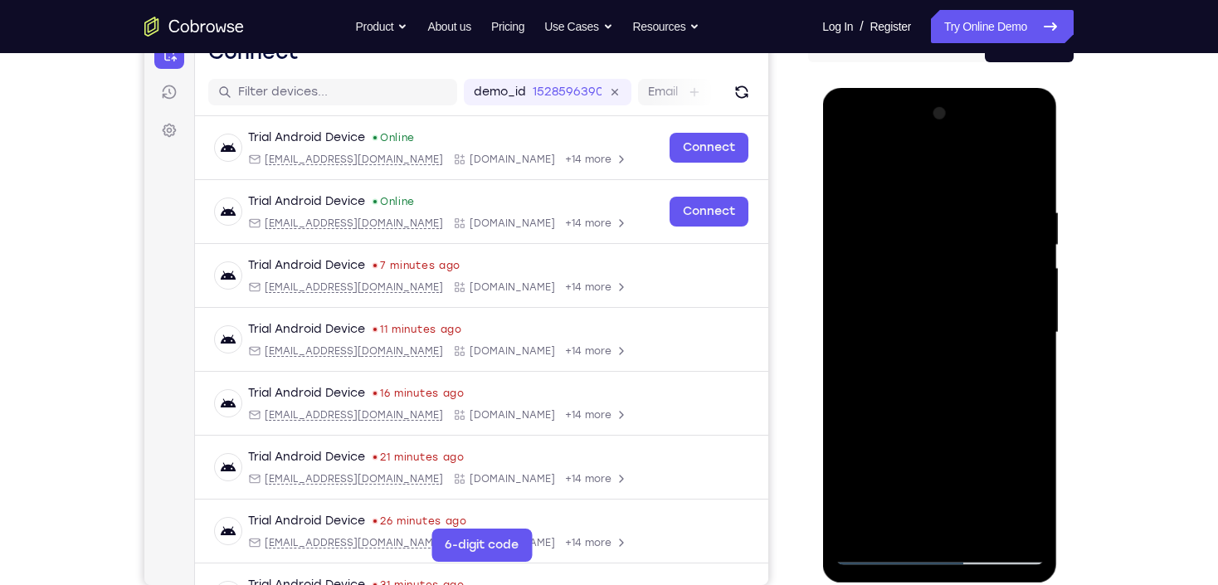
click at [980, 526] on div at bounding box center [939, 332] width 209 height 465
click at [903, 350] on div at bounding box center [939, 332] width 209 height 465
click at [846, 162] on div at bounding box center [939, 332] width 209 height 465
drag, startPoint x: 925, startPoint y: 452, endPoint x: 938, endPoint y: 301, distance: 150.7
click at [938, 301] on div at bounding box center [939, 332] width 209 height 465
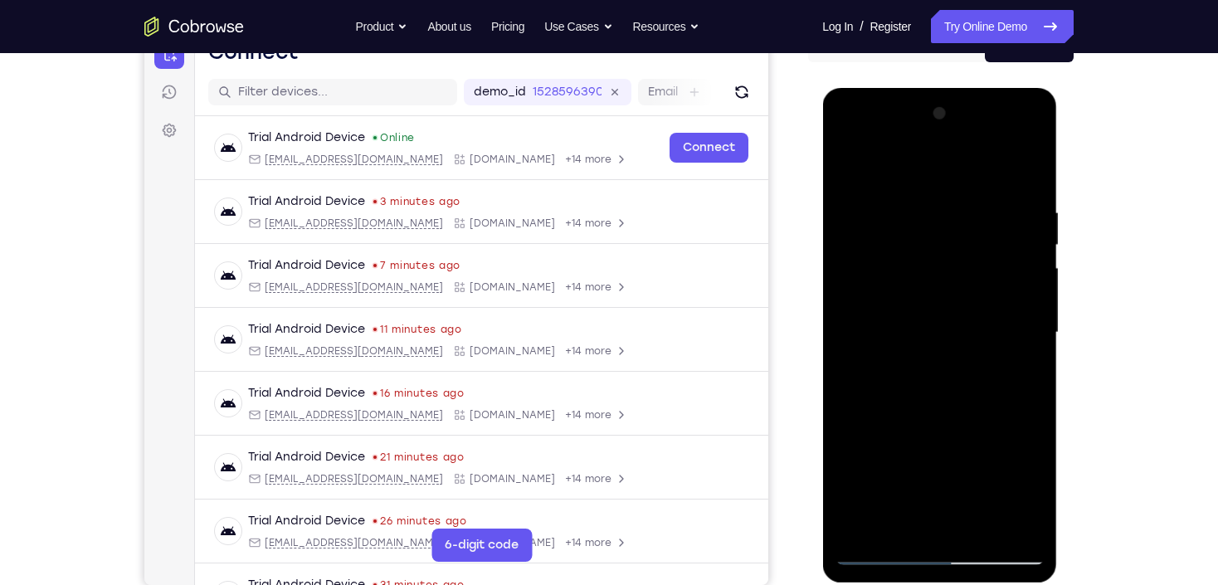
click at [929, 399] on div at bounding box center [939, 332] width 209 height 465
click at [855, 164] on div at bounding box center [939, 332] width 209 height 465
drag, startPoint x: 945, startPoint y: 474, endPoint x: 965, endPoint y: 388, distance: 88.8
click at [965, 388] on div at bounding box center [939, 332] width 209 height 465
click at [921, 357] on div at bounding box center [939, 332] width 209 height 465
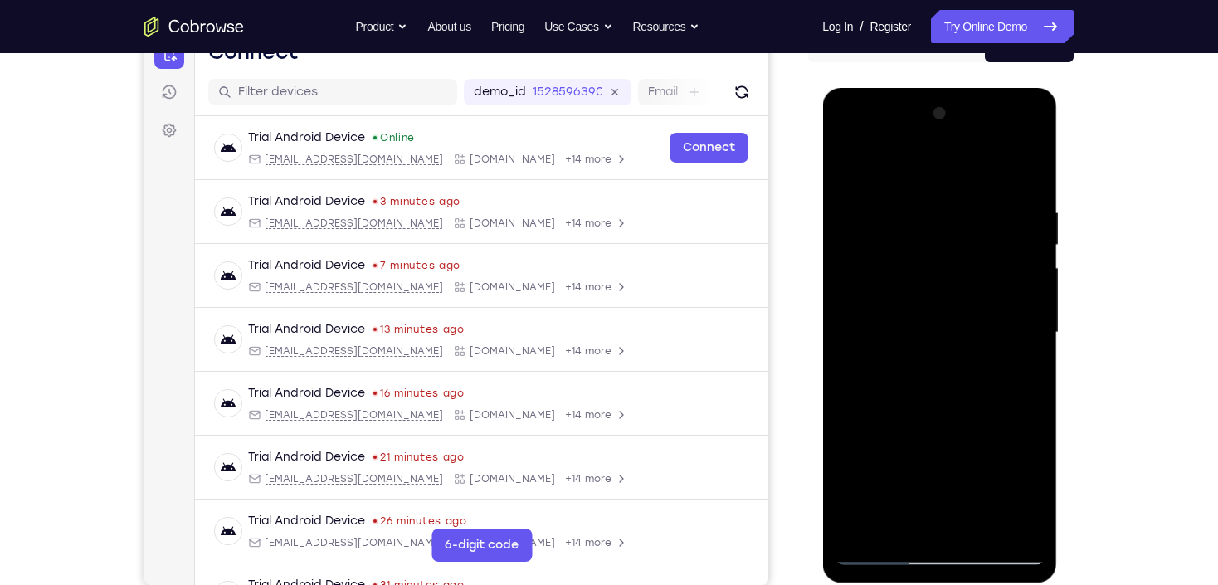
click at [841, 166] on div at bounding box center [939, 332] width 209 height 465
drag, startPoint x: 946, startPoint y: 349, endPoint x: 916, endPoint y: 495, distance: 148.3
click at [920, 501] on div at bounding box center [939, 332] width 209 height 465
drag, startPoint x: 910, startPoint y: 329, endPoint x: 901, endPoint y: 501, distance: 172.9
click at [901, 501] on div at bounding box center [939, 332] width 209 height 465
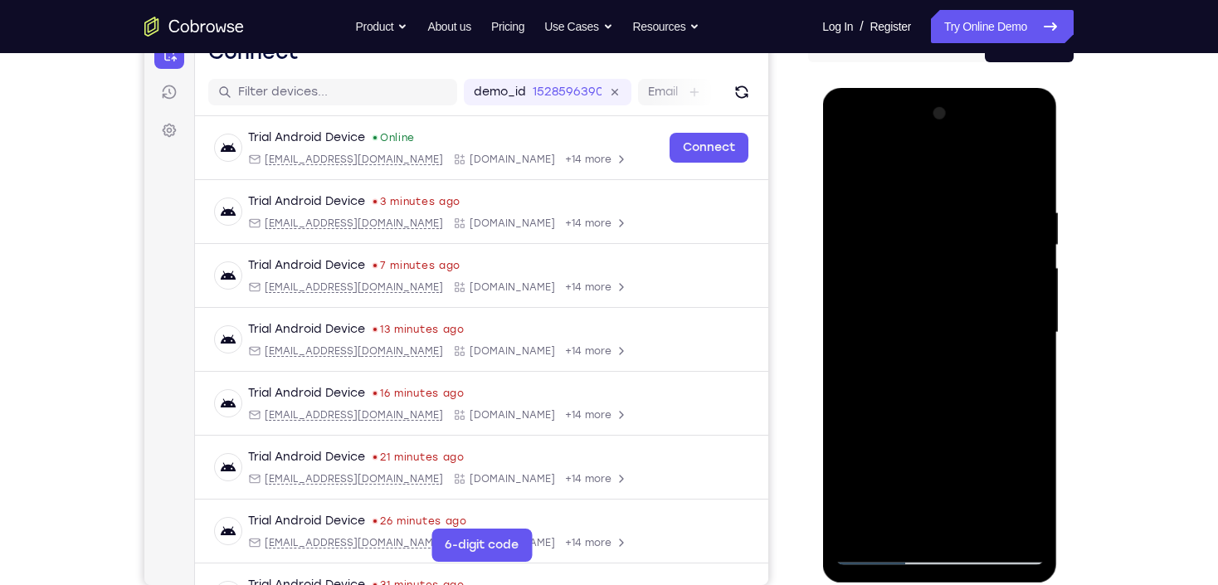
drag, startPoint x: 936, startPoint y: 334, endPoint x: 912, endPoint y: 514, distance: 181.7
click at [912, 514] on div at bounding box center [939, 332] width 209 height 465
click at [941, 182] on div at bounding box center [939, 332] width 209 height 465
click at [851, 166] on div at bounding box center [939, 332] width 209 height 465
click at [910, 203] on div at bounding box center [939, 332] width 209 height 465
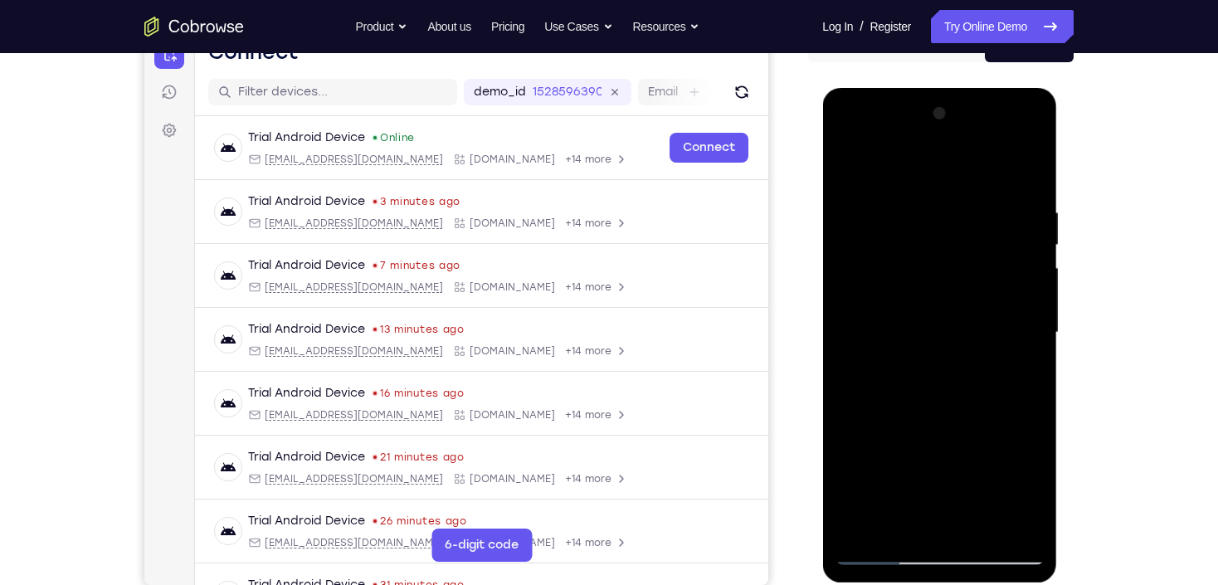
click at [1023, 314] on div at bounding box center [939, 332] width 209 height 465
click at [1026, 315] on div at bounding box center [939, 332] width 209 height 465
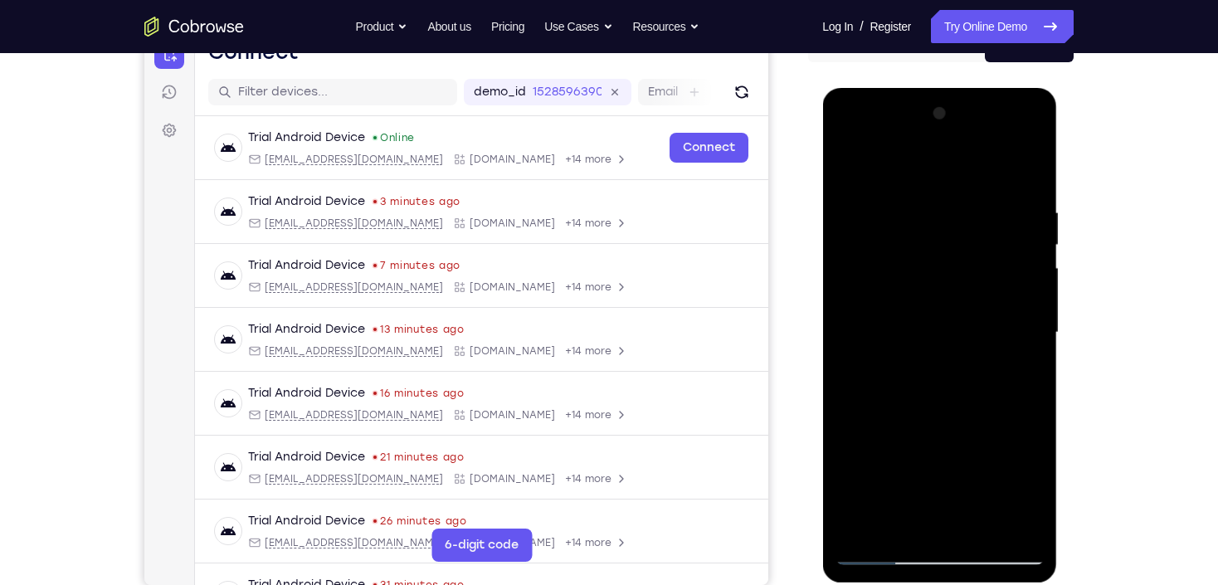
click at [1026, 315] on div at bounding box center [939, 332] width 209 height 465
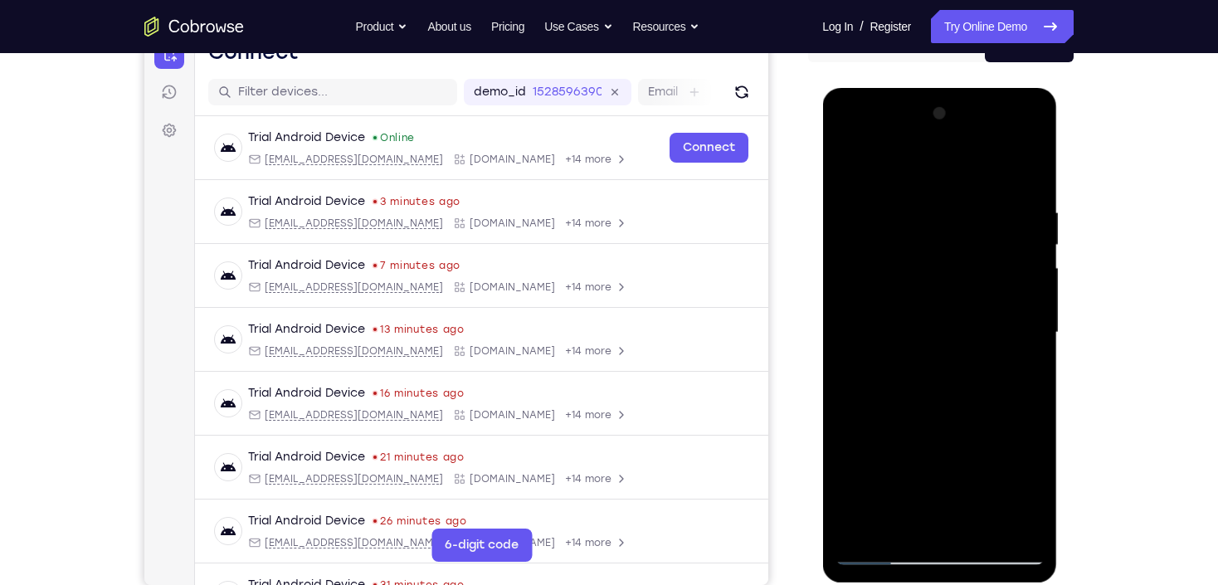
click at [1026, 315] on div at bounding box center [939, 332] width 209 height 465
click at [840, 346] on div at bounding box center [939, 332] width 209 height 465
click at [856, 347] on div at bounding box center [939, 332] width 209 height 465
click at [1032, 178] on div at bounding box center [939, 332] width 209 height 465
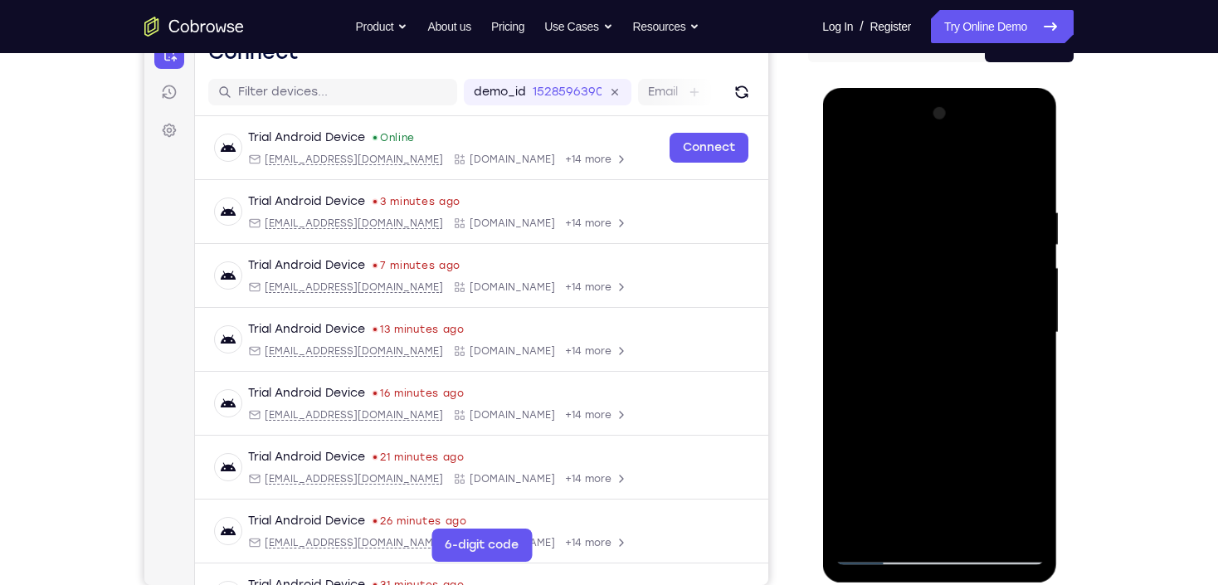
drag, startPoint x: 927, startPoint y: 187, endPoint x: 950, endPoint y: 462, distance: 276.5
click at [950, 462] on div at bounding box center [939, 332] width 209 height 465
click at [908, 216] on div at bounding box center [939, 332] width 209 height 465
click at [1024, 321] on div at bounding box center [939, 332] width 209 height 465
click at [1024, 322] on div at bounding box center [939, 332] width 209 height 465
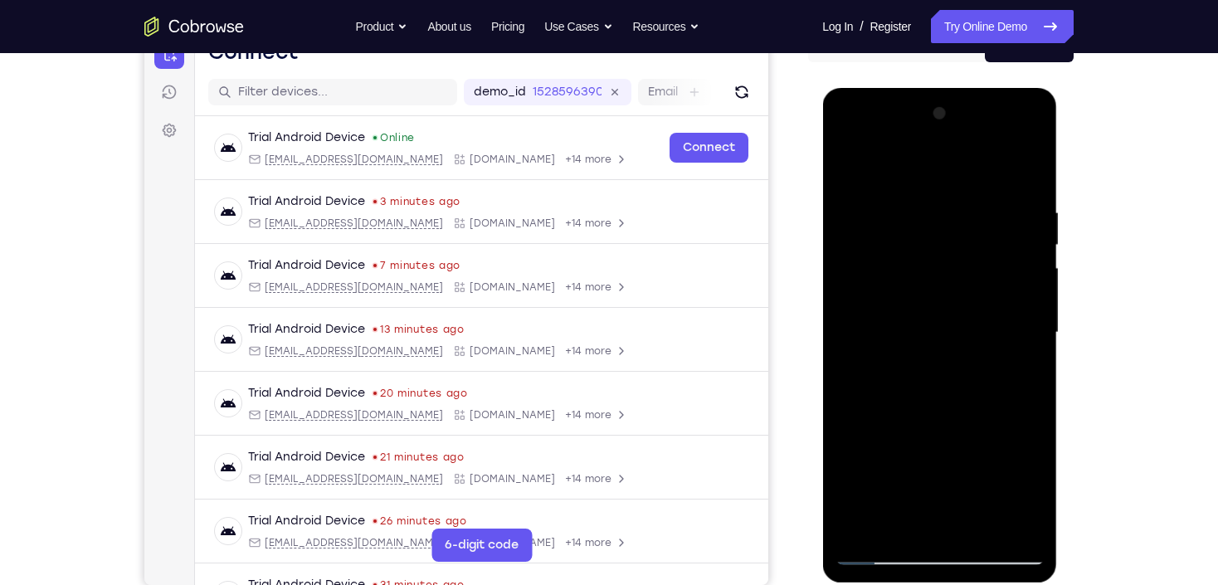
click at [860, 355] on div at bounding box center [939, 332] width 209 height 465
click at [1008, 523] on div at bounding box center [939, 332] width 209 height 465
click at [1029, 331] on div at bounding box center [939, 332] width 209 height 465
click at [1028, 330] on div at bounding box center [939, 332] width 209 height 465
click at [1027, 330] on div at bounding box center [939, 332] width 209 height 465
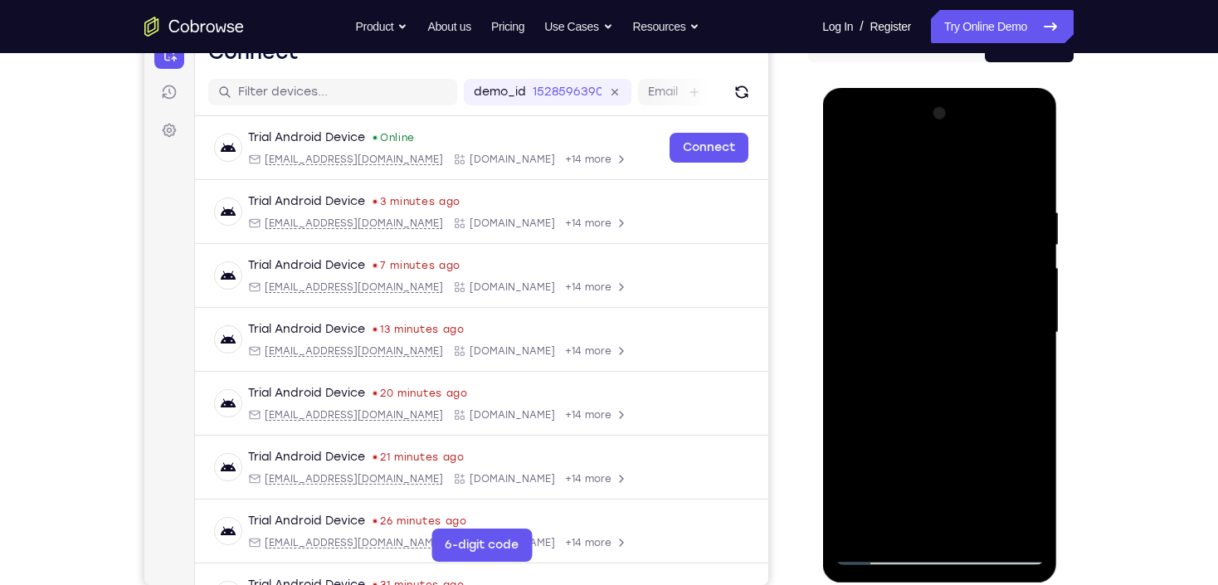
click at [1024, 330] on div at bounding box center [939, 332] width 209 height 465
click at [1023, 331] on div at bounding box center [939, 332] width 209 height 465
click at [1023, 332] on div at bounding box center [939, 332] width 209 height 465
drag, startPoint x: 1009, startPoint y: 325, endPoint x: 975, endPoint y: 256, distance: 77.6
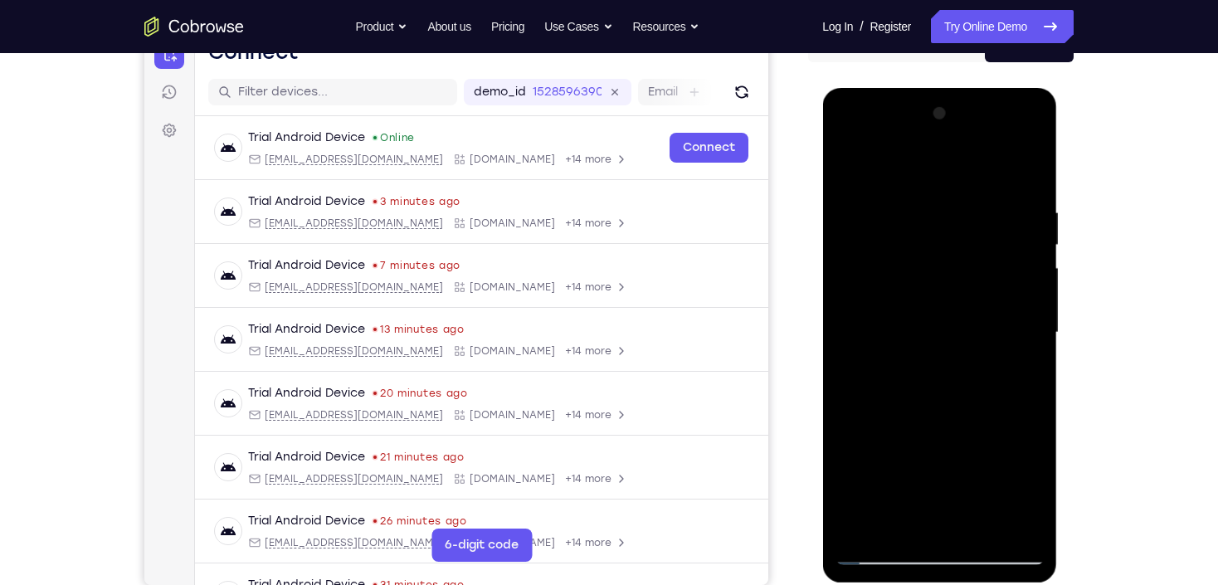
click at [975, 256] on div at bounding box center [939, 332] width 209 height 465
click at [1004, 265] on div at bounding box center [939, 332] width 209 height 465
click at [1004, 266] on div at bounding box center [939, 332] width 209 height 465
click at [866, 325] on div at bounding box center [939, 332] width 209 height 465
click at [1053, 307] on div at bounding box center [939, 335] width 235 height 495
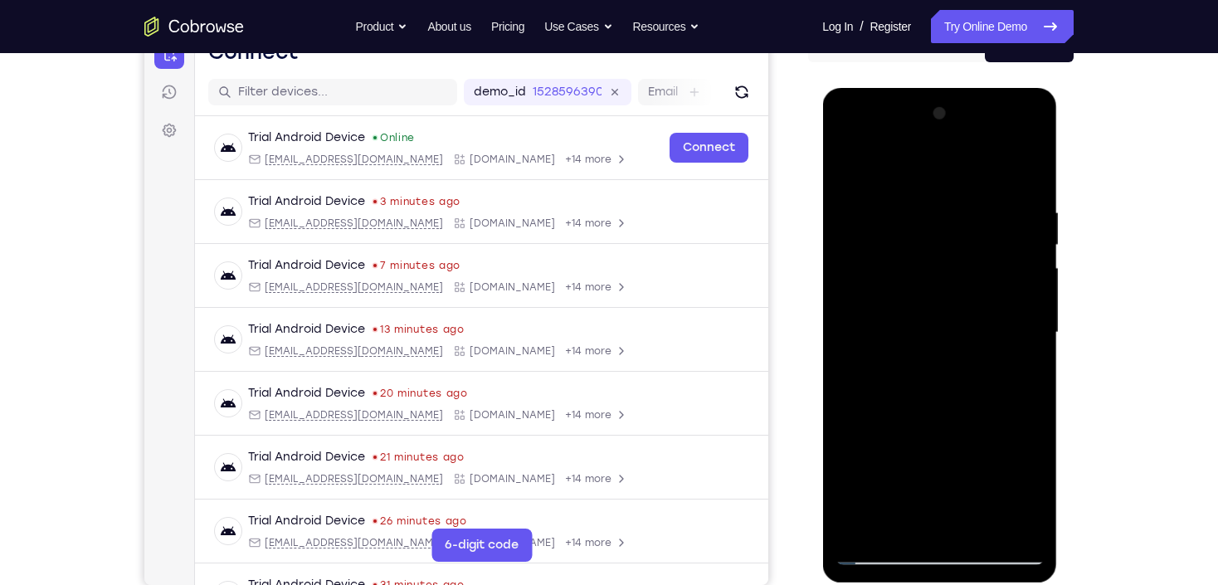
click at [1053, 307] on div at bounding box center [939, 335] width 235 height 495
click at [1028, 305] on div at bounding box center [939, 332] width 209 height 465
click at [1027, 305] on div at bounding box center [939, 332] width 209 height 465
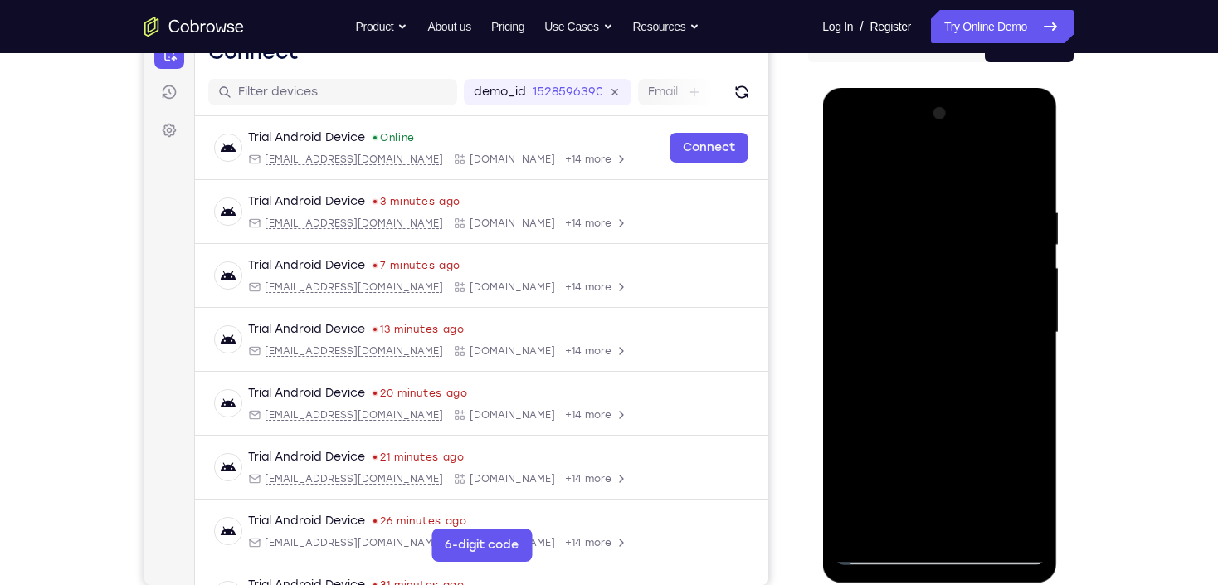
click at [1026, 305] on div at bounding box center [939, 332] width 209 height 465
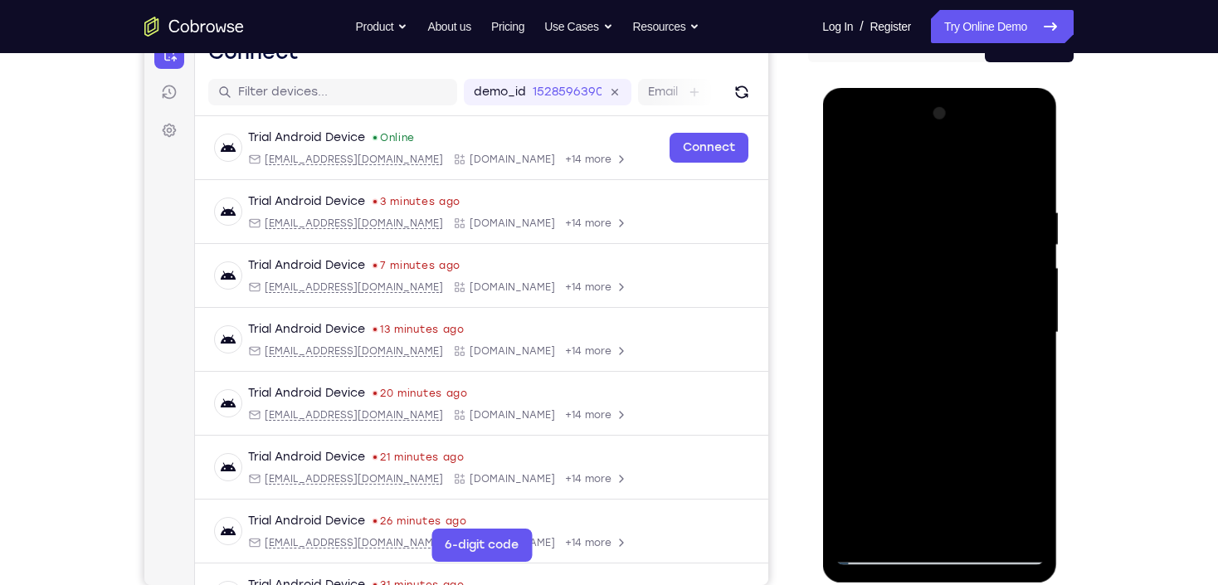
click at [1026, 305] on div at bounding box center [939, 332] width 209 height 465
click at [1025, 305] on div at bounding box center [939, 332] width 209 height 465
click at [884, 544] on div at bounding box center [939, 332] width 209 height 465
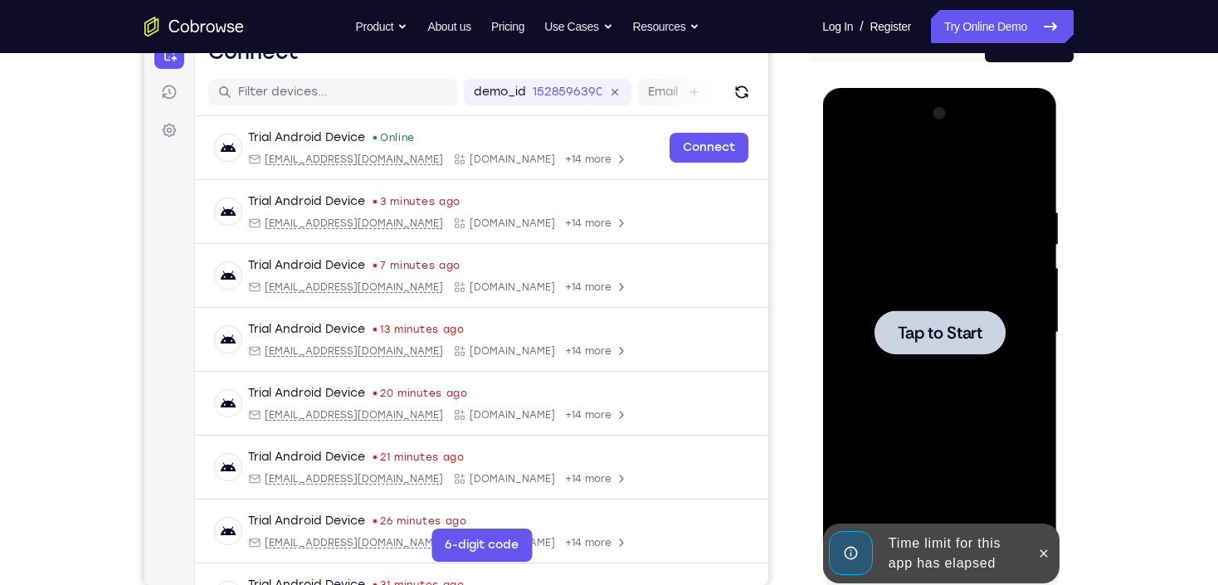
drag, startPoint x: 959, startPoint y: 397, endPoint x: 1018, endPoint y: 503, distance: 121.5
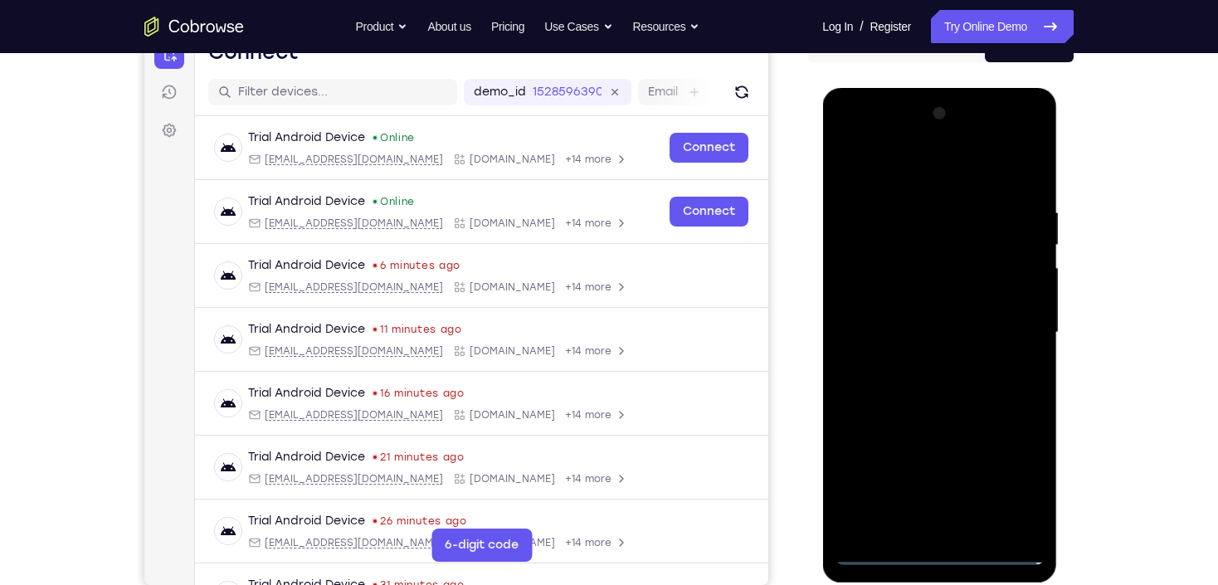
drag, startPoint x: 933, startPoint y: 549, endPoint x: 926, endPoint y: 525, distance: 25.8
click at [937, 334] on div at bounding box center [939, 332] width 209 height 465
drag, startPoint x: 982, startPoint y: 322, endPoint x: 1008, endPoint y: 299, distance: 35.3
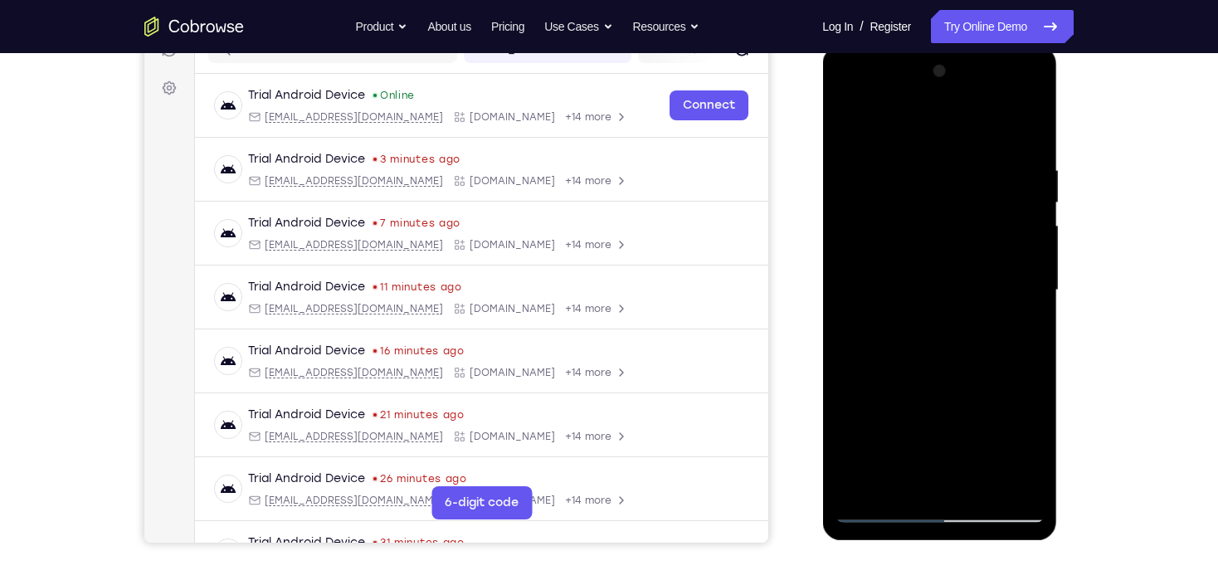
scroll to position [253, 0]
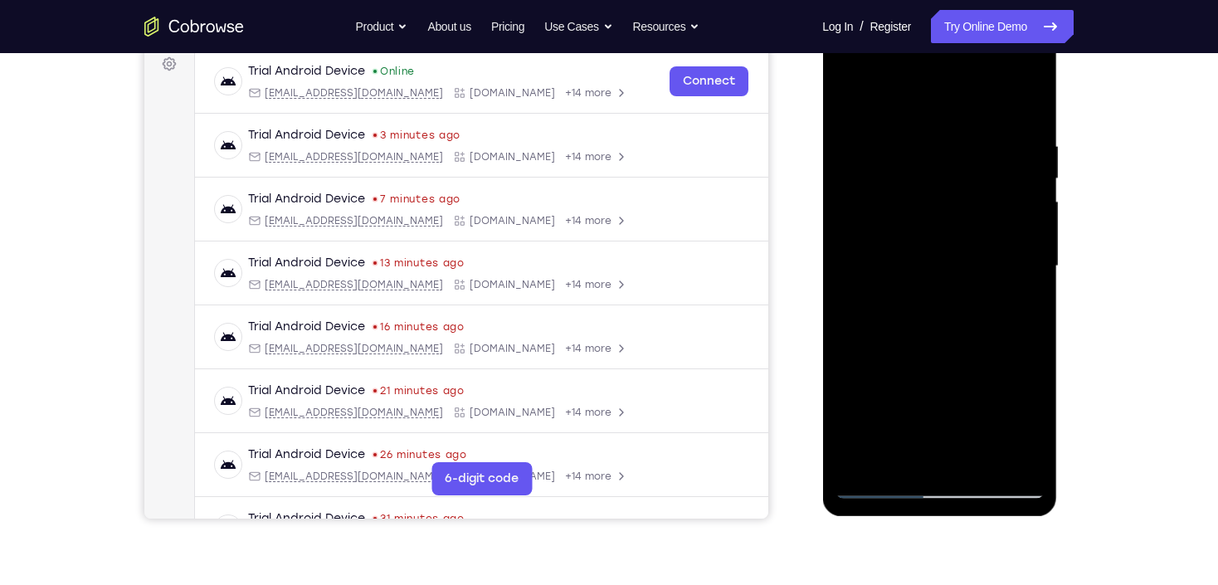
click at [941, 240] on div at bounding box center [939, 266] width 209 height 465
click at [845, 99] on div at bounding box center [939, 266] width 209 height 465
drag, startPoint x: 891, startPoint y: 372, endPoint x: 899, endPoint y: 228, distance: 143.8
drag, startPoint x: 925, startPoint y: 190, endPoint x: 916, endPoint y: 322, distance: 132.3
drag, startPoint x: 972, startPoint y: 378, endPoint x: 978, endPoint y: 146, distance: 232.5
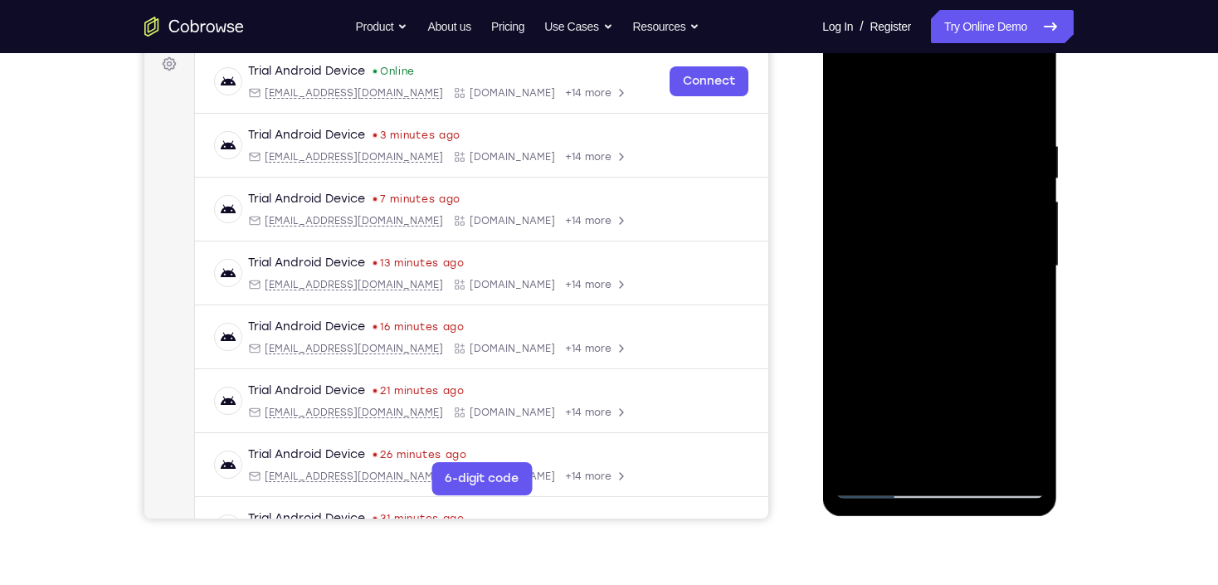
drag, startPoint x: 919, startPoint y: 153, endPoint x: 930, endPoint y: 280, distance: 127.4
click at [847, 97] on div at bounding box center [939, 266] width 209 height 465
click at [876, 116] on div at bounding box center [939, 266] width 209 height 465
click at [964, 155] on div at bounding box center [939, 266] width 209 height 465
drag, startPoint x: 972, startPoint y: 411, endPoint x: 959, endPoint y: 243, distance: 168.2
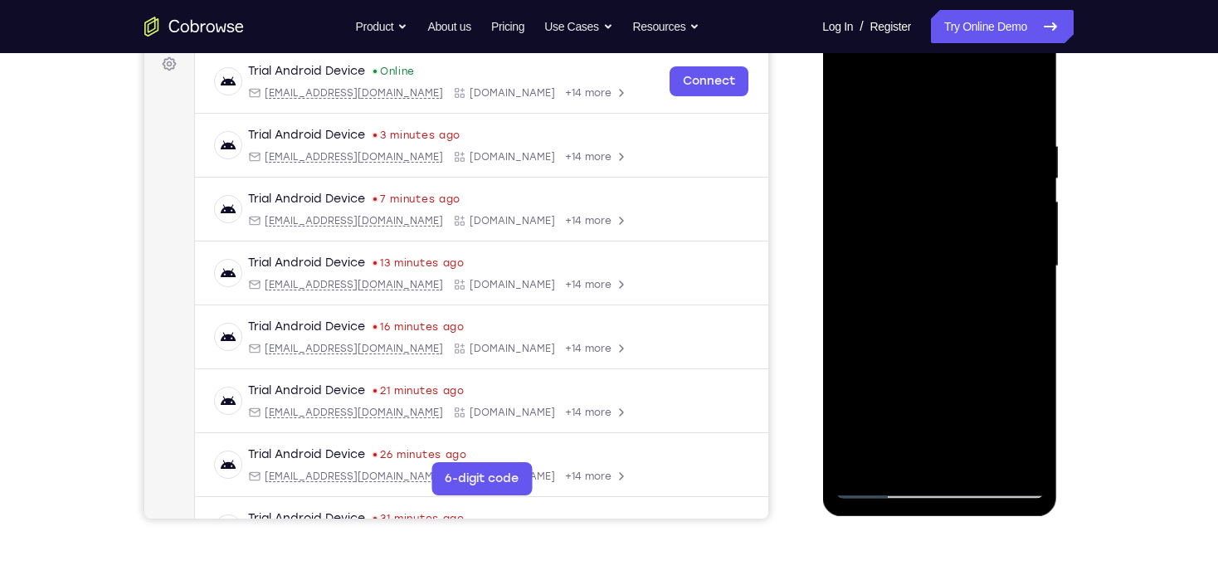
click at [959, 243] on div at bounding box center [939, 266] width 209 height 465
click at [968, 422] on div at bounding box center [939, 266] width 209 height 465
click at [886, 412] on div at bounding box center [939, 266] width 209 height 465
drag, startPoint x: 949, startPoint y: 173, endPoint x: 949, endPoint y: 325, distance: 151.9
click at [949, 325] on div at bounding box center [939, 266] width 209 height 465
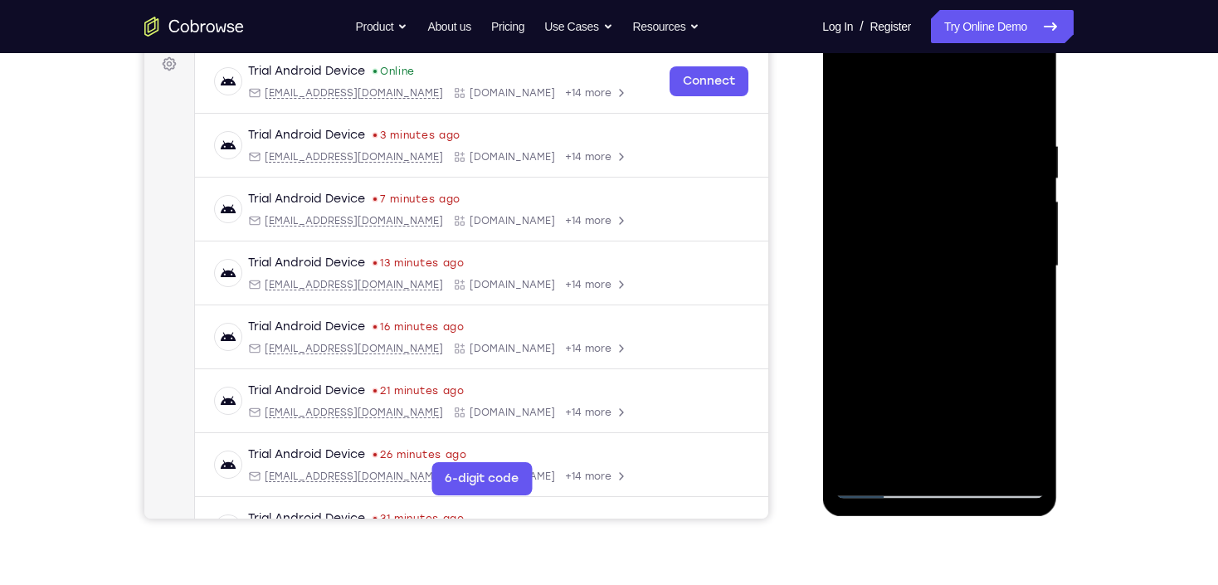
click at [986, 464] on div at bounding box center [939, 266] width 209 height 465
click at [853, 100] on div at bounding box center [939, 266] width 209 height 465
drag, startPoint x: 928, startPoint y: 133, endPoint x: 914, endPoint y: 353, distance: 220.4
drag, startPoint x: 941, startPoint y: 359, endPoint x: 972, endPoint y: 183, distance: 177.8
drag, startPoint x: 912, startPoint y: 378, endPoint x: 904, endPoint y: 255, distance: 123.9
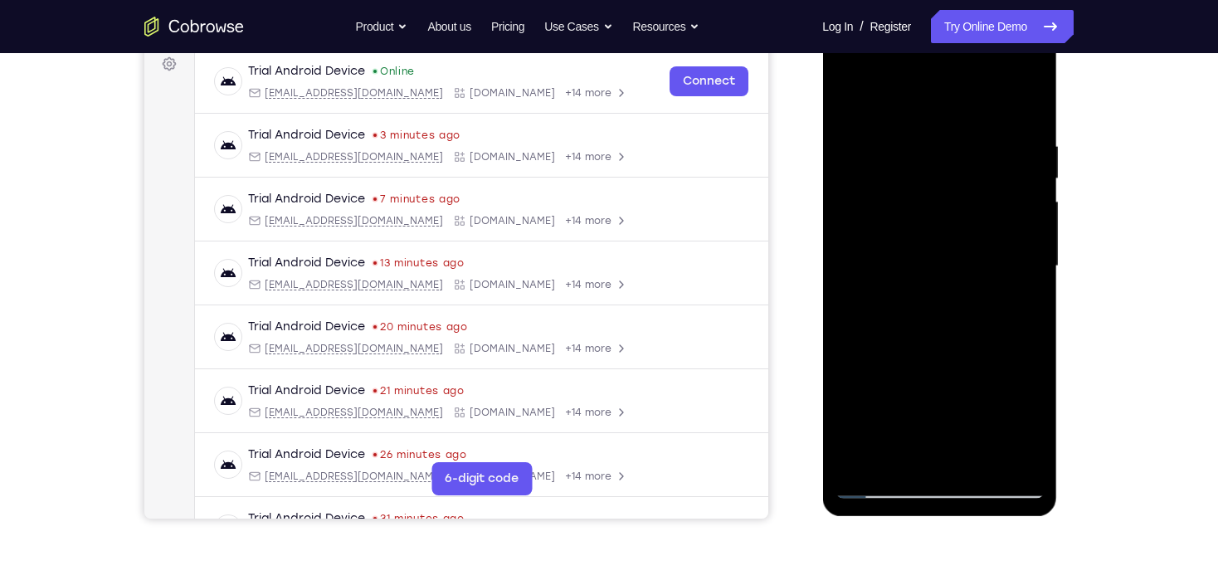
drag, startPoint x: 961, startPoint y: 173, endPoint x: 1001, endPoint y: 217, distance: 59.3
drag, startPoint x: 945, startPoint y: 417, endPoint x: 955, endPoint y: 206, distance: 211.1
drag, startPoint x: 948, startPoint y: 340, endPoint x: 949, endPoint y: 195, distance: 145.2
drag, startPoint x: 935, startPoint y: 154, endPoint x: 929, endPoint y: 330, distance: 176.9
drag, startPoint x: 945, startPoint y: 372, endPoint x: 979, endPoint y: 149, distance: 225.0
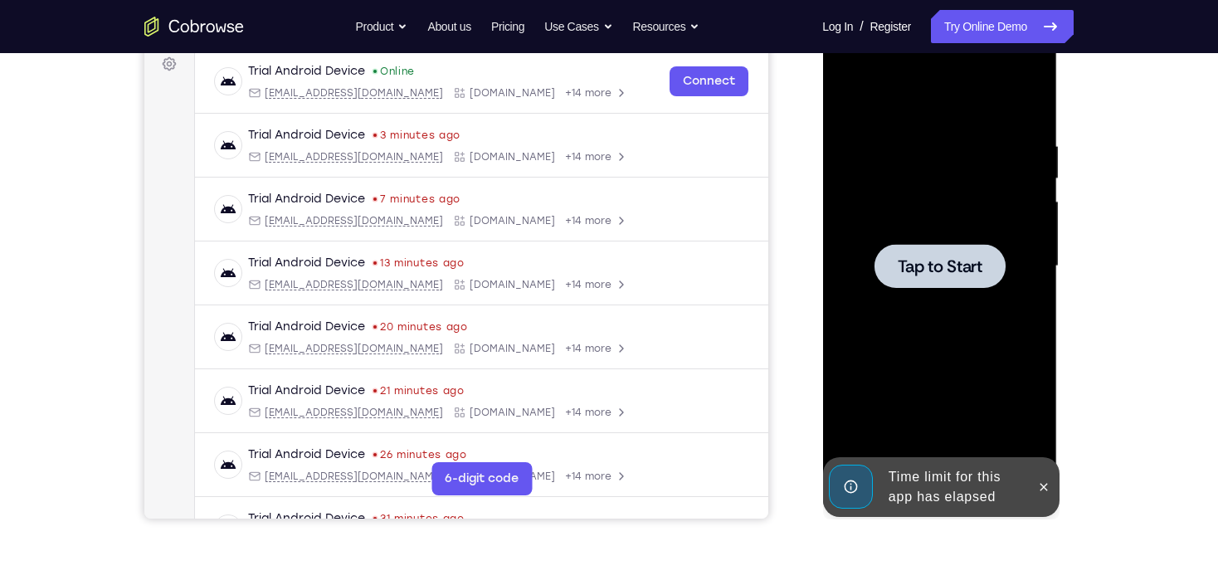
drag, startPoint x: 894, startPoint y: 352, endPoint x: 935, endPoint y: 356, distance: 41.7
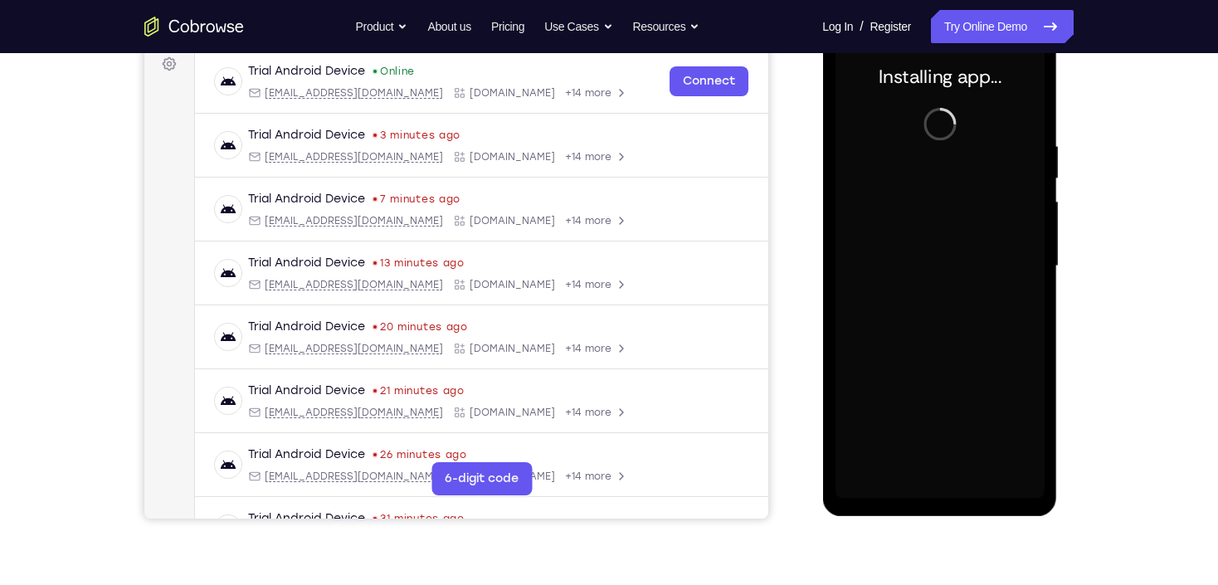
scroll to position [187, 0]
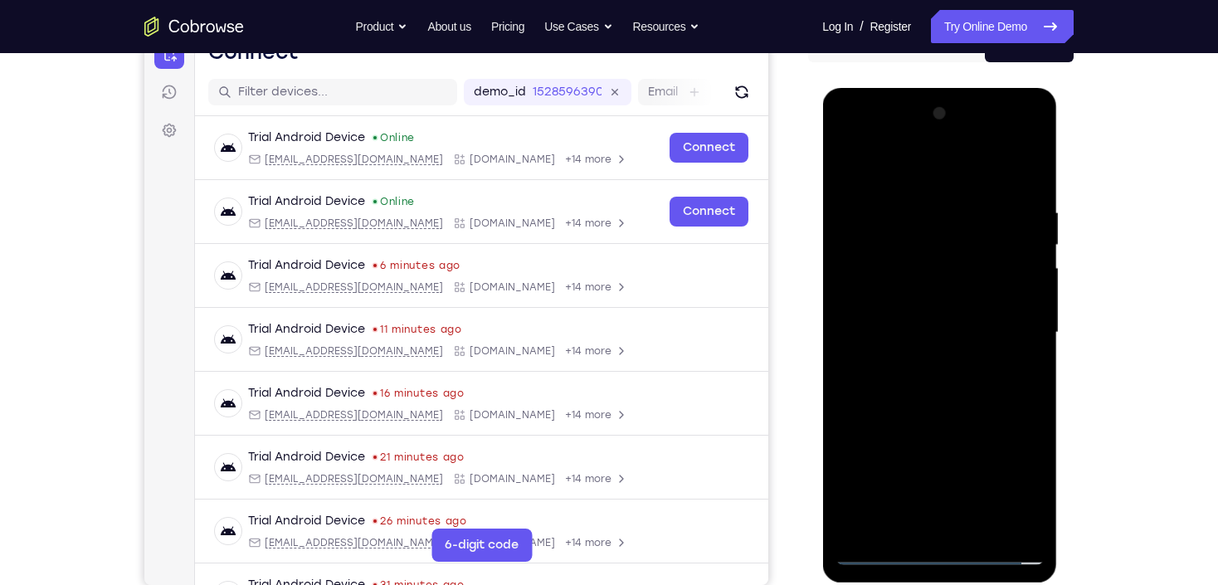
drag, startPoint x: 935, startPoint y: 351, endPoint x: 938, endPoint y: 281, distance: 70.6
click at [1021, 315] on div at bounding box center [939, 332] width 209 height 465
click at [862, 322] on div at bounding box center [939, 332] width 209 height 465
drag, startPoint x: 1015, startPoint y: 302, endPoint x: 829, endPoint y: 301, distance: 185.9
click at [843, 168] on div at bounding box center [939, 332] width 209 height 465
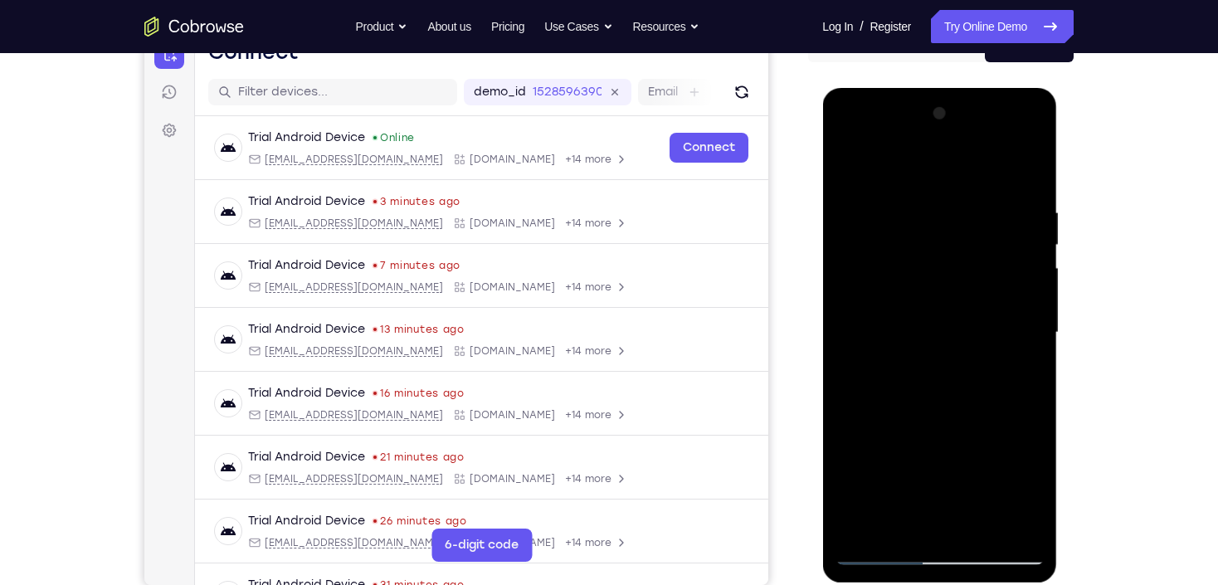
click at [929, 344] on div at bounding box center [939, 332] width 209 height 465
click at [842, 172] on div at bounding box center [939, 332] width 209 height 465
click at [932, 361] on div at bounding box center [939, 332] width 209 height 465
click at [852, 164] on div at bounding box center [939, 332] width 209 height 465
click at [938, 193] on div at bounding box center [939, 332] width 209 height 465
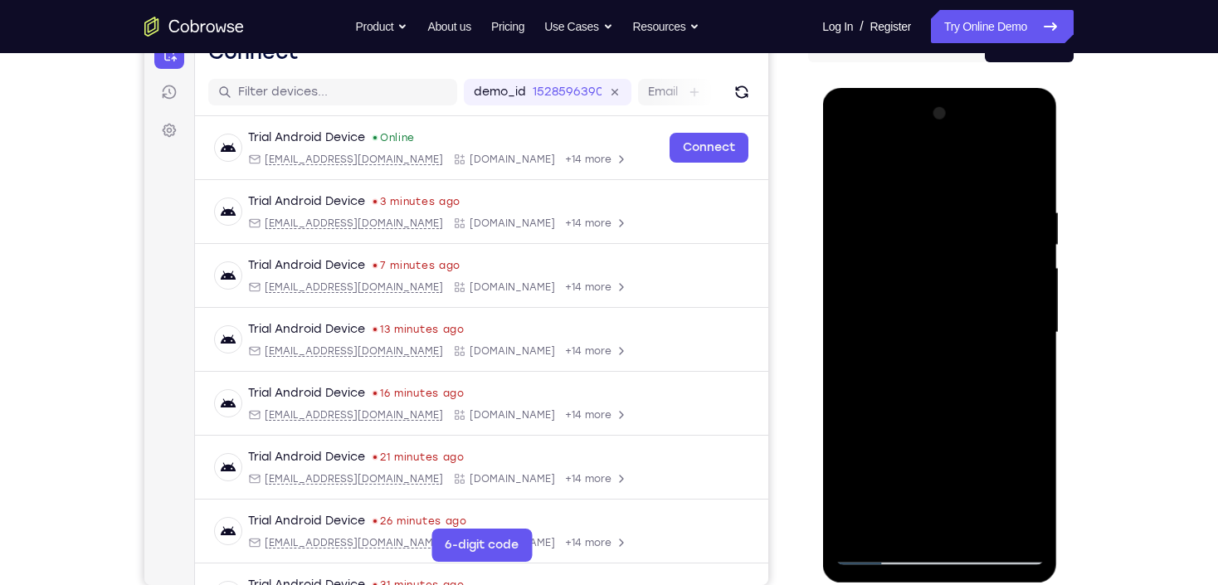
click at [852, 165] on div at bounding box center [939, 332] width 209 height 465
click at [1025, 168] on div at bounding box center [939, 332] width 209 height 465
click at [884, 329] on div at bounding box center [939, 332] width 209 height 465
drag, startPoint x: 934, startPoint y: 432, endPoint x: 940, endPoint y: 276, distance: 157.0
click at [940, 276] on div at bounding box center [939, 332] width 209 height 465
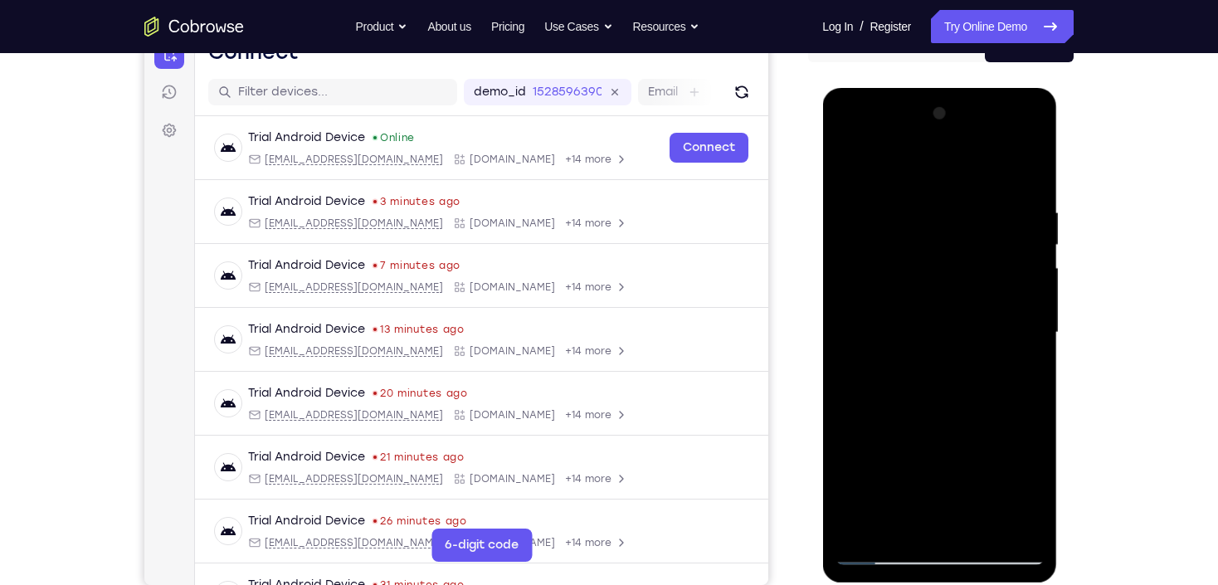
click at [946, 405] on div at bounding box center [939, 332] width 209 height 465
click at [1032, 290] on div at bounding box center [939, 332] width 209 height 465
click at [846, 425] on div at bounding box center [939, 332] width 209 height 465
click at [1037, 290] on div at bounding box center [939, 332] width 209 height 465
click at [982, 526] on div at bounding box center [939, 332] width 209 height 465
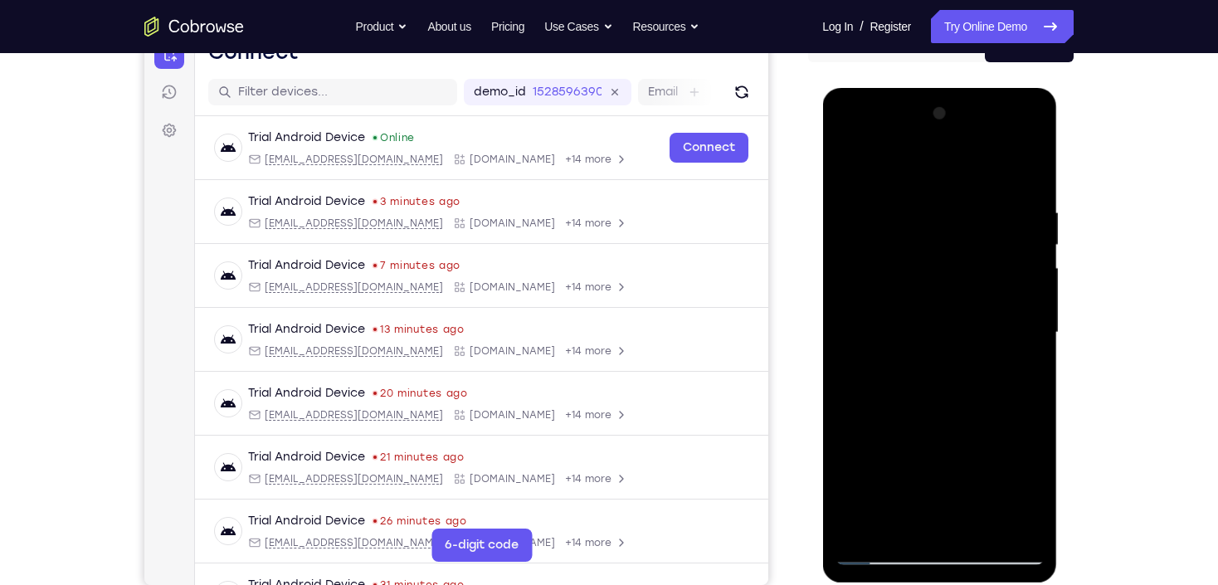
click at [925, 315] on div at bounding box center [939, 332] width 209 height 465
click at [854, 169] on div at bounding box center [939, 332] width 209 height 465
click at [945, 190] on div at bounding box center [939, 332] width 209 height 465
click at [876, 186] on div at bounding box center [939, 332] width 209 height 465
click at [853, 168] on div at bounding box center [939, 332] width 209 height 465
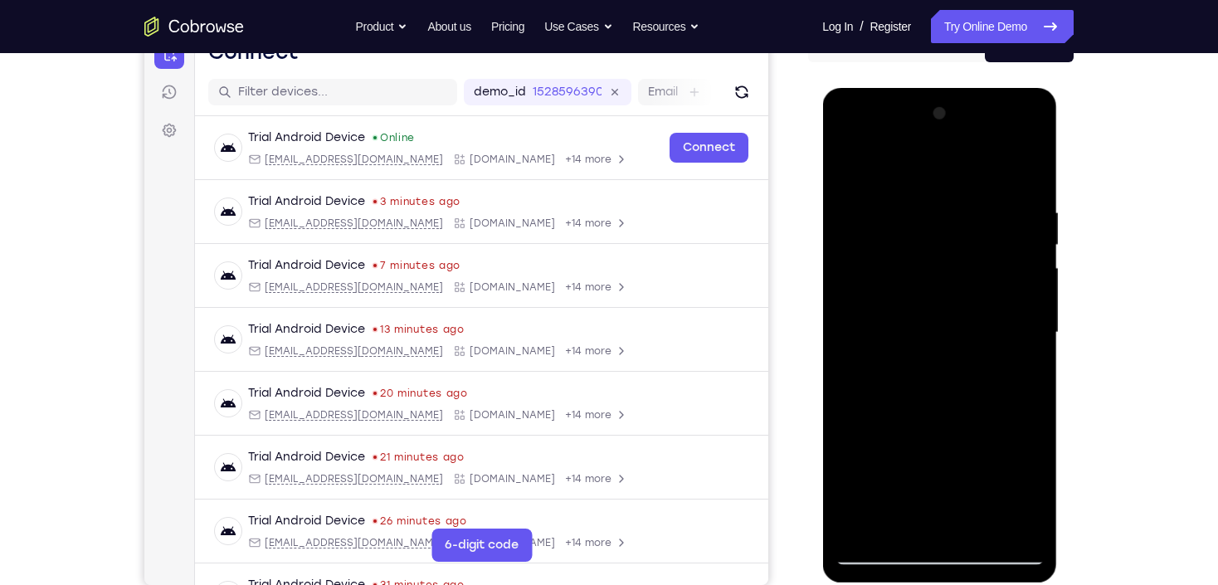
drag, startPoint x: 924, startPoint y: 196, endPoint x: 931, endPoint y: 422, distance: 226.7
click at [931, 475] on div at bounding box center [939, 332] width 209 height 465
drag, startPoint x: 935, startPoint y: 183, endPoint x: 934, endPoint y: 418, distance: 235.7
click at [934, 418] on div at bounding box center [939, 332] width 209 height 465
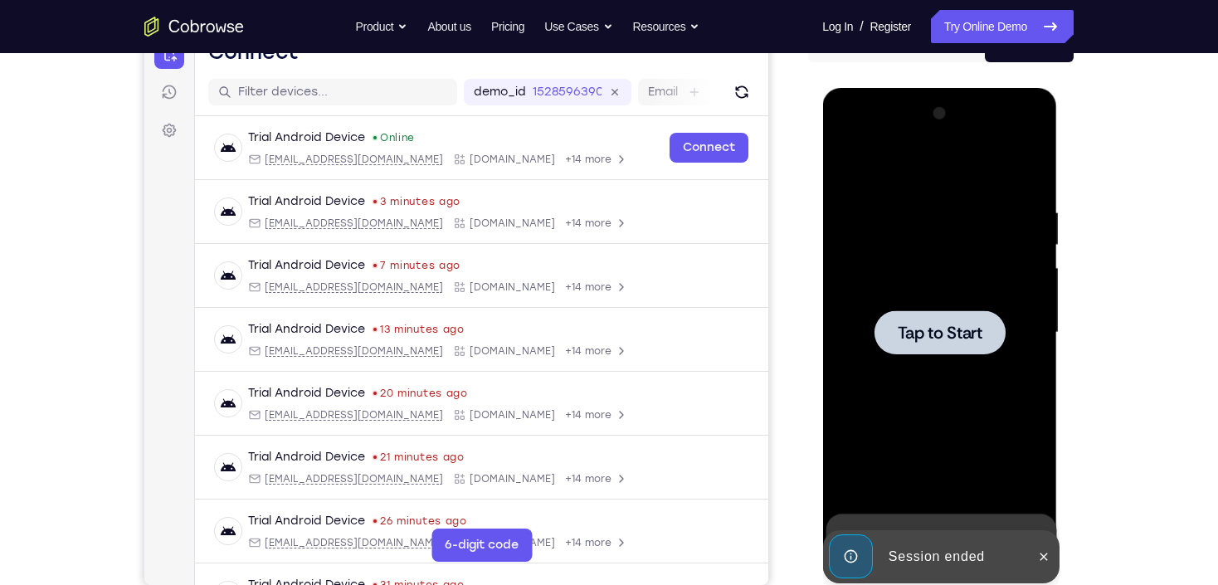
click at [935, 417] on div at bounding box center [939, 332] width 209 height 465
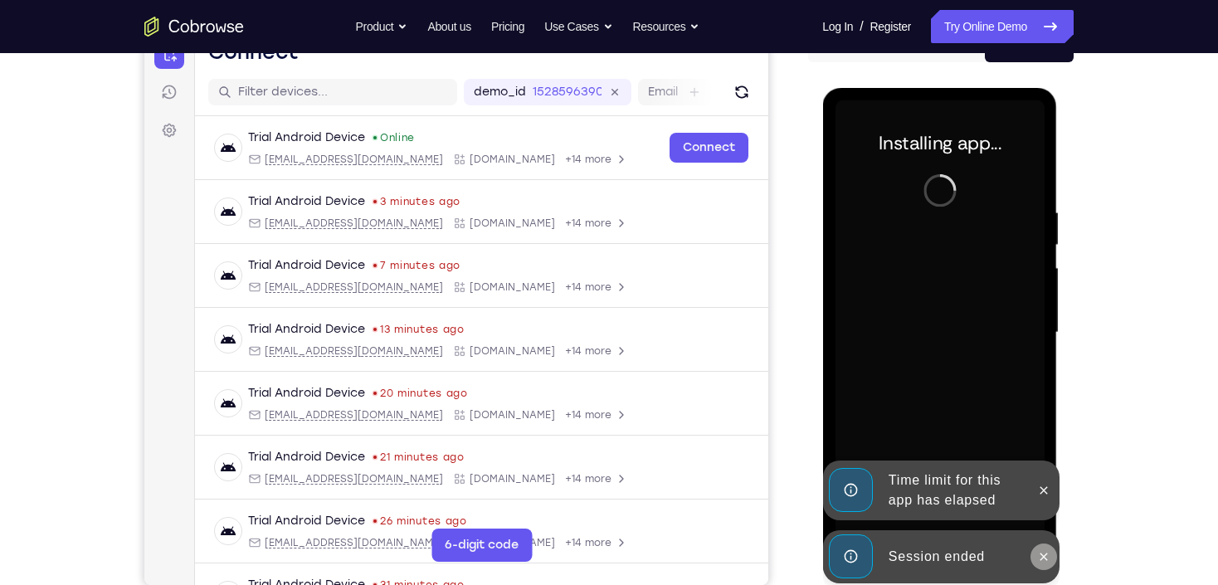
click at [1045, 564] on button at bounding box center [1043, 557] width 27 height 27
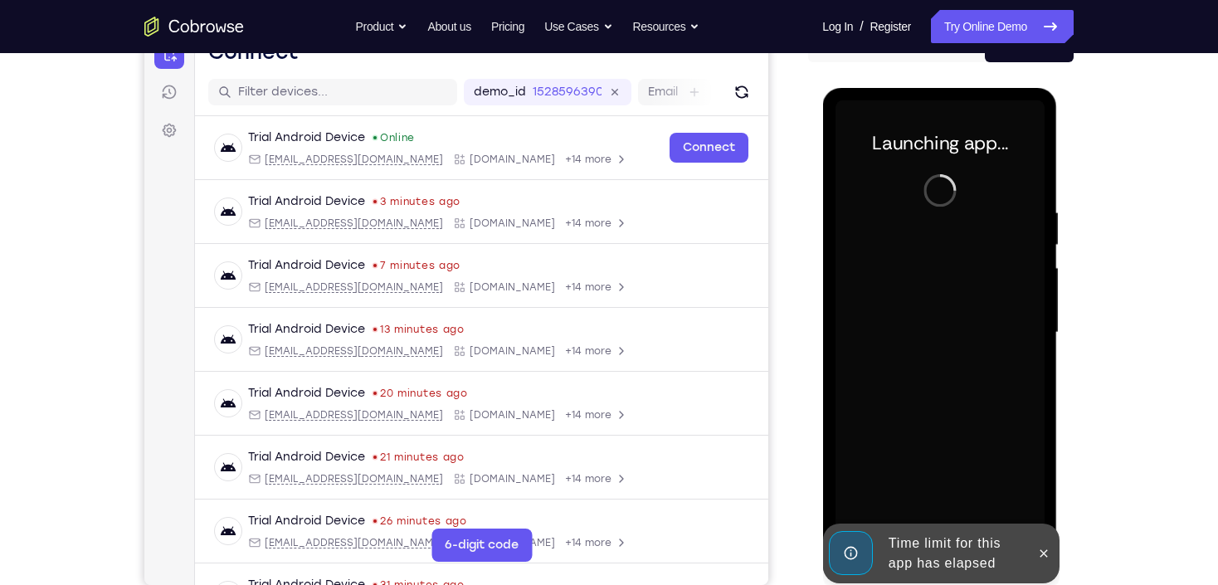
click at [1045, 564] on button at bounding box center [1043, 553] width 27 height 27
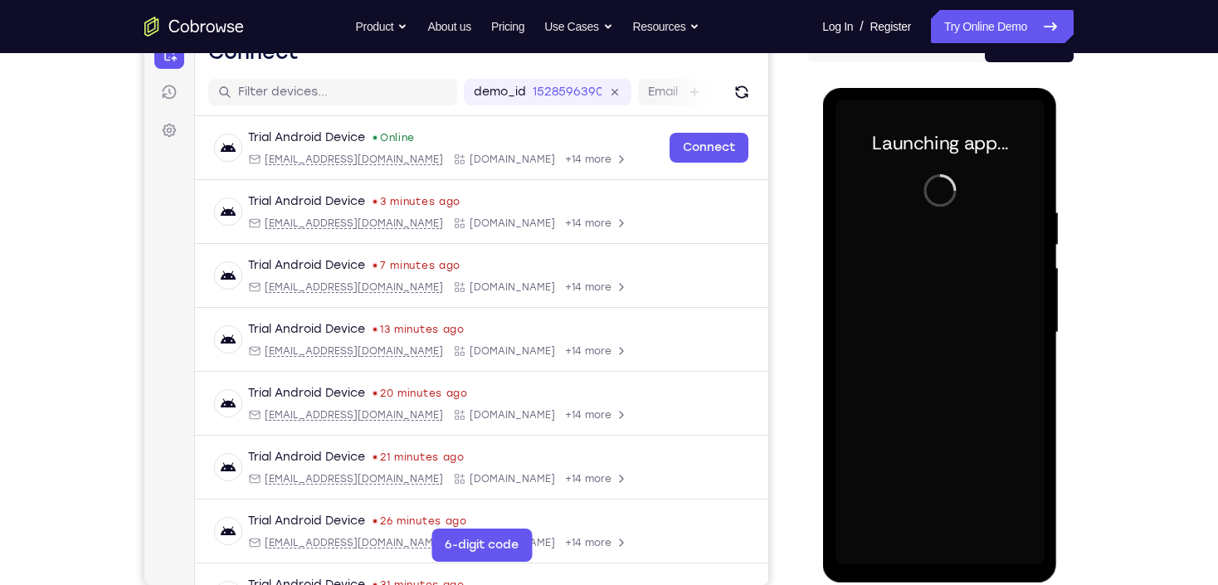
click at [880, 387] on div at bounding box center [939, 332] width 209 height 465
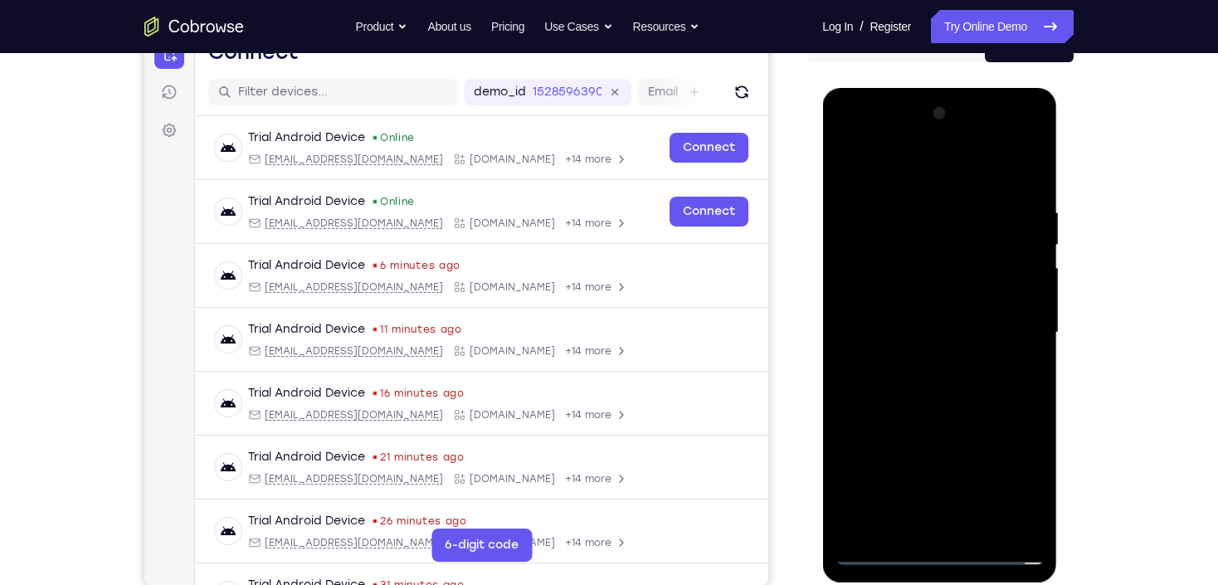
click at [940, 563] on div at bounding box center [939, 332] width 209 height 465
click at [1013, 476] on div at bounding box center [939, 332] width 209 height 465
click at [932, 175] on div at bounding box center [939, 332] width 209 height 465
click at [1022, 325] on div at bounding box center [939, 332] width 209 height 465
click at [919, 360] on div at bounding box center [939, 332] width 209 height 465
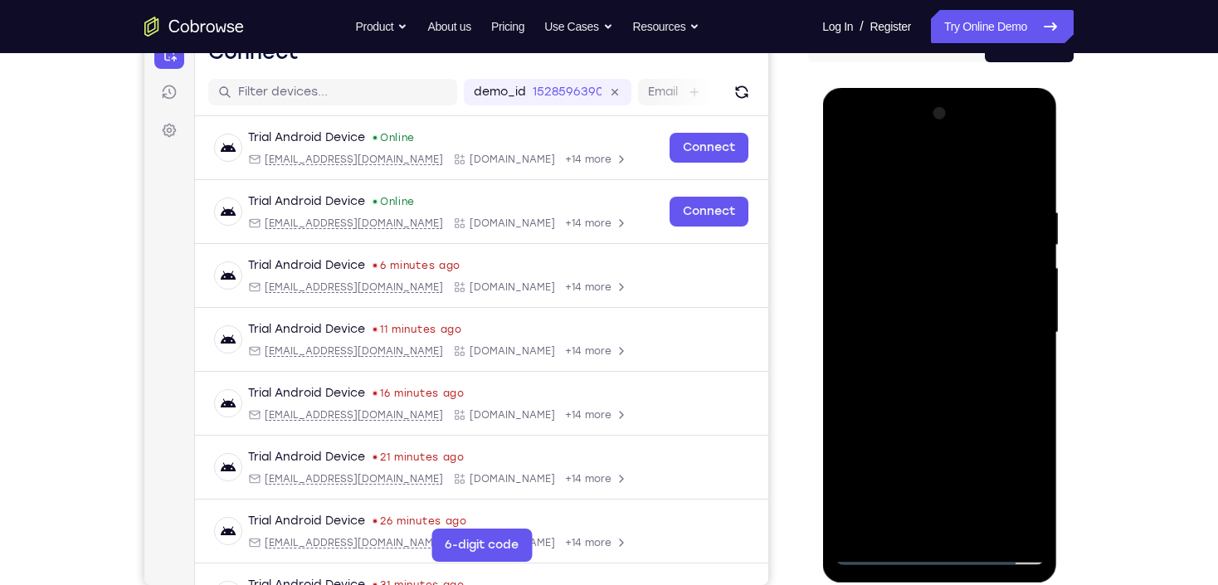
click at [934, 304] on div at bounding box center [939, 332] width 209 height 465
click at [929, 304] on div at bounding box center [939, 332] width 209 height 465
click at [935, 337] on div at bounding box center [939, 332] width 209 height 465
click at [945, 387] on div at bounding box center [939, 332] width 209 height 465
click at [943, 385] on div at bounding box center [939, 332] width 209 height 465
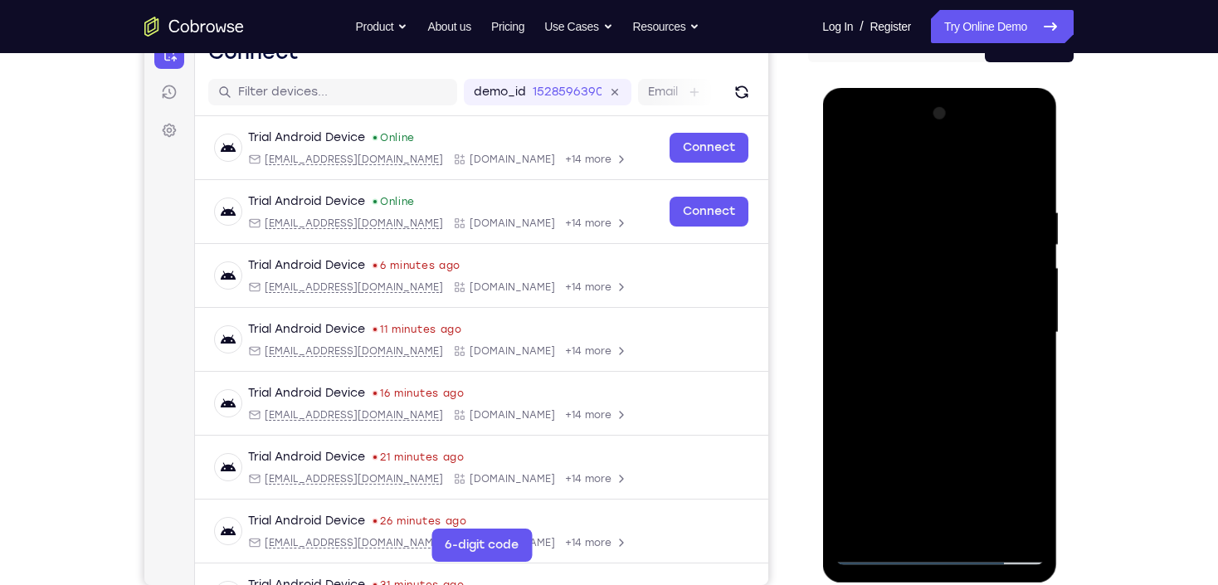
click at [943, 385] on div at bounding box center [939, 332] width 209 height 465
drag, startPoint x: 957, startPoint y: 198, endPoint x: 920, endPoint y: 485, distance: 289.6
click at [920, 485] on div at bounding box center [939, 332] width 209 height 465
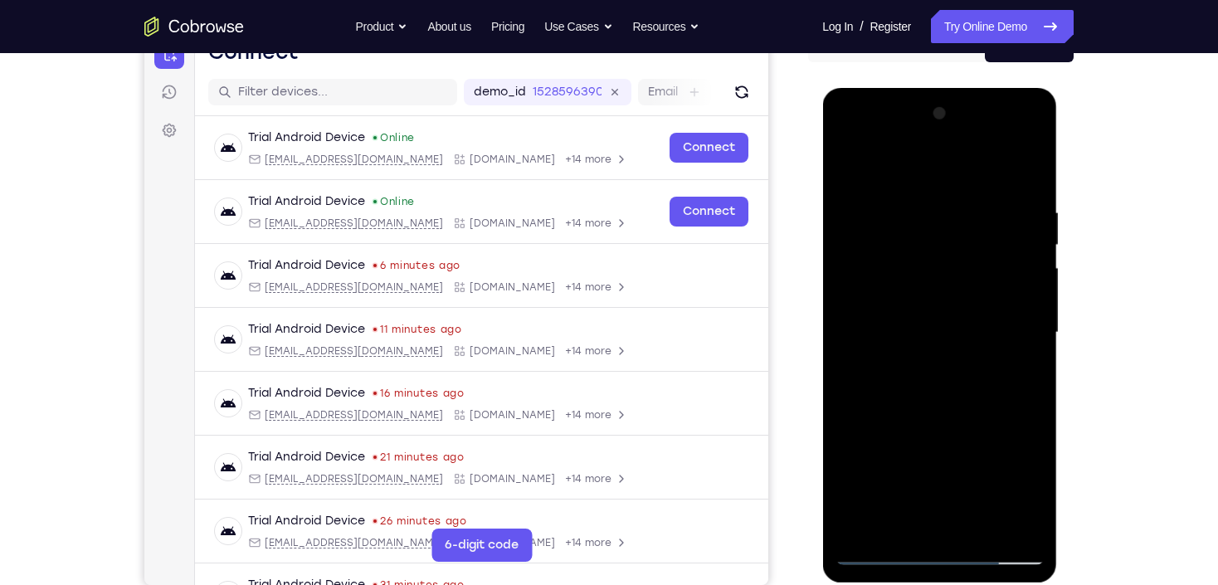
drag, startPoint x: 935, startPoint y: 173, endPoint x: 938, endPoint y: 134, distance: 39.9
click at [937, 136] on div at bounding box center [939, 332] width 209 height 465
click at [964, 203] on div at bounding box center [939, 332] width 209 height 465
click at [1023, 179] on div at bounding box center [939, 332] width 209 height 465
click at [952, 199] on div at bounding box center [939, 332] width 209 height 465
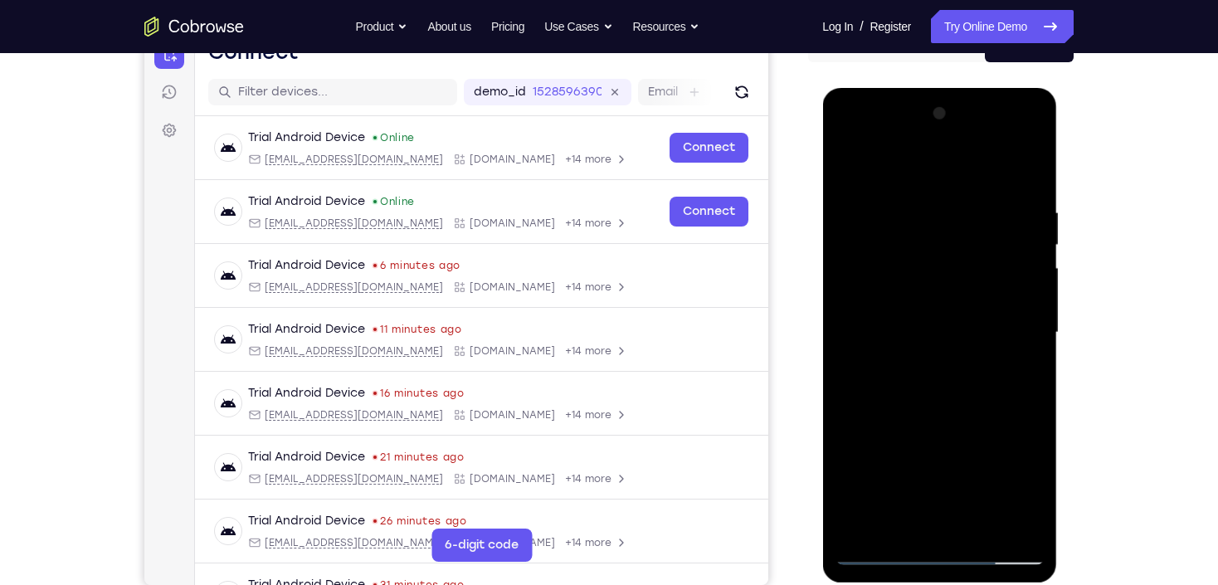
click at [1026, 315] on div at bounding box center [939, 332] width 209 height 465
click at [869, 325] on div at bounding box center [939, 332] width 209 height 465
click at [1021, 292] on div at bounding box center [939, 332] width 209 height 465
click at [1006, 183] on div at bounding box center [939, 332] width 209 height 465
click at [929, 221] on div at bounding box center [939, 332] width 209 height 465
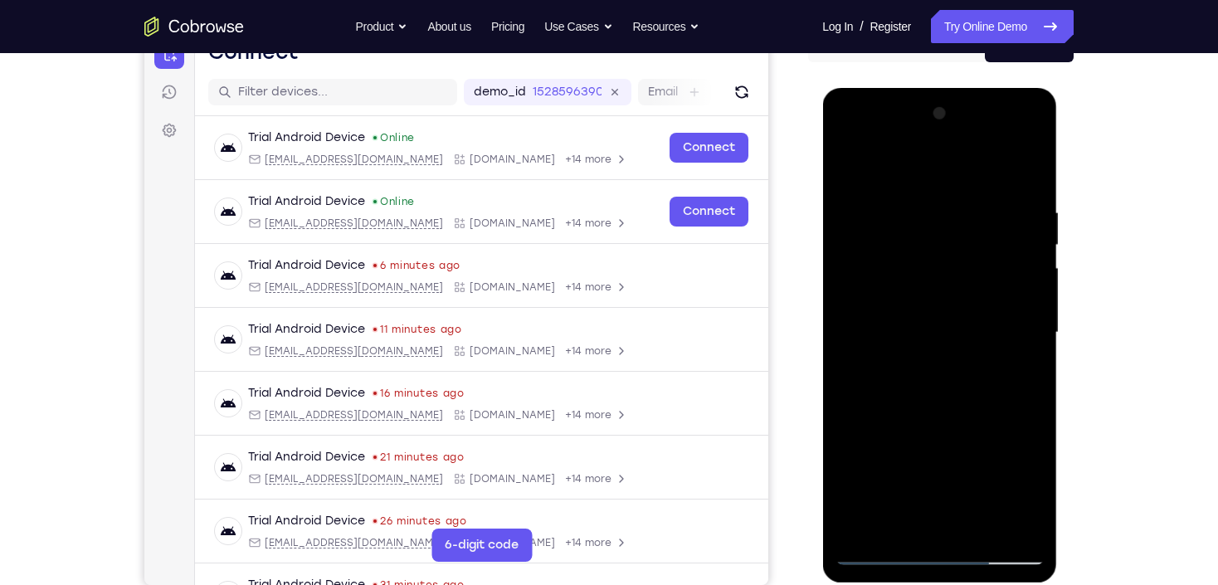
click at [896, 180] on div at bounding box center [939, 332] width 209 height 465
drag, startPoint x: 969, startPoint y: 396, endPoint x: 979, endPoint y: 198, distance: 198.6
click at [979, 198] on div at bounding box center [939, 332] width 209 height 465
drag, startPoint x: 938, startPoint y: 402, endPoint x: 966, endPoint y: 183, distance: 220.1
click at [964, 188] on div at bounding box center [939, 332] width 209 height 465
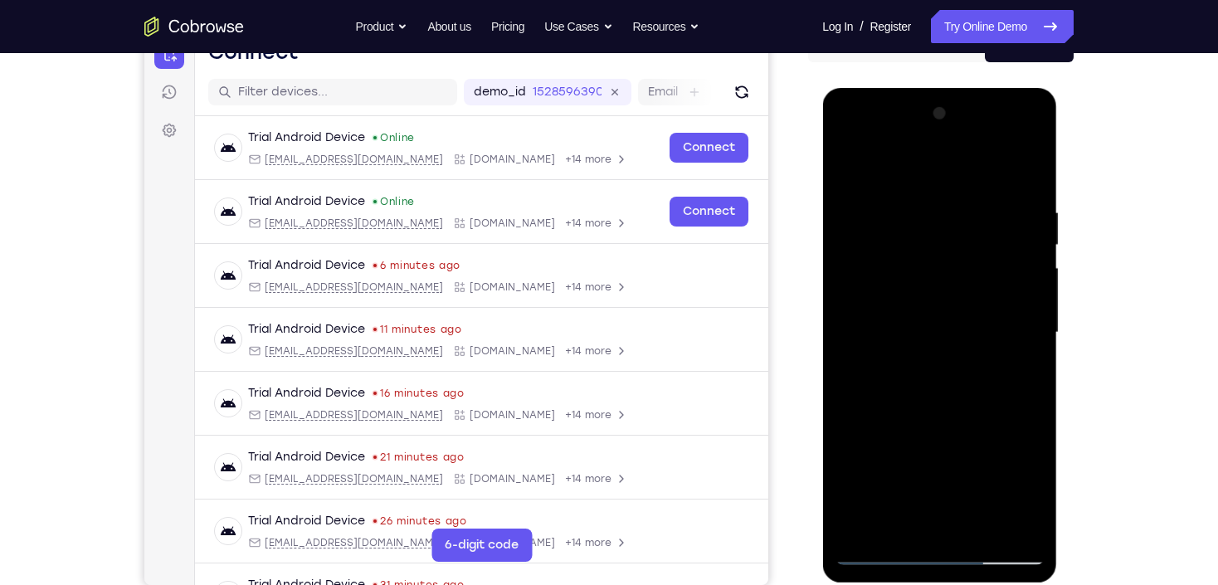
drag, startPoint x: 967, startPoint y: 199, endPoint x: 952, endPoint y: 393, distance: 194.0
click at [952, 393] on div at bounding box center [939, 332] width 209 height 465
click at [1012, 285] on div at bounding box center [939, 332] width 209 height 465
click at [849, 380] on div at bounding box center [939, 332] width 209 height 465
drag, startPoint x: 993, startPoint y: 261, endPoint x: 963, endPoint y: 335, distance: 80.5
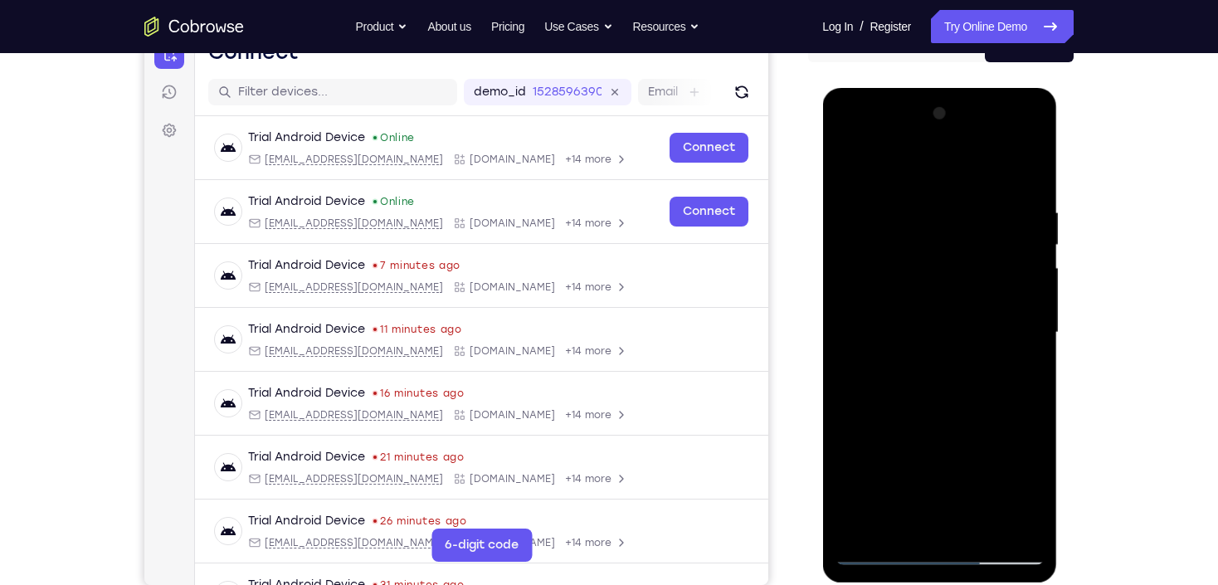
click at [987, 351] on div at bounding box center [939, 332] width 209 height 465
click at [846, 161] on div at bounding box center [939, 332] width 209 height 465
click at [1018, 338] on div at bounding box center [939, 332] width 209 height 465
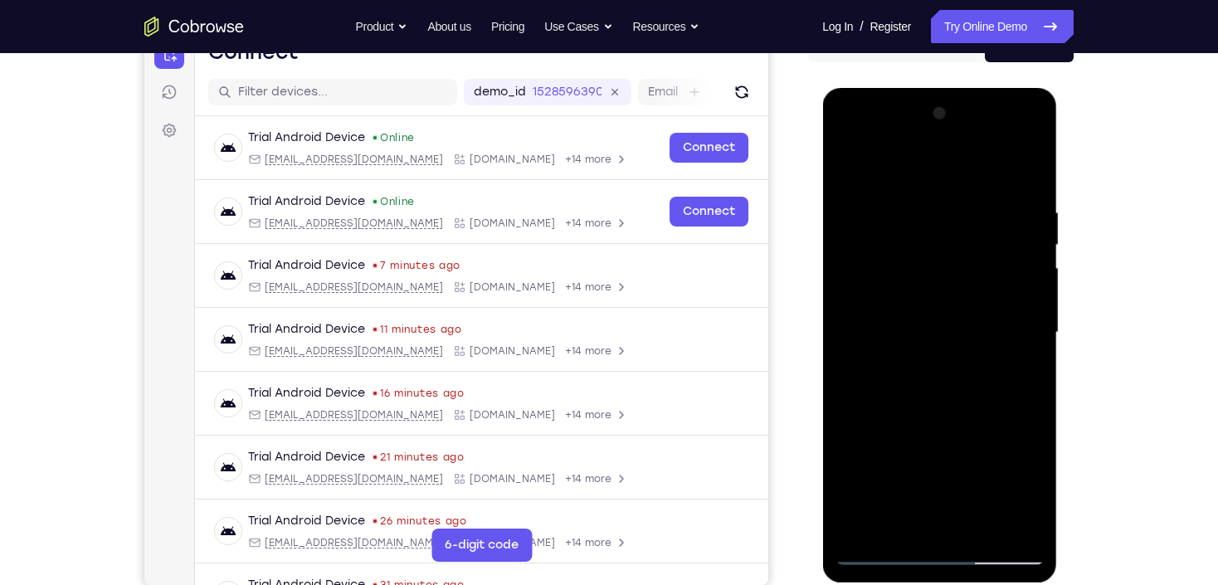
click at [1017, 337] on div at bounding box center [939, 332] width 209 height 465
click at [859, 332] on div at bounding box center [939, 332] width 209 height 465
click at [1021, 298] on div at bounding box center [939, 332] width 209 height 465
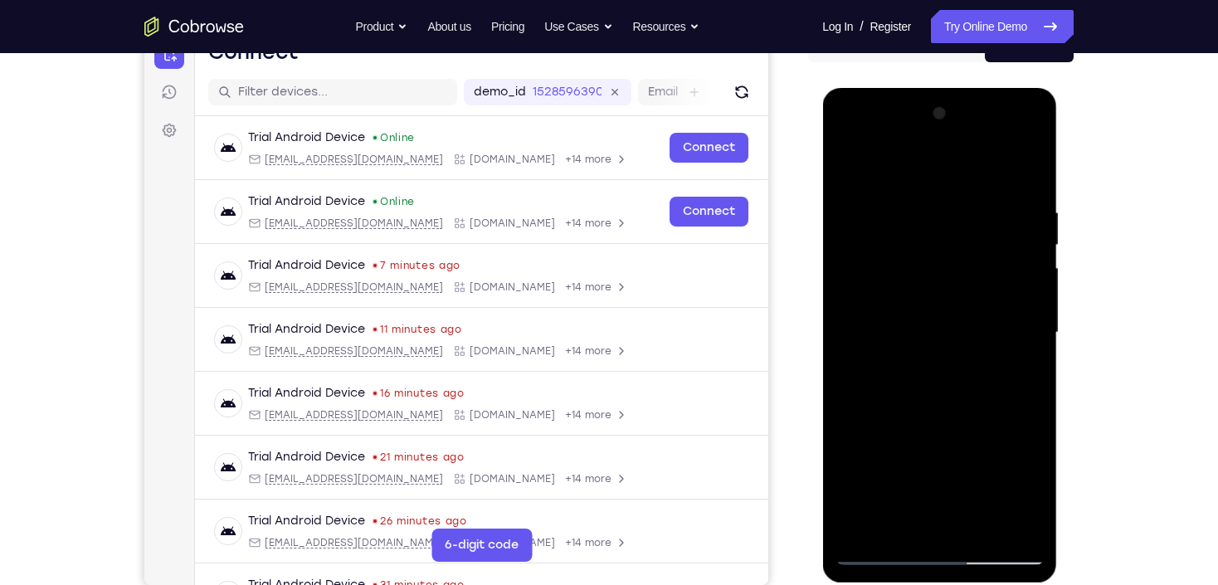
click at [1021, 298] on div at bounding box center [939, 332] width 209 height 465
click at [954, 302] on div at bounding box center [939, 332] width 209 height 465
click at [949, 305] on div at bounding box center [939, 332] width 209 height 465
click at [1032, 433] on div at bounding box center [939, 332] width 209 height 465
click at [841, 168] on div at bounding box center [939, 332] width 209 height 465
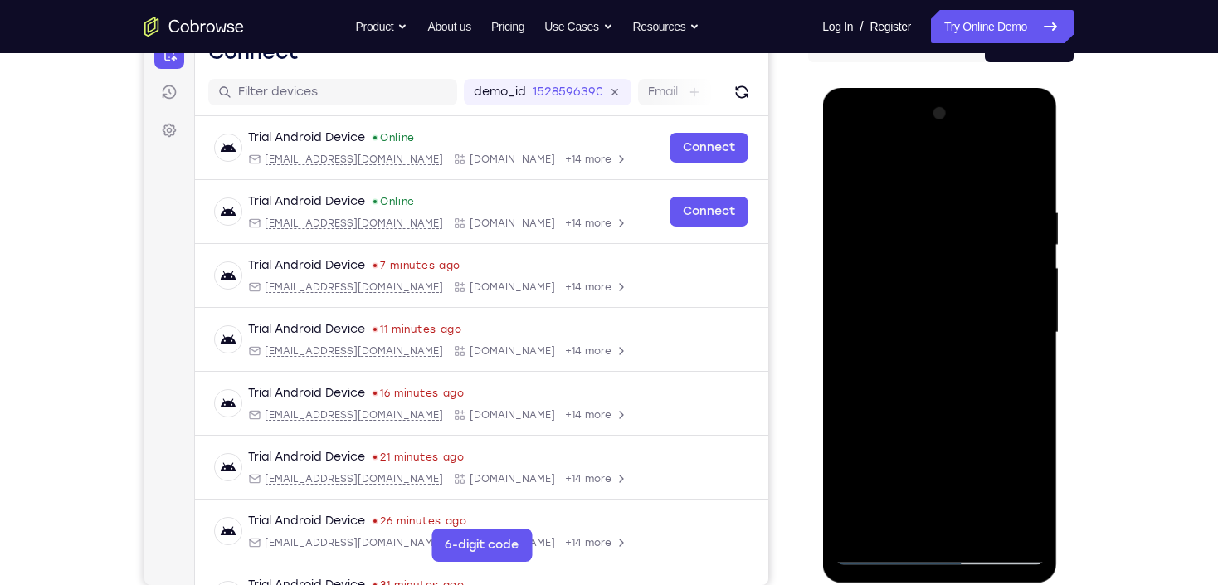
click at [1014, 314] on div at bounding box center [939, 332] width 209 height 465
click at [859, 307] on div at bounding box center [939, 332] width 209 height 465
click at [1027, 179] on div at bounding box center [939, 332] width 209 height 465
click at [982, 530] on div at bounding box center [939, 332] width 209 height 465
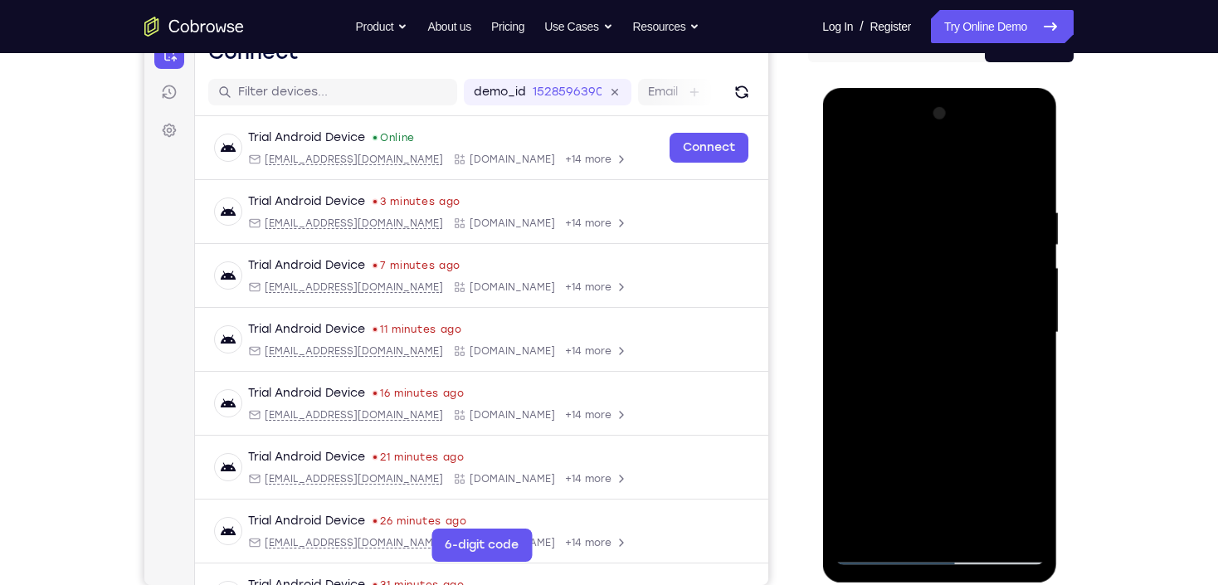
click at [952, 416] on div at bounding box center [939, 332] width 209 height 465
click at [972, 321] on div at bounding box center [939, 332] width 209 height 465
click at [849, 169] on div at bounding box center [939, 332] width 209 height 465
click at [932, 351] on div at bounding box center [939, 332] width 209 height 465
click at [845, 166] on div at bounding box center [939, 332] width 209 height 465
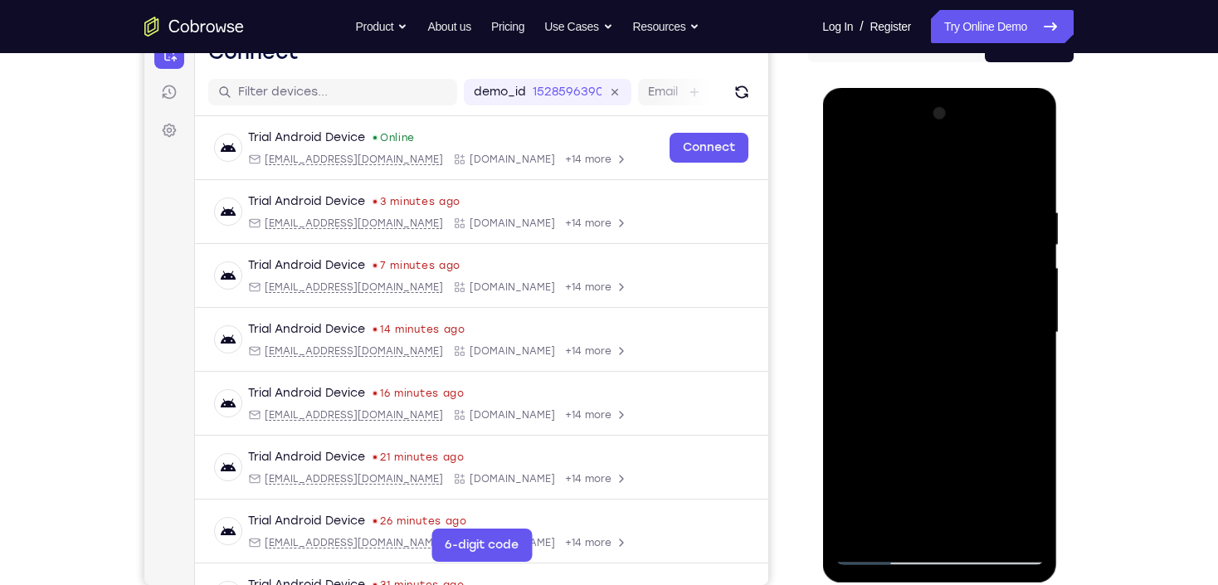
click at [925, 183] on div at bounding box center [939, 332] width 209 height 465
click at [869, 193] on div at bounding box center [939, 332] width 209 height 465
drag, startPoint x: 952, startPoint y: 477, endPoint x: 932, endPoint y: 222, distance: 255.6
click at [932, 222] on div at bounding box center [939, 332] width 209 height 465
click at [851, 166] on div at bounding box center [939, 332] width 209 height 465
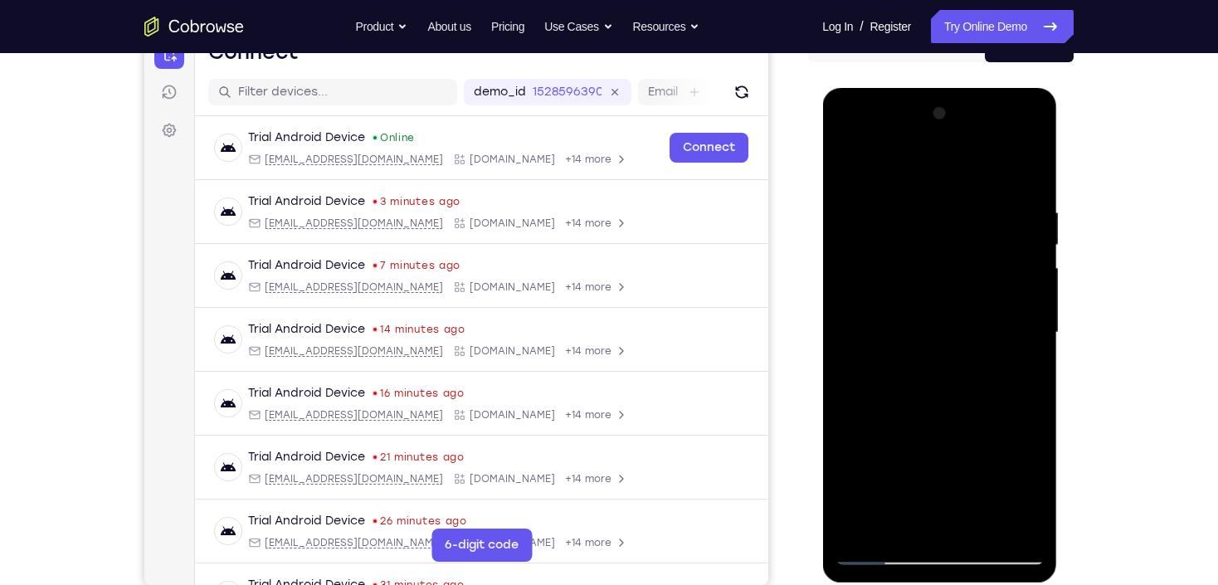
drag, startPoint x: 935, startPoint y: 183, endPoint x: 955, endPoint y: 491, distance: 308.6
click at [959, 518] on div at bounding box center [939, 332] width 209 height 465
drag, startPoint x: 925, startPoint y: 169, endPoint x: 949, endPoint y: 453, distance: 284.8
click at [949, 453] on div at bounding box center [939, 332] width 209 height 465
click at [925, 203] on div at bounding box center [939, 332] width 209 height 465
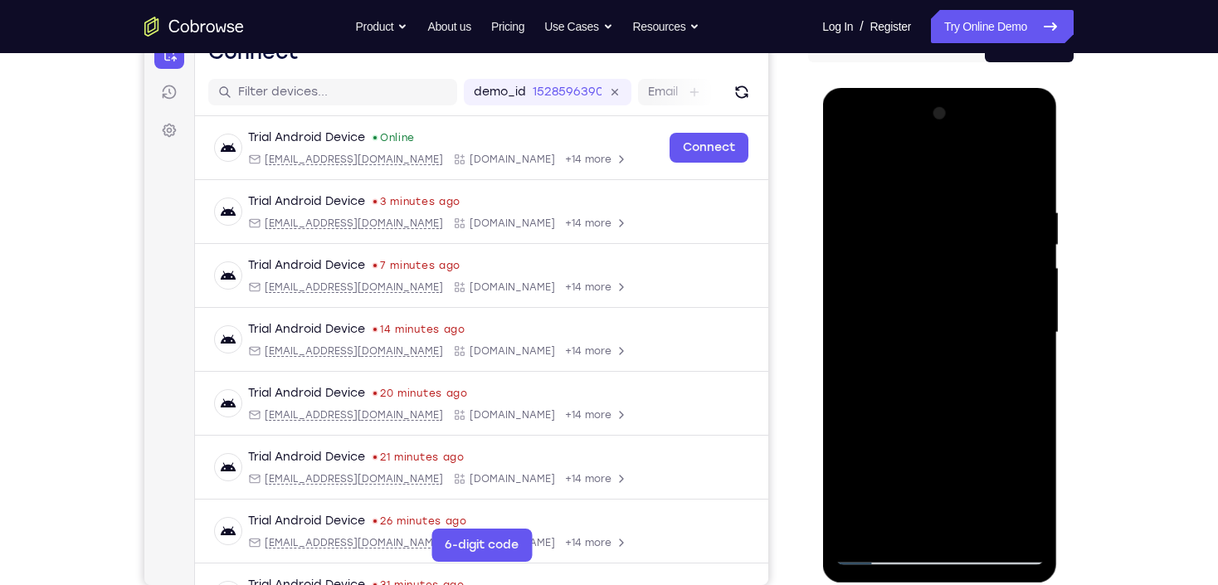
click at [1010, 264] on div at bounding box center [939, 332] width 209 height 465
click at [1011, 264] on div at bounding box center [939, 332] width 209 height 465
click at [1025, 281] on div at bounding box center [939, 332] width 209 height 465
click at [891, 173] on div at bounding box center [939, 332] width 209 height 465
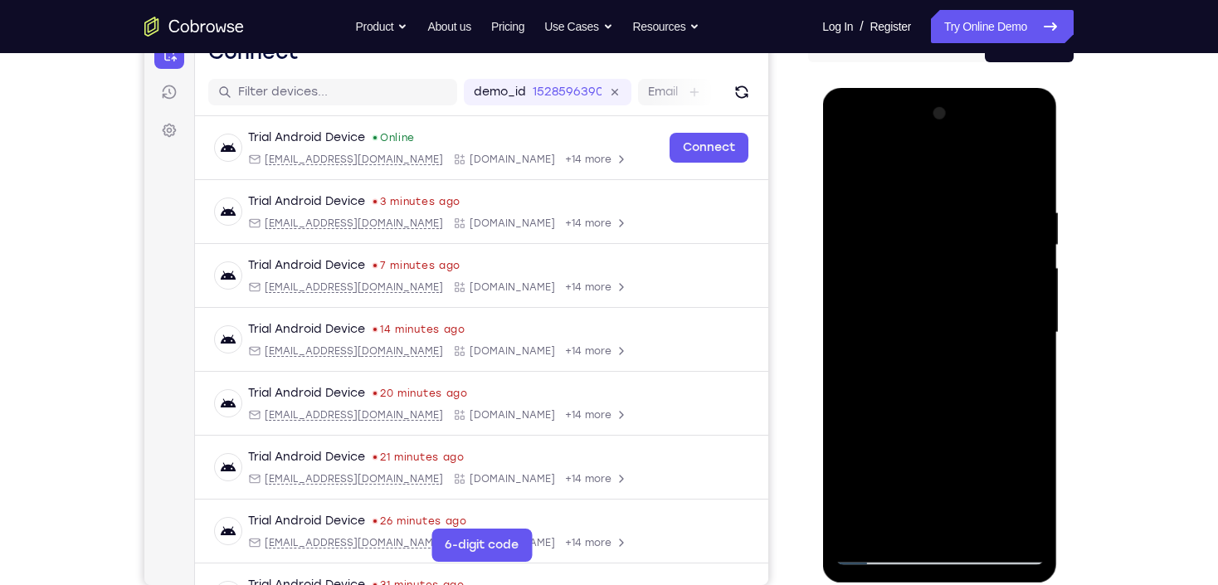
drag, startPoint x: 962, startPoint y: 426, endPoint x: 1008, endPoint y: 173, distance: 256.6
click at [1008, 173] on div at bounding box center [939, 332] width 209 height 465
drag, startPoint x: 954, startPoint y: 442, endPoint x: 953, endPoint y: 214, distance: 227.4
click at [953, 218] on div at bounding box center [939, 332] width 209 height 465
click at [982, 530] on div at bounding box center [939, 332] width 209 height 465
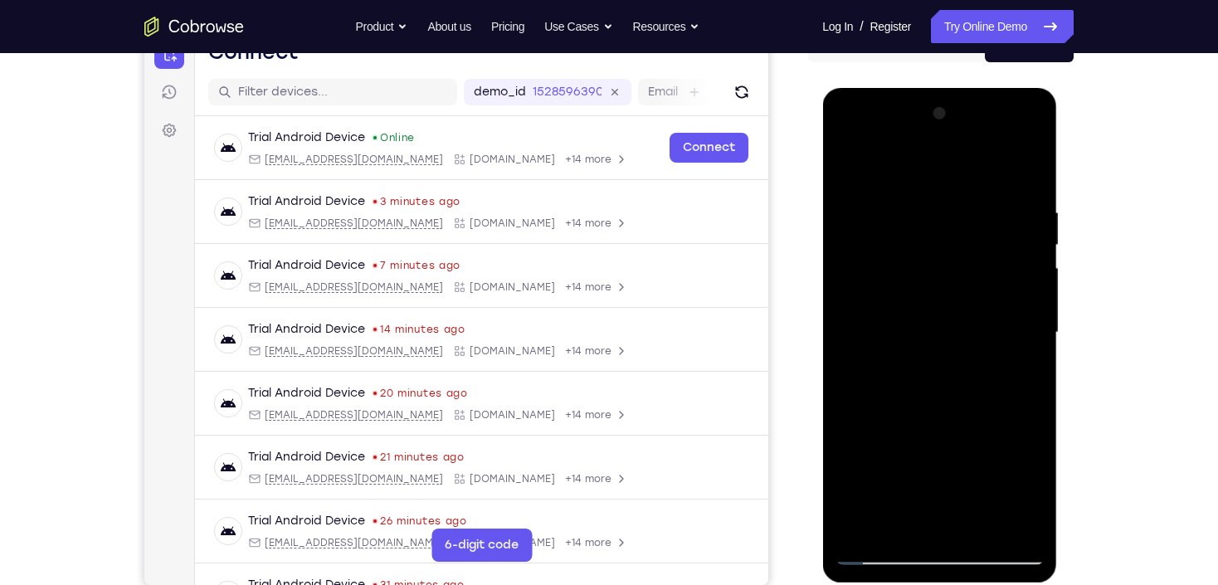
click at [877, 315] on div at bounding box center [939, 332] width 209 height 465
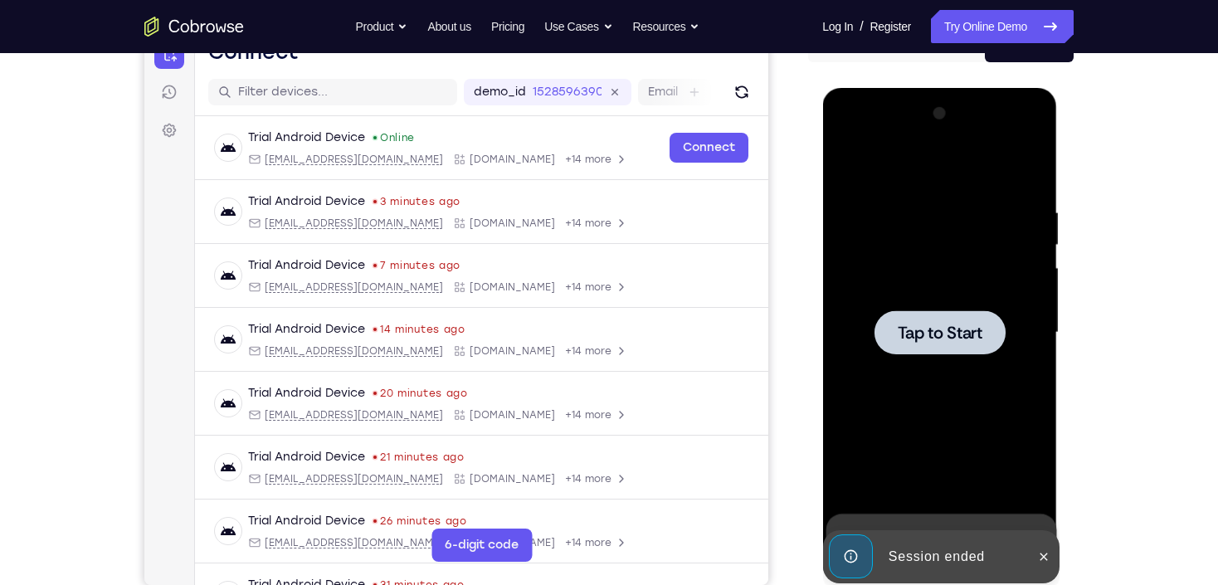
click at [909, 276] on div at bounding box center [939, 332] width 209 height 465
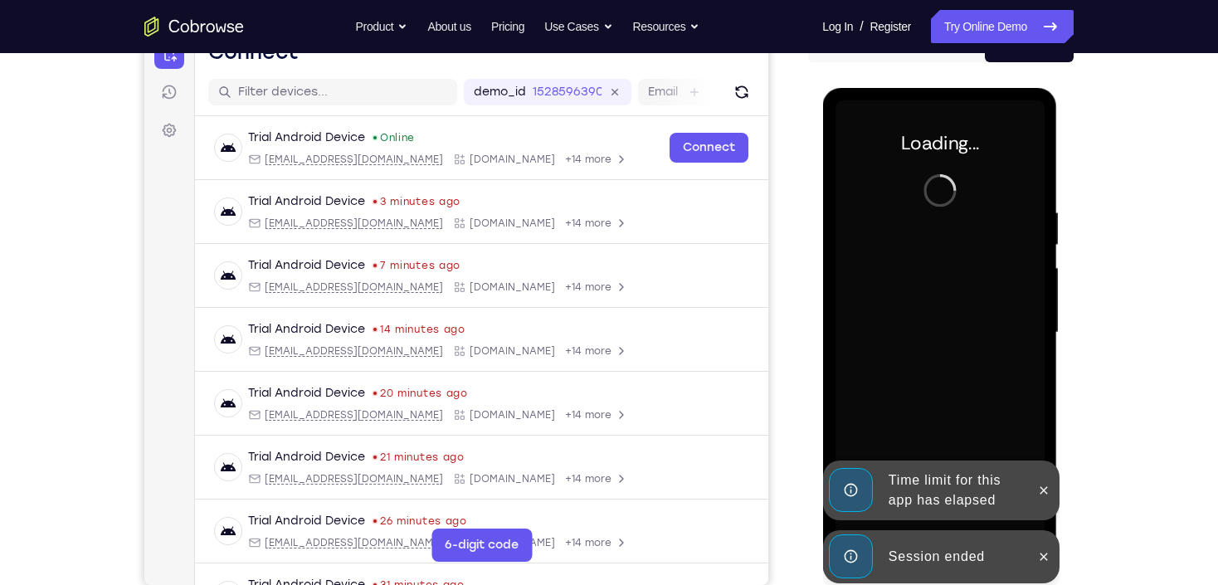
click at [1052, 544] on div at bounding box center [1043, 556] width 27 height 53
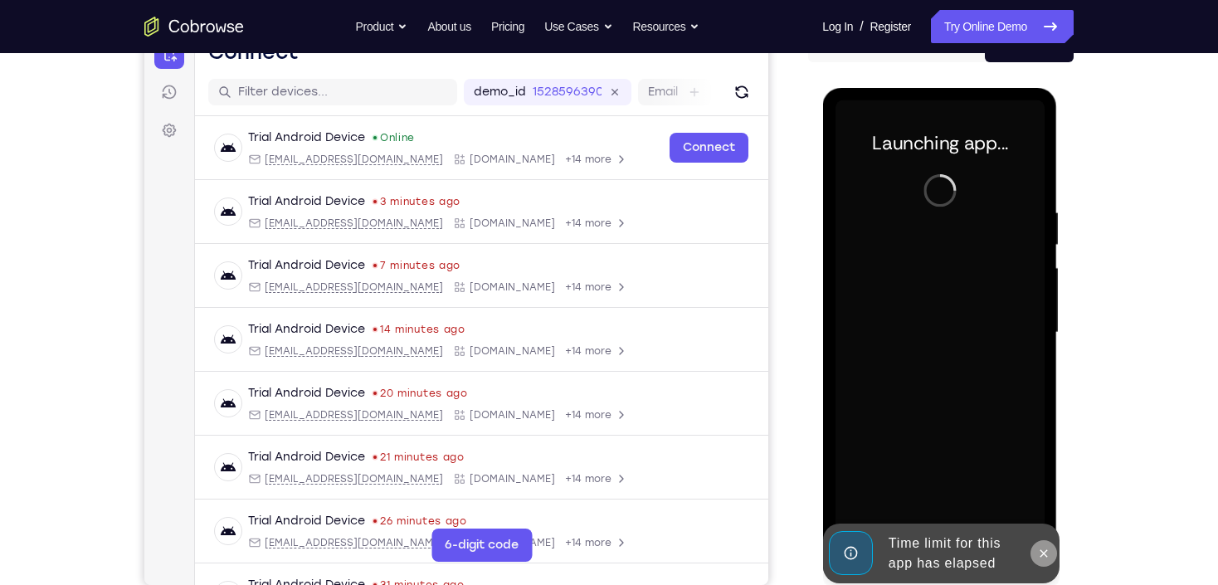
click at [1040, 550] on icon at bounding box center [1043, 552] width 7 height 7
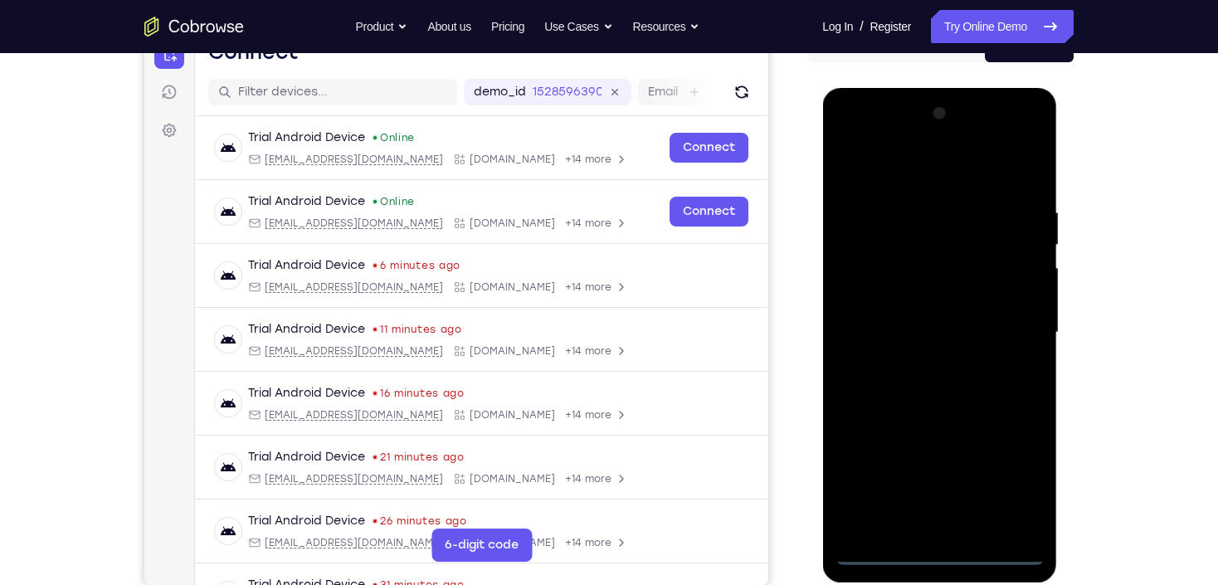
click at [945, 562] on div at bounding box center [939, 332] width 209 height 465
click at [1009, 491] on div at bounding box center [939, 332] width 209 height 465
click at [938, 171] on div at bounding box center [939, 332] width 209 height 465
click at [1018, 326] on div at bounding box center [939, 332] width 209 height 465
click at [919, 365] on div at bounding box center [939, 332] width 209 height 465
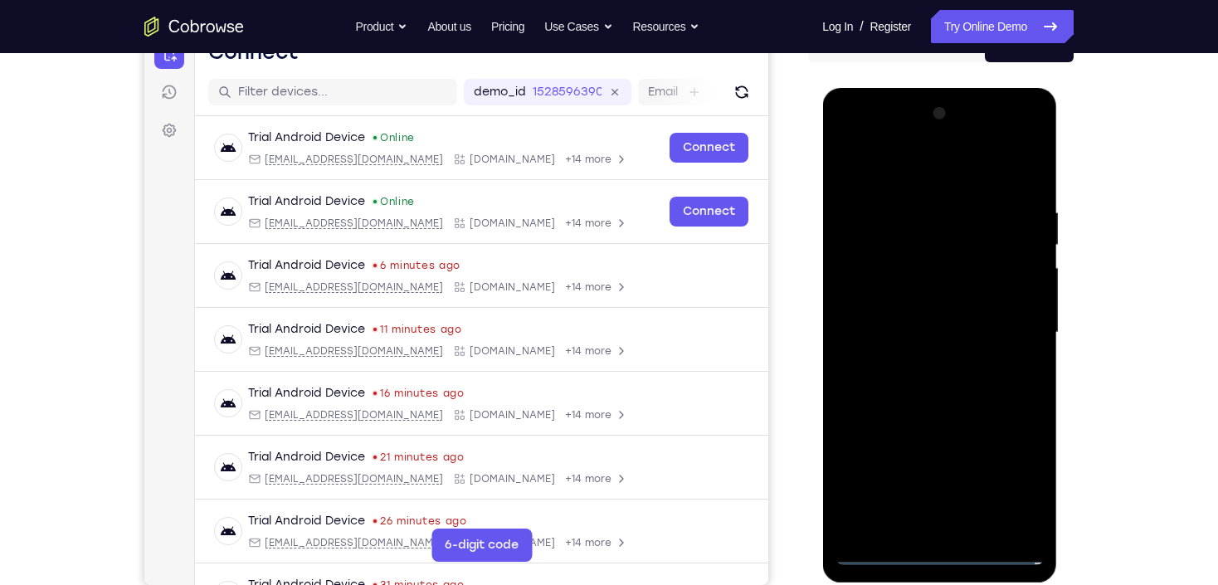
click at [886, 325] on div at bounding box center [939, 332] width 209 height 465
click at [925, 299] on div at bounding box center [939, 332] width 209 height 465
click at [913, 329] on div at bounding box center [939, 332] width 209 height 465
click at [955, 367] on div at bounding box center [939, 332] width 209 height 465
drag, startPoint x: 940, startPoint y: 182, endPoint x: 939, endPoint y: 495, distance: 312.9
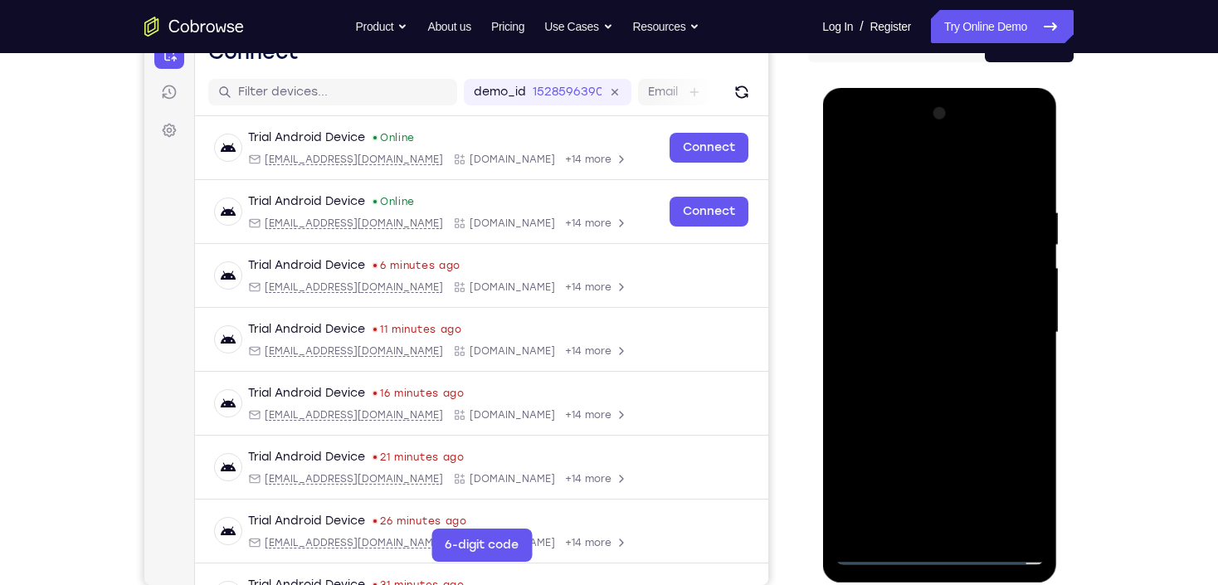
click at [939, 495] on div at bounding box center [939, 332] width 209 height 465
drag, startPoint x: 904, startPoint y: 162, endPoint x: 900, endPoint y: 619, distance: 457.3
click at [900, 586] on html "Online web based iOS Simulators and Android Emulators. Run iPhone, iPad, Mobile…" at bounding box center [940, 337] width 237 height 498
click at [878, 544] on div at bounding box center [939, 332] width 209 height 465
click at [879, 554] on div at bounding box center [939, 332] width 209 height 465
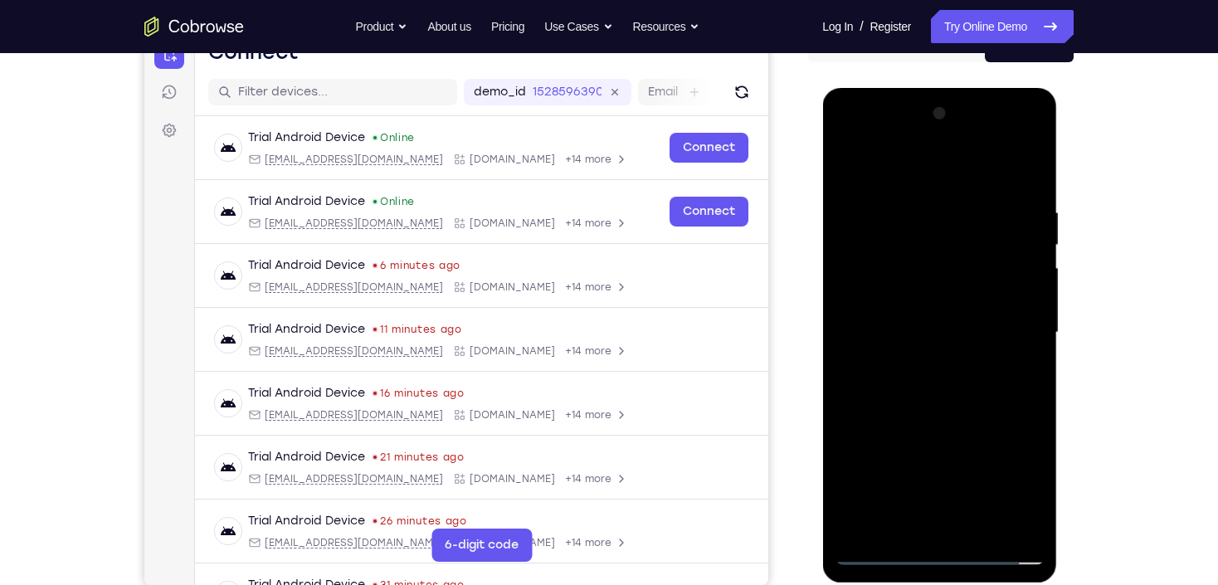
click at [924, 368] on div at bounding box center [939, 332] width 209 height 465
click at [935, 318] on div at bounding box center [939, 332] width 209 height 465
click at [935, 295] on div at bounding box center [939, 332] width 209 height 465
click at [927, 330] on div at bounding box center [939, 332] width 209 height 465
drag, startPoint x: 1032, startPoint y: 185, endPoint x: 1027, endPoint y: 206, distance: 21.3
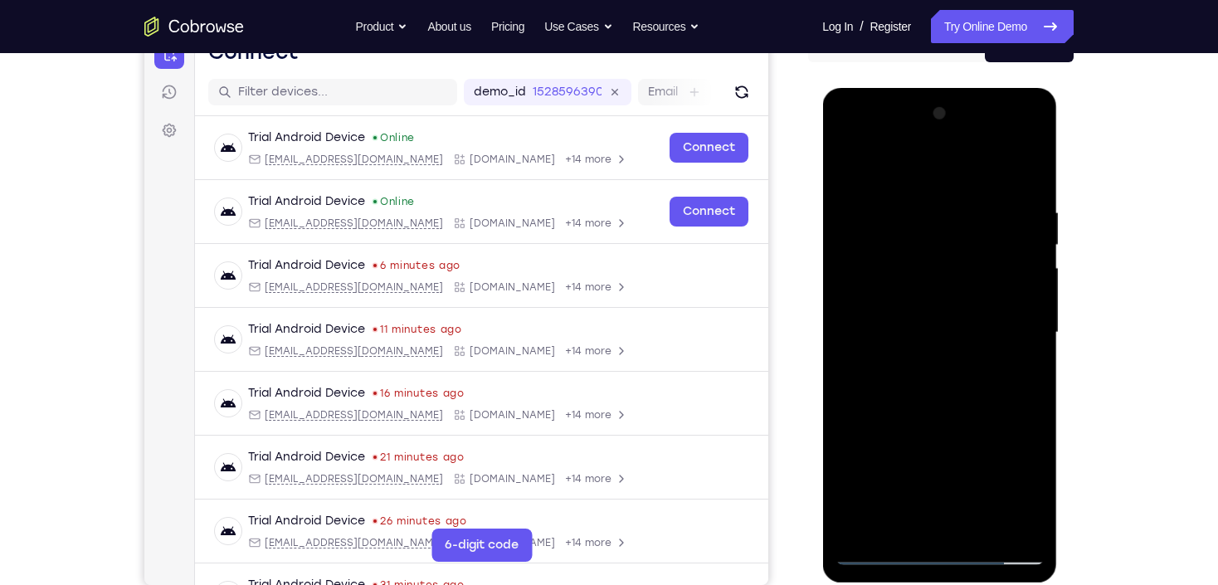
click at [1031, 185] on div at bounding box center [939, 332] width 209 height 465
click at [1022, 187] on div at bounding box center [939, 332] width 209 height 465
click at [1023, 523] on div at bounding box center [939, 332] width 209 height 465
click at [982, 524] on div at bounding box center [939, 332] width 209 height 465
click at [949, 425] on div at bounding box center [939, 332] width 209 height 465
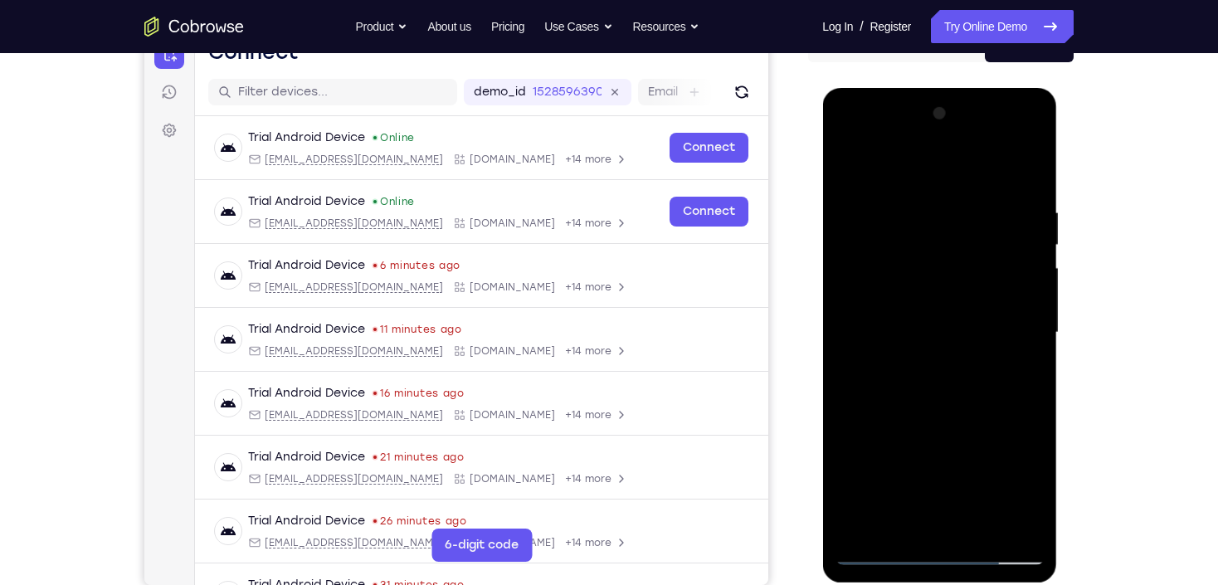
click at [942, 324] on div at bounding box center [939, 332] width 209 height 465
click at [842, 170] on div at bounding box center [939, 332] width 209 height 465
click at [945, 189] on div at bounding box center [939, 332] width 209 height 465
click at [861, 189] on div at bounding box center [939, 332] width 209 height 465
click at [852, 172] on div at bounding box center [939, 332] width 209 height 465
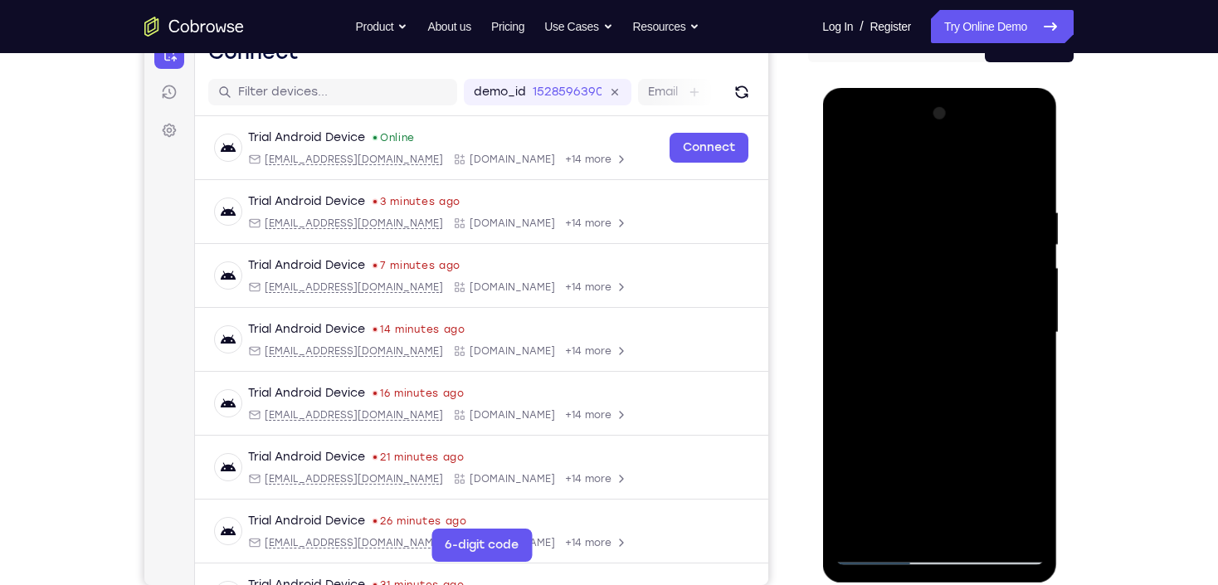
click at [910, 211] on div at bounding box center [939, 332] width 209 height 465
click at [907, 176] on div at bounding box center [939, 332] width 209 height 465
click at [845, 161] on div at bounding box center [939, 332] width 209 height 465
click at [1042, 310] on div at bounding box center [939, 332] width 209 height 465
click at [1017, 310] on div at bounding box center [939, 332] width 209 height 465
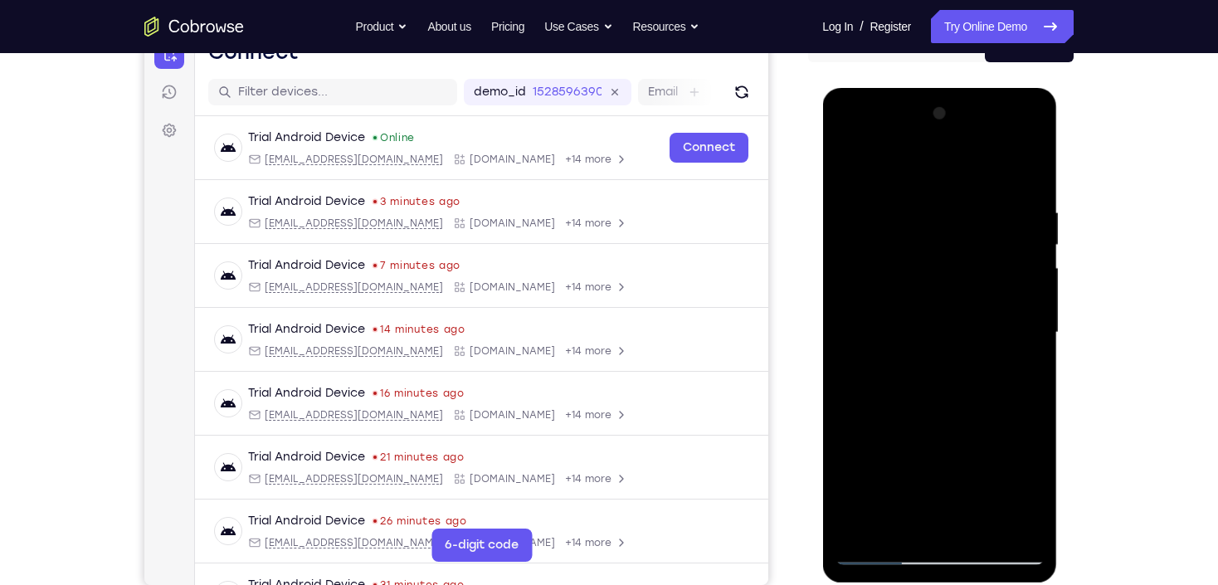
click at [846, 320] on div at bounding box center [939, 332] width 209 height 465
click at [1005, 519] on div at bounding box center [939, 332] width 209 height 465
click at [896, 179] on div at bounding box center [939, 332] width 209 height 465
click at [1018, 300] on div at bounding box center [939, 332] width 209 height 465
click at [984, 528] on div at bounding box center [939, 332] width 209 height 465
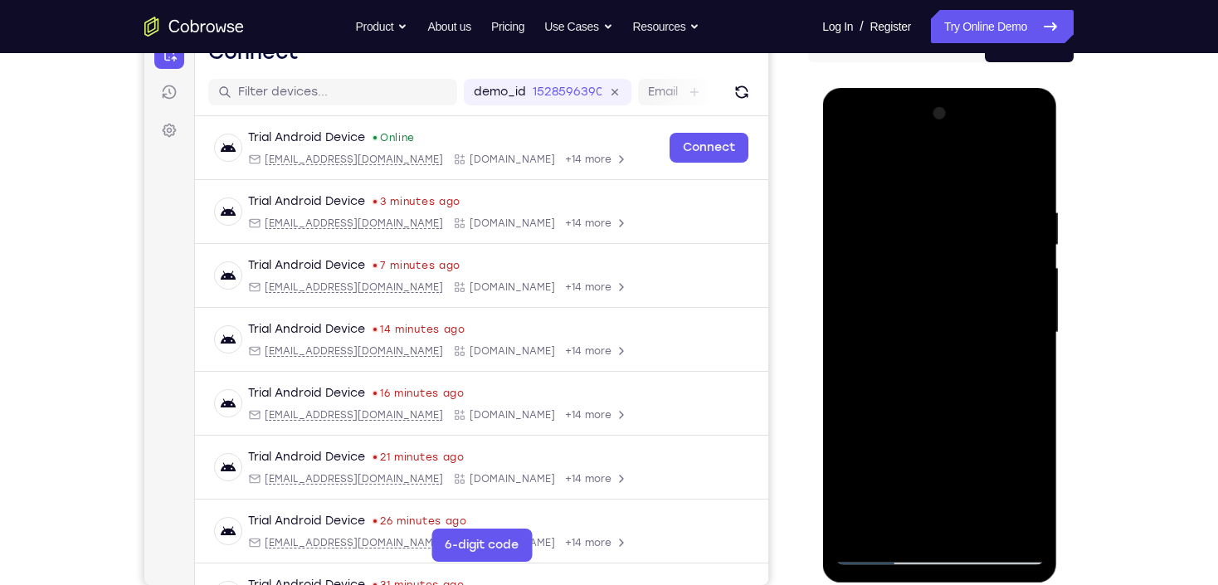
click at [942, 327] on div at bounding box center [939, 332] width 209 height 465
click at [848, 169] on div at bounding box center [939, 332] width 209 height 465
click at [930, 189] on div at bounding box center [939, 332] width 209 height 465
click at [1010, 189] on div at bounding box center [939, 332] width 209 height 465
click at [940, 184] on div at bounding box center [939, 332] width 209 height 465
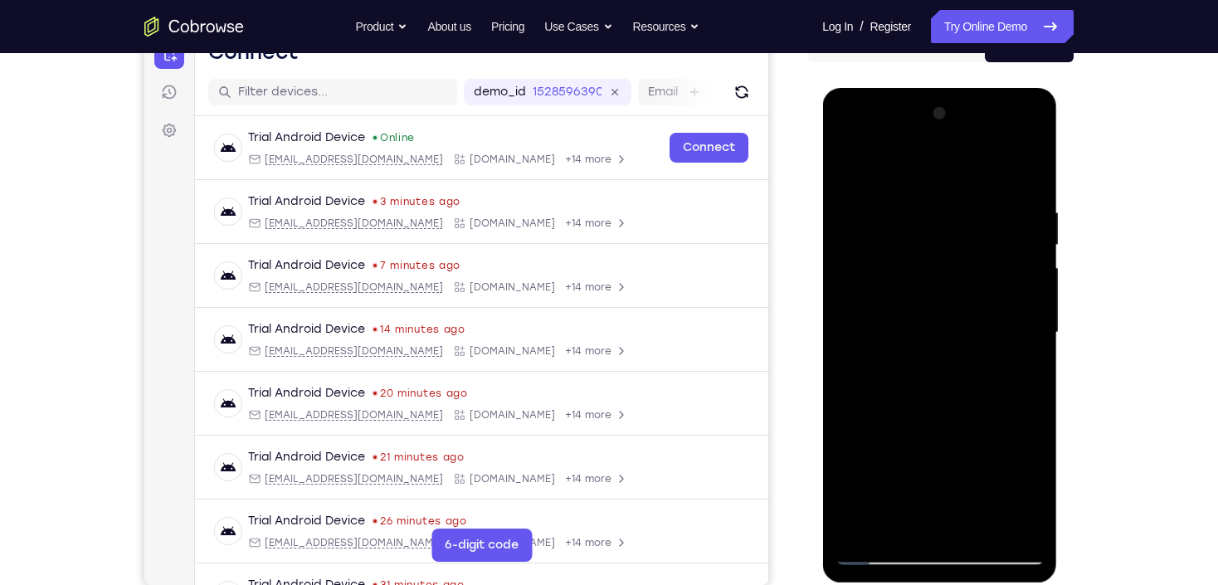
click at [848, 163] on div at bounding box center [939, 332] width 209 height 465
click at [915, 186] on div at bounding box center [939, 332] width 209 height 465
click at [877, 182] on div at bounding box center [939, 332] width 209 height 465
click at [850, 166] on div at bounding box center [939, 332] width 209 height 465
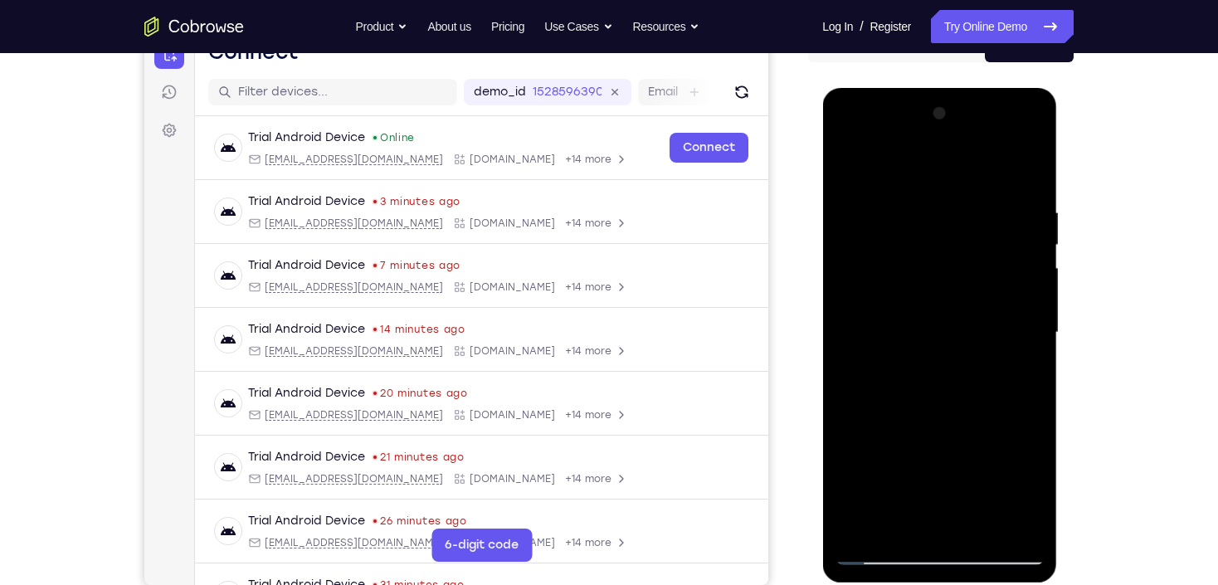
drag, startPoint x: 943, startPoint y: 199, endPoint x: 939, endPoint y: 452, distance: 253.2
click at [939, 452] on div at bounding box center [939, 332] width 209 height 465
click at [955, 199] on div at bounding box center [939, 332] width 209 height 465
click at [1008, 298] on div at bounding box center [939, 332] width 209 height 465
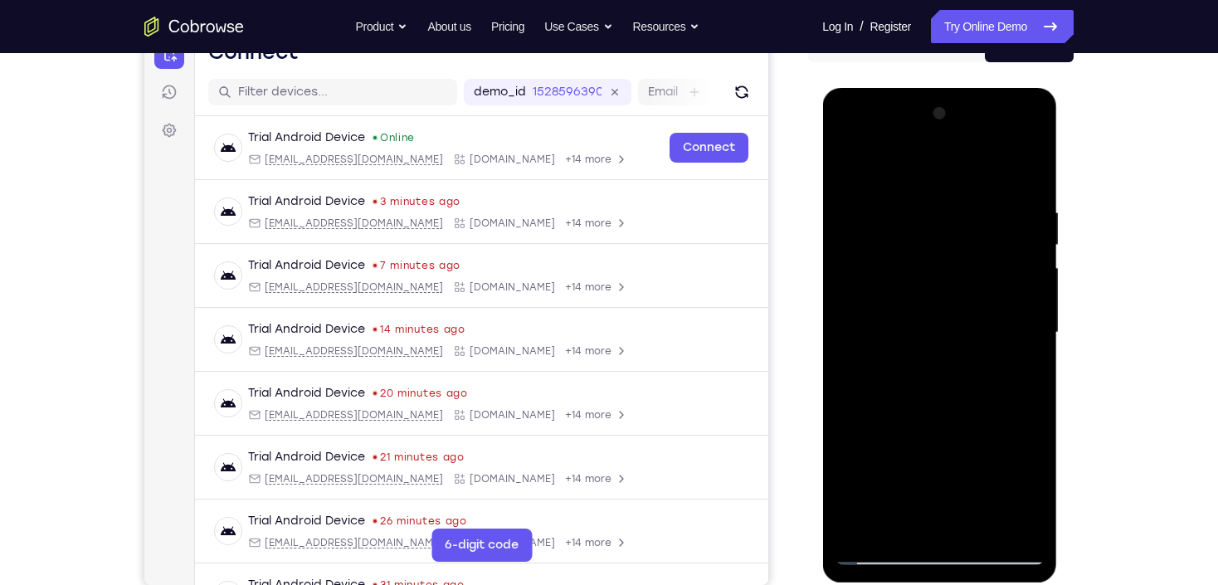
click at [1014, 288] on div at bounding box center [939, 332] width 209 height 465
click at [1038, 528] on div at bounding box center [939, 332] width 209 height 465
click at [1027, 338] on div at bounding box center [939, 332] width 209 height 465
click at [881, 166] on div at bounding box center [939, 332] width 209 height 465
drag, startPoint x: 969, startPoint y: 485, endPoint x: 959, endPoint y: 243, distance: 241.7
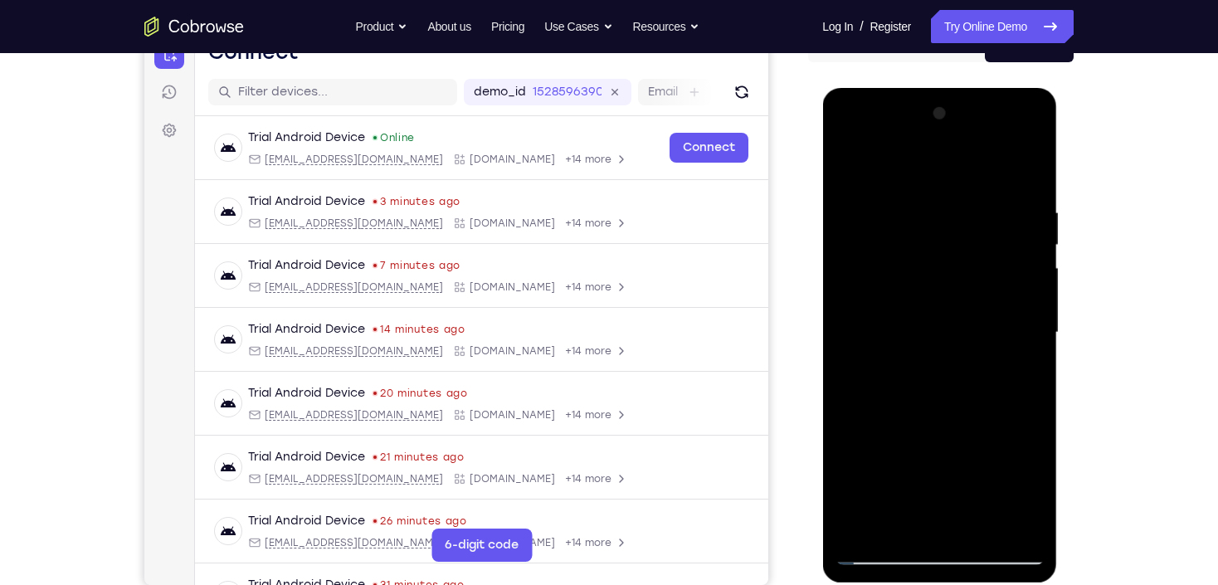
click at [959, 243] on div at bounding box center [939, 332] width 209 height 465
click at [998, 276] on div at bounding box center [939, 332] width 209 height 465
drag, startPoint x: 949, startPoint y: 212, endPoint x: 906, endPoint y: 401, distance: 193.9
click at [908, 402] on div at bounding box center [939, 332] width 209 height 465
click at [845, 157] on div at bounding box center [939, 332] width 209 height 465
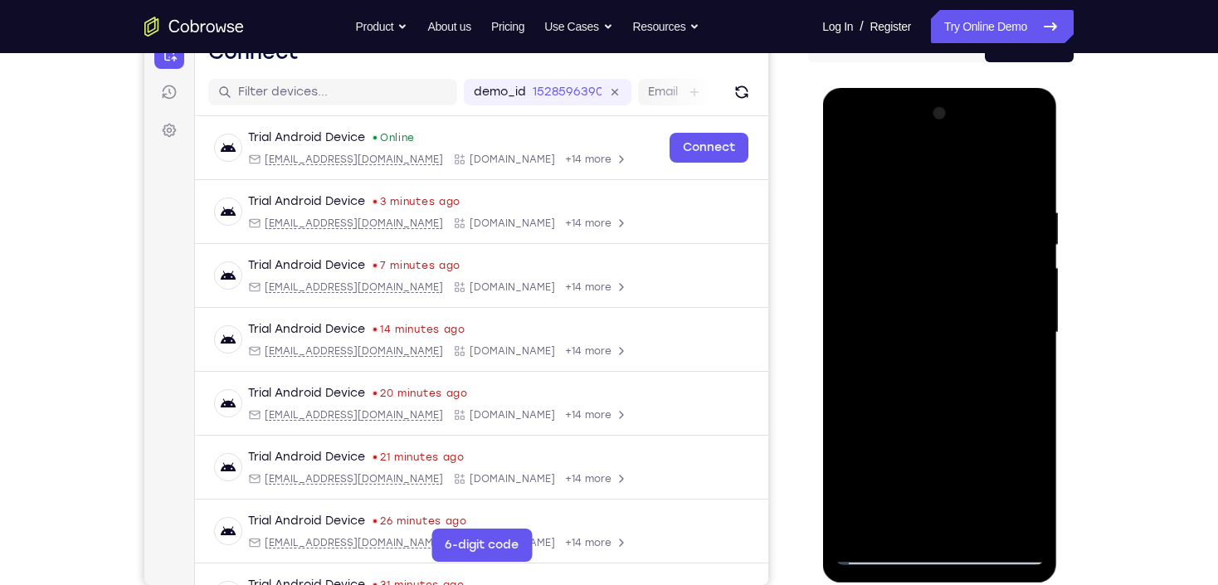
click at [1015, 305] on div at bounding box center [939, 332] width 209 height 465
click at [851, 164] on div at bounding box center [939, 332] width 209 height 465
click at [916, 206] on div at bounding box center [939, 332] width 209 height 465
click at [863, 527] on div at bounding box center [939, 332] width 209 height 465
click at [975, 524] on div at bounding box center [939, 332] width 209 height 465
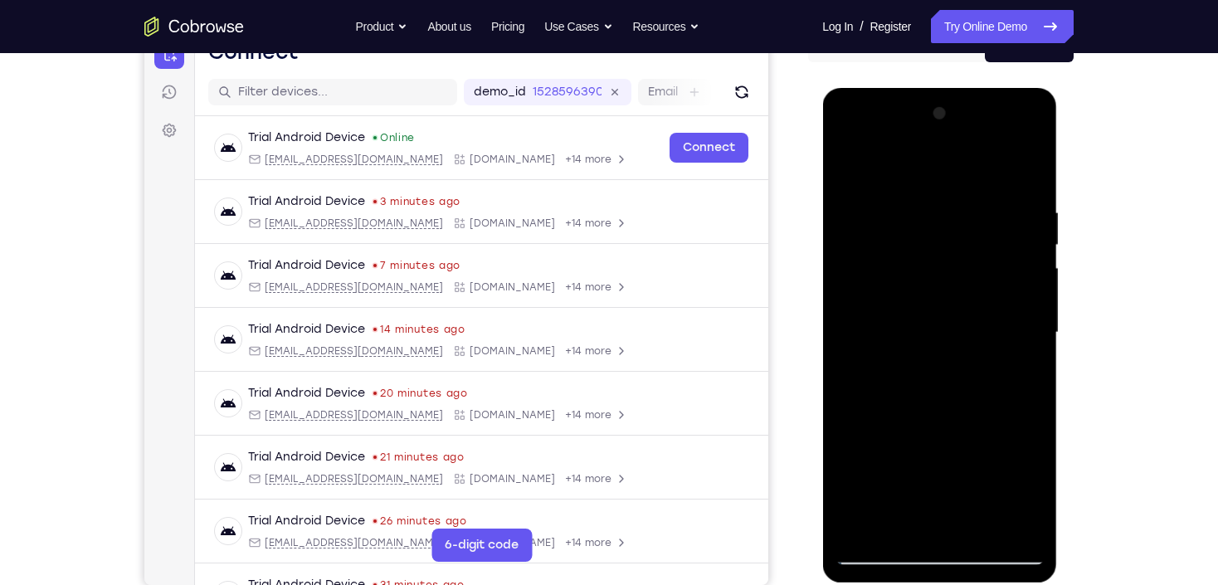
click at [935, 186] on div at bounding box center [939, 332] width 209 height 465
click at [871, 183] on div at bounding box center [939, 332] width 209 height 465
click at [944, 189] on div at bounding box center [939, 332] width 209 height 465
click at [935, 430] on div at bounding box center [939, 332] width 209 height 465
click at [882, 164] on div at bounding box center [939, 332] width 209 height 465
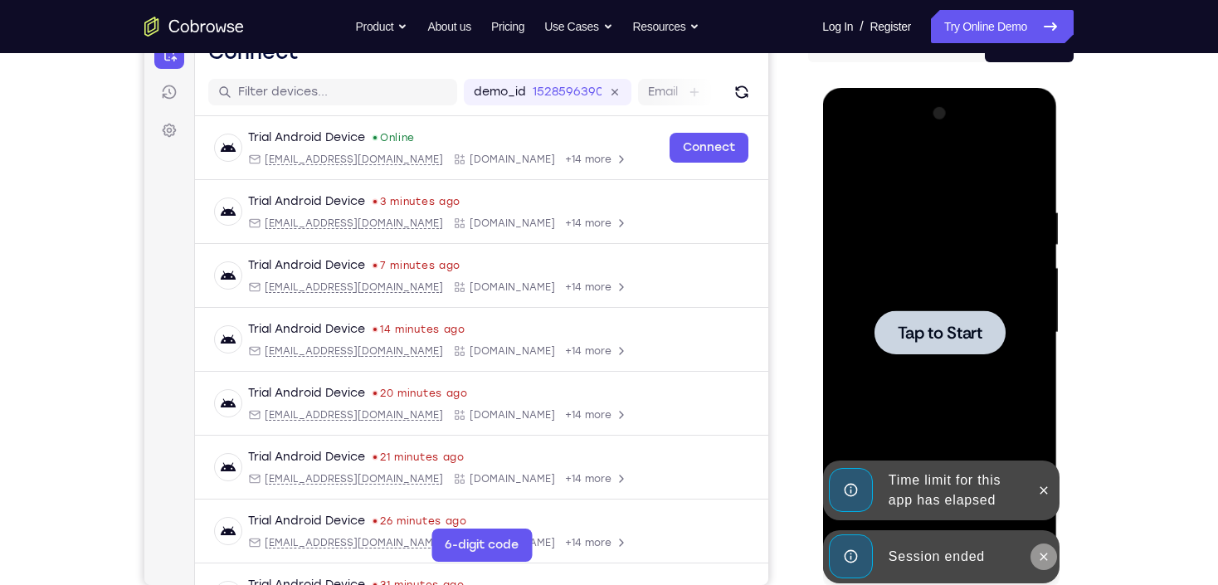
click at [1041, 554] on icon at bounding box center [1043, 556] width 7 height 7
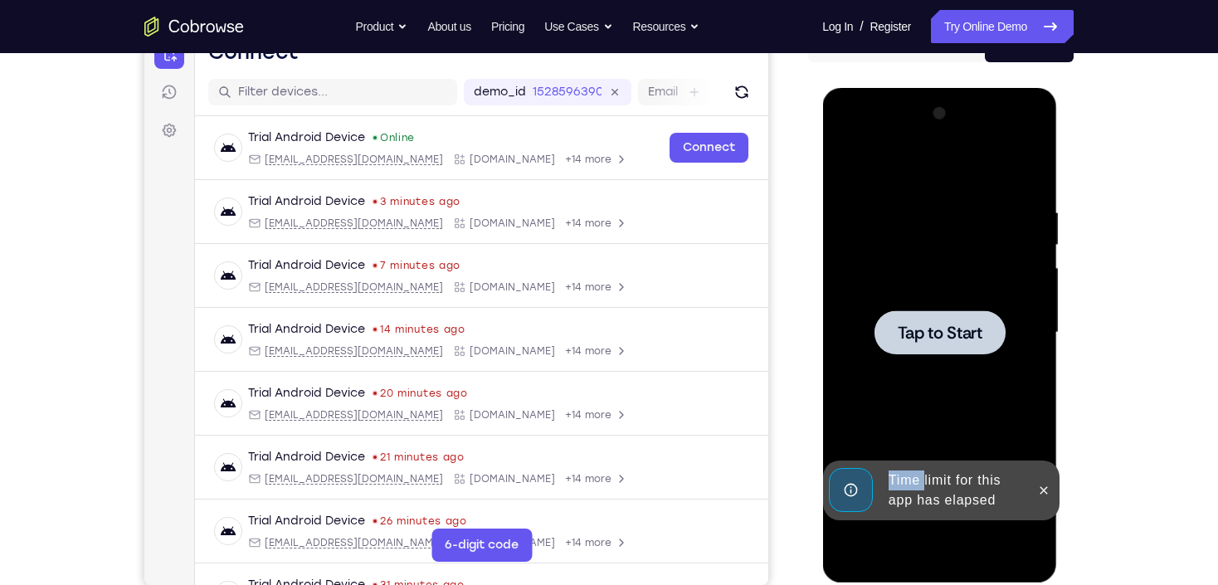
click at [1041, 520] on div "Time limit for this app has elapsed" at bounding box center [940, 491] width 237 height 60
